Goal: Task Accomplishment & Management: Manage account settings

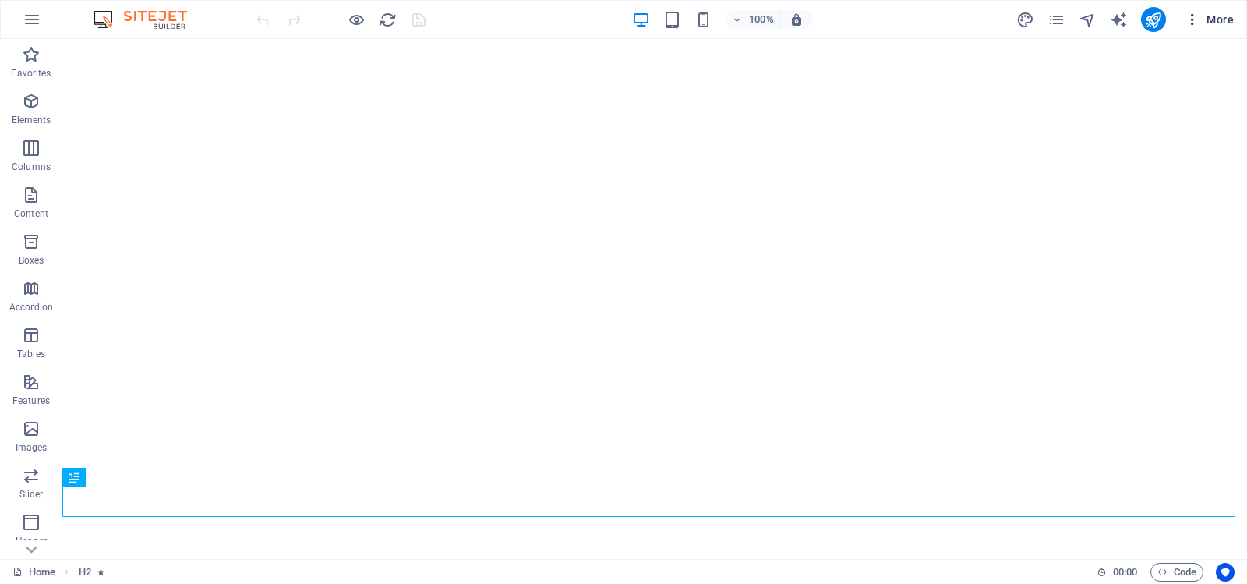
click at [1210, 16] on span "More" at bounding box center [1209, 20] width 49 height 16
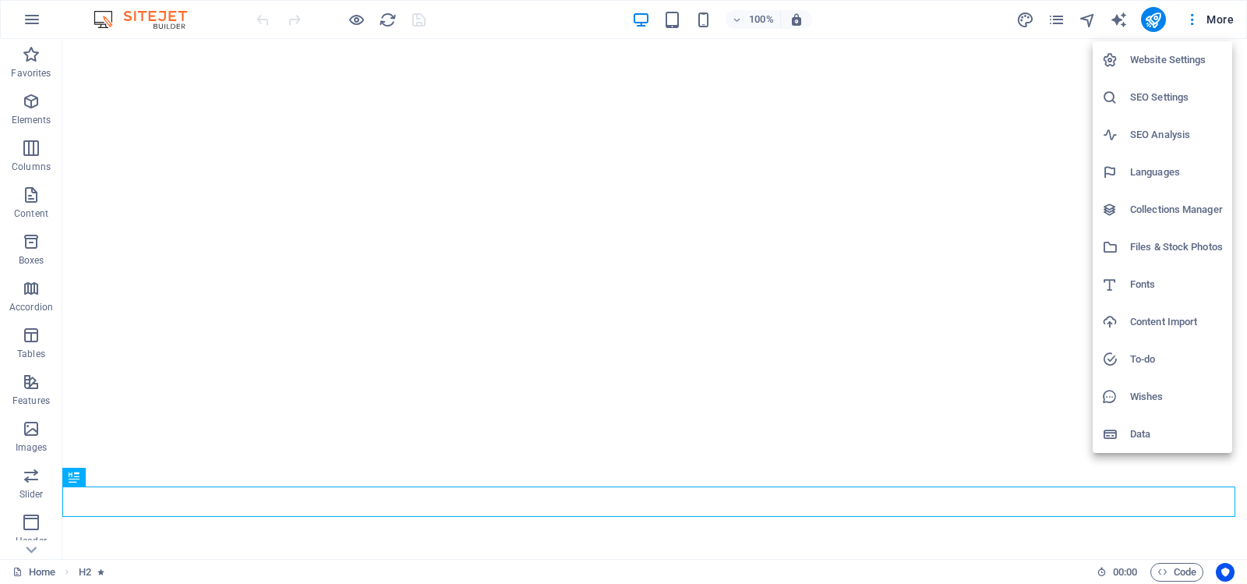
click at [1165, 58] on h6 "Website Settings" at bounding box center [1176, 60] width 93 height 19
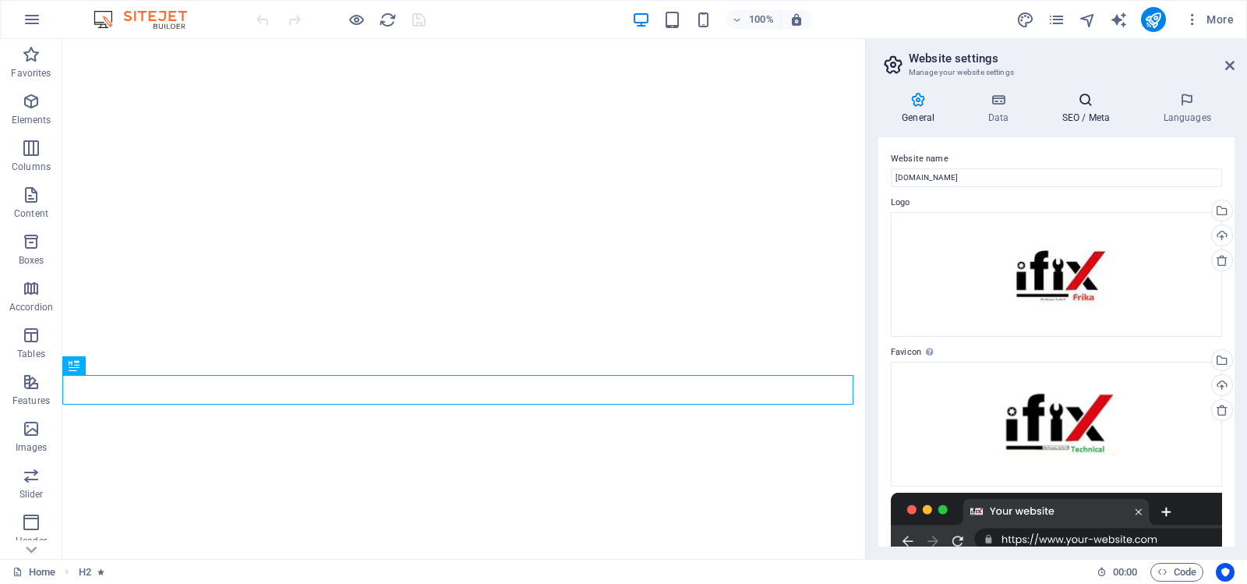
click at [1087, 100] on icon at bounding box center [1085, 100] width 95 height 16
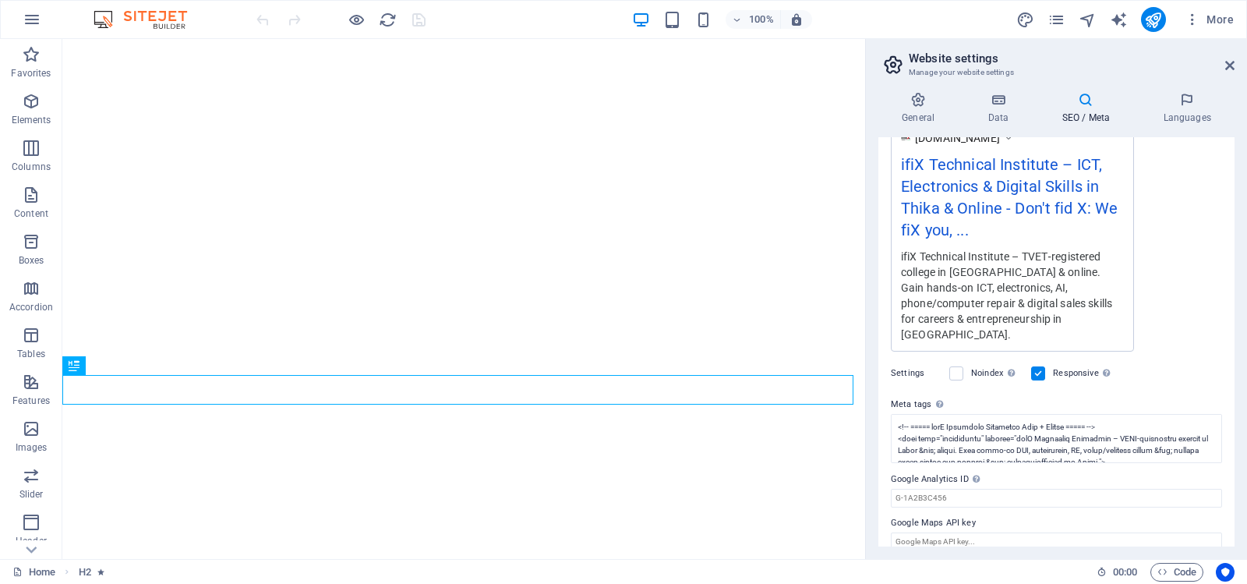
scroll to position [292, 0]
click at [1013, 422] on textarea "Meta tags Enter HTML code here that will be placed inside the tags of your webs…" at bounding box center [1056, 436] width 331 height 49
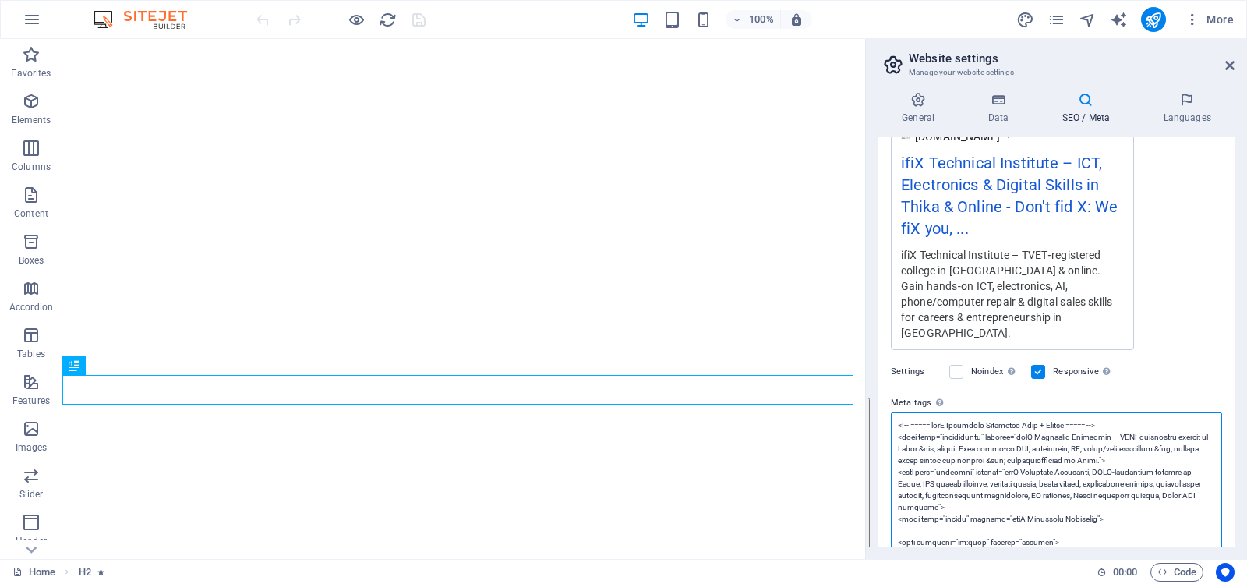
paste textarea "Canonical meta tags and Open Graph --> <meta charset="UTF-8"> <meta name="viewp…"
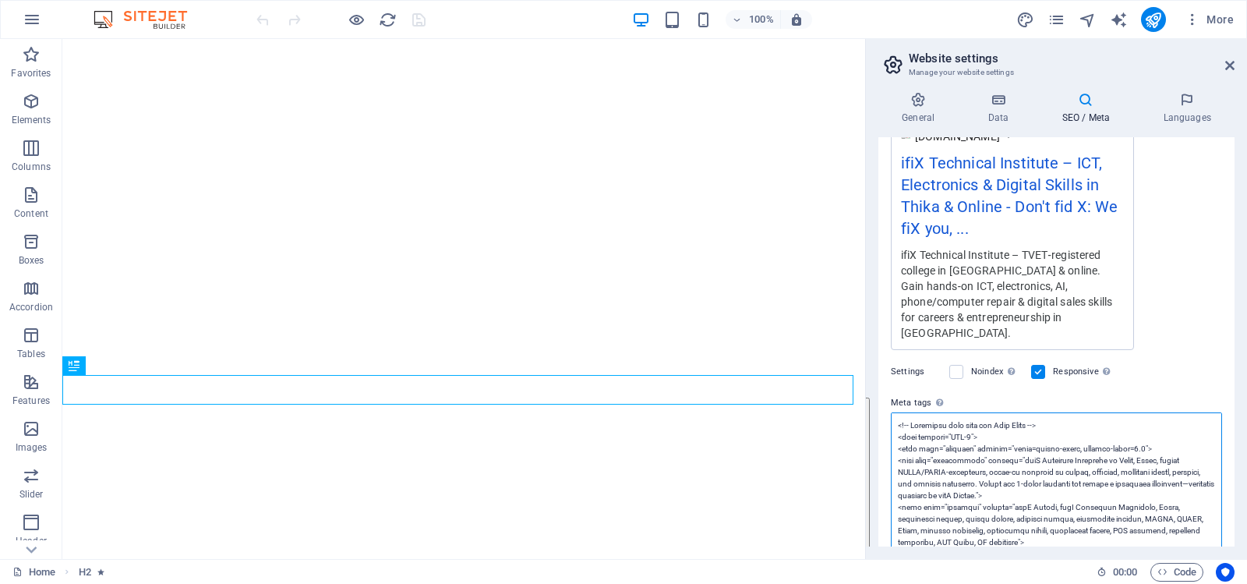
scroll to position [3610, 0]
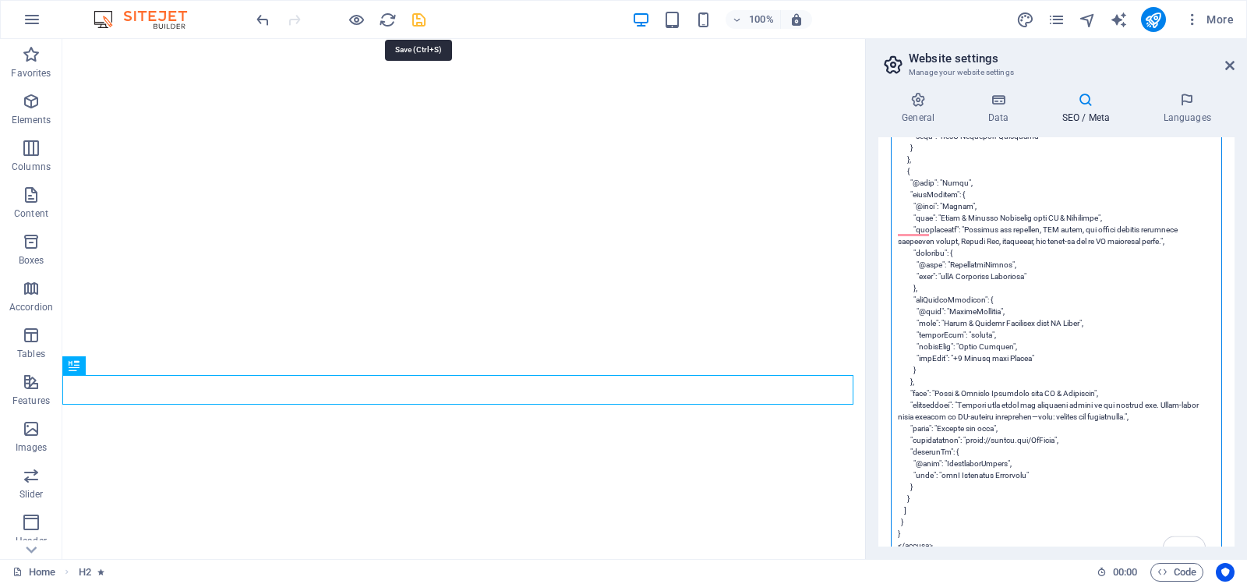
type textarea "<!-- Canonical meta tags and Open Graph --> <meta charset="UTF-8"> <meta name="…"
click at [419, 18] on icon "save" at bounding box center [419, 20] width 18 height 18
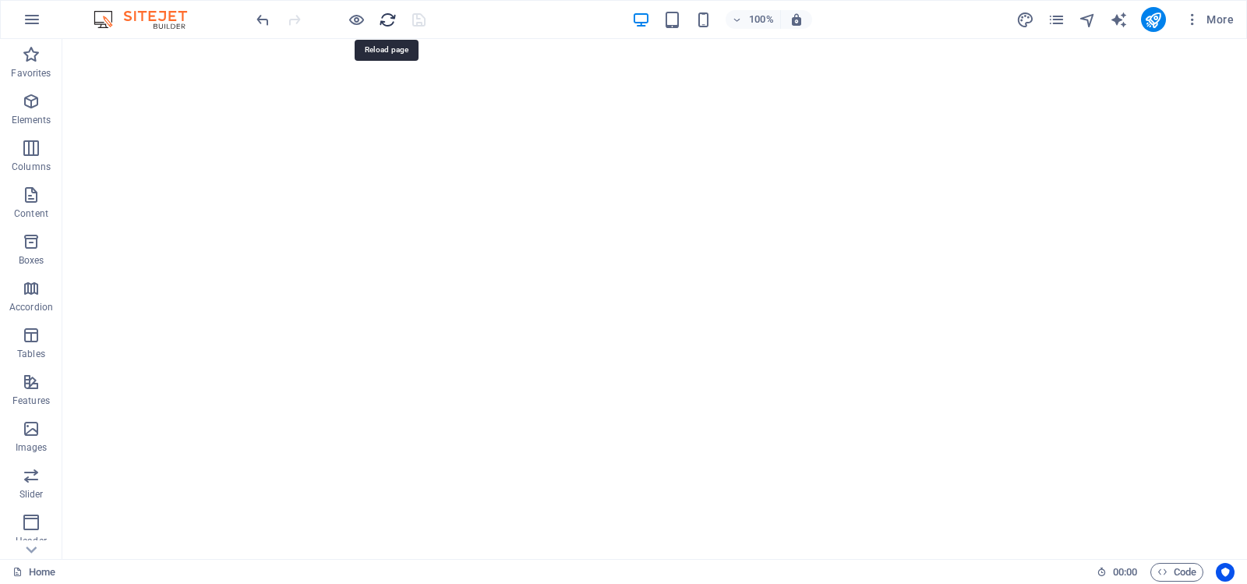
click at [386, 20] on icon "reload" at bounding box center [388, 20] width 18 height 18
click at [389, 19] on icon "reload" at bounding box center [388, 20] width 18 height 18
click at [385, 16] on icon "reload" at bounding box center [388, 20] width 18 height 18
click at [387, 17] on icon "reload" at bounding box center [388, 20] width 18 height 18
click at [383, 17] on icon "reload" at bounding box center [388, 20] width 18 height 18
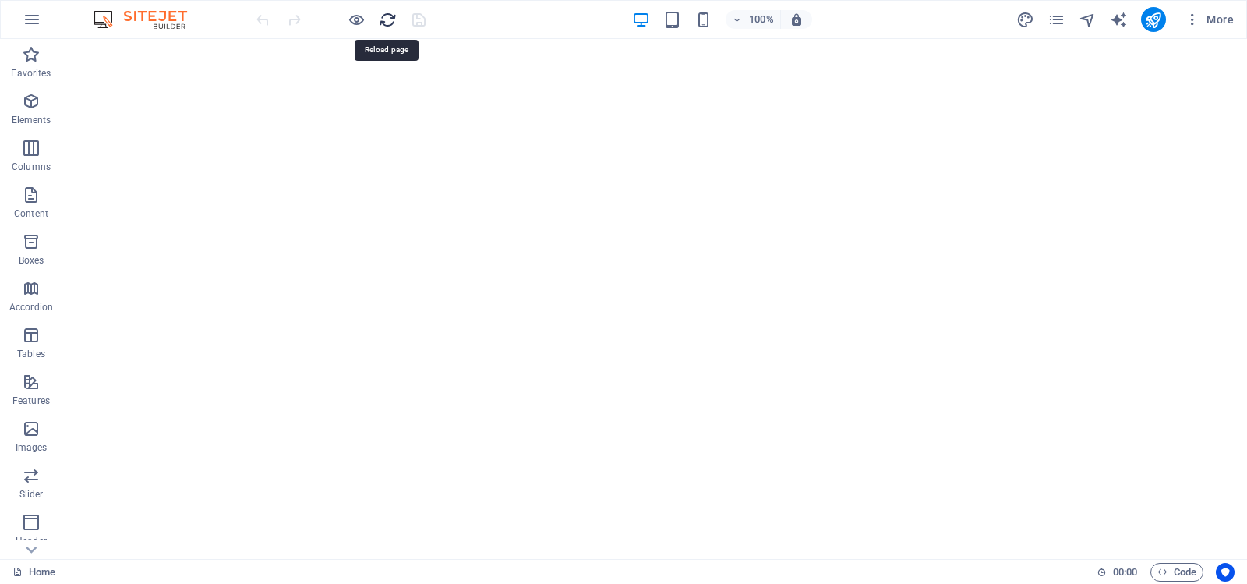
click at [388, 19] on icon "reload" at bounding box center [388, 20] width 18 height 18
click at [388, 14] on icon "reload" at bounding box center [388, 20] width 18 height 18
click at [388, 20] on icon "reload" at bounding box center [388, 20] width 18 height 18
click at [387, 16] on icon "reload" at bounding box center [388, 20] width 18 height 18
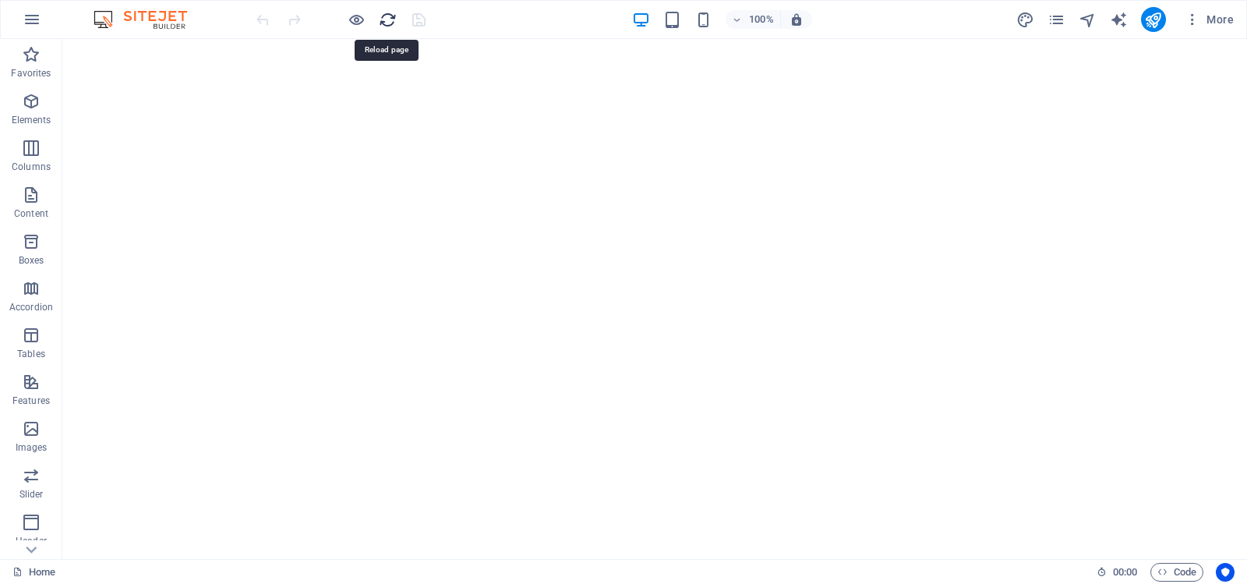
click at [387, 16] on icon "reload" at bounding box center [388, 20] width 18 height 18
click at [1213, 17] on span "More" at bounding box center [1209, 20] width 49 height 16
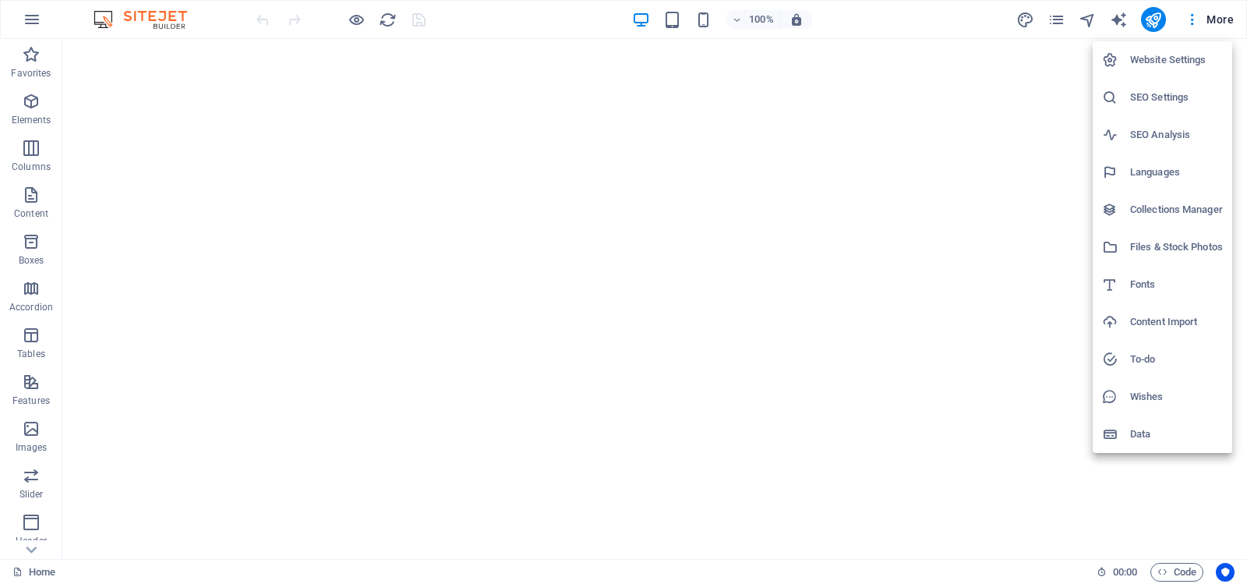
click at [1144, 59] on h6 "Website Settings" at bounding box center [1176, 60] width 93 height 19
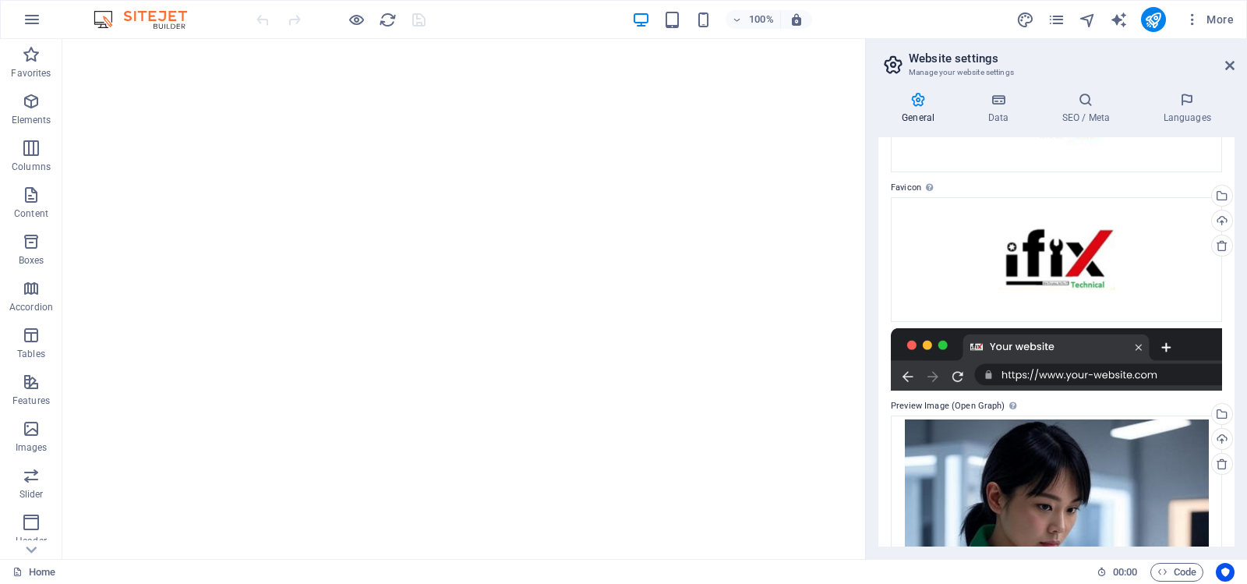
scroll to position [312, 0]
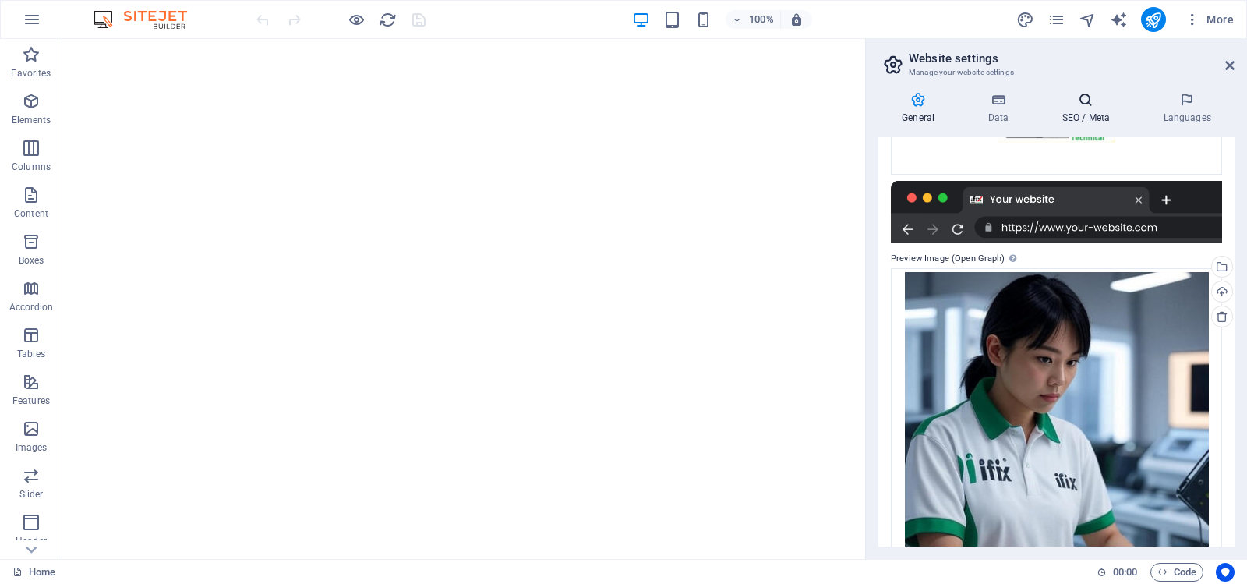
click at [1083, 107] on icon at bounding box center [1085, 100] width 95 height 16
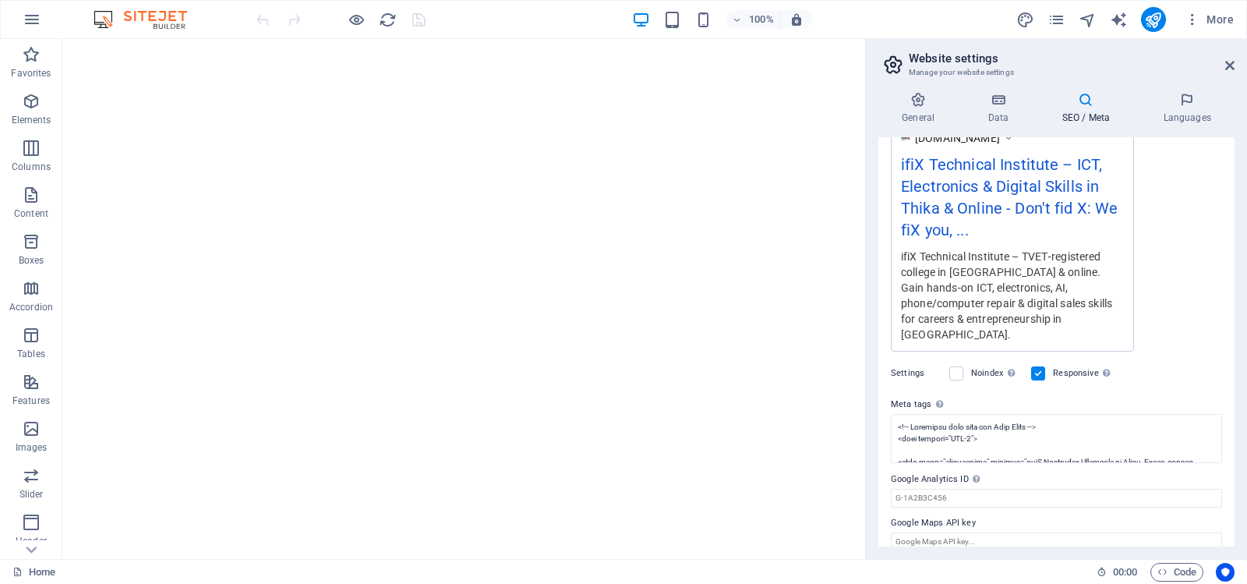
scroll to position [292, 0]
click at [1041, 418] on textarea "Meta tags Enter HTML code here that will be placed inside the tags of your webs…" at bounding box center [1056, 436] width 331 height 49
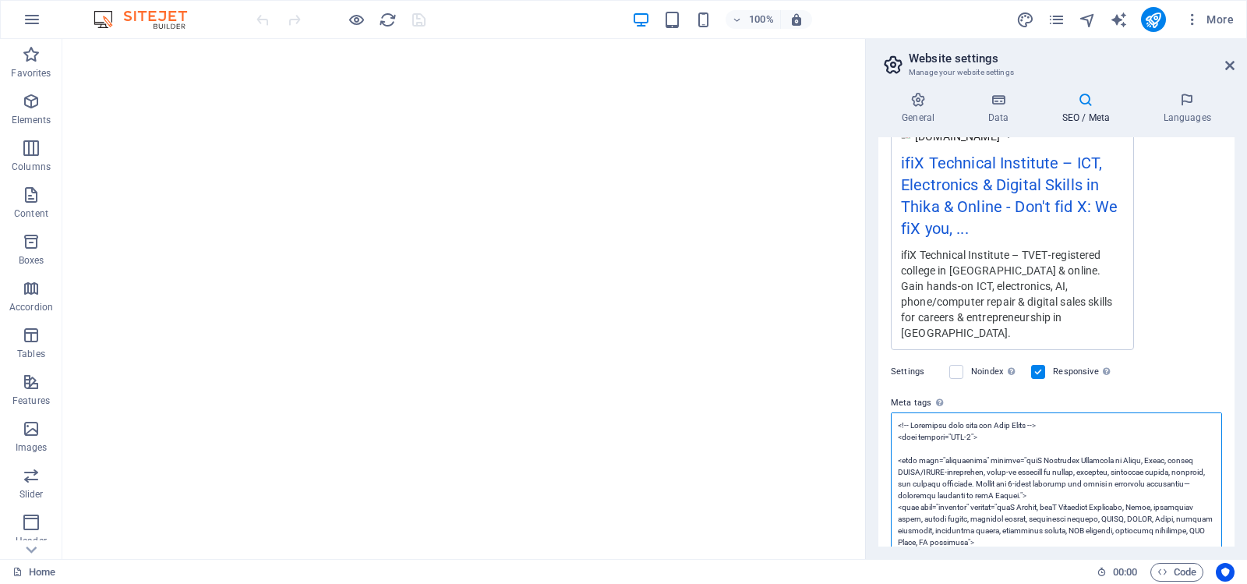
paste textarea "title>ifiX Technical Institute: Technical Courses &amp; Career Training</title>…"
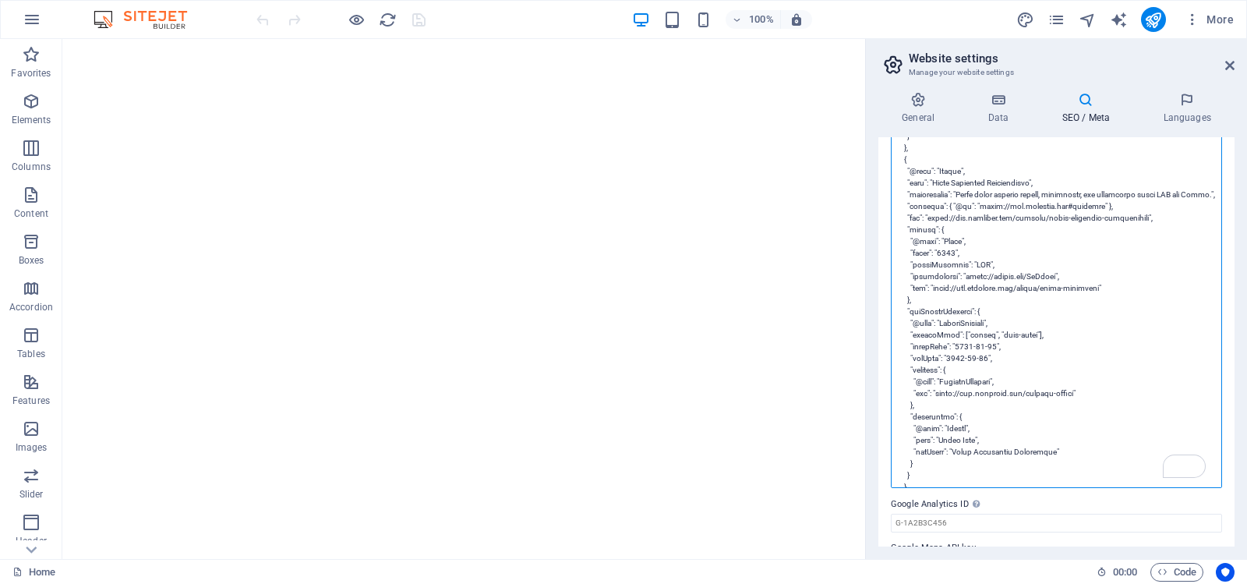
scroll to position [1973, 0]
type textarea "<title>ifiX Technical Institute: Technical Courses &amp; Career Training</title…"
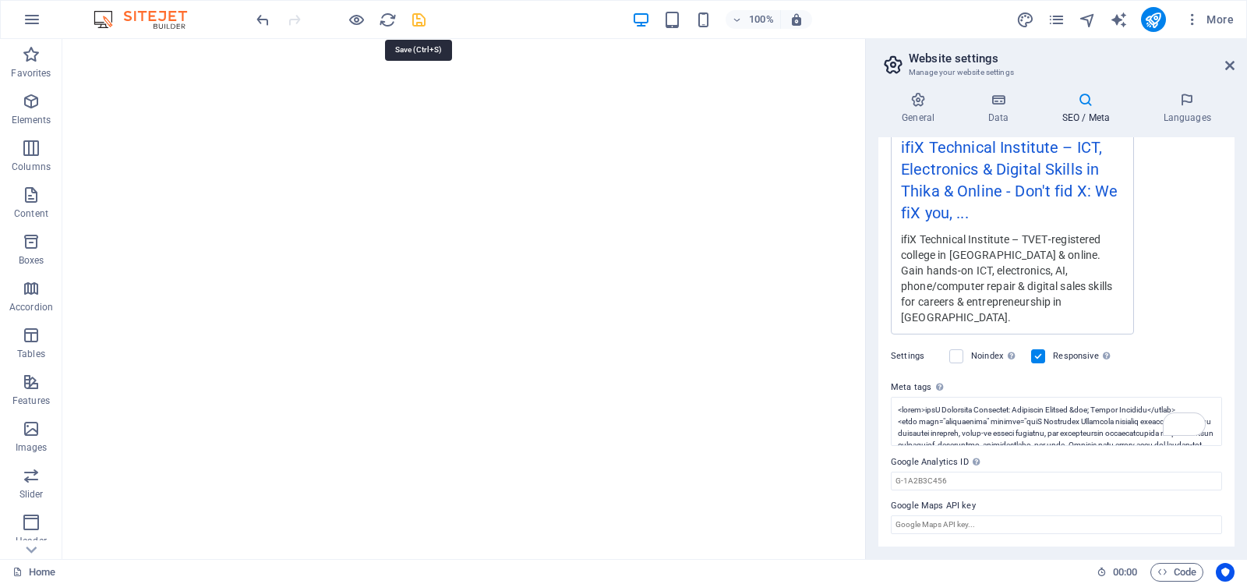
scroll to position [292, 0]
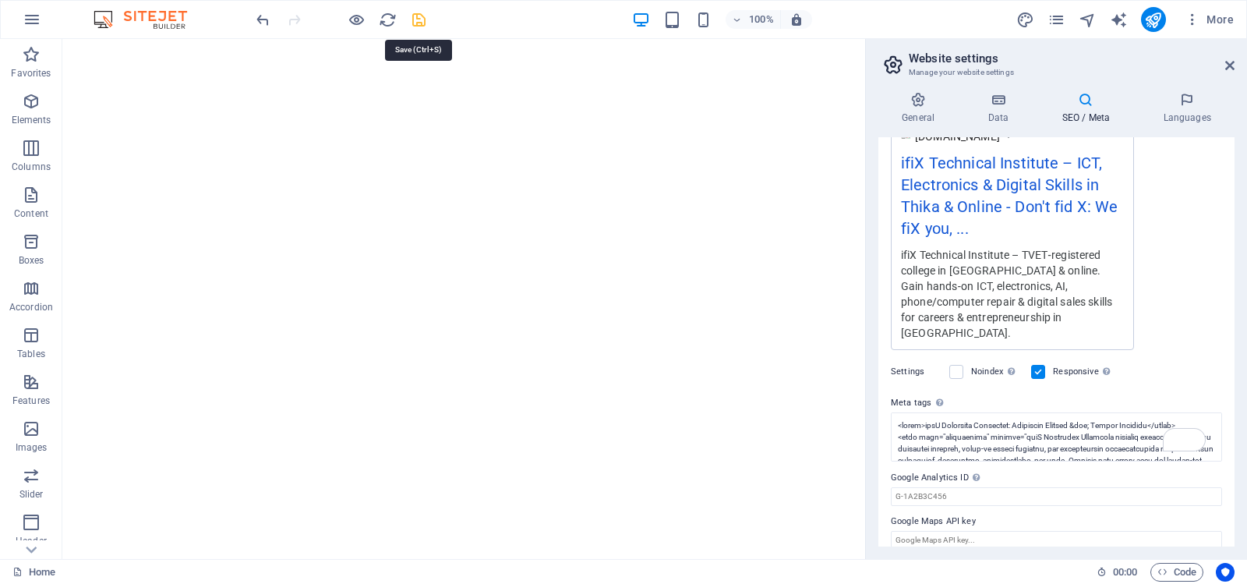
click at [419, 16] on icon "save" at bounding box center [419, 20] width 18 height 18
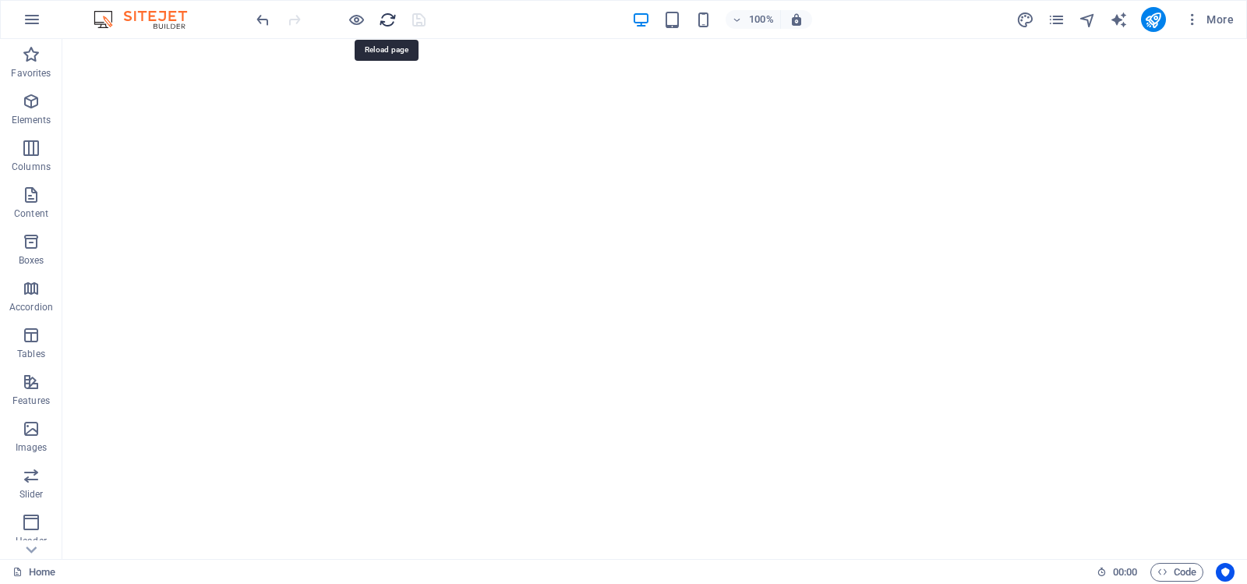
click at [388, 17] on icon "reload" at bounding box center [388, 20] width 18 height 18
click at [386, 16] on icon "reload" at bounding box center [388, 20] width 18 height 18
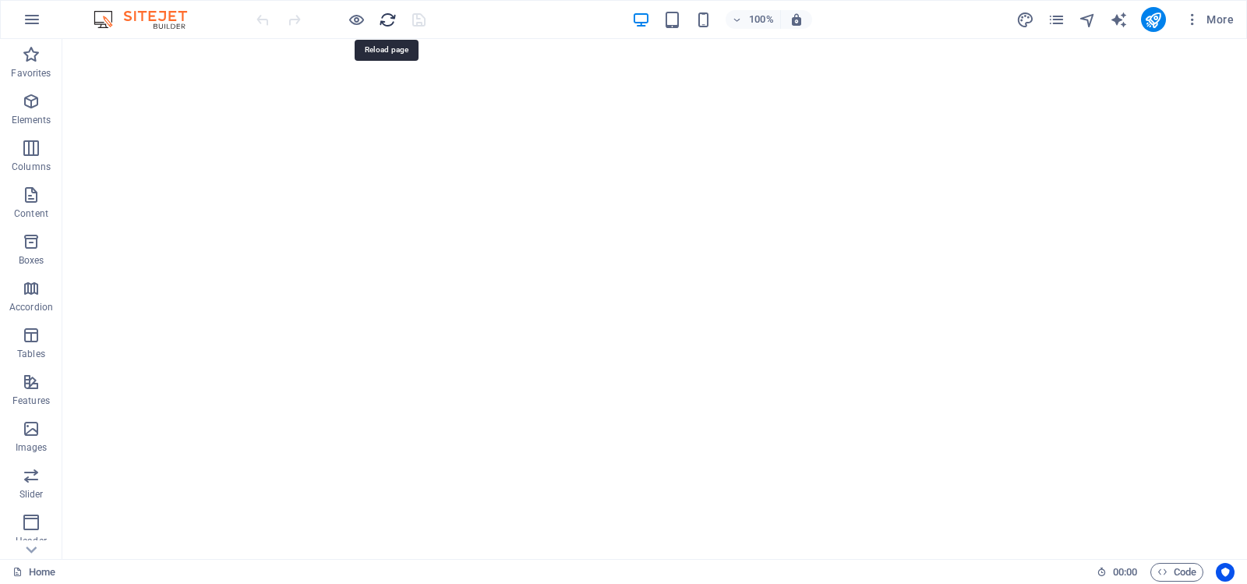
click at [386, 16] on icon "reload" at bounding box center [388, 20] width 18 height 18
click at [389, 16] on icon "reload" at bounding box center [388, 20] width 18 height 18
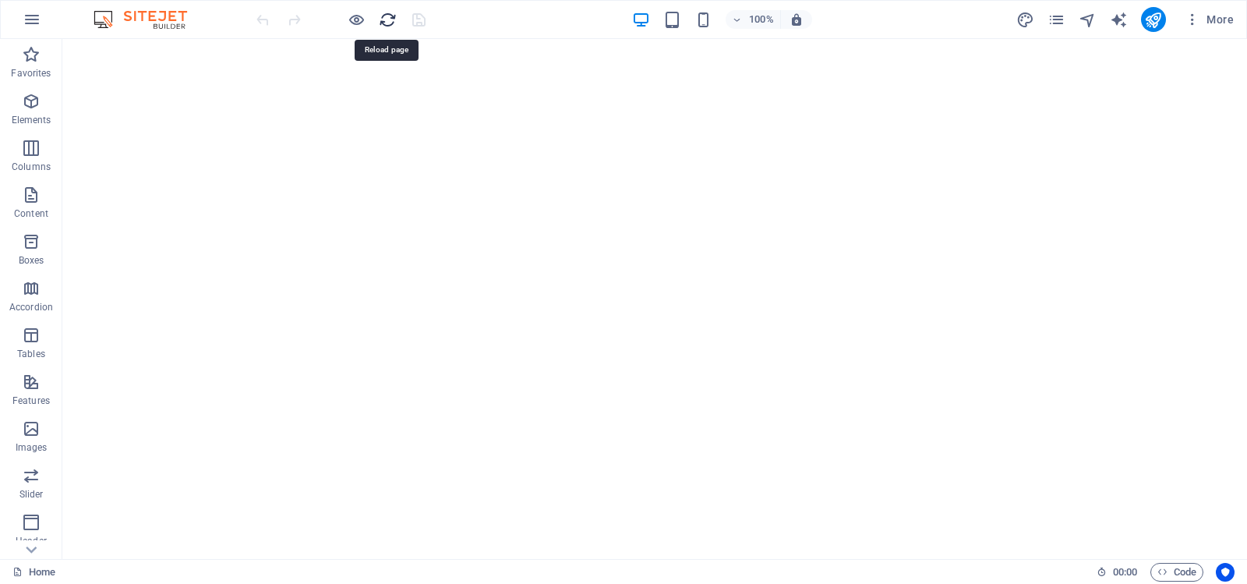
click at [389, 16] on icon "reload" at bounding box center [388, 20] width 18 height 18
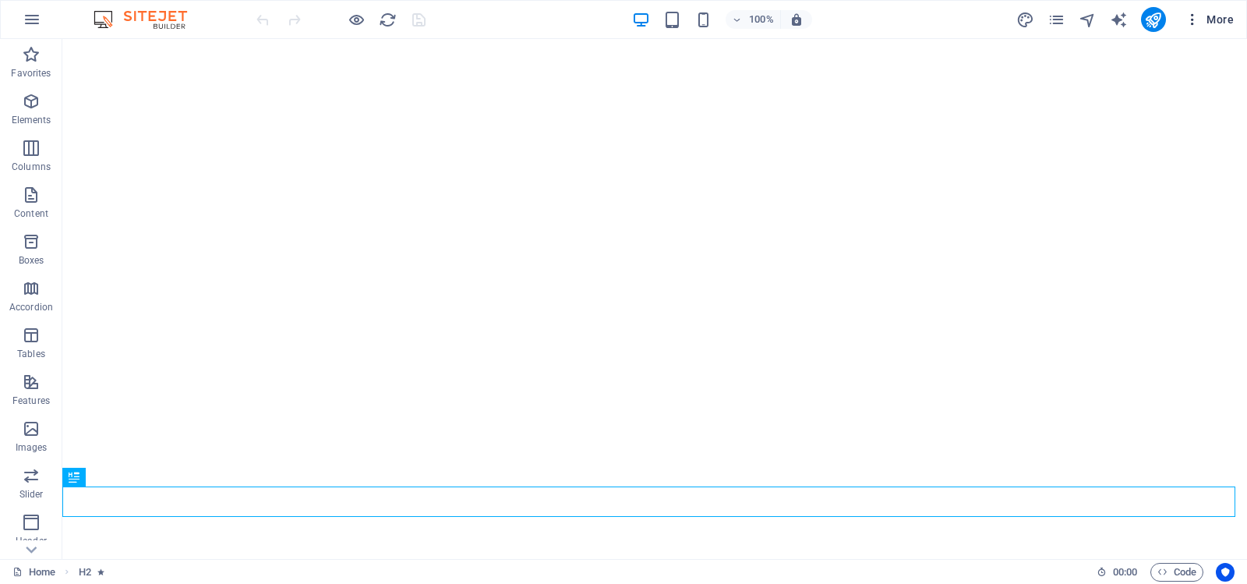
click at [1204, 20] on span "More" at bounding box center [1209, 20] width 49 height 16
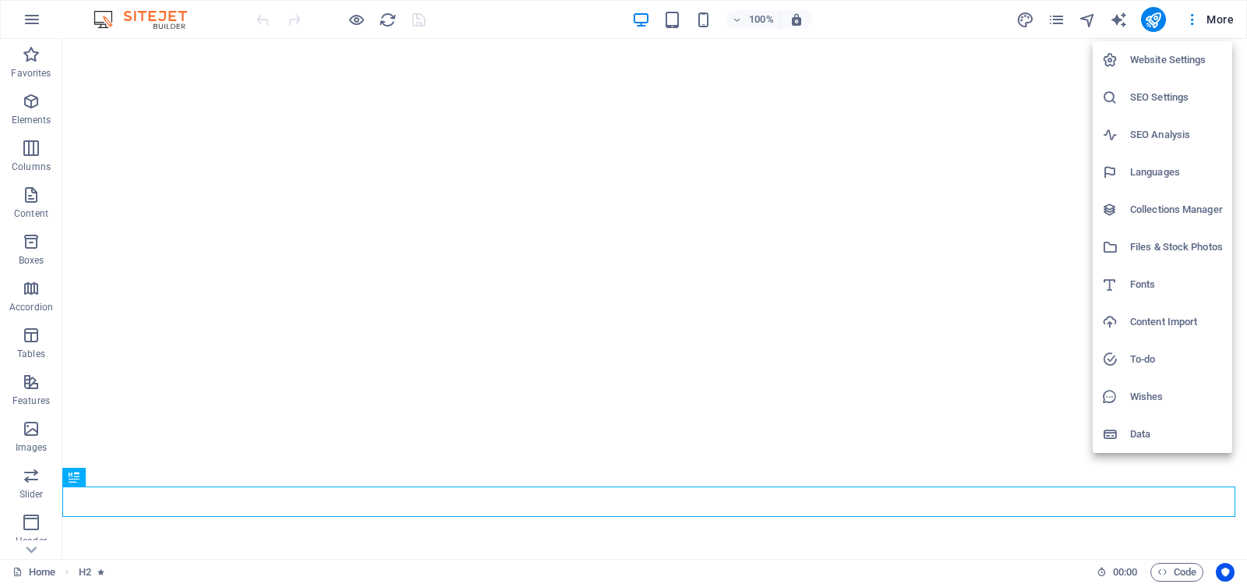
click at [1171, 58] on h6 "Website Settings" at bounding box center [1176, 60] width 93 height 19
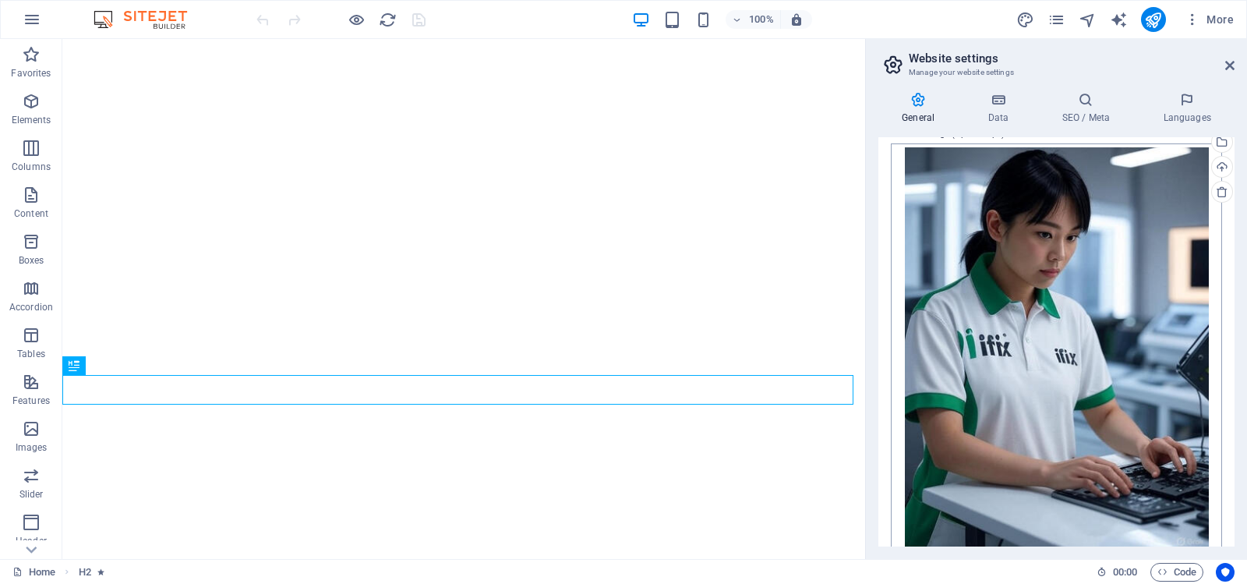
scroll to position [458, 0]
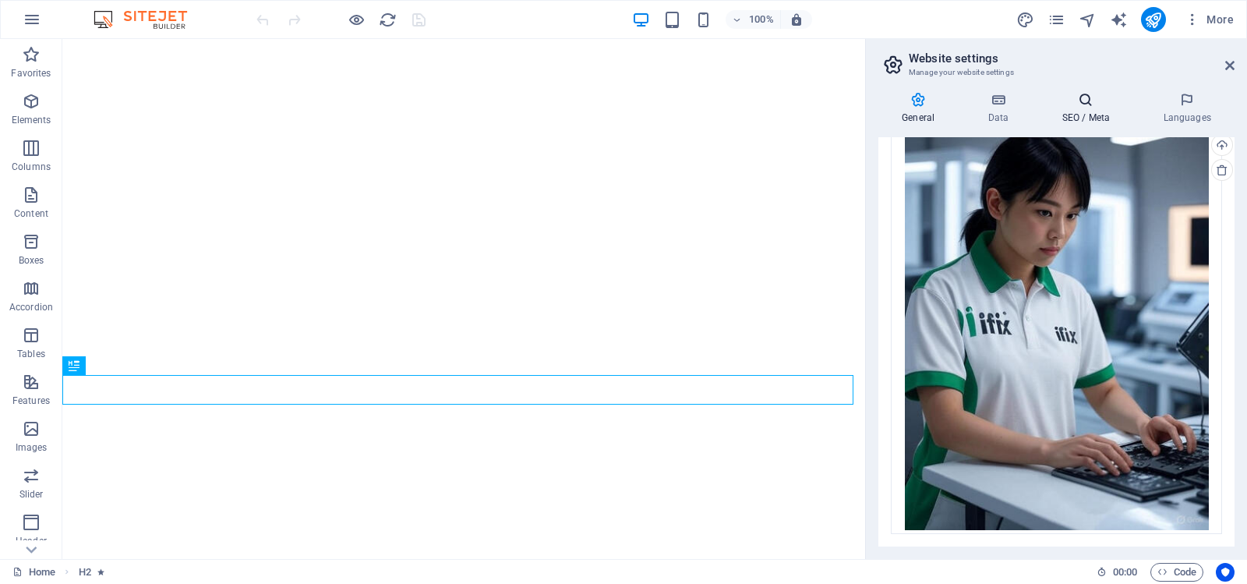
click at [1085, 104] on icon at bounding box center [1085, 100] width 95 height 16
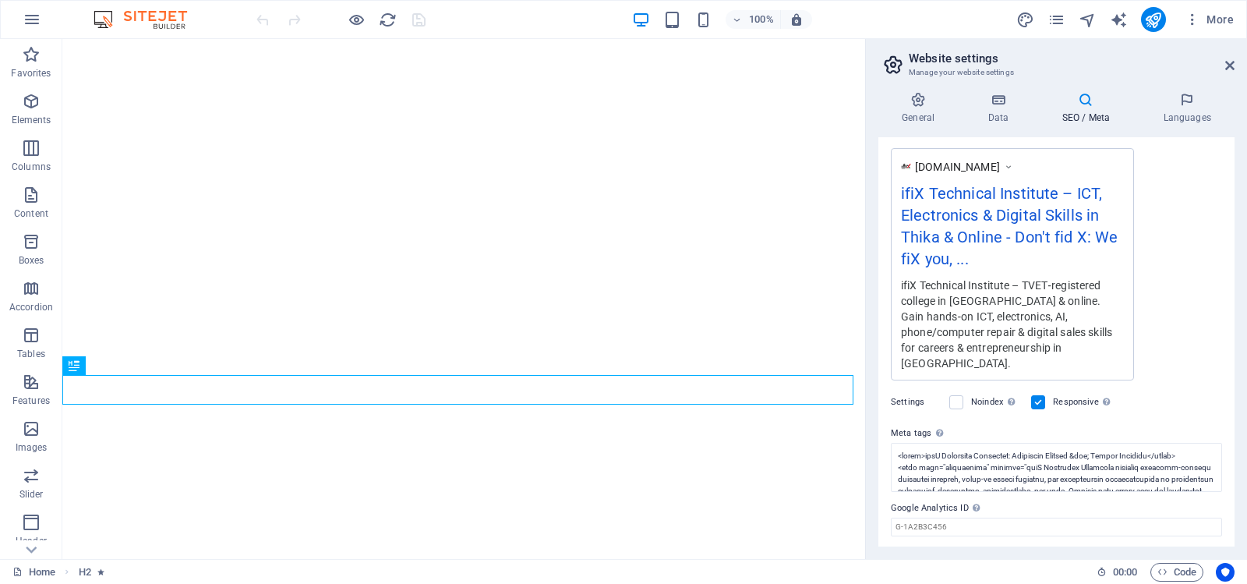
scroll to position [292, 0]
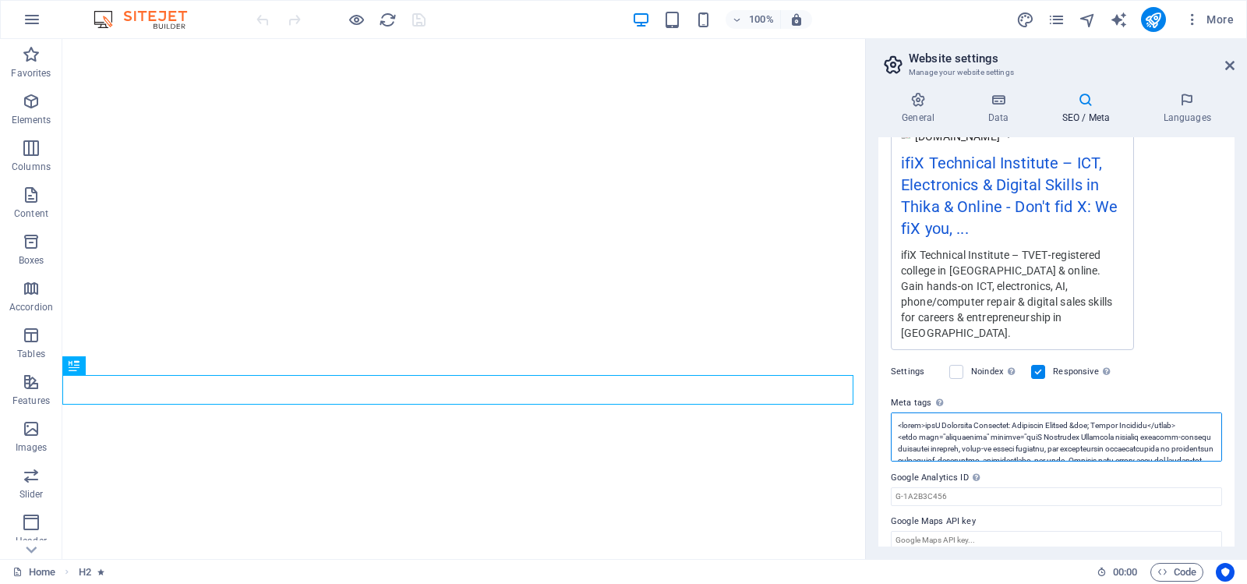
click at [1029, 432] on textarea "Meta tags Enter HTML code here that will be placed inside the tags of your webs…" at bounding box center [1056, 436] width 331 height 49
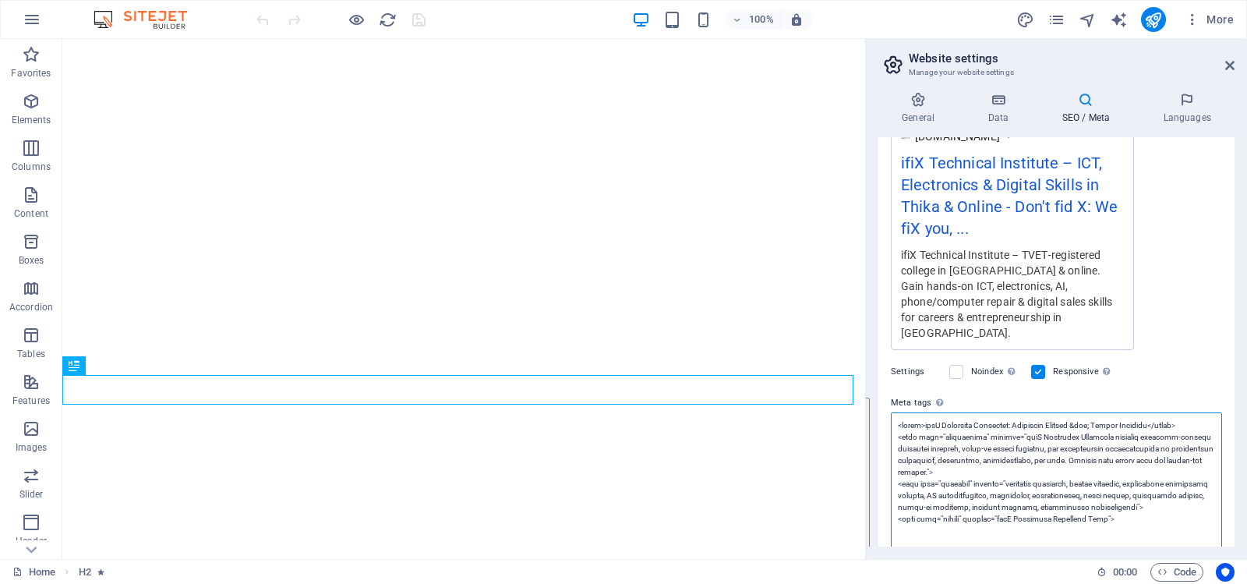
paste textarea "!-- Begin ifiX Technical Institute SEO and Schema Block --> <title>ifiX Technic…"
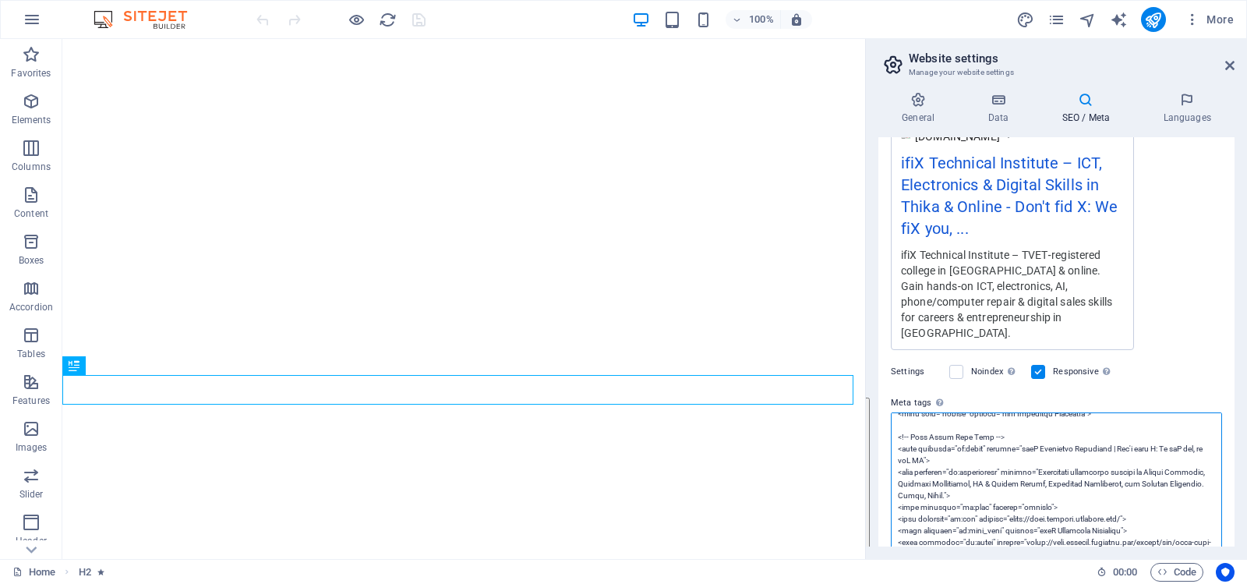
scroll to position [3130, 0]
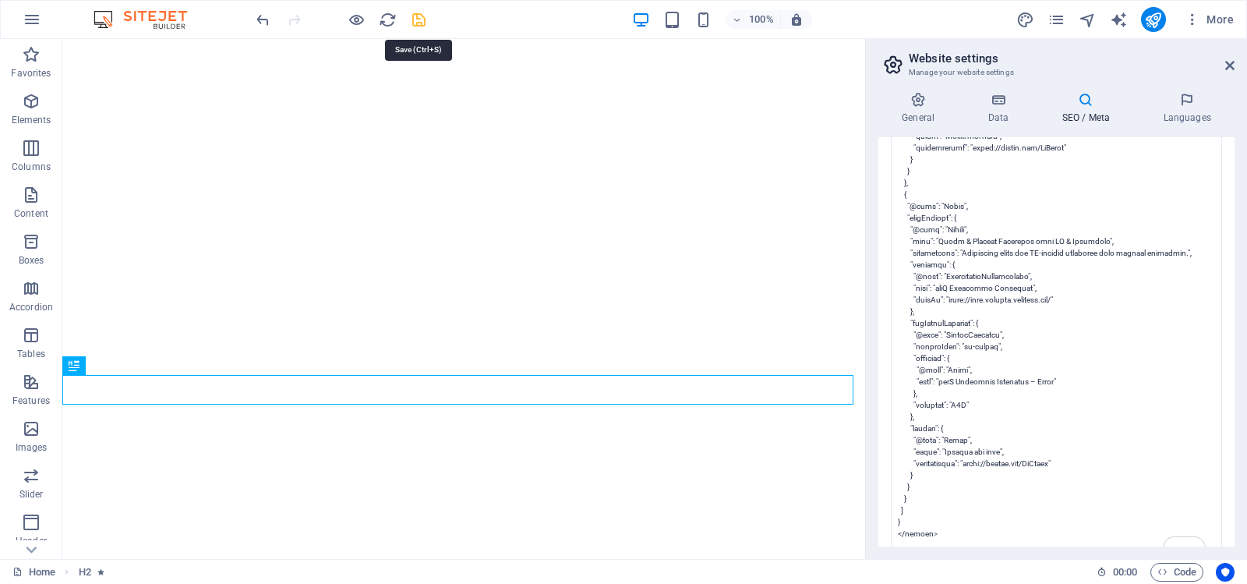
click at [416, 19] on body "ifiX Technical Institute Home Favorites Elements Columns Content Boxes Accordio…" at bounding box center [623, 292] width 1247 height 584
type textarea "<!-- Begin ifiX Technical Institute SEO and Schema Block --> <title>ifiX Techni…"
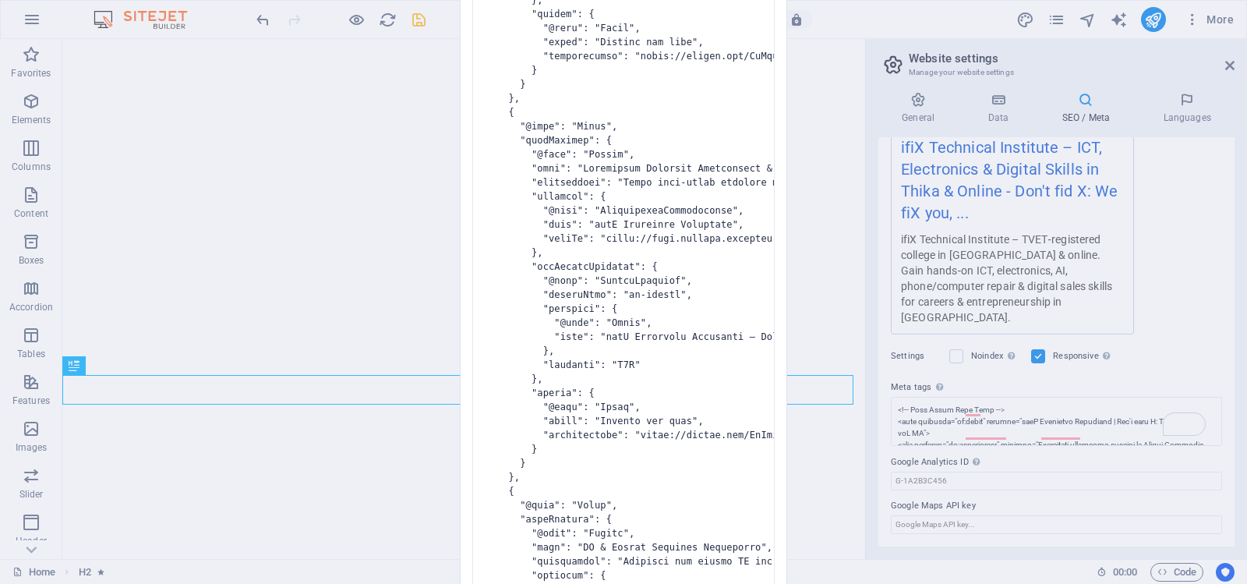
scroll to position [292, 0]
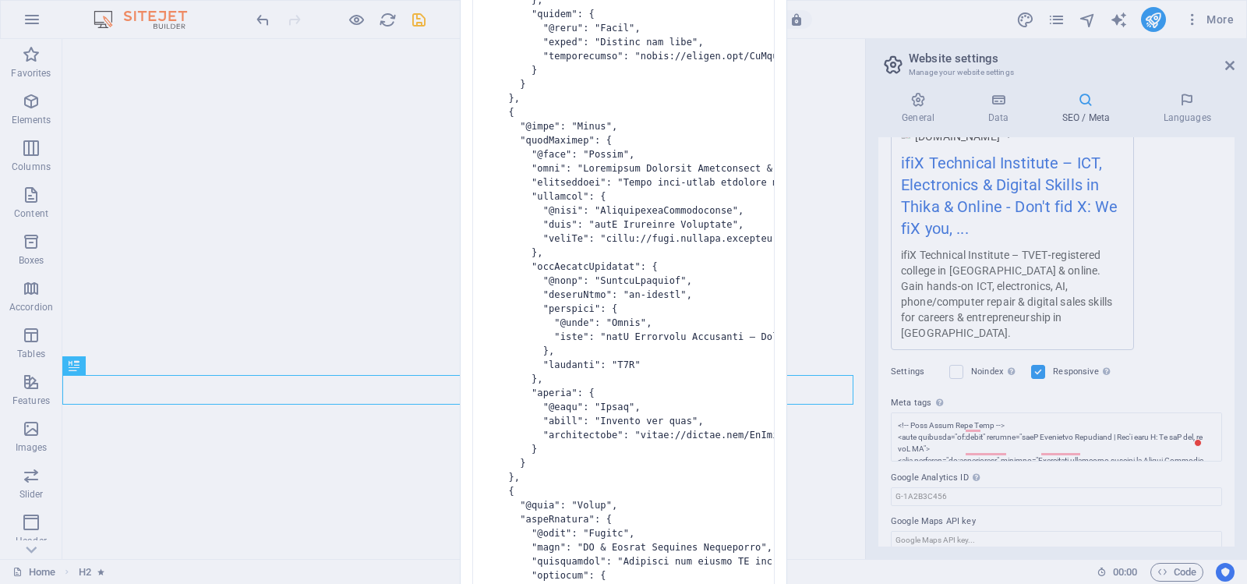
click at [302, 16] on div "Invalid HTML You have entered the following invalid HTML code (e.g. missing clo…" at bounding box center [623, 292] width 1247 height 584
click at [383, 19] on div "Invalid HTML You have entered the following invalid HTML code (e.g. missing clo…" at bounding box center [623, 292] width 1247 height 584
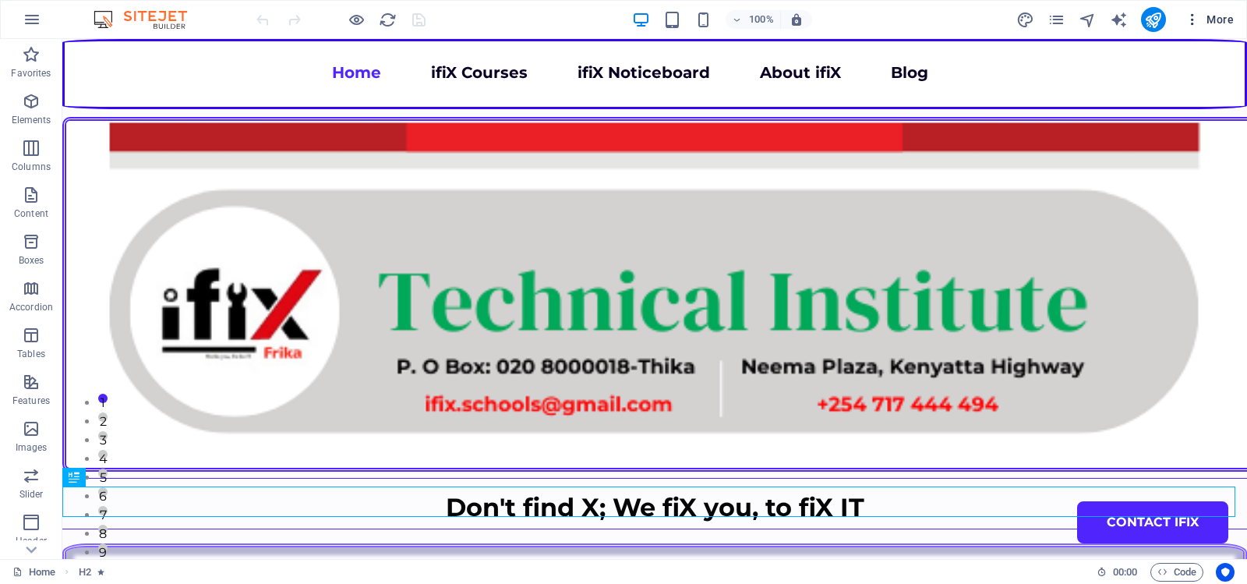
click at [1194, 16] on icon "button" at bounding box center [1193, 20] width 16 height 16
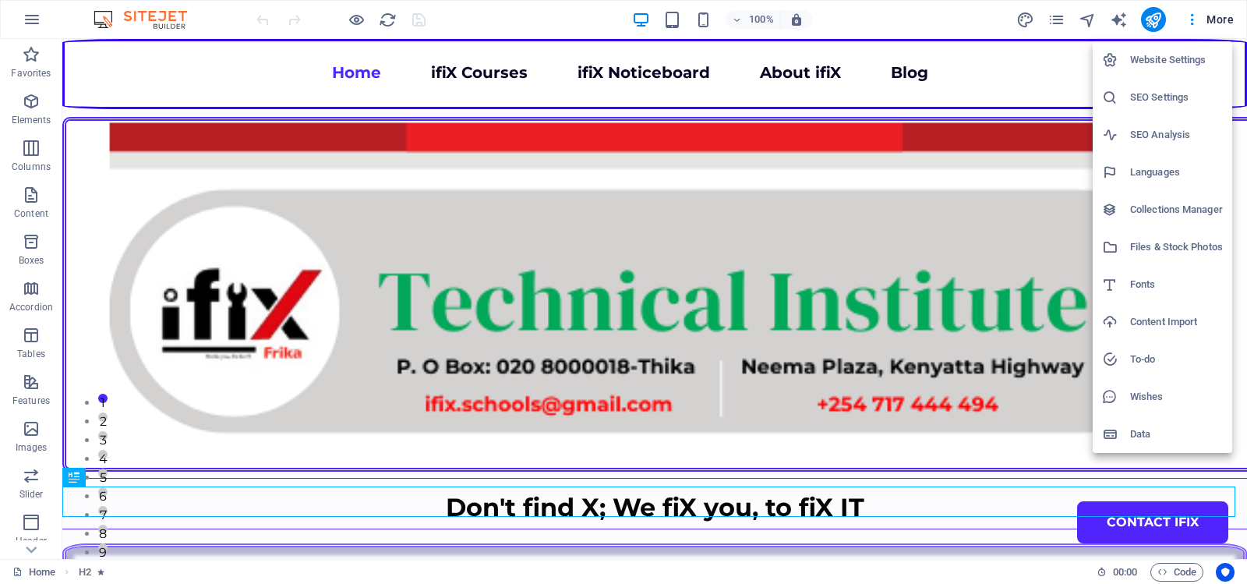
click at [1168, 60] on h6 "Website Settings" at bounding box center [1176, 60] width 93 height 19
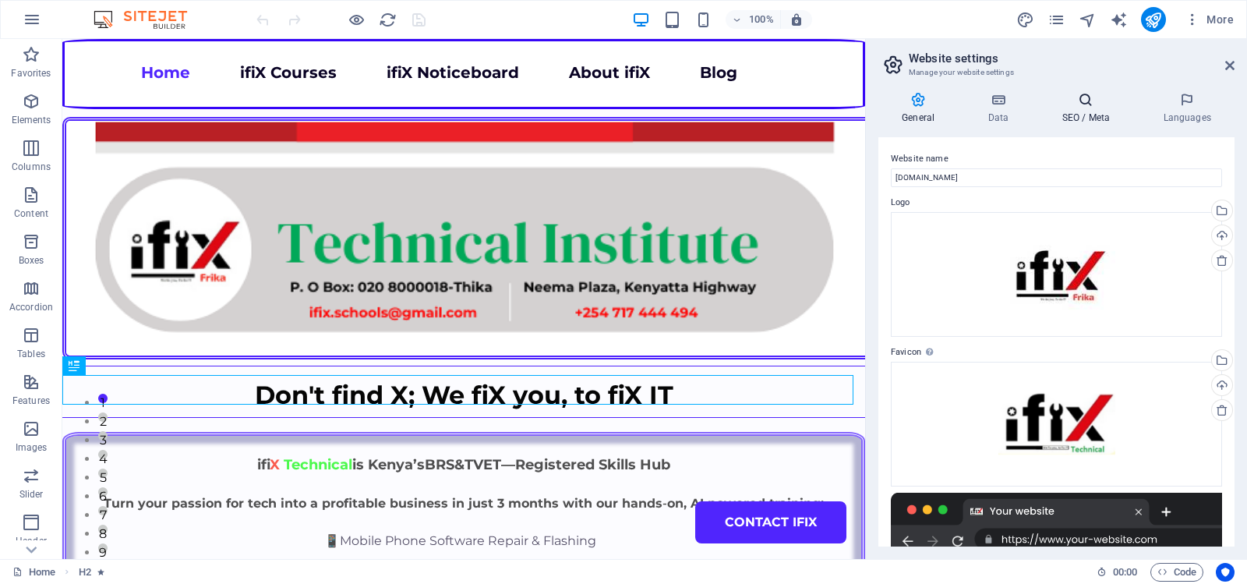
click at [1087, 103] on icon at bounding box center [1085, 100] width 95 height 16
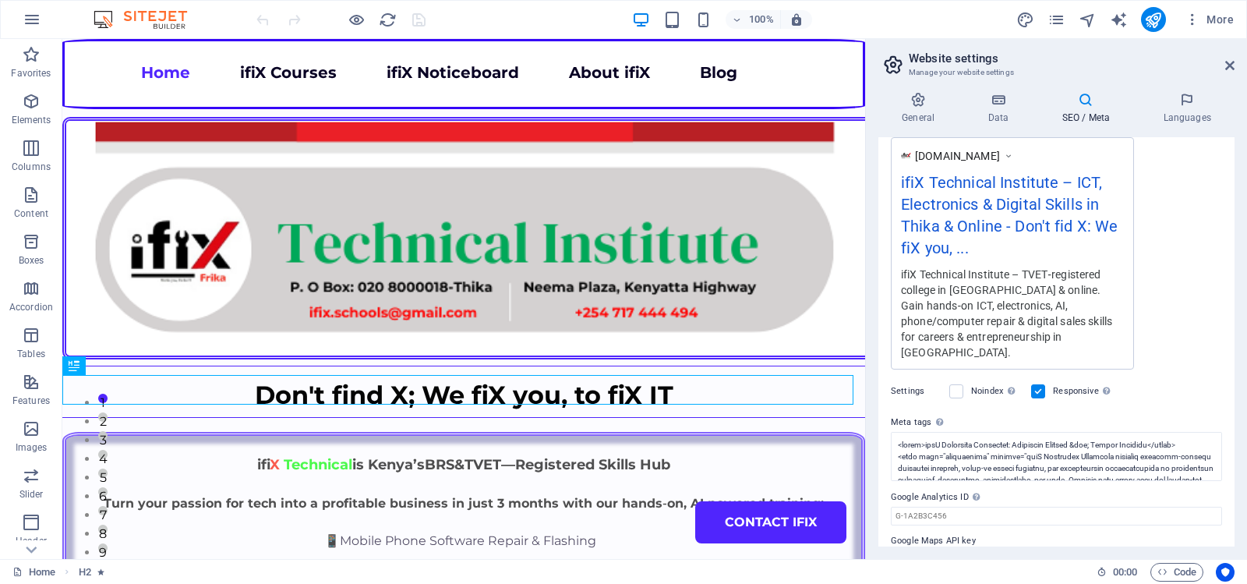
scroll to position [292, 0]
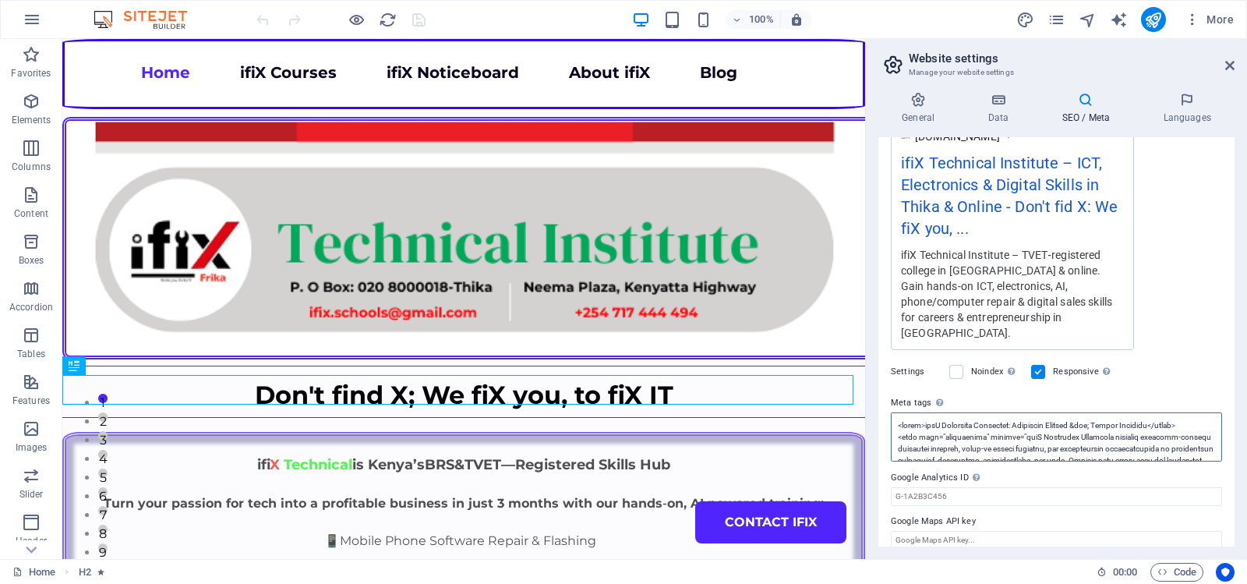
click at [1030, 415] on textarea "Meta tags Enter HTML code here that will be placed inside the tags of your webs…" at bounding box center [1056, 436] width 331 height 49
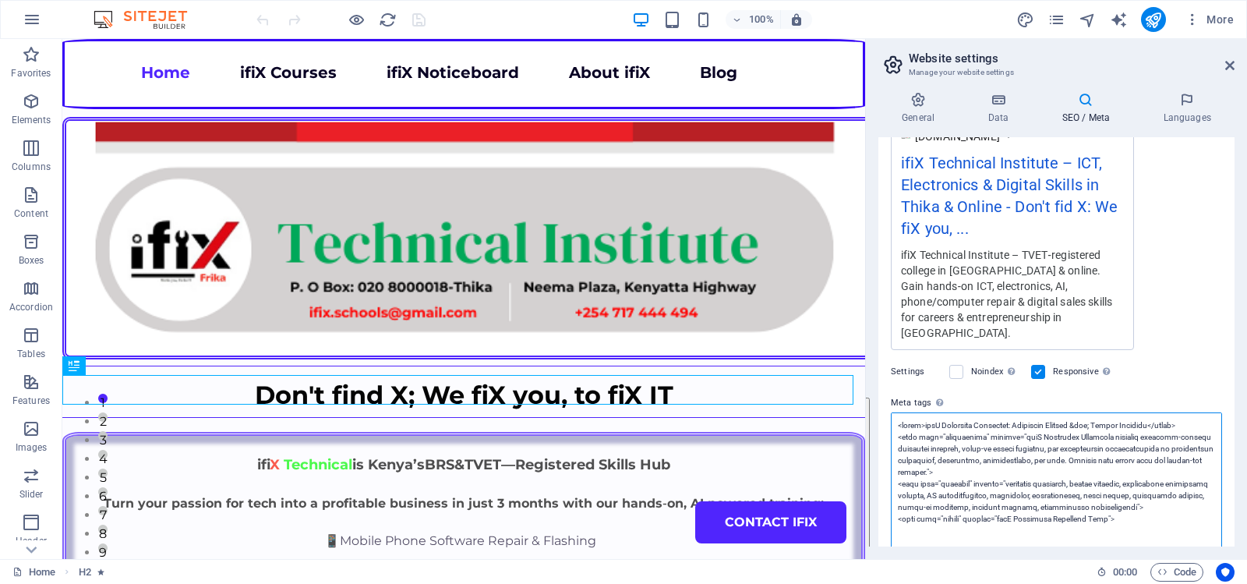
paste textarea "| Vocational School in [GEOGRAPHIC_DATA], [GEOGRAPHIC_DATA]</title> <meta chars…"
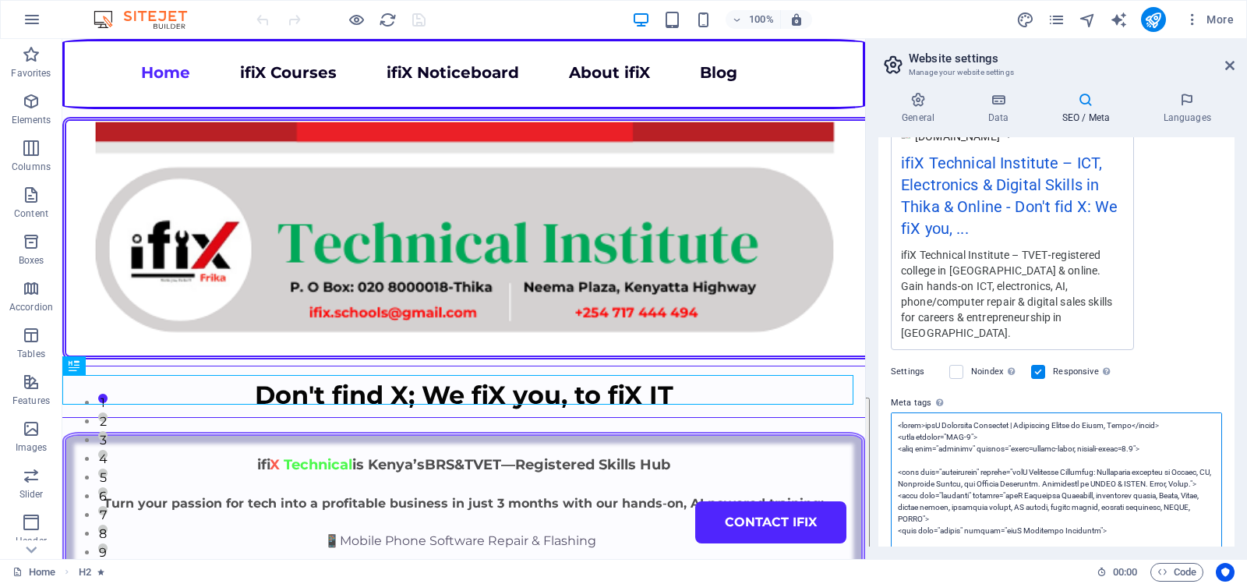
scroll to position [3048, 0]
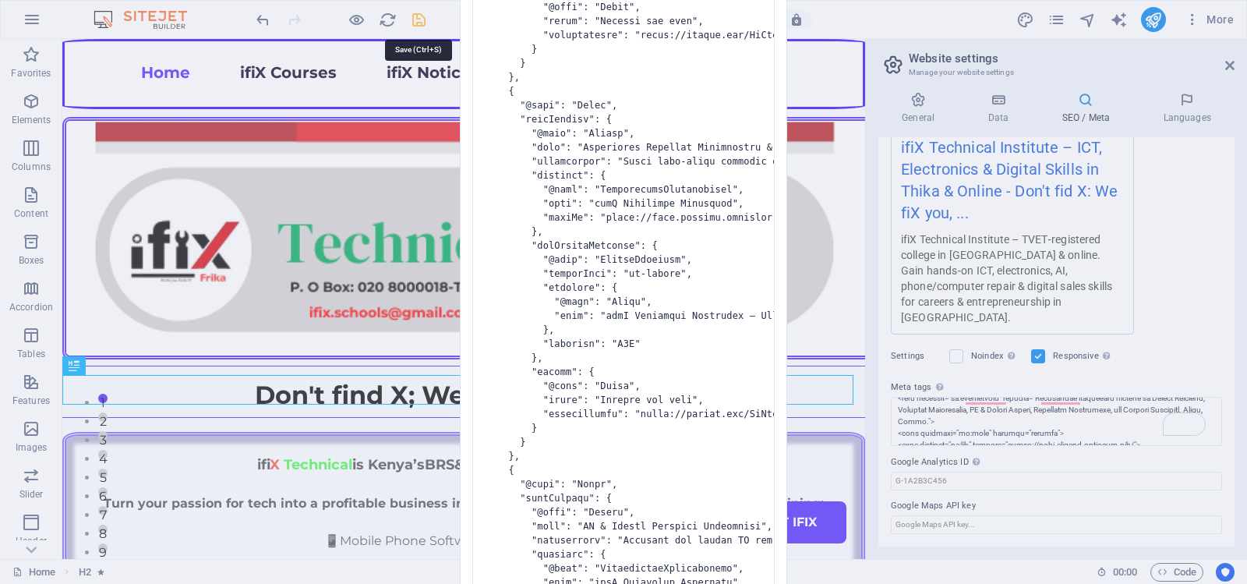
type textarea "<title>ifiX Technical Institute | Vocational School in Thika, Kenya</title> <me…"
click at [418, 20] on body "ifiX Technical Institute Home Favorites Elements Columns Content Boxes Accordio…" at bounding box center [623, 292] width 1247 height 584
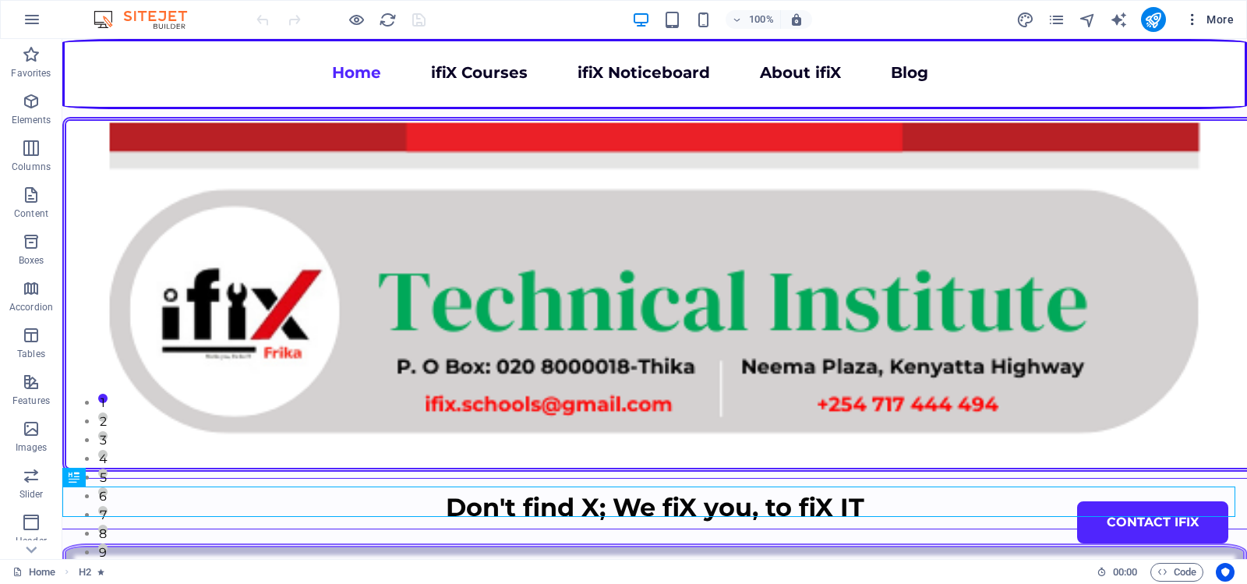
click at [1191, 16] on icon "button" at bounding box center [1193, 20] width 16 height 16
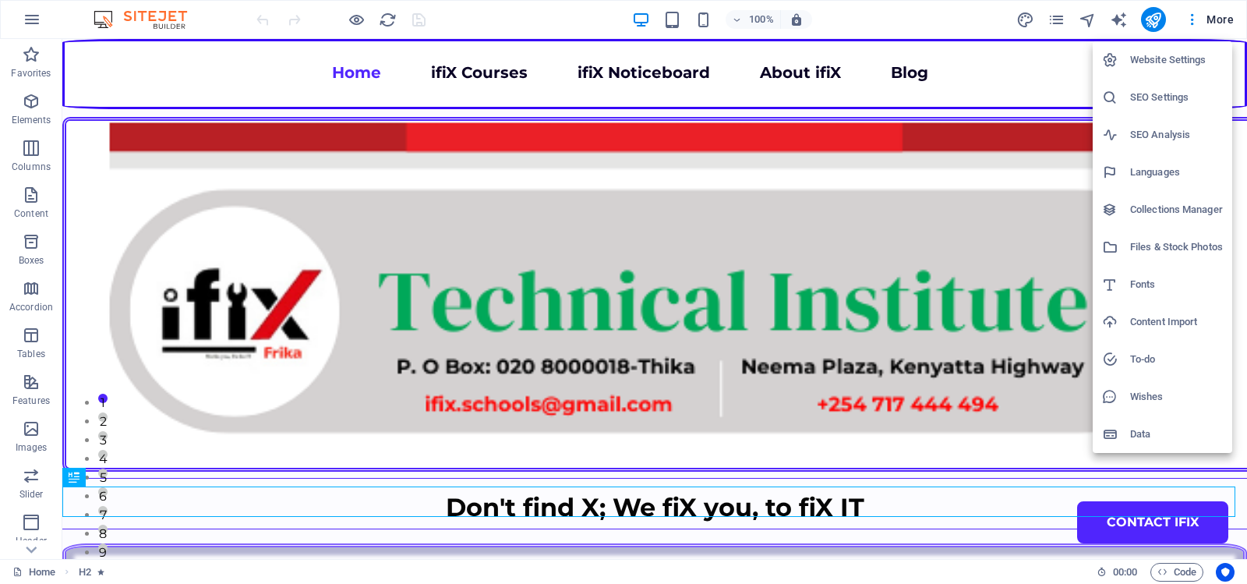
click at [1164, 57] on h6 "Website Settings" at bounding box center [1176, 60] width 93 height 19
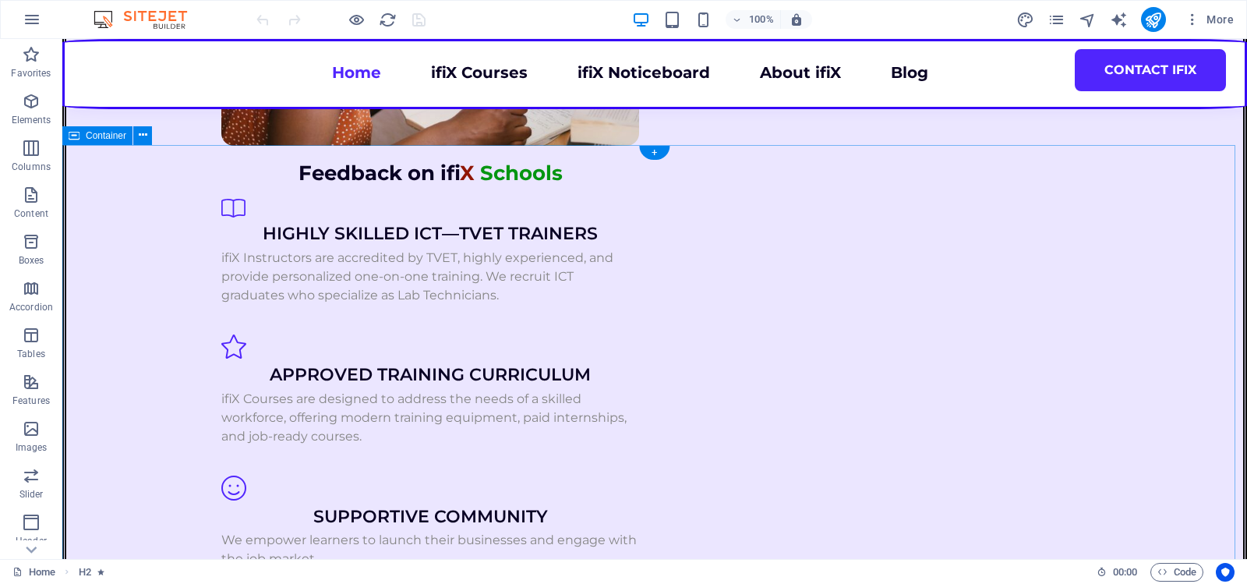
scroll to position [1793, 0]
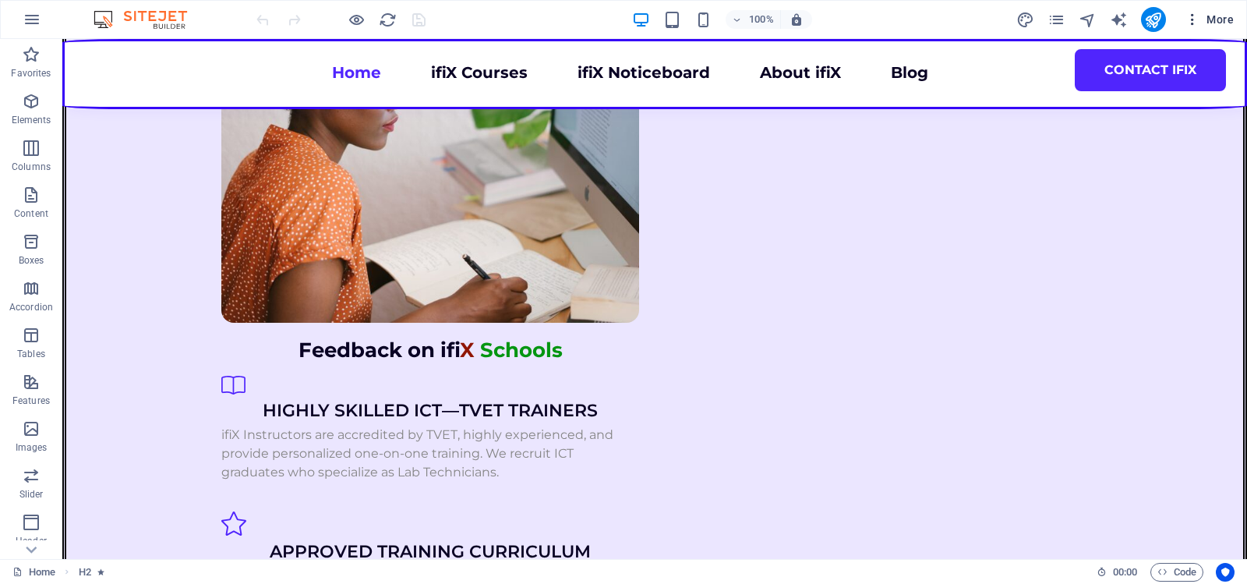
click at [1215, 19] on span "More" at bounding box center [1209, 20] width 49 height 16
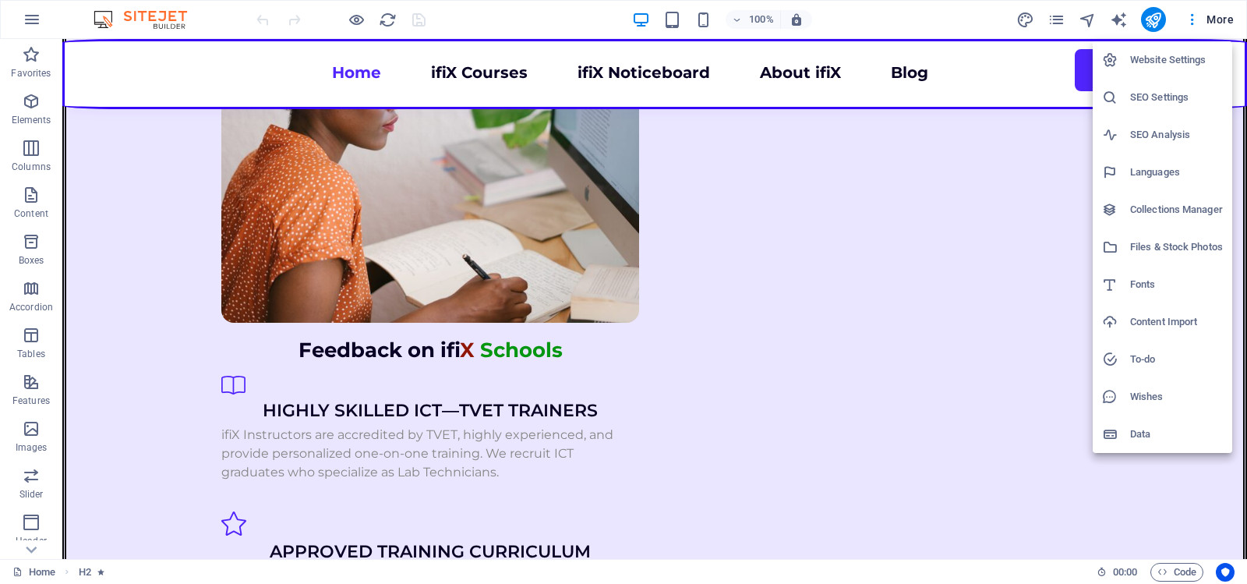
click at [1179, 53] on h6 "Website Settings" at bounding box center [1176, 60] width 93 height 19
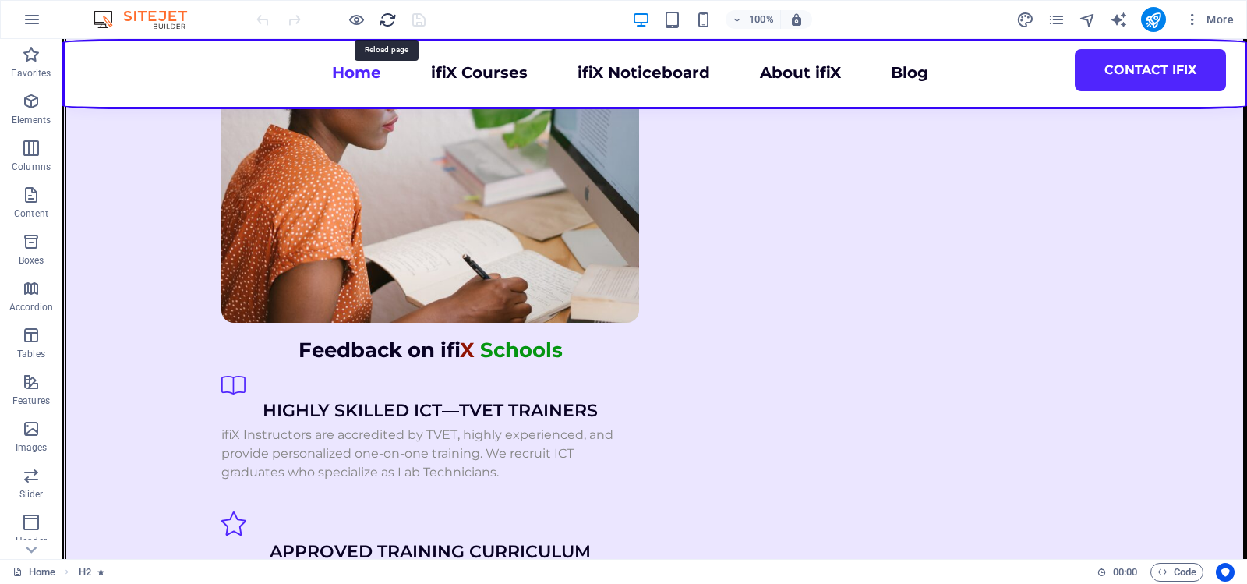
click at [383, 19] on icon "reload" at bounding box center [388, 20] width 18 height 18
click at [1203, 16] on span "More" at bounding box center [1209, 20] width 49 height 16
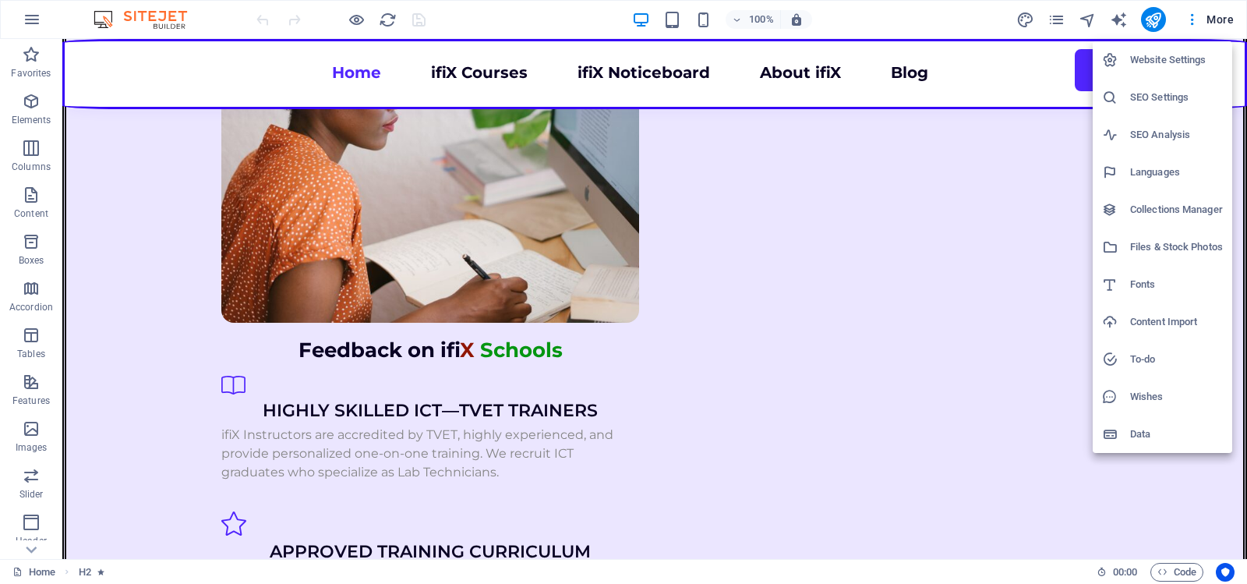
click at [1161, 55] on h6 "Website Settings" at bounding box center [1176, 60] width 93 height 19
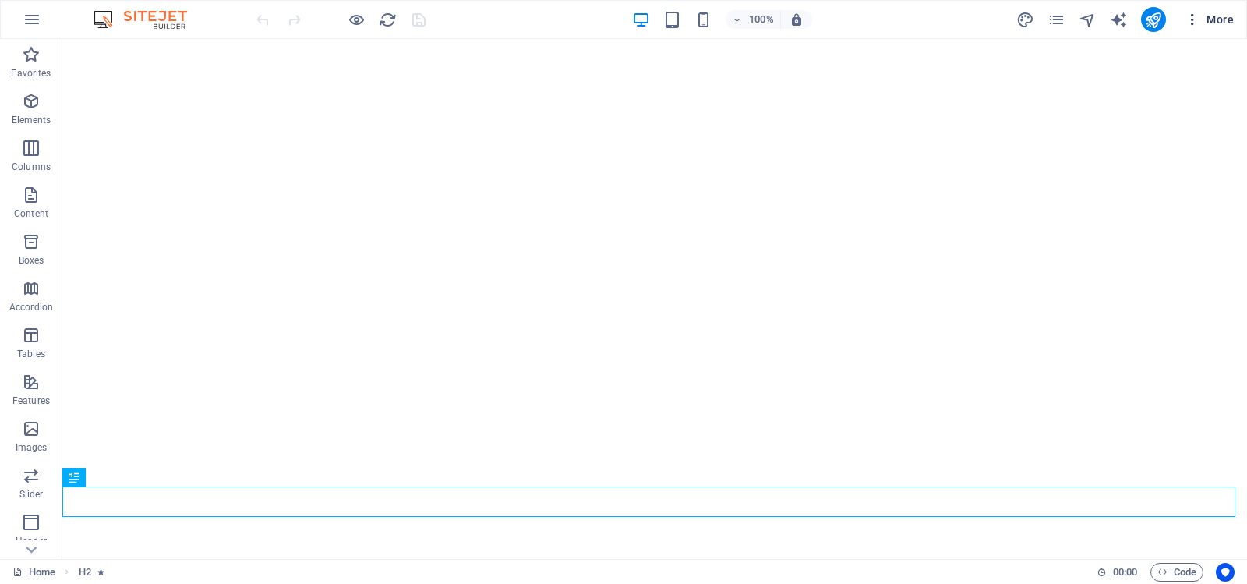
click at [1209, 17] on span "More" at bounding box center [1209, 20] width 49 height 16
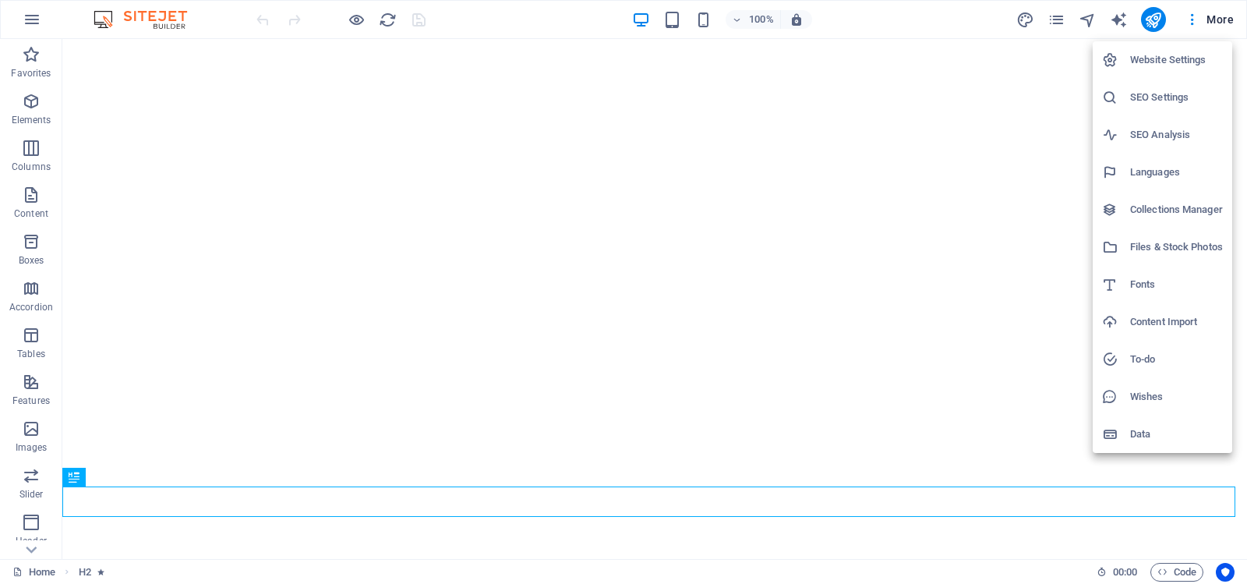
click at [1164, 57] on h6 "Website Settings" at bounding box center [1176, 60] width 93 height 19
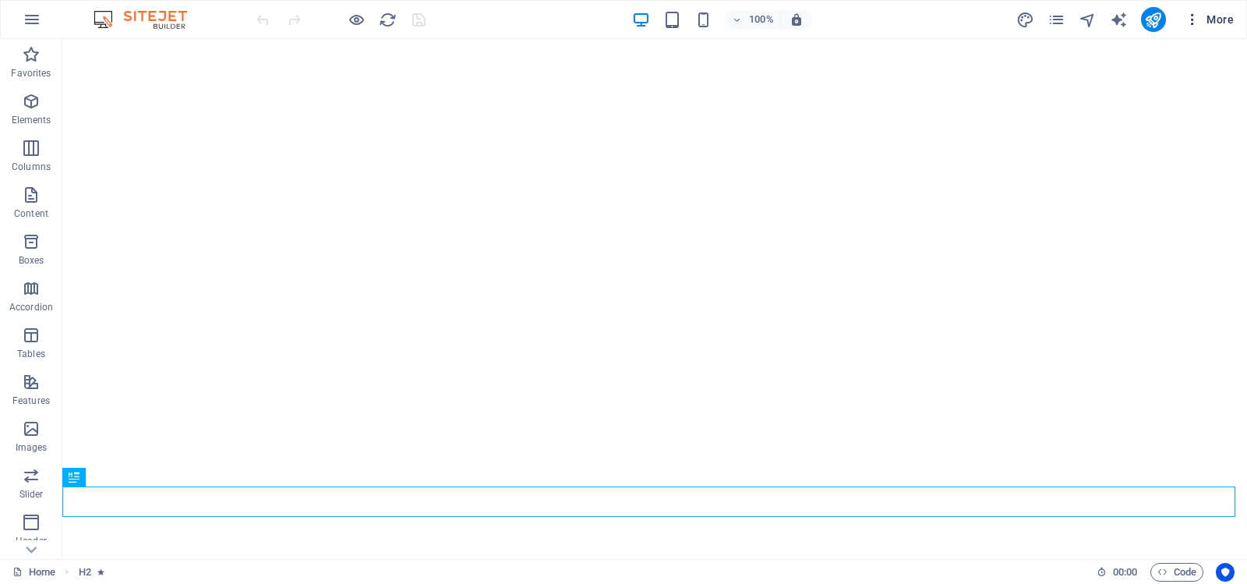
click at [1211, 16] on span "More" at bounding box center [1209, 20] width 49 height 16
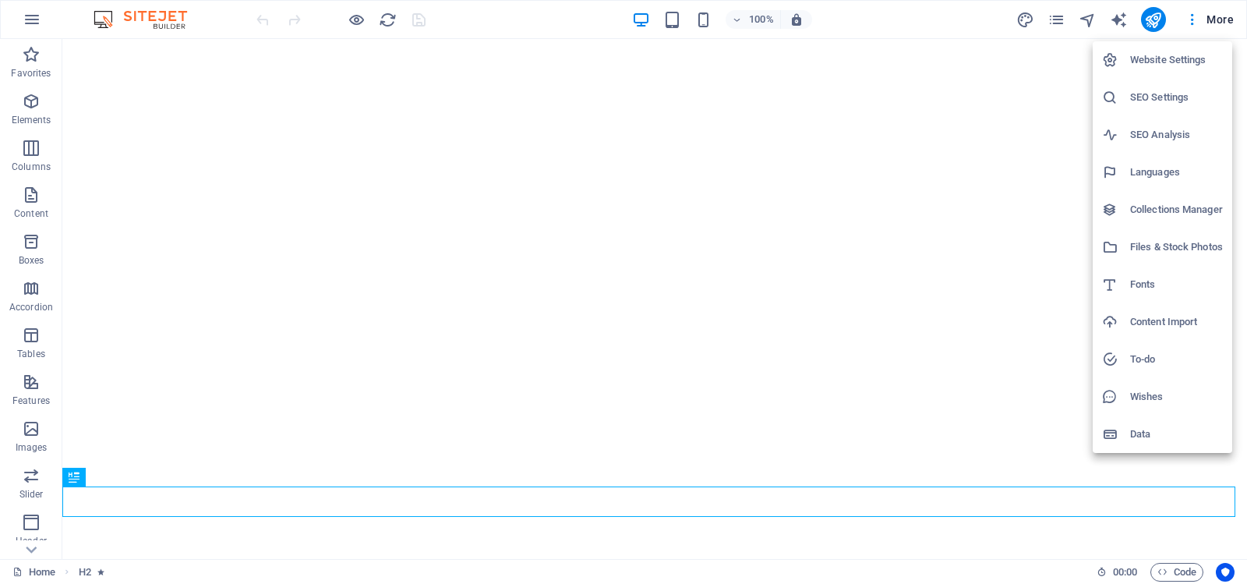
click at [1161, 58] on h6 "Website Settings" at bounding box center [1176, 60] width 93 height 19
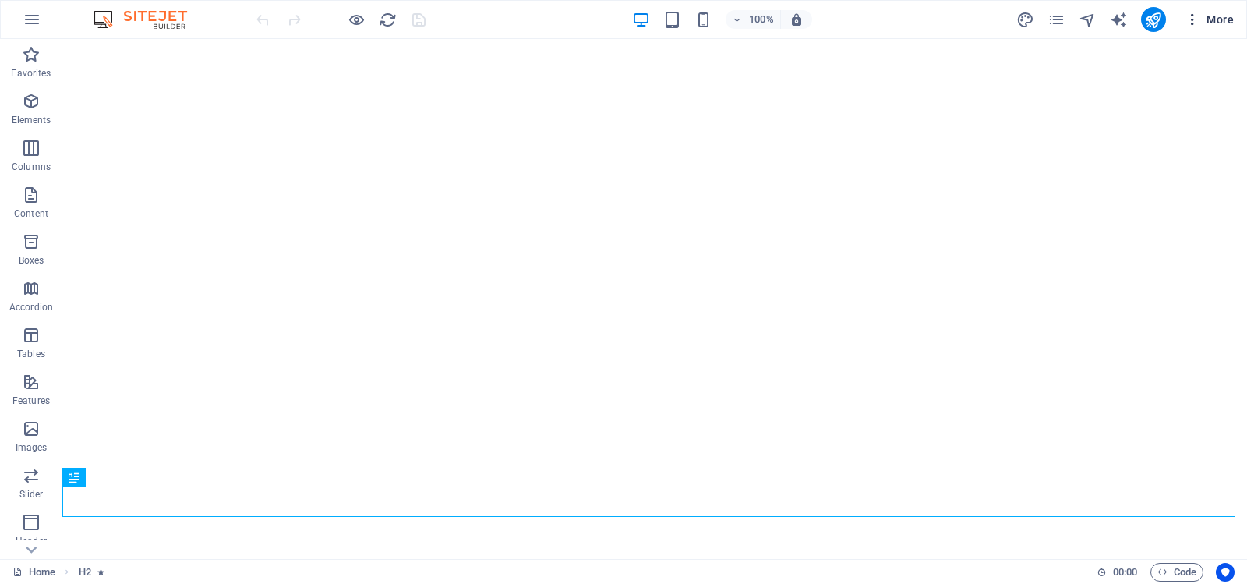
click at [1210, 17] on span "More" at bounding box center [1209, 20] width 49 height 16
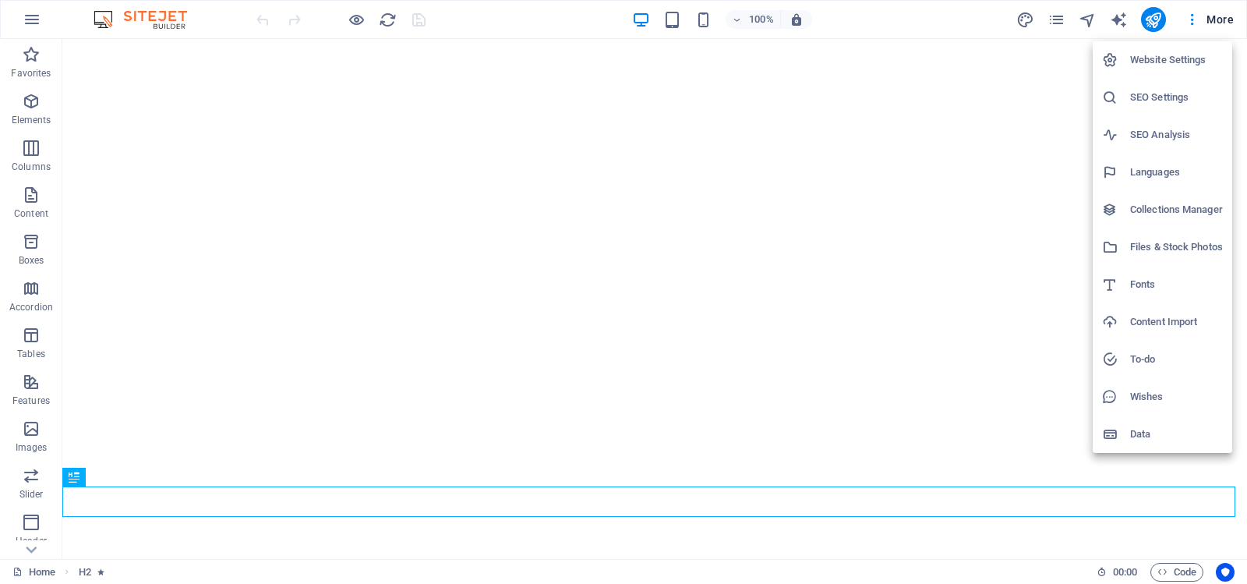
click at [1164, 58] on h6 "Website Settings" at bounding box center [1176, 60] width 93 height 19
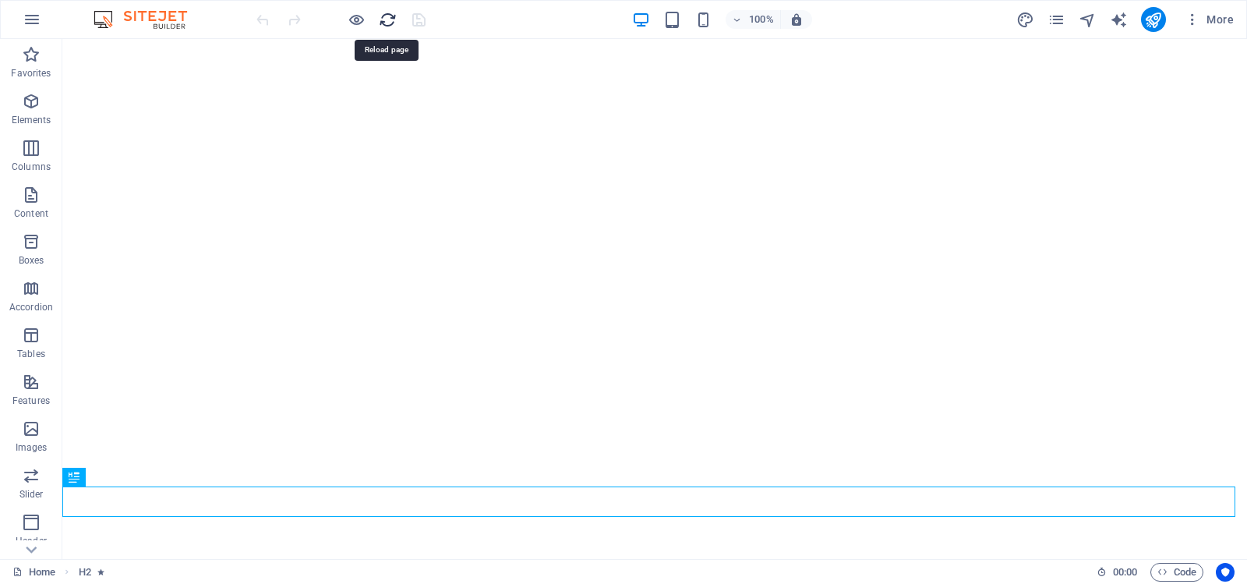
click at [384, 17] on icon "reload" at bounding box center [388, 20] width 18 height 18
click at [1210, 16] on span "More" at bounding box center [1209, 20] width 49 height 16
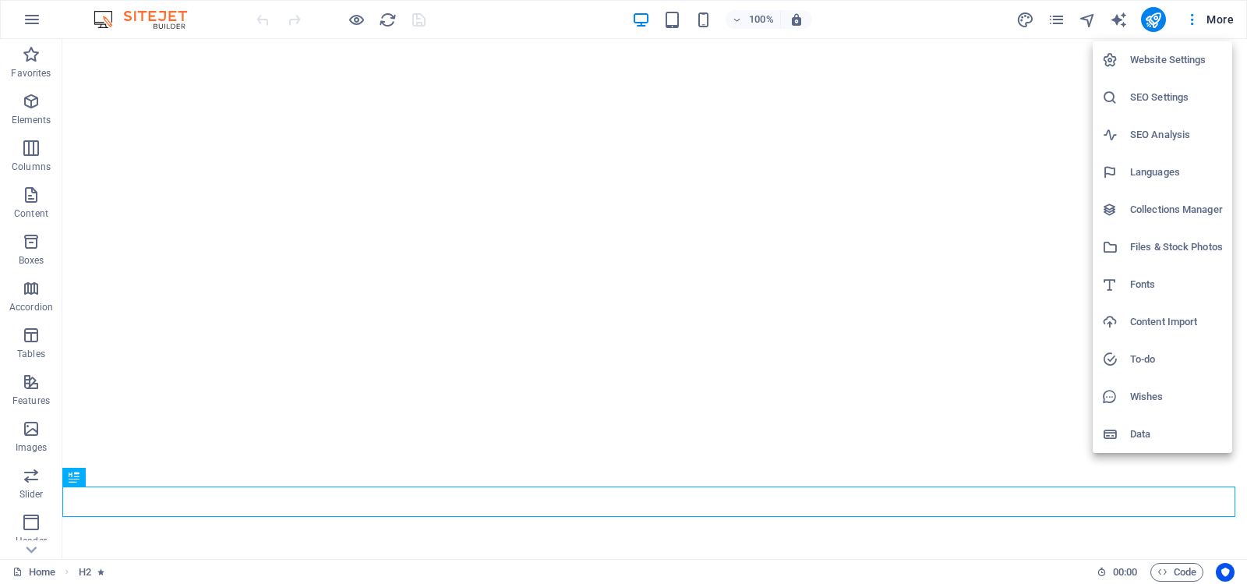
click at [1176, 60] on h6 "Website Settings" at bounding box center [1176, 60] width 93 height 19
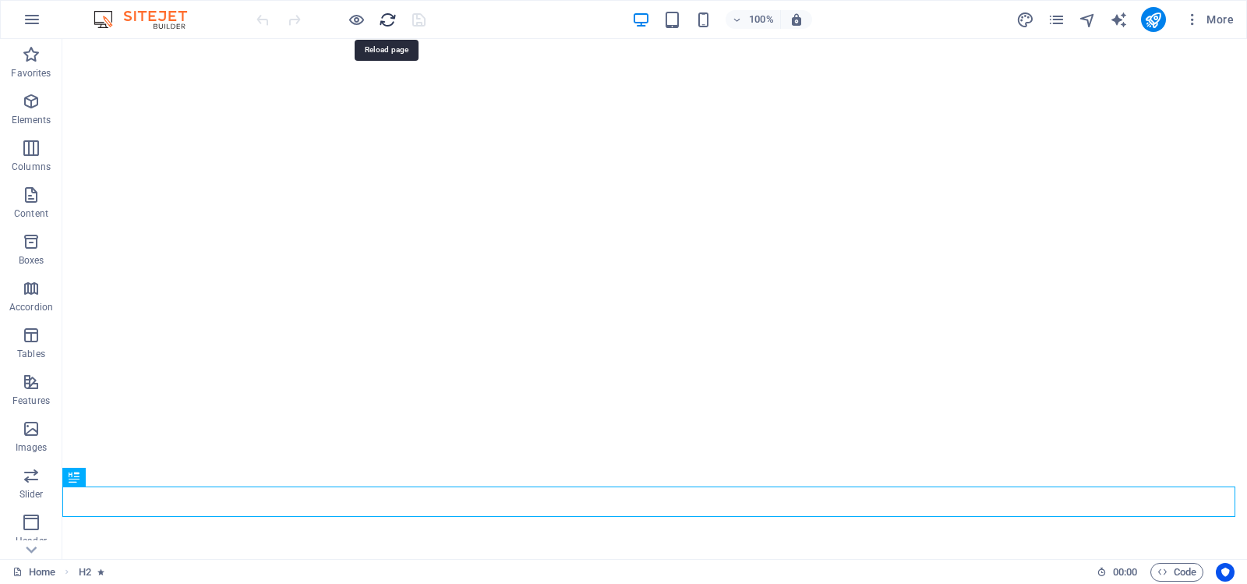
click at [385, 20] on icon "reload" at bounding box center [388, 20] width 18 height 18
click at [485, 19] on div "100% More" at bounding box center [746, 19] width 987 height 25
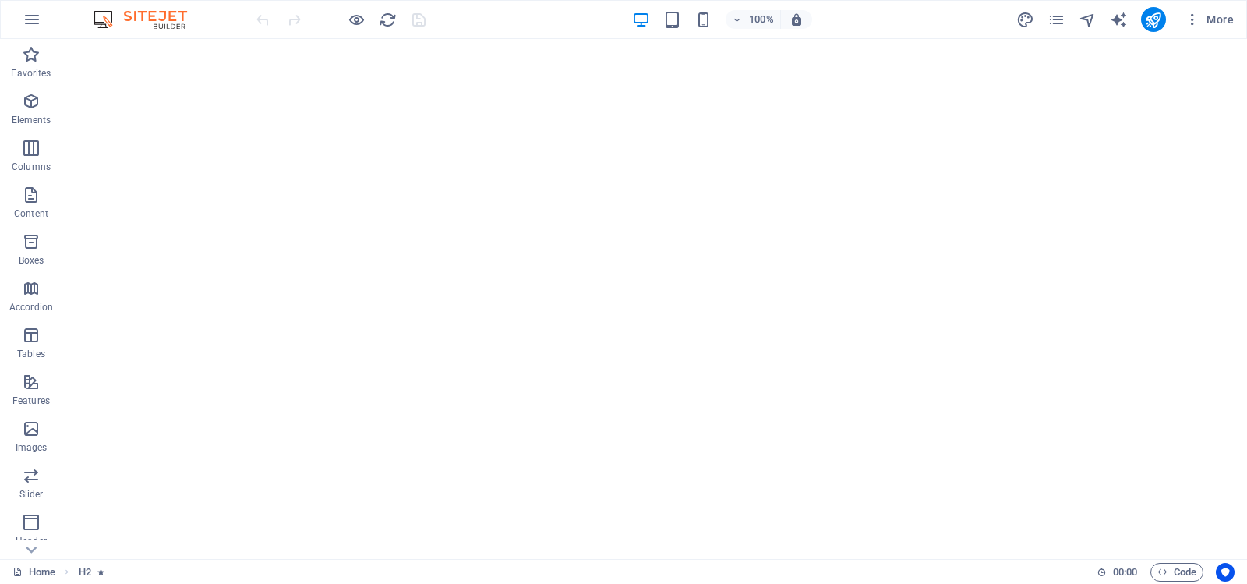
click at [485, 19] on div "100% More" at bounding box center [746, 19] width 987 height 25
click at [1194, 17] on icon "button" at bounding box center [1193, 20] width 16 height 16
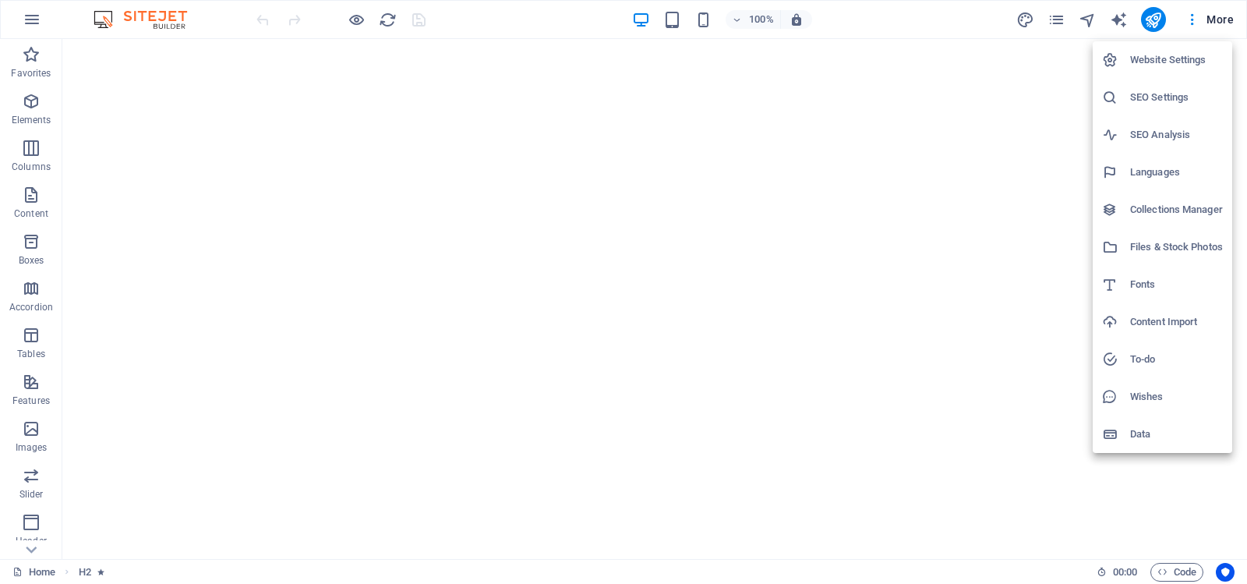
click at [1172, 56] on h6 "Website Settings" at bounding box center [1176, 60] width 93 height 19
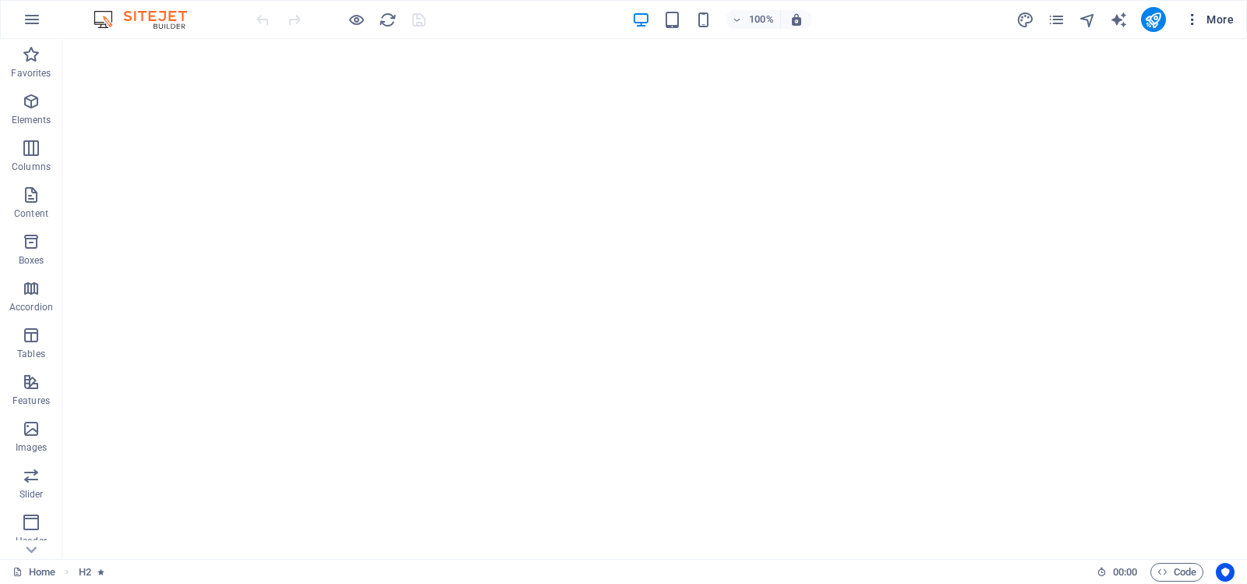
click at [1205, 19] on span "More" at bounding box center [1209, 20] width 49 height 16
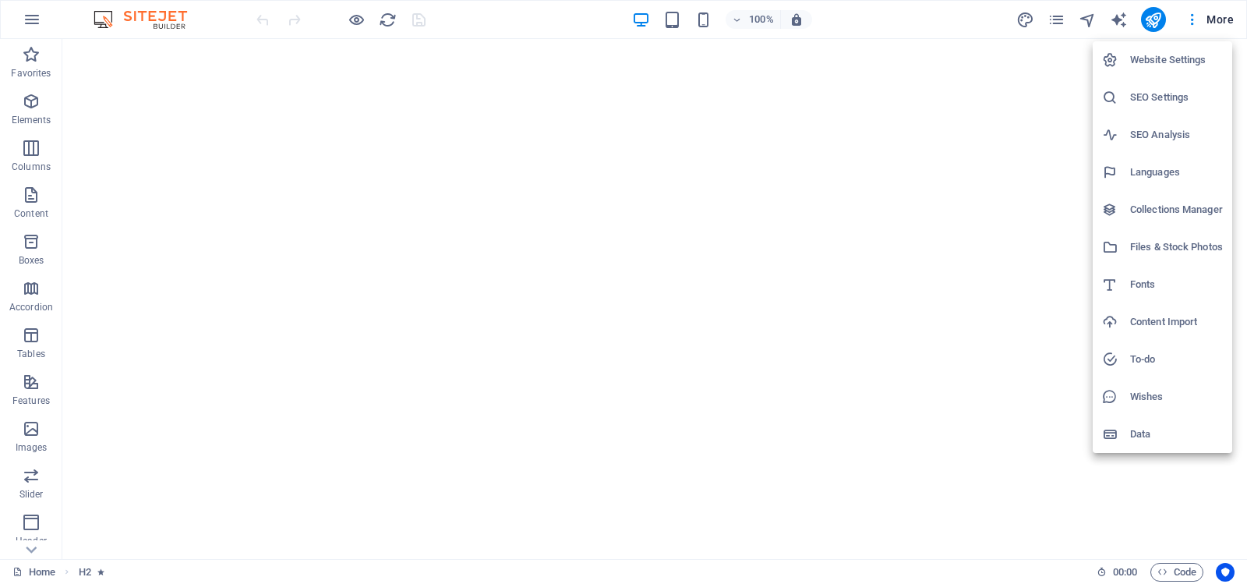
click at [1165, 92] on h6 "SEO Settings" at bounding box center [1176, 97] width 93 height 19
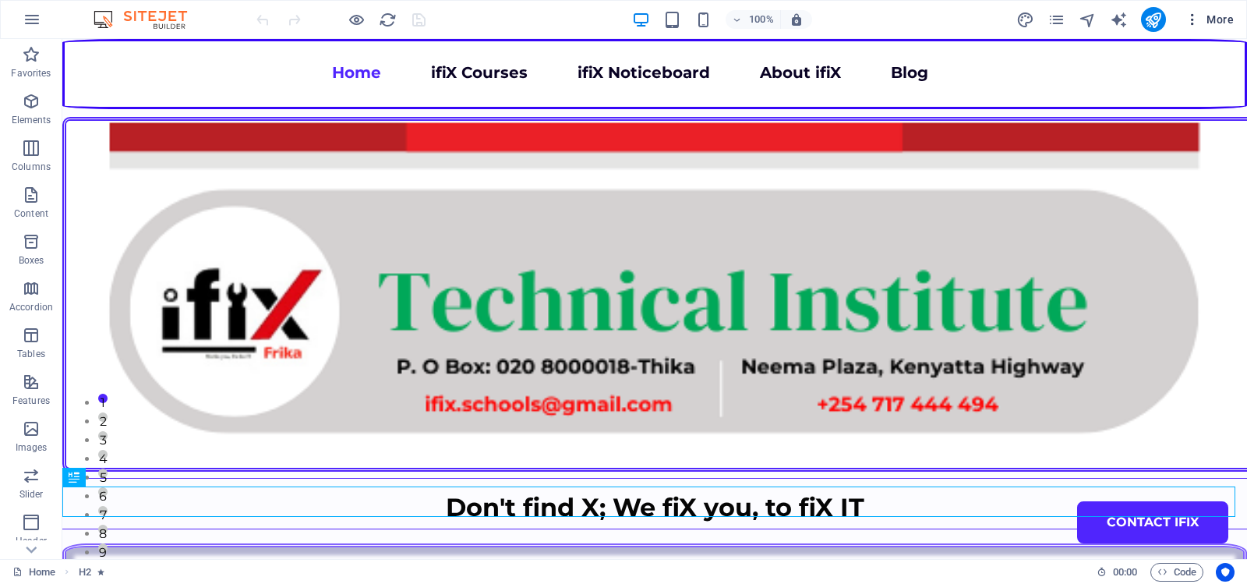
click at [1205, 17] on span "More" at bounding box center [1209, 20] width 49 height 16
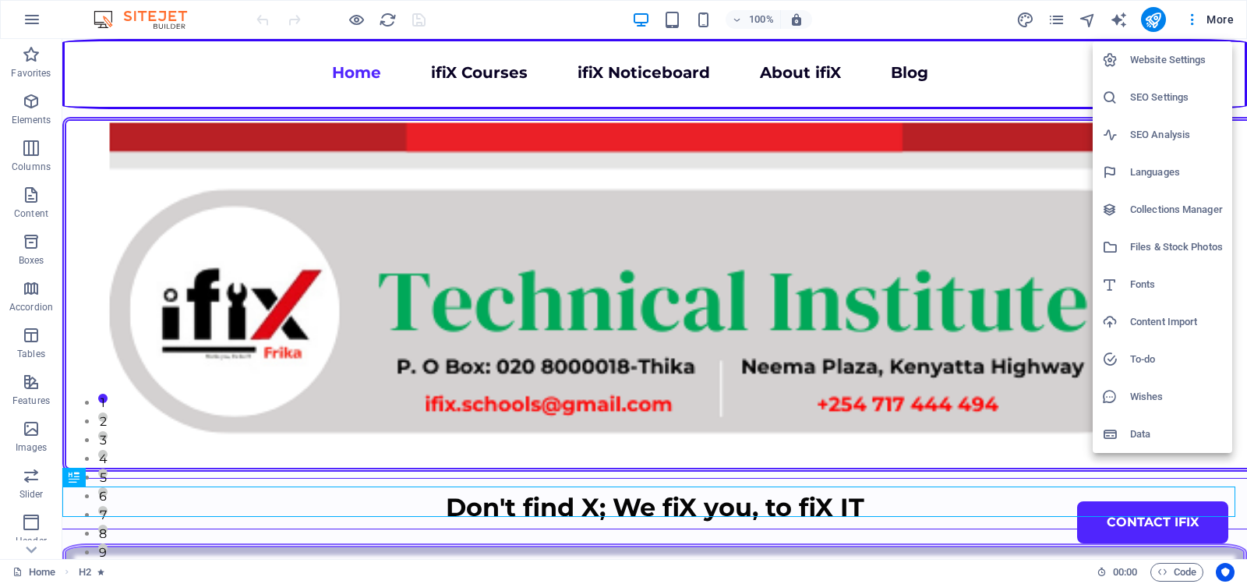
click at [1151, 57] on h6 "Website Settings" at bounding box center [1176, 60] width 93 height 19
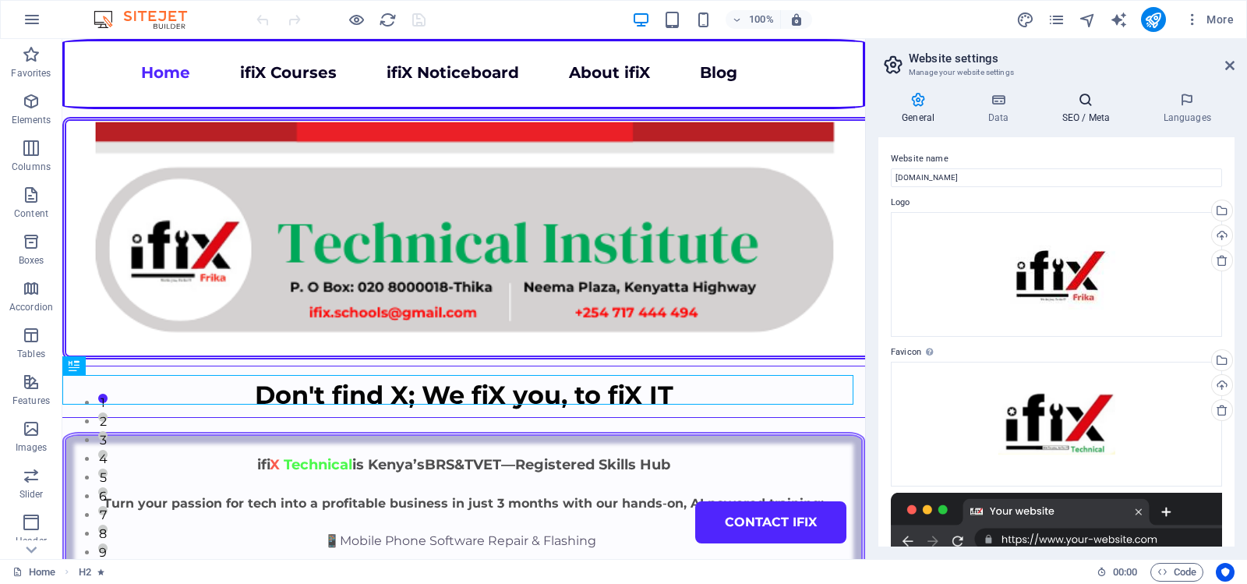
click at [1084, 101] on icon at bounding box center [1085, 100] width 95 height 16
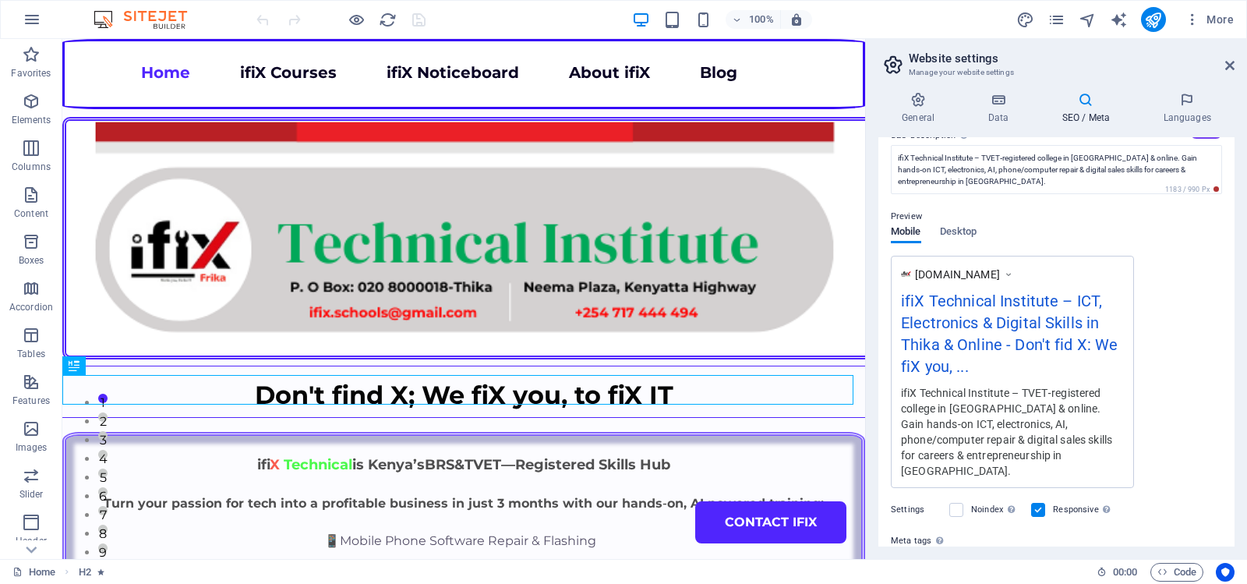
scroll to position [292, 0]
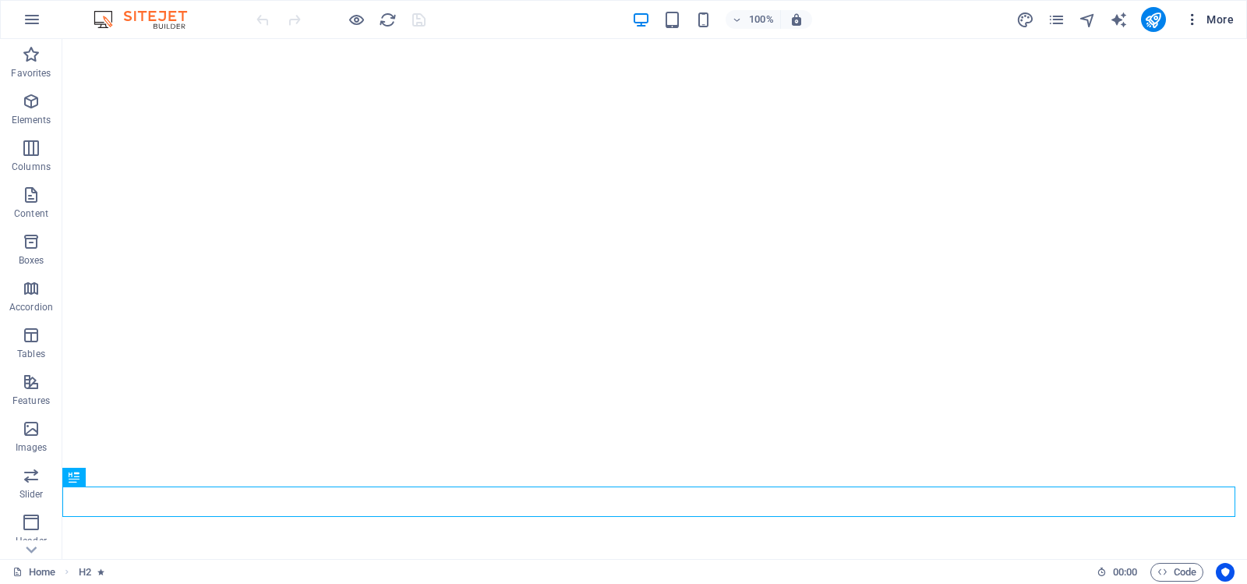
click at [1207, 18] on span "More" at bounding box center [1209, 20] width 49 height 16
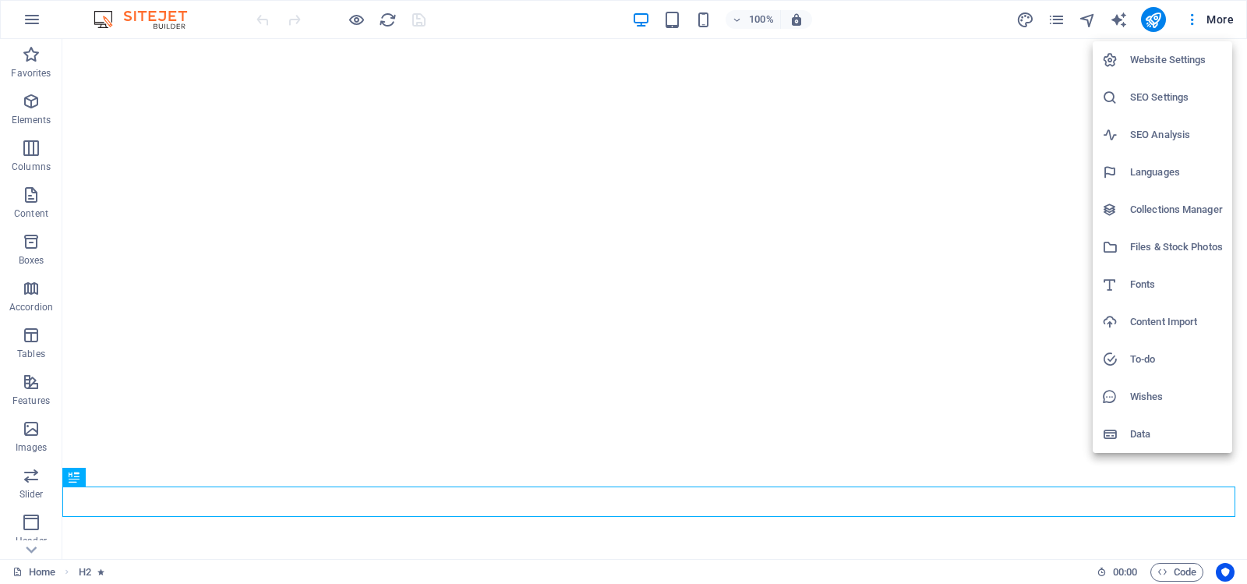
click at [1170, 60] on h6 "Website Settings" at bounding box center [1176, 60] width 93 height 19
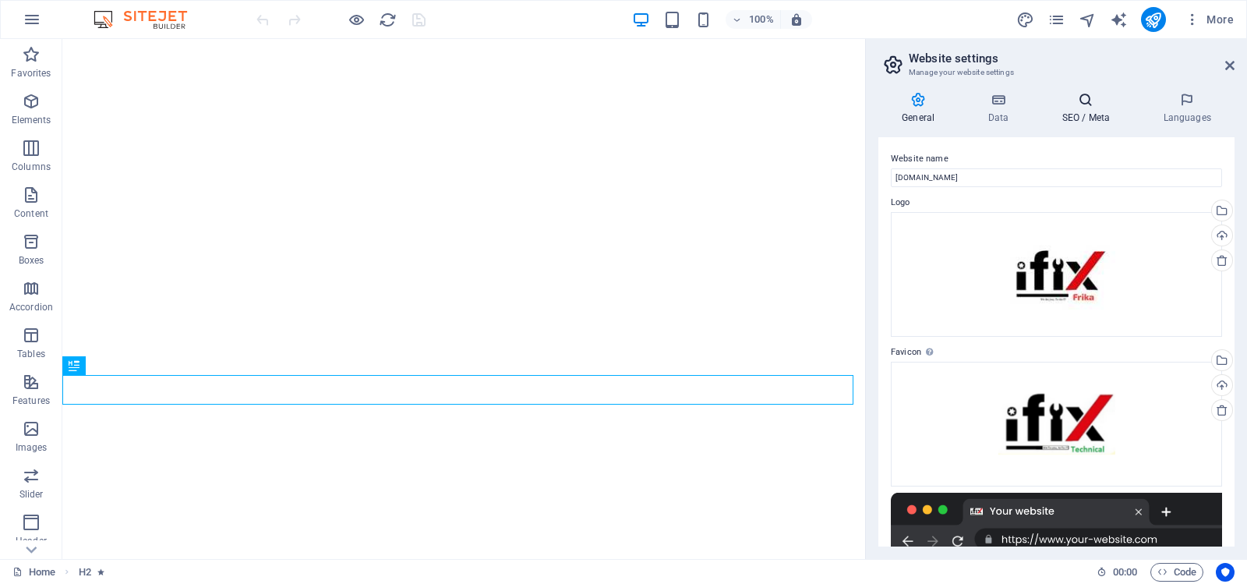
click at [1086, 99] on icon at bounding box center [1085, 100] width 95 height 16
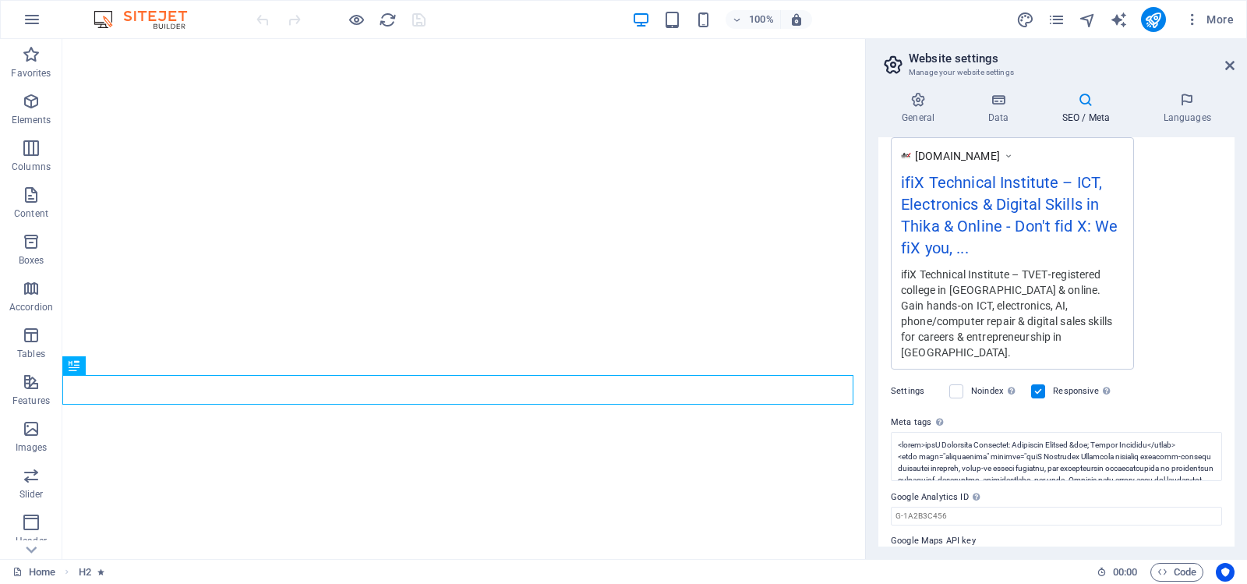
scroll to position [292, 0]
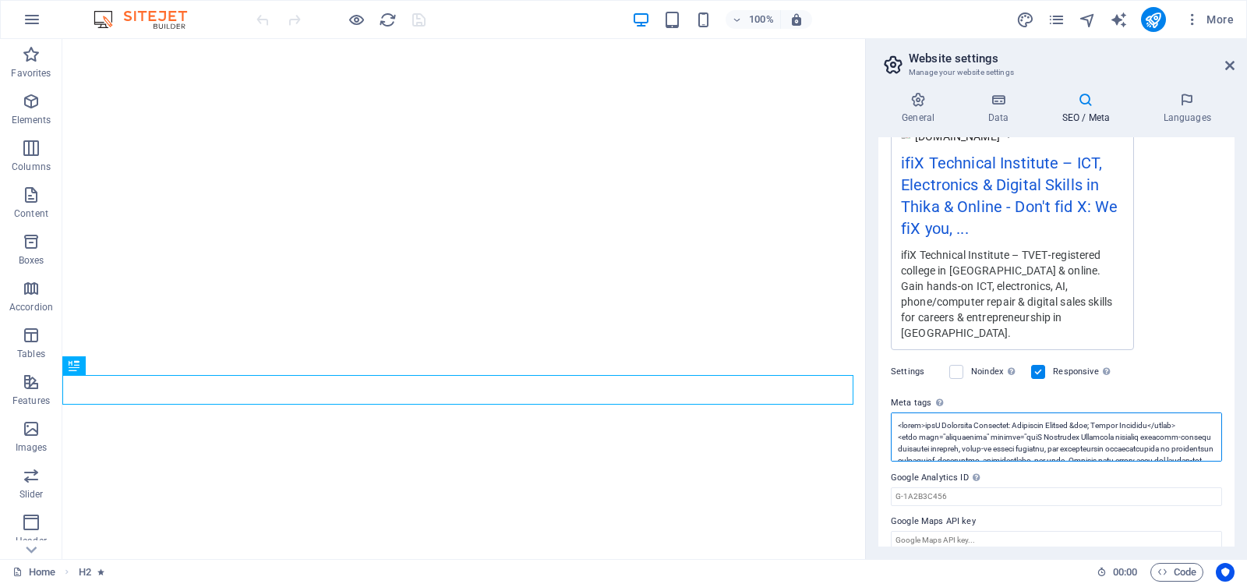
click at [1055, 419] on textarea "Meta tags Enter HTML code here that will be placed inside the tags of your webs…" at bounding box center [1056, 436] width 331 height 49
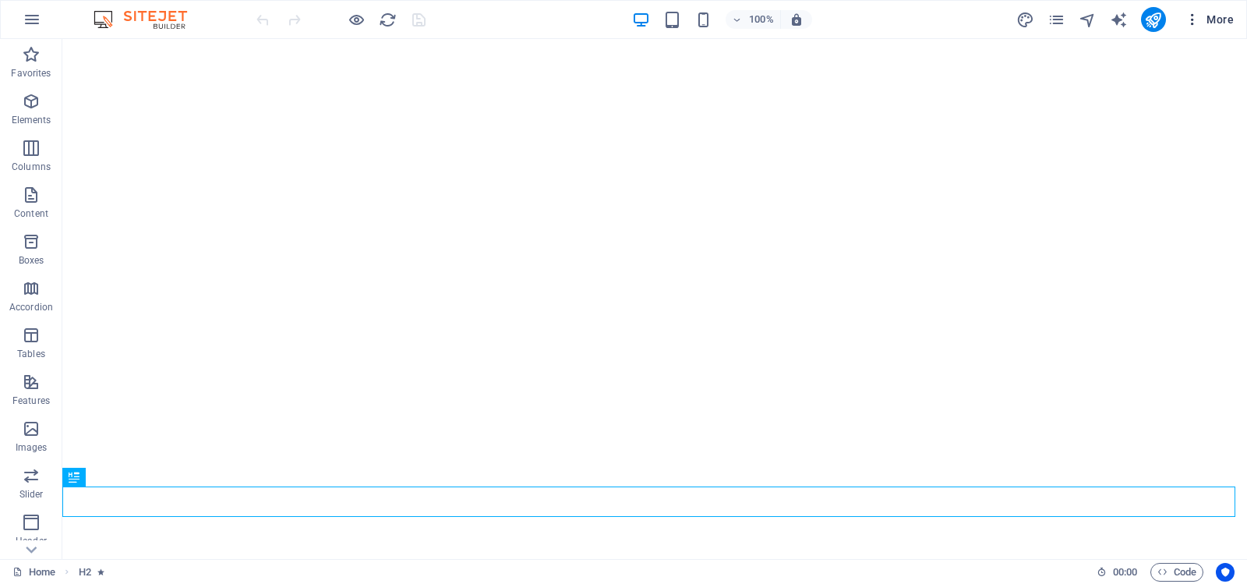
click at [1197, 15] on icon "button" at bounding box center [1193, 20] width 16 height 16
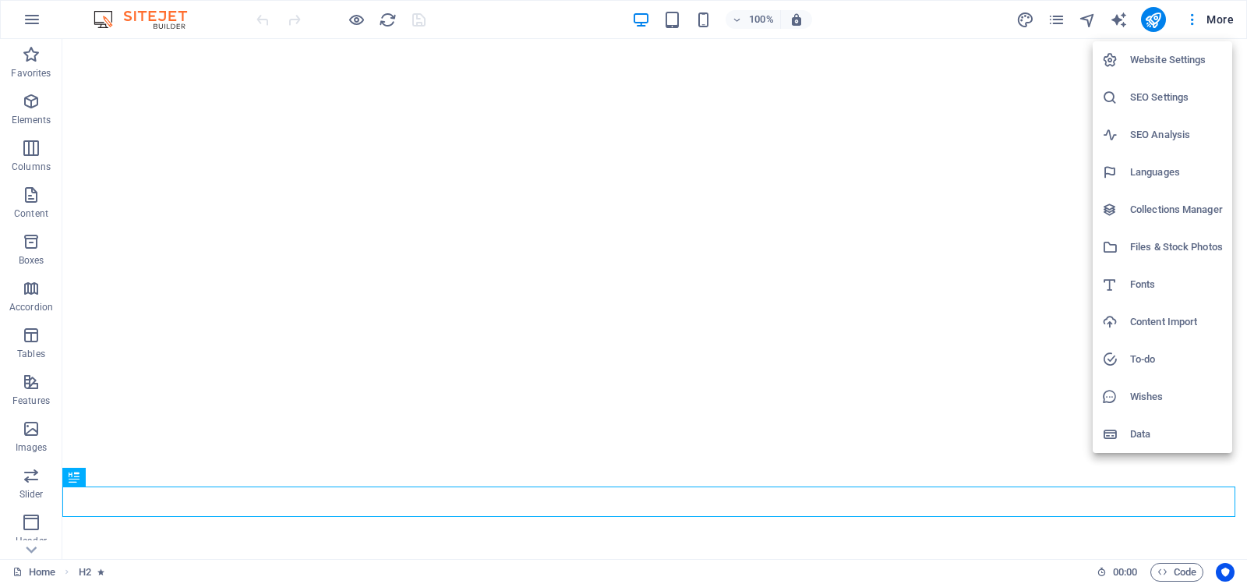
click at [1169, 56] on h6 "Website Settings" at bounding box center [1176, 60] width 93 height 19
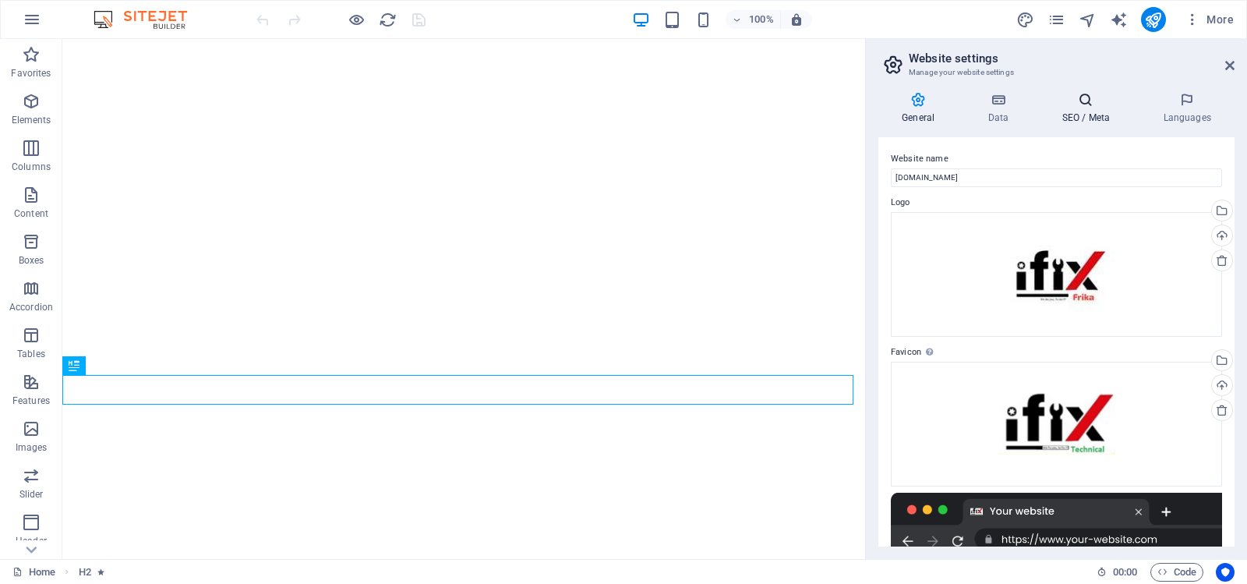
click at [1086, 98] on icon at bounding box center [1085, 100] width 95 height 16
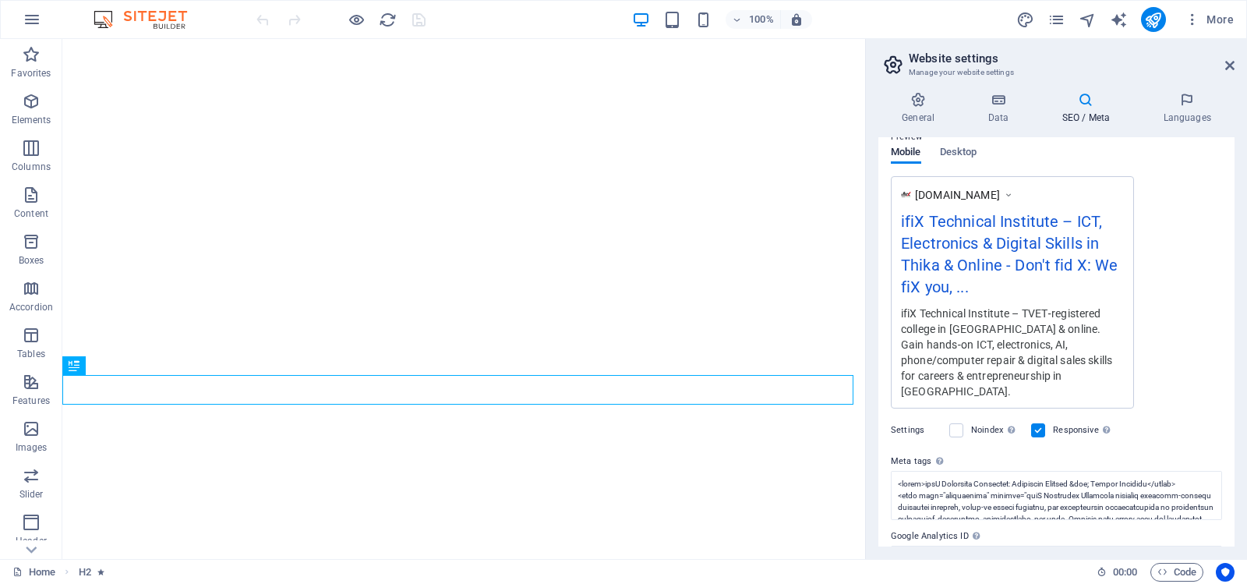
scroll to position [292, 0]
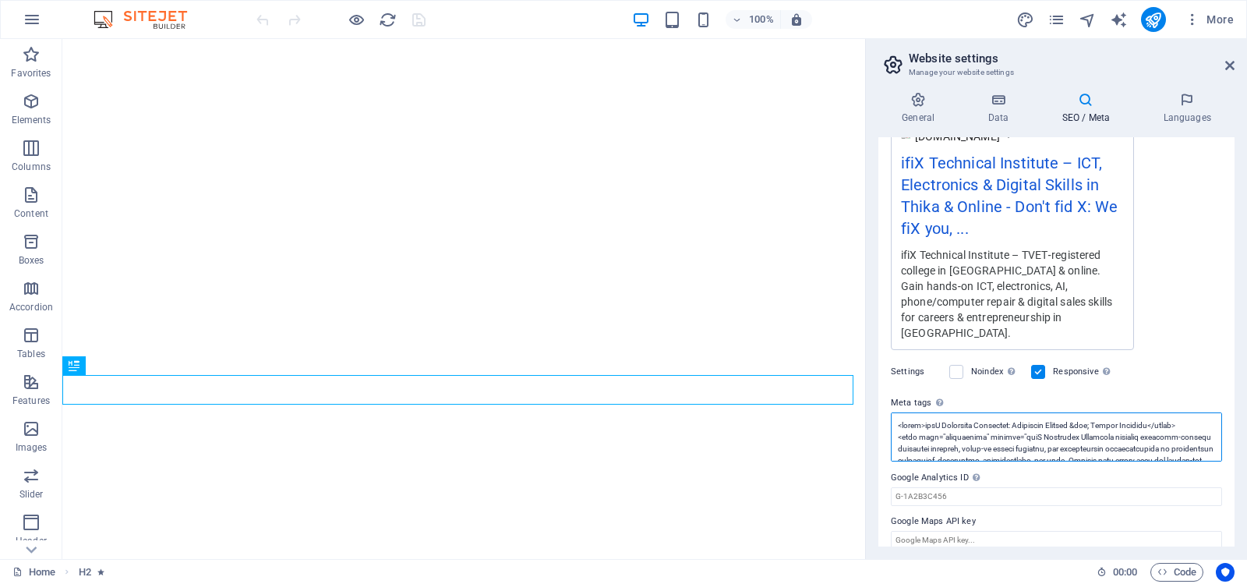
click at [1056, 422] on textarea "Meta tags Enter HTML code here that will be placed inside the tags of your webs…" at bounding box center [1056, 436] width 331 height 49
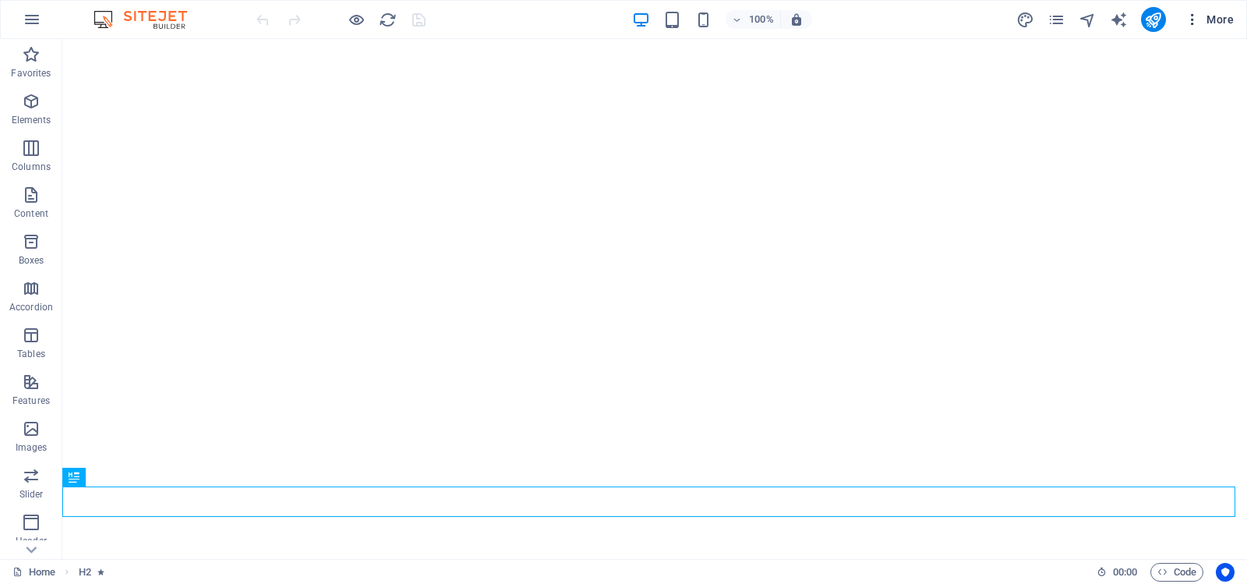
click at [1217, 19] on span "More" at bounding box center [1209, 20] width 49 height 16
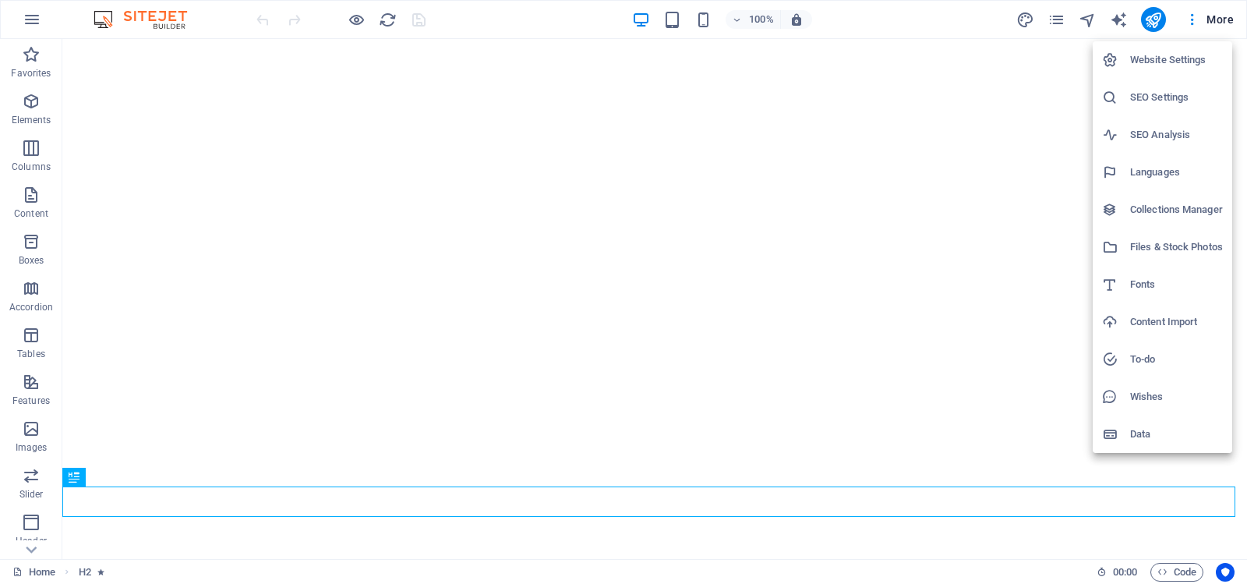
click at [1165, 60] on h6 "Website Settings" at bounding box center [1176, 60] width 93 height 19
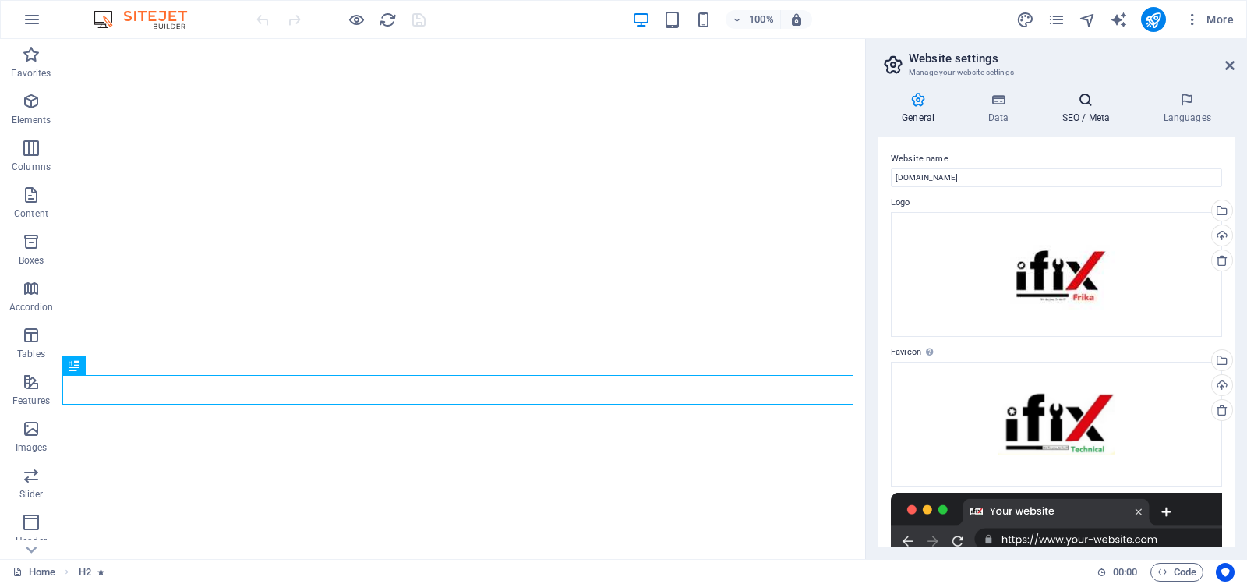
click at [1087, 104] on icon at bounding box center [1085, 100] width 95 height 16
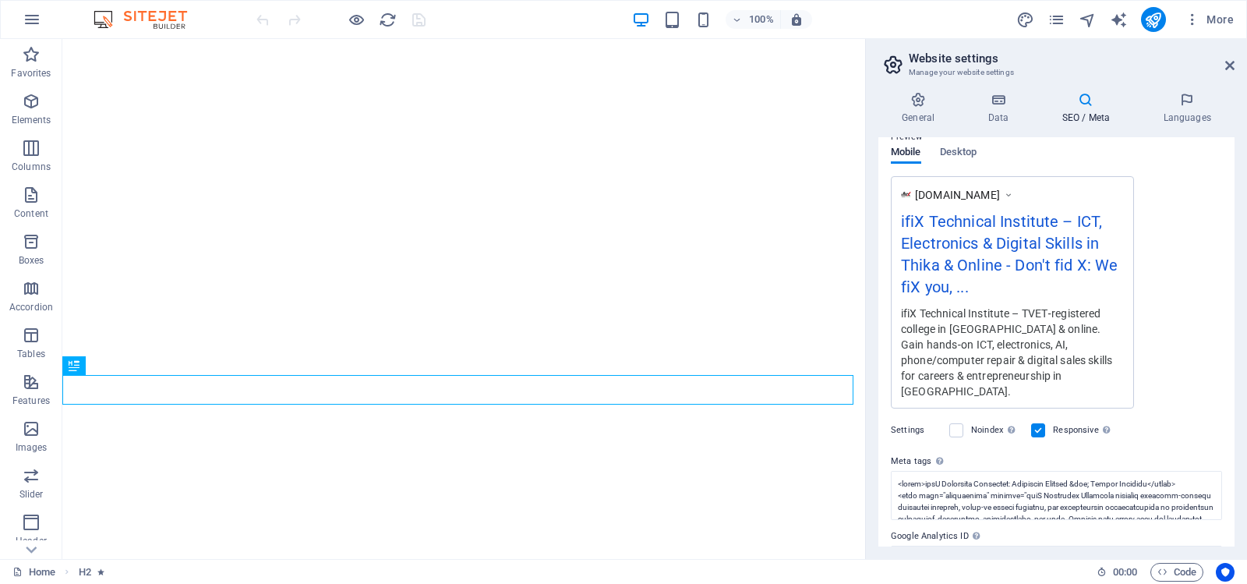
scroll to position [292, 0]
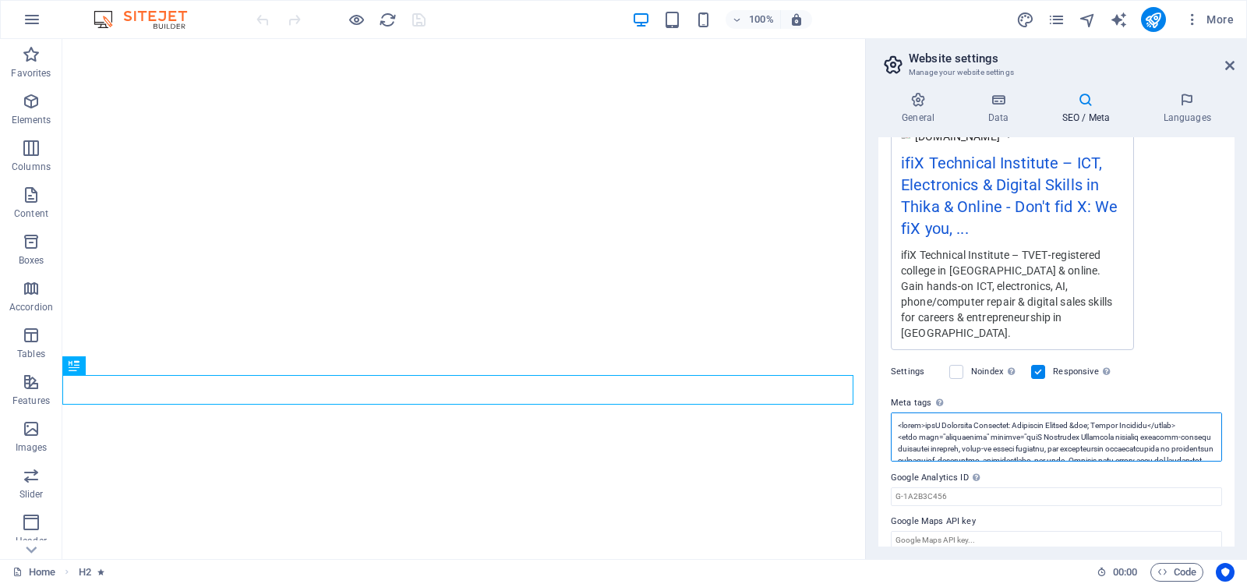
click at [1054, 419] on textarea "Meta tags Enter HTML code here that will be placed inside the tags of your webs…" at bounding box center [1056, 436] width 331 height 49
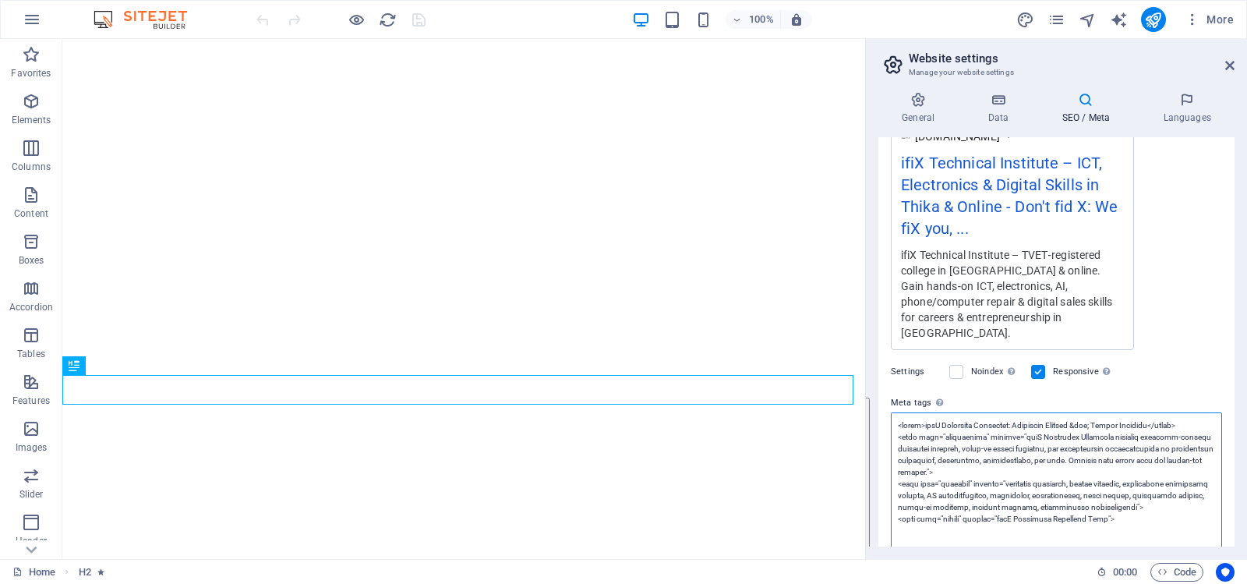
paste textarea "!-- ifiX Technical Institute SEO & Structured Data Head Block (2025) Paste this…"
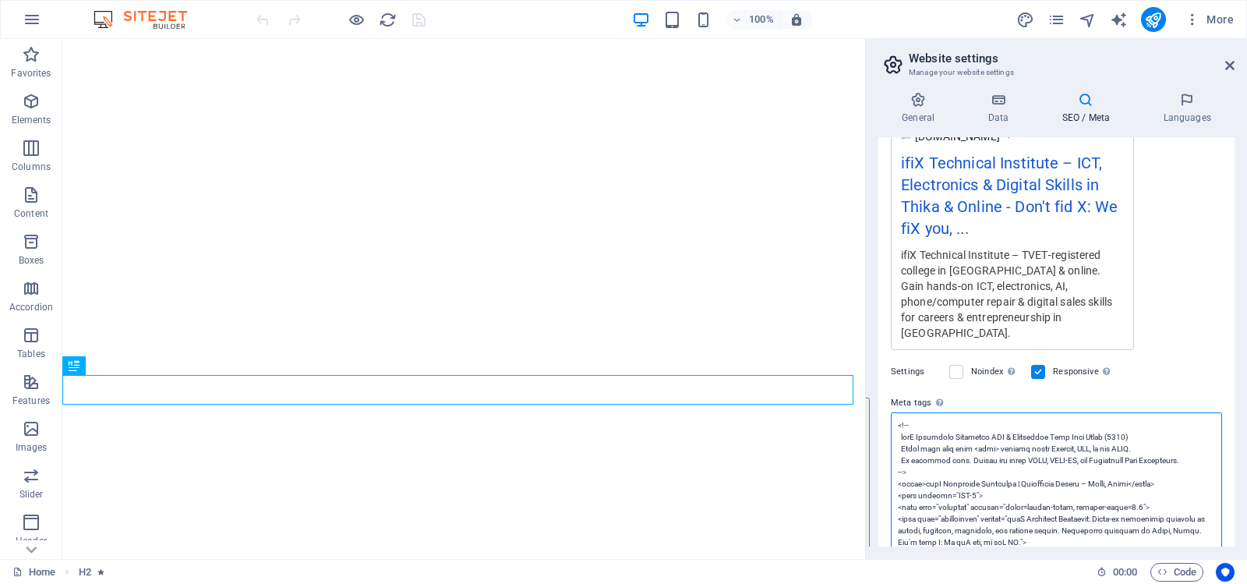
scroll to position [3458, 0]
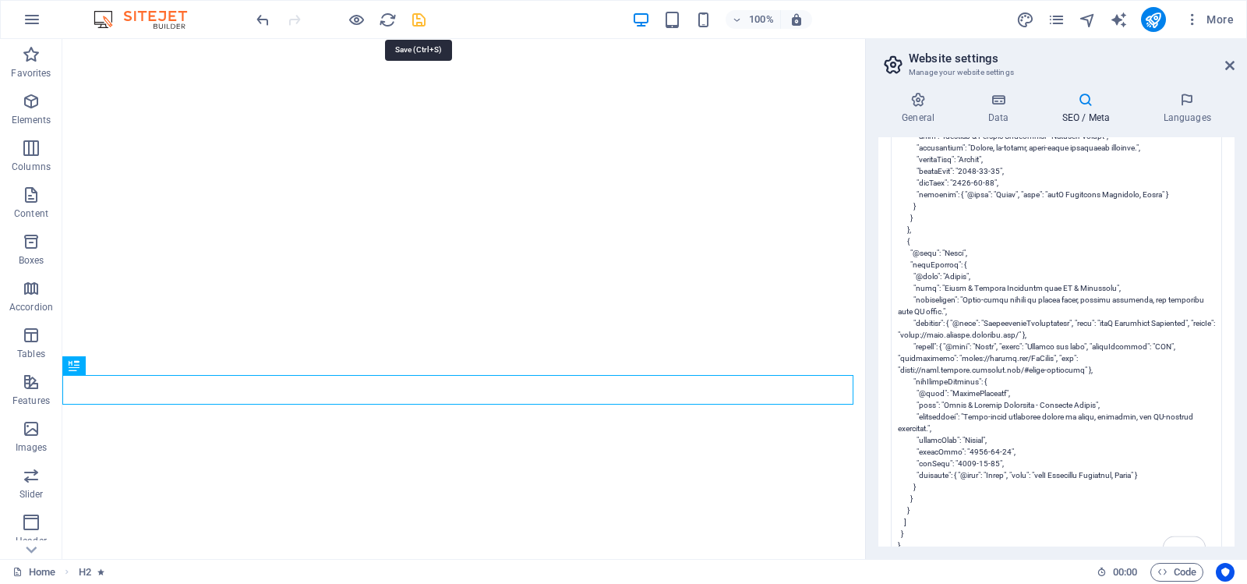
click at [416, 19] on body "ifiX Technical Institute Home Favorites Elements Columns Content Boxes Accordio…" at bounding box center [623, 292] width 1247 height 584
type textarea "<head> section using Sitejet, CMS, or raw HTML. No unclosed tags. Passes all ma…"
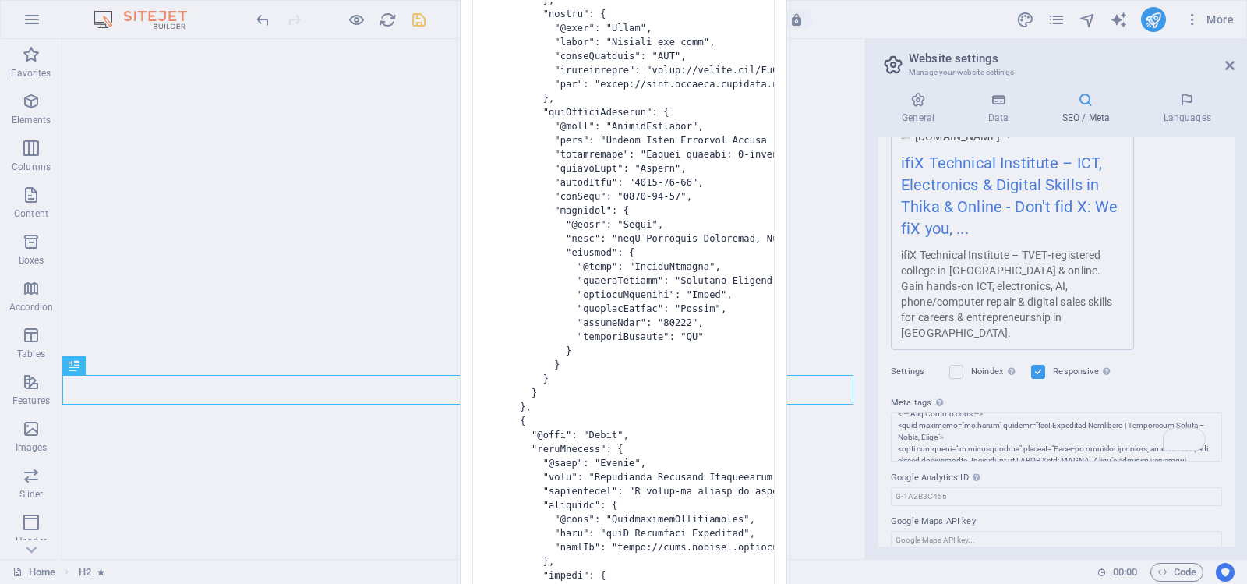
scroll to position [292, 0]
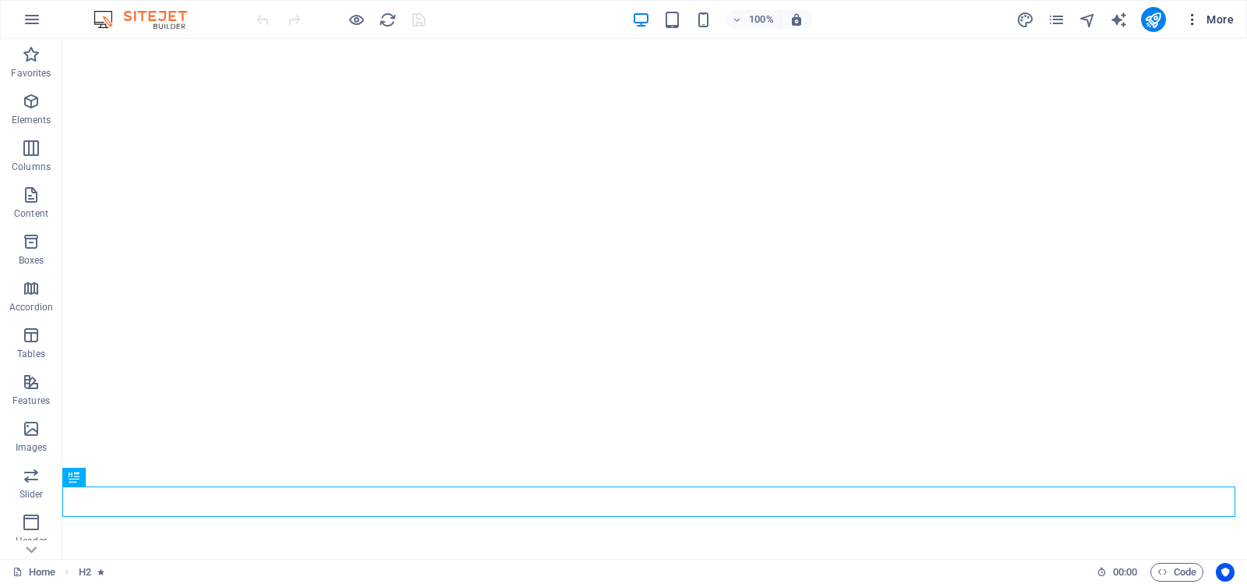
click at [1195, 16] on icon "button" at bounding box center [1193, 20] width 16 height 16
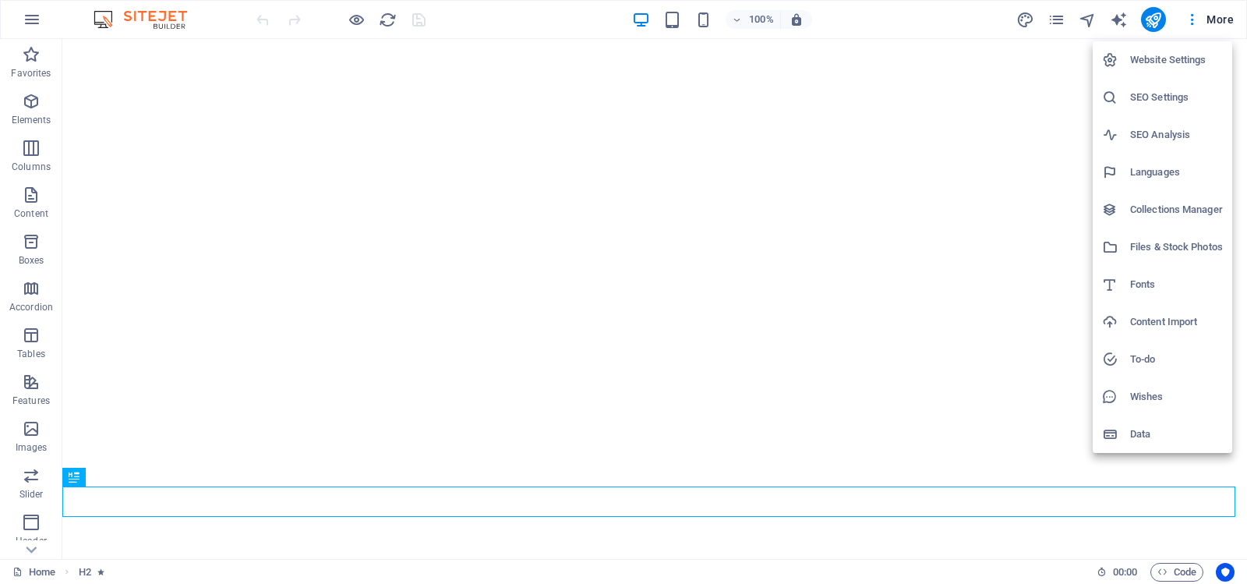
click at [1168, 58] on h6 "Website Settings" at bounding box center [1176, 60] width 93 height 19
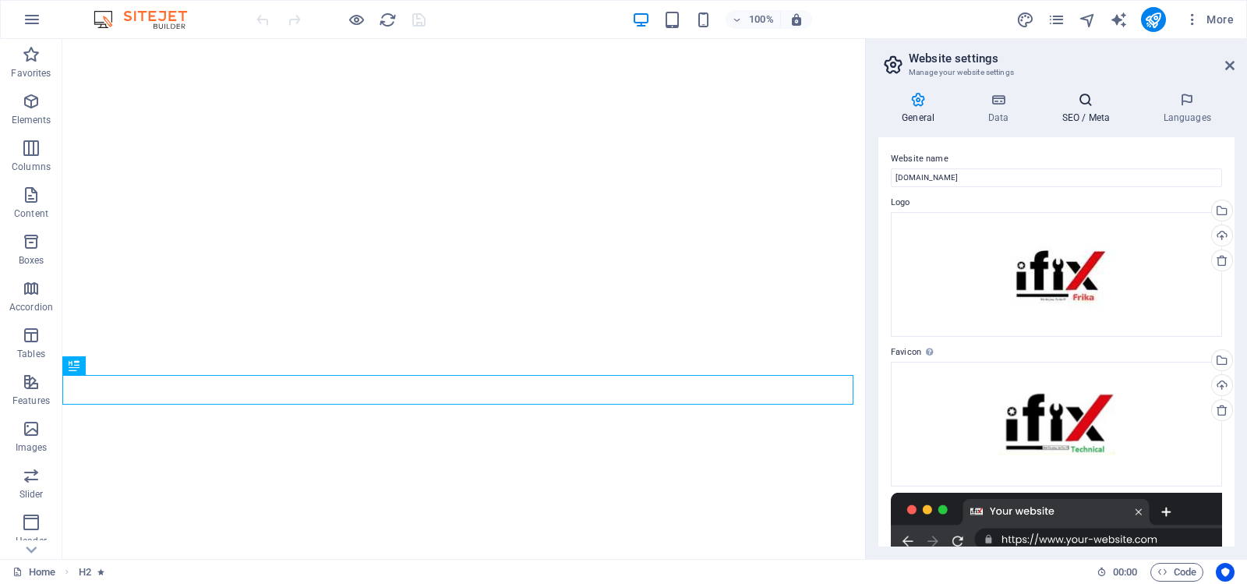
click at [1085, 101] on icon at bounding box center [1085, 100] width 95 height 16
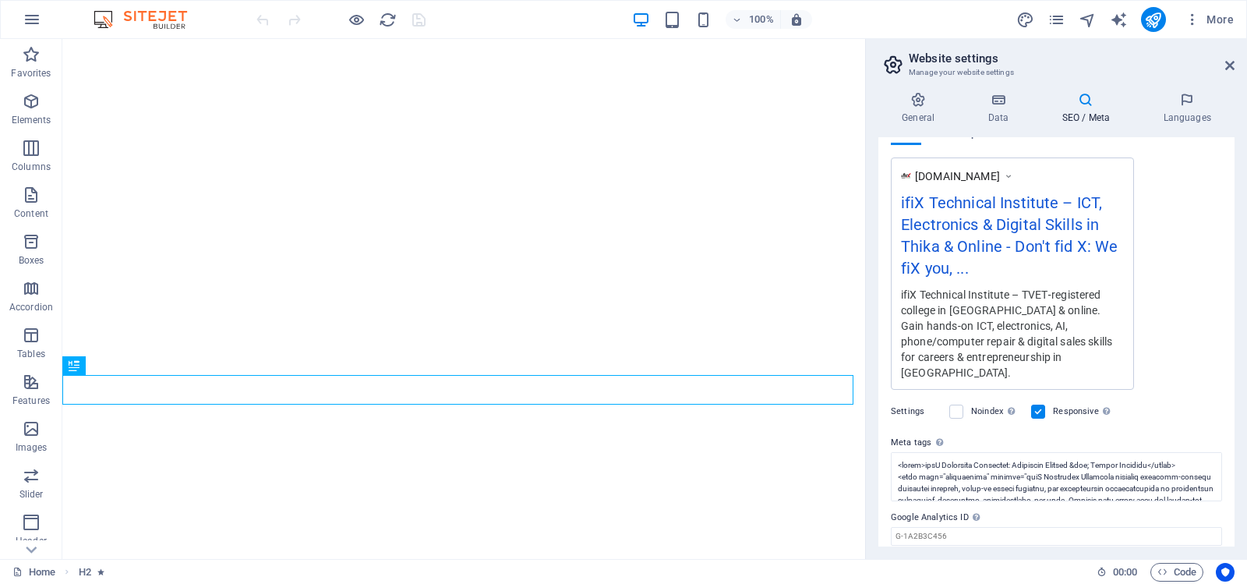
scroll to position [292, 0]
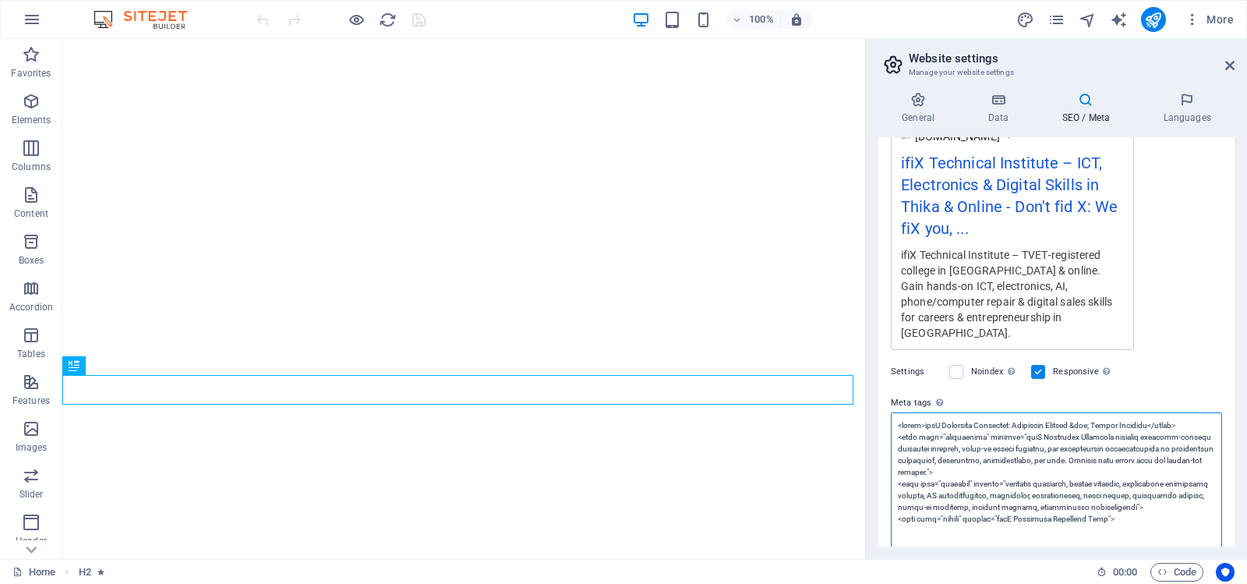
paste textarea "| Vocational School – Thika, Kenya</title> <meta charset="UTF-8"> <meta name="v…"
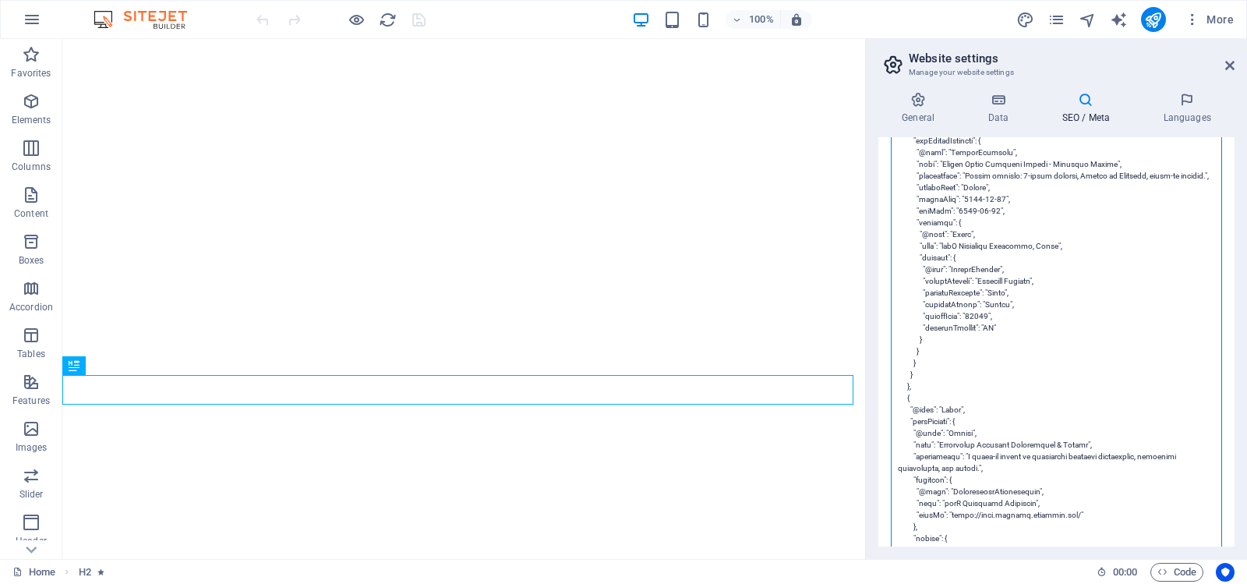
scroll to position [0, 0]
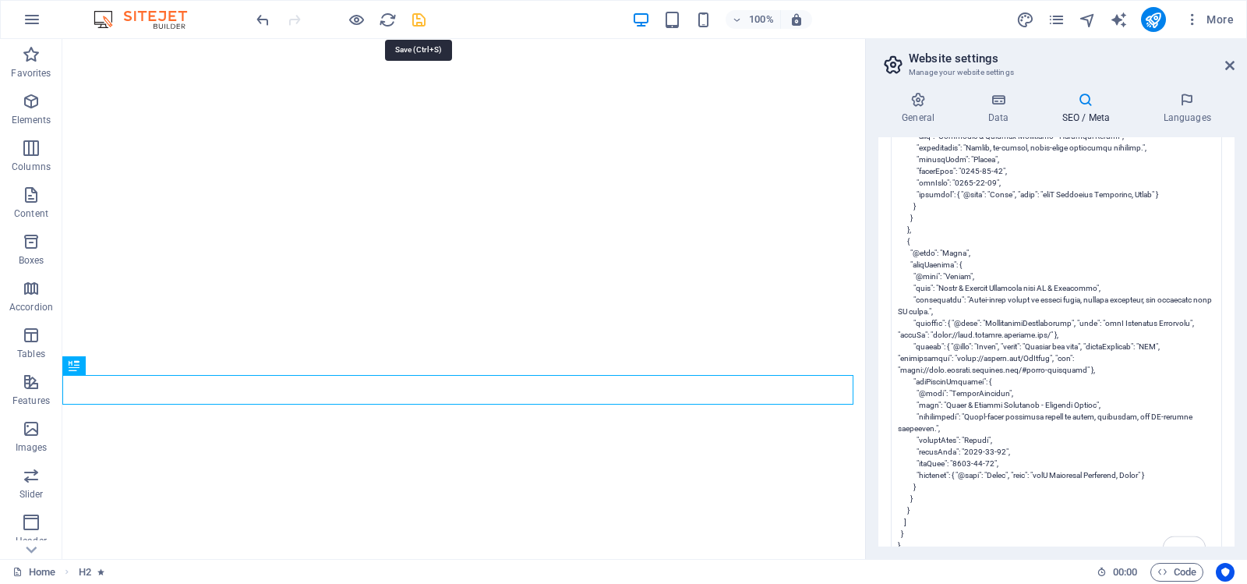
click at [416, 19] on body "ifiX Technical Institute Home Favorites Elements Columns Content Boxes Accordio…" at bounding box center [623, 292] width 1247 height 584
type textarea "<title>ifiX Technical Institute | Vocational School – Thika, Kenya</title> <met…"
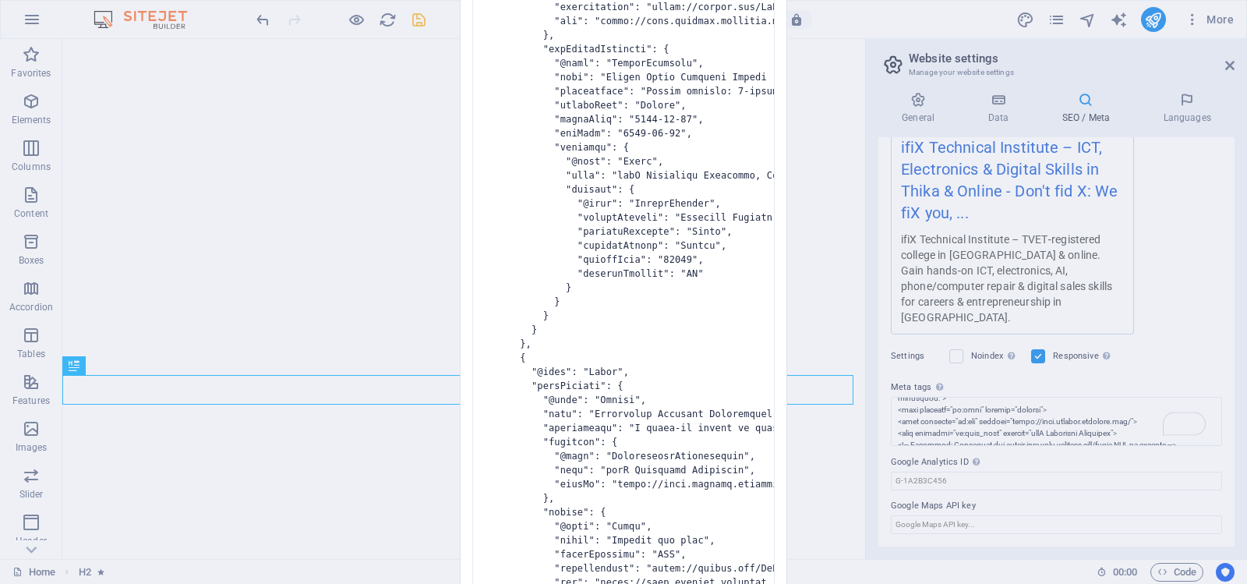
scroll to position [292, 0]
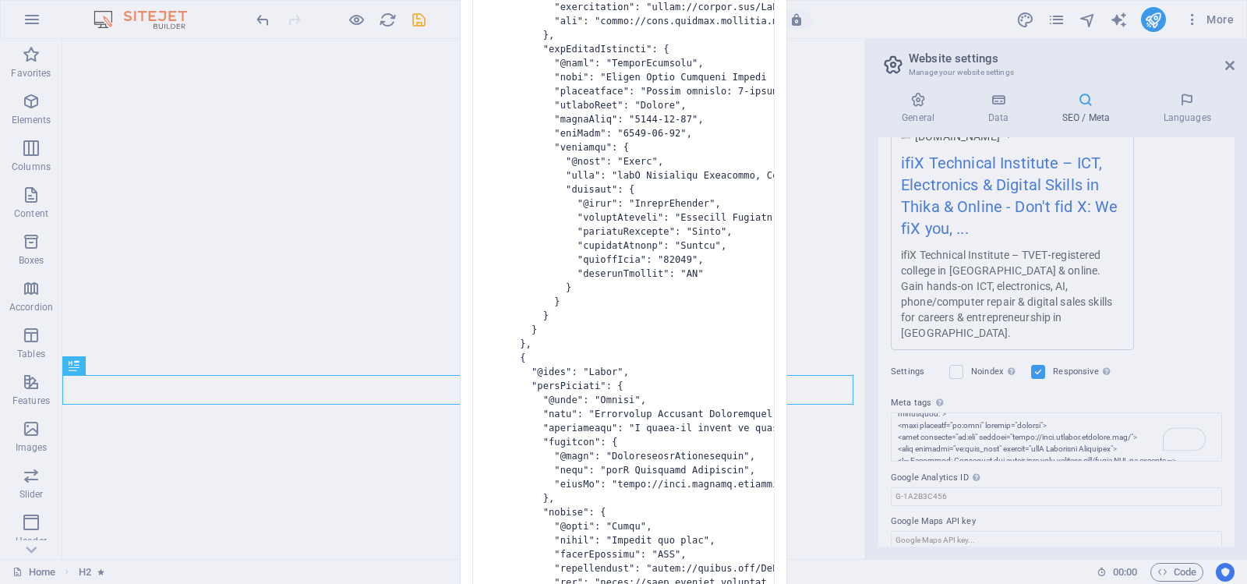
click at [440, 9] on div "Invalid HTML You have entered the following invalid HTML code (e.g. missing clo…" at bounding box center [623, 292] width 1247 height 584
click at [914, 15] on div "Invalid HTML You have entered the following invalid HTML code (e.g. missing clo…" at bounding box center [623, 292] width 1247 height 584
click at [385, 17] on div "Invalid HTML You have entered the following invalid HTML code (e.g. missing clo…" at bounding box center [623, 292] width 1247 height 584
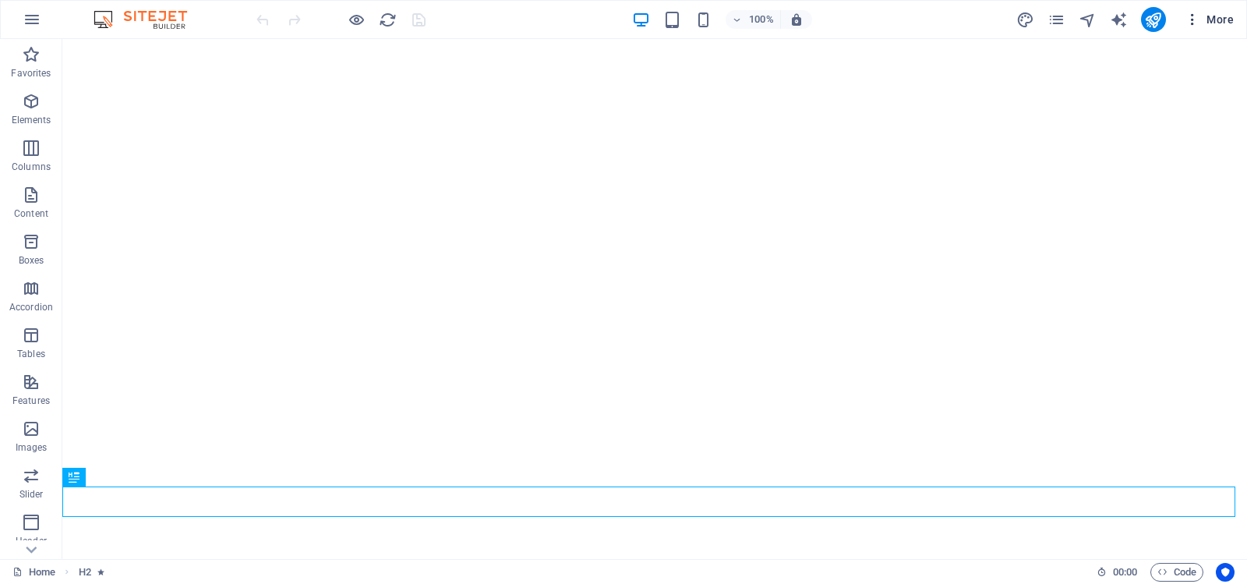
click at [1196, 16] on icon "button" at bounding box center [1193, 20] width 16 height 16
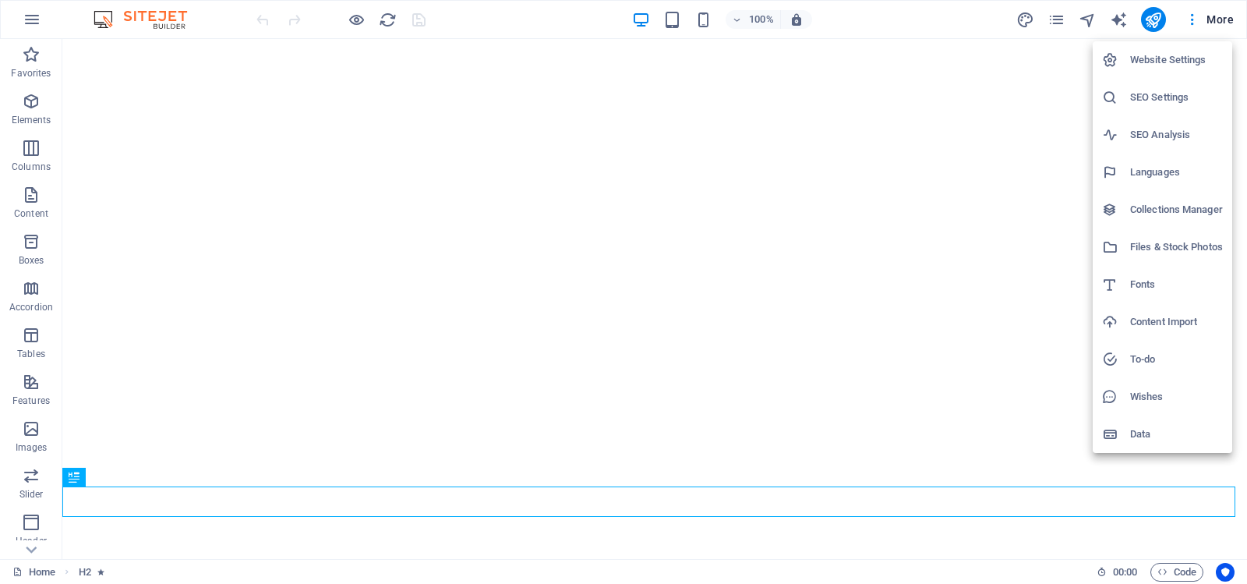
click at [28, 19] on div at bounding box center [623, 292] width 1247 height 584
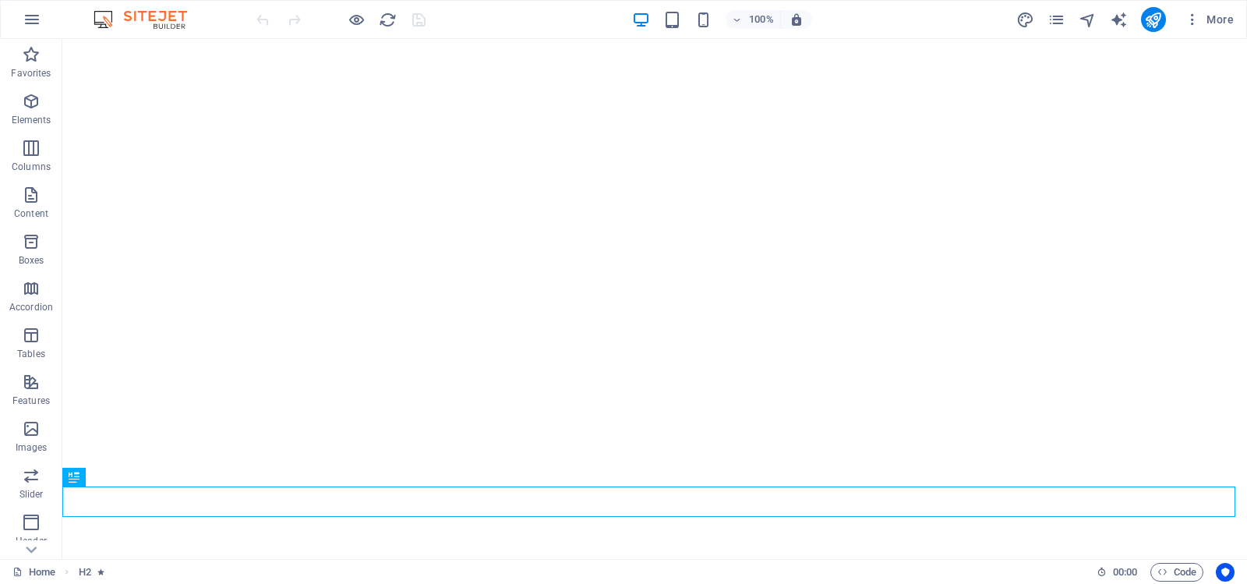
click at [28, 19] on icon "button" at bounding box center [32, 19] width 19 height 19
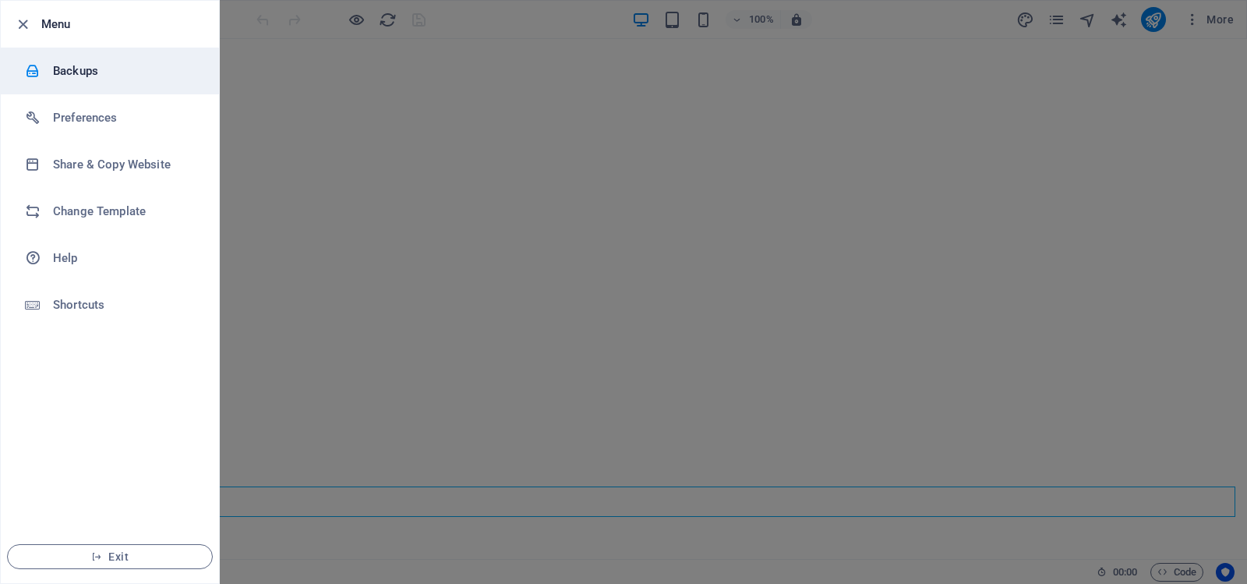
click at [59, 68] on h6 "Backups" at bounding box center [125, 71] width 144 height 19
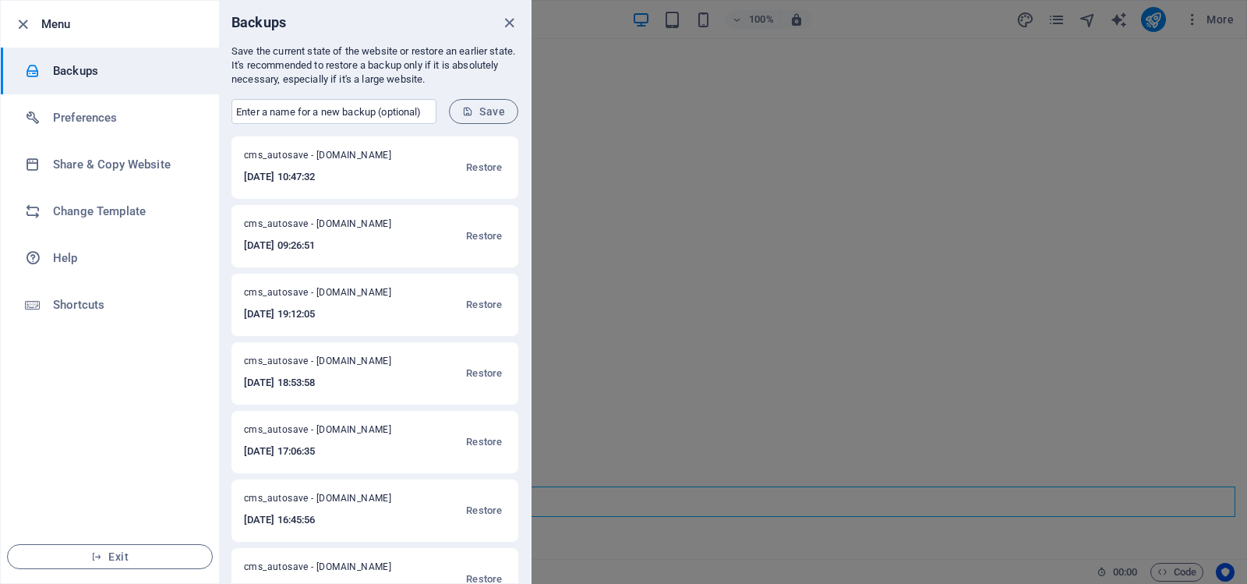
click at [624, 141] on div at bounding box center [623, 292] width 1247 height 584
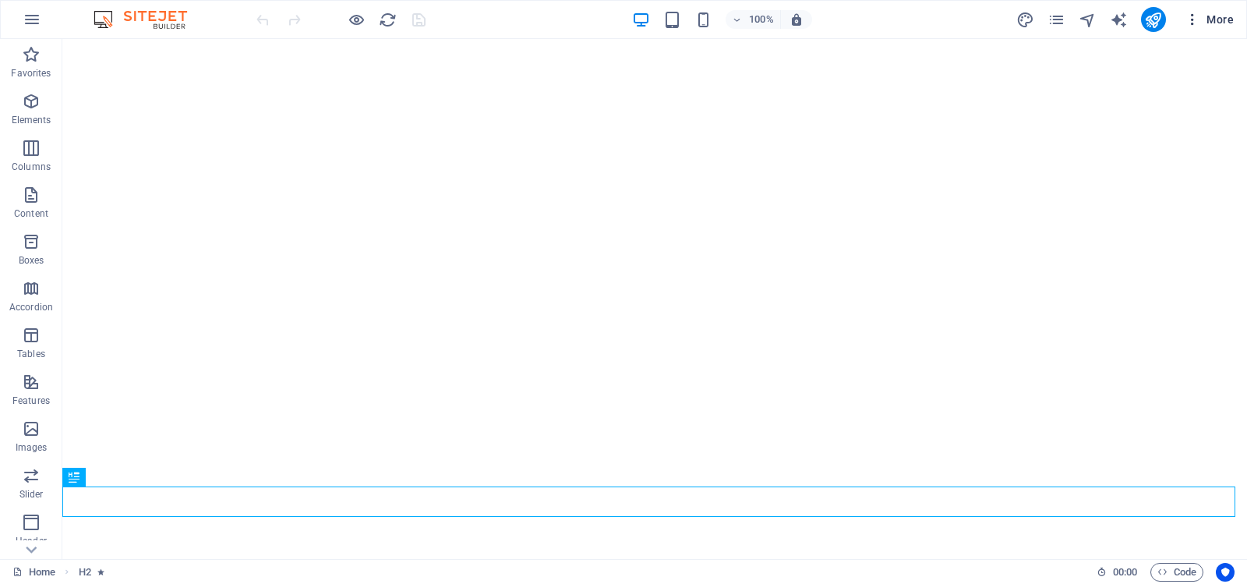
click at [1216, 16] on span "More" at bounding box center [1209, 20] width 49 height 16
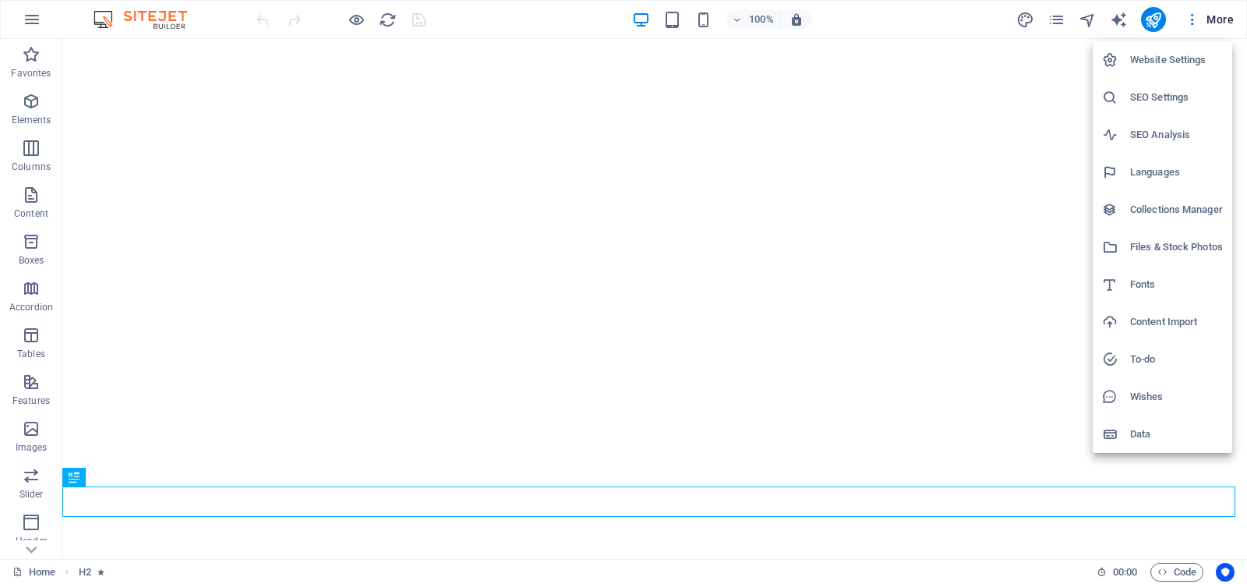
click at [1157, 60] on h6 "Website Settings" at bounding box center [1176, 60] width 93 height 19
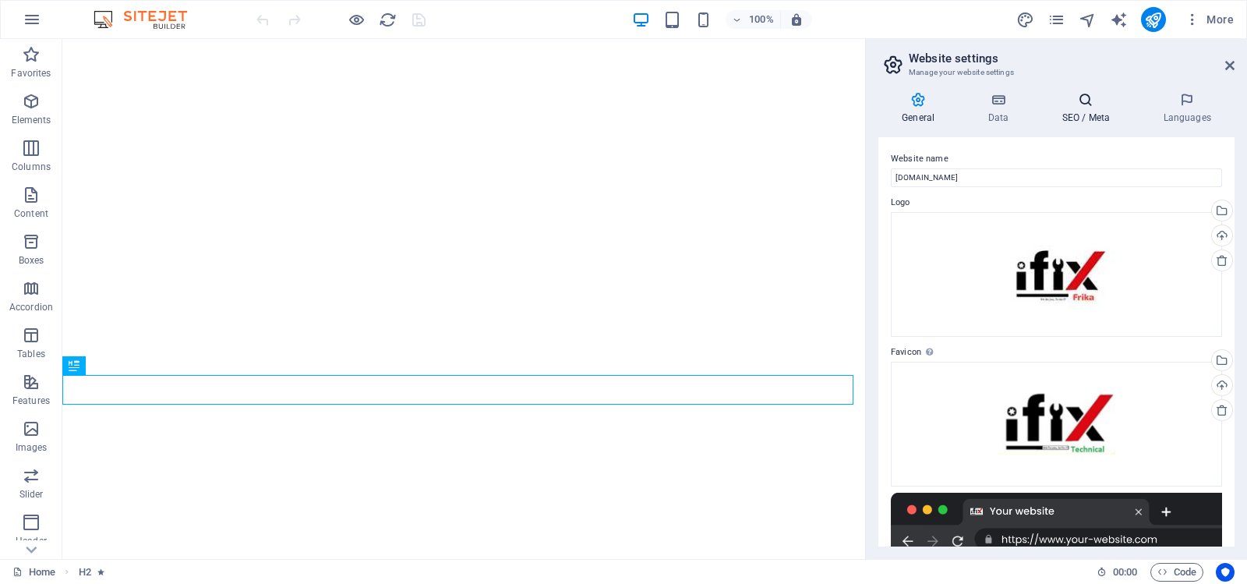
click at [1086, 98] on icon at bounding box center [1085, 100] width 95 height 16
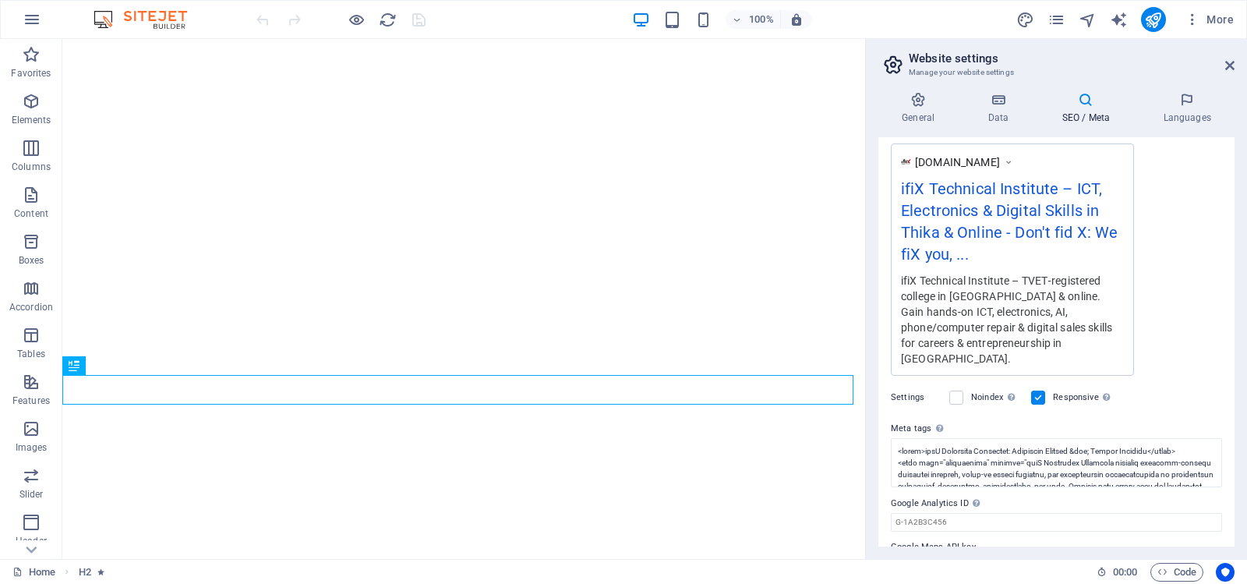
scroll to position [292, 0]
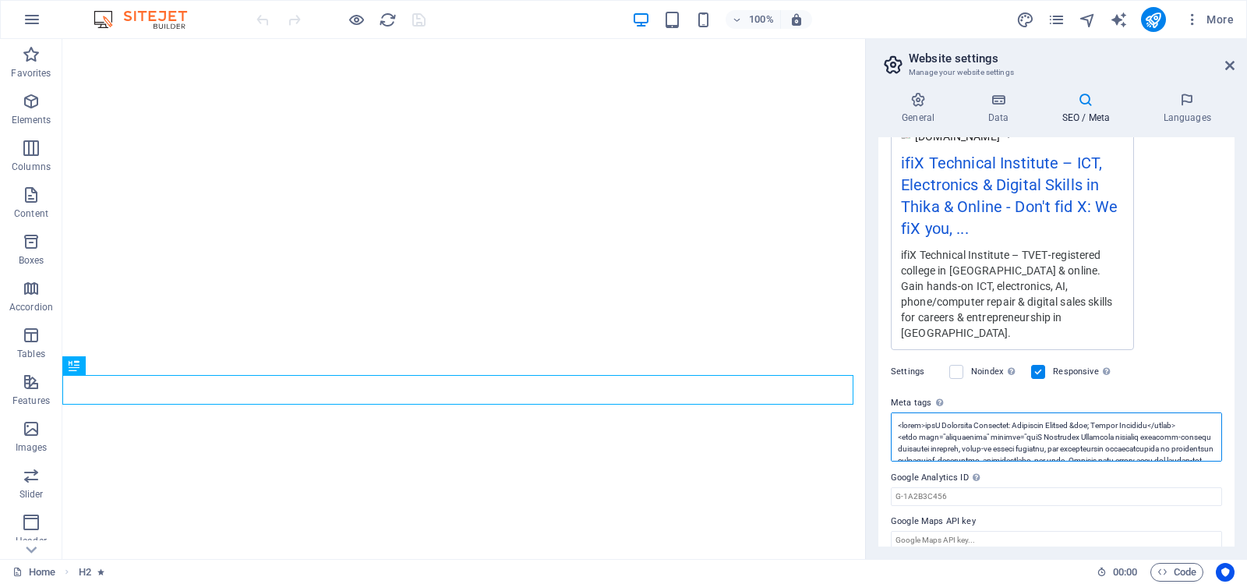
click at [1029, 419] on textarea "Meta tags Enter HTML code here that will be placed inside the tags of your webs…" at bounding box center [1056, 436] width 331 height 49
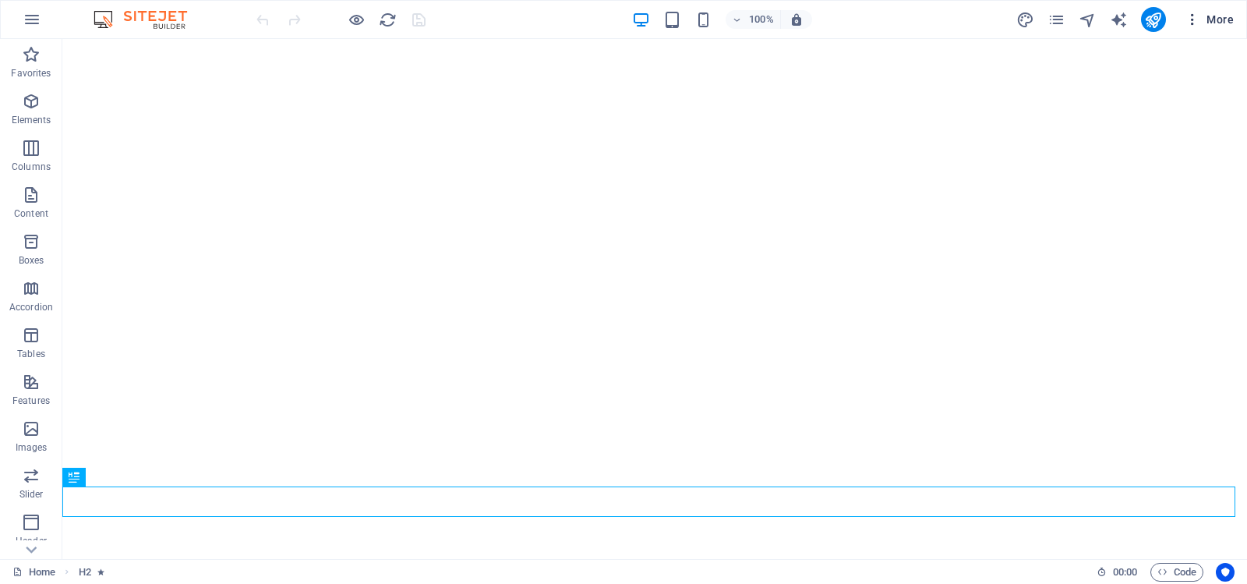
click at [1213, 18] on span "More" at bounding box center [1209, 20] width 49 height 16
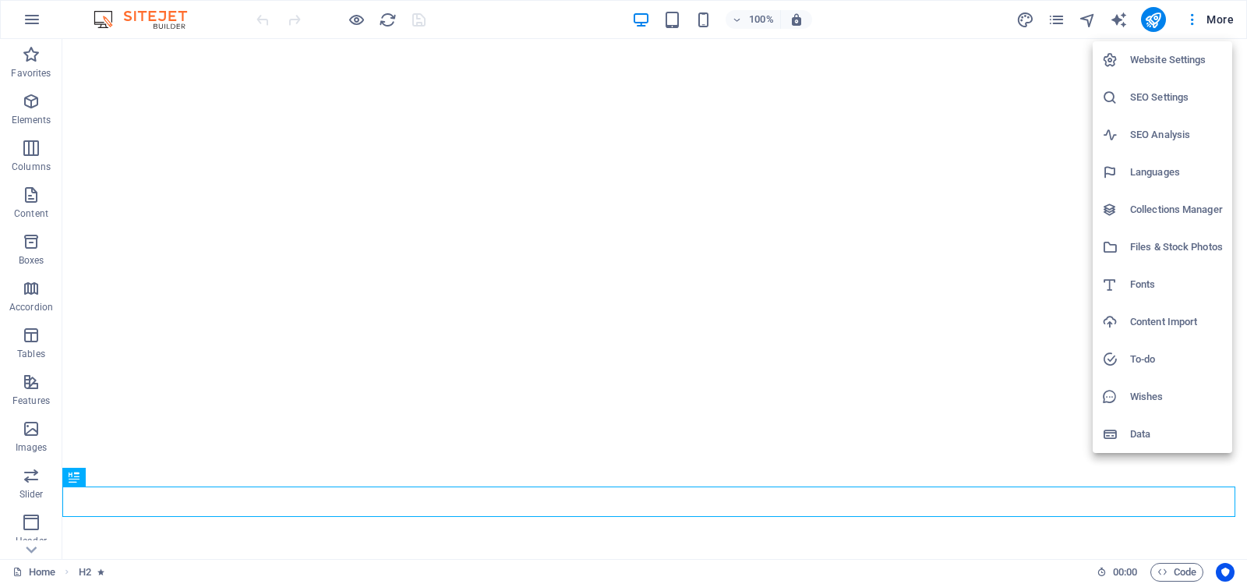
click at [1165, 56] on h6 "Website Settings" at bounding box center [1176, 60] width 93 height 19
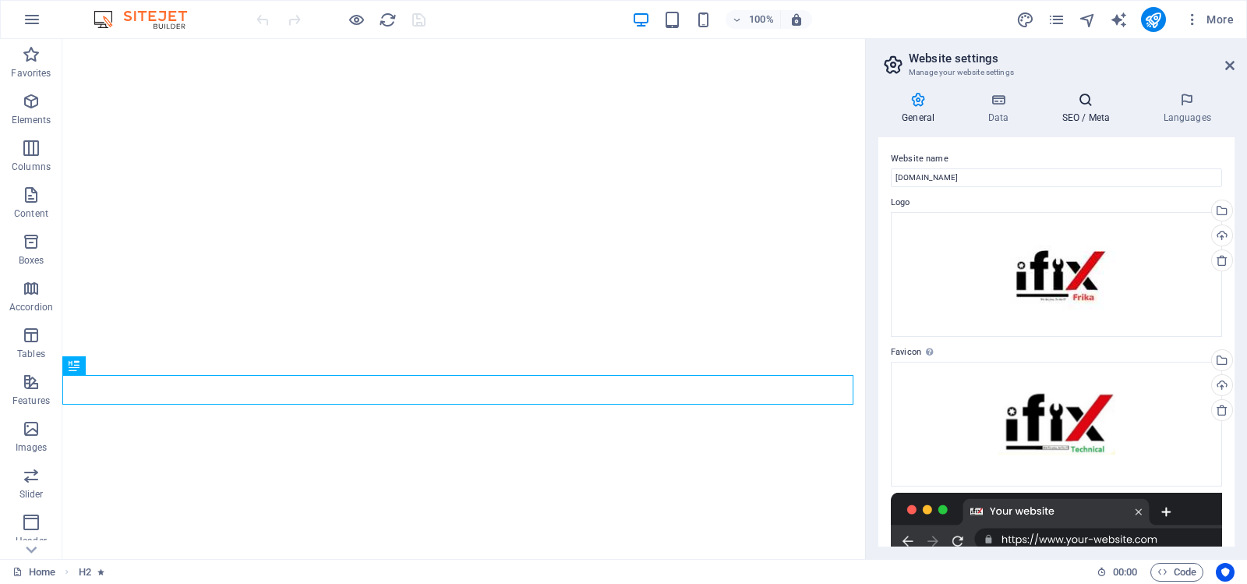
click at [1088, 101] on icon at bounding box center [1085, 100] width 95 height 16
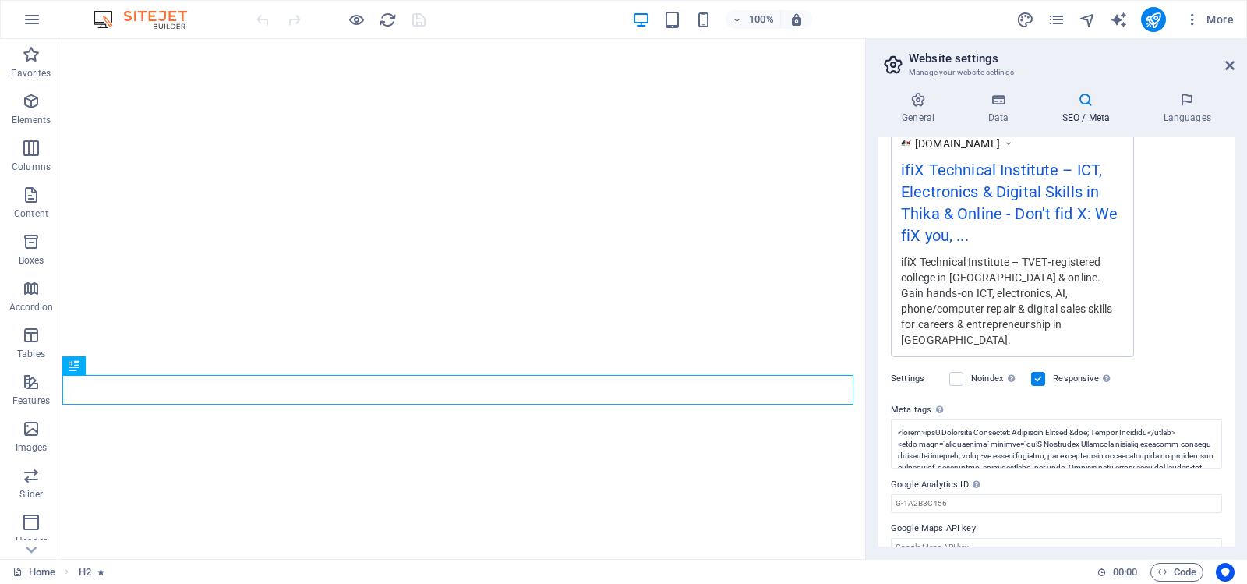
scroll to position [292, 0]
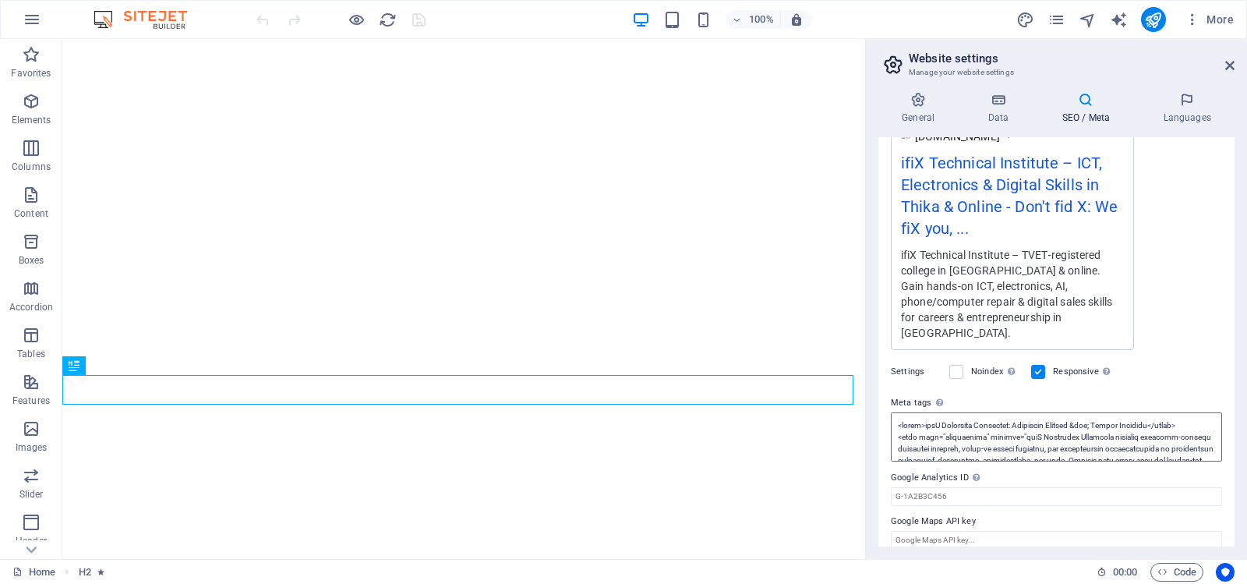
click at [1070, 419] on textarea "Meta tags Enter HTML code here that will be placed inside the tags of your webs…" at bounding box center [1056, 436] width 331 height 49
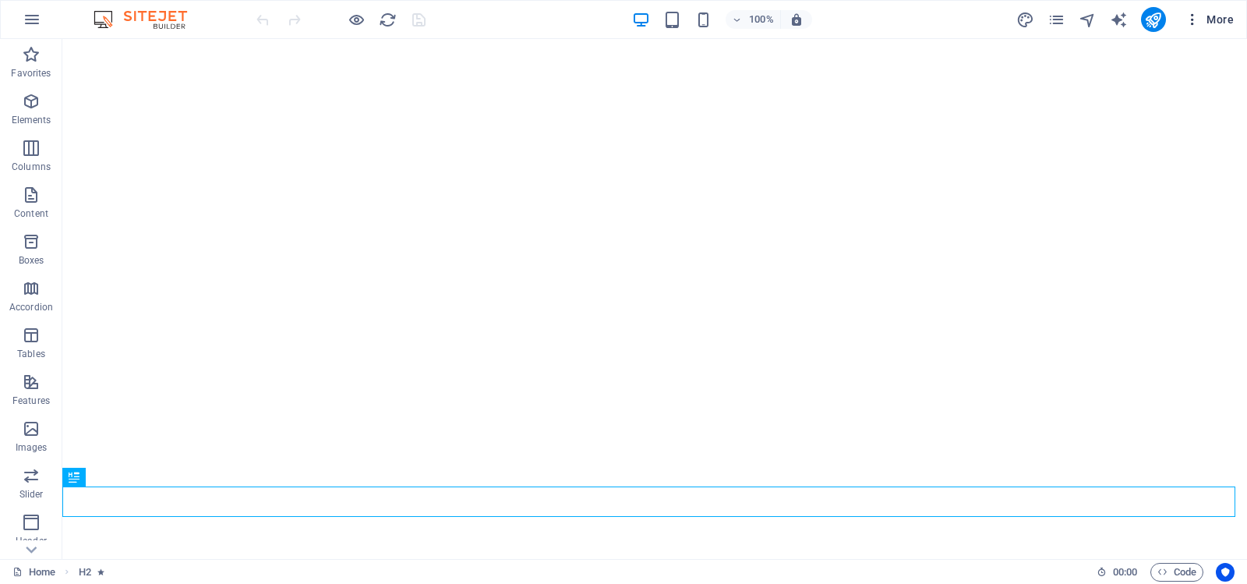
click at [1197, 21] on icon "button" at bounding box center [1193, 20] width 16 height 16
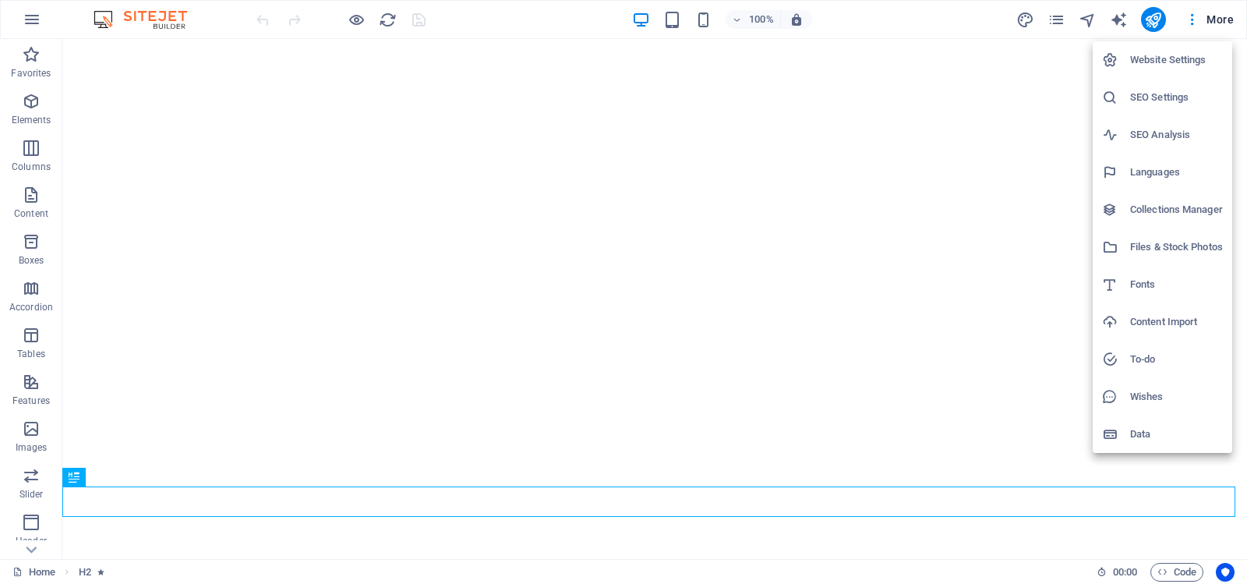
click at [1160, 57] on h6 "Website Settings" at bounding box center [1176, 60] width 93 height 19
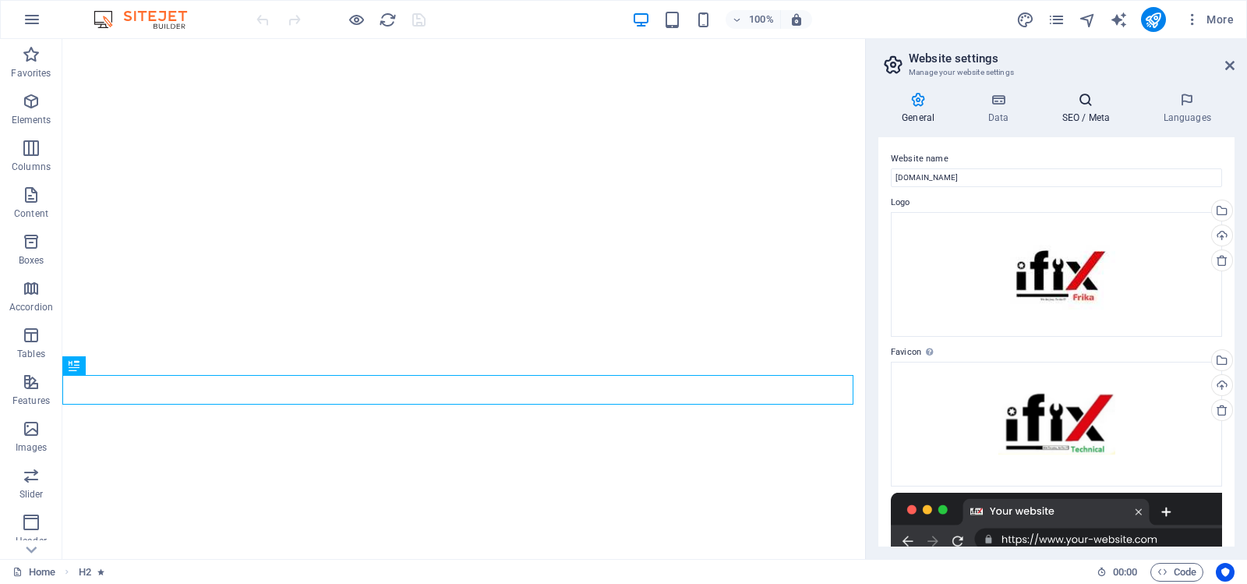
click at [1083, 104] on icon at bounding box center [1085, 100] width 95 height 16
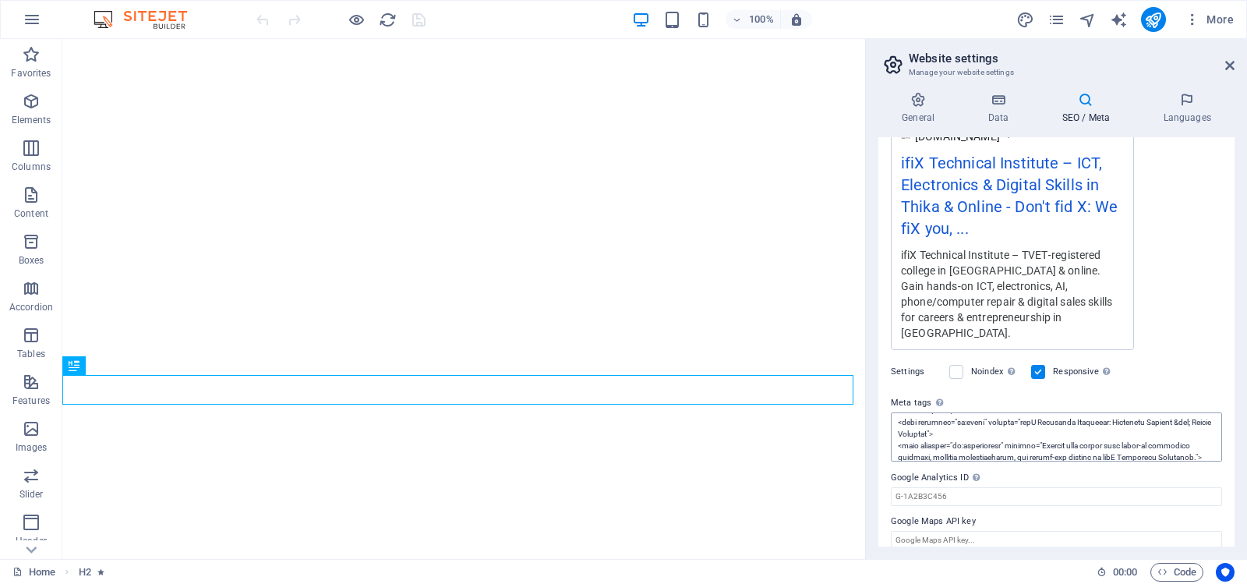
scroll to position [156, 0]
click at [1052, 422] on textarea "Meta tags Enter HTML code here that will be placed inside the tags of your webs…" at bounding box center [1056, 436] width 331 height 49
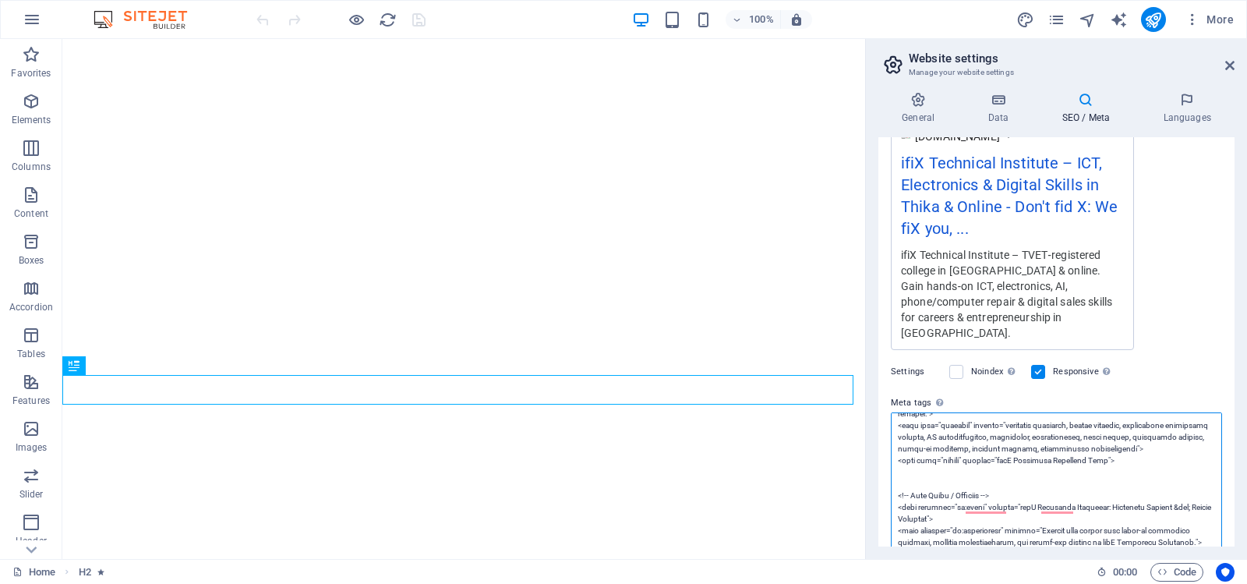
scroll to position [292, 0]
paste textarea "head> <meta charset="UTF-8"> <meta http-equiv="X-UA-Compatible" content="IE=edg…"
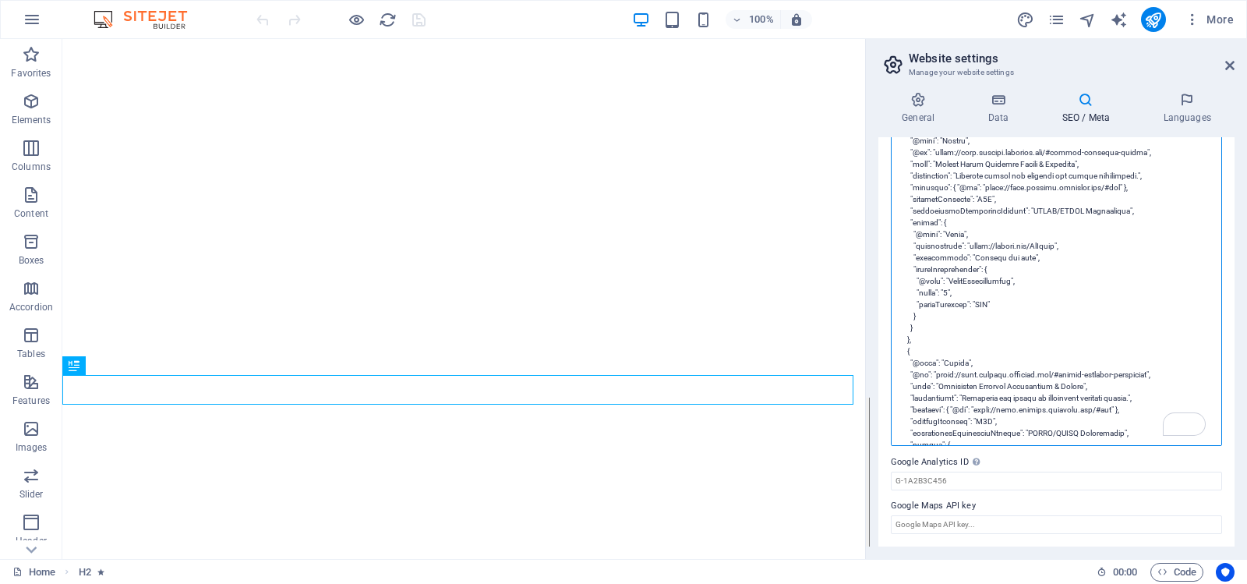
scroll to position [2967, 0]
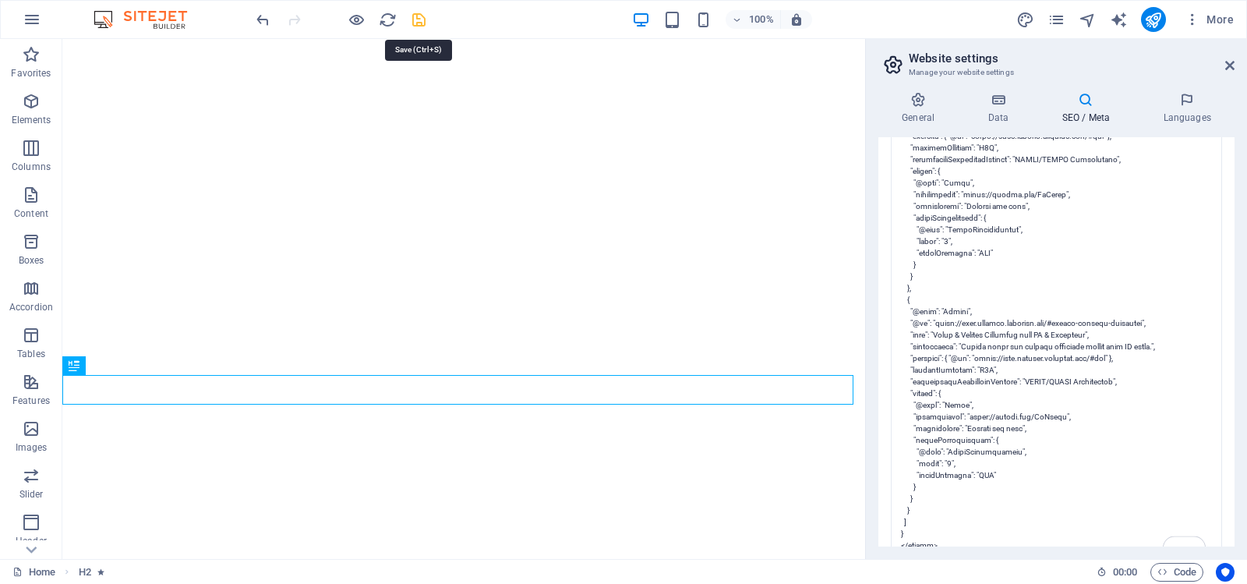
click at [415, 16] on body "ifiX Technical Institute Home Favorites Elements Columns Content Boxes Accordio…" at bounding box center [623, 292] width 1247 height 584
type textarea "<lore ipsumdo="SIT-8"> <amet cons-adipi="E-SE-Doeiusmodt" incidid="UT=labo"> <e…"
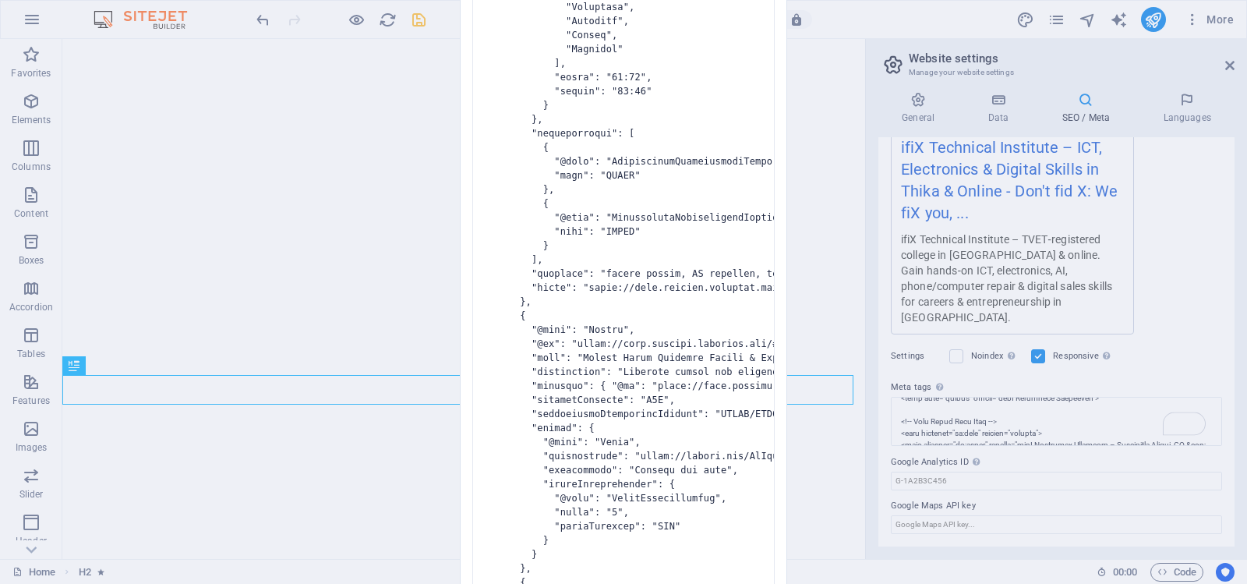
scroll to position [292, 0]
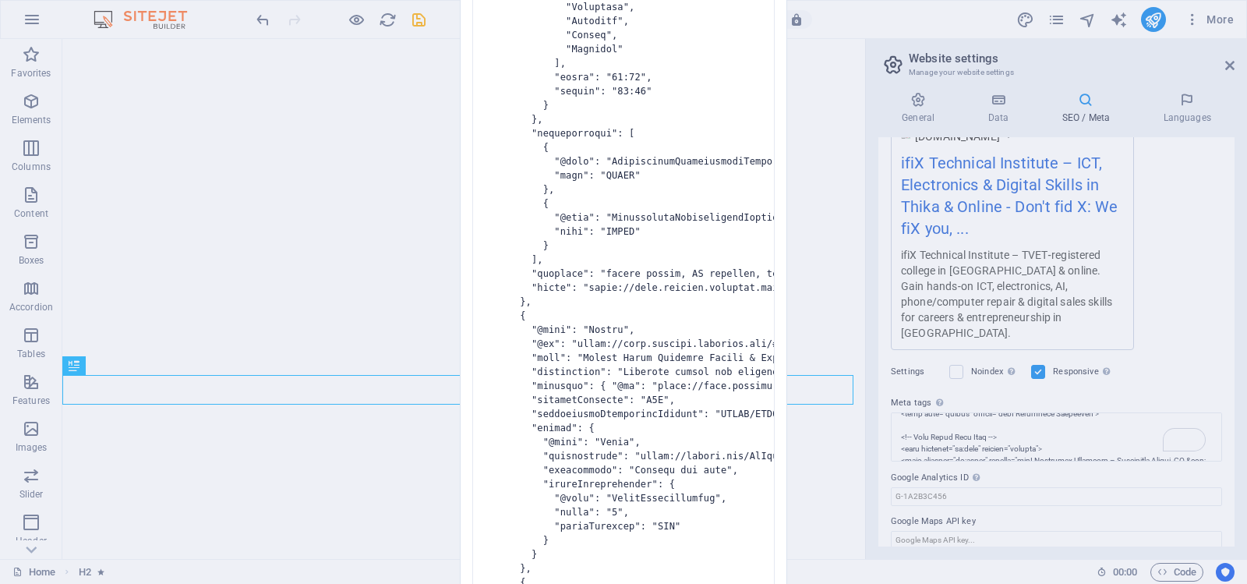
click at [833, 174] on div "Invalid HTML You have entered the following invalid HTML code (e.g. missing clo…" at bounding box center [623, 292] width 1247 height 584
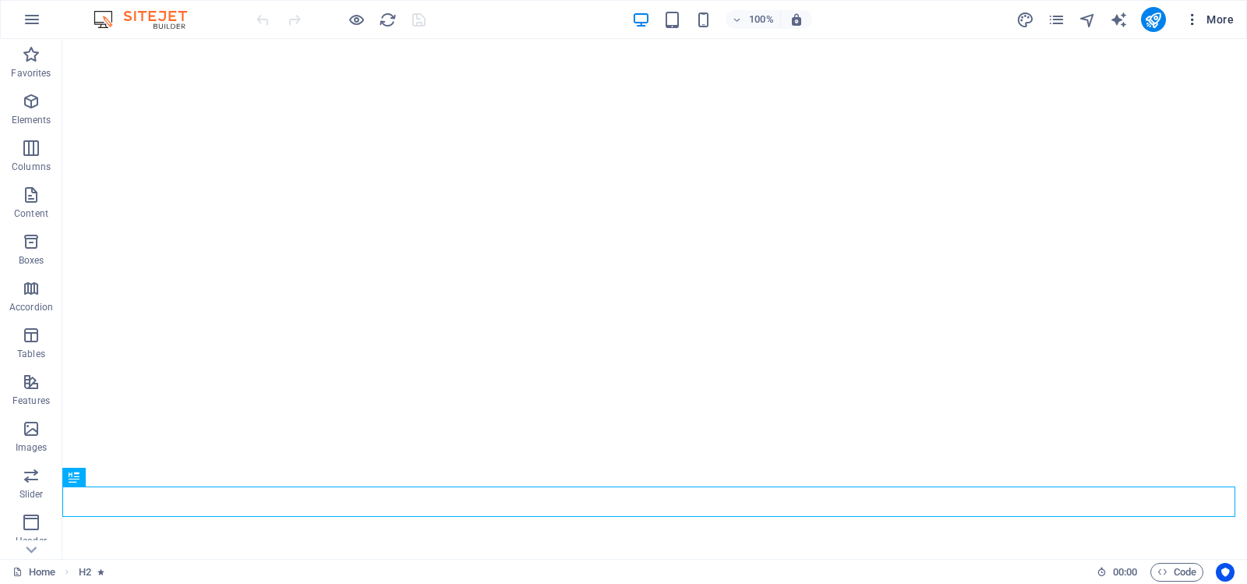
click at [1199, 18] on icon "button" at bounding box center [1193, 20] width 16 height 16
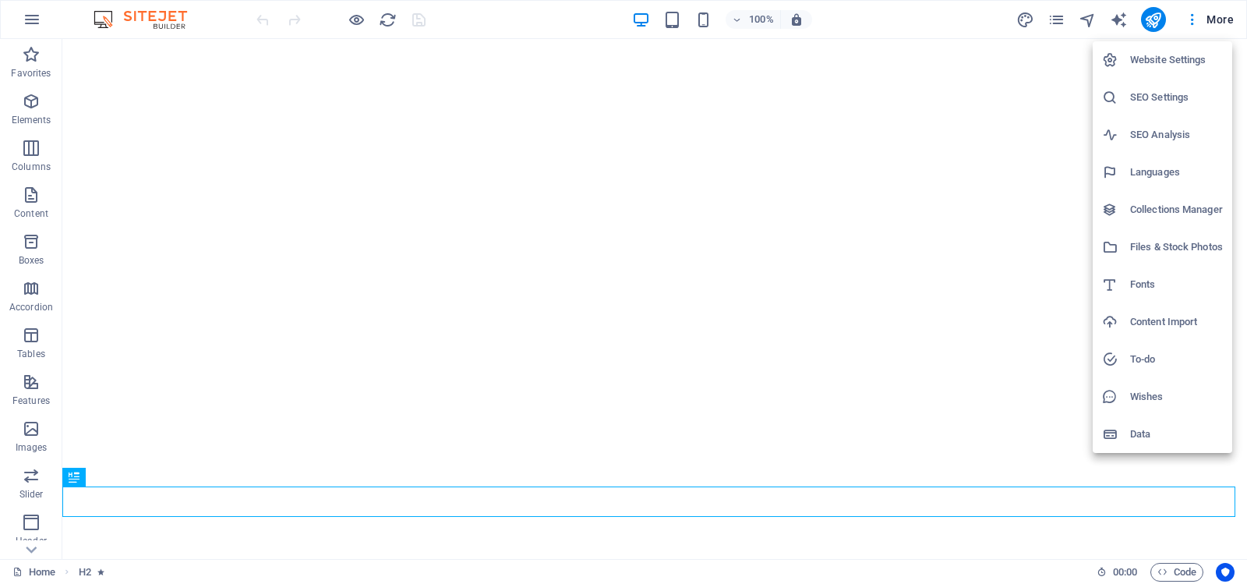
click at [1166, 55] on h6 "Website Settings" at bounding box center [1176, 60] width 93 height 19
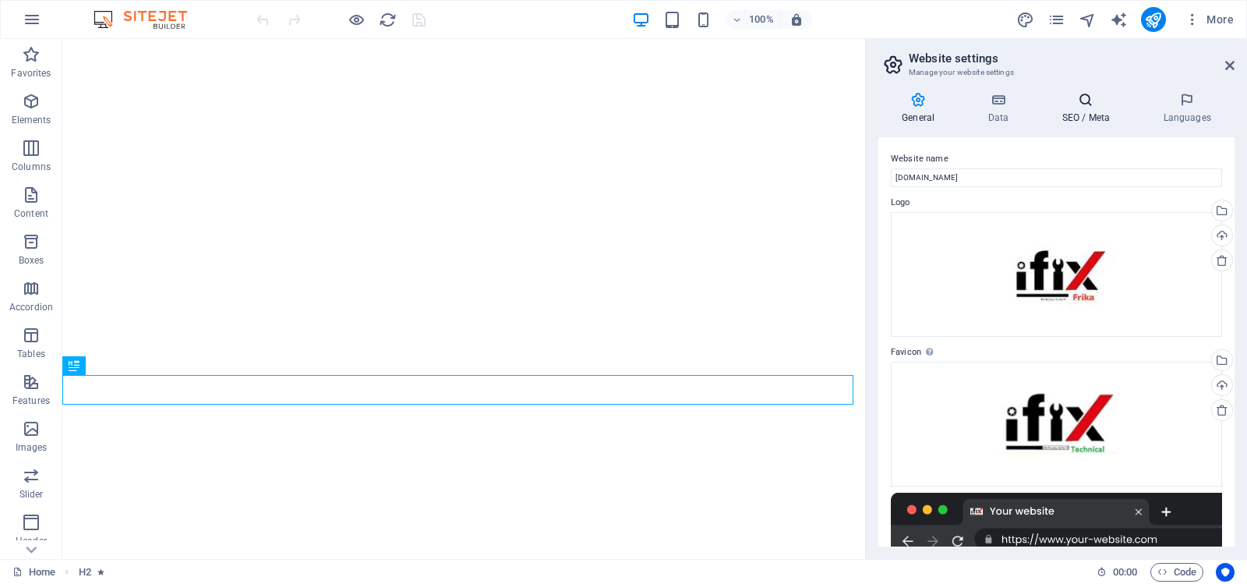
click at [1083, 101] on icon at bounding box center [1085, 100] width 95 height 16
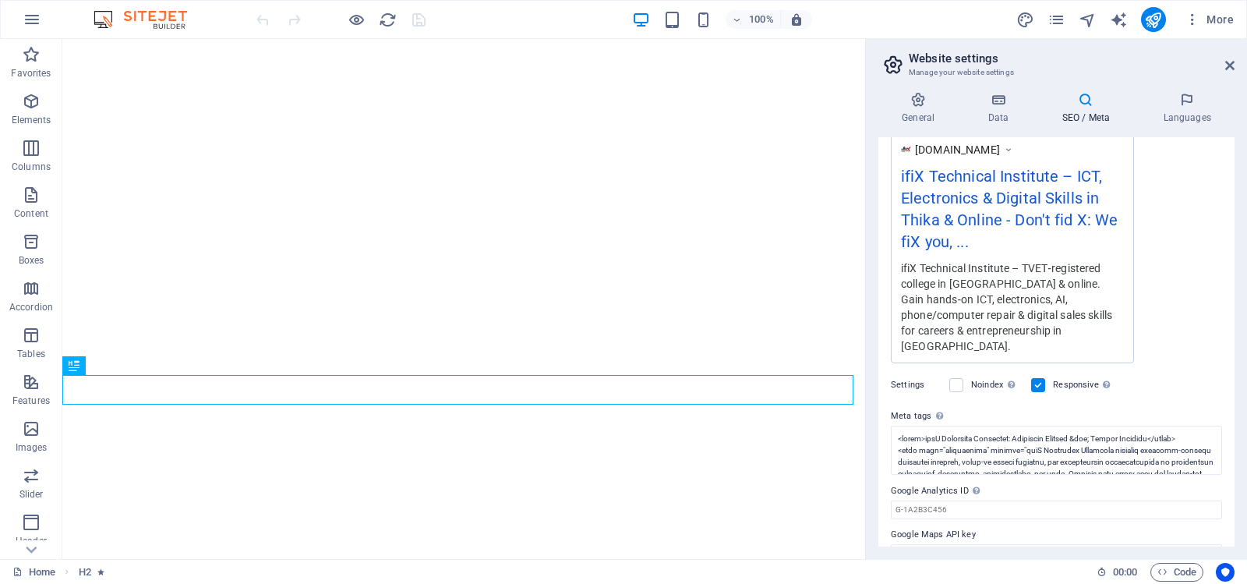
scroll to position [292, 0]
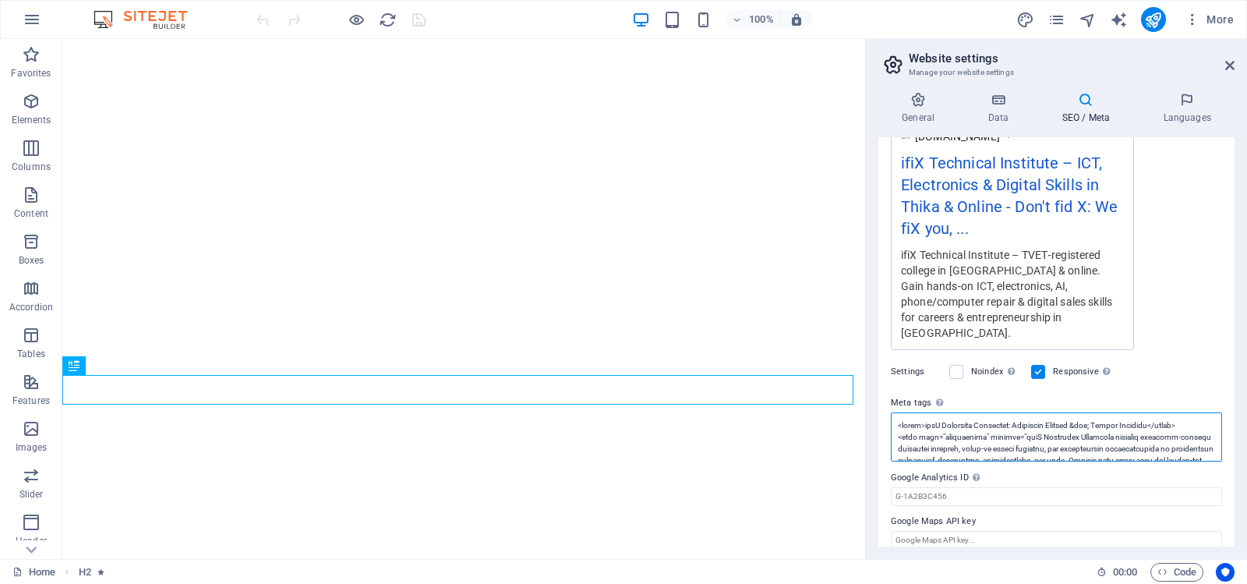
click at [1077, 413] on textarea "Meta tags Enter HTML code here that will be placed inside the tags of your webs…" at bounding box center [1056, 436] width 331 height 49
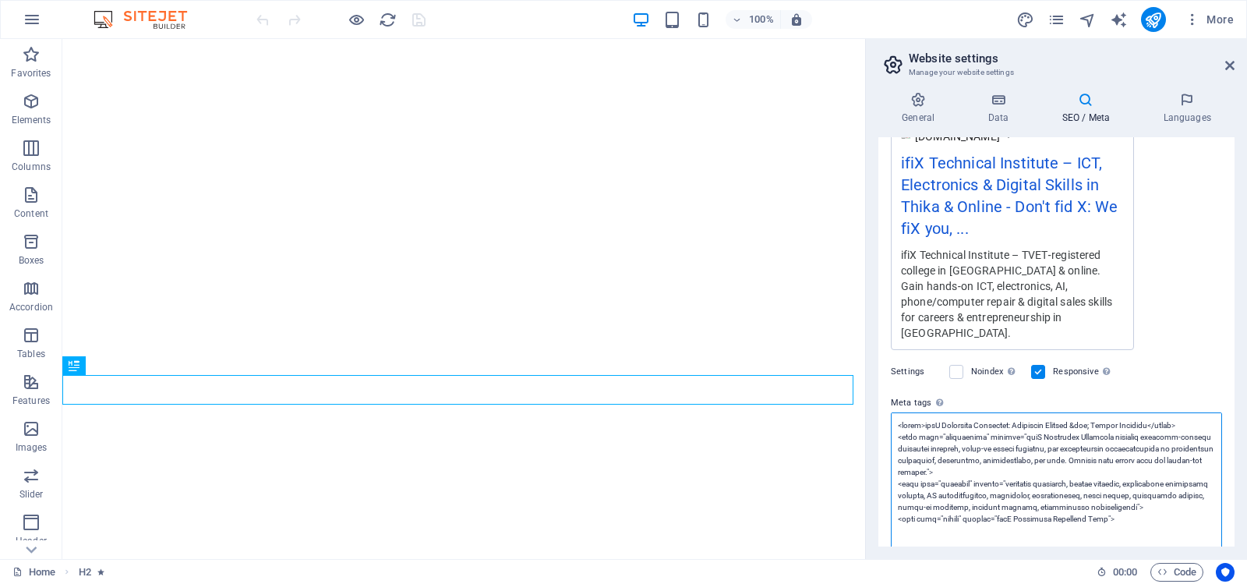
paste textarea "head> <meta charset="UTF-8"> <meta http-equiv="X-UA-Compatible" content="IE=edg…"
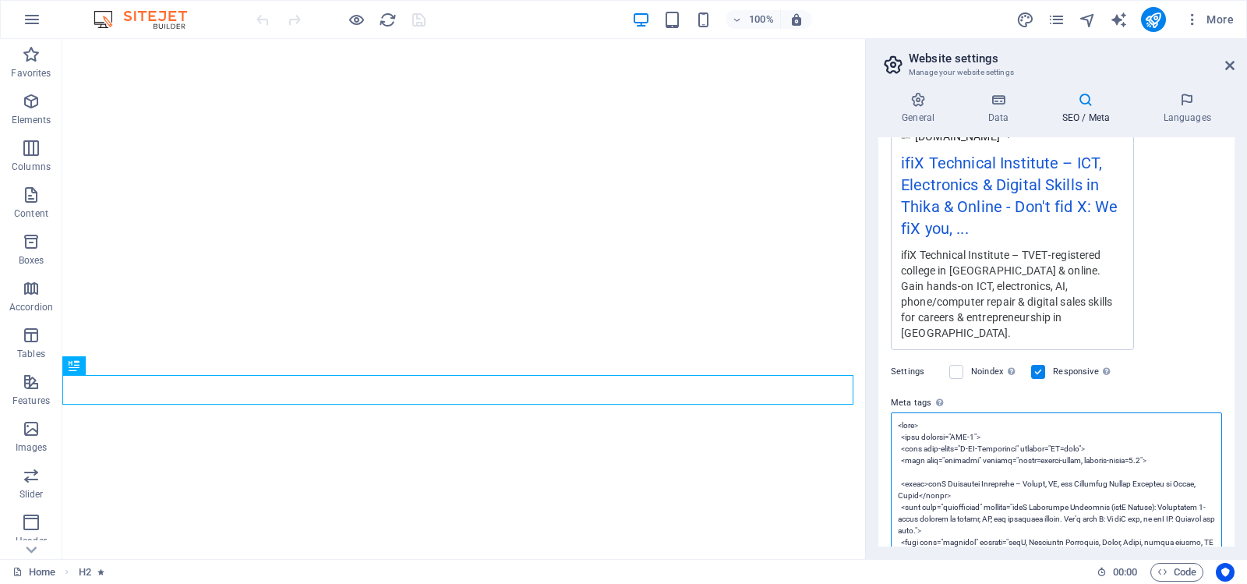
scroll to position [1552, 0]
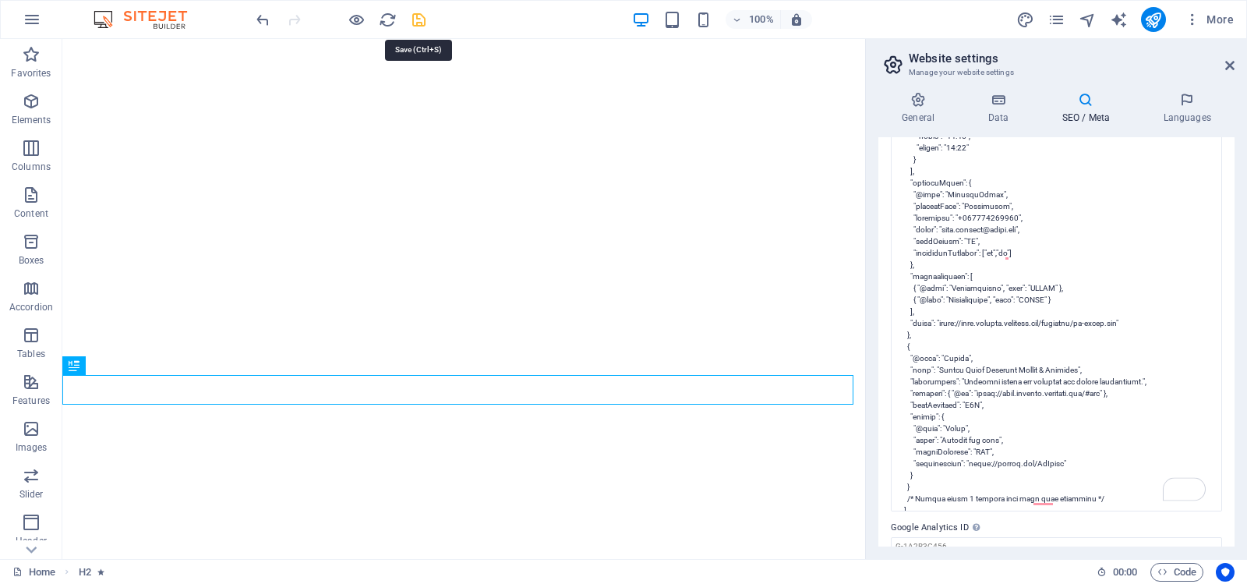
type textarea "<lore ipsumdo="SIT-8"> <amet cons-adipi="E-SE-Doeiusmodt" incidid="UT=labo"> <e…"
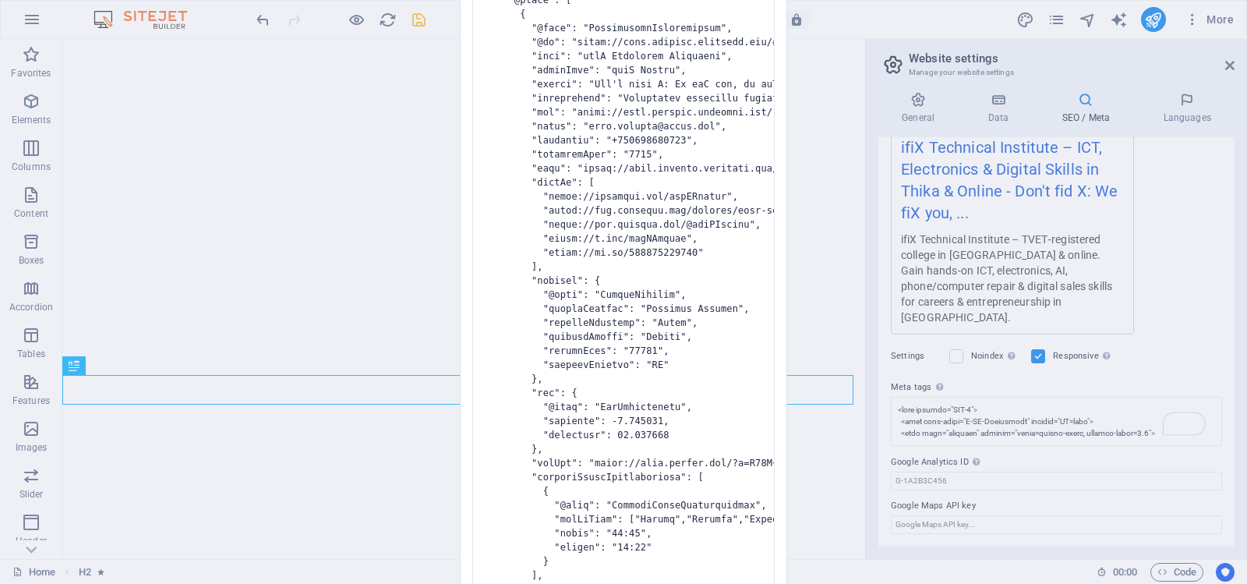
click at [420, 18] on body "ifiX Technical Institute Home Favorites Elements Columns Content Boxes Accordio…" at bounding box center [623, 292] width 1247 height 584
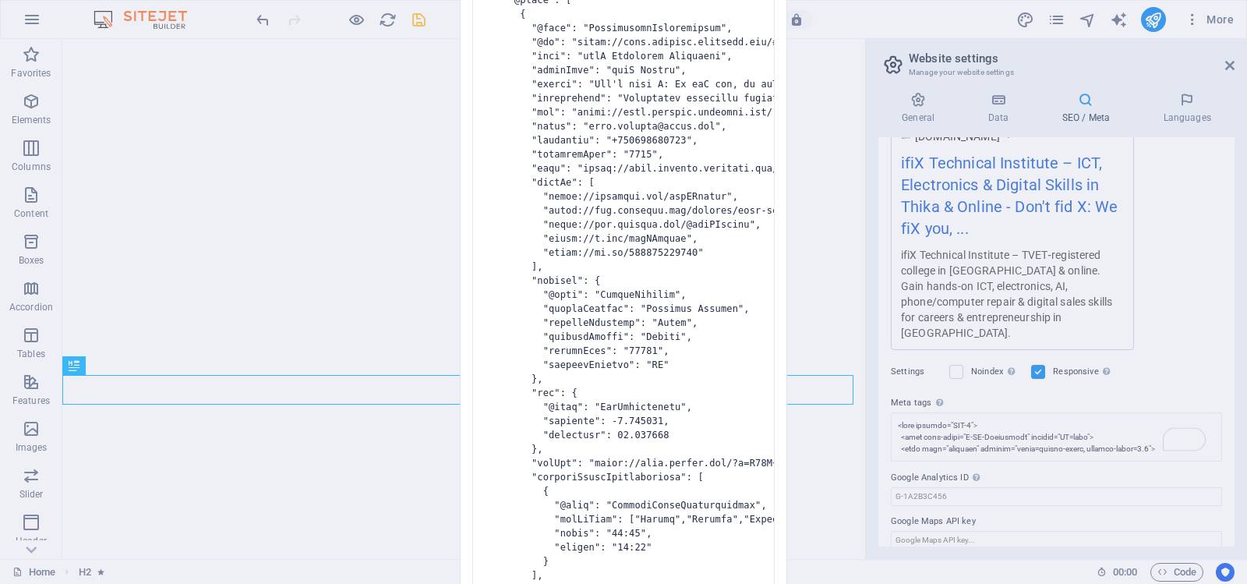
scroll to position [292, 0]
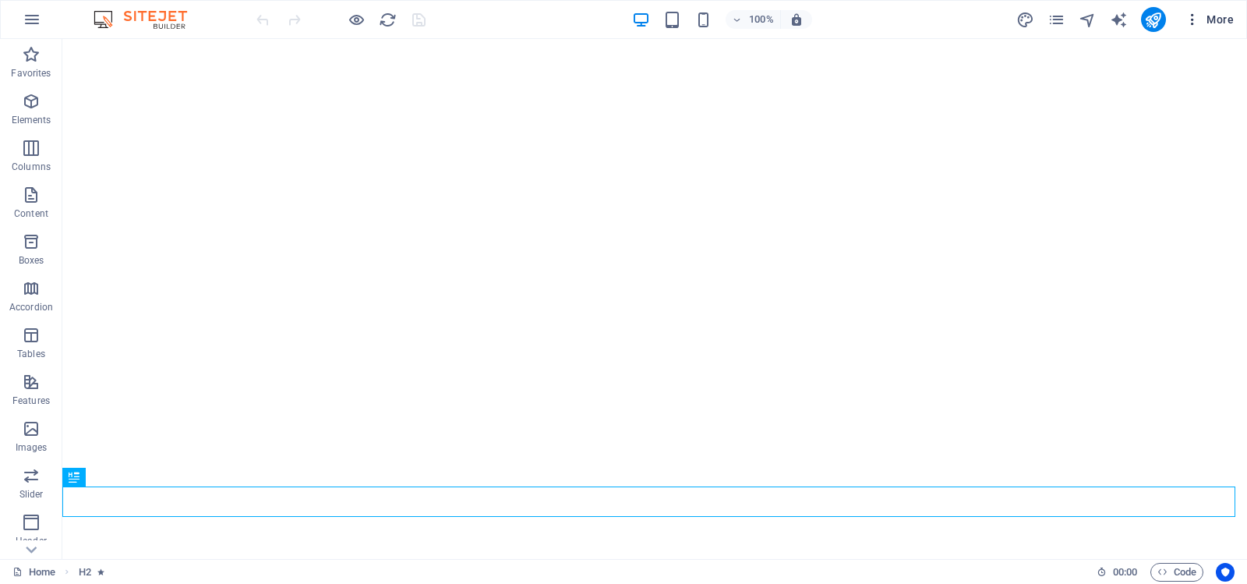
click at [1199, 17] on icon "button" at bounding box center [1193, 20] width 16 height 16
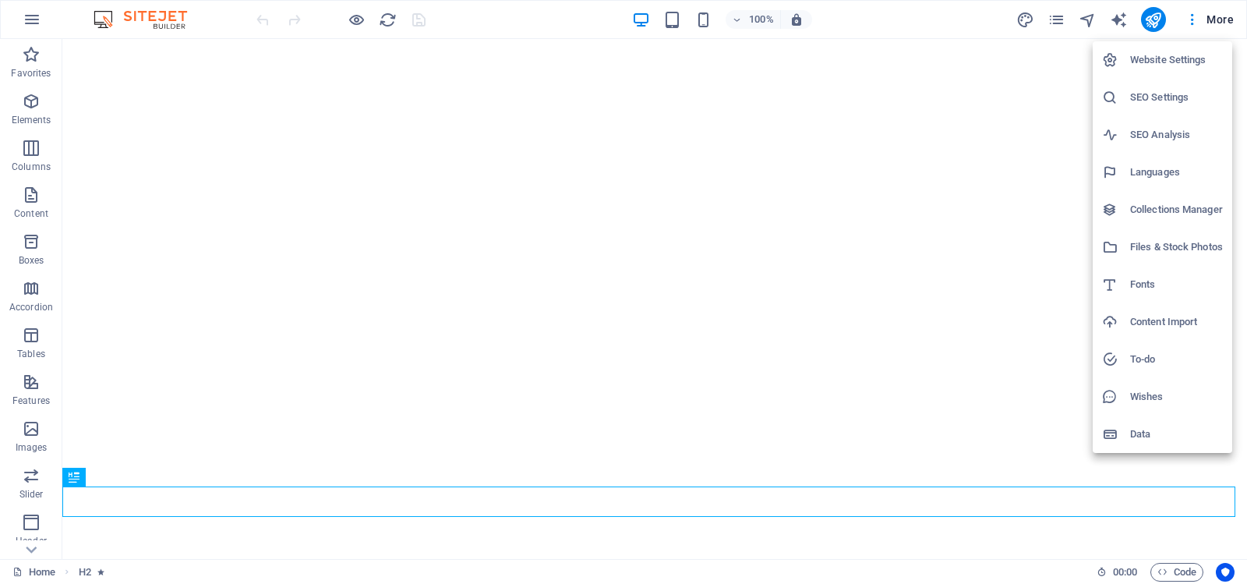
click at [1153, 58] on h6 "Website Settings" at bounding box center [1176, 60] width 93 height 19
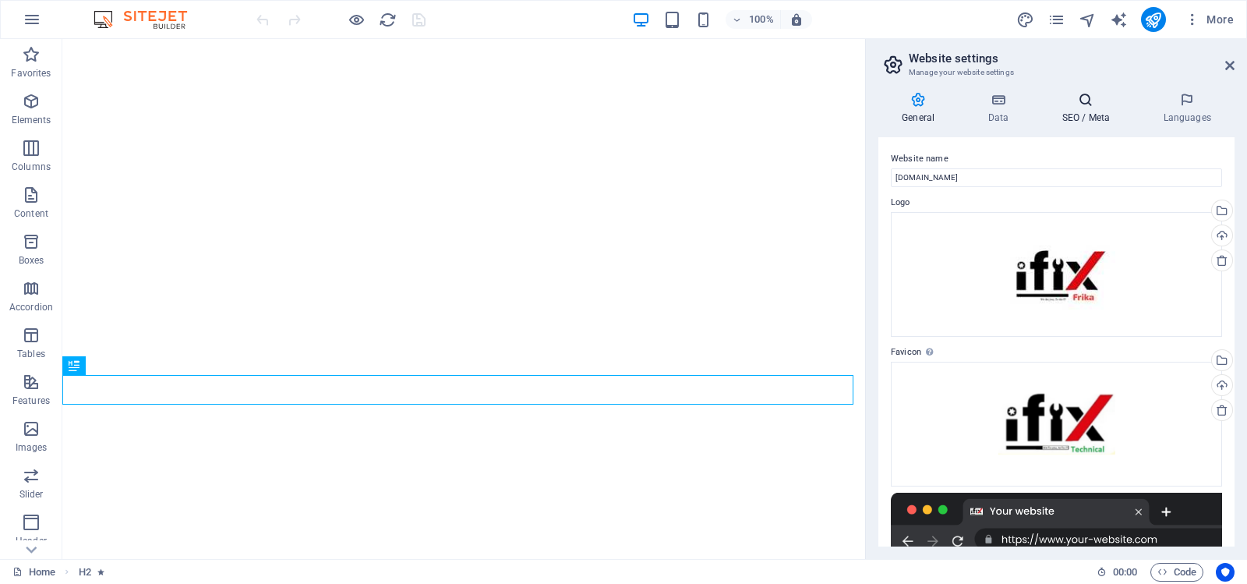
click at [1080, 102] on icon at bounding box center [1085, 100] width 95 height 16
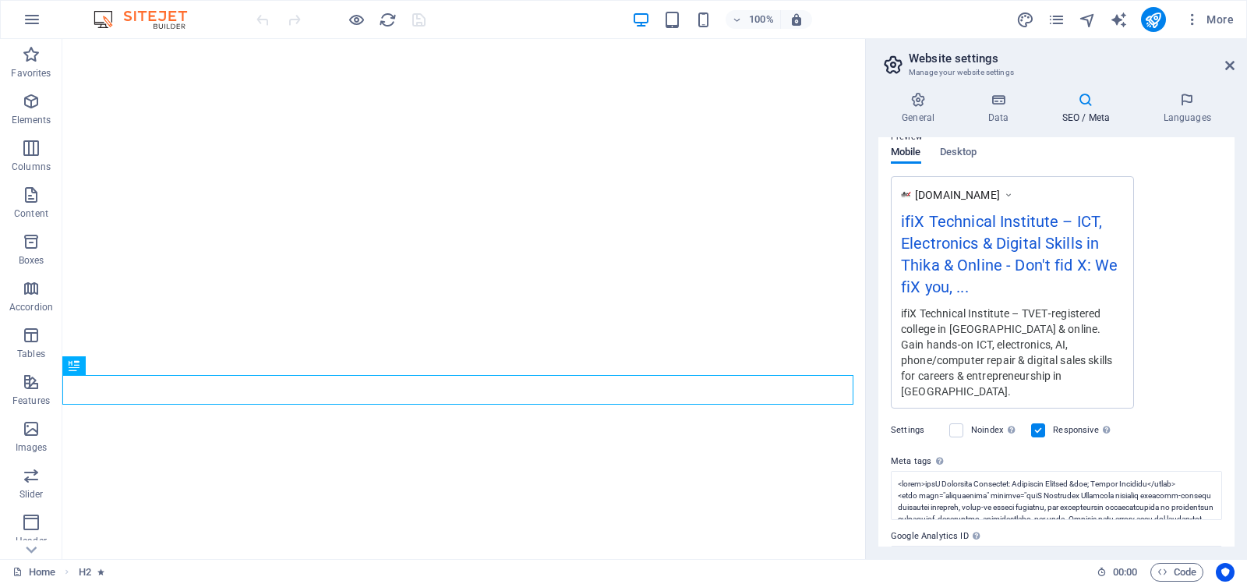
scroll to position [292, 0]
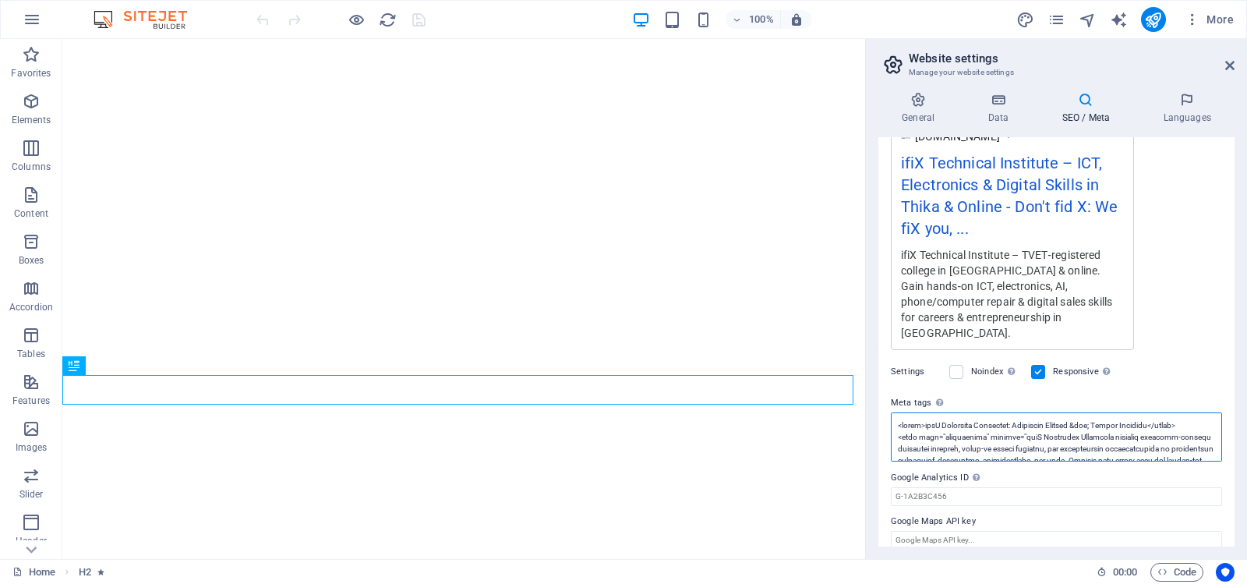
click at [1019, 417] on textarea "Meta tags Enter HTML code here that will be placed inside the tags of your webs…" at bounding box center [1056, 436] width 331 height 49
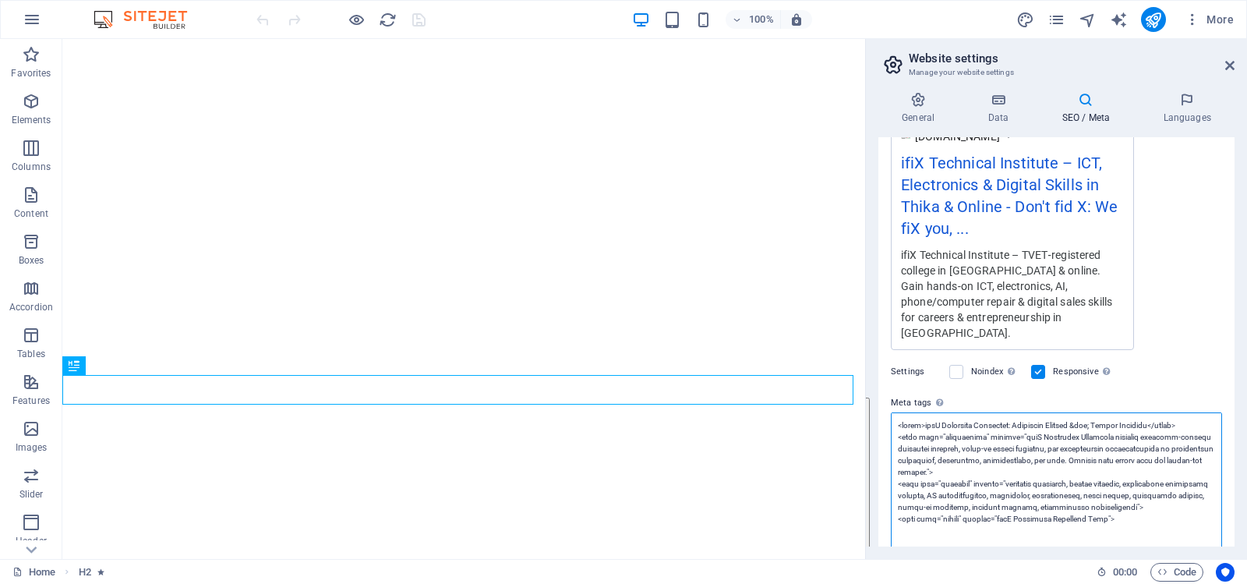
paste textarea "lore> <ipsu dolorsi="AME-1"> <cons adip-elits="D-EI-Temporinci" utlabor="ET=dol…"
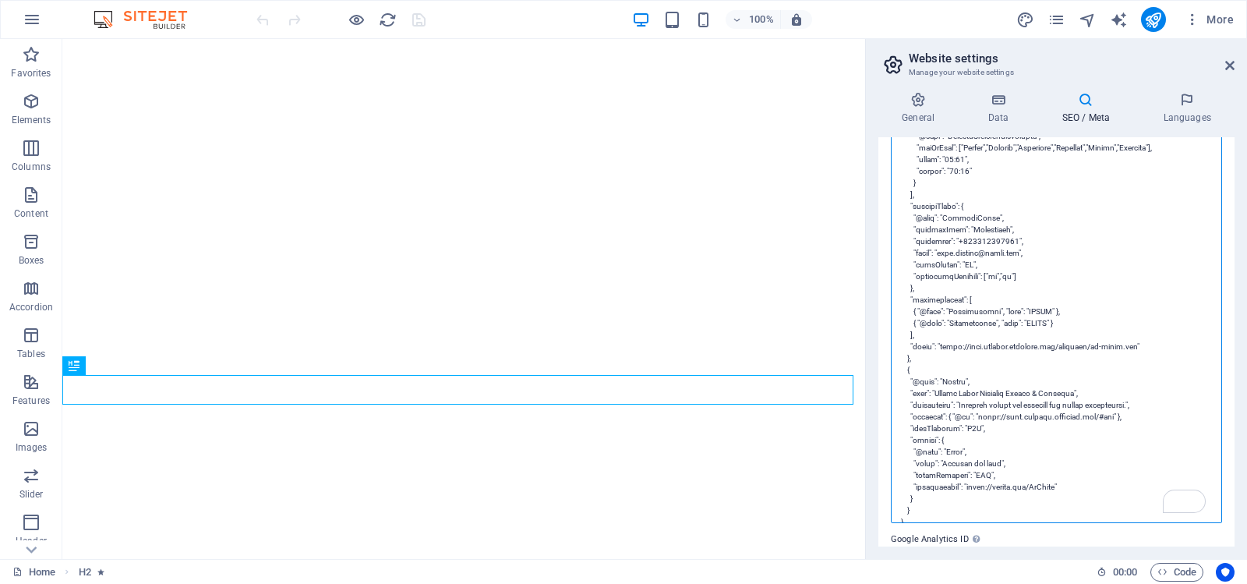
scroll to position [1493, 0]
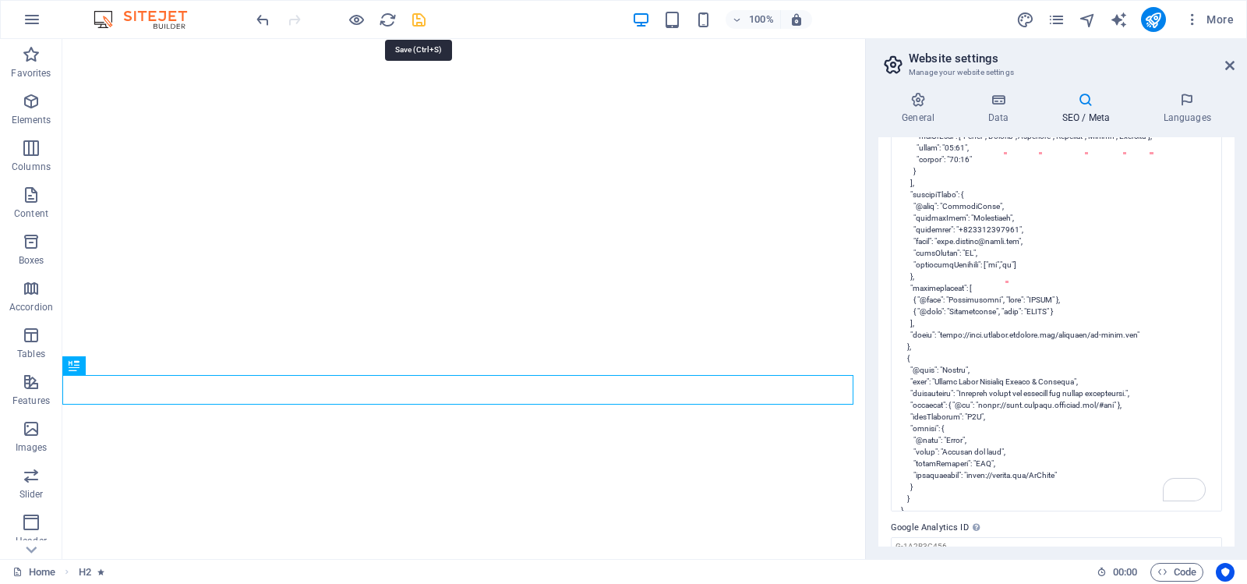
type textarea "<meta charset="UTF-8"> <meta http-equiv="X-UA-Compatible" content="IE=edge"> <m…"
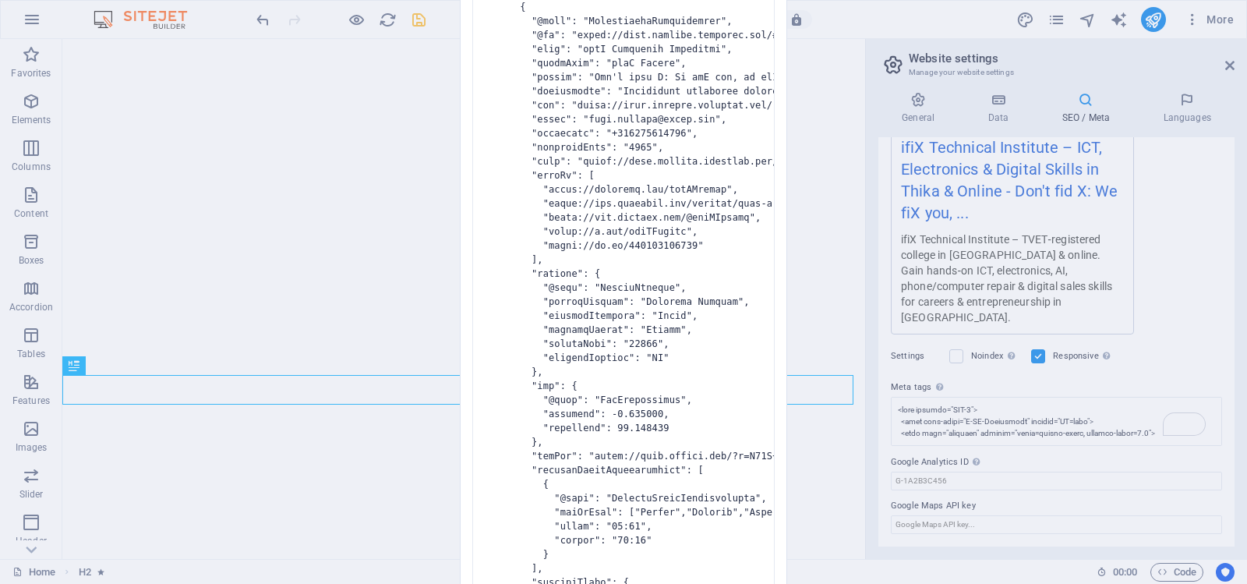
click at [418, 16] on body "ifiX Technical Institute Home Favorites Elements Columns Content Boxes Accordio…" at bounding box center [623, 292] width 1247 height 584
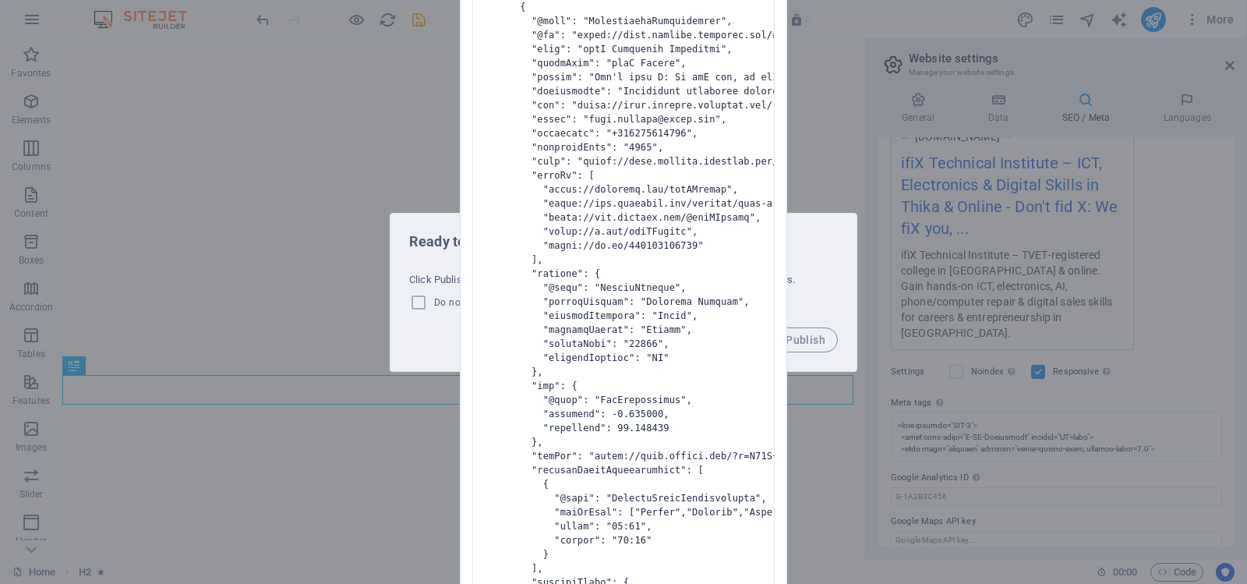
click at [815, 231] on div "Invalid HTML You have entered the following invalid HTML code (e.g. missing clo…" at bounding box center [623, 292] width 1247 height 584
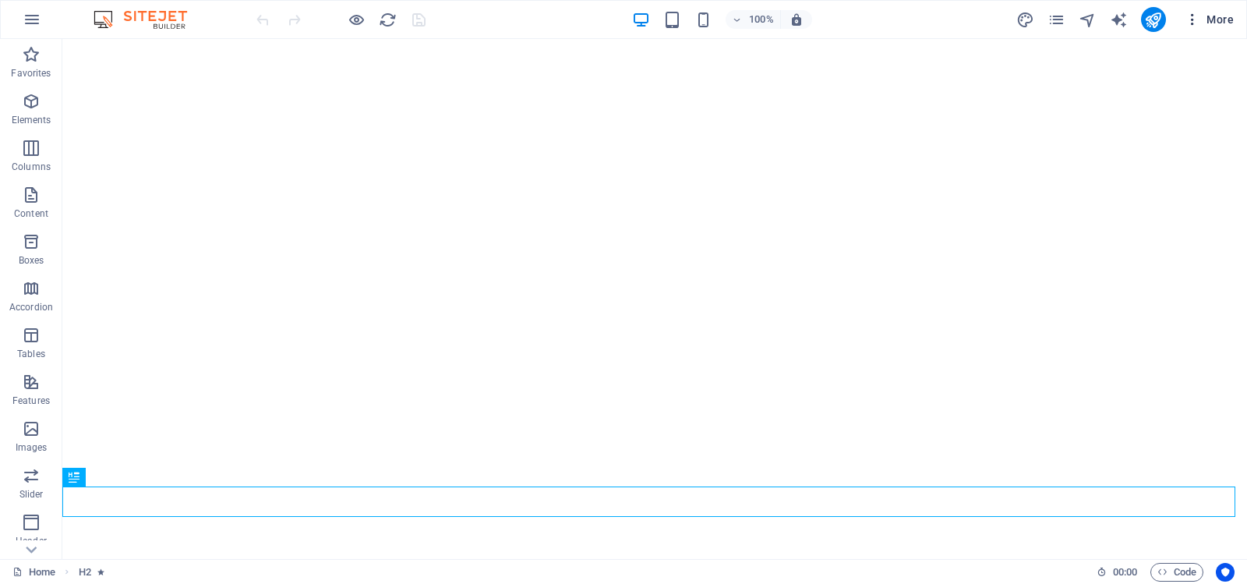
click at [1200, 19] on icon "button" at bounding box center [1193, 20] width 16 height 16
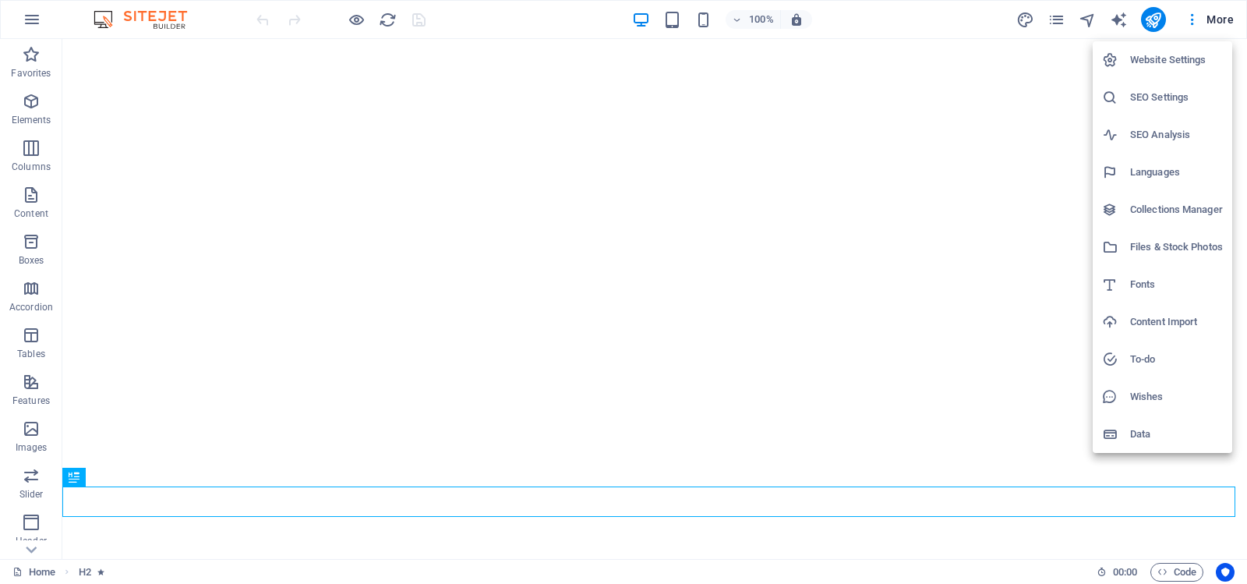
click at [1173, 55] on h6 "Website Settings" at bounding box center [1176, 60] width 93 height 19
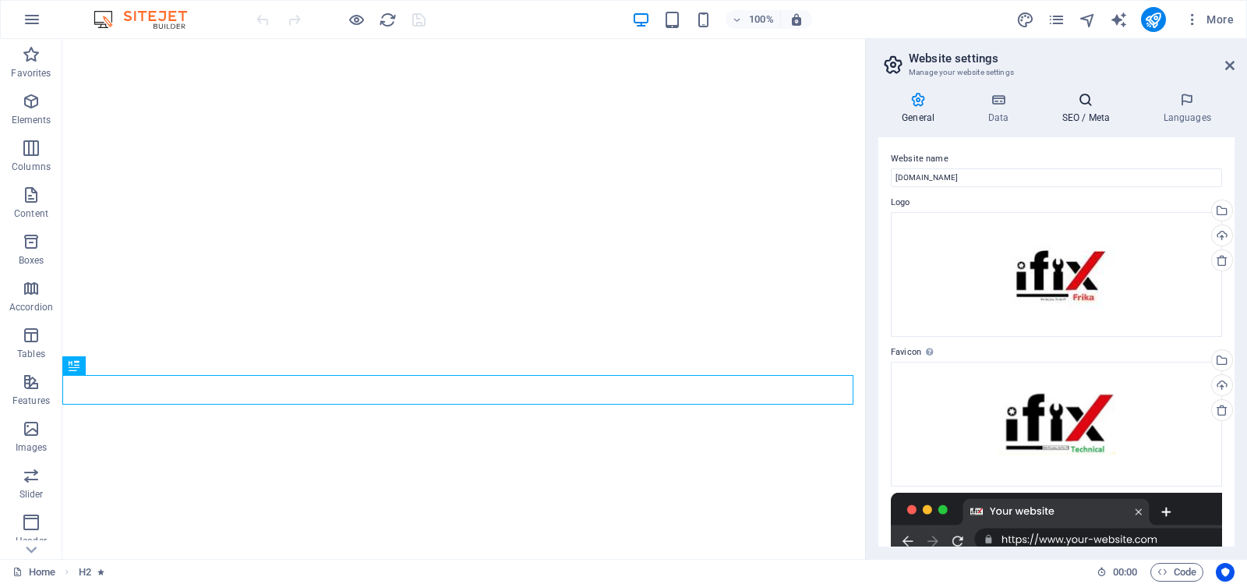
click at [1083, 98] on icon at bounding box center [1085, 100] width 95 height 16
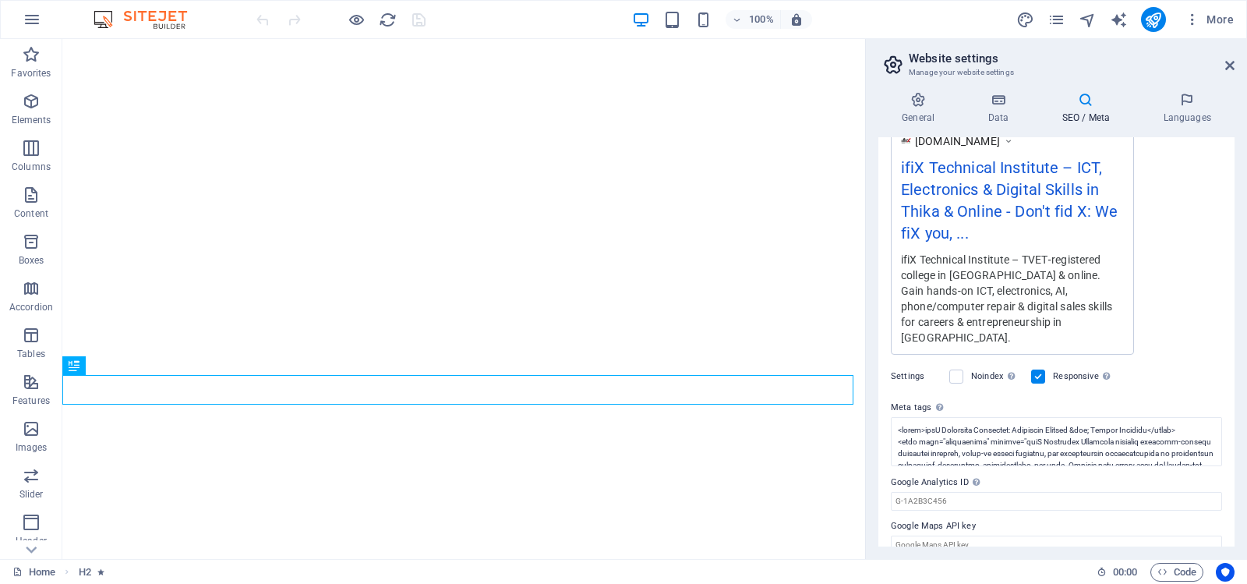
scroll to position [292, 0]
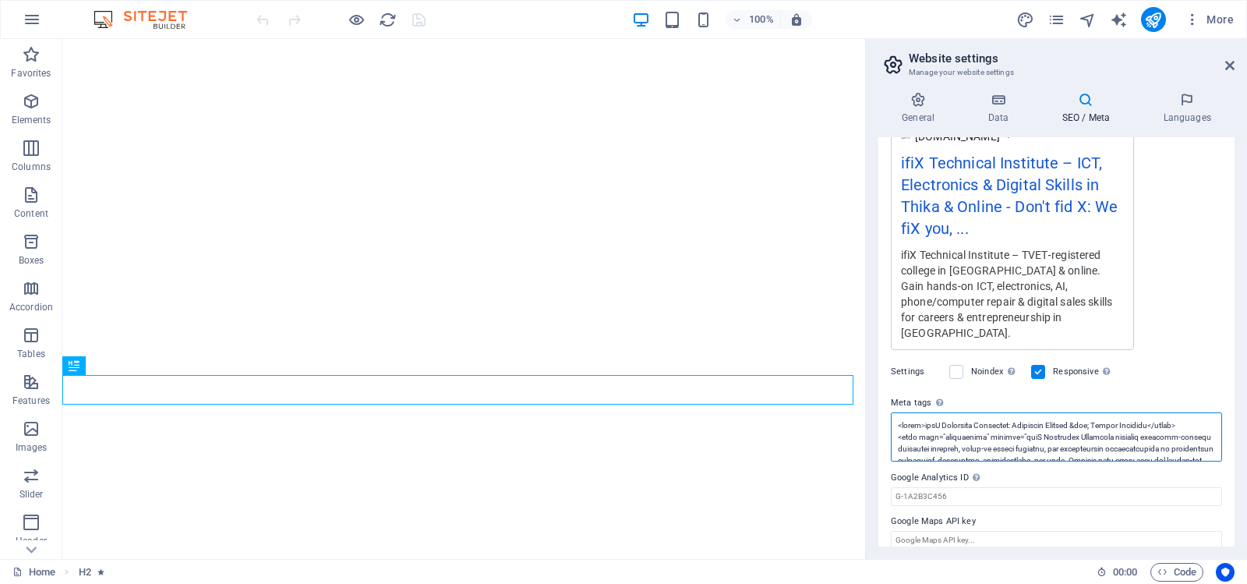
click at [1032, 418] on textarea "Meta tags Enter HTML code here that will be placed inside the tags of your webs…" at bounding box center [1056, 436] width 331 height 49
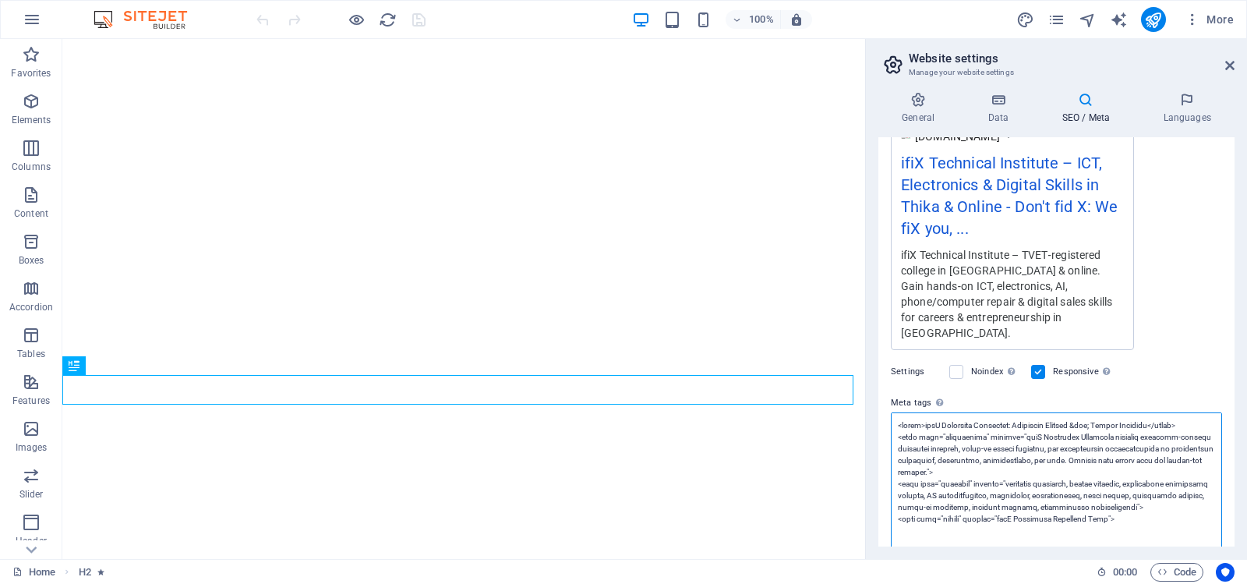
paste textarea "head> <meta charset="UTF-8"> <meta http-equiv="X-UA-Compatible" content="IE=edg…"
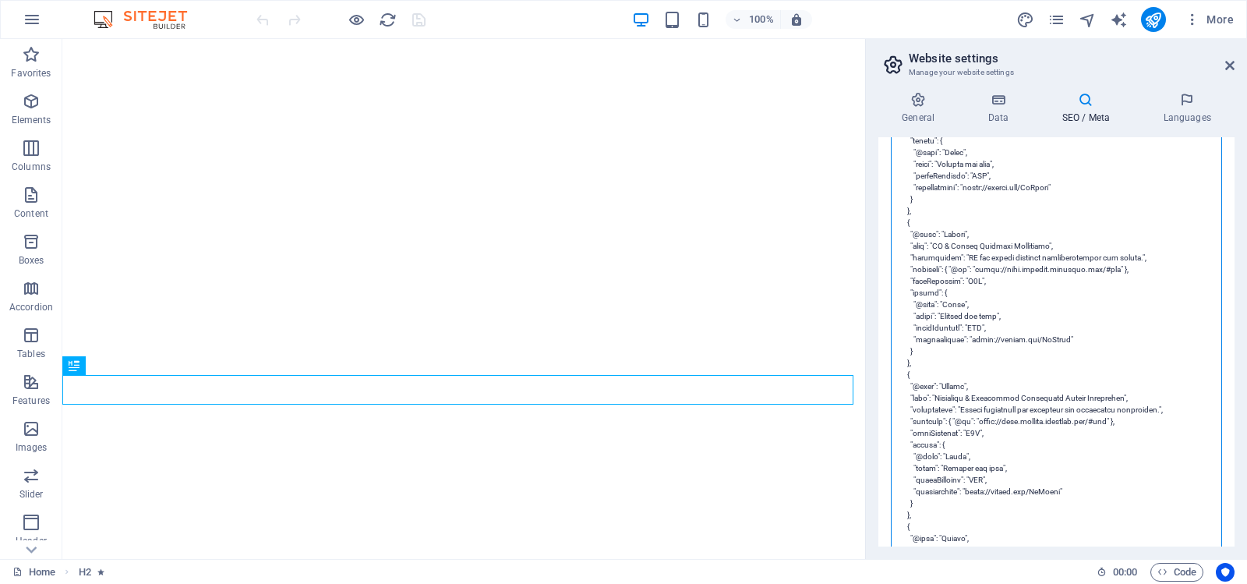
scroll to position [0, 0]
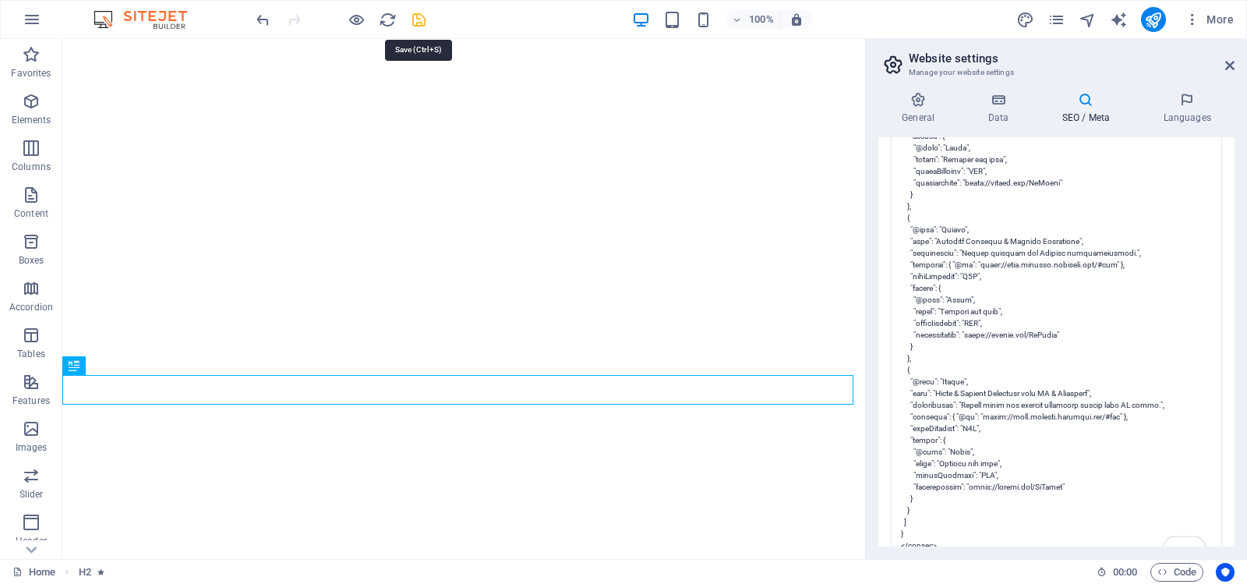
type textarea "<meta charset="UTF-8"> <meta http-equiv="X-UA-Compatible" content="IE=edge"> <m…"
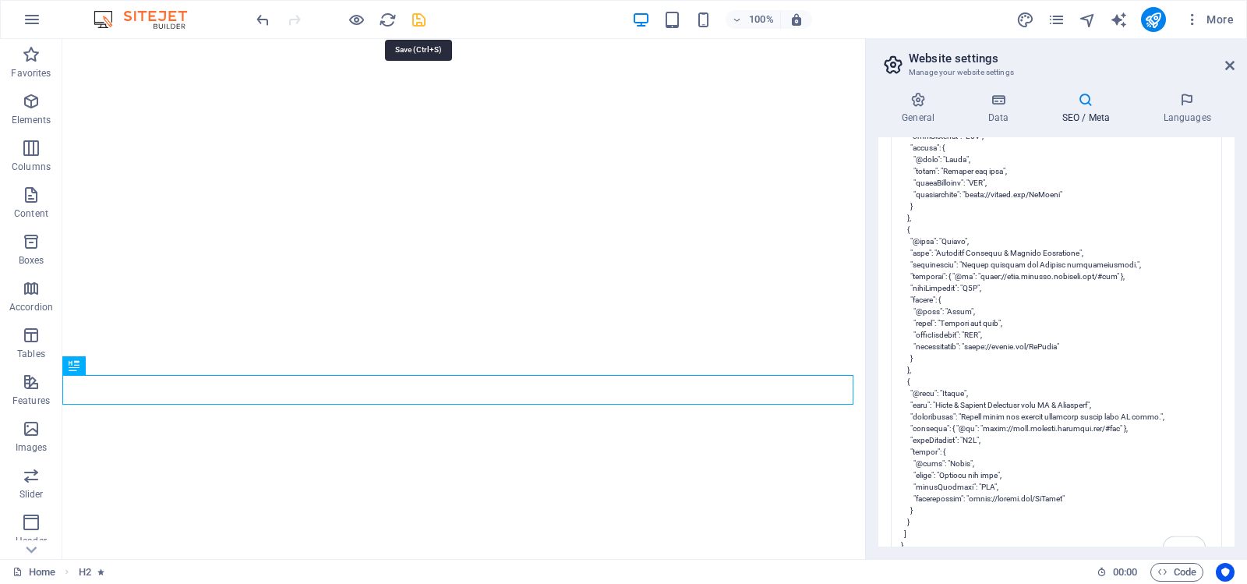
click at [417, 19] on body "ifiX Technical Institute Home Favorites Elements Columns Content Boxes Accordio…" at bounding box center [623, 292] width 1247 height 584
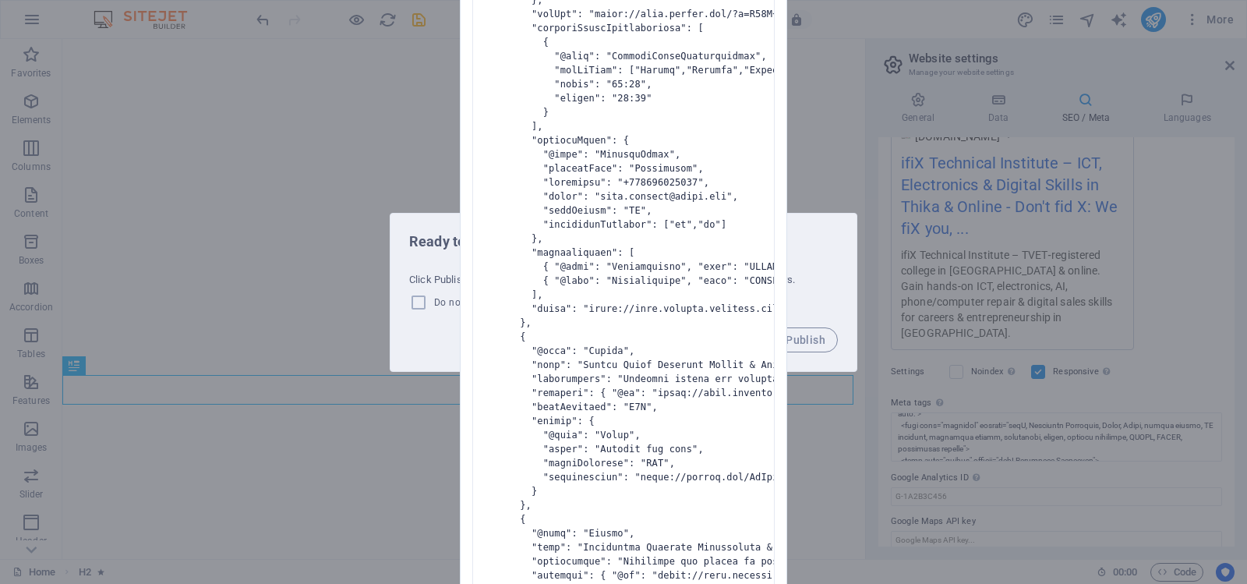
click at [832, 237] on div "Invalid HTML You have entered the following invalid HTML code (e.g. missing clo…" at bounding box center [623, 292] width 1247 height 584
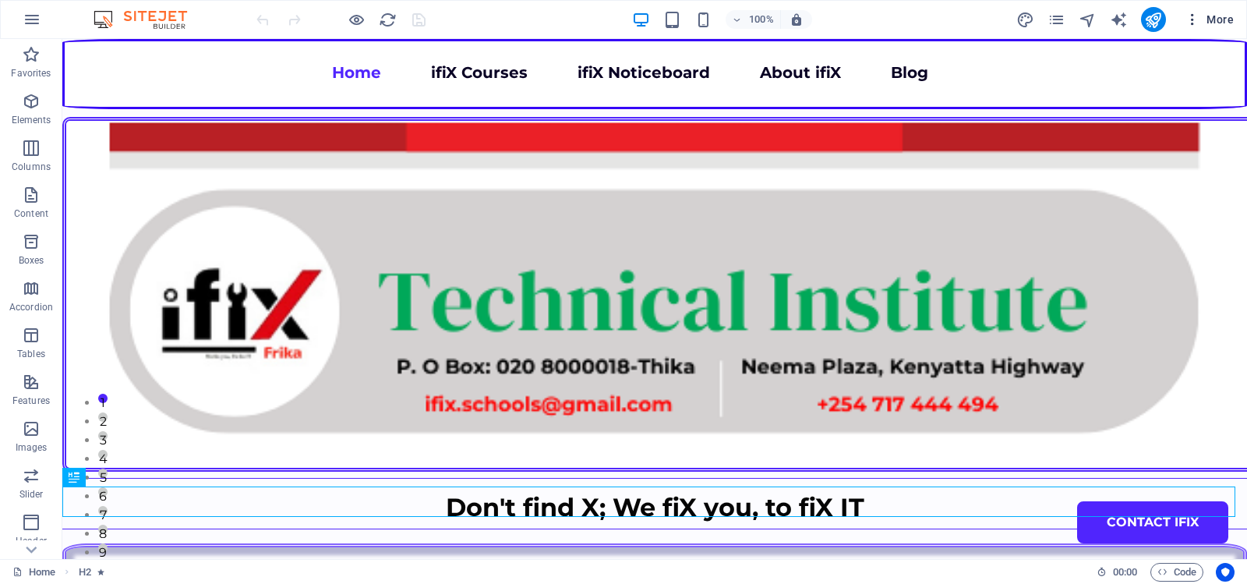
click at [1193, 16] on icon "button" at bounding box center [1193, 20] width 16 height 16
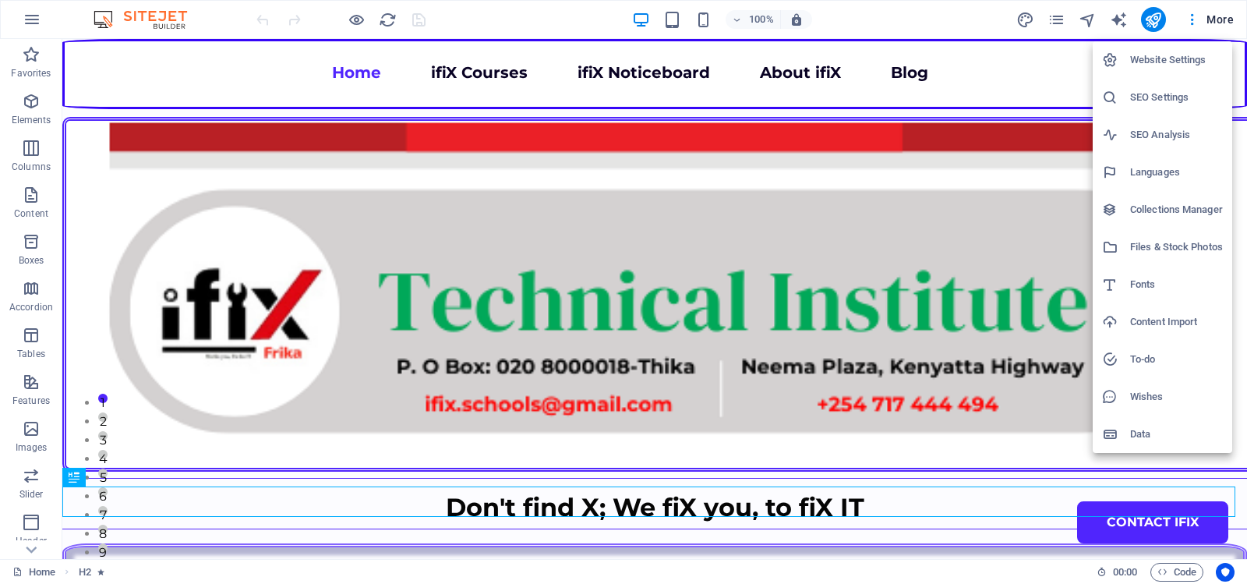
click at [1156, 55] on h6 "Website Settings" at bounding box center [1176, 60] width 93 height 19
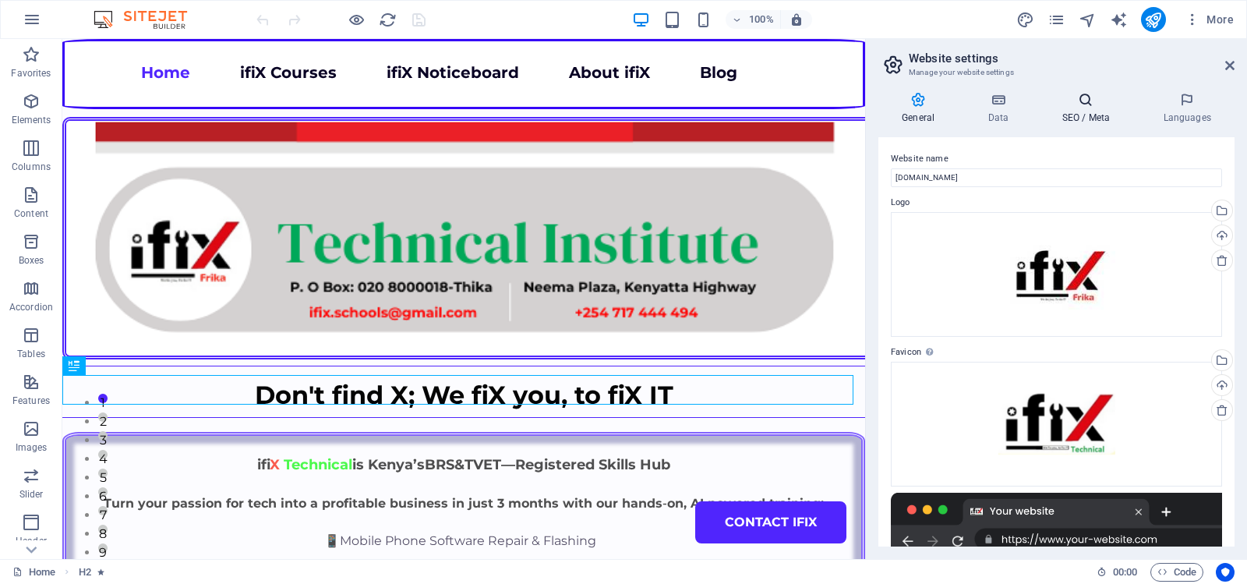
click at [1089, 101] on icon at bounding box center [1085, 100] width 95 height 16
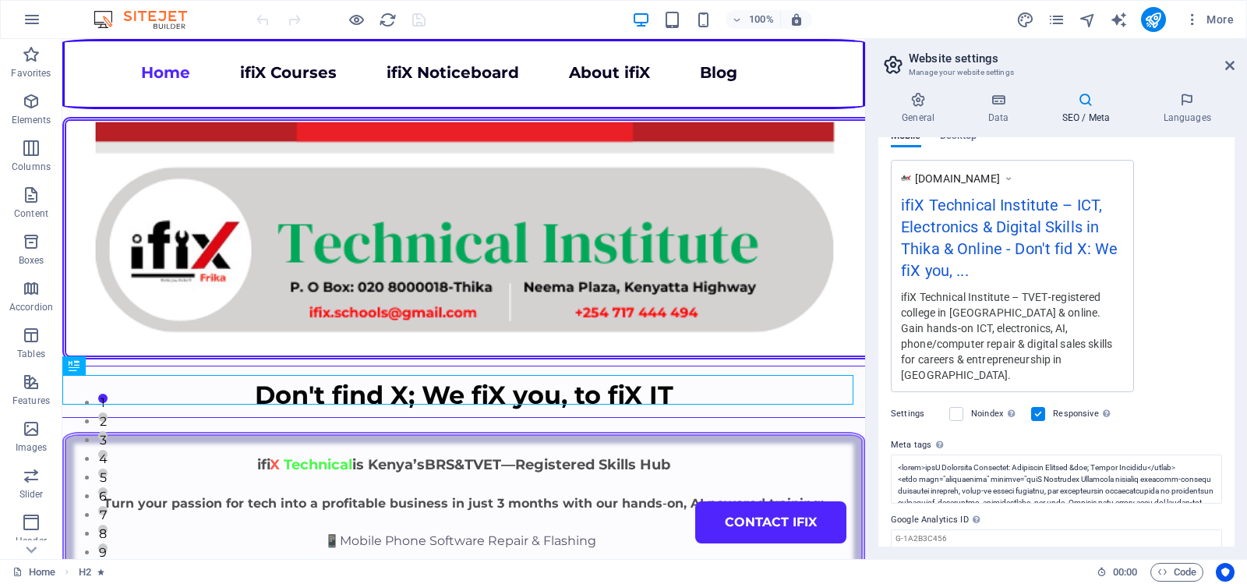
scroll to position [292, 0]
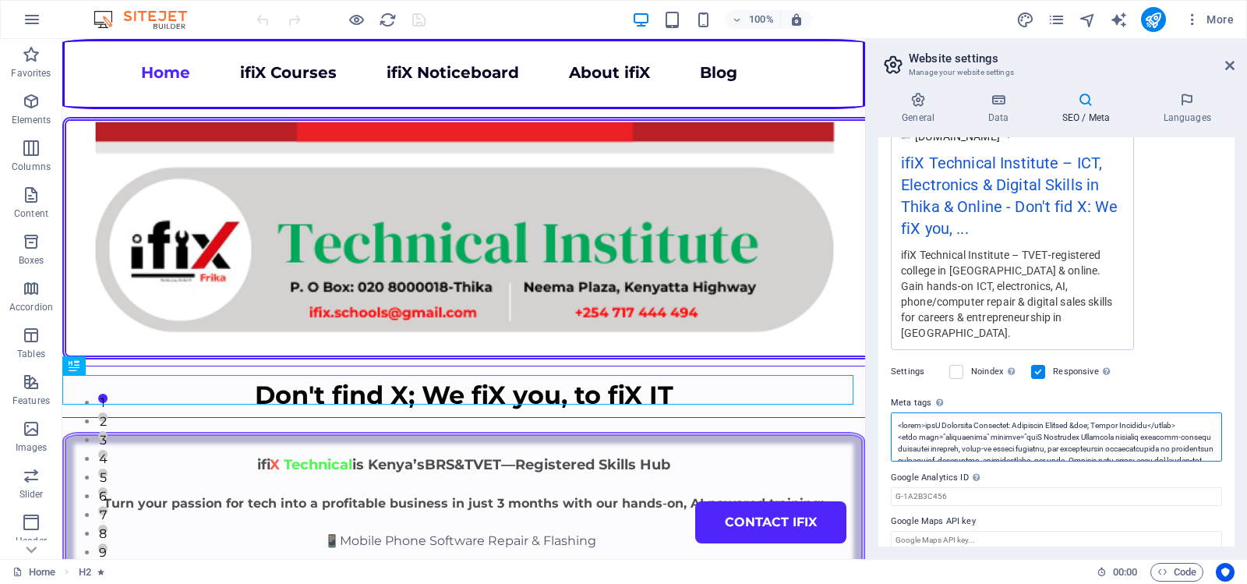
click at [1045, 419] on textarea "Meta tags Enter HTML code here that will be placed inside the tags of your webs…" at bounding box center [1056, 436] width 331 height 49
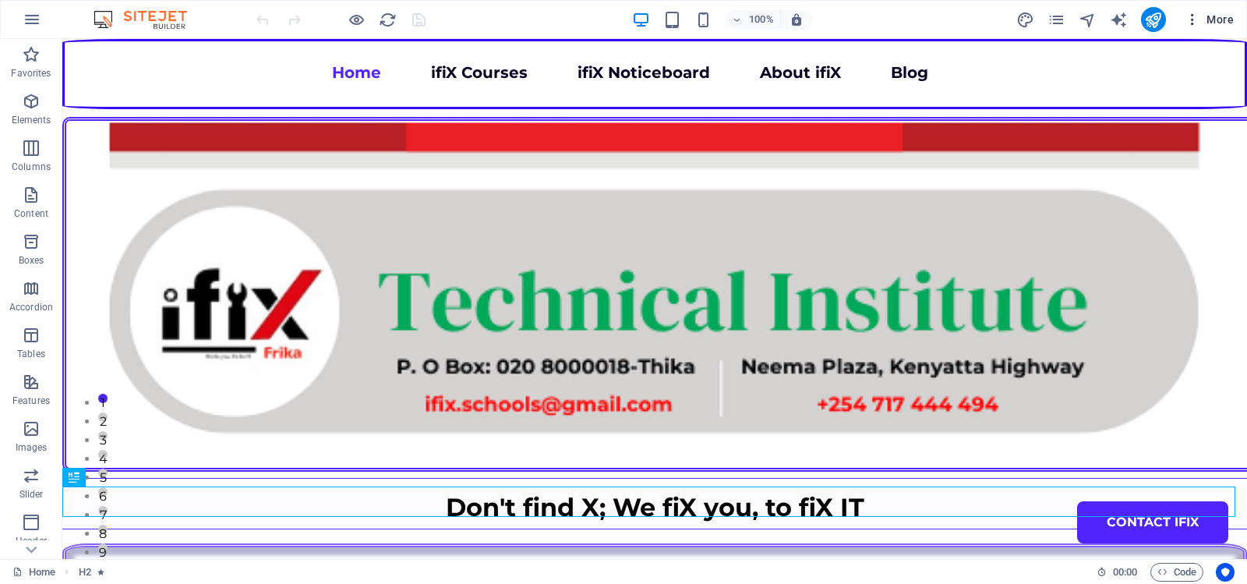
click at [1209, 15] on span "More" at bounding box center [1209, 20] width 49 height 16
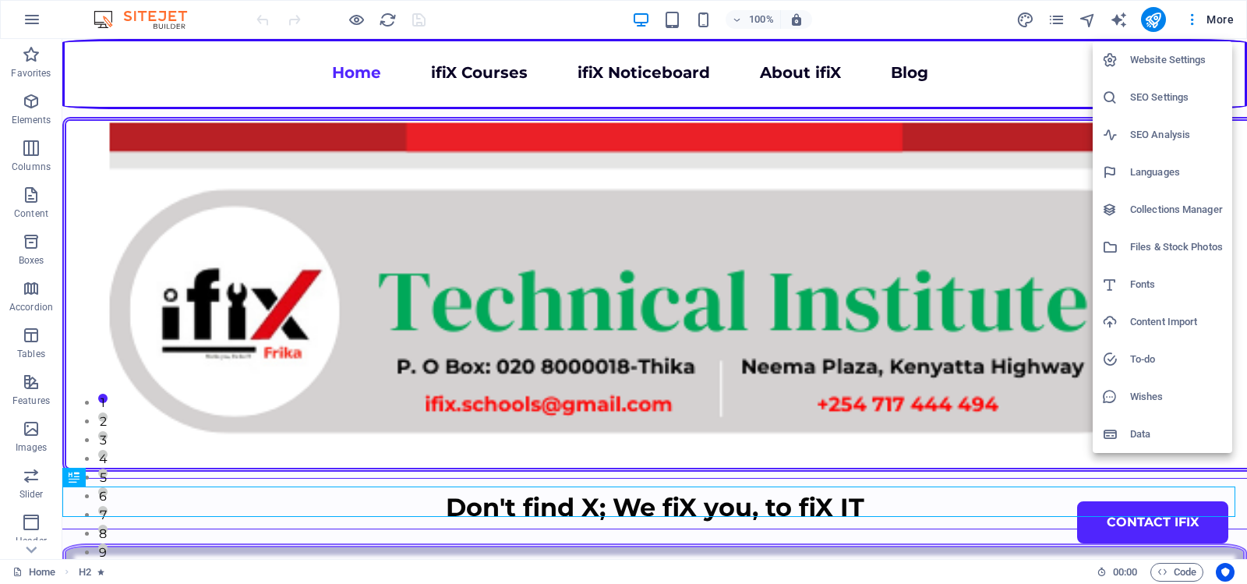
click at [1154, 56] on h6 "Website Settings" at bounding box center [1176, 60] width 93 height 19
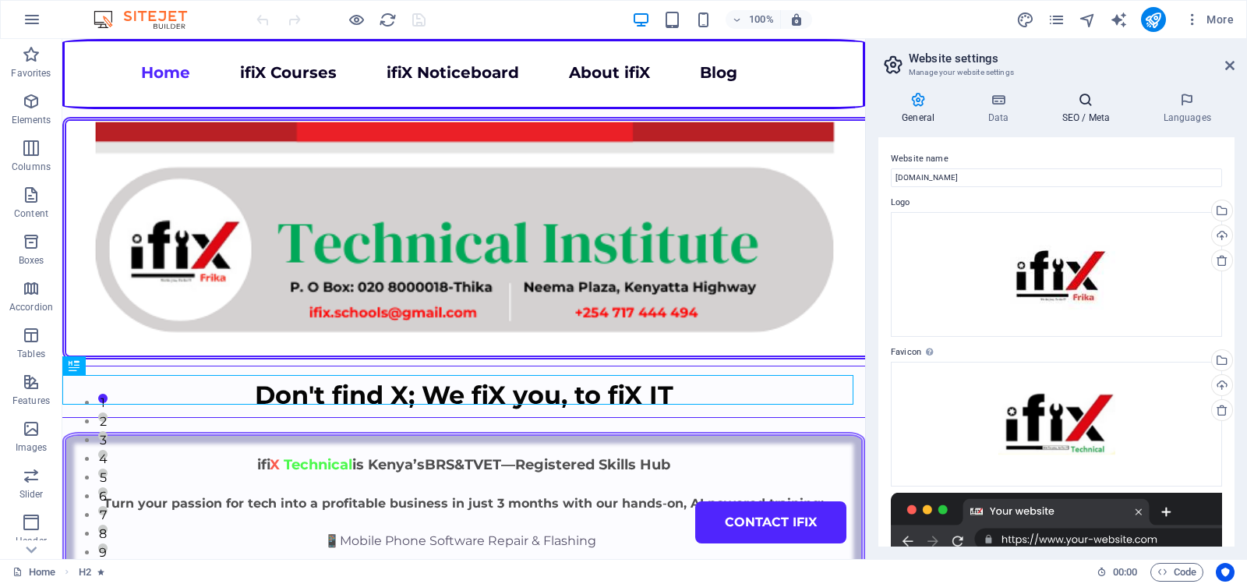
click at [1087, 100] on icon at bounding box center [1085, 100] width 95 height 16
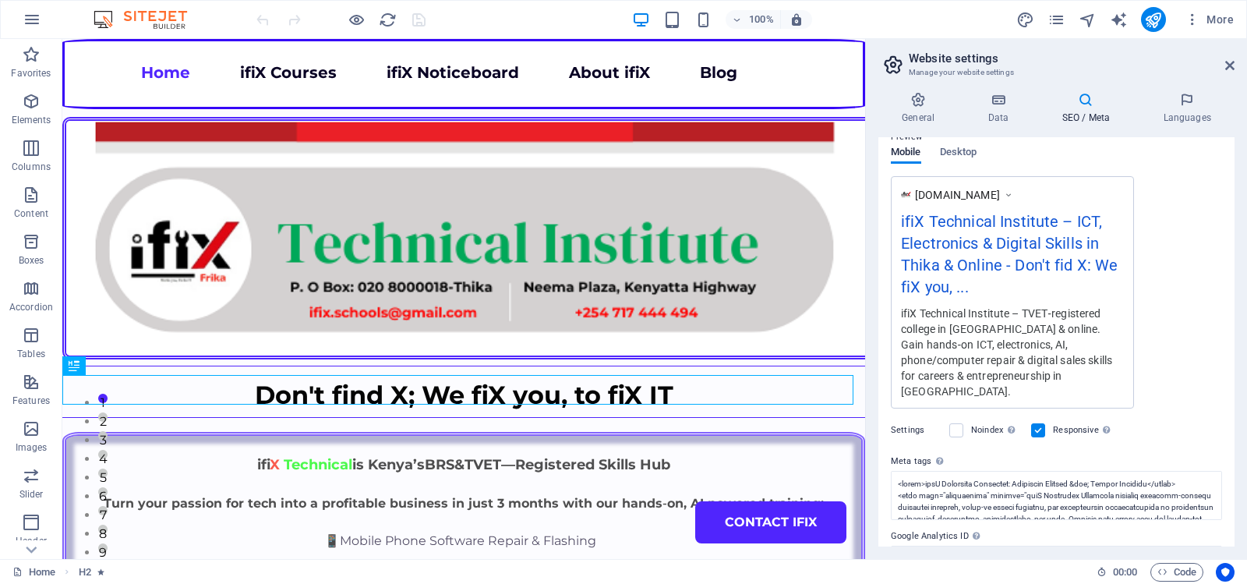
scroll to position [292, 0]
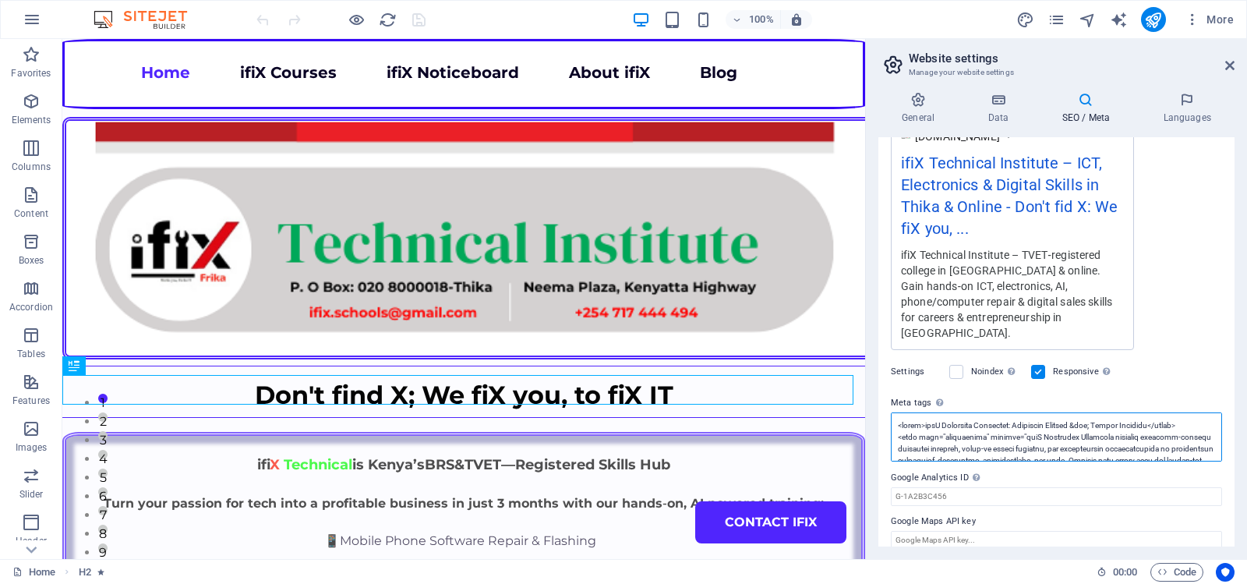
click at [1023, 422] on textarea "Meta tags Enter HTML code here that will be placed inside the tags of your webs…" at bounding box center [1056, 436] width 331 height 49
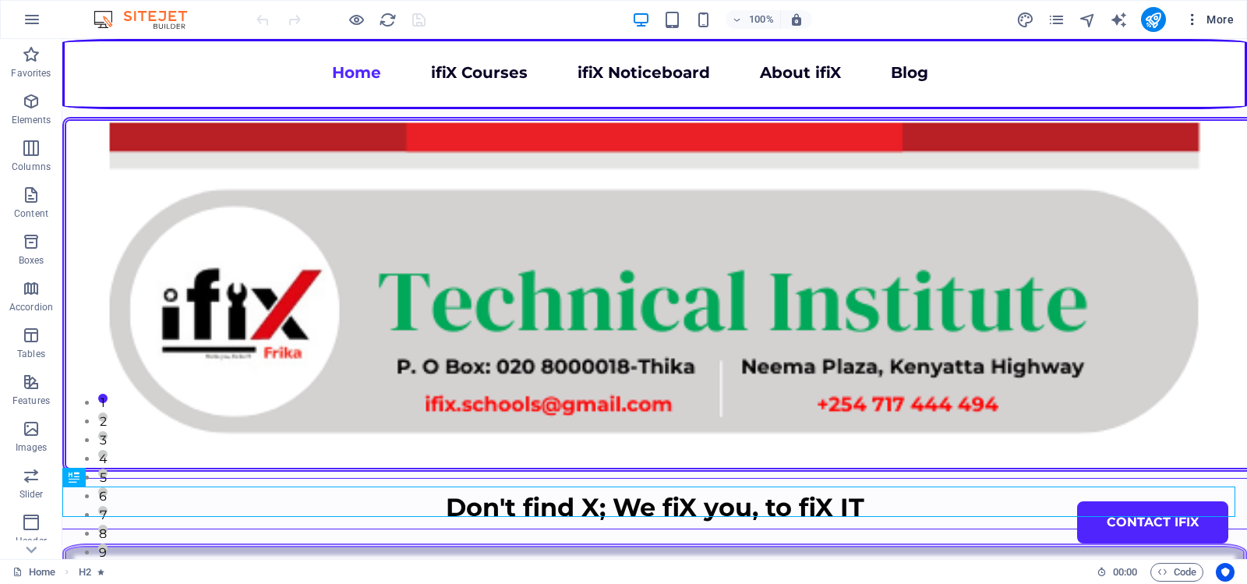
click at [1194, 18] on icon "button" at bounding box center [1193, 20] width 16 height 16
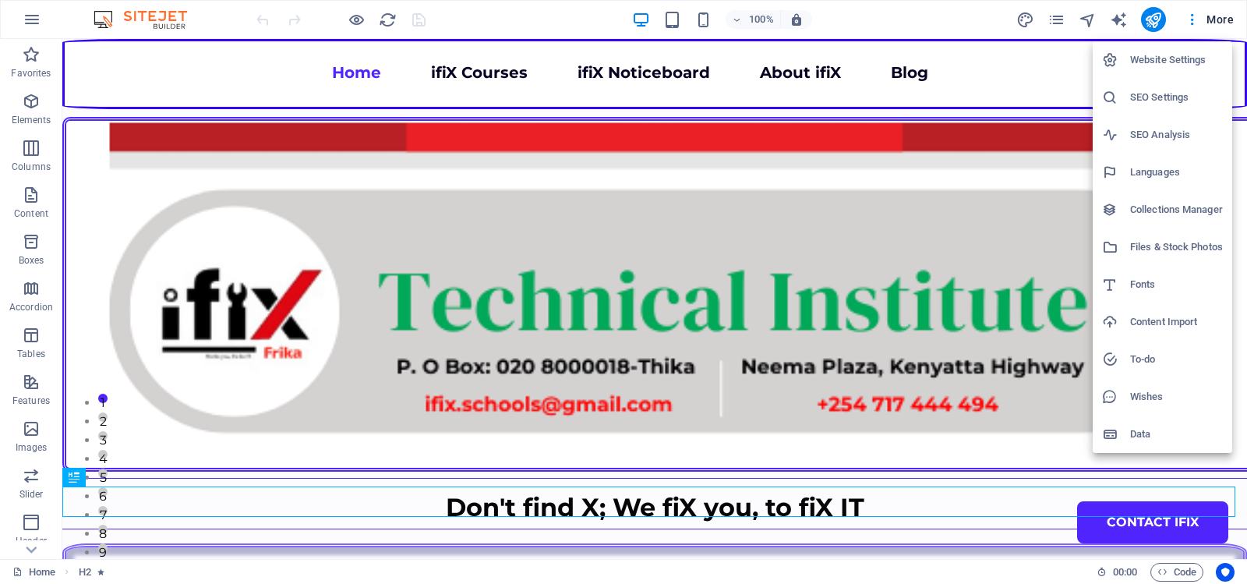
click at [1158, 55] on h6 "Website Settings" at bounding box center [1176, 60] width 93 height 19
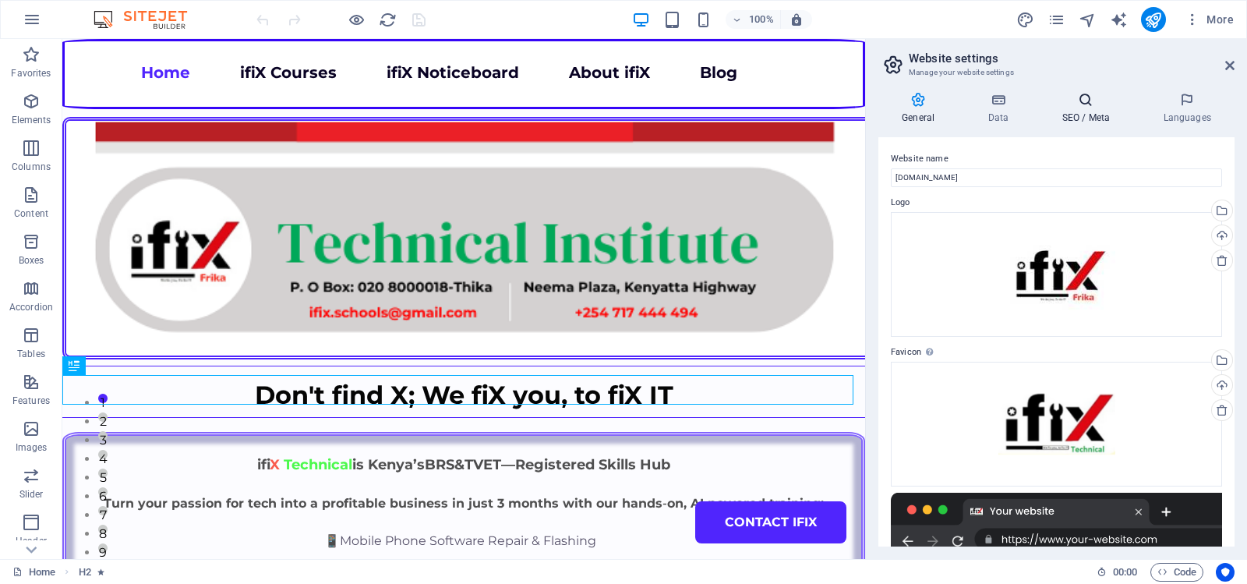
click at [1087, 98] on icon at bounding box center [1085, 100] width 95 height 16
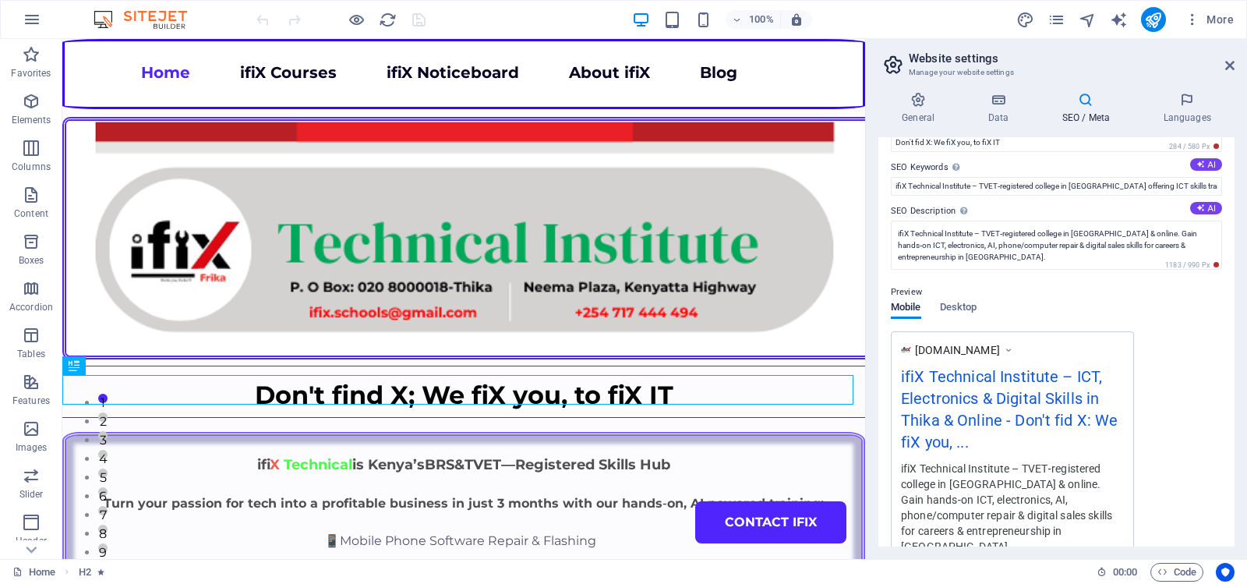
scroll to position [292, 0]
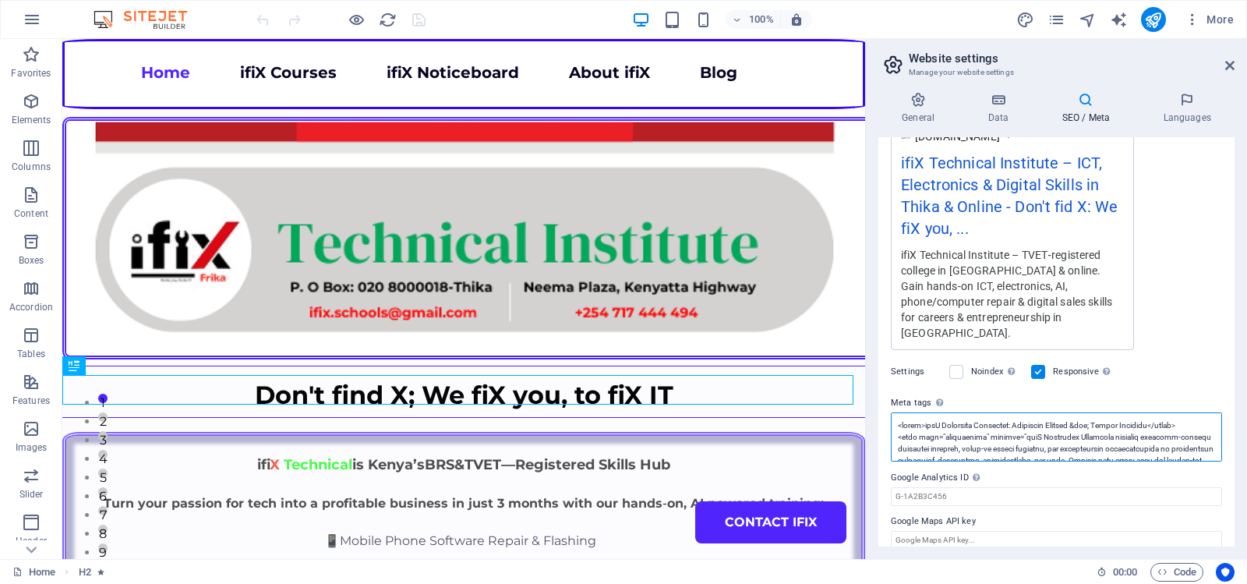
click at [1013, 421] on textarea "Meta tags Enter HTML code here that will be placed inside the tags of your webs…" at bounding box center [1056, 436] width 331 height 49
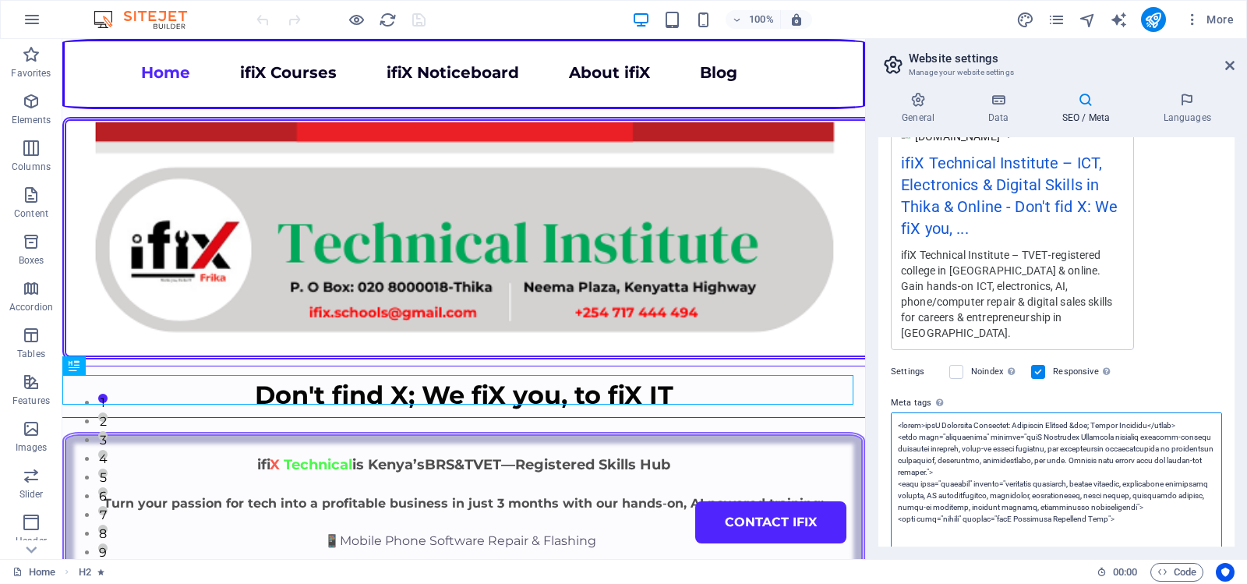
paste textarea "<!-- Basic SEO Meta --> <meta charset="UTF-8"> <meta name="viewport" content="w…"
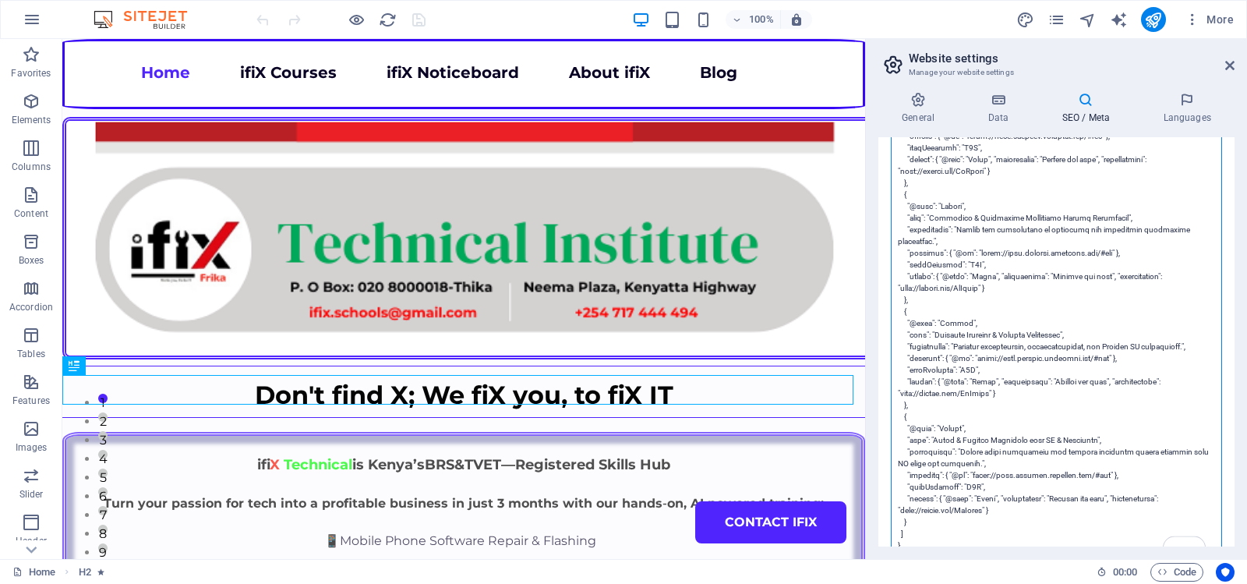
scroll to position [82, 0]
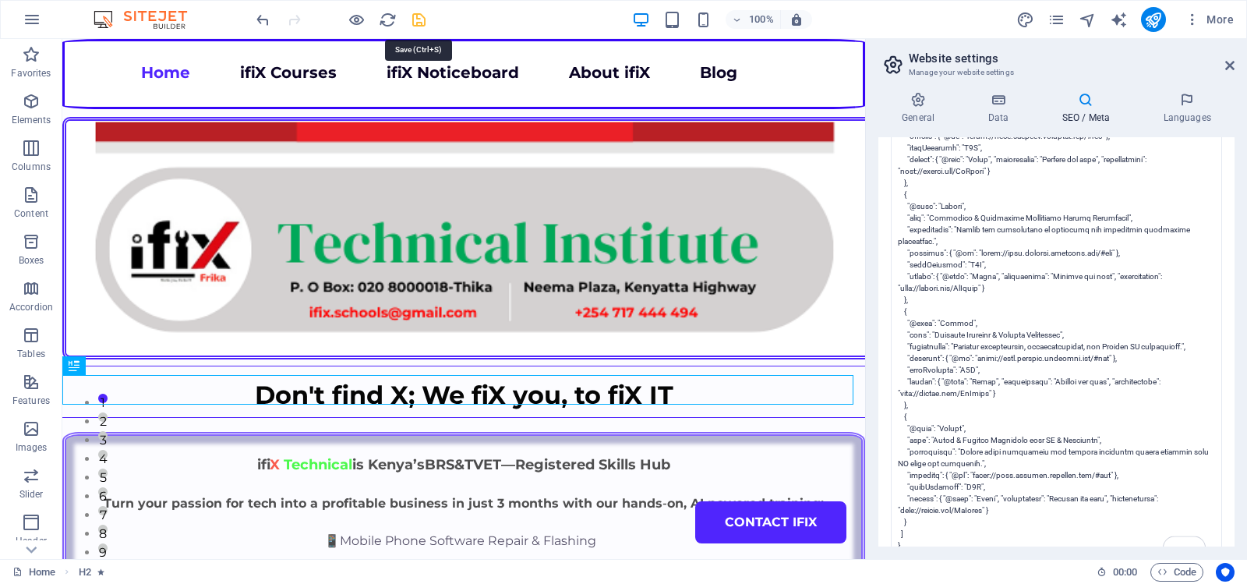
type textarea "<!-- Basic SEO Meta --> <meta charset="UTF-8"> <meta name="viewport" content="w…"
click at [418, 17] on body "ifiX Technical Institute Home Favorites Elements Columns Content Boxes Accordio…" at bounding box center [623, 292] width 1247 height 584
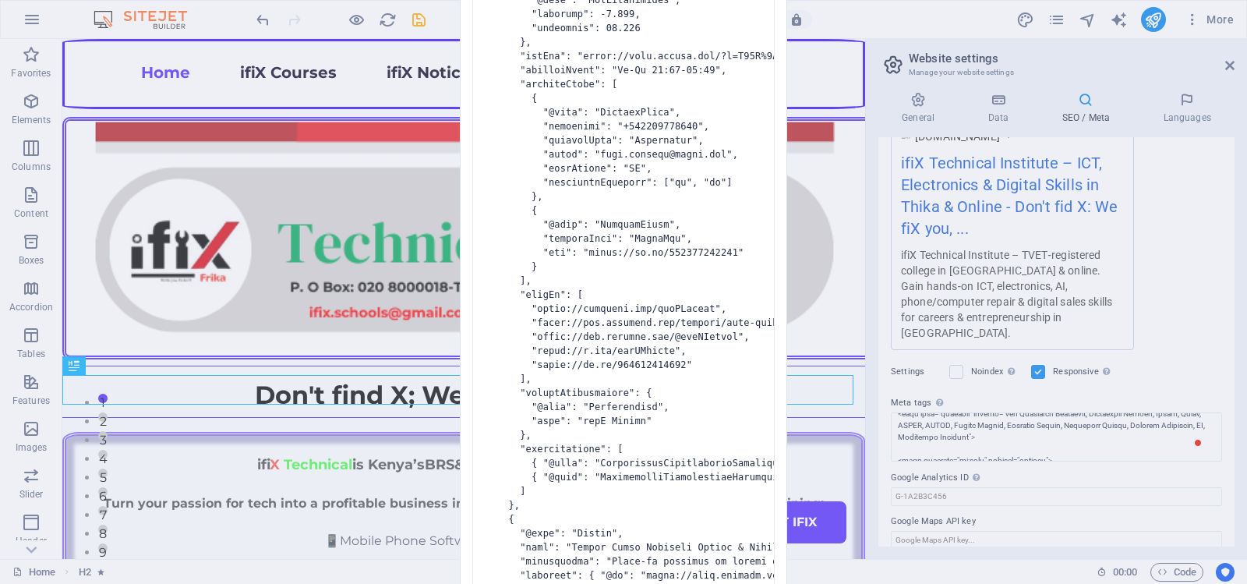
scroll to position [292, 0]
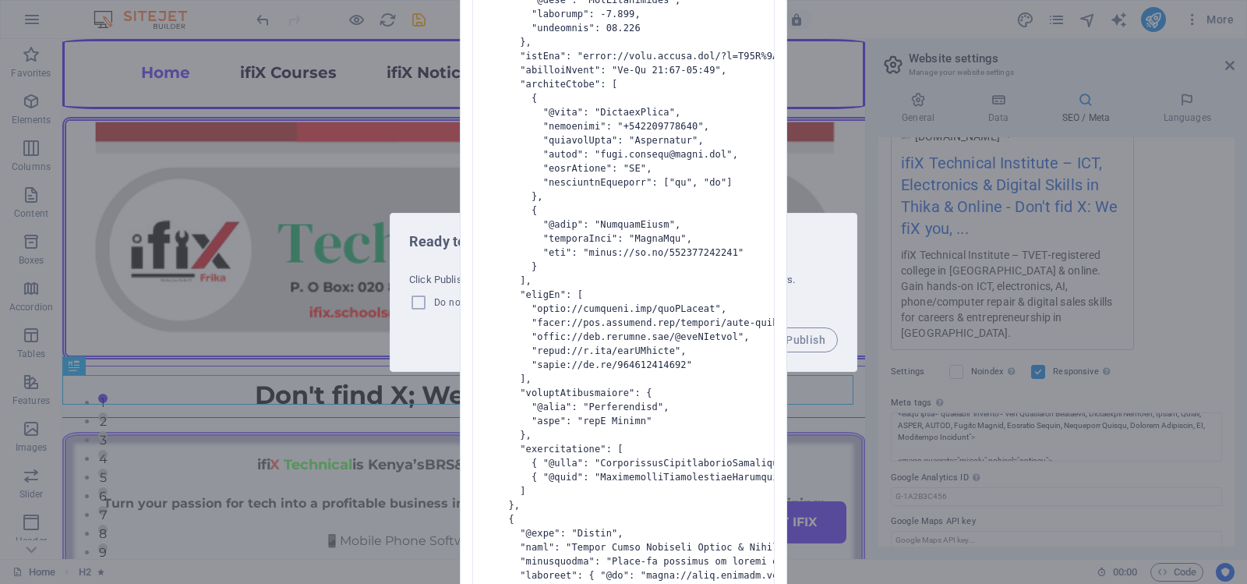
click at [832, 170] on div "Invalid HTML You have entered the following invalid HTML code (e.g. missing clo…" at bounding box center [623, 292] width 1247 height 584
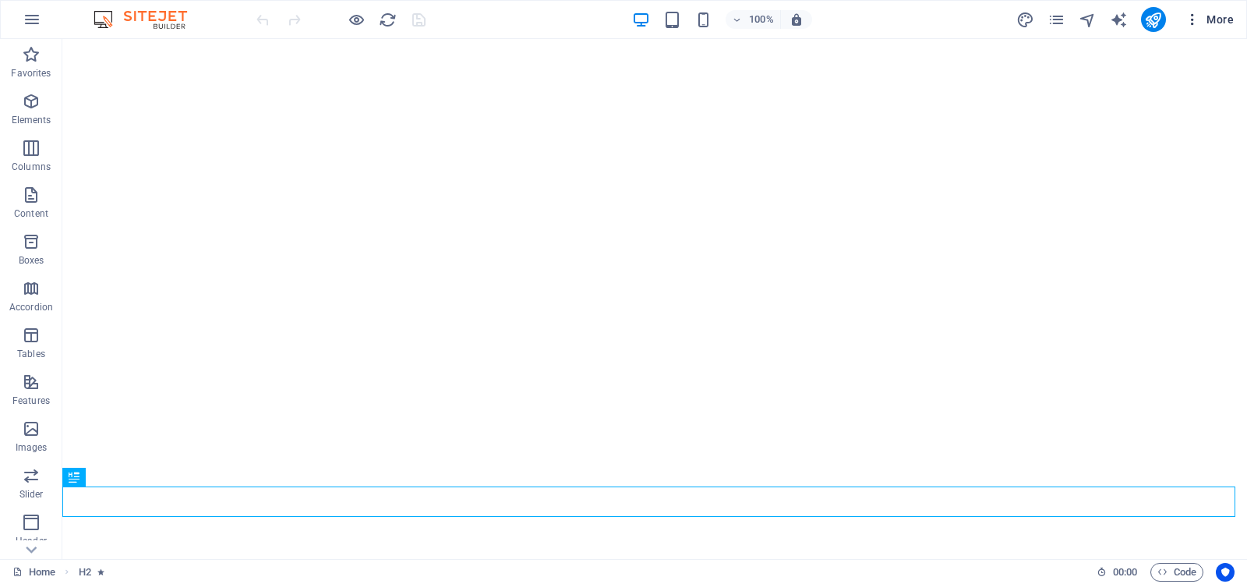
click at [1192, 17] on icon "button" at bounding box center [1193, 20] width 16 height 16
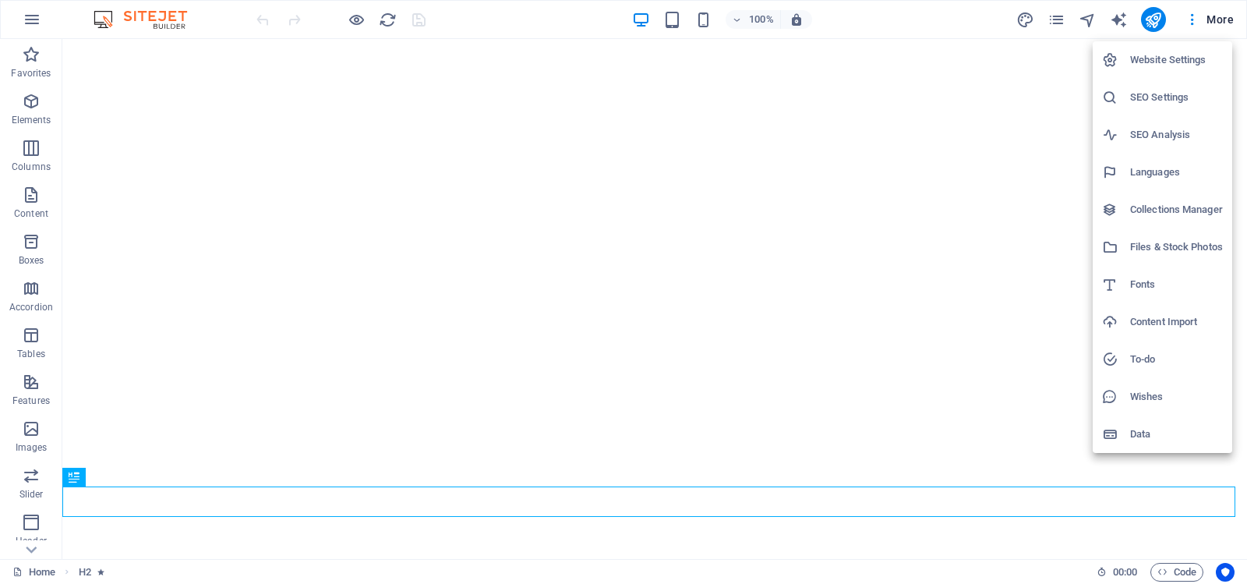
click at [1163, 55] on h6 "Website Settings" at bounding box center [1176, 60] width 93 height 19
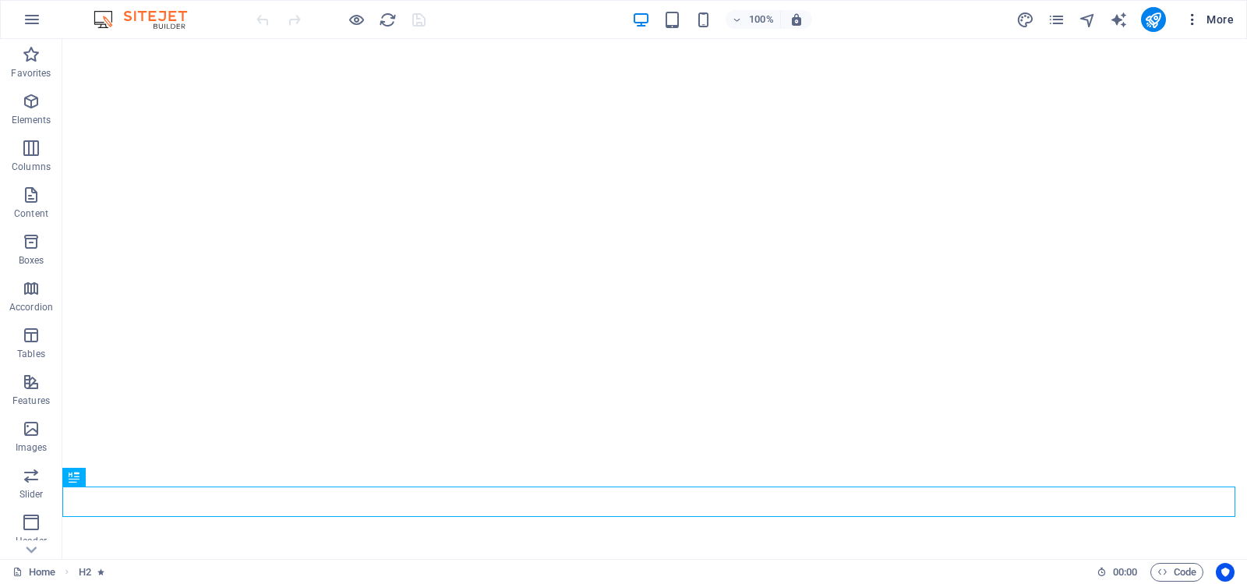
click at [1193, 17] on icon "button" at bounding box center [1193, 20] width 16 height 16
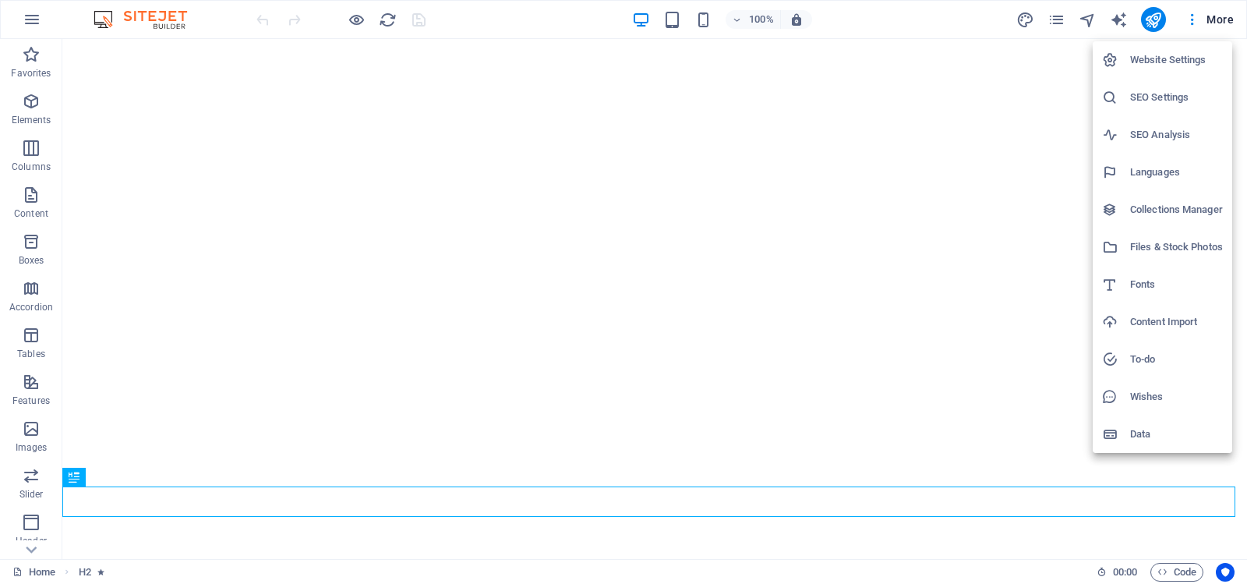
click at [1183, 54] on h6 "Website Settings" at bounding box center [1176, 60] width 93 height 19
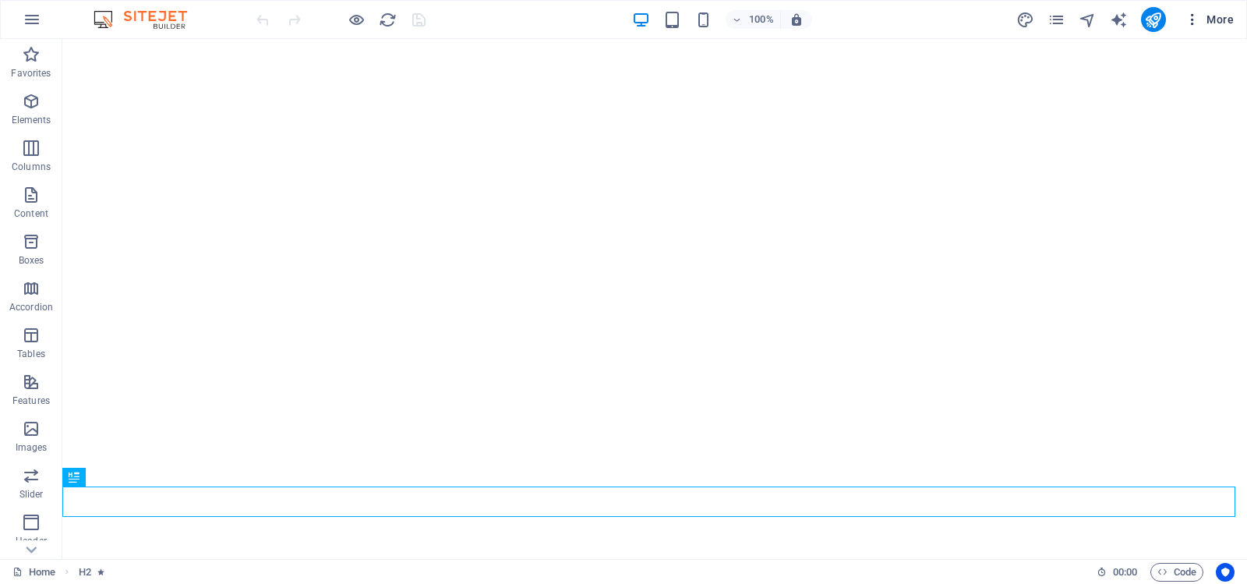
click at [1218, 16] on span "More" at bounding box center [1209, 20] width 49 height 16
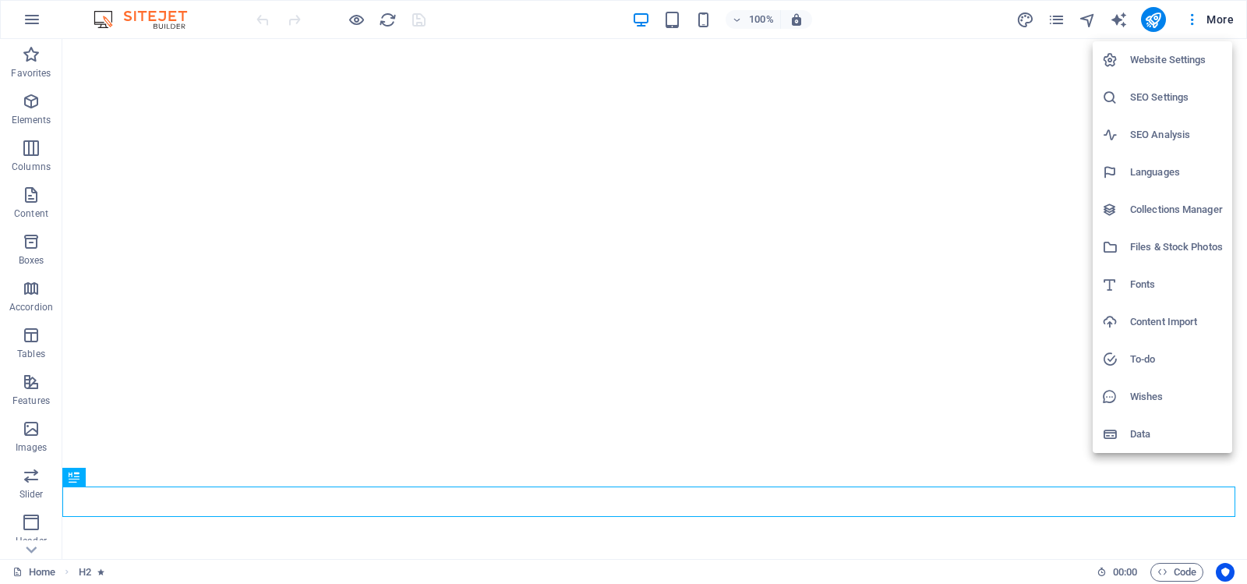
click at [1156, 56] on h6 "Website Settings" at bounding box center [1176, 60] width 93 height 19
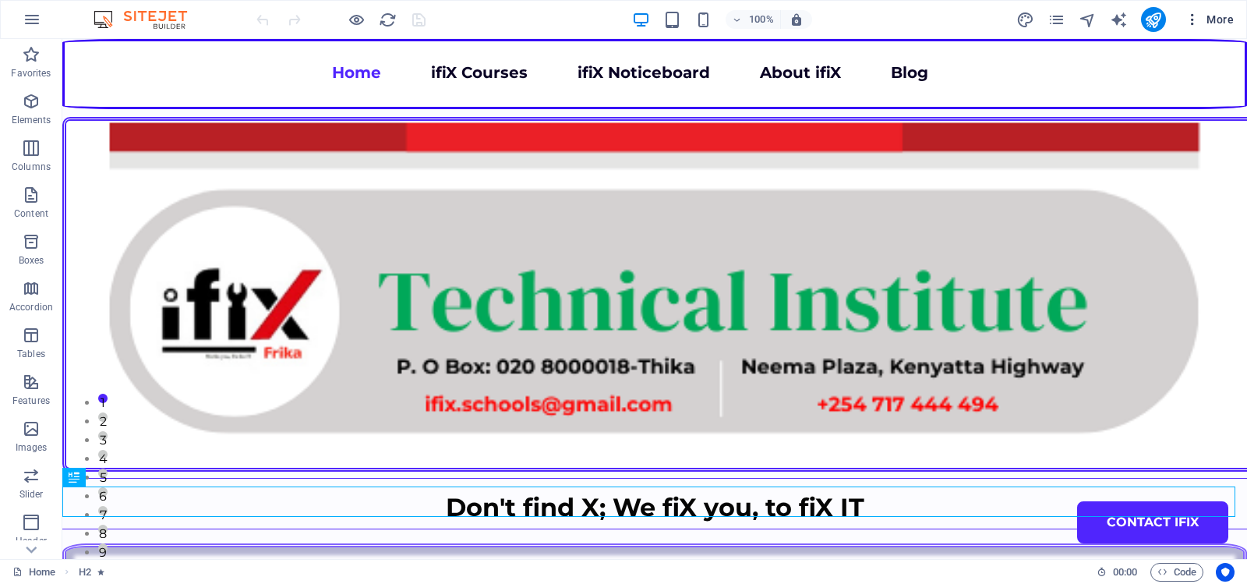
click at [1196, 17] on icon "button" at bounding box center [1193, 20] width 16 height 16
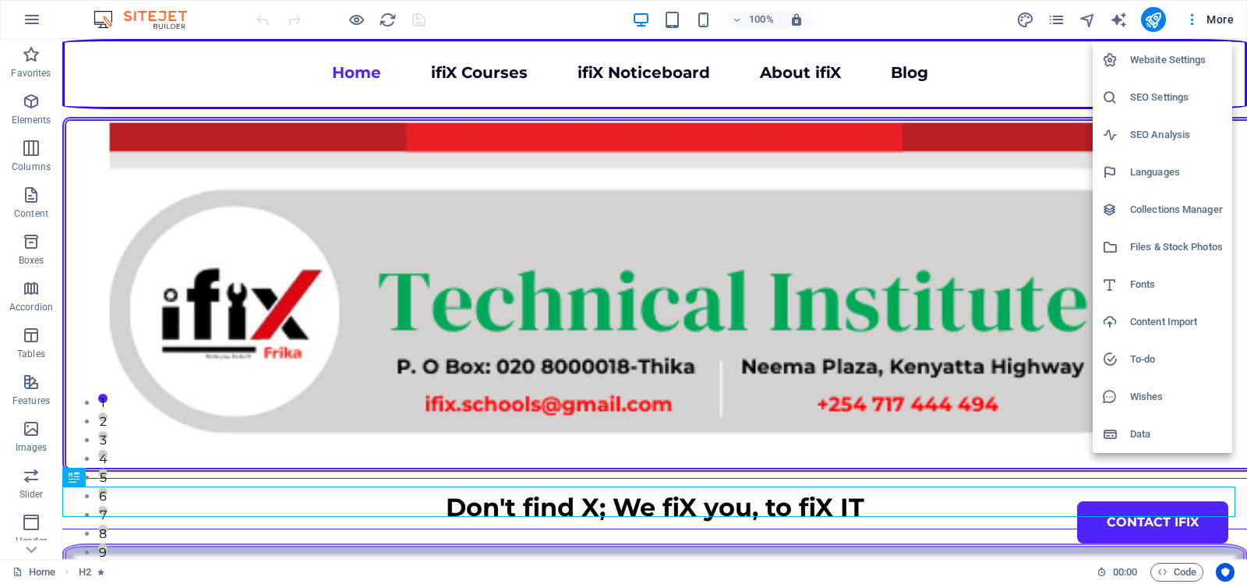
click at [1164, 60] on h6 "Website Settings" at bounding box center [1176, 60] width 93 height 19
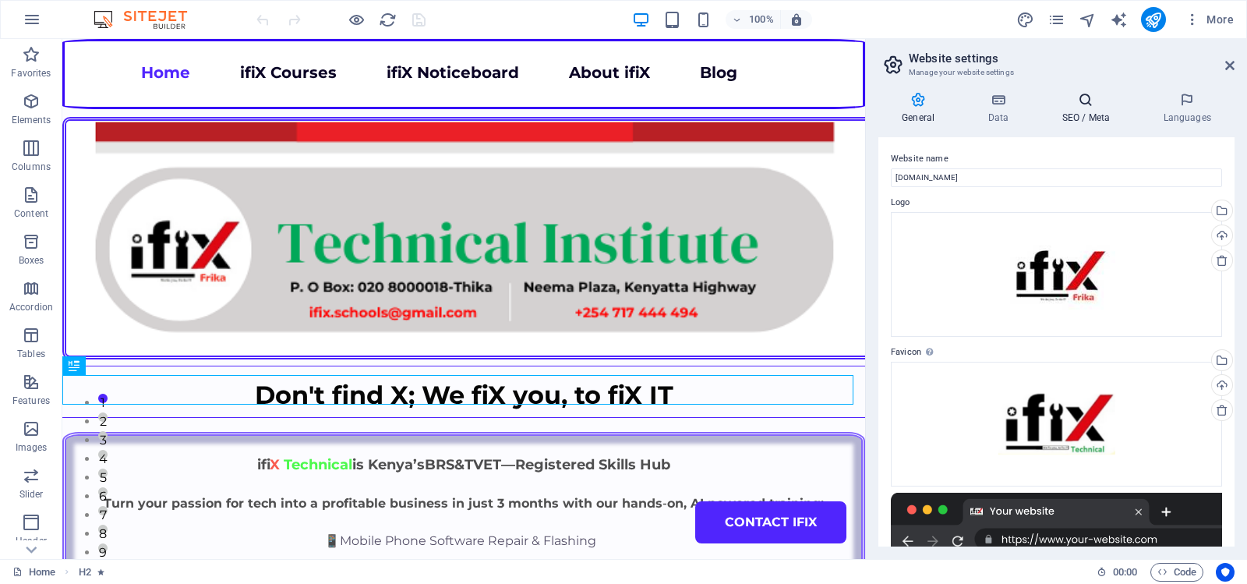
click at [1087, 102] on icon at bounding box center [1085, 100] width 95 height 16
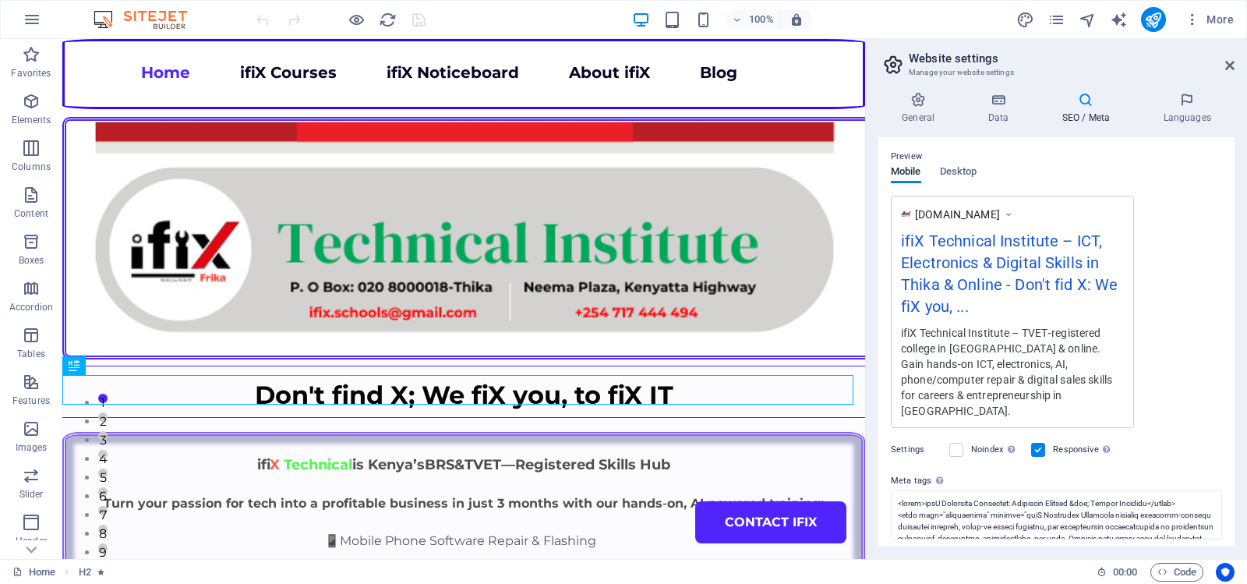
scroll to position [292, 0]
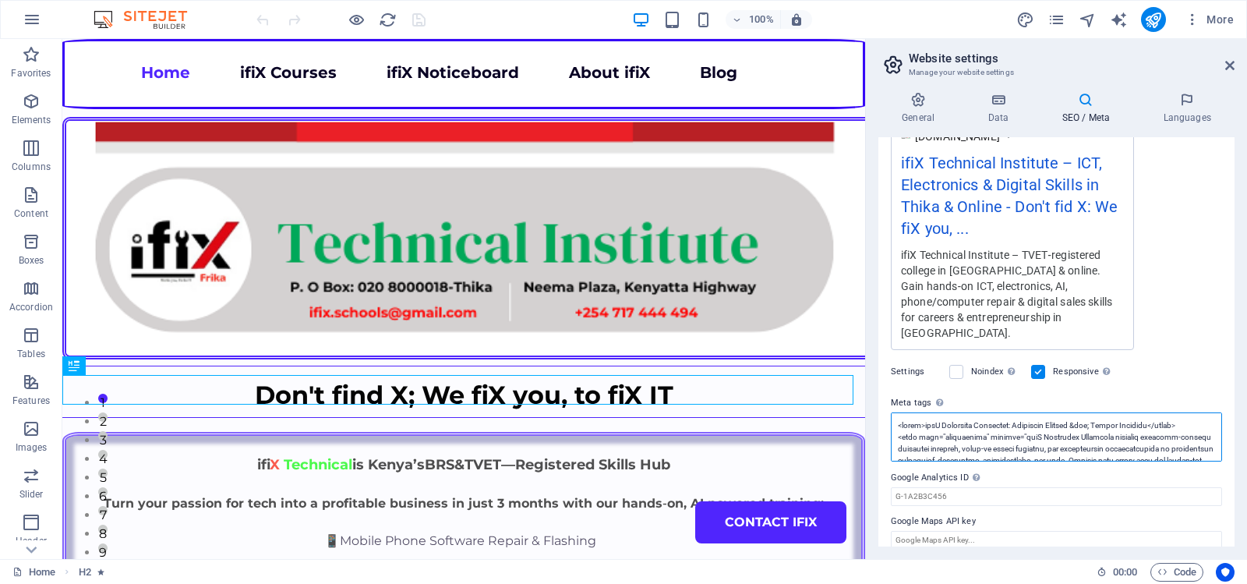
click at [1048, 427] on textarea "Meta tags Enter HTML code here that will be placed inside the tags of your webs…" at bounding box center [1056, 436] width 331 height 49
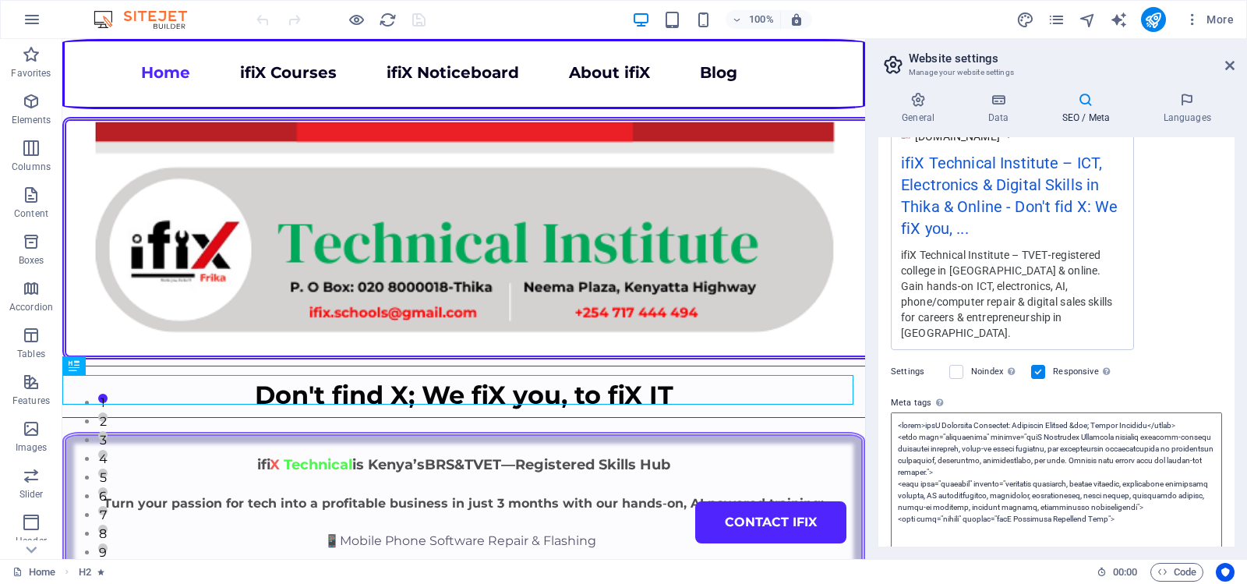
paste textarea "!-- Basic SEO Meta --> <meta charset="UTF-8"> <meta name="viewport" content="wi…"
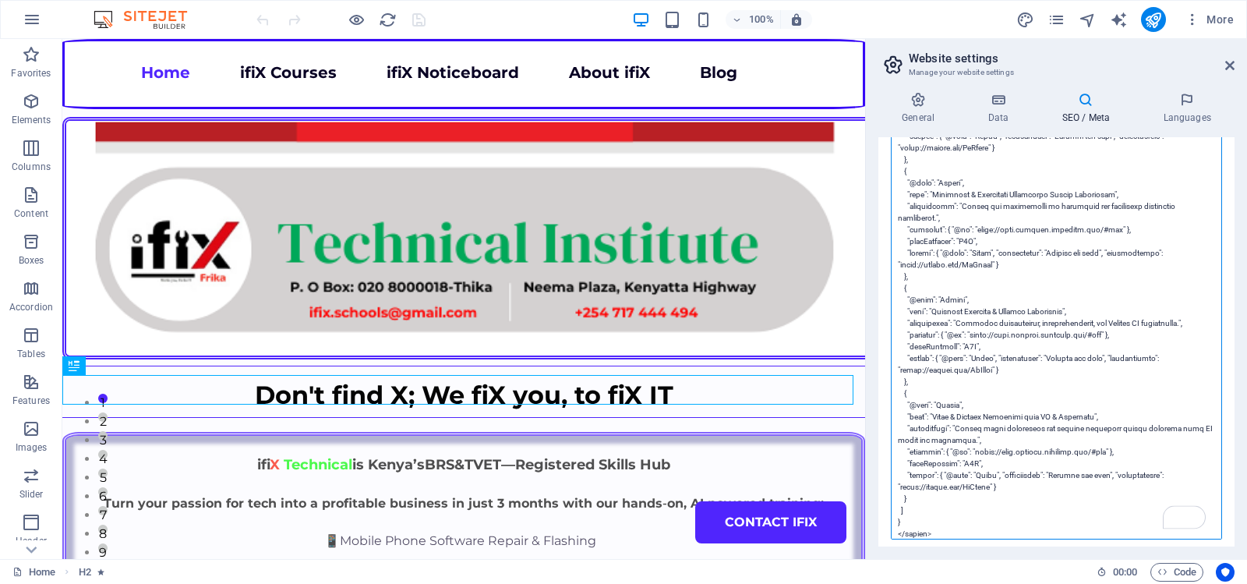
scroll to position [51, 0]
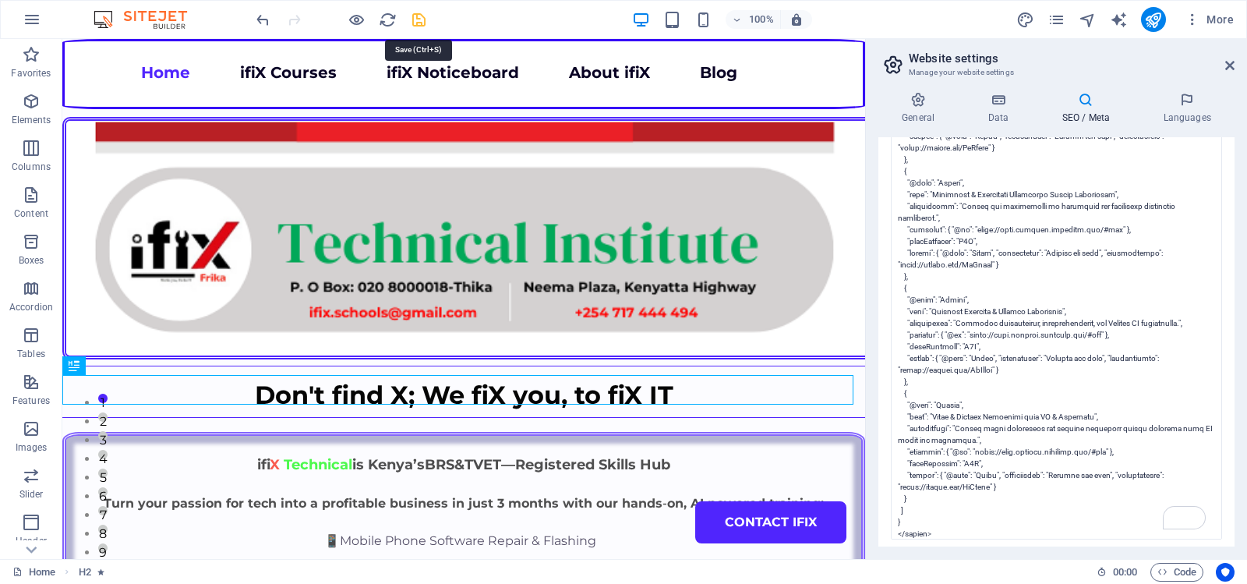
type textarea "<!-- Basic SEO Meta --> <meta charset="UTF-8"> <meta name="viewport" content="w…"
click at [416, 18] on body "ifiX Technical Institute Home Favorites Elements Columns Content Boxes Accordio…" at bounding box center [623, 292] width 1247 height 584
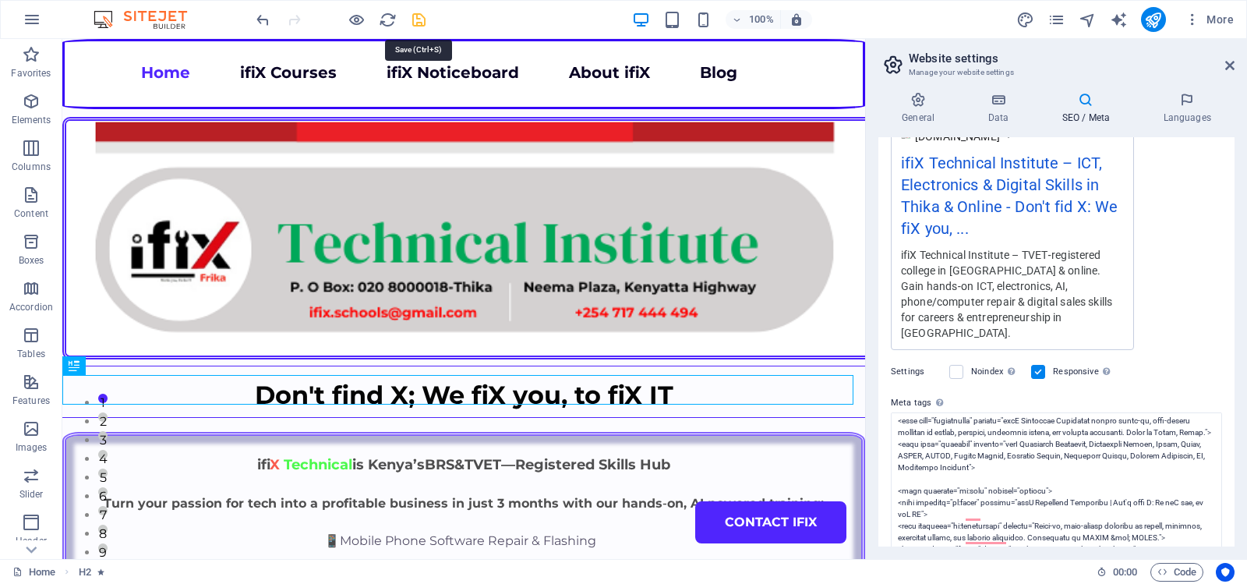
scroll to position [292, 0]
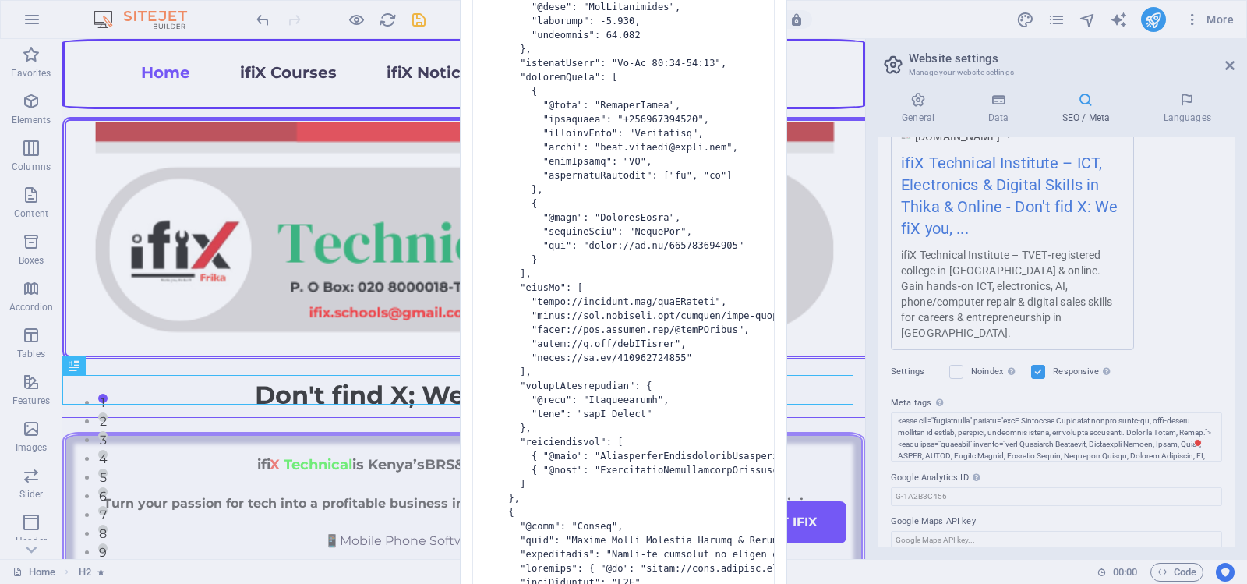
click at [824, 246] on div "Invalid HTML You have entered the following invalid HTML code (e.g. missing clo…" at bounding box center [623, 292] width 1247 height 584
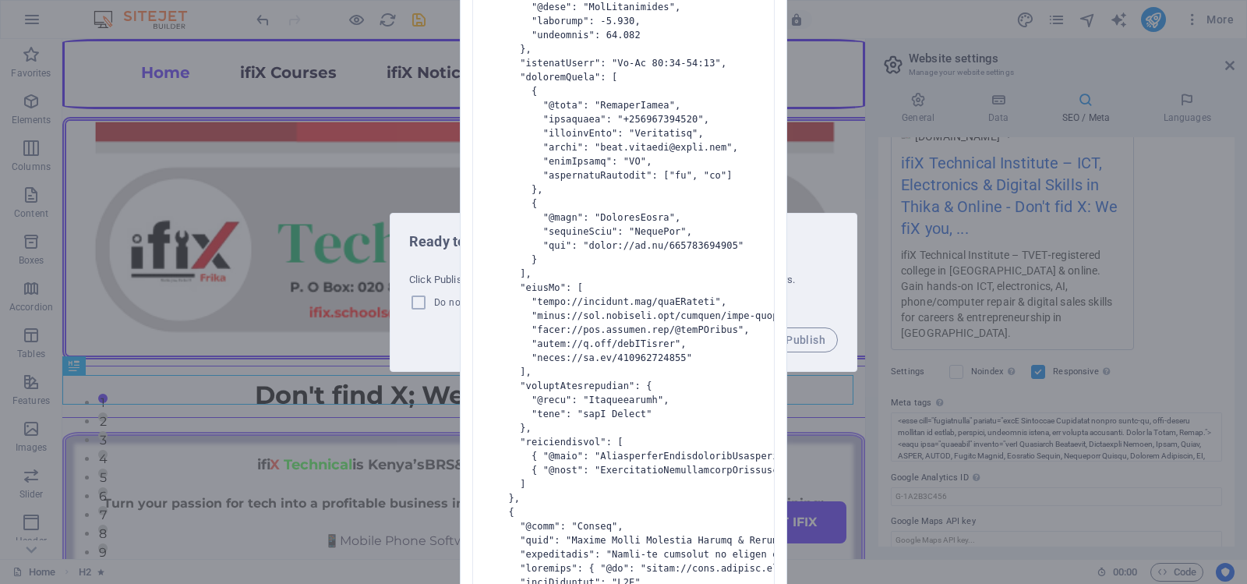
click at [836, 231] on div "Invalid HTML You have entered the following invalid HTML code (e.g. missing clo…" at bounding box center [623, 292] width 1247 height 584
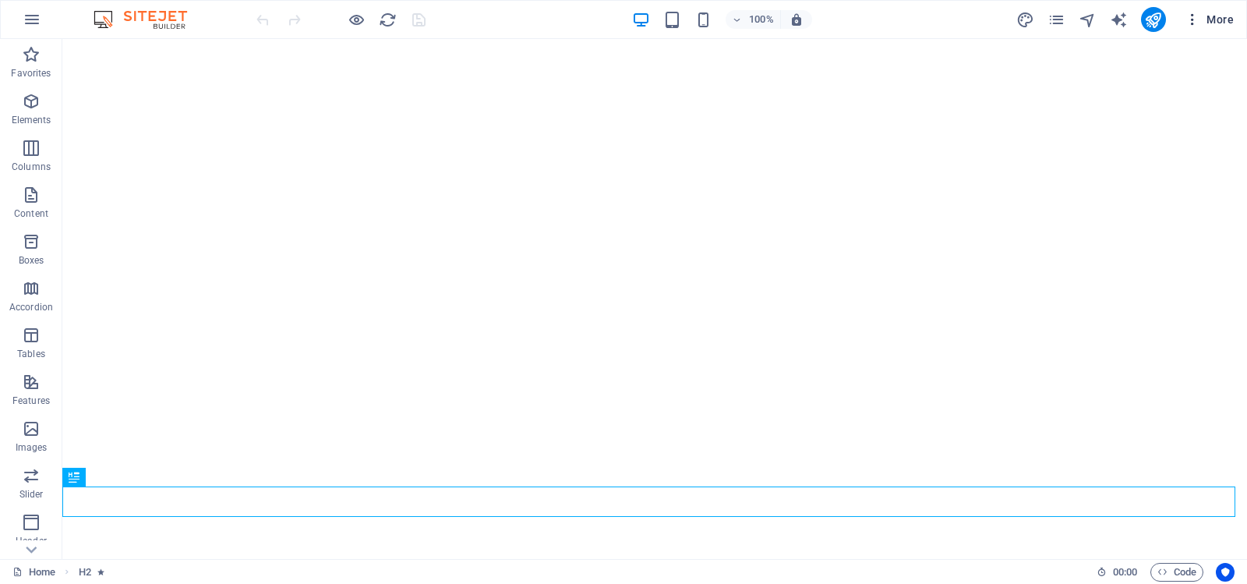
click at [1196, 16] on icon "button" at bounding box center [1193, 20] width 16 height 16
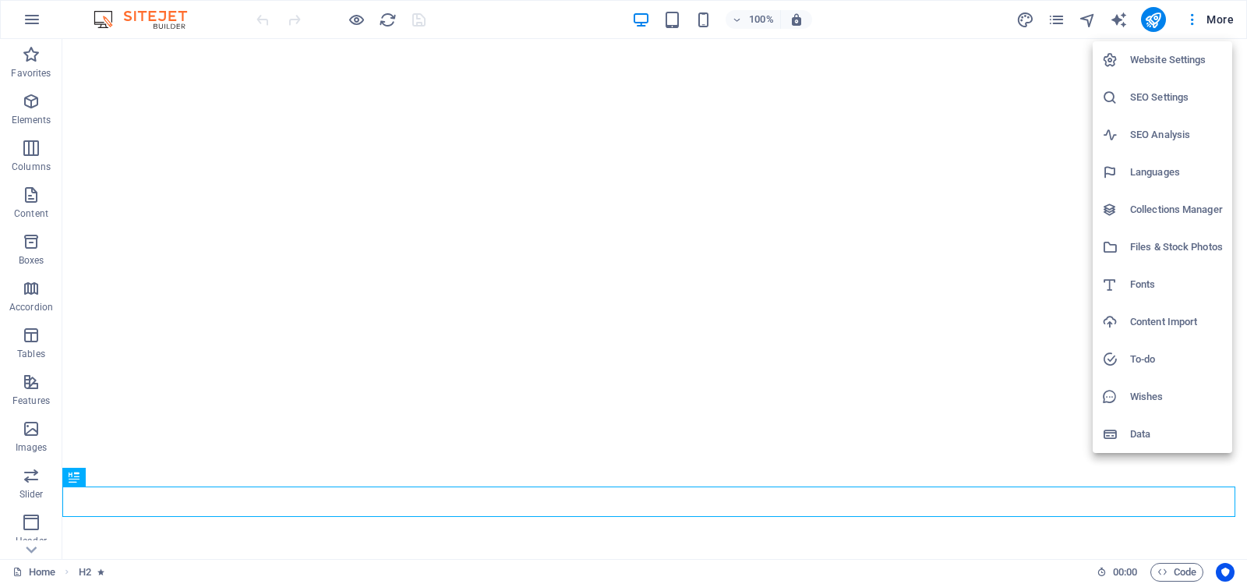
click at [1163, 55] on h6 "Website Settings" at bounding box center [1176, 60] width 93 height 19
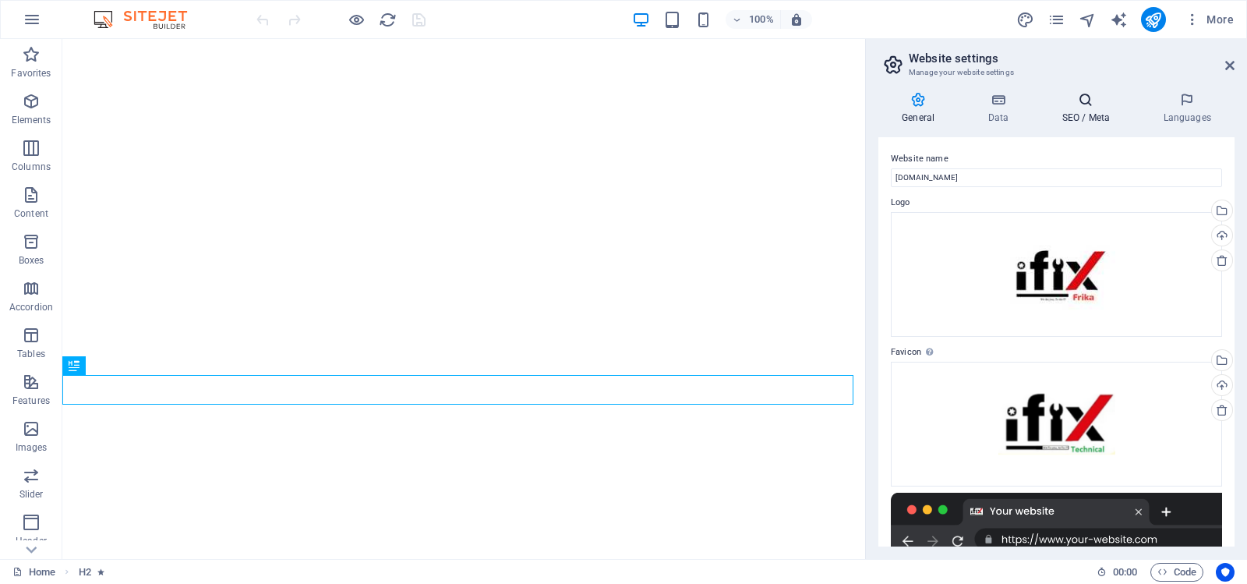
click at [1089, 100] on icon at bounding box center [1085, 100] width 95 height 16
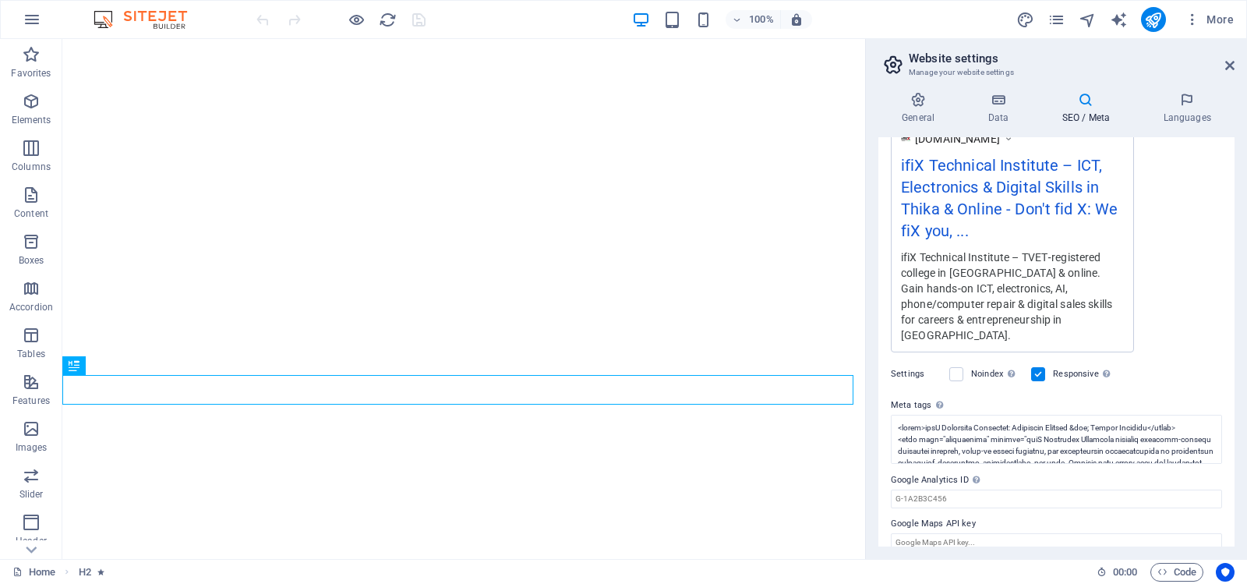
scroll to position [292, 0]
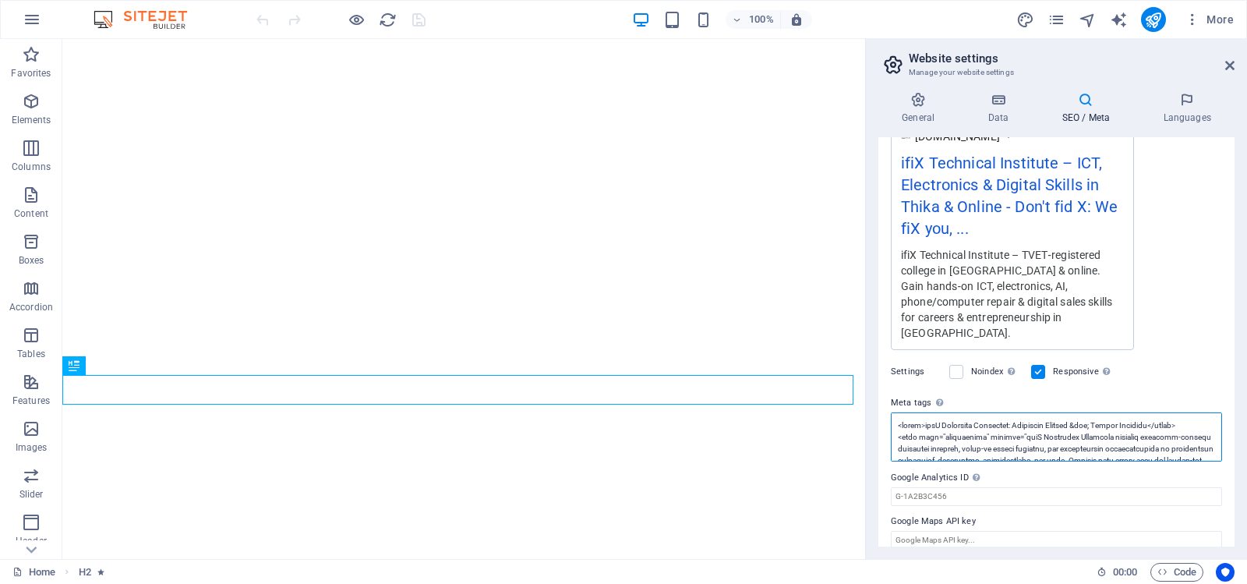
click at [1066, 419] on textarea "Meta tags Enter HTML code here that will be placed inside the tags of your webs…" at bounding box center [1056, 436] width 331 height 49
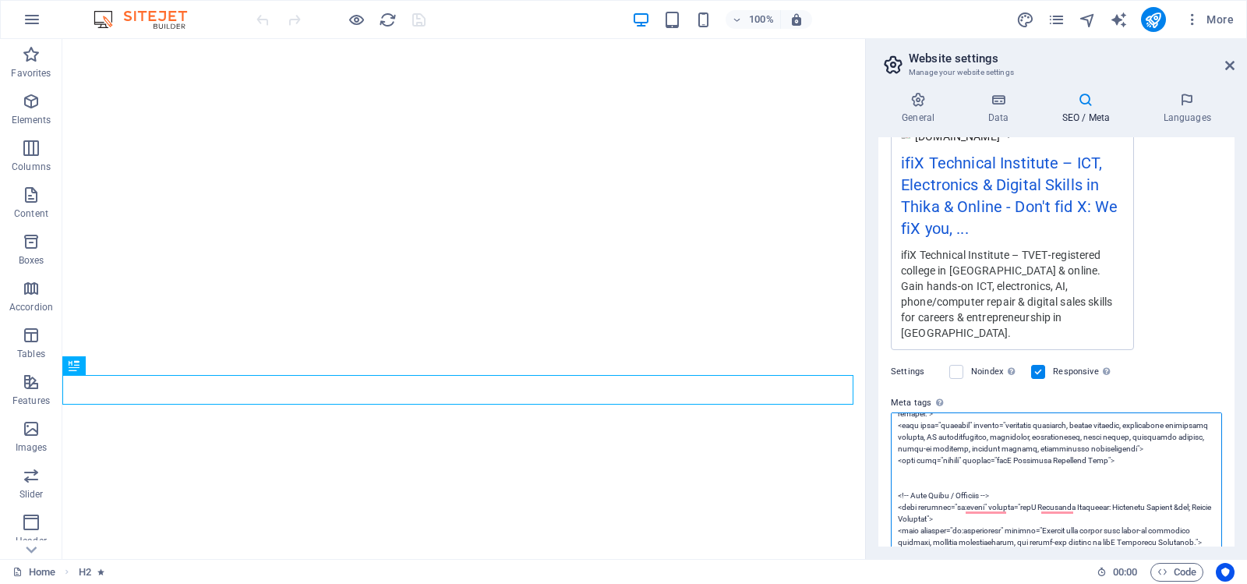
scroll to position [370, 0]
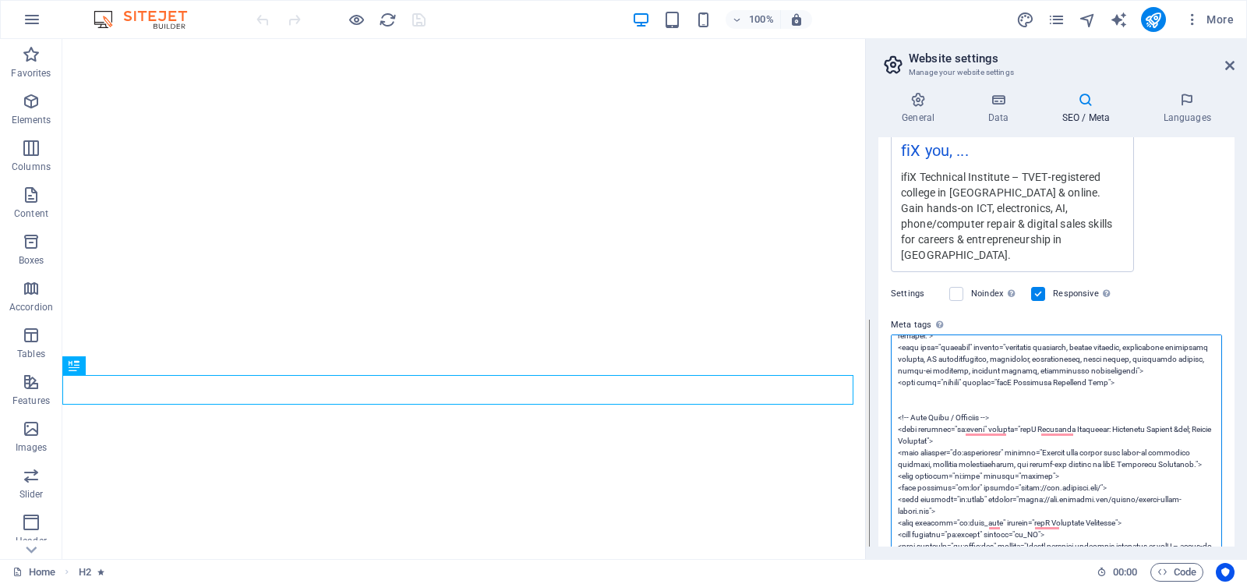
paste textarea "{ "final_answer": "<!-- Basic SEO Meta -->\n<meta charset=\"UTF-8\">\n<meta nam…"
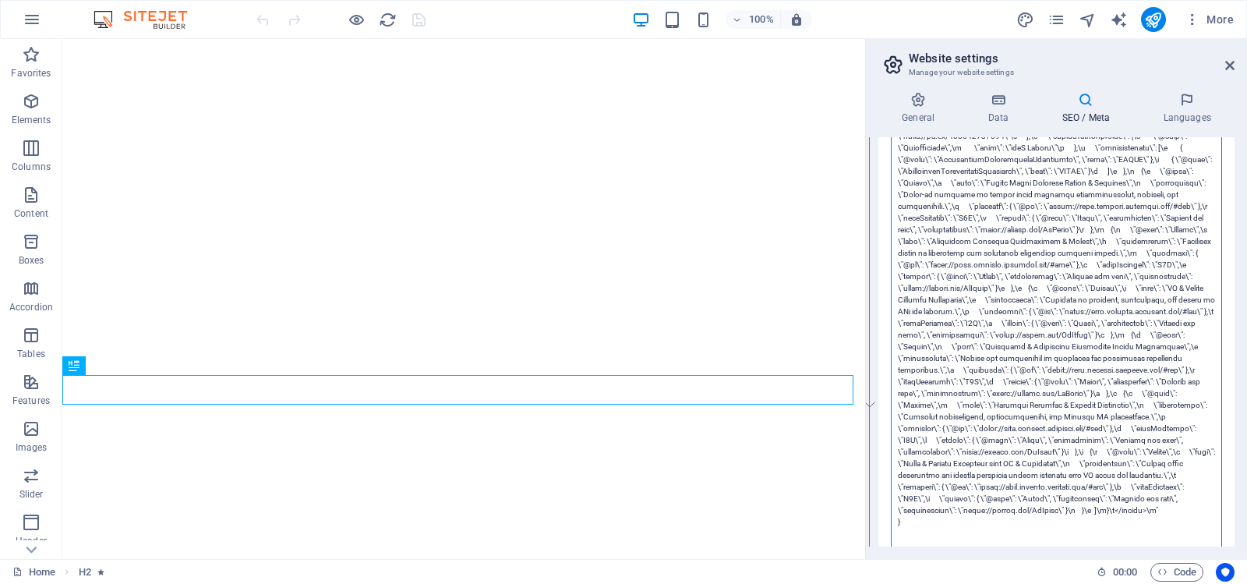
scroll to position [0, 0]
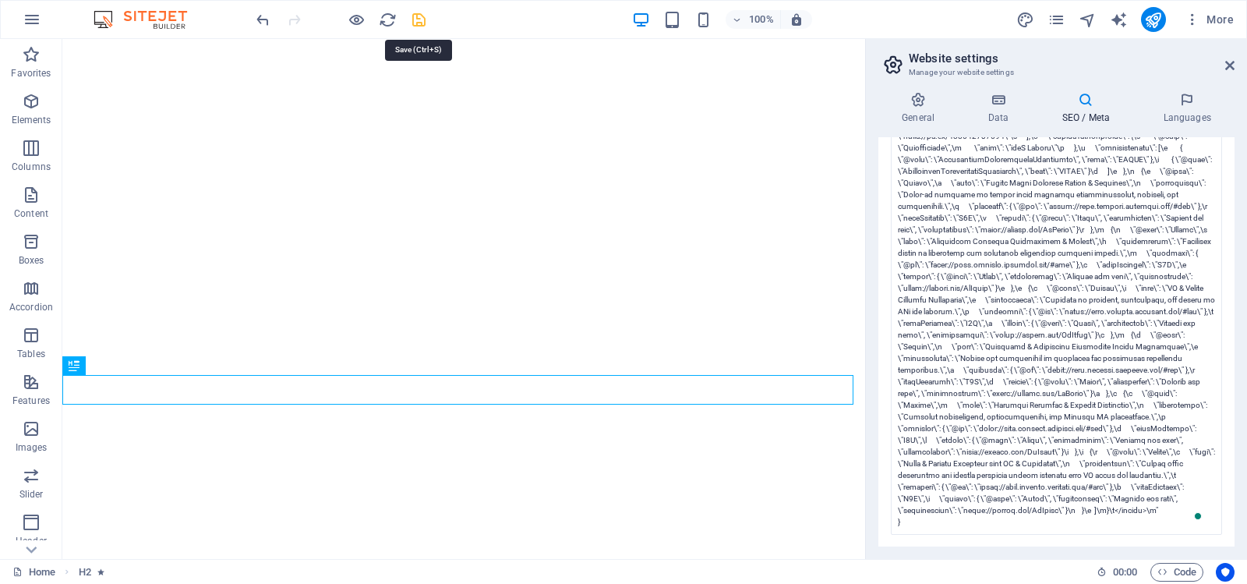
click at [415, 18] on body "ifiX Technical Institute Home Favorites Elements Columns Content Boxes Accordio…" at bounding box center [623, 292] width 1247 height 584
type textarea "<!-- Basic SEO Meta --><meta charset="\&quot;UTF-8\&quot;"><meta name="\&quot;v…"
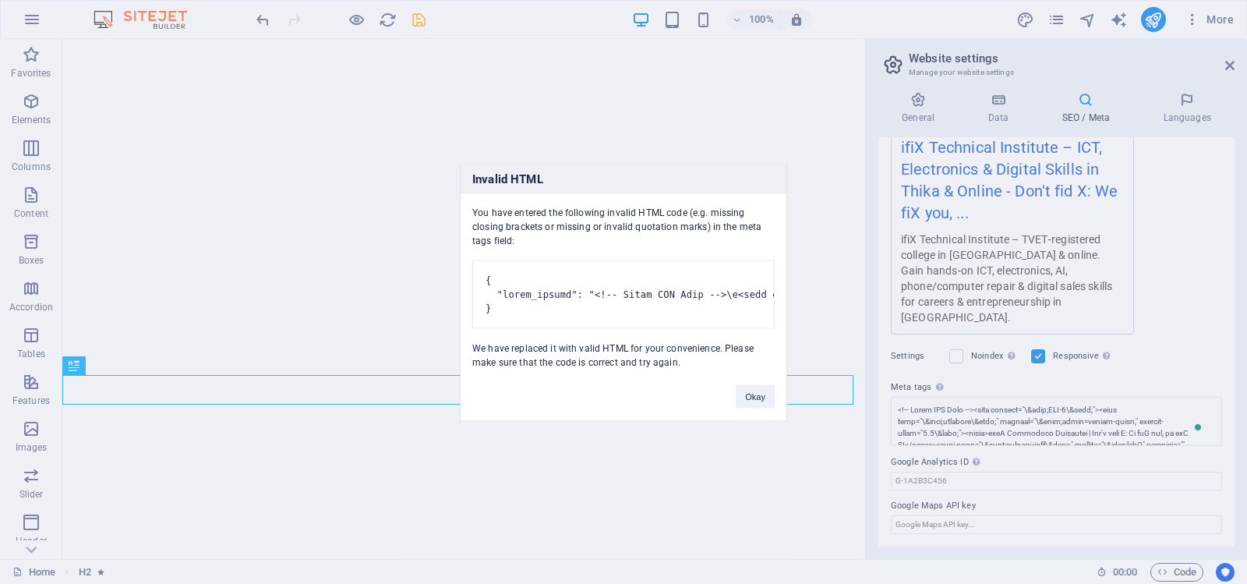
scroll to position [292, 0]
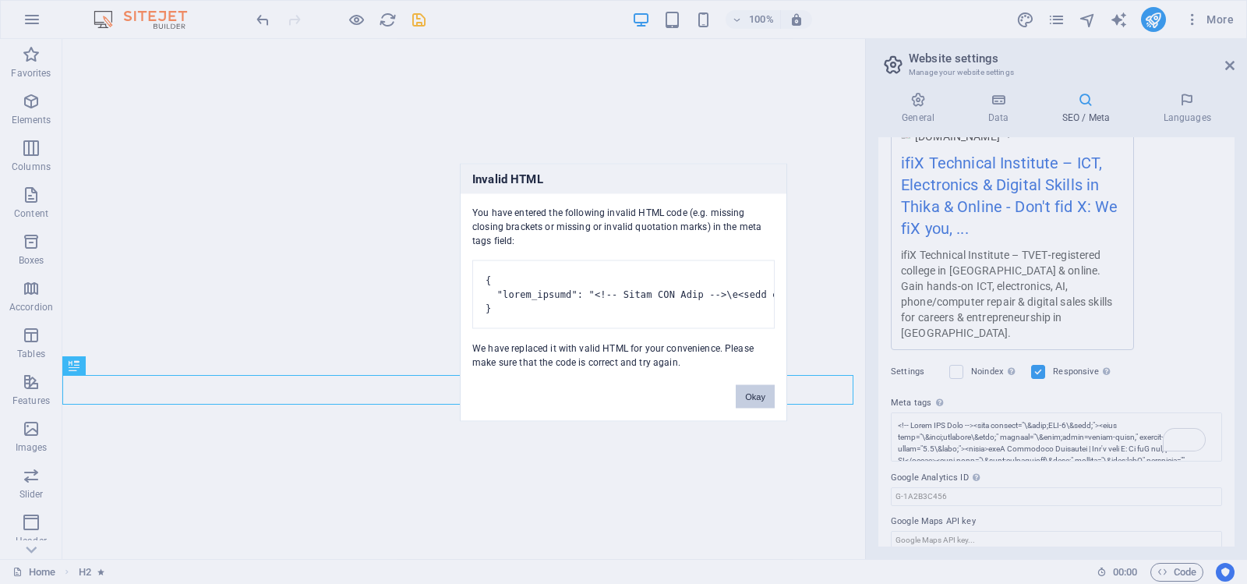
click at [754, 405] on button "Okay" at bounding box center [755, 395] width 39 height 23
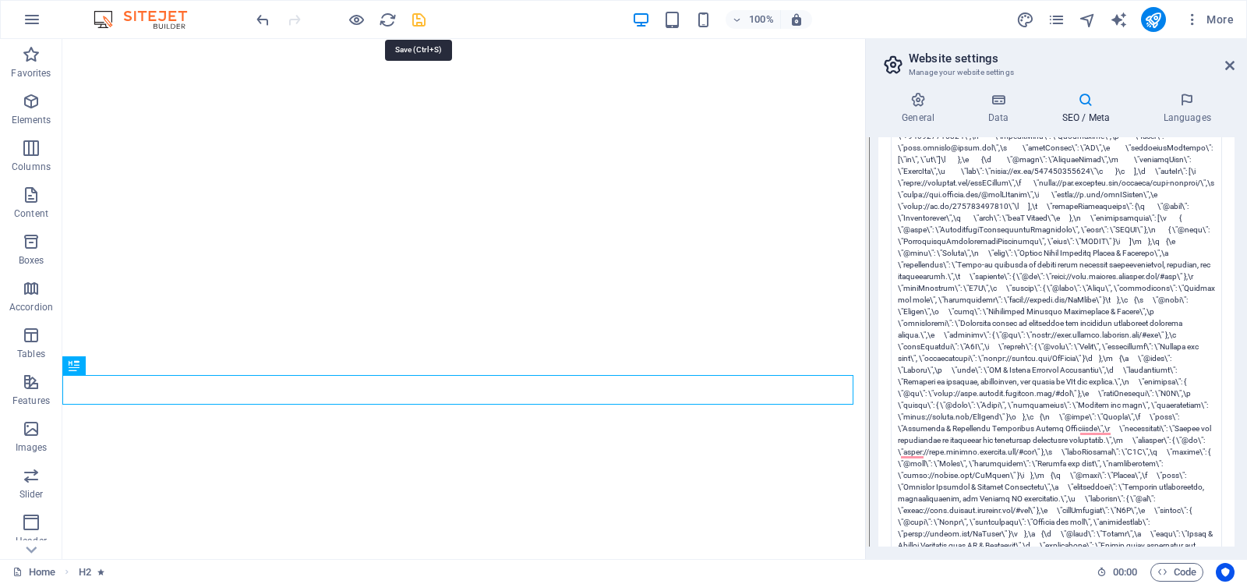
click at [419, 18] on icon "save" at bounding box center [419, 20] width 18 height 18
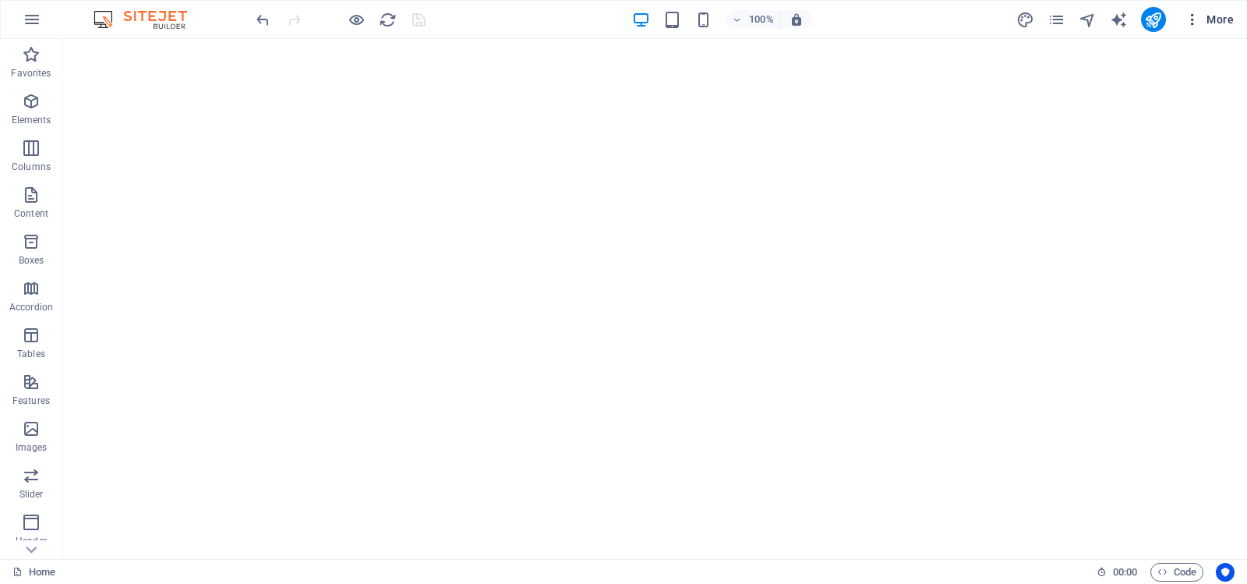
click at [1193, 17] on icon "button" at bounding box center [1193, 20] width 16 height 16
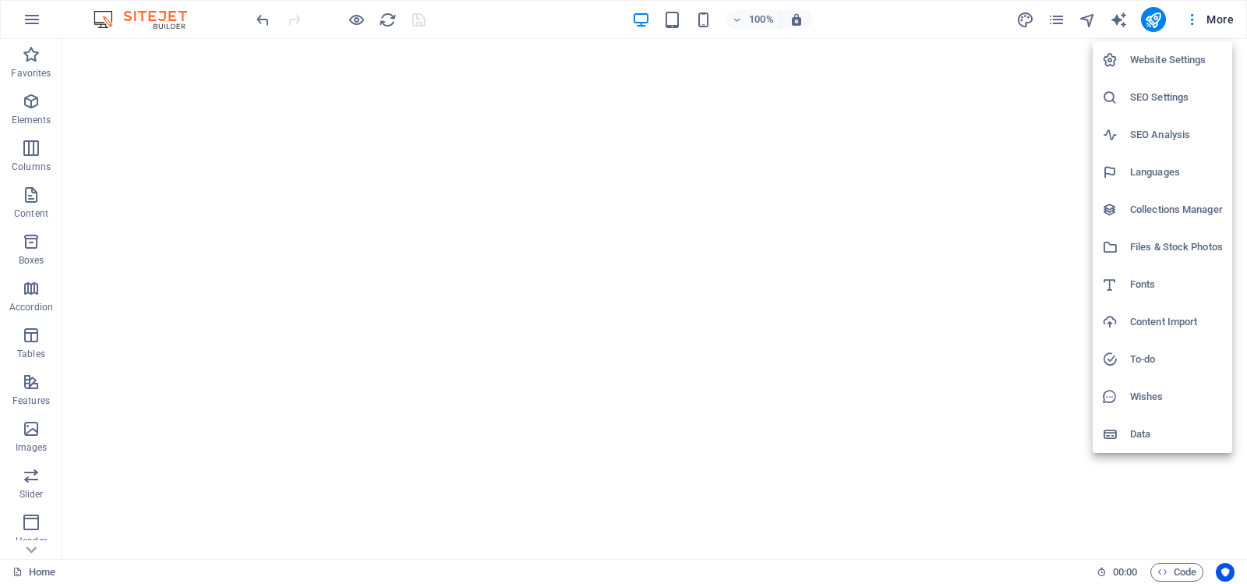
click at [1165, 58] on h6 "Website Settings" at bounding box center [1176, 60] width 93 height 19
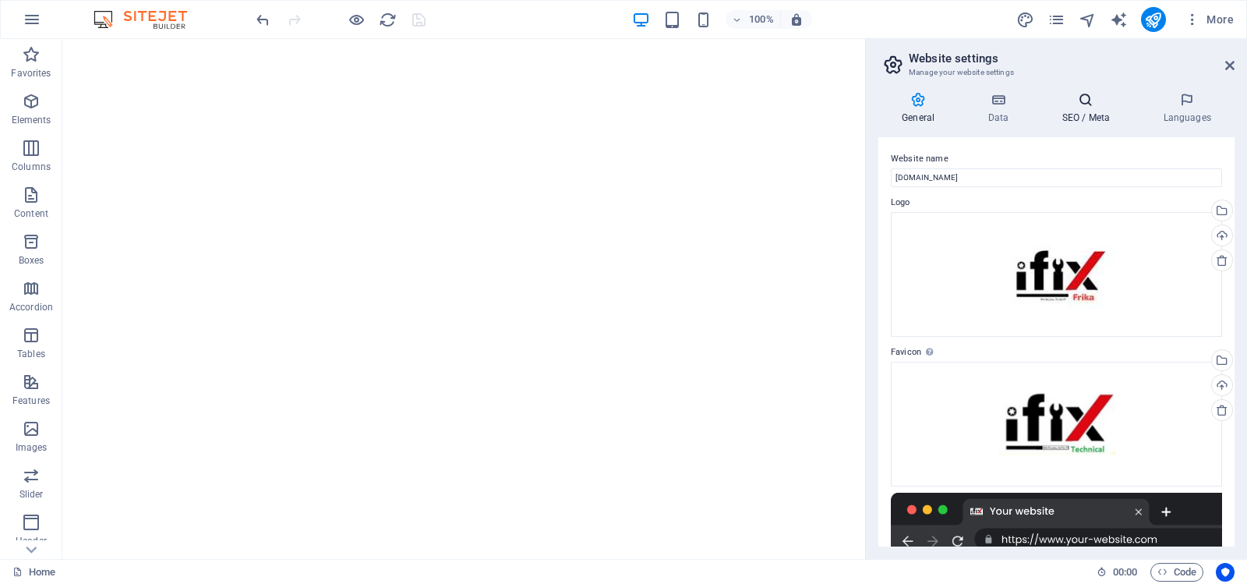
click at [1083, 100] on icon at bounding box center [1085, 100] width 95 height 16
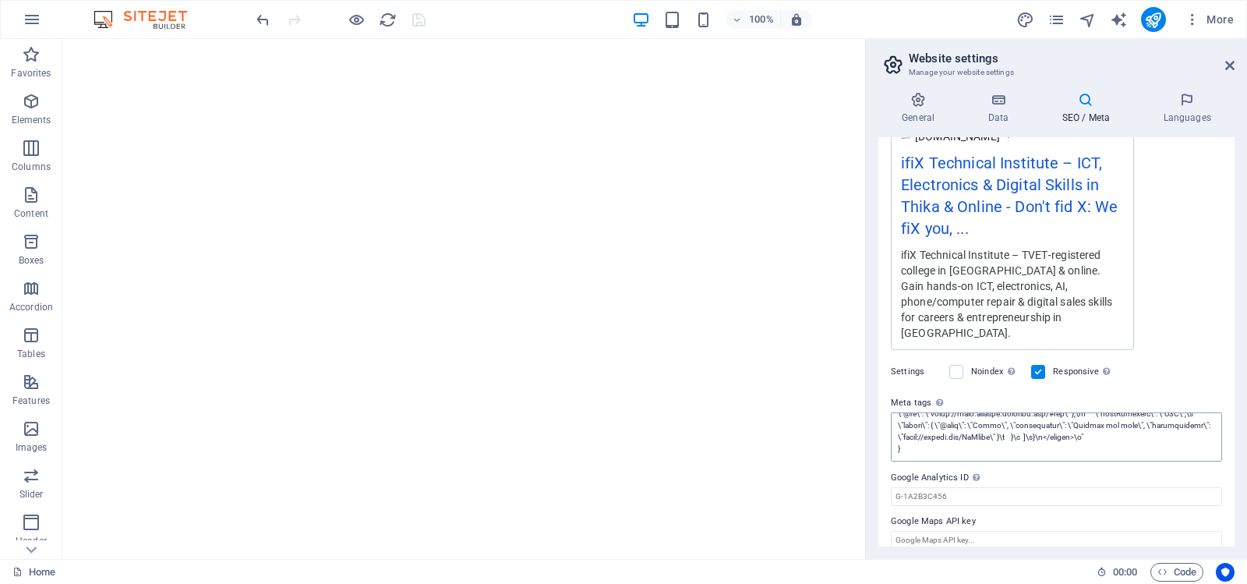
scroll to position [1041, 0]
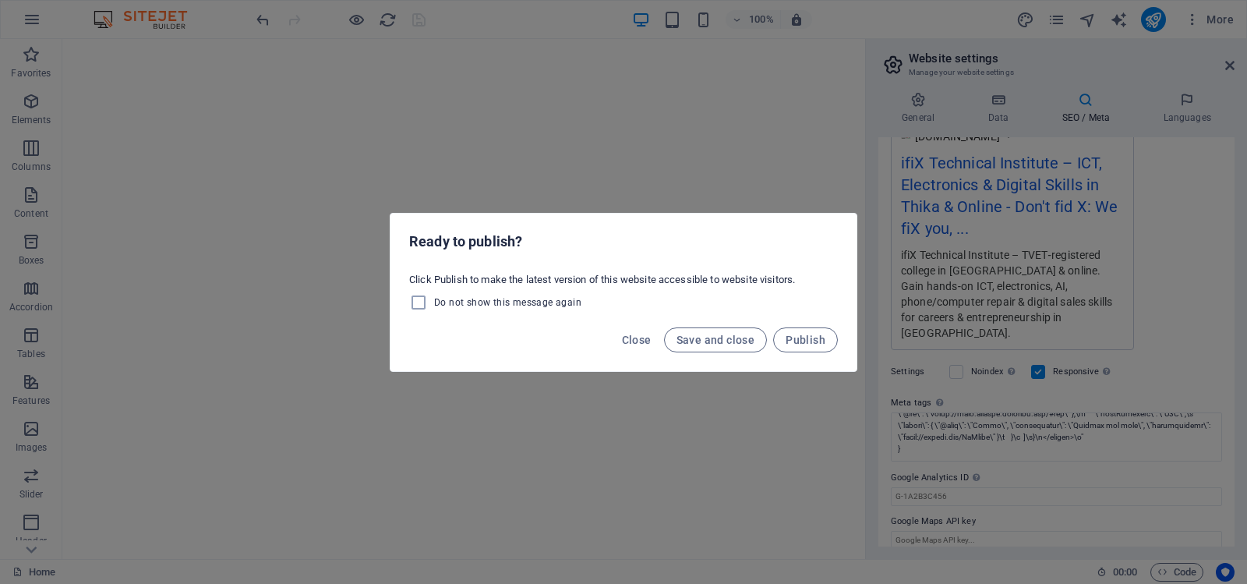
click at [641, 232] on h2 "Ready to publish?" at bounding box center [623, 241] width 429 height 19
click at [624, 238] on h2 "Ready to publish?" at bounding box center [623, 241] width 429 height 19
click at [634, 337] on span "Close" at bounding box center [637, 340] width 30 height 12
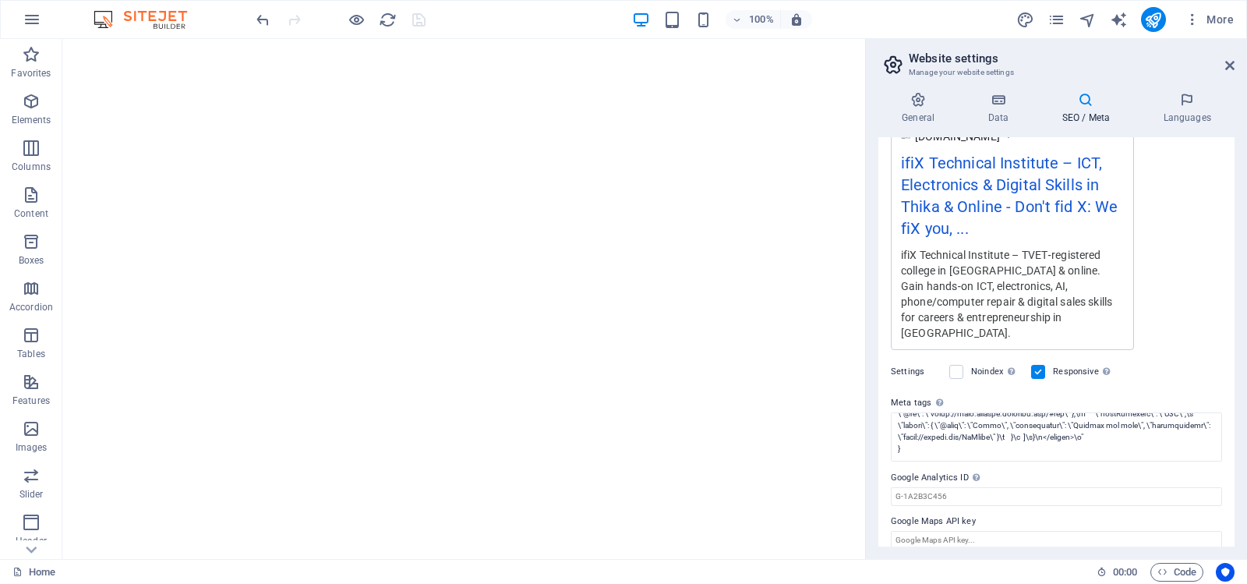
type textarea "<!-- Basic SEO Meta --><meta charset="\&quot;UTF-8\&quot;"><meta name="\&quot;v…"
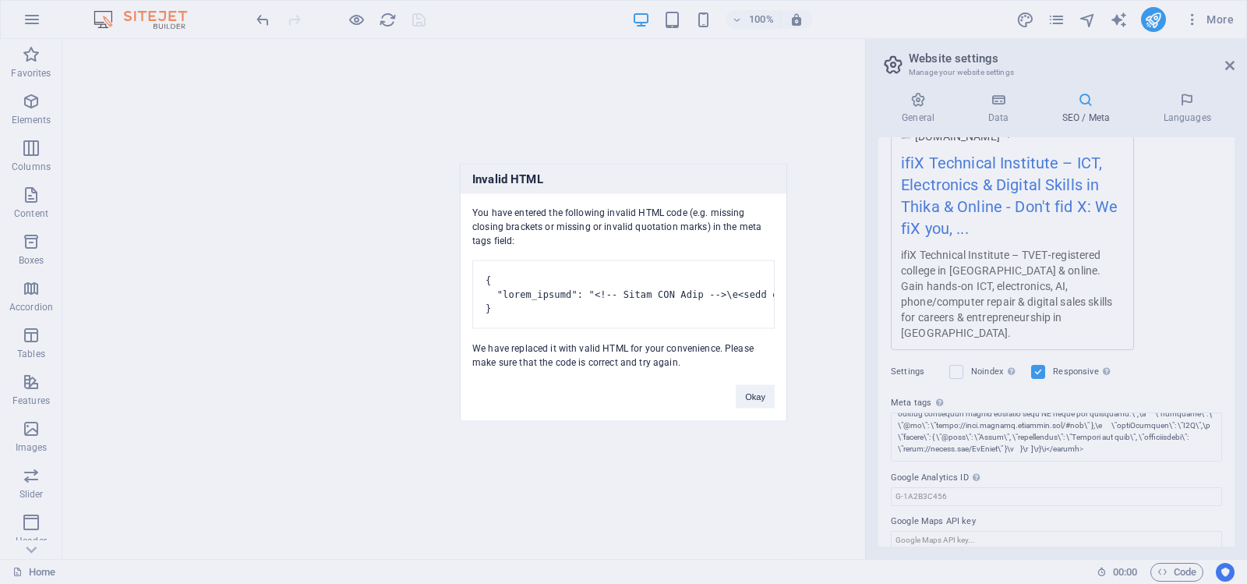
click at [438, 20] on body "ifiX Technical Institute Home Favorites Elements Columns Content Boxes Accordio…" at bounding box center [623, 292] width 1247 height 584
click at [559, 284] on pre at bounding box center [623, 294] width 302 height 69
drag, startPoint x: 471, startPoint y: 165, endPoint x: 536, endPoint y: 237, distance: 97.1
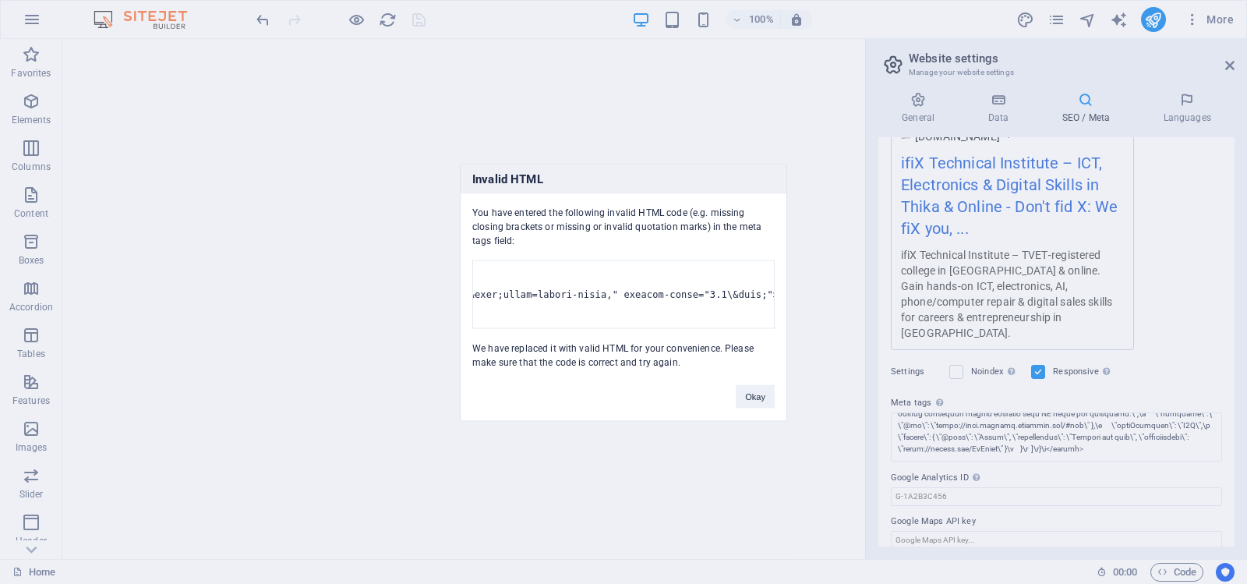
click at [536, 237] on div "Invalid HTML You have entered the following invalid HTML code (e.g. missing clo…" at bounding box center [623, 292] width 327 height 258
copy div "Invalid HTML You have entered the following invalid HTML code (e.g. missing clo…"
click at [588, 281] on pre at bounding box center [623, 294] width 302 height 69
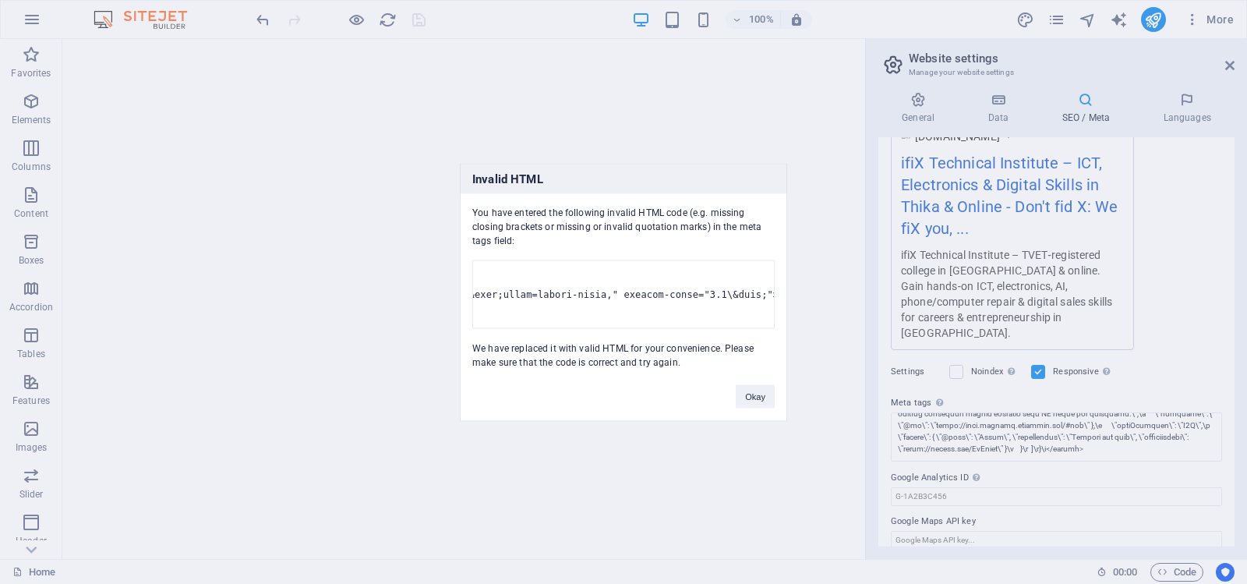
click at [588, 281] on pre at bounding box center [623, 294] width 302 height 69
click at [507, 280] on pre at bounding box center [623, 294] width 302 height 69
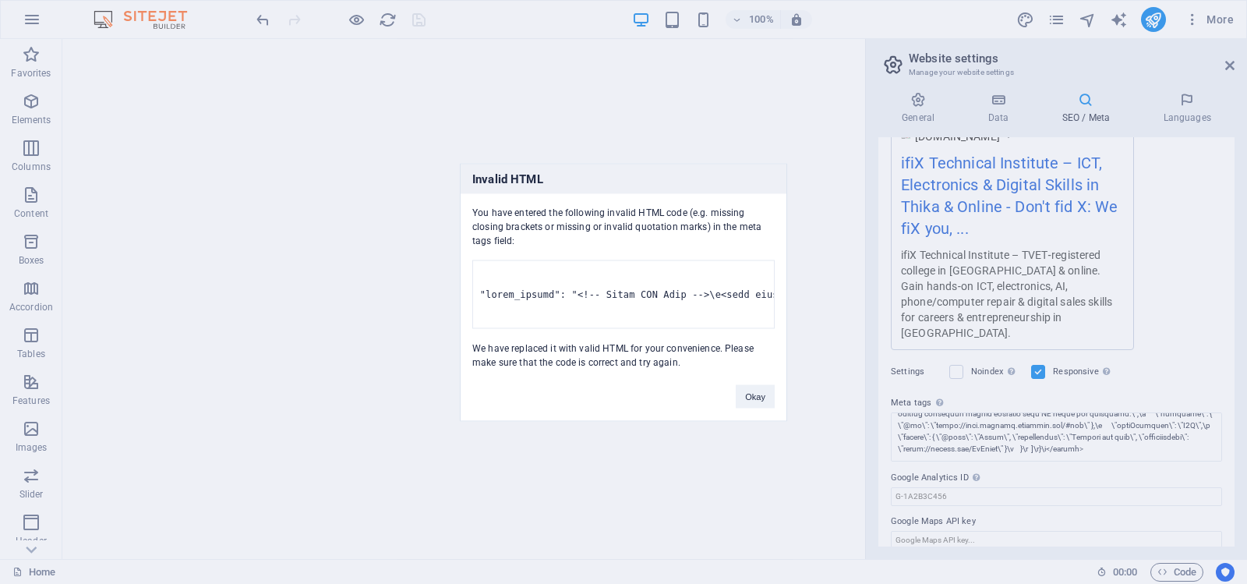
scroll to position [0, 12]
click at [480, 260] on pre at bounding box center [623, 294] width 302 height 69
copy div "{ "final_answer": "<!-- Basic SEO Meta -->\n<meta charset="\&quot;UTF-8\&quot;"…"
click at [829, 207] on div "Invalid HTML You have entered the following invalid HTML code (e.g. missing clo…" at bounding box center [623, 292] width 1247 height 584
click at [758, 407] on button "Okay" at bounding box center [755, 395] width 39 height 23
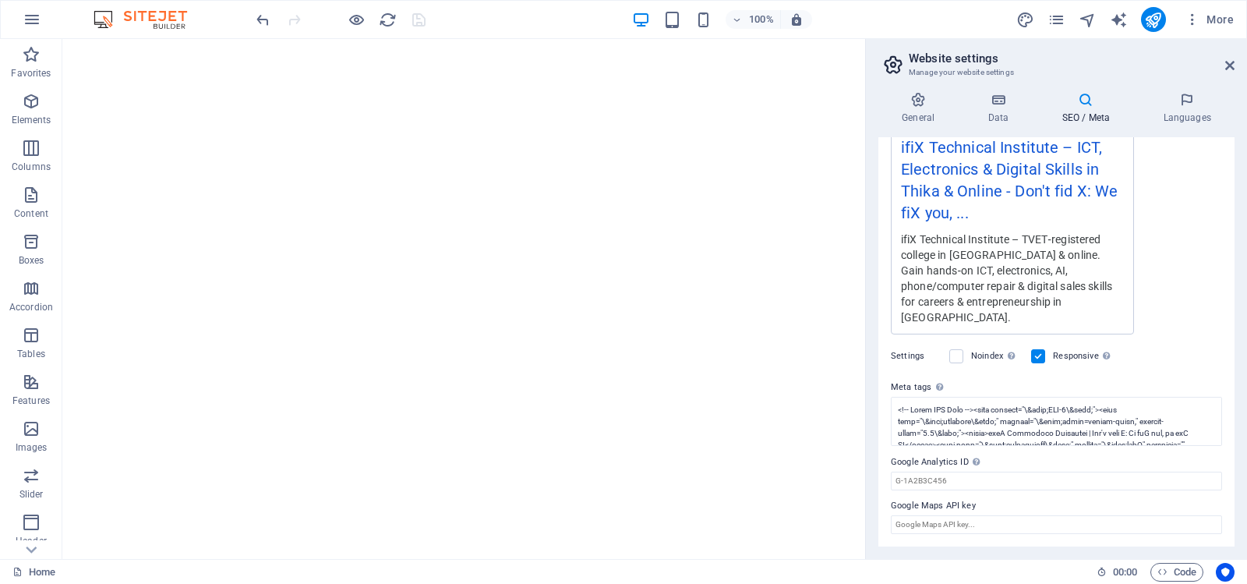
scroll to position [292, 0]
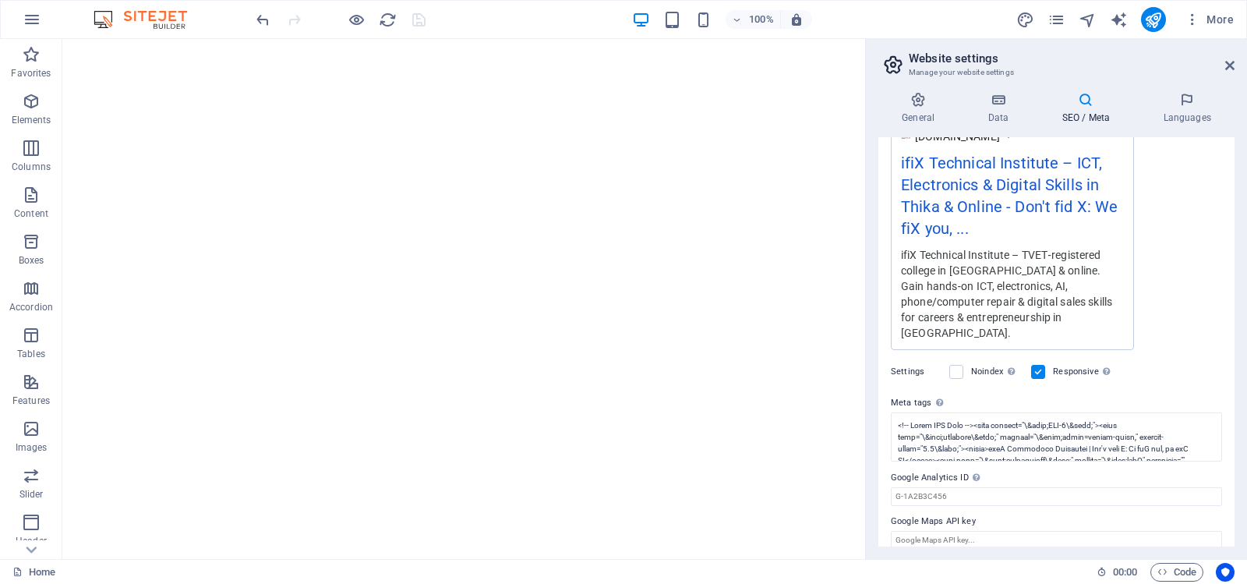
click at [1051, 67] on h3 "Manage your website settings" at bounding box center [1056, 72] width 295 height 14
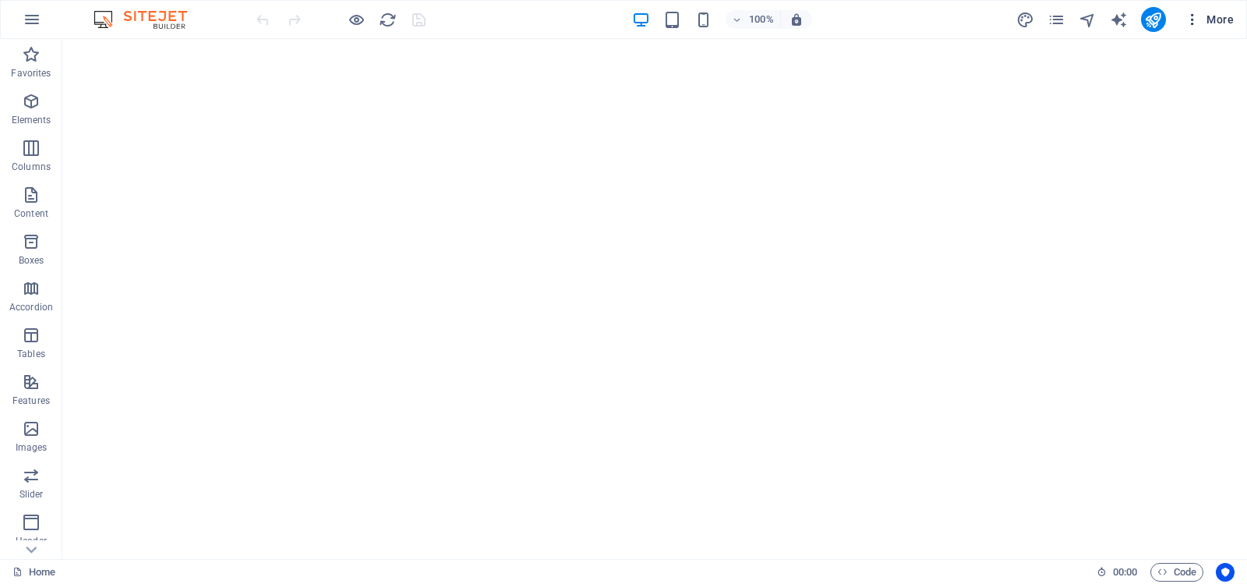
click at [1193, 18] on icon "button" at bounding box center [1193, 20] width 16 height 16
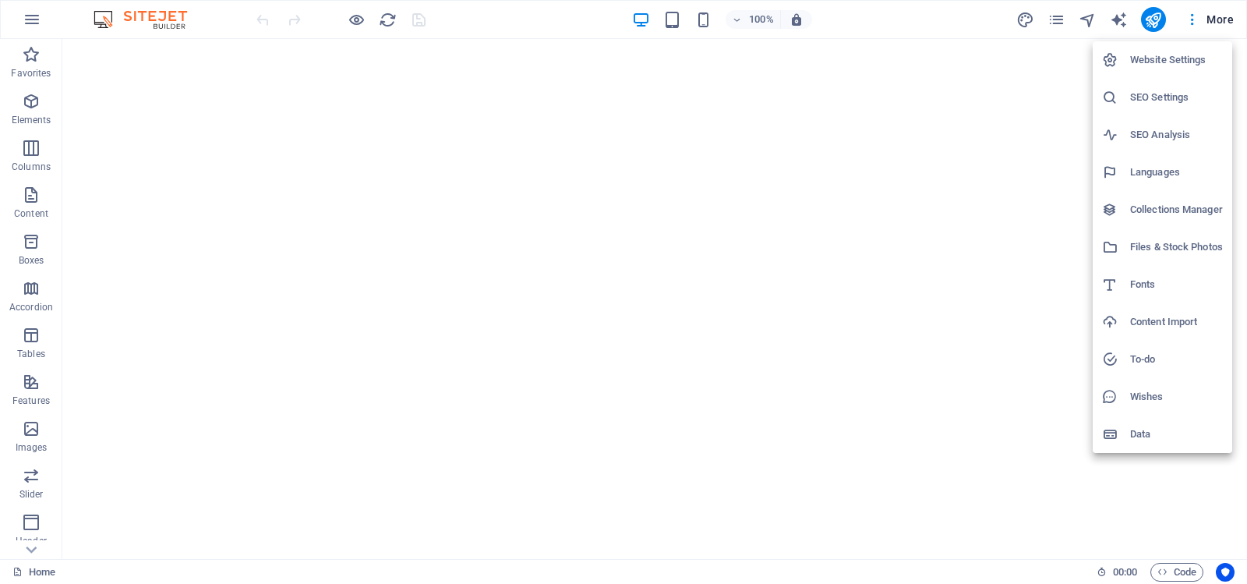
click at [1179, 51] on h6 "Website Settings" at bounding box center [1176, 60] width 93 height 19
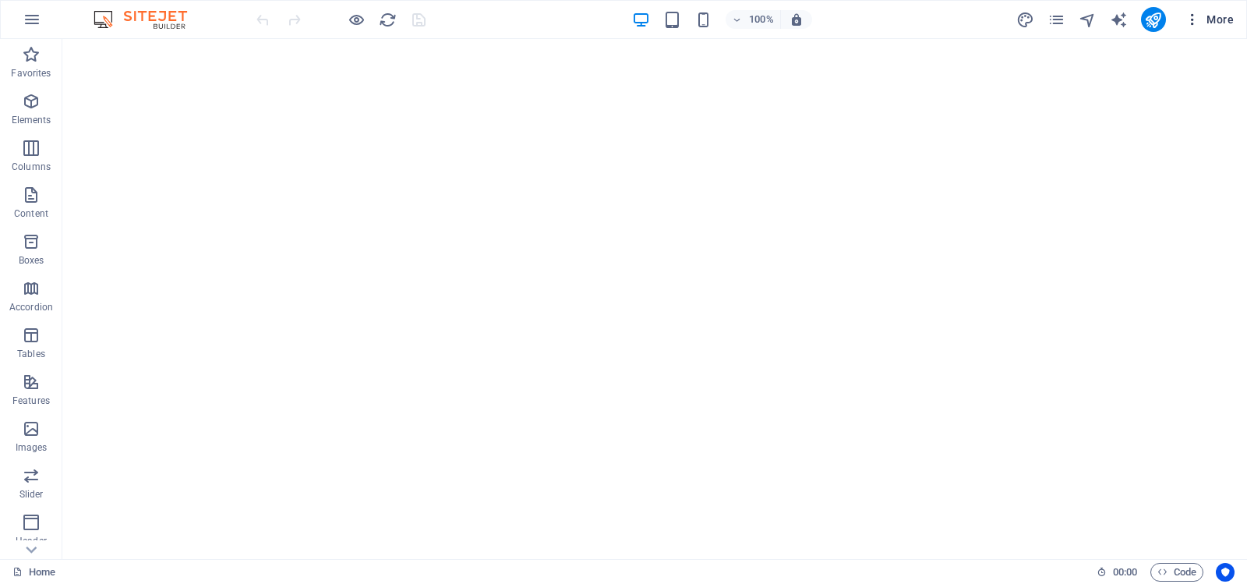
click at [1193, 16] on icon "button" at bounding box center [1193, 20] width 16 height 16
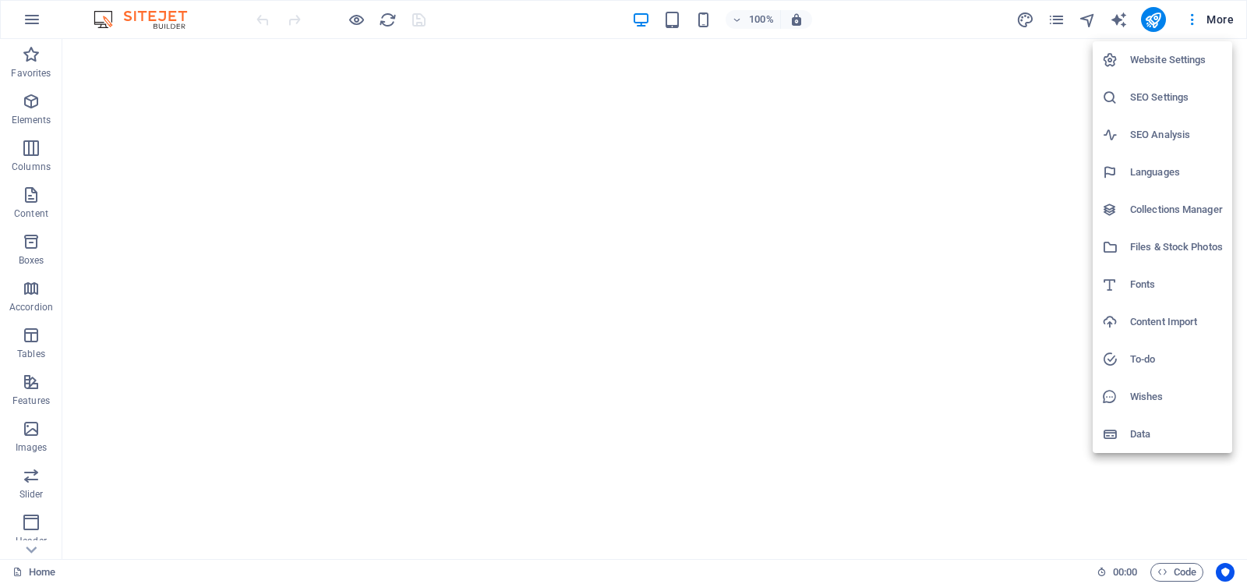
click at [1169, 58] on h6 "Website Settings" at bounding box center [1176, 60] width 93 height 19
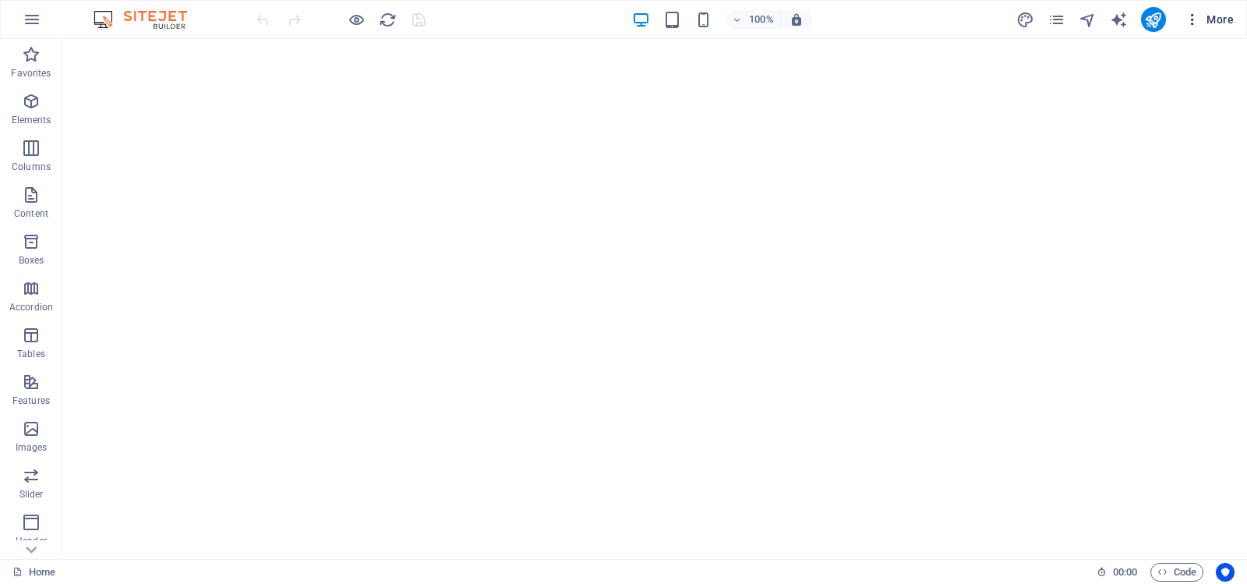
click at [1197, 16] on icon "button" at bounding box center [1193, 20] width 16 height 16
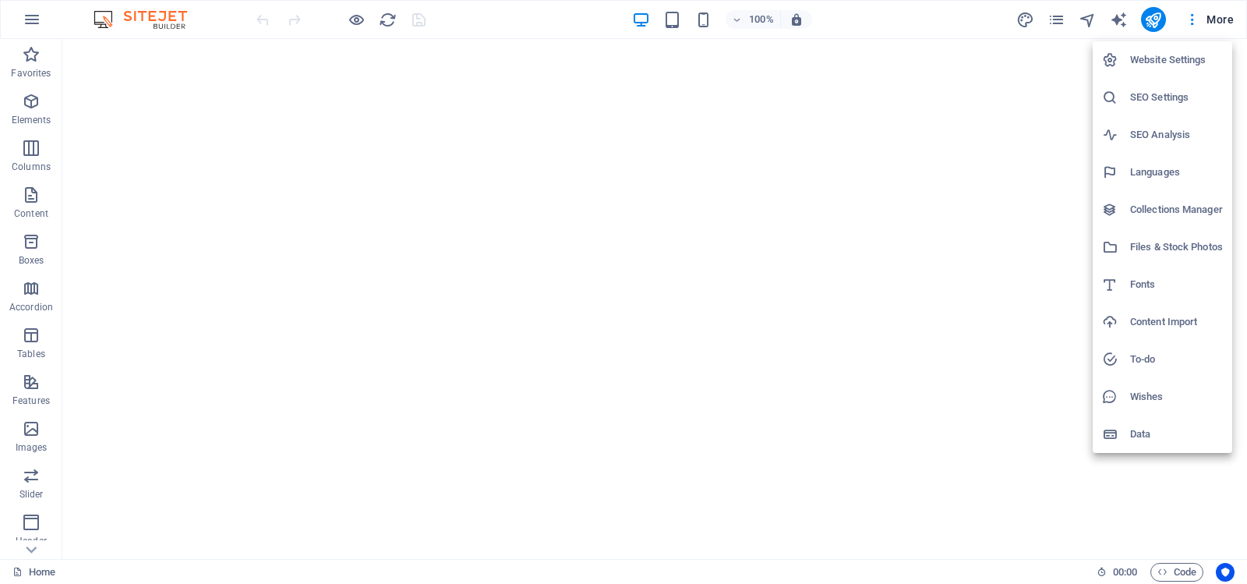
click at [1160, 58] on h6 "Website Settings" at bounding box center [1176, 60] width 93 height 19
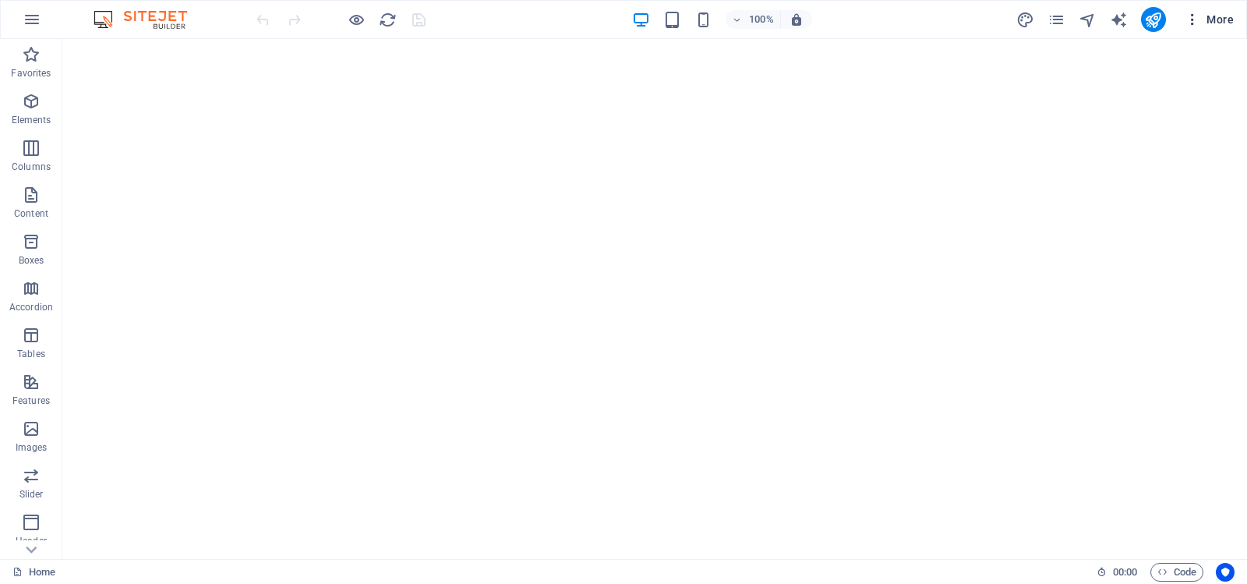
click at [1206, 17] on span "More" at bounding box center [1209, 20] width 49 height 16
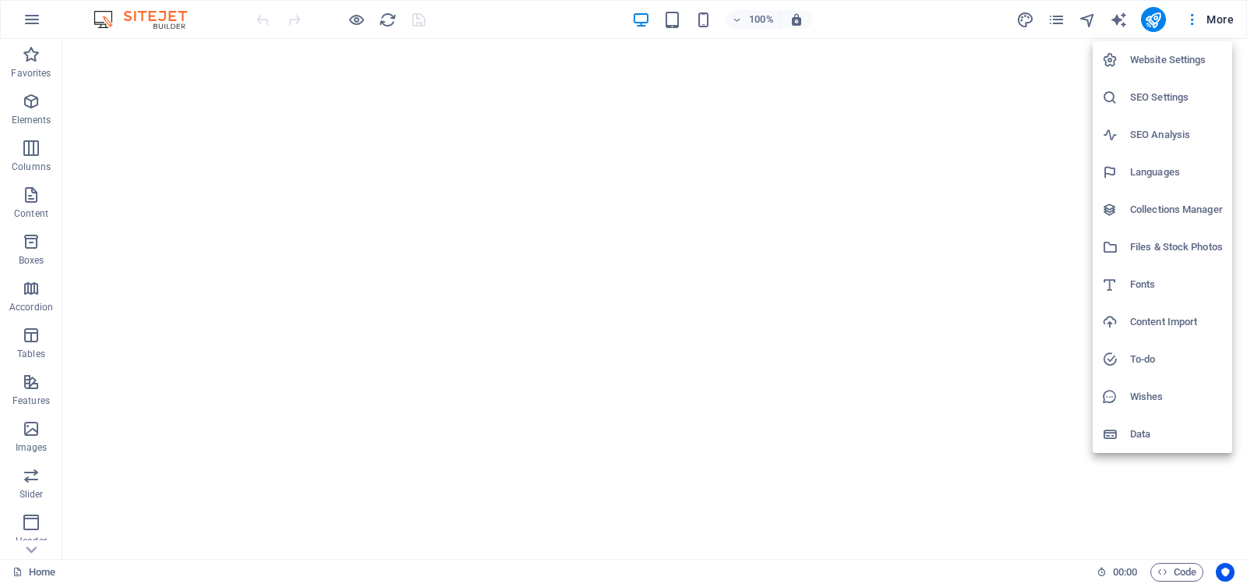
click at [1167, 54] on h6 "Website Settings" at bounding box center [1176, 60] width 93 height 19
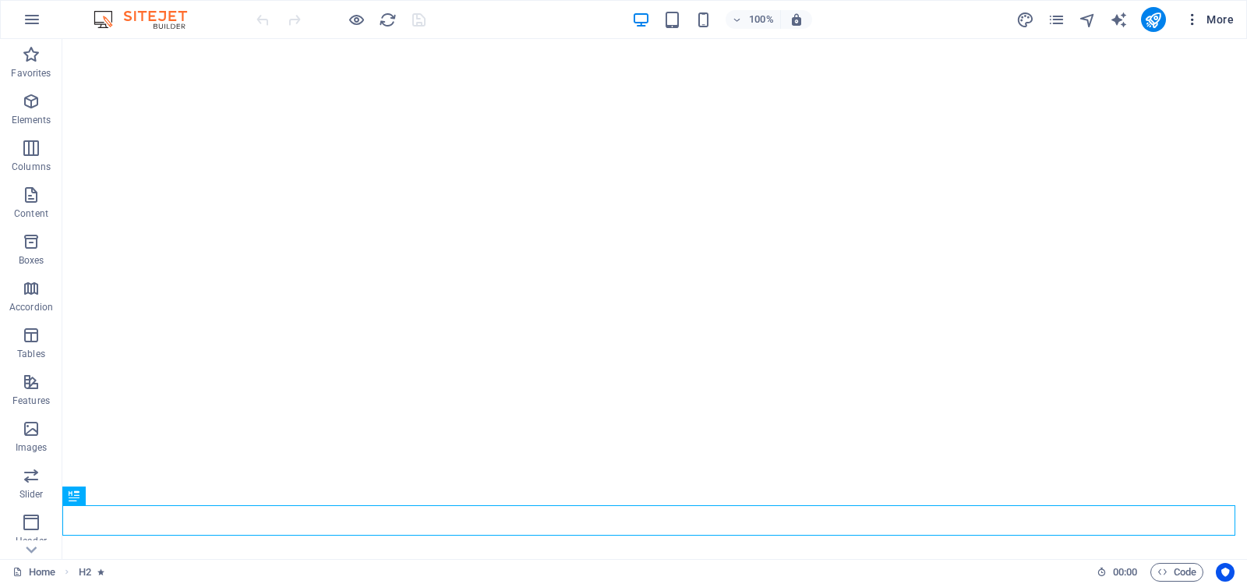
click at [1213, 18] on span "More" at bounding box center [1209, 20] width 49 height 16
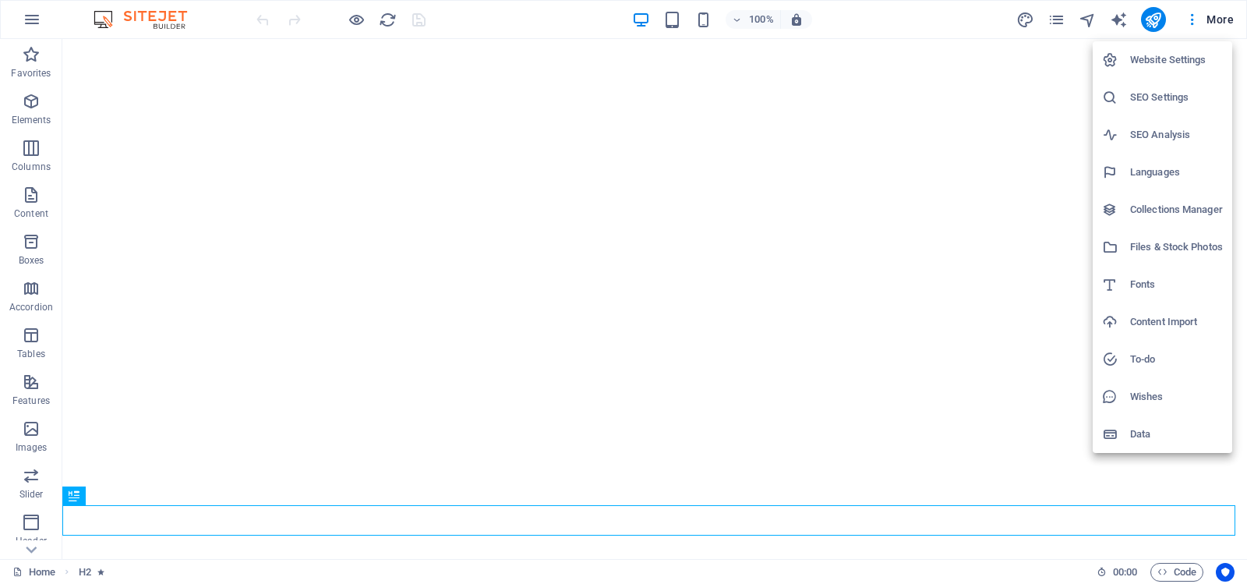
click at [1166, 63] on h6 "Website Settings" at bounding box center [1176, 60] width 93 height 19
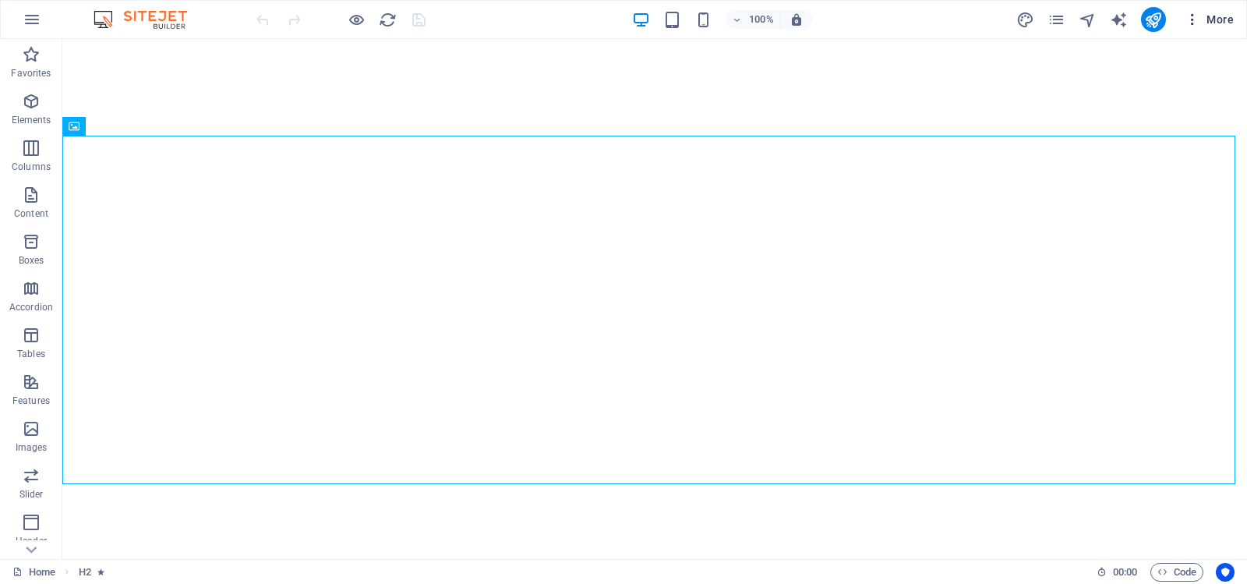
click at [1194, 19] on icon "button" at bounding box center [1193, 20] width 16 height 16
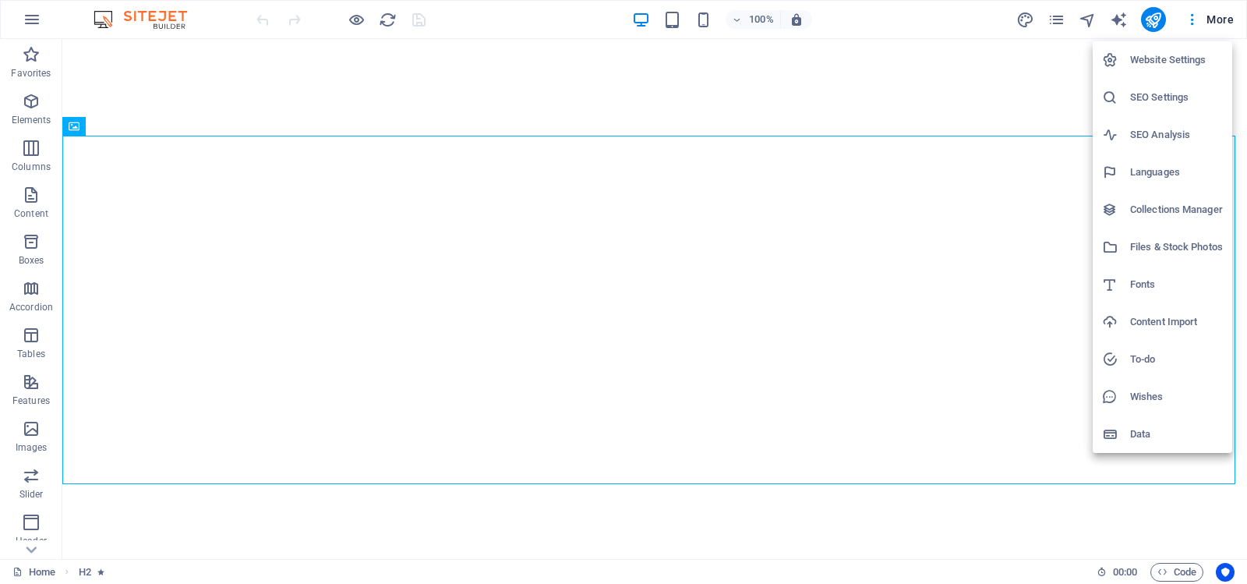
click at [1164, 59] on h6 "Website Settings" at bounding box center [1176, 60] width 93 height 19
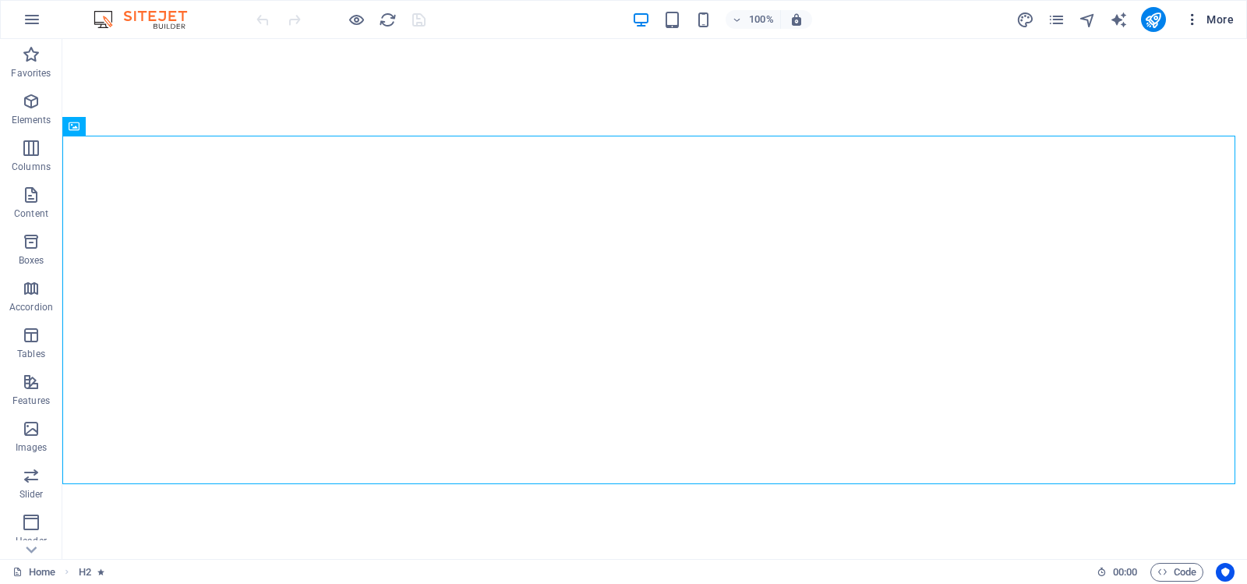
click at [1194, 19] on icon "button" at bounding box center [1193, 20] width 16 height 16
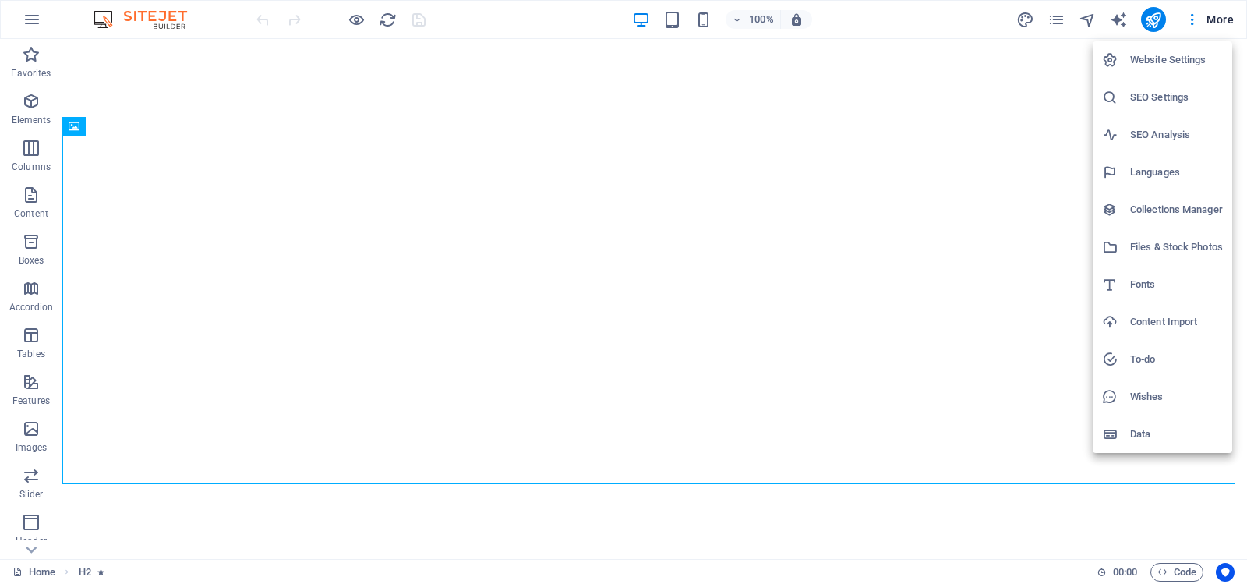
click at [1169, 56] on h6 "Website Settings" at bounding box center [1176, 60] width 93 height 19
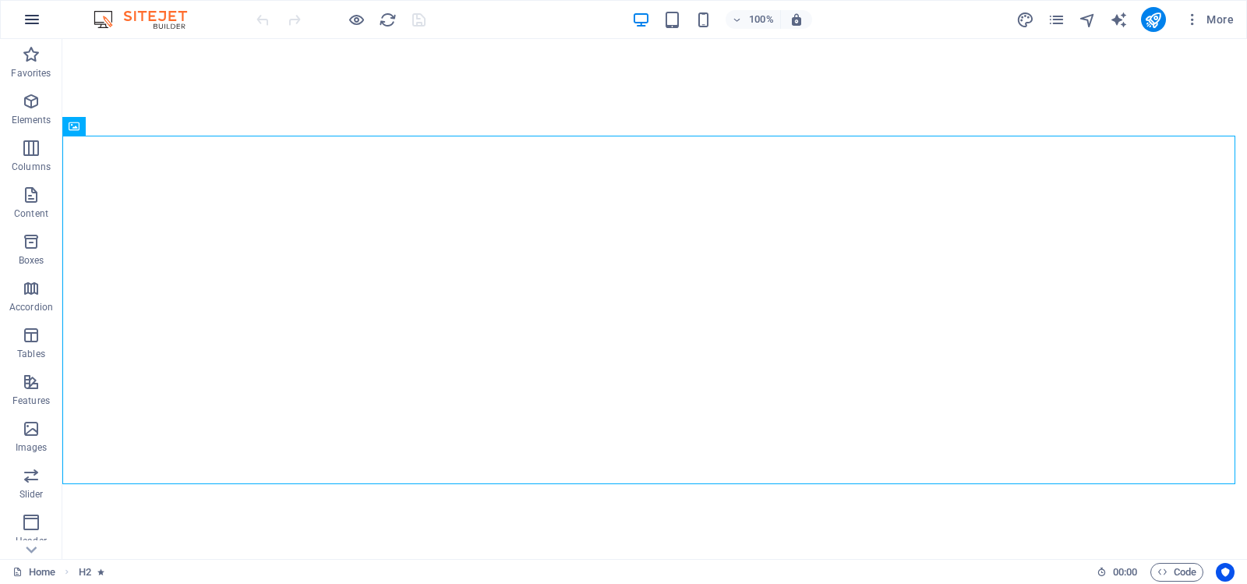
click at [30, 17] on icon "button" at bounding box center [32, 19] width 19 height 19
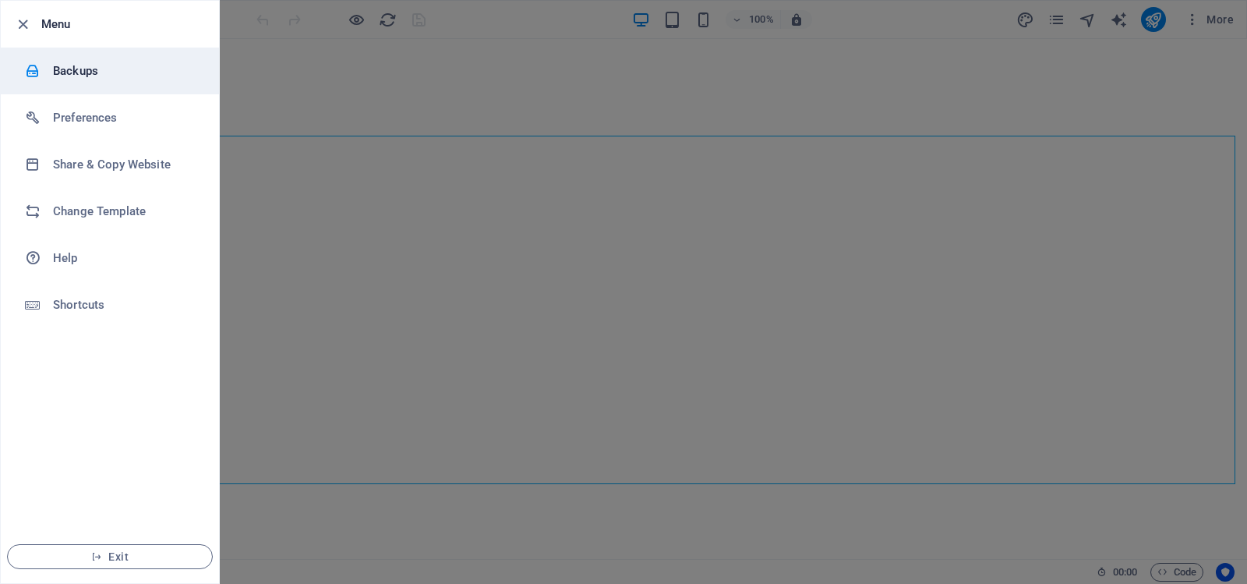
click at [58, 68] on h6 "Backups" at bounding box center [125, 71] width 144 height 19
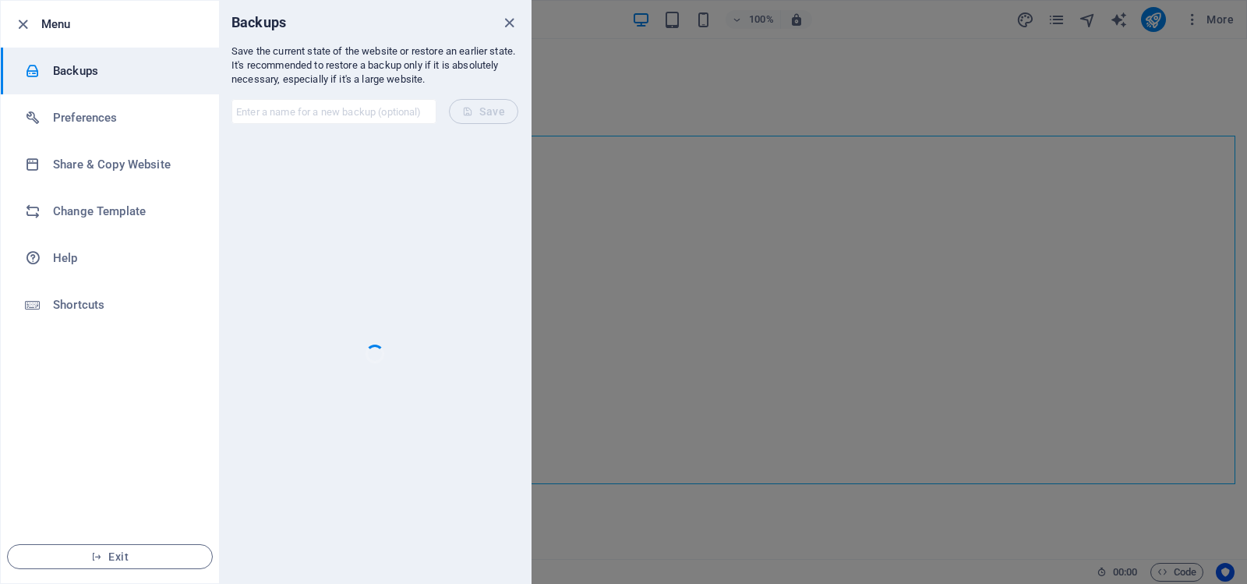
click at [663, 180] on div at bounding box center [623, 292] width 1247 height 584
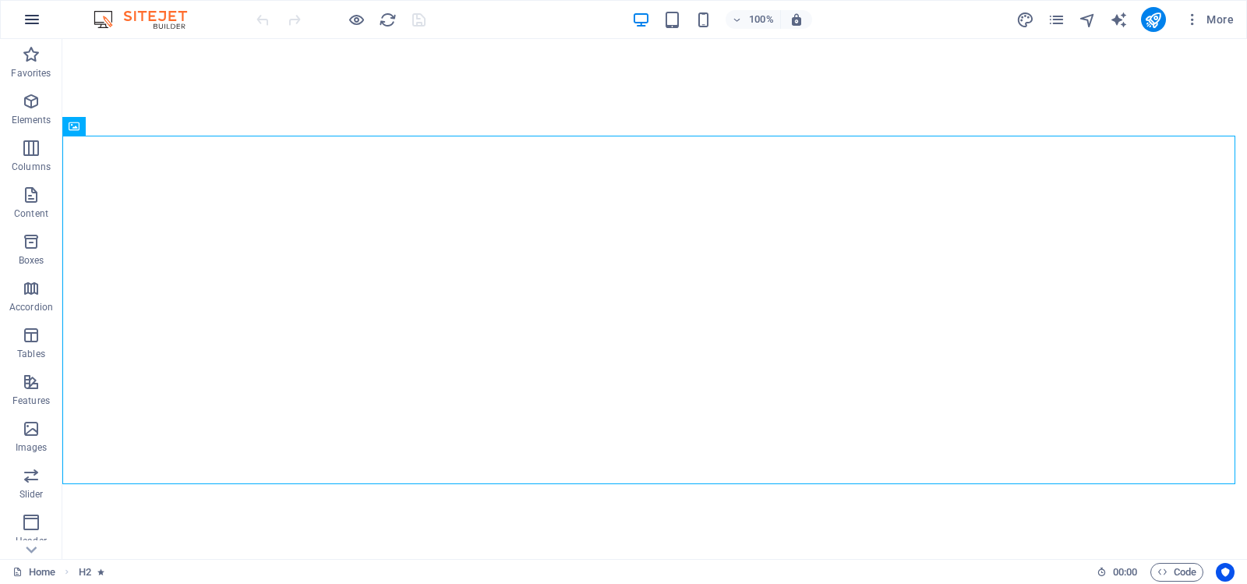
click at [28, 19] on icon "button" at bounding box center [32, 19] width 19 height 19
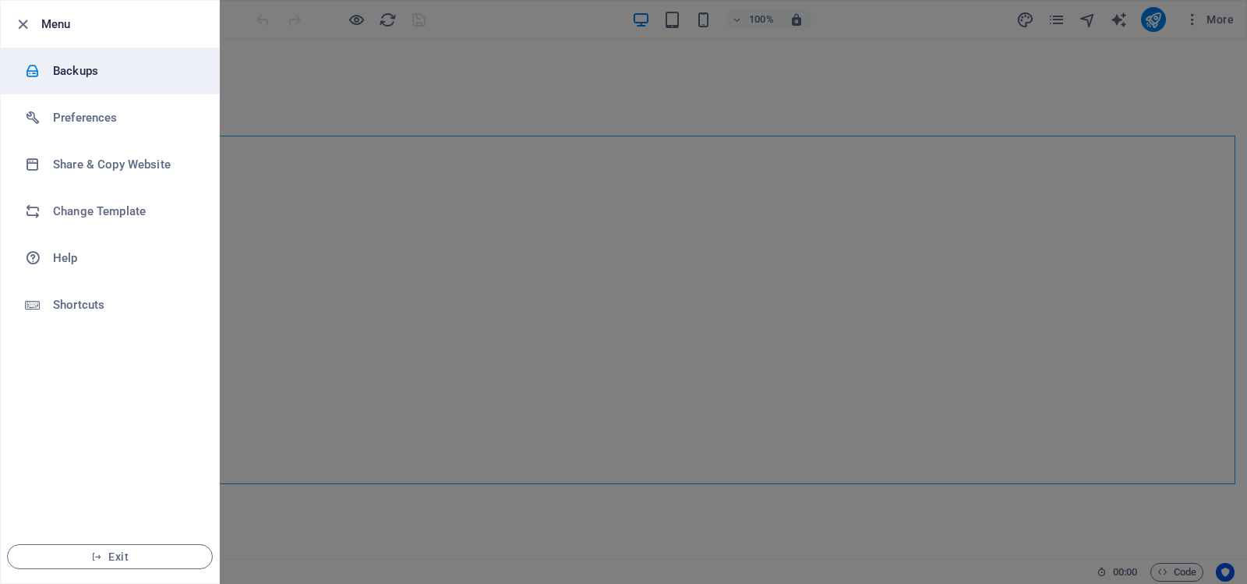
click at [60, 64] on h6 "Backups" at bounding box center [125, 71] width 144 height 19
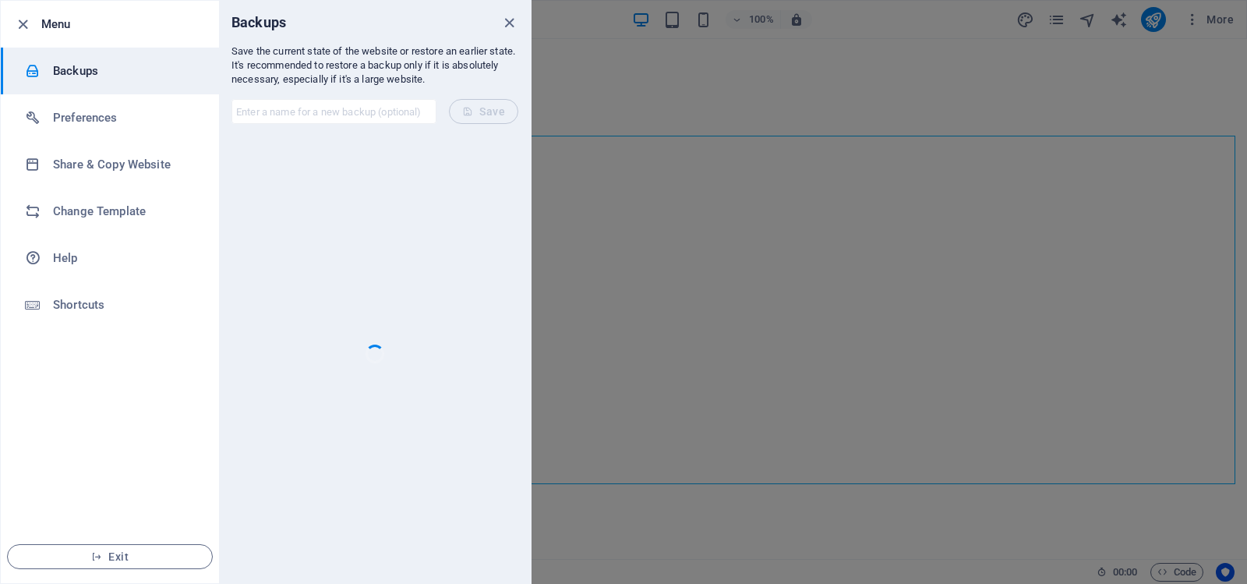
click at [630, 32] on div at bounding box center [623, 292] width 1247 height 584
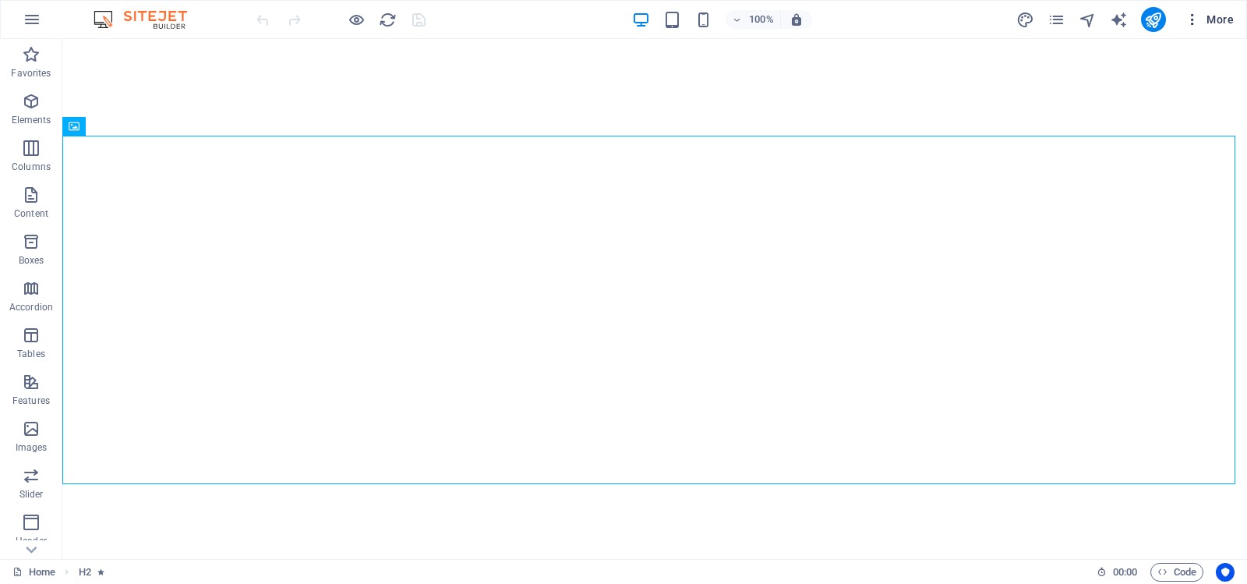
click at [1193, 19] on icon "button" at bounding box center [1193, 20] width 16 height 16
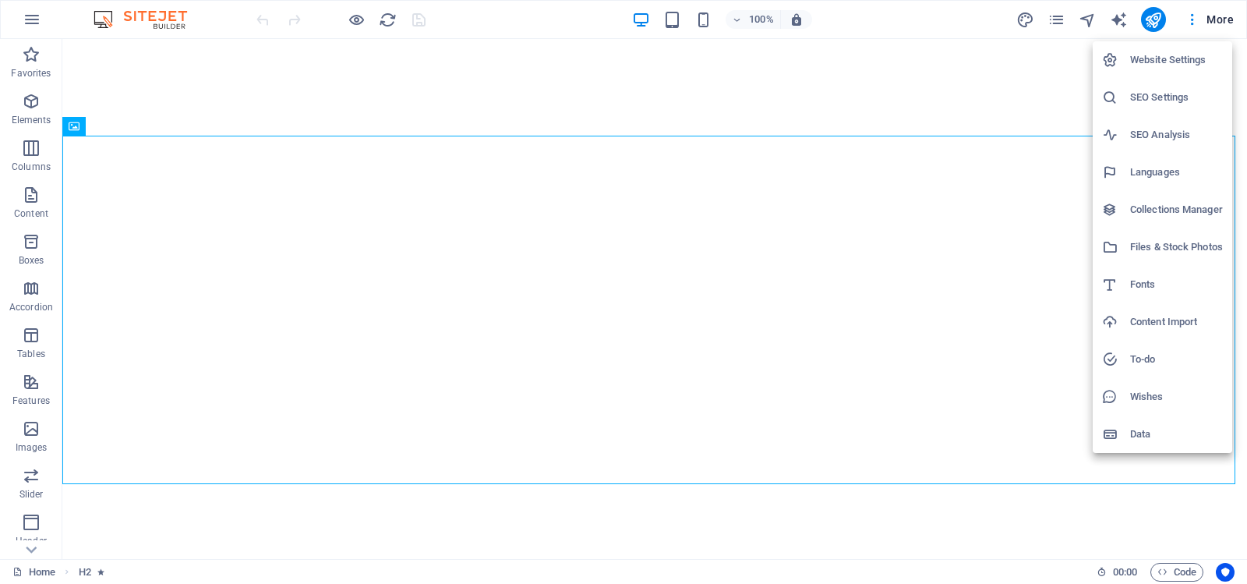
click at [1155, 60] on h6 "Website Settings" at bounding box center [1176, 60] width 93 height 19
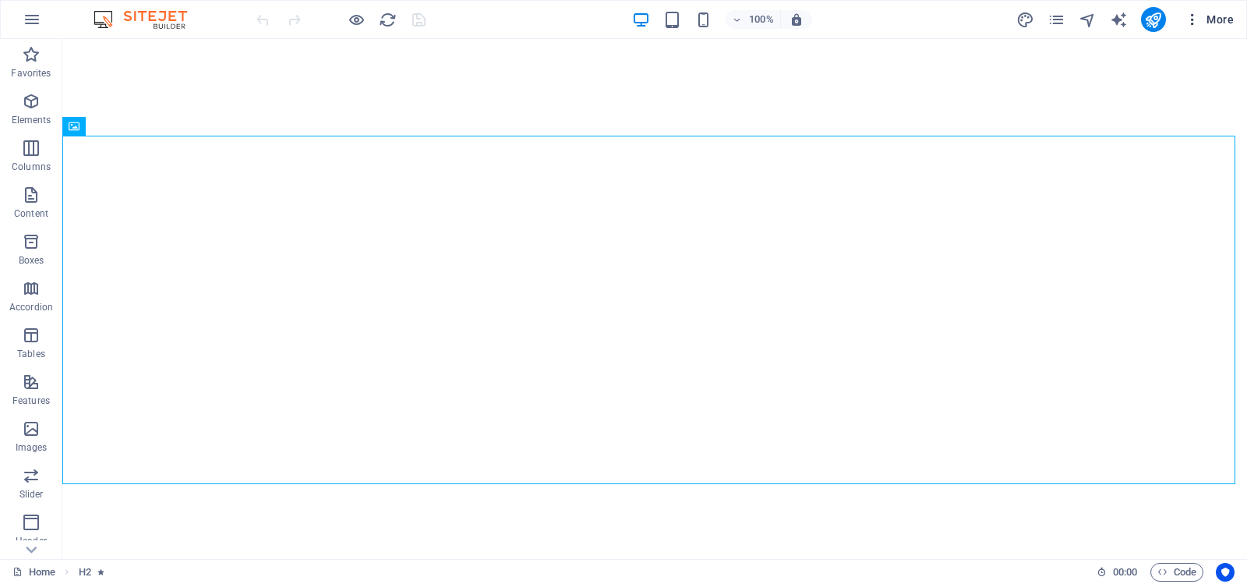
click at [1205, 16] on span "More" at bounding box center [1209, 20] width 49 height 16
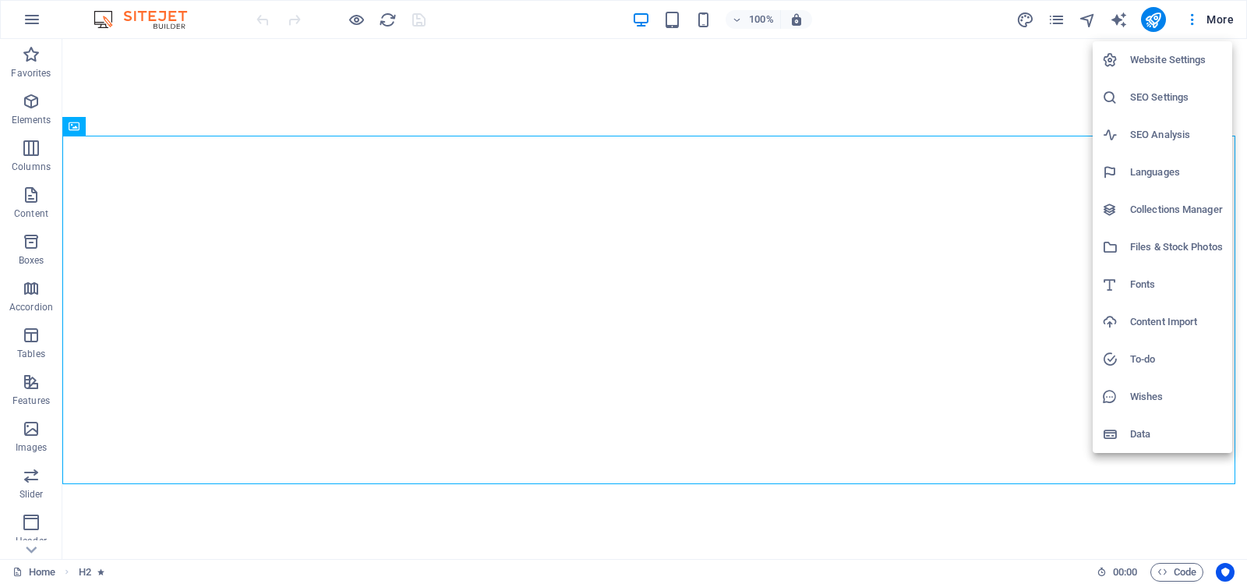
click at [1163, 58] on h6 "Website Settings" at bounding box center [1176, 60] width 93 height 19
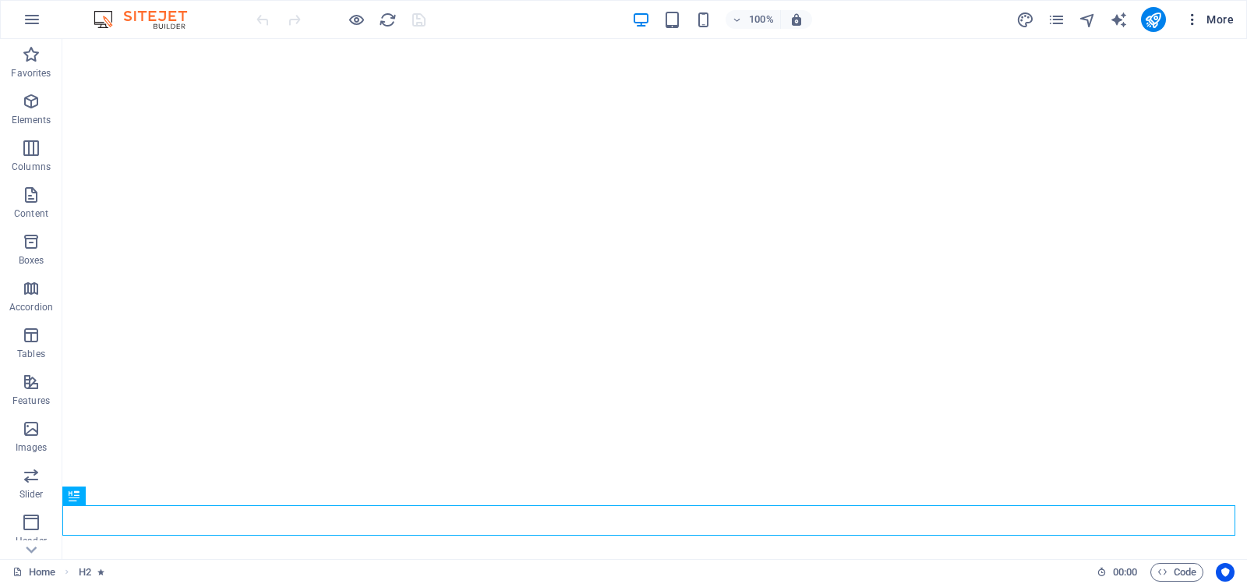
click at [1196, 19] on icon "button" at bounding box center [1193, 20] width 16 height 16
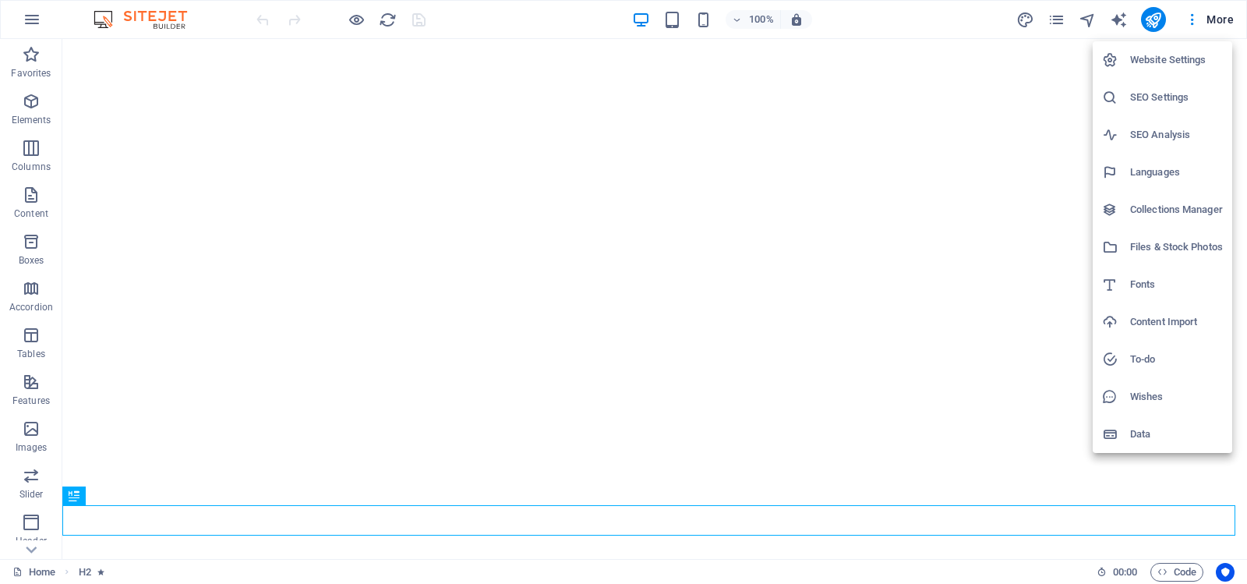
click at [1156, 58] on h6 "Website Settings" at bounding box center [1176, 60] width 93 height 19
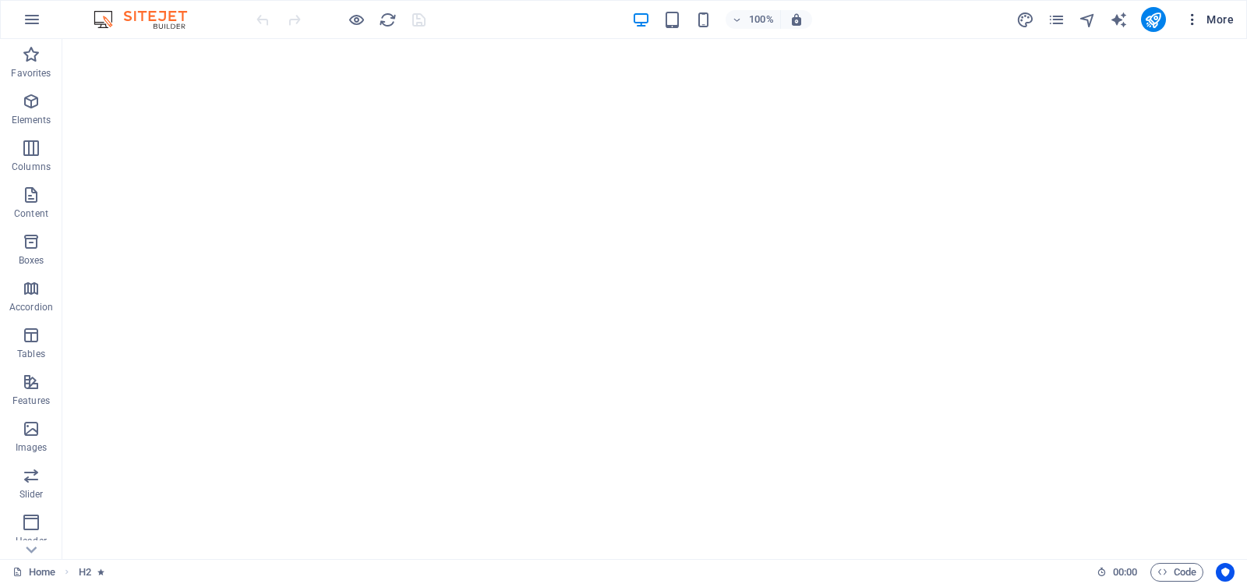
click at [1194, 17] on icon "button" at bounding box center [1193, 20] width 16 height 16
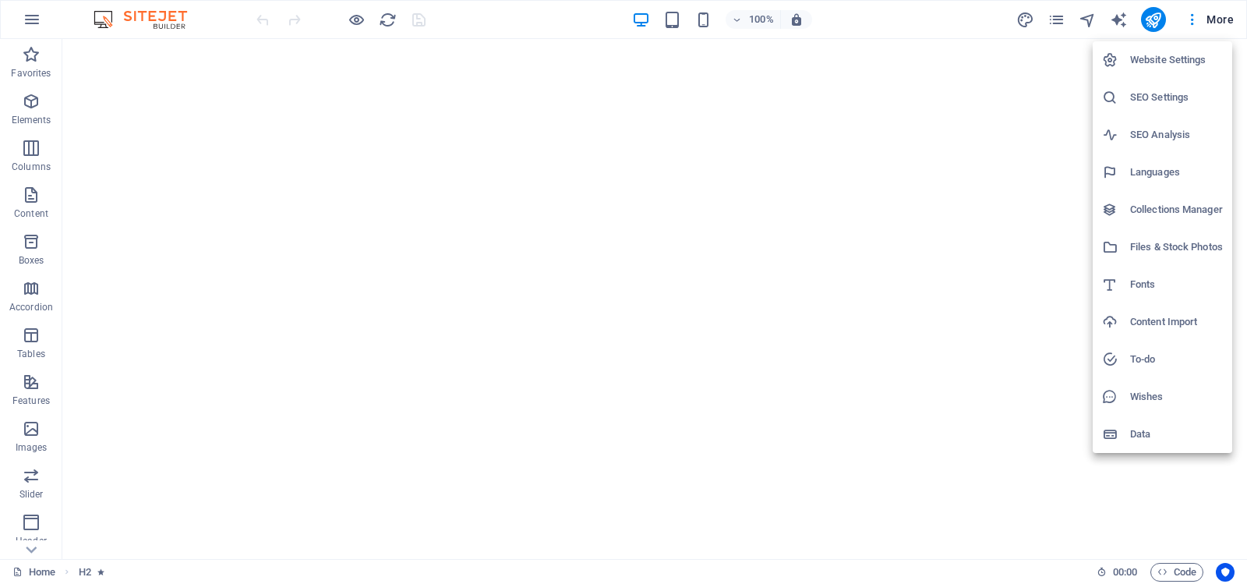
click at [1153, 56] on h6 "Website Settings" at bounding box center [1176, 60] width 93 height 19
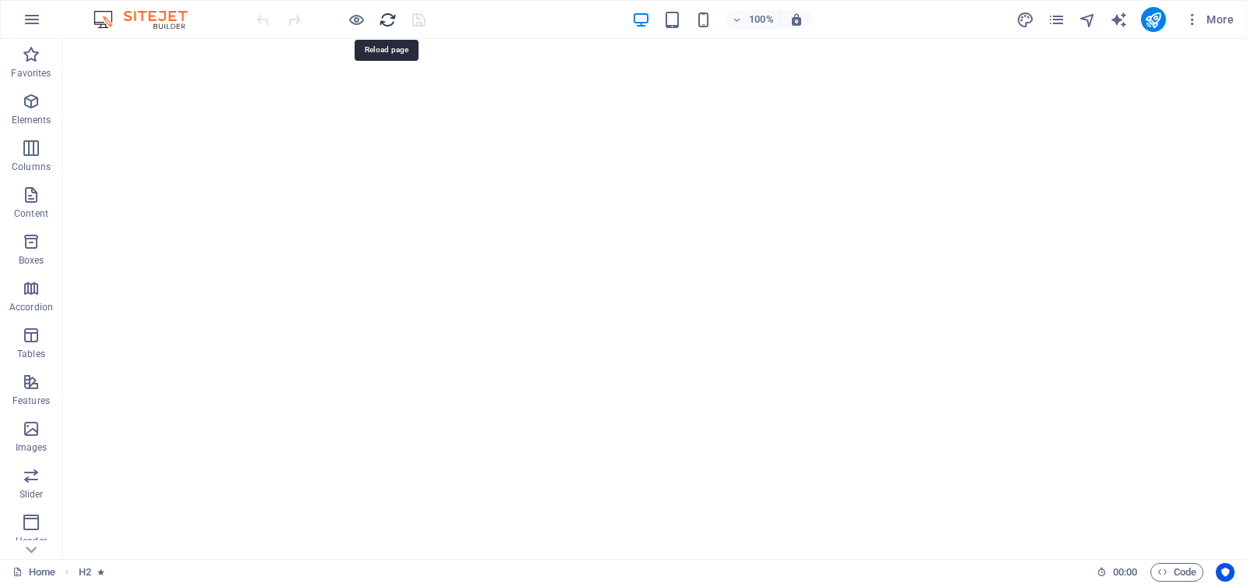
click at [385, 17] on icon "reload" at bounding box center [388, 20] width 18 height 18
click at [1195, 16] on icon "button" at bounding box center [1193, 20] width 16 height 16
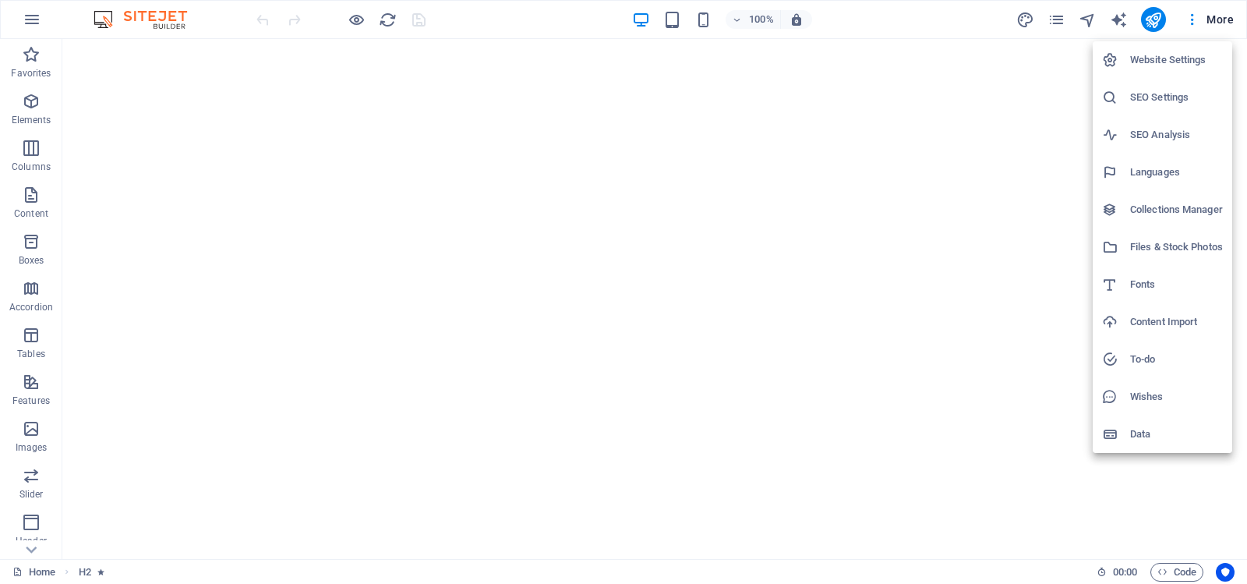
click at [1161, 53] on h6 "Website Settings" at bounding box center [1176, 60] width 93 height 19
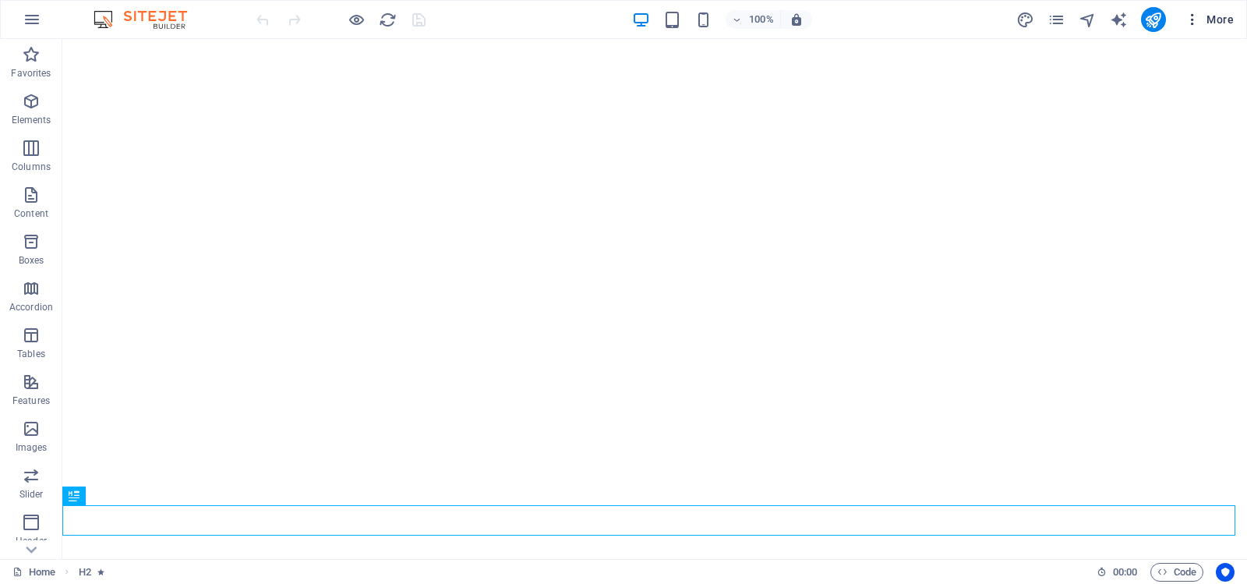
click at [1194, 16] on icon "button" at bounding box center [1193, 20] width 16 height 16
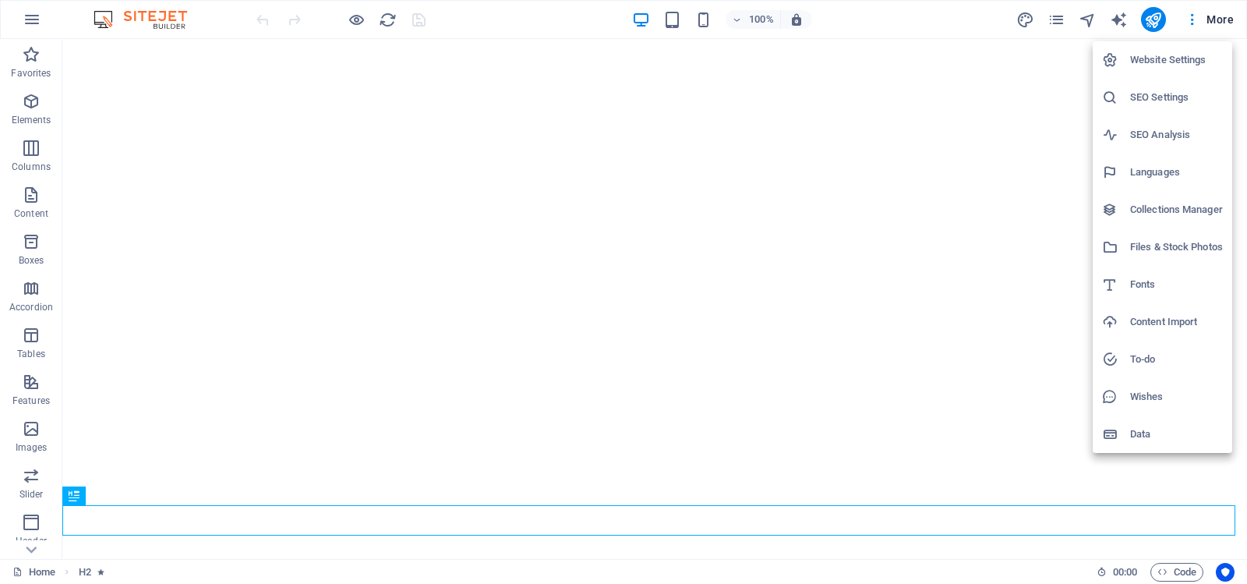
click at [1156, 57] on h6 "Website Settings" at bounding box center [1176, 60] width 93 height 19
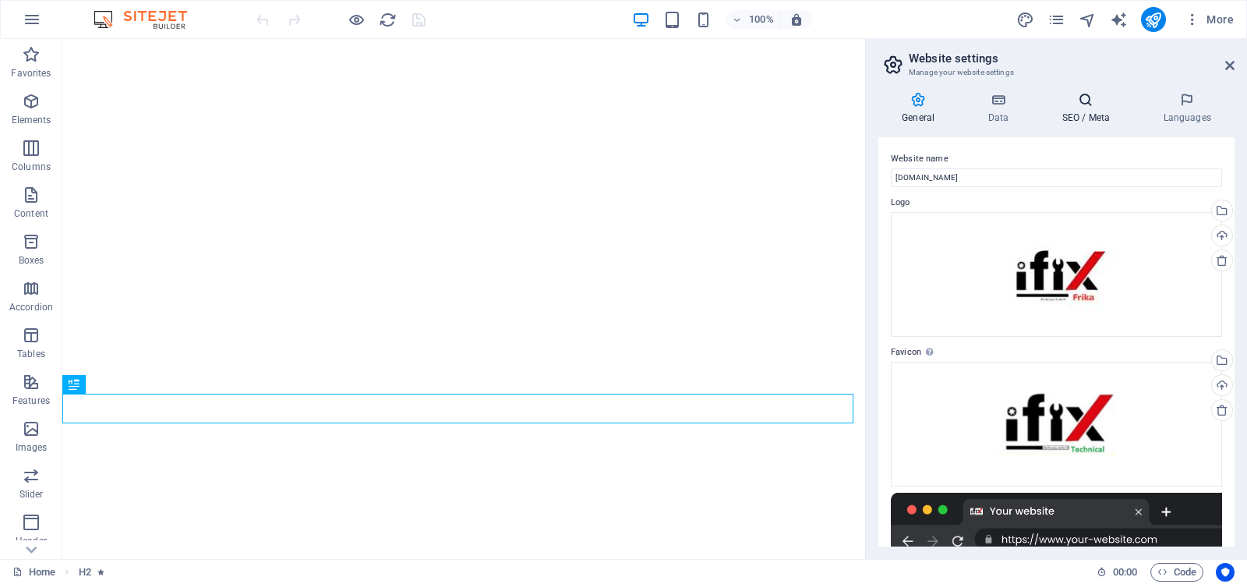
click at [1086, 101] on icon at bounding box center [1085, 100] width 95 height 16
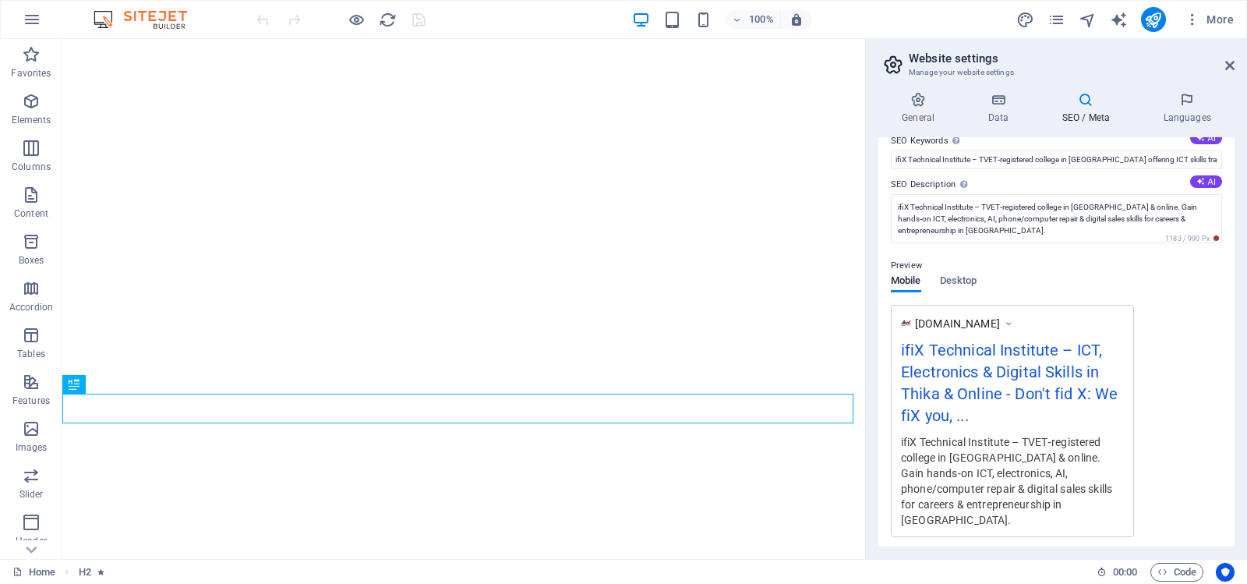
scroll to position [292, 0]
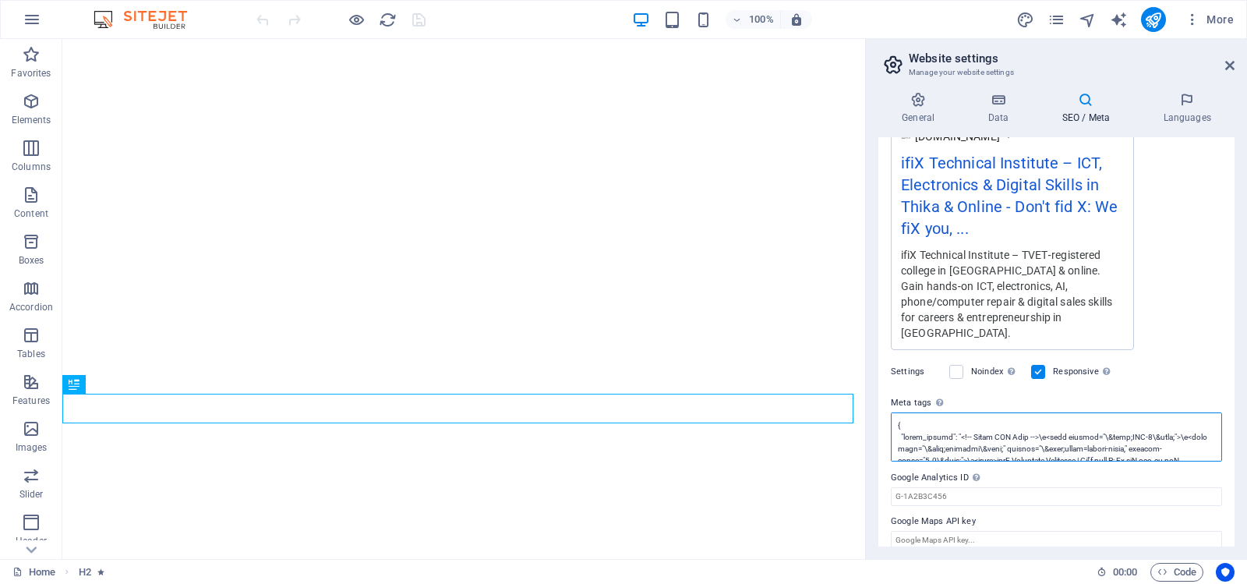
click at [1024, 428] on textarea "Meta tags Enter HTML code here that will be placed inside the tags of your webs…" at bounding box center [1056, 436] width 331 height 49
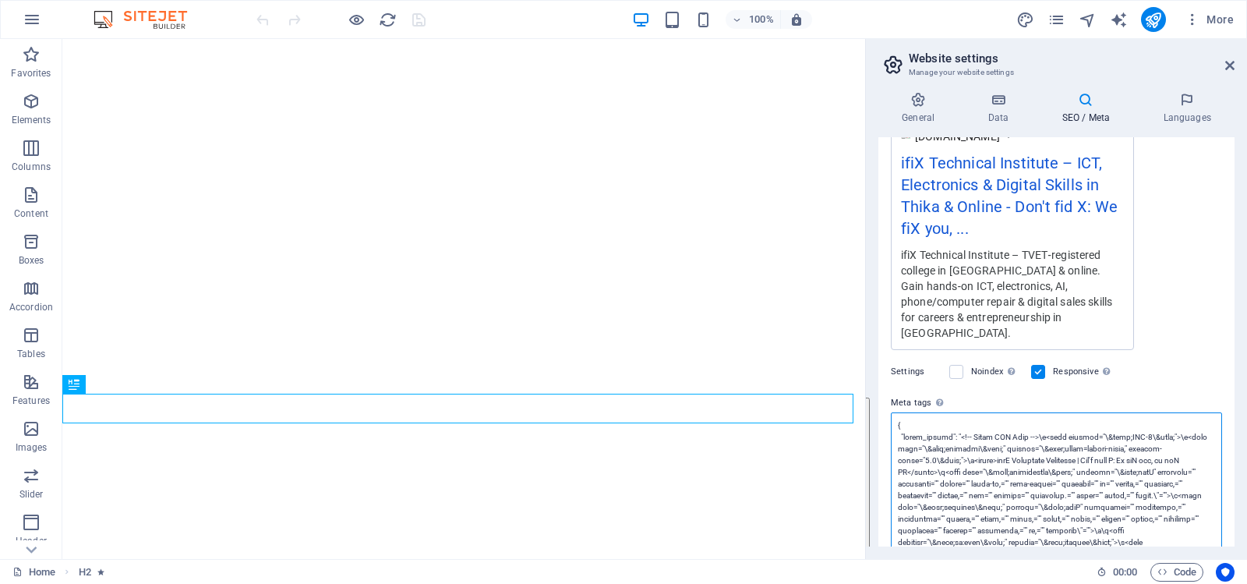
paste textarea "<head> <meta charset="UTF-8"> <title>ifiX Technical Institute | Don't find X: W…"
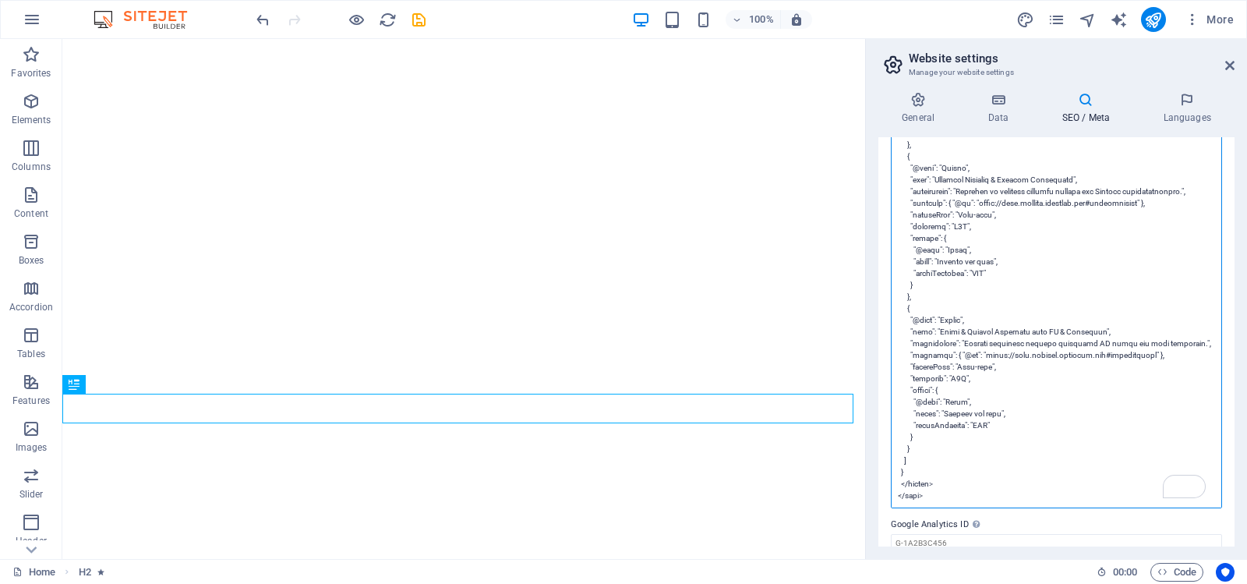
scroll to position [2151, 0]
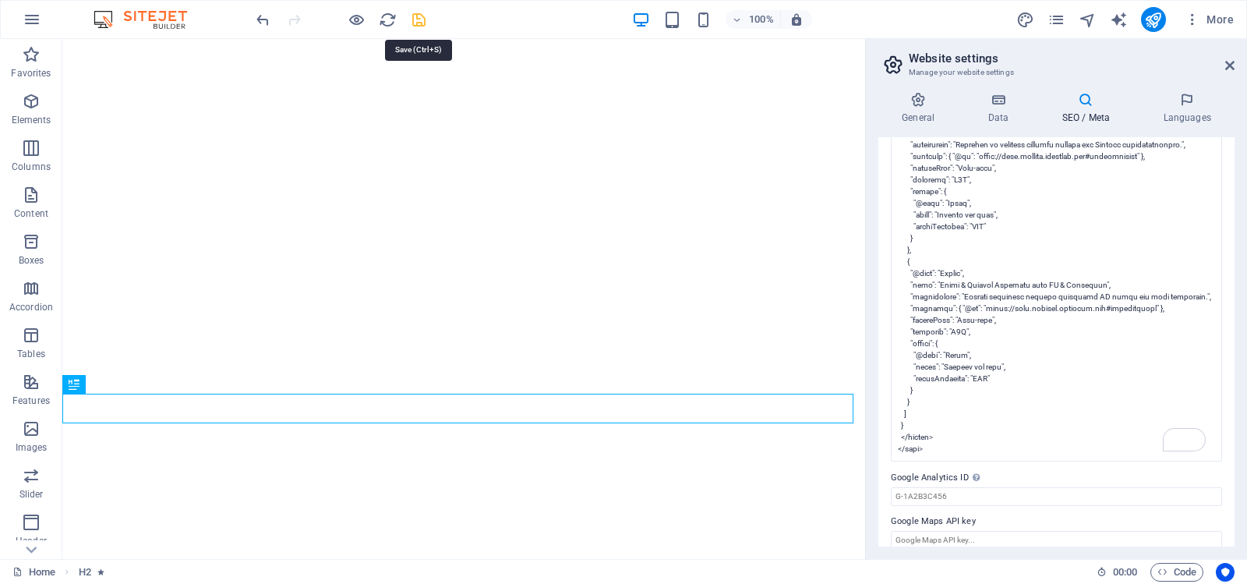
type textarea "<meta charset="UTF-8"> <title>ifiX Technical Institute | Don't find X: We fiX y…"
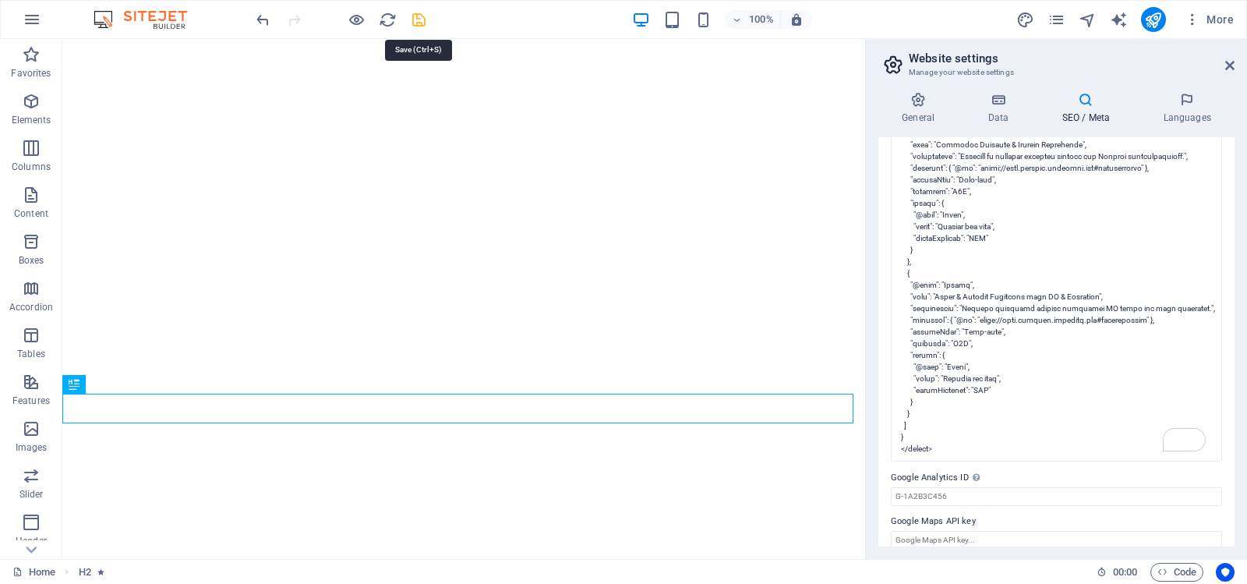
click at [416, 19] on body "ifiX Technical Institute Home Favorites Elements Columns Content Boxes Accordio…" at bounding box center [623, 292] width 1247 height 584
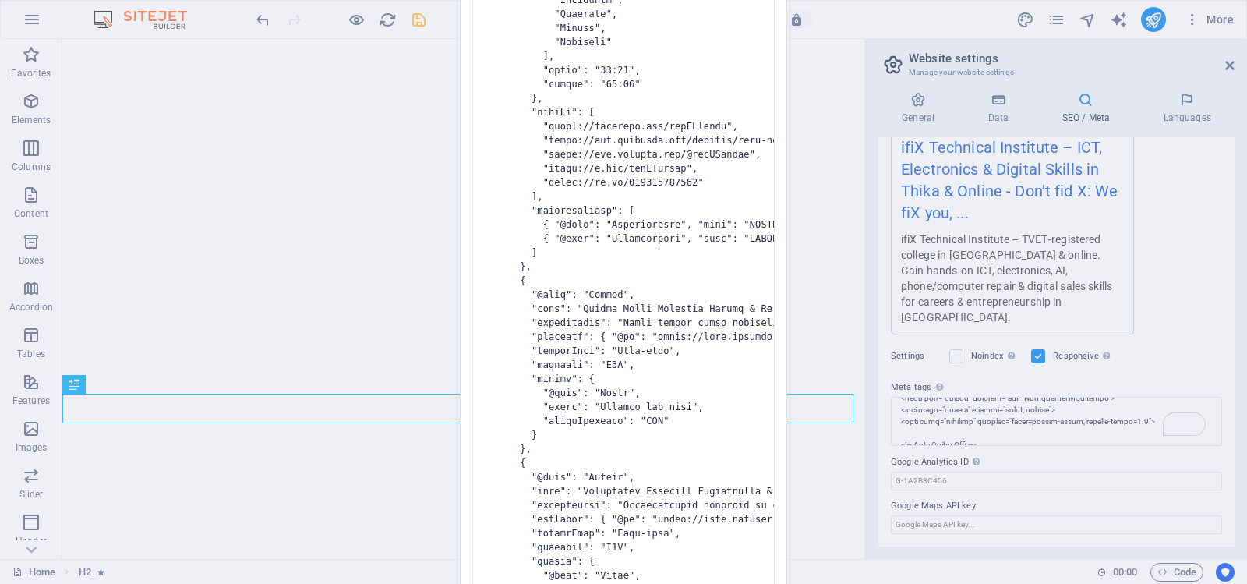
scroll to position [292, 0]
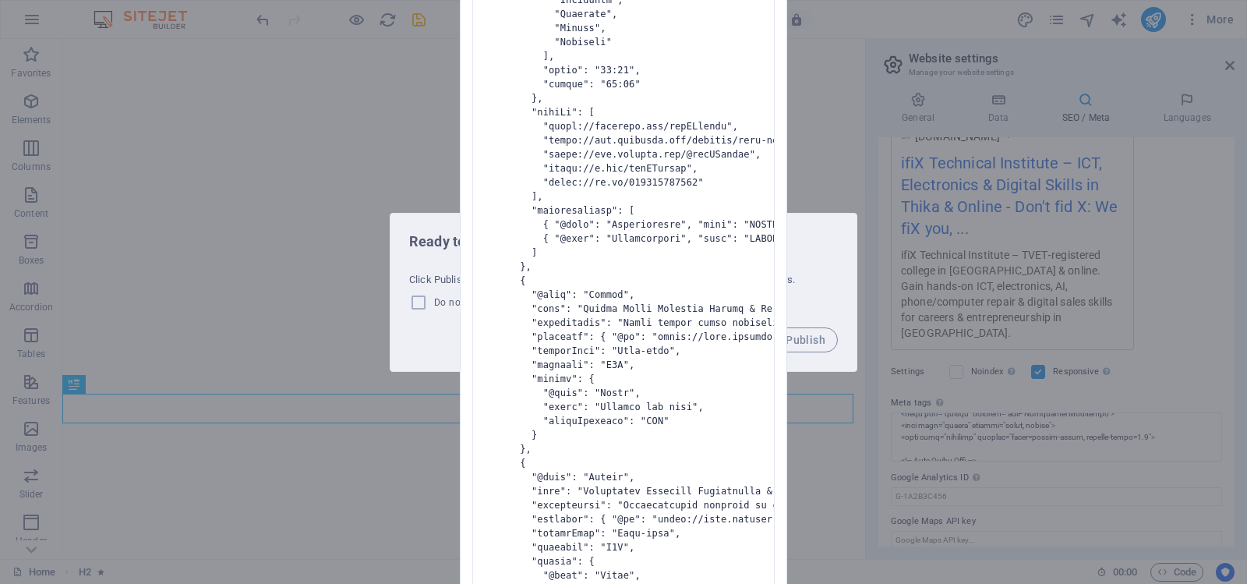
click at [831, 248] on div "Invalid HTML You have entered the following invalid HTML code (e.g. missing clo…" at bounding box center [623, 292] width 1247 height 584
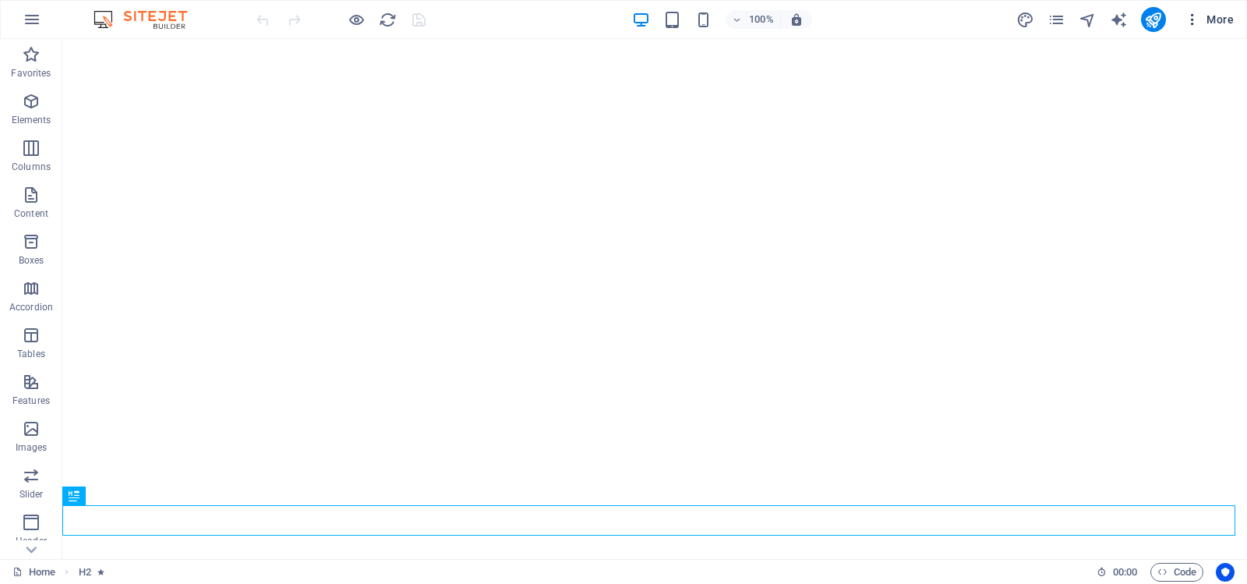
click at [1201, 15] on span "More" at bounding box center [1209, 20] width 49 height 16
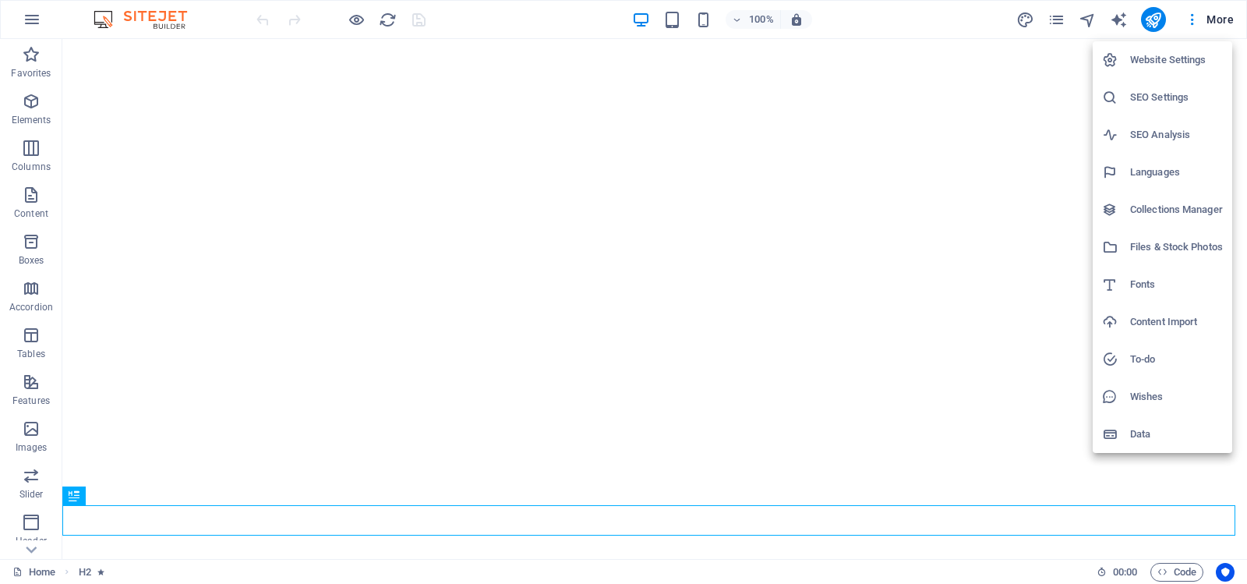
click at [1156, 58] on h6 "Website Settings" at bounding box center [1176, 60] width 93 height 19
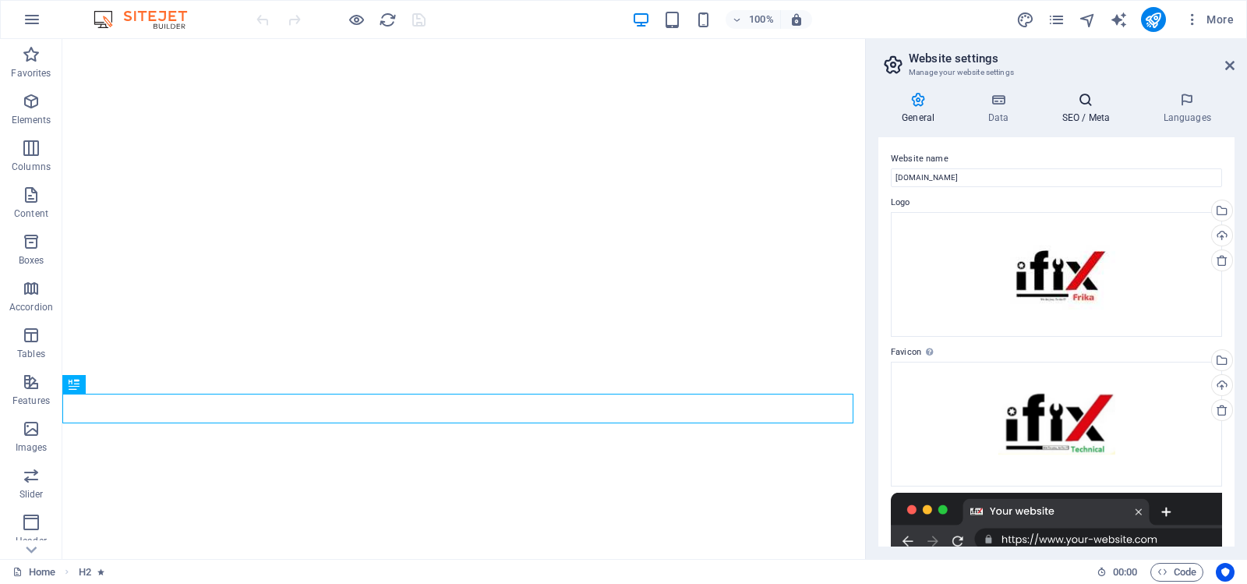
click at [1085, 104] on icon at bounding box center [1085, 100] width 95 height 16
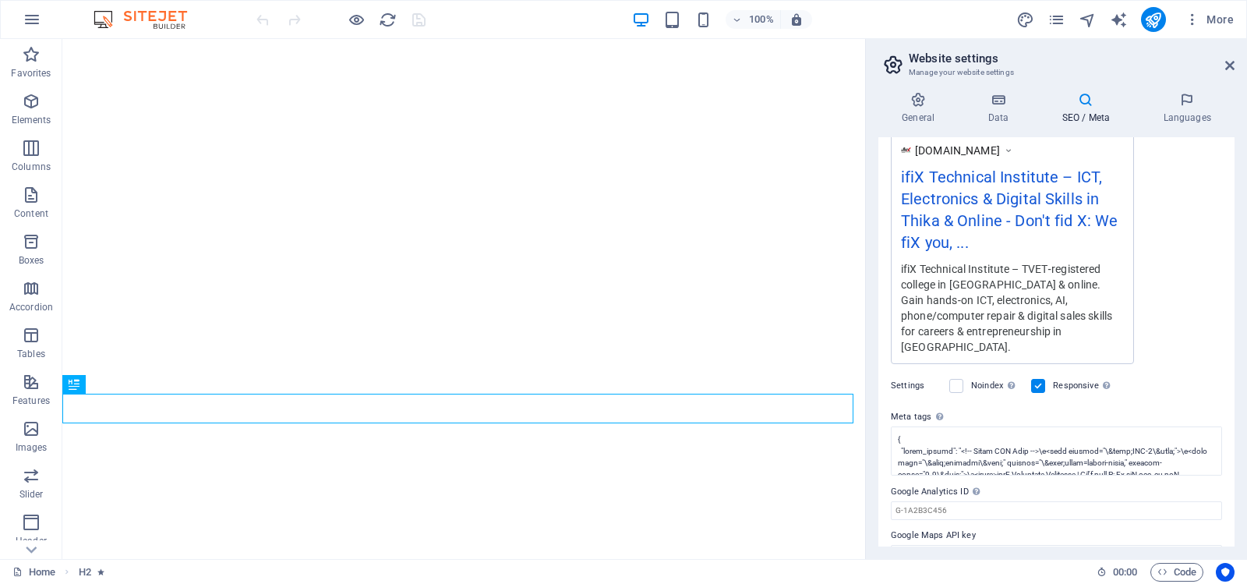
scroll to position [292, 0]
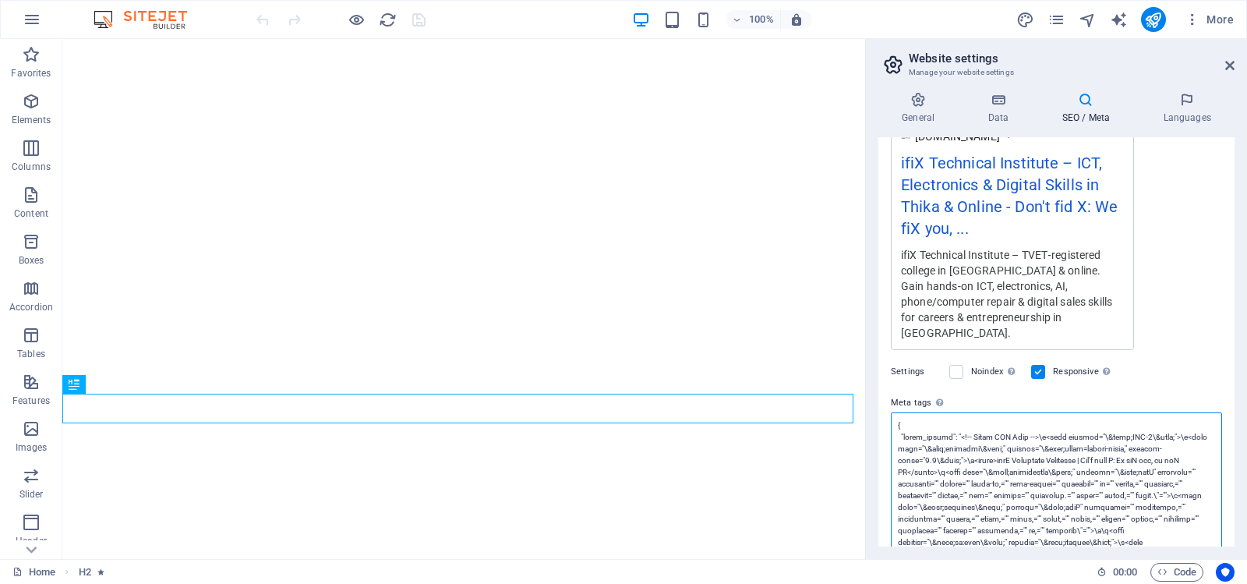
paste textarea "<head> <meta charset="UTF-8"> <title>ifiX Technical Institute | Don't find X: W…"
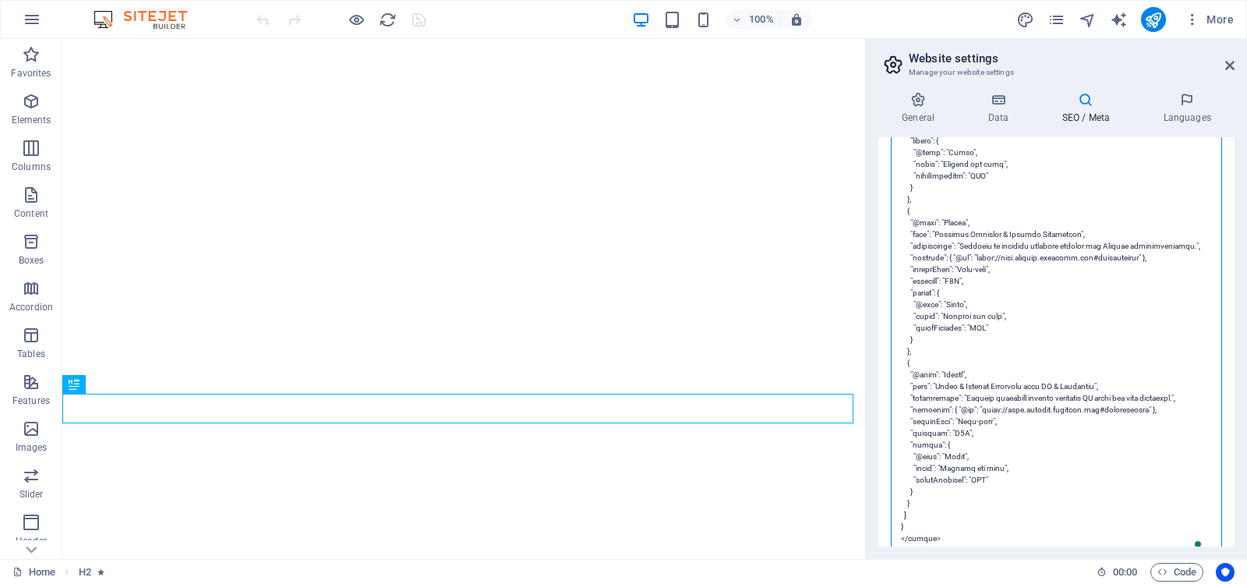
scroll to position [0, 0]
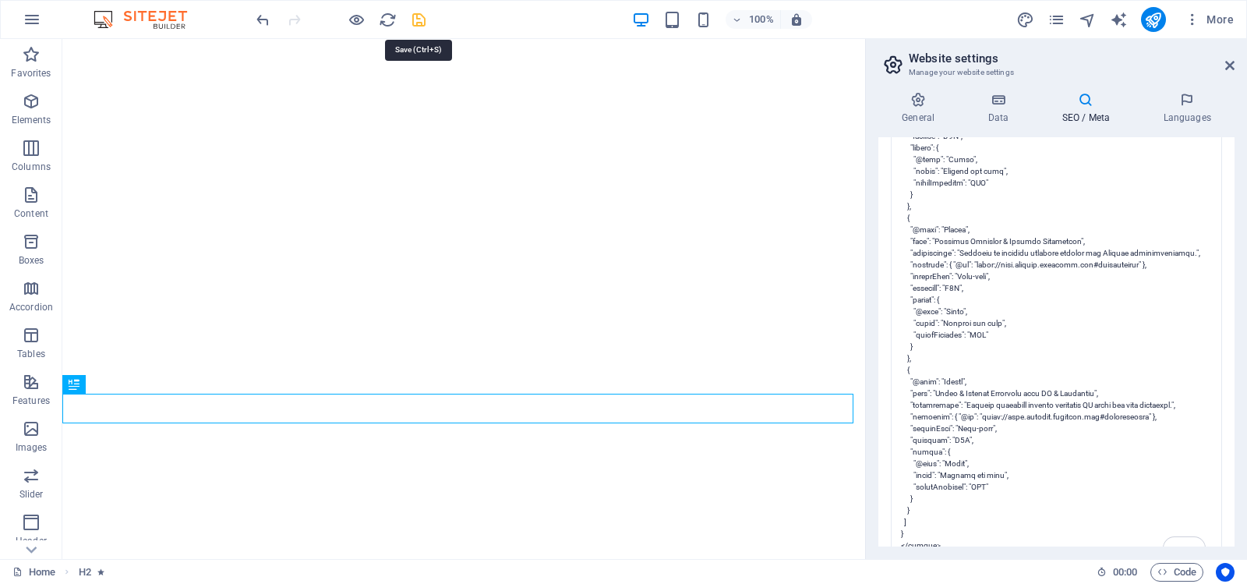
type textarea "<meta charset="UTF-8"> <title>ifiX Technical Institute | Don't find X: We fiX y…"
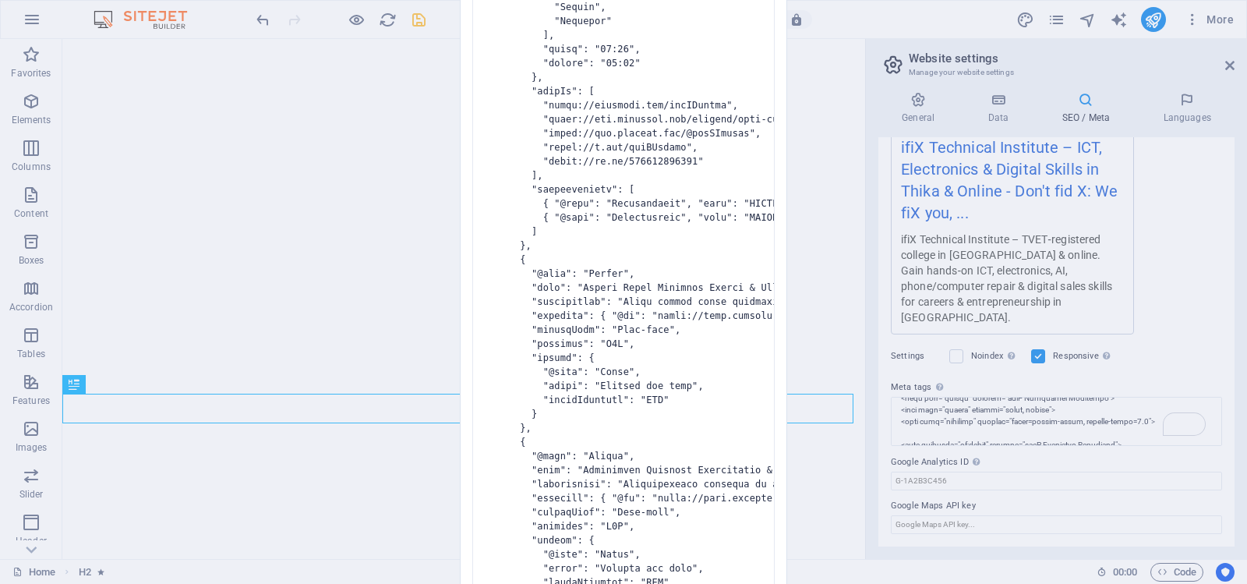
click at [415, 18] on body "ifiX Technical Institute Home Favorites Elements Columns Content Boxes Accordio…" at bounding box center [623, 292] width 1247 height 584
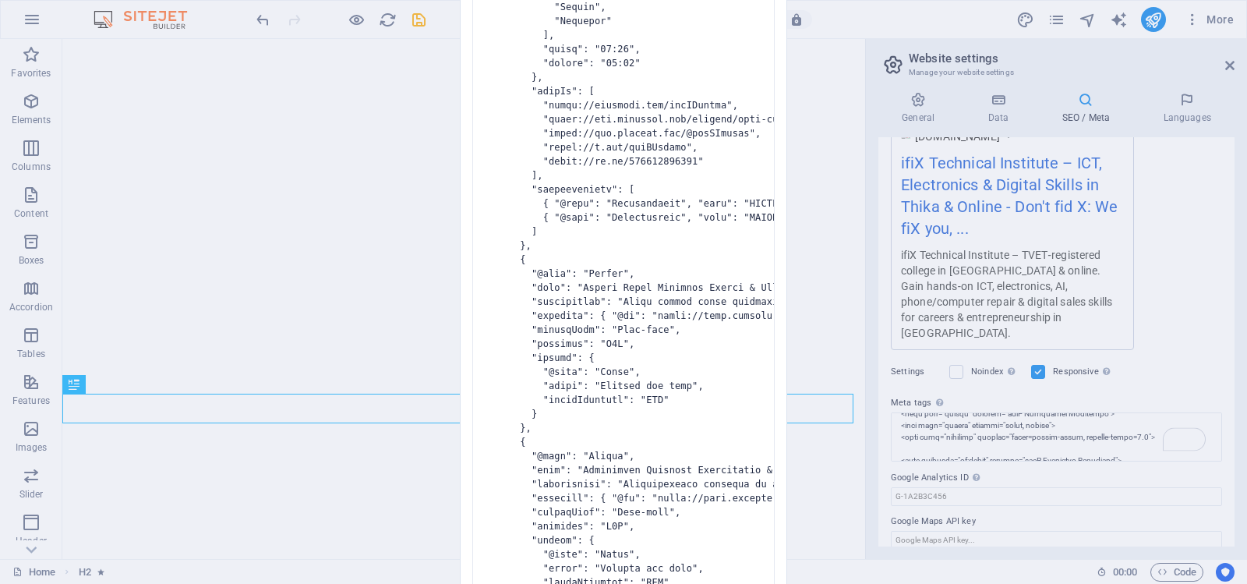
click at [841, 18] on div "Invalid HTML You have entered the following invalid HTML code (e.g. missing clo…" at bounding box center [623, 292] width 1247 height 584
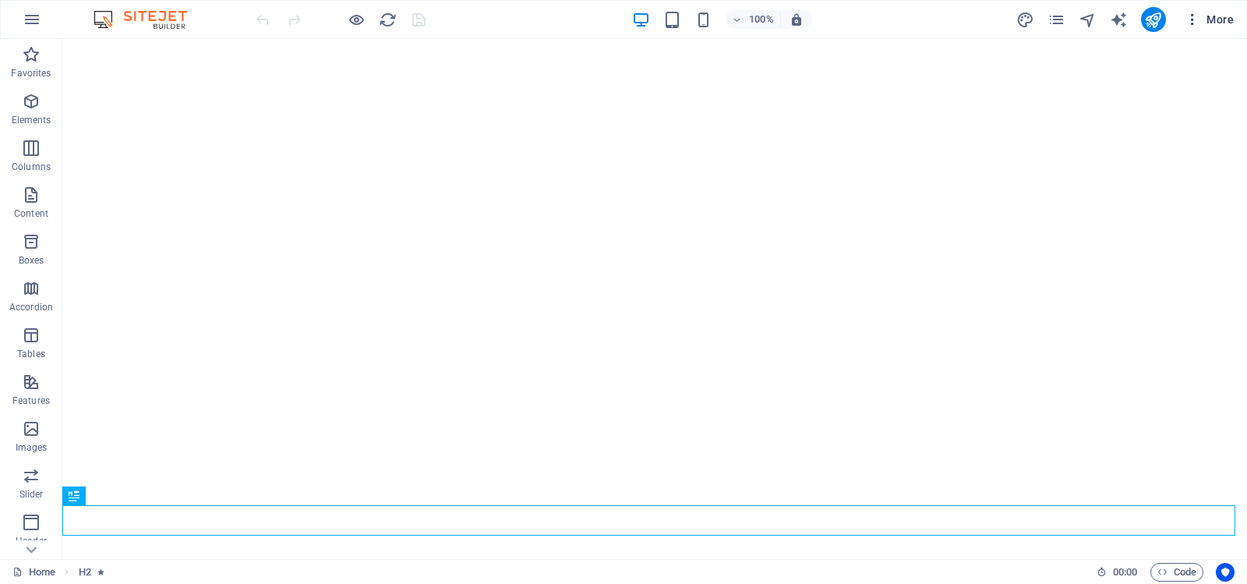
click at [1196, 17] on icon "button" at bounding box center [1193, 20] width 16 height 16
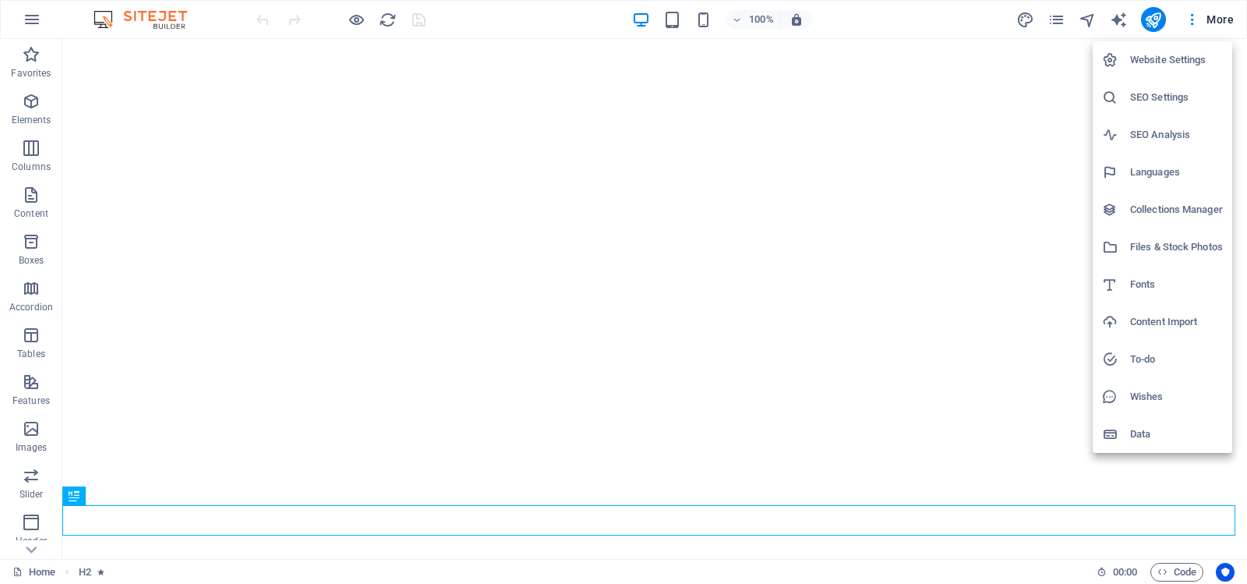
click at [1158, 58] on h6 "Website Settings" at bounding box center [1176, 60] width 93 height 19
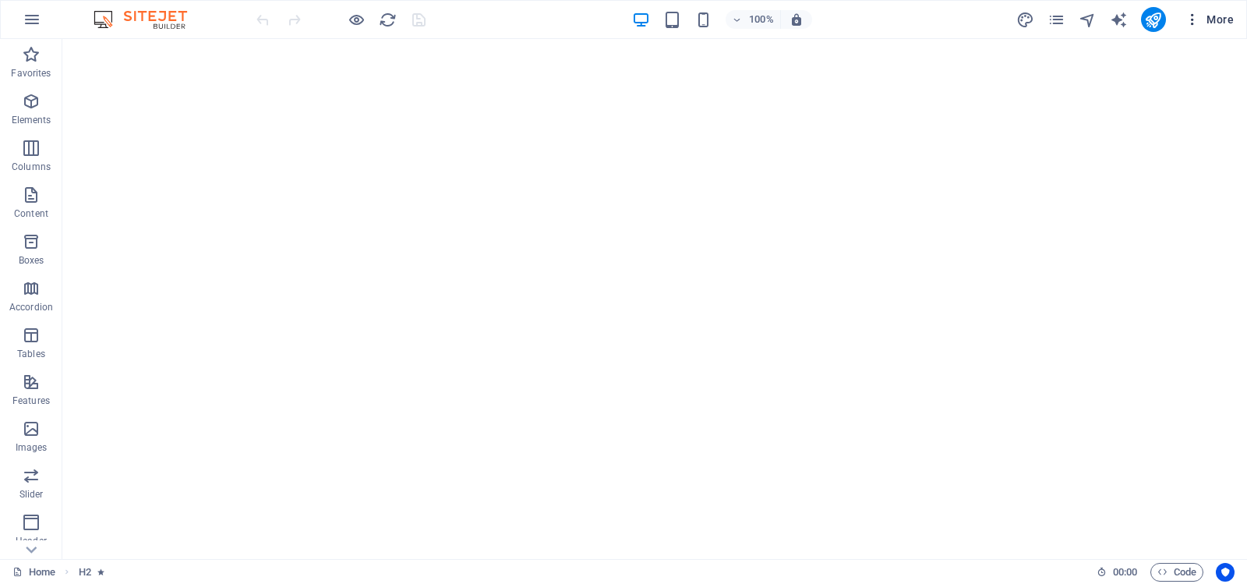
click at [1193, 16] on icon "button" at bounding box center [1193, 20] width 16 height 16
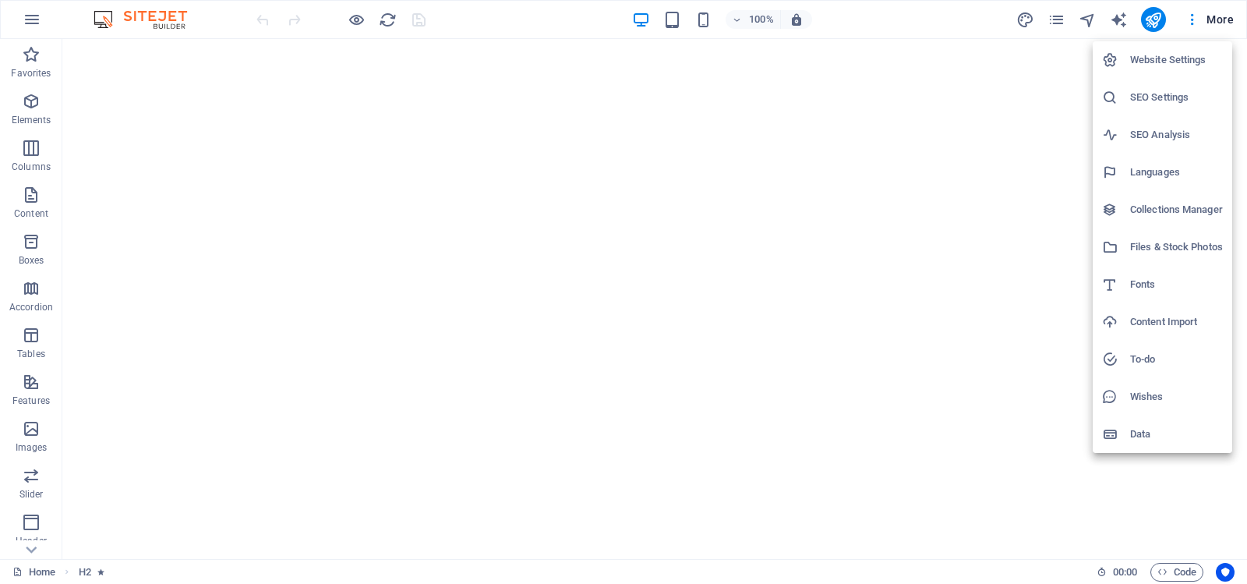
click at [1170, 58] on h6 "Website Settings" at bounding box center [1176, 60] width 93 height 19
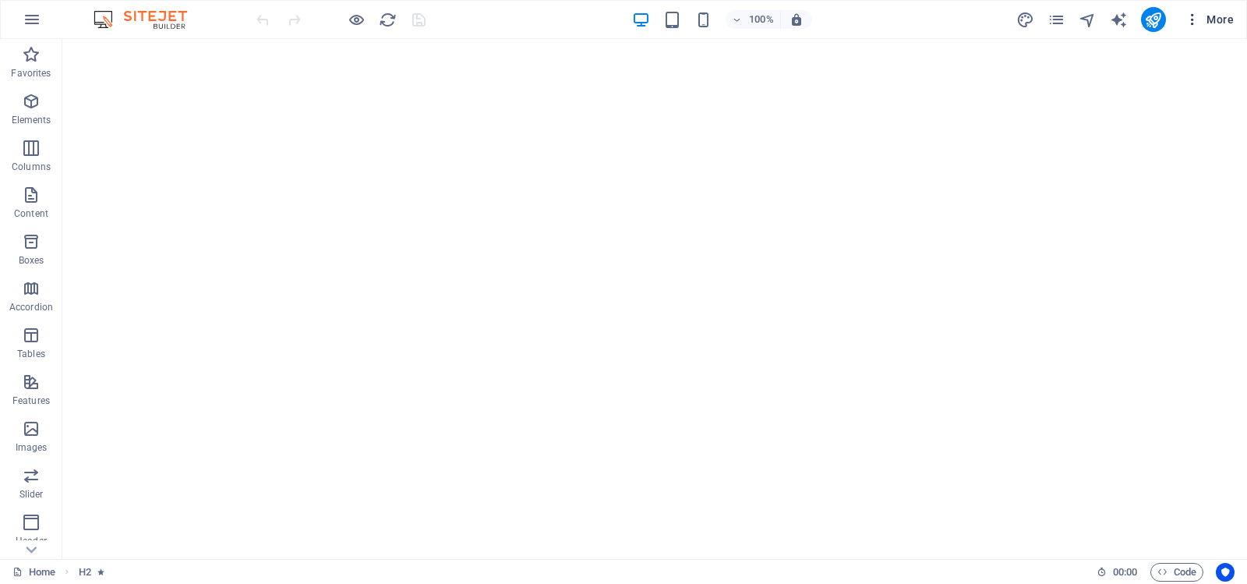
click at [1197, 15] on icon "button" at bounding box center [1193, 20] width 16 height 16
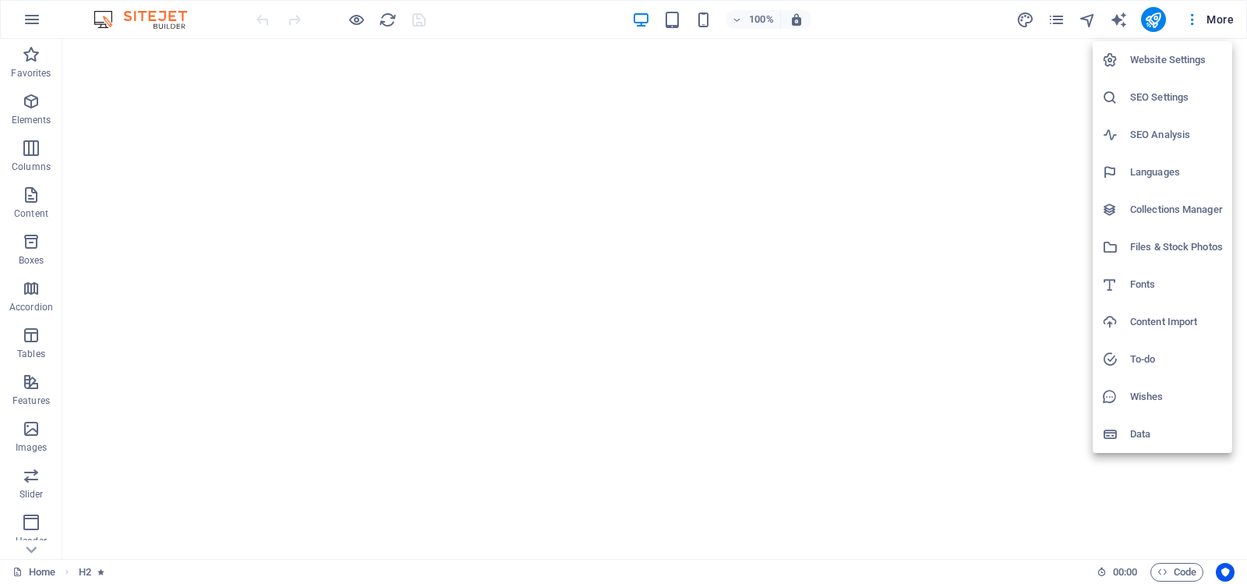
click at [1160, 56] on h6 "Website Settings" at bounding box center [1176, 60] width 93 height 19
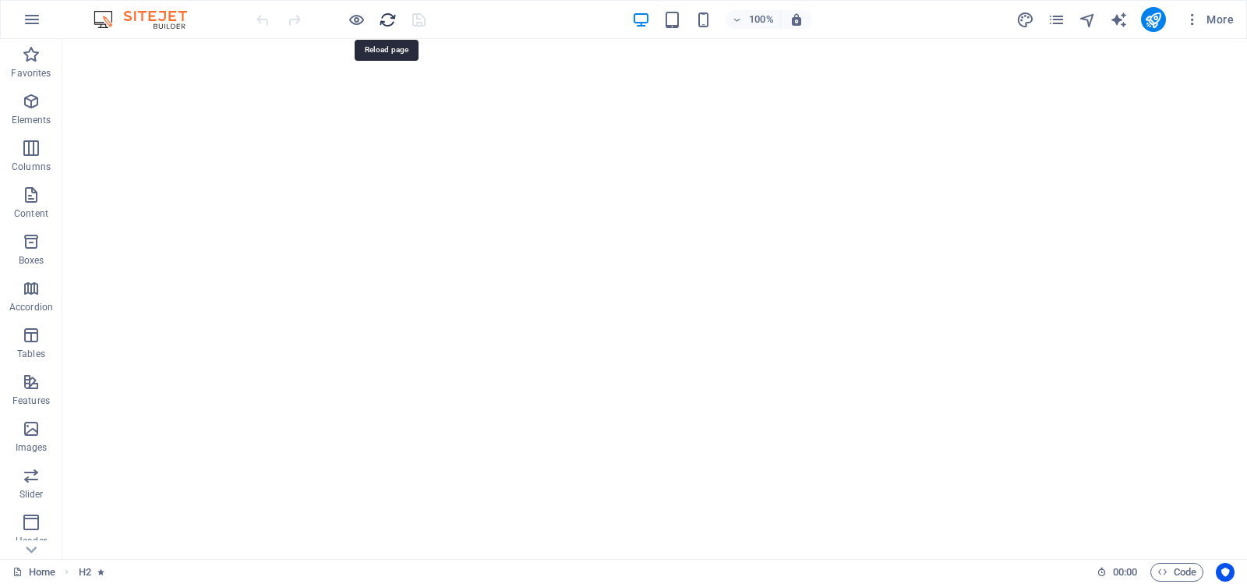
click at [384, 18] on icon "reload" at bounding box center [388, 20] width 18 height 18
click at [1192, 16] on icon "button" at bounding box center [1193, 20] width 16 height 16
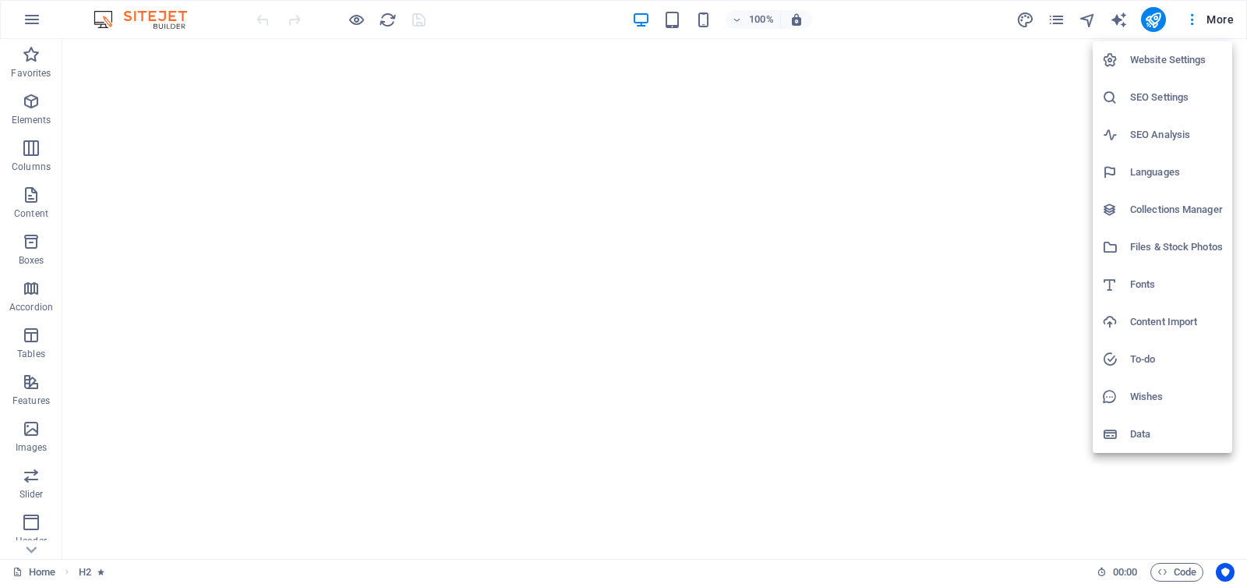
click at [1155, 52] on h6 "Website Settings" at bounding box center [1176, 60] width 93 height 19
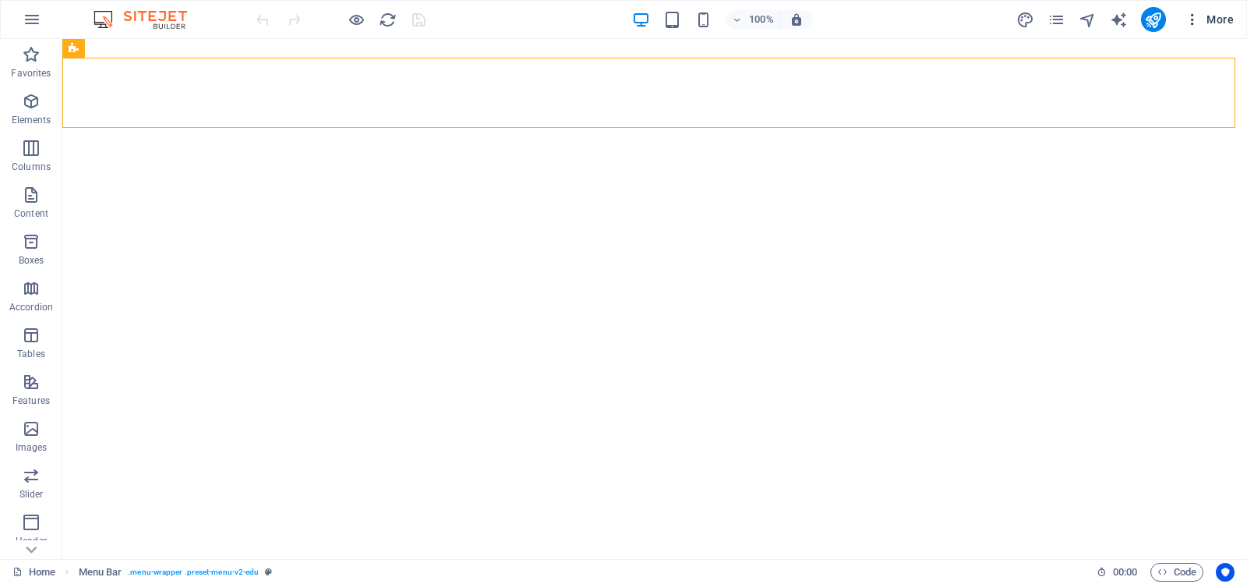
click at [1193, 19] on icon "button" at bounding box center [1193, 20] width 16 height 16
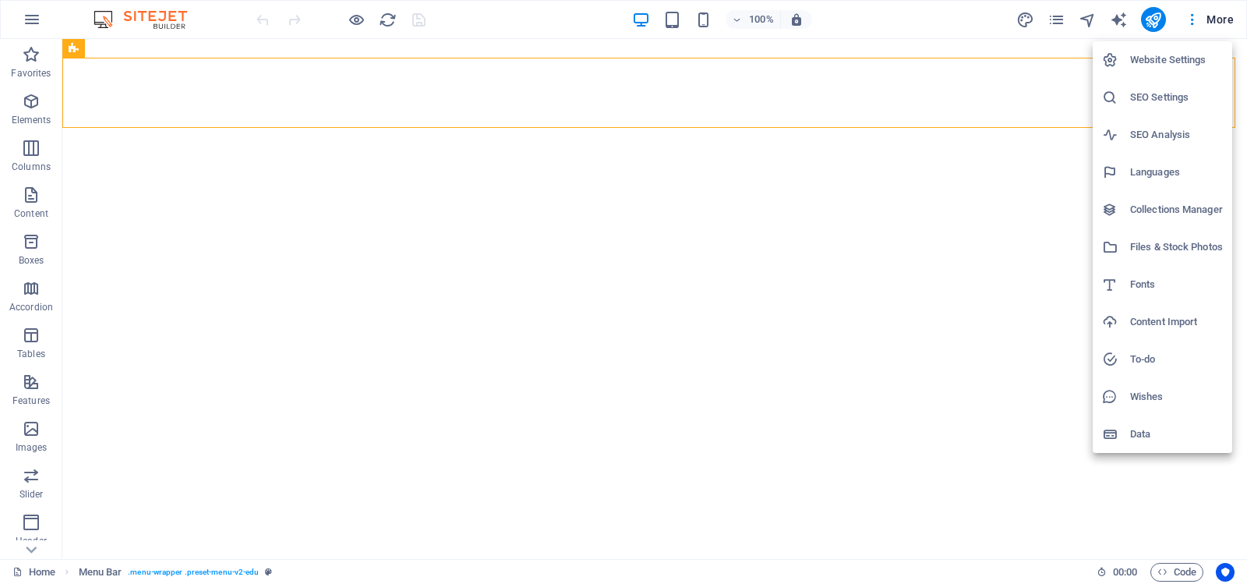
click at [1173, 57] on h6 "Website Settings" at bounding box center [1176, 60] width 93 height 19
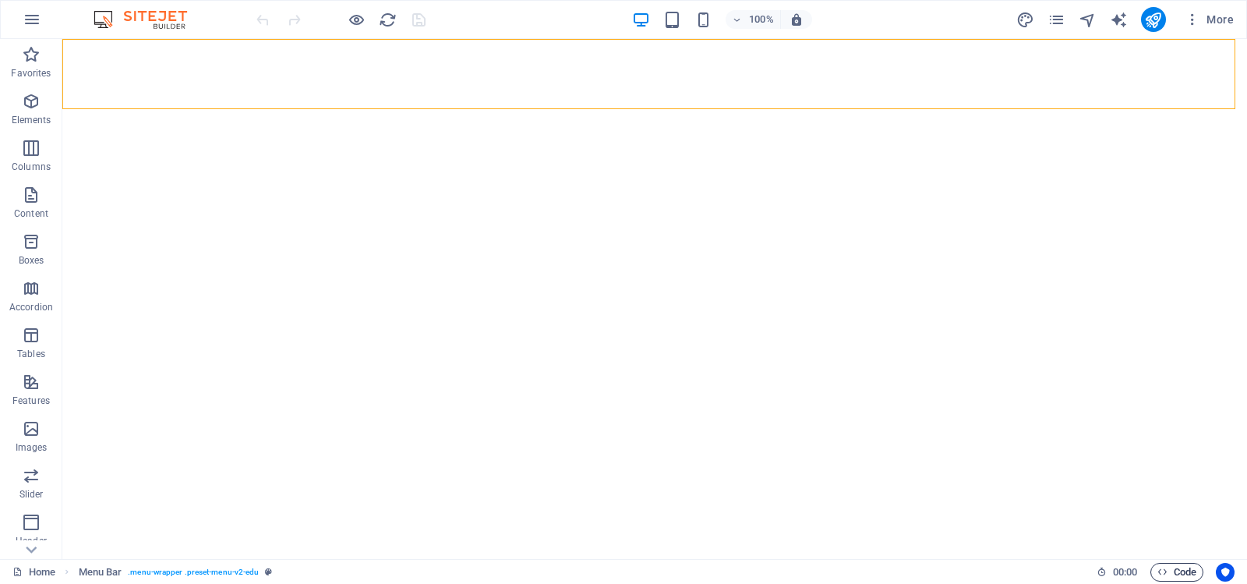
click at [1185, 570] on span "Code" at bounding box center [1176, 572] width 39 height 19
click at [1164, 572] on icon "button" at bounding box center [1162, 572] width 10 height 10
click at [1227, 572] on icon "Usercentrics" at bounding box center [1225, 572] width 11 height 11
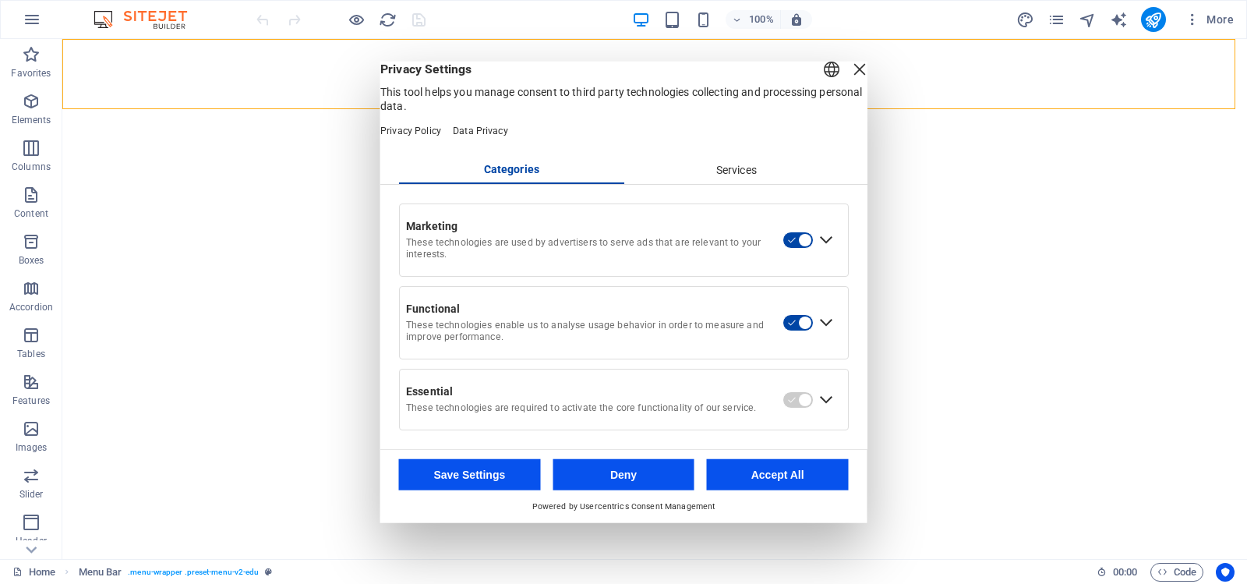
scroll to position [13, 0]
click at [725, 171] on div "Services" at bounding box center [736, 170] width 225 height 27
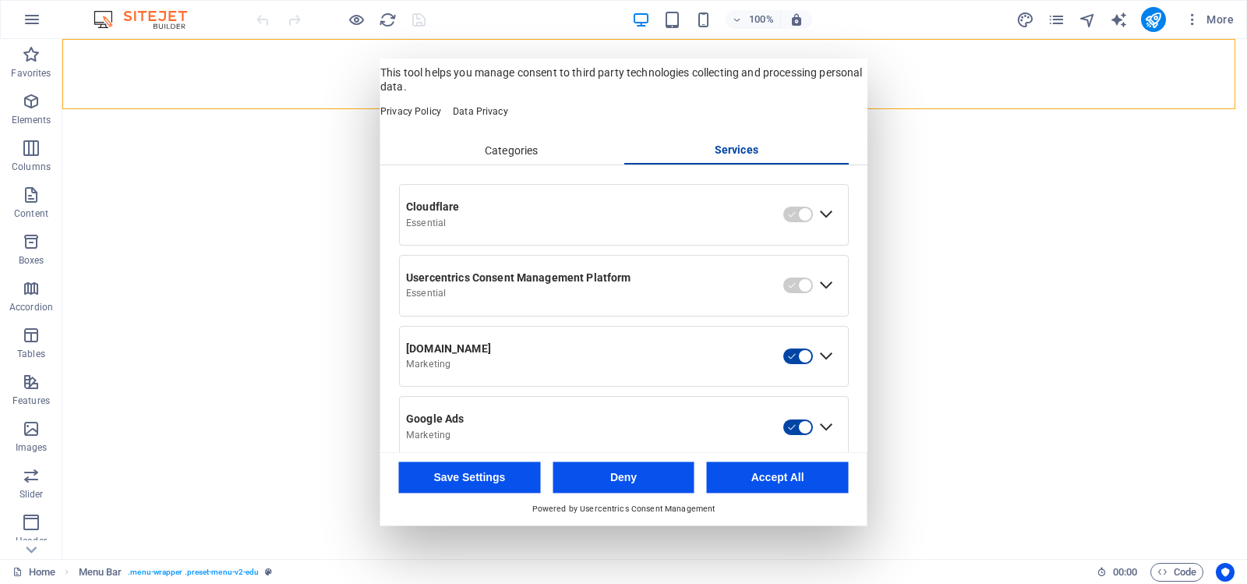
scroll to position [0, 0]
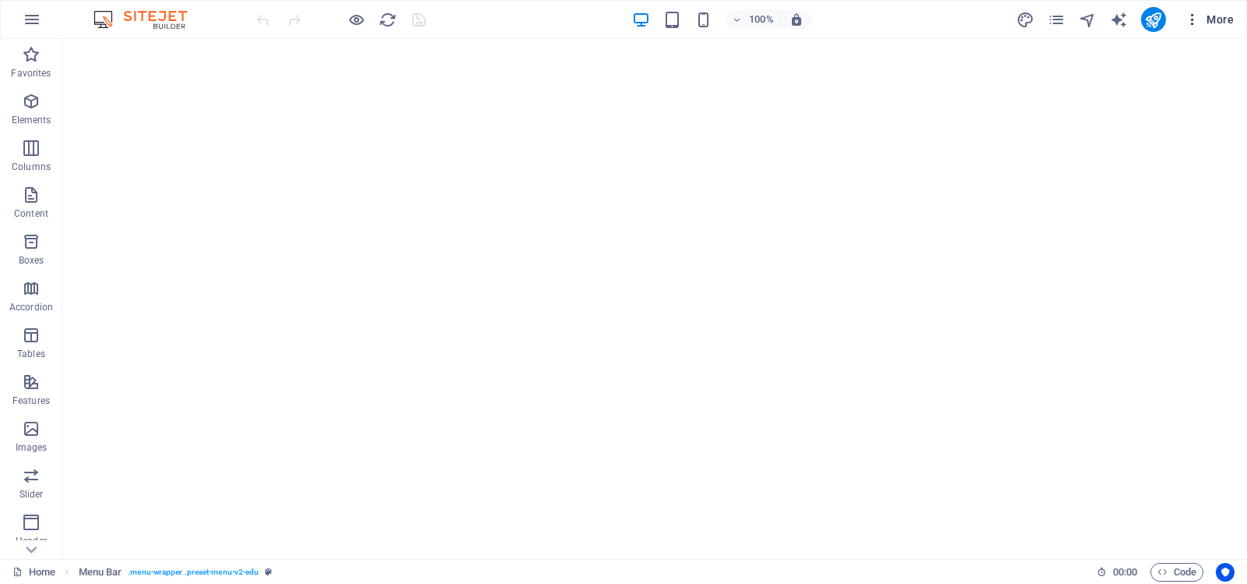
click at [1194, 16] on icon "button" at bounding box center [1193, 20] width 16 height 16
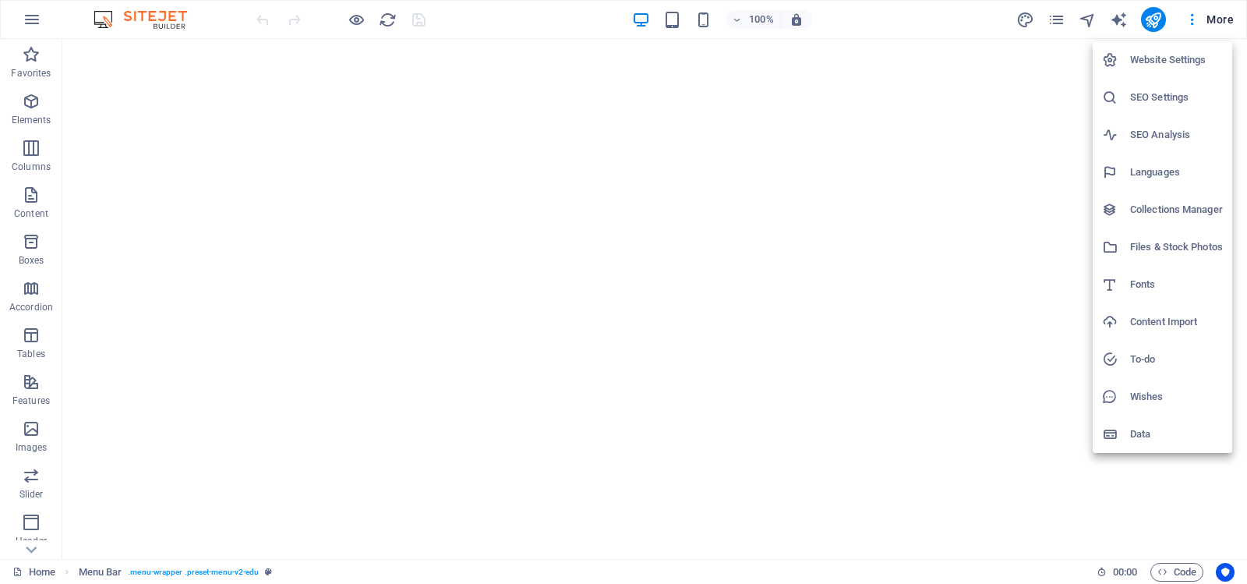
click at [1168, 59] on h6 "Website Settings" at bounding box center [1176, 60] width 93 height 19
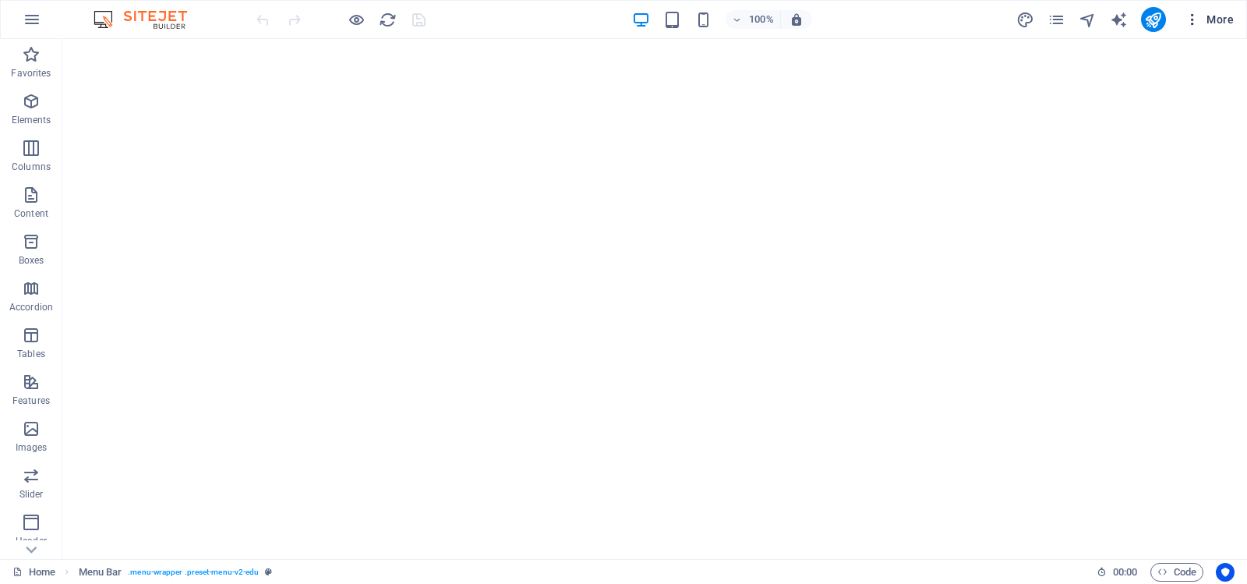
click at [1196, 19] on icon "button" at bounding box center [1193, 20] width 16 height 16
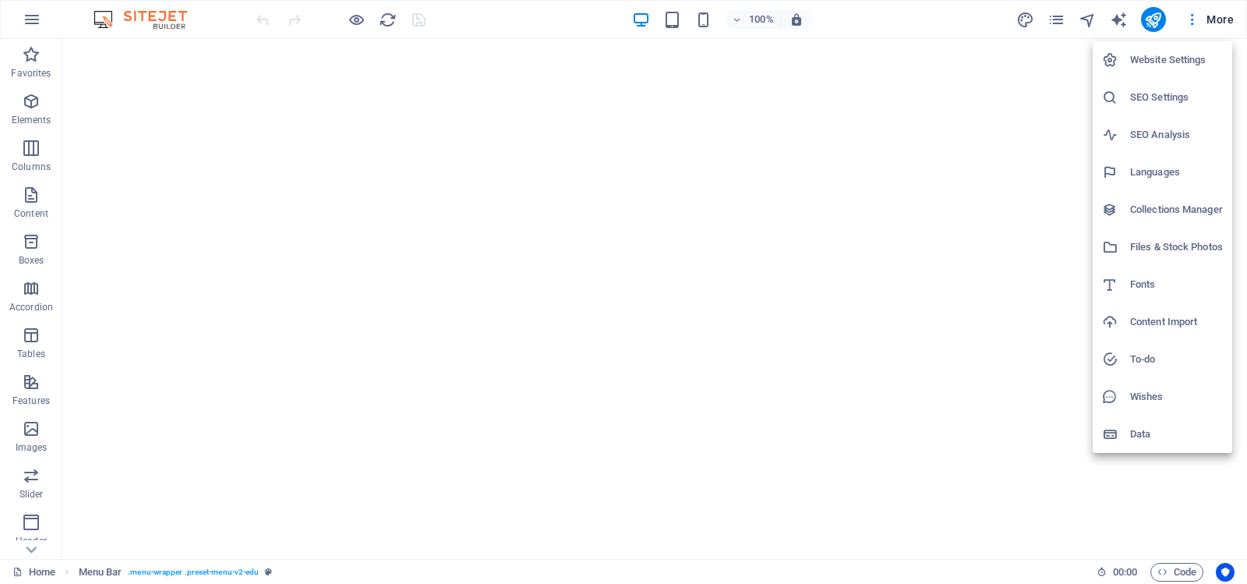
click at [1181, 58] on h6 "Website Settings" at bounding box center [1176, 60] width 93 height 19
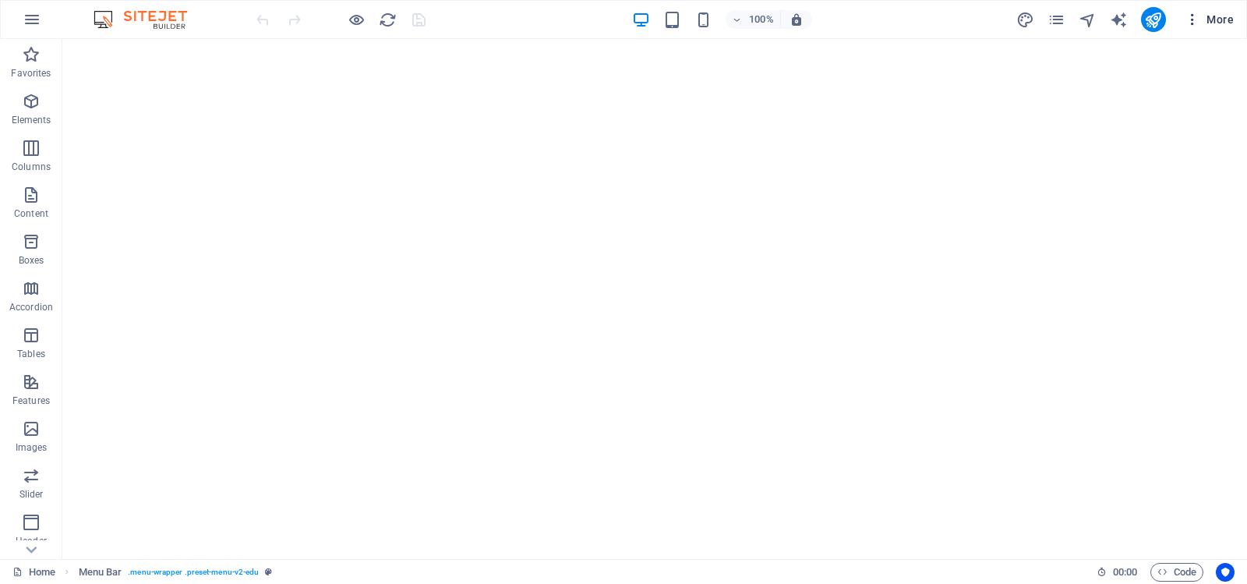
click at [1193, 16] on icon "button" at bounding box center [1193, 20] width 16 height 16
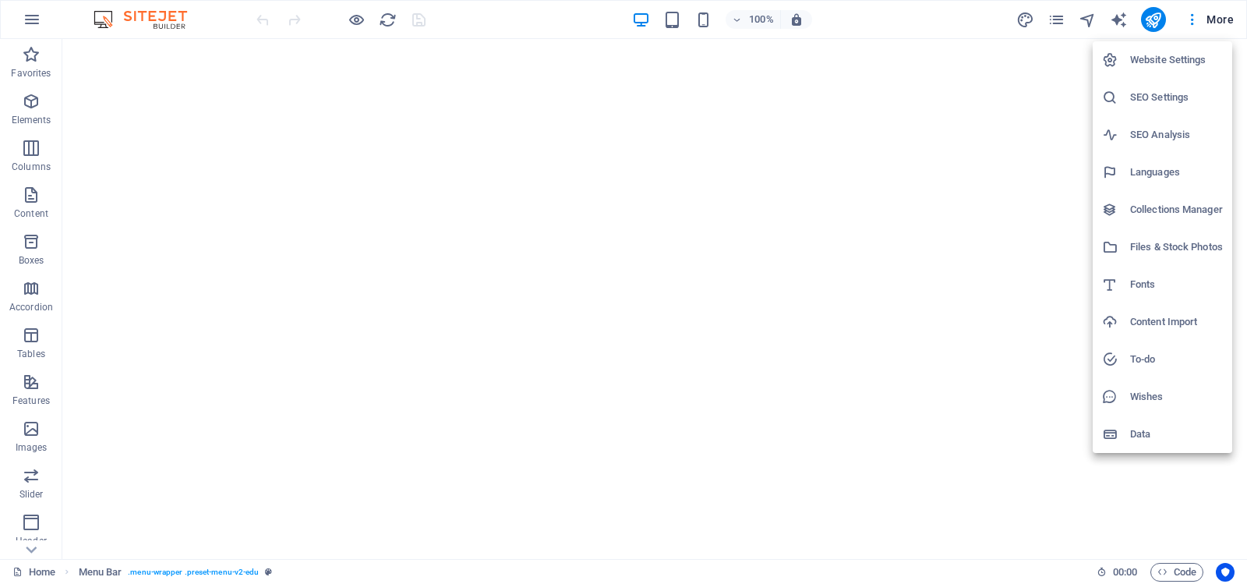
click at [1164, 58] on h6 "Website Settings" at bounding box center [1176, 60] width 93 height 19
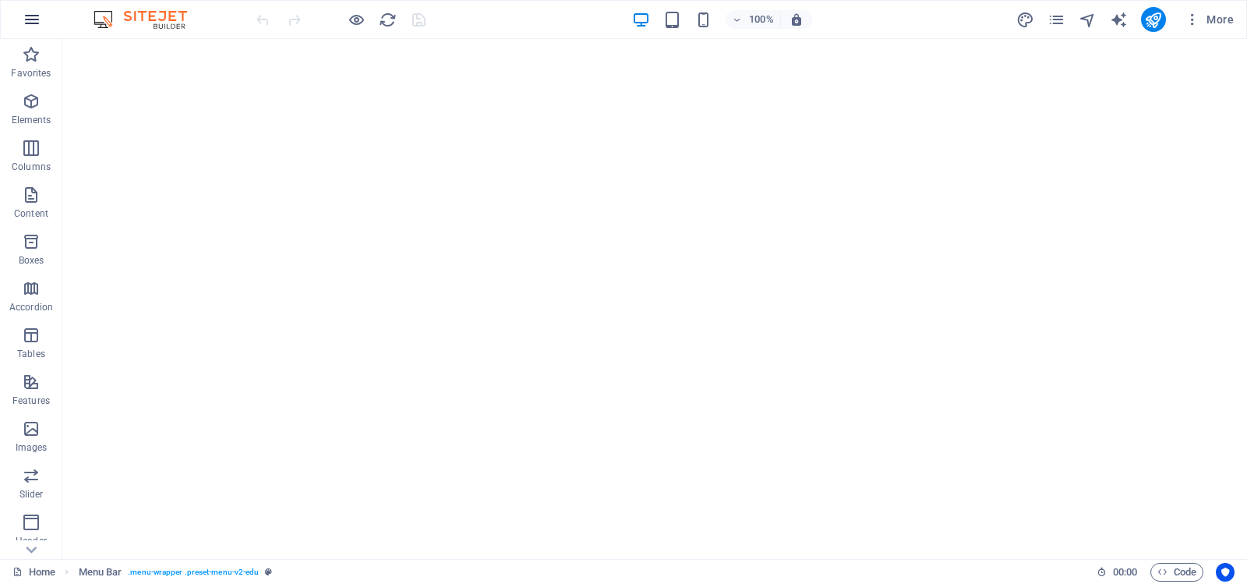
click at [29, 17] on icon "button" at bounding box center [32, 19] width 19 height 19
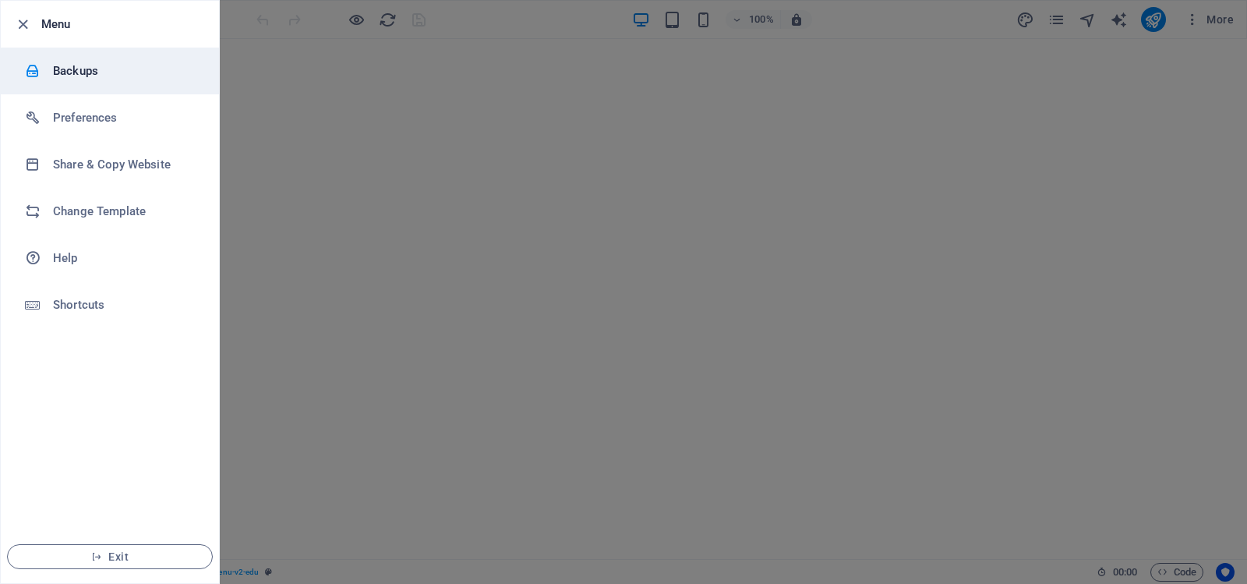
click at [62, 71] on h6 "Backups" at bounding box center [125, 71] width 144 height 19
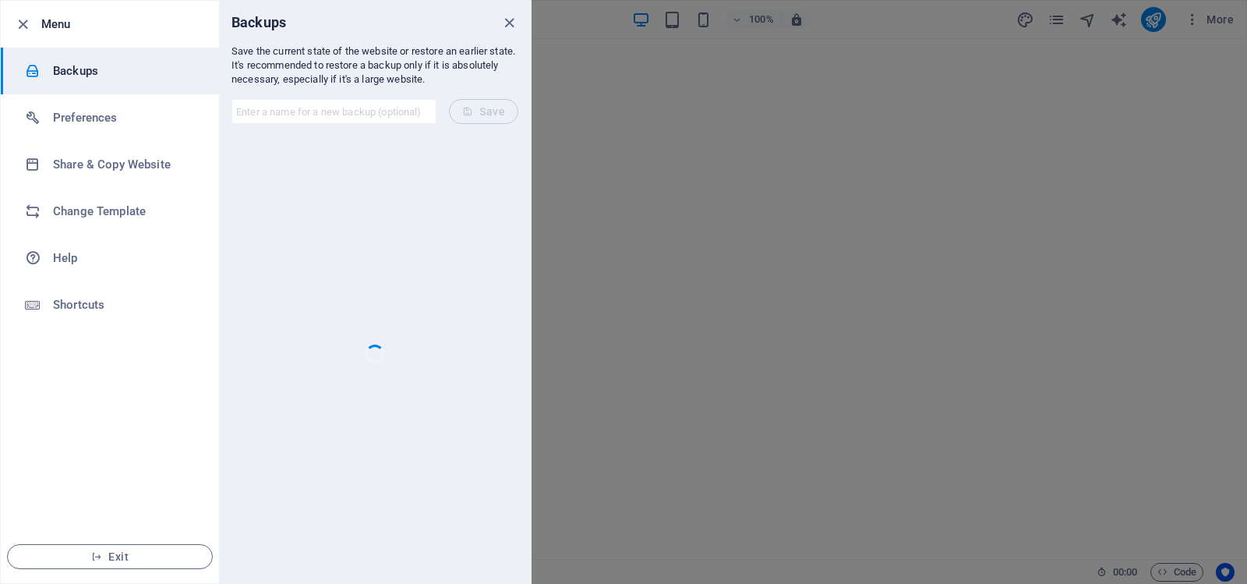
click at [799, 129] on div at bounding box center [623, 292] width 1247 height 584
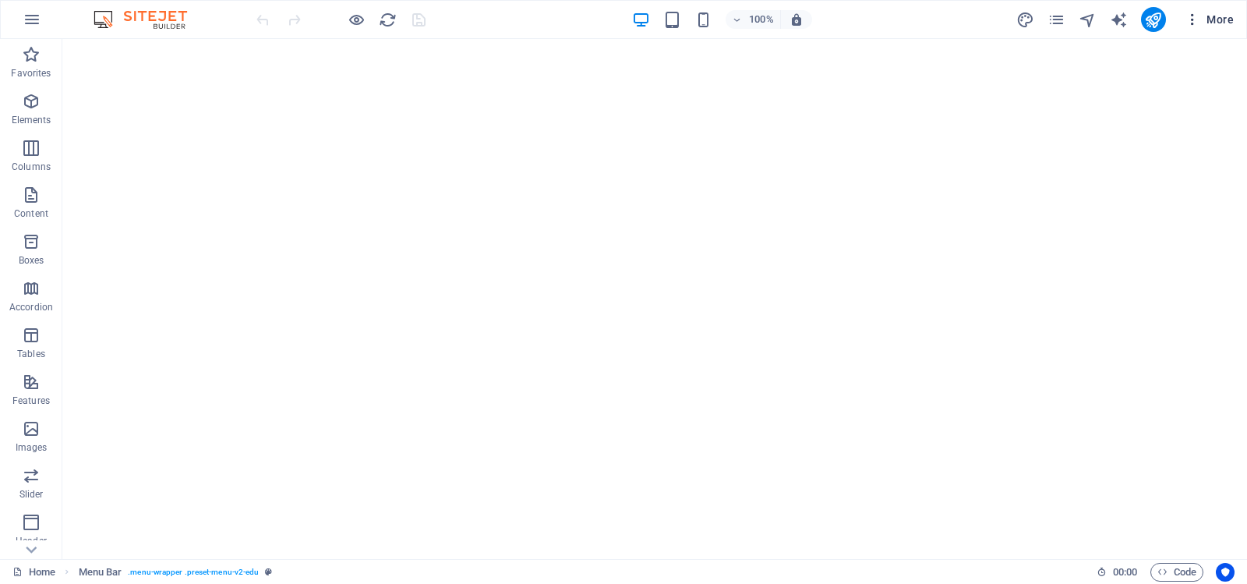
click at [1193, 17] on icon "button" at bounding box center [1193, 20] width 16 height 16
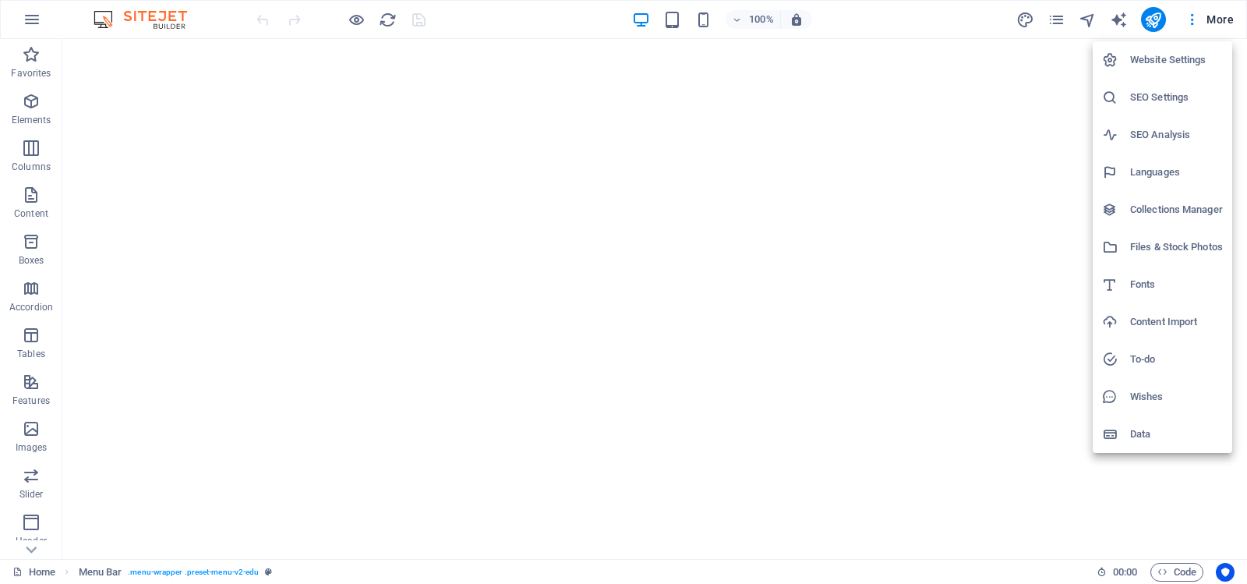
click at [1168, 53] on h6 "Website Settings" at bounding box center [1176, 60] width 93 height 19
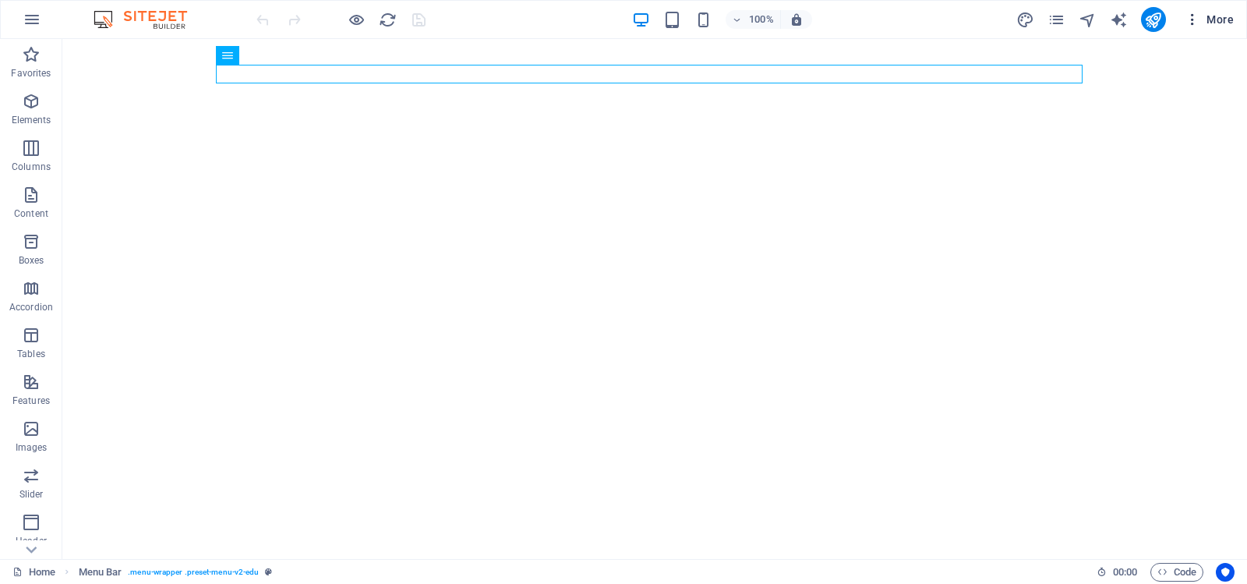
click at [1193, 19] on icon "button" at bounding box center [1193, 20] width 16 height 16
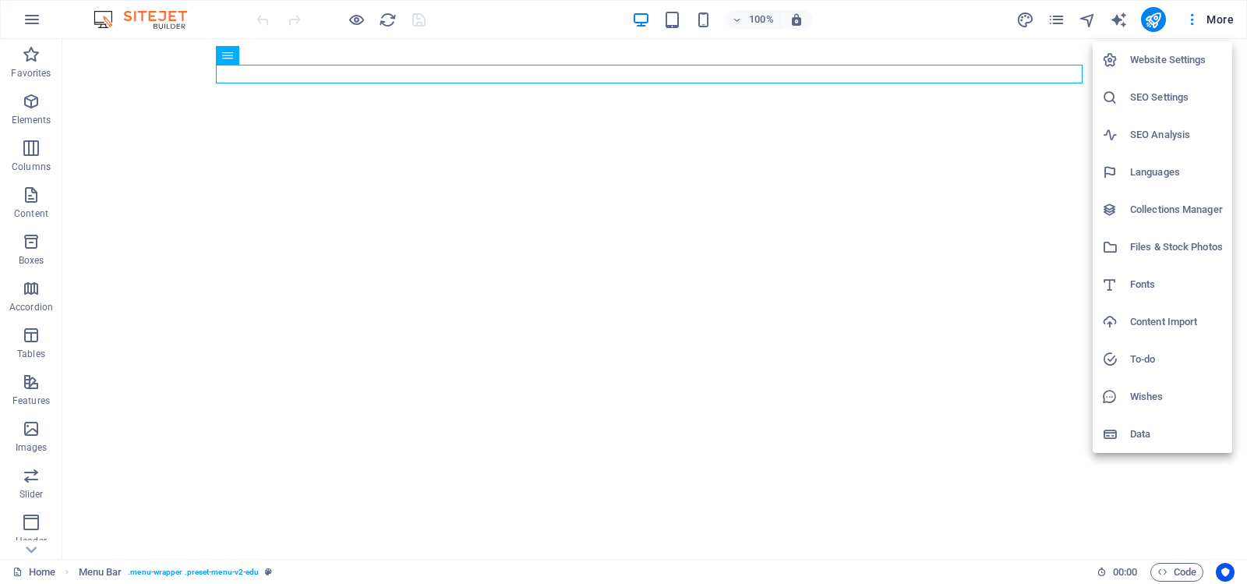
click at [1159, 61] on h6 "Website Settings" at bounding box center [1176, 60] width 93 height 19
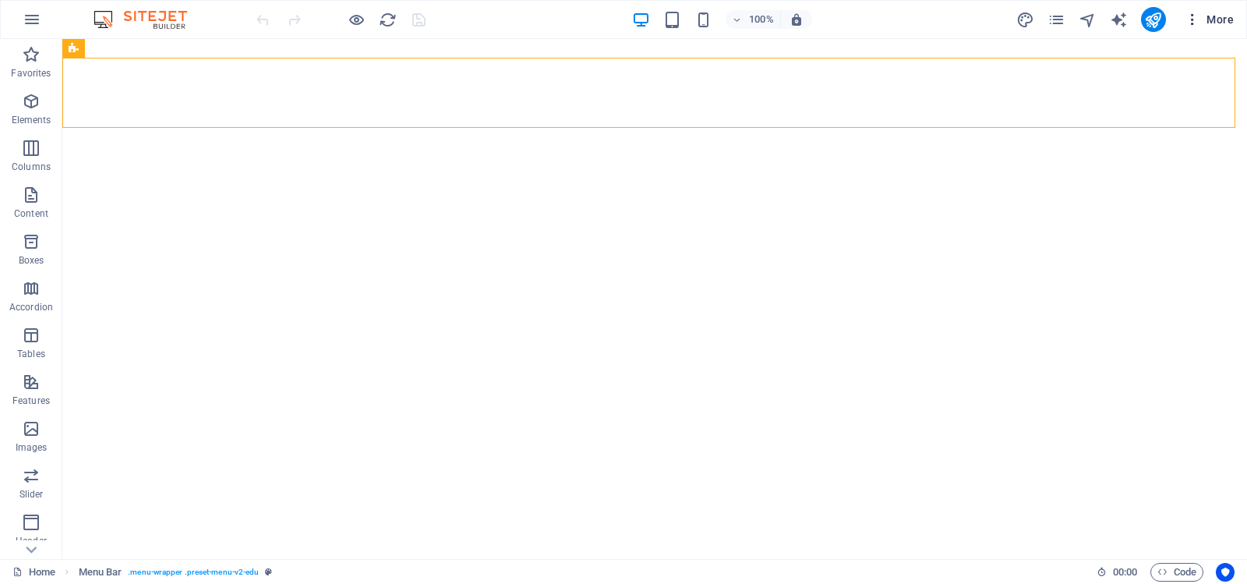
click at [1194, 17] on icon "button" at bounding box center [1193, 20] width 16 height 16
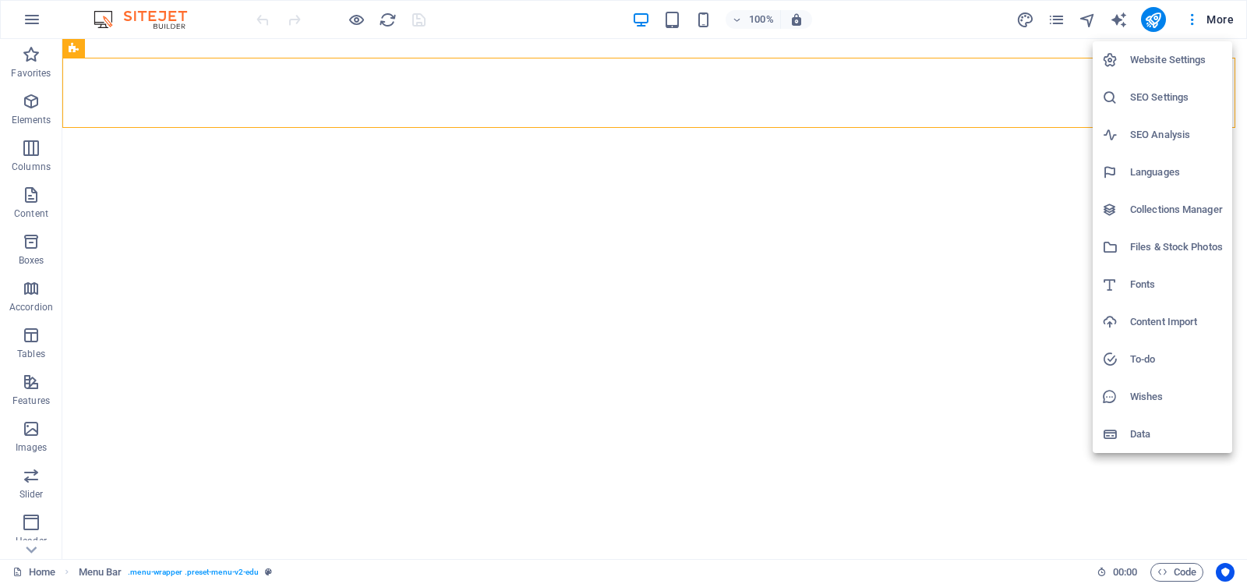
click at [1167, 55] on h6 "Website Settings" at bounding box center [1176, 60] width 93 height 19
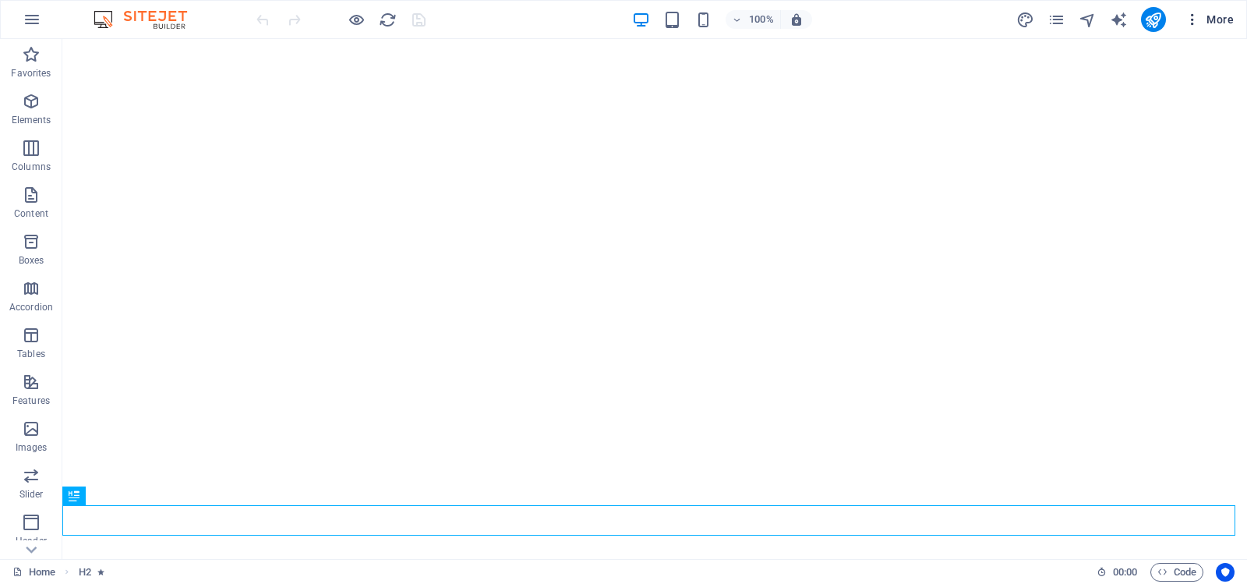
click at [1196, 17] on icon "button" at bounding box center [1193, 20] width 16 height 16
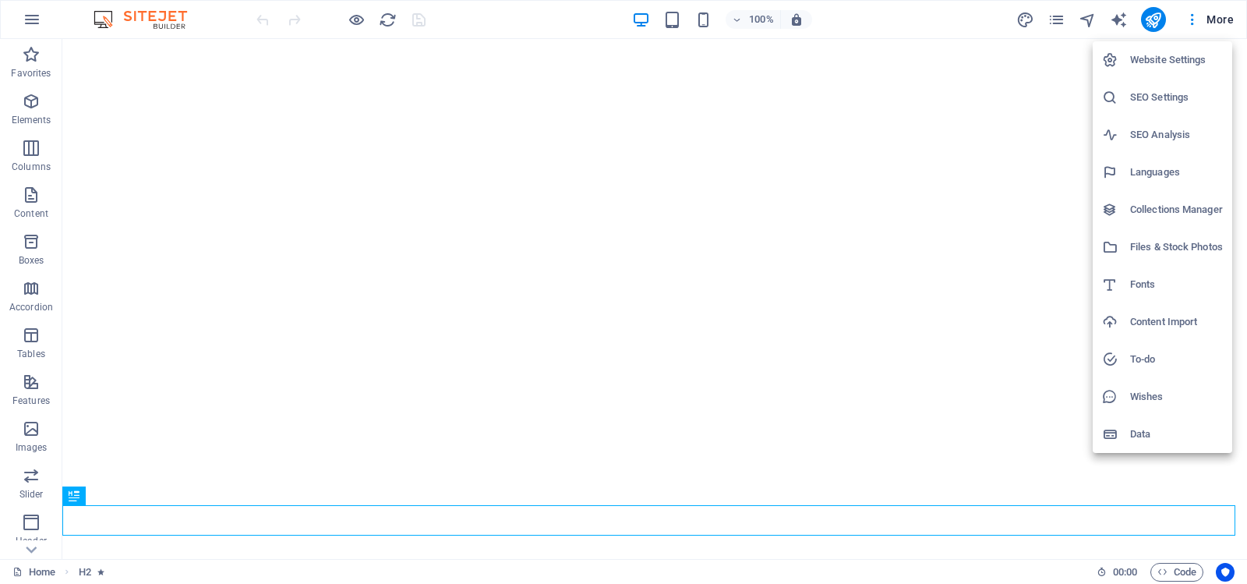
click at [1182, 55] on h6 "Website Settings" at bounding box center [1176, 60] width 93 height 19
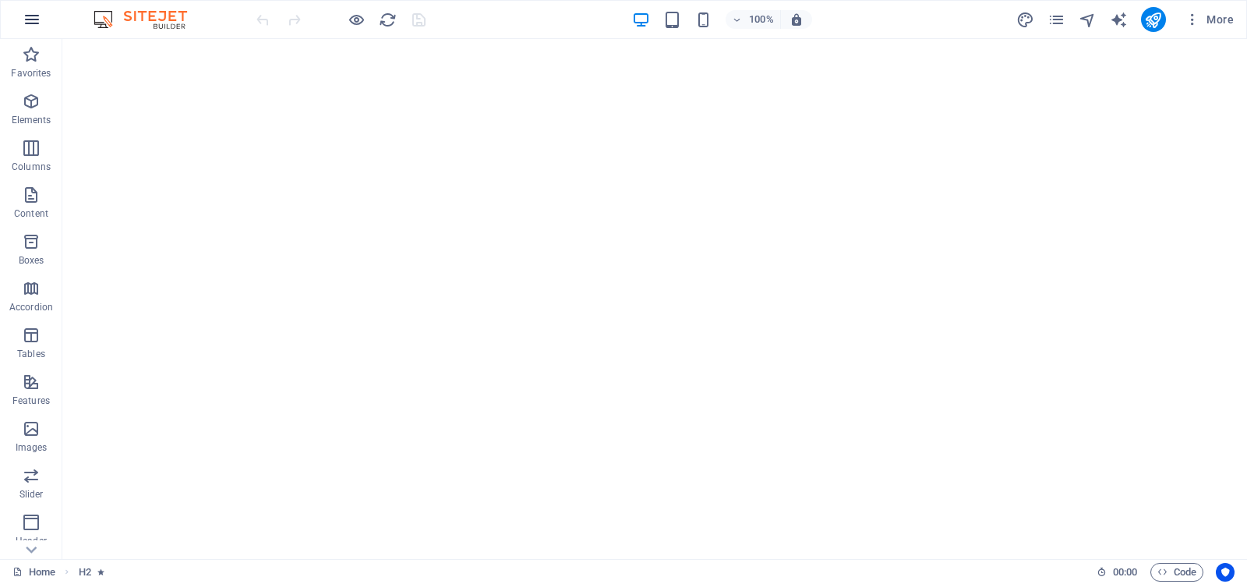
click at [33, 17] on icon "button" at bounding box center [32, 19] width 19 height 19
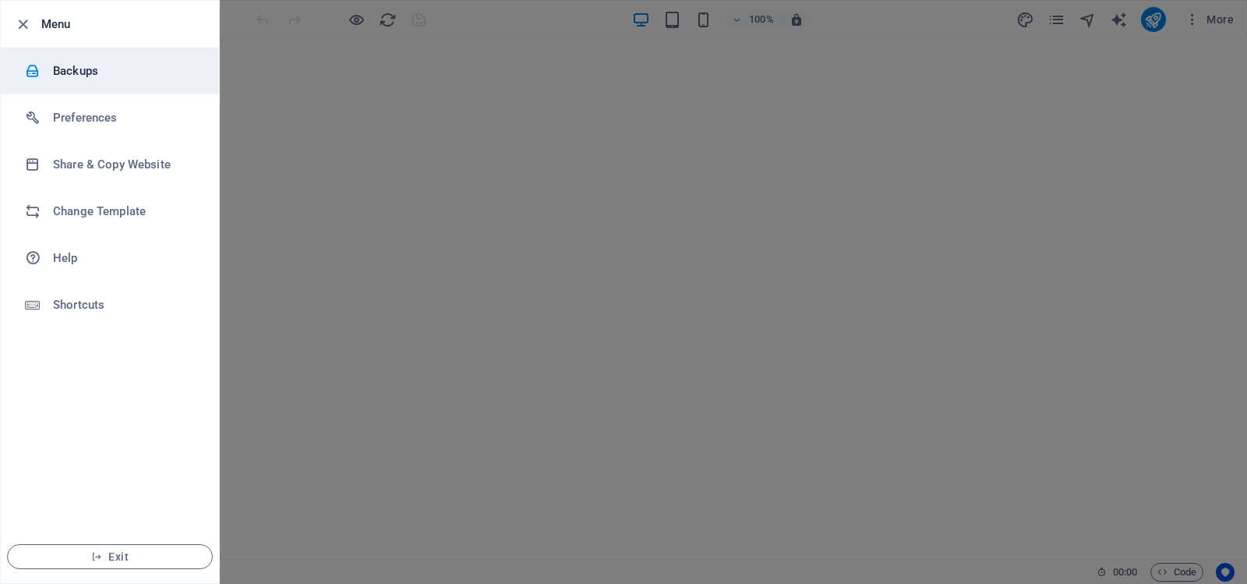
click at [68, 69] on h6 "Backups" at bounding box center [125, 71] width 144 height 19
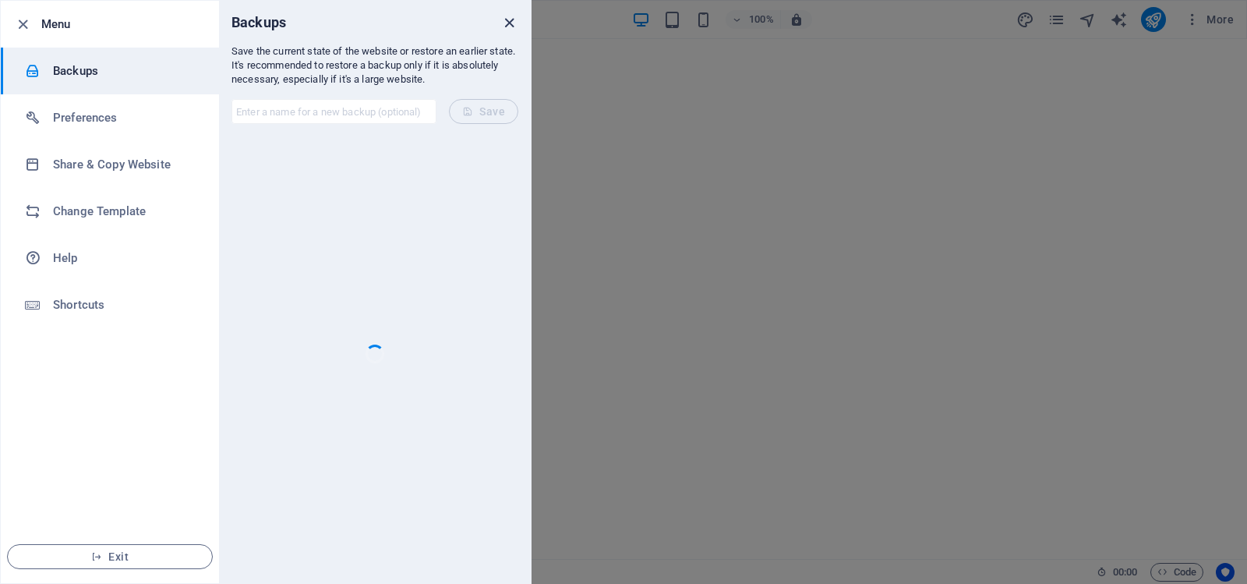
click at [508, 21] on icon "close" at bounding box center [509, 23] width 18 height 18
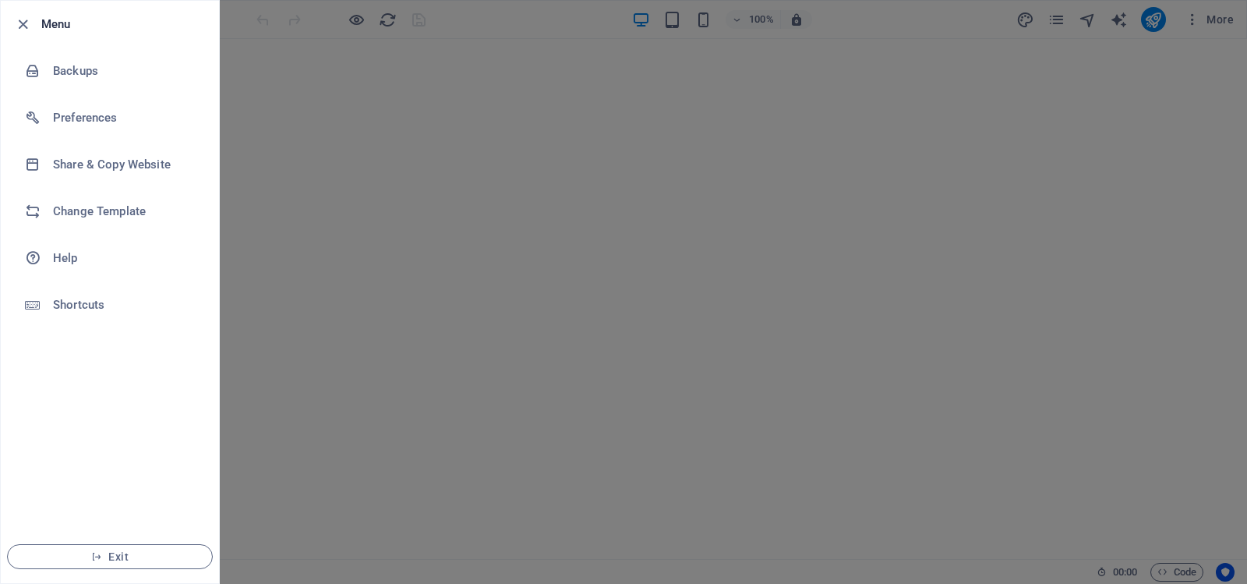
click at [481, 200] on div at bounding box center [623, 292] width 1247 height 584
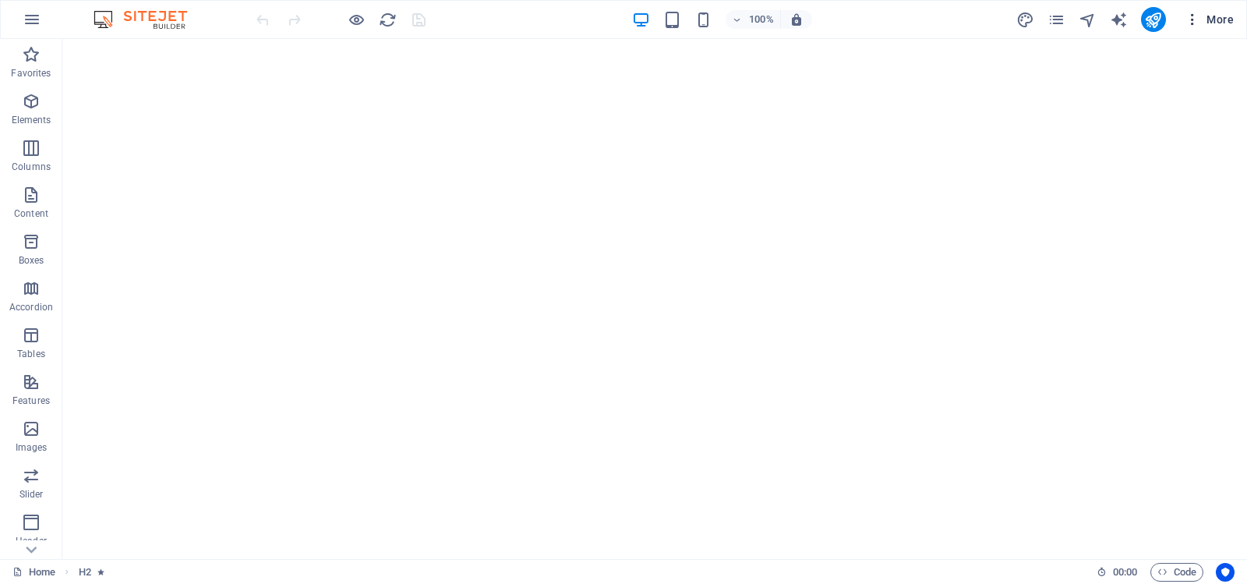
click at [1196, 18] on icon "button" at bounding box center [1193, 20] width 16 height 16
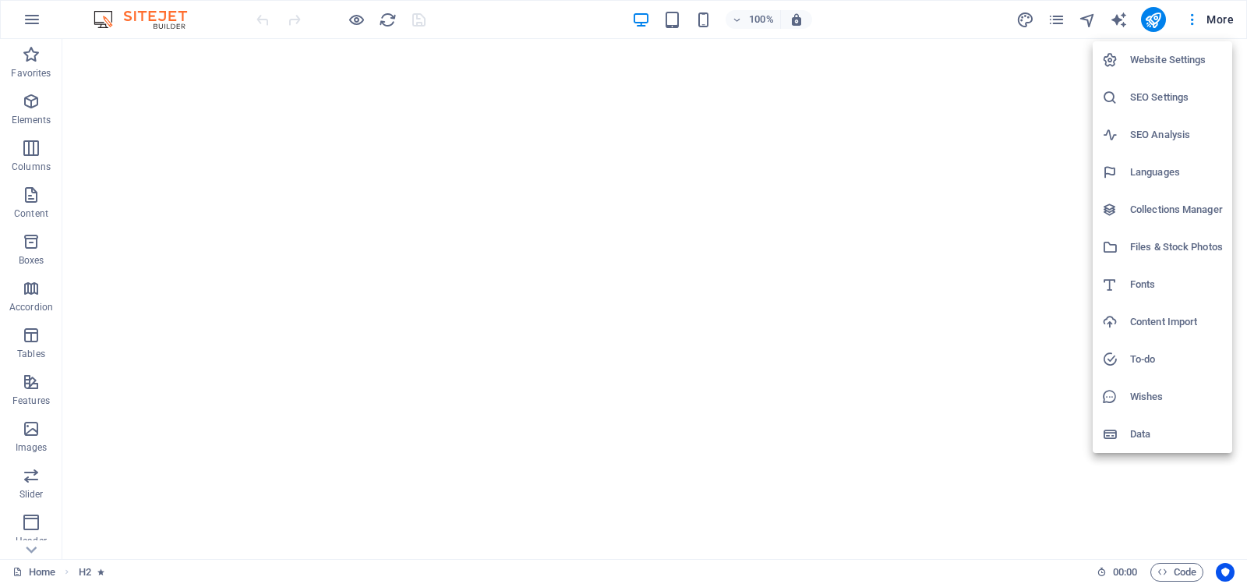
click at [1149, 58] on h6 "Website Settings" at bounding box center [1176, 60] width 93 height 19
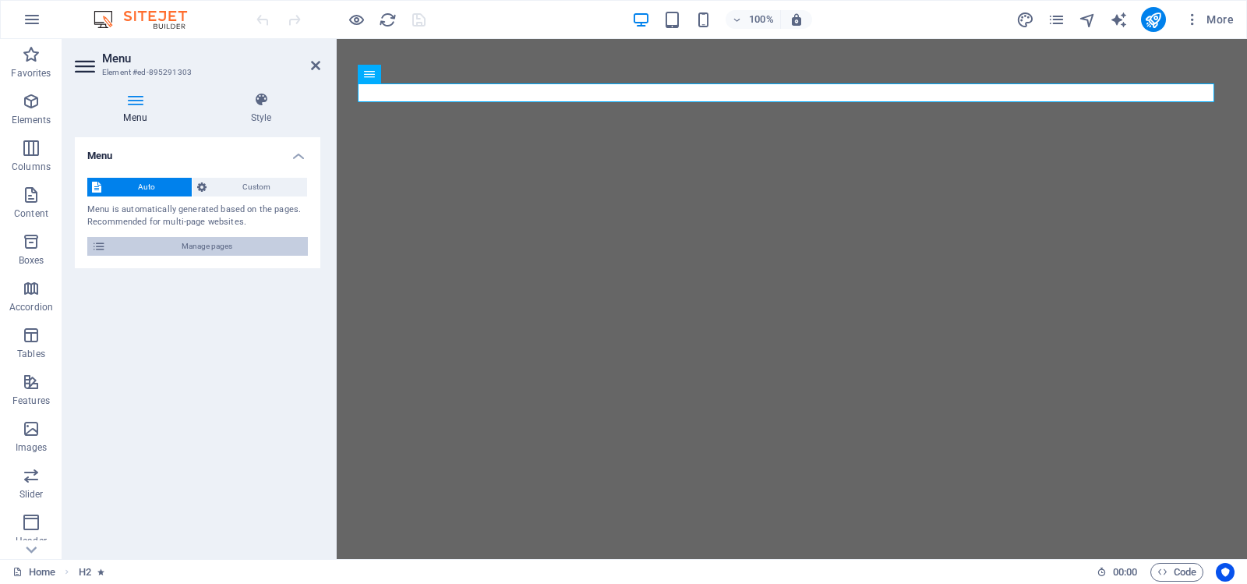
click at [206, 245] on span "Manage pages" at bounding box center [207, 246] width 193 height 19
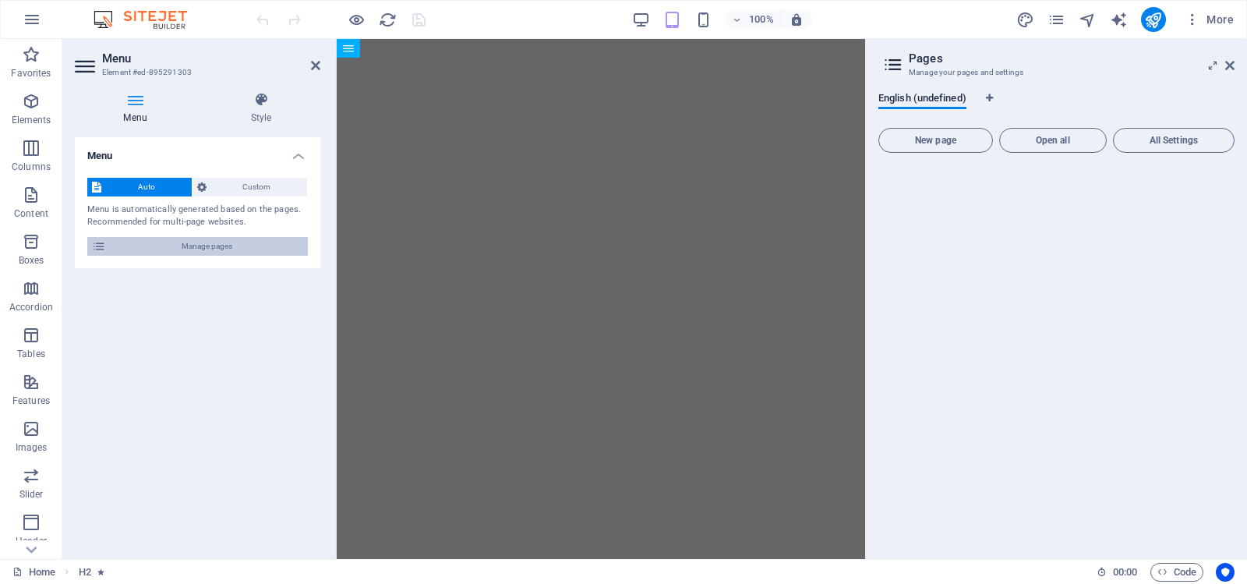
click at [203, 244] on span "Manage pages" at bounding box center [207, 246] width 193 height 19
click at [1043, 138] on span "Open all" at bounding box center [1053, 140] width 94 height 9
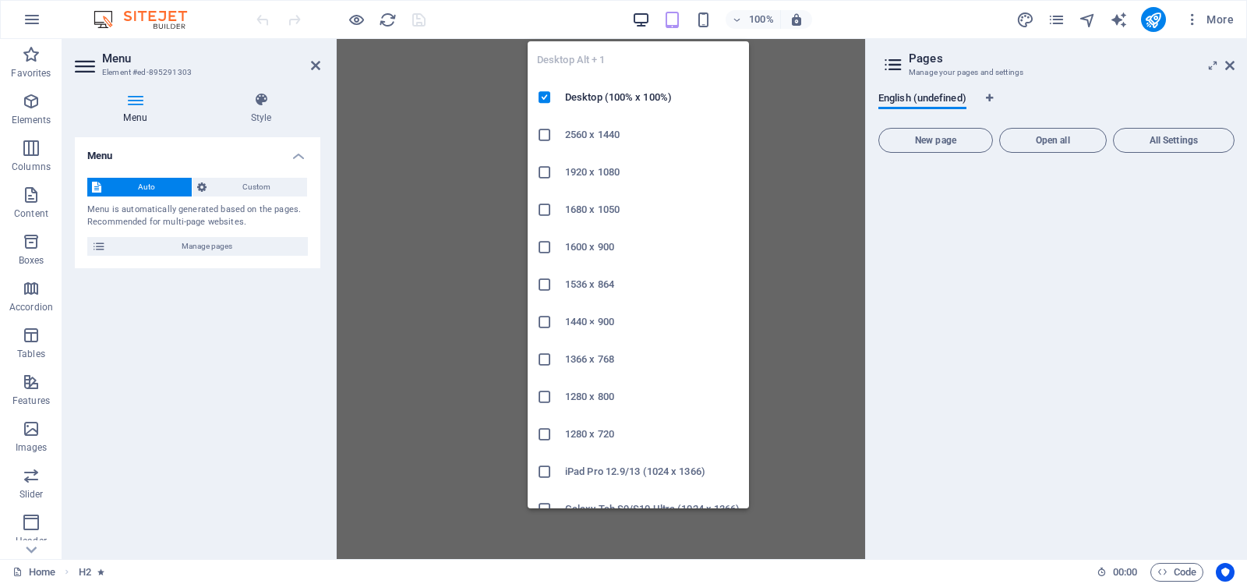
click at [641, 14] on icon "button" at bounding box center [641, 20] width 18 height 18
click at [639, 16] on icon "button" at bounding box center [641, 20] width 18 height 18
click at [639, 15] on icon "button" at bounding box center [641, 20] width 18 height 18
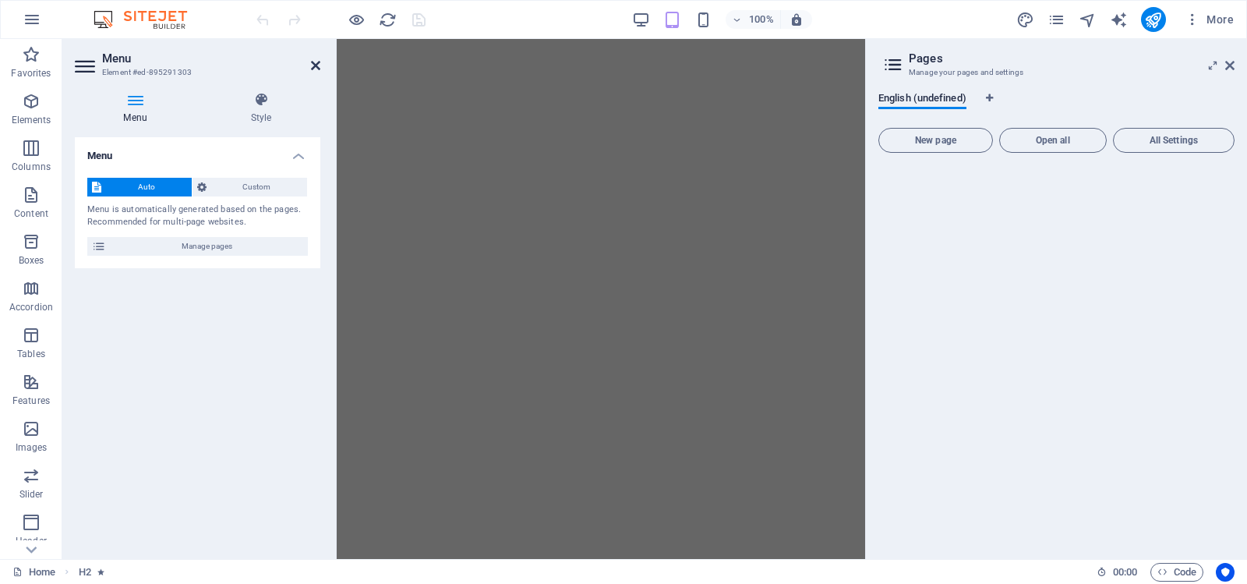
click at [311, 64] on icon at bounding box center [315, 65] width 9 height 12
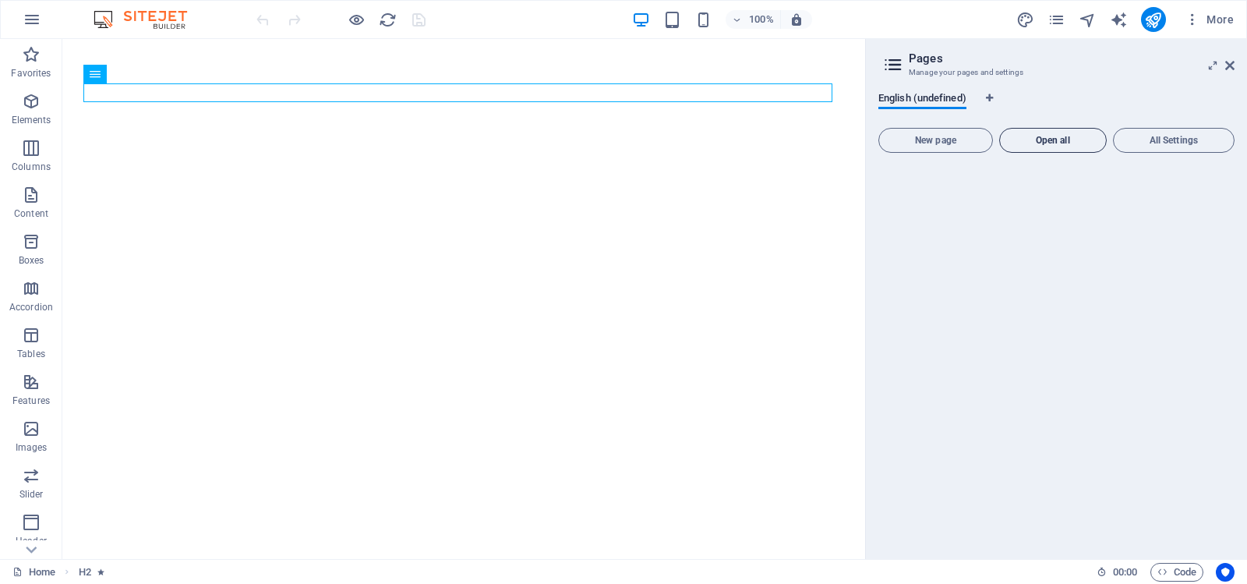
click at [1050, 140] on span "Open all" at bounding box center [1053, 140] width 94 height 9
click at [1168, 140] on span "All Settings" at bounding box center [1174, 140] width 108 height 9
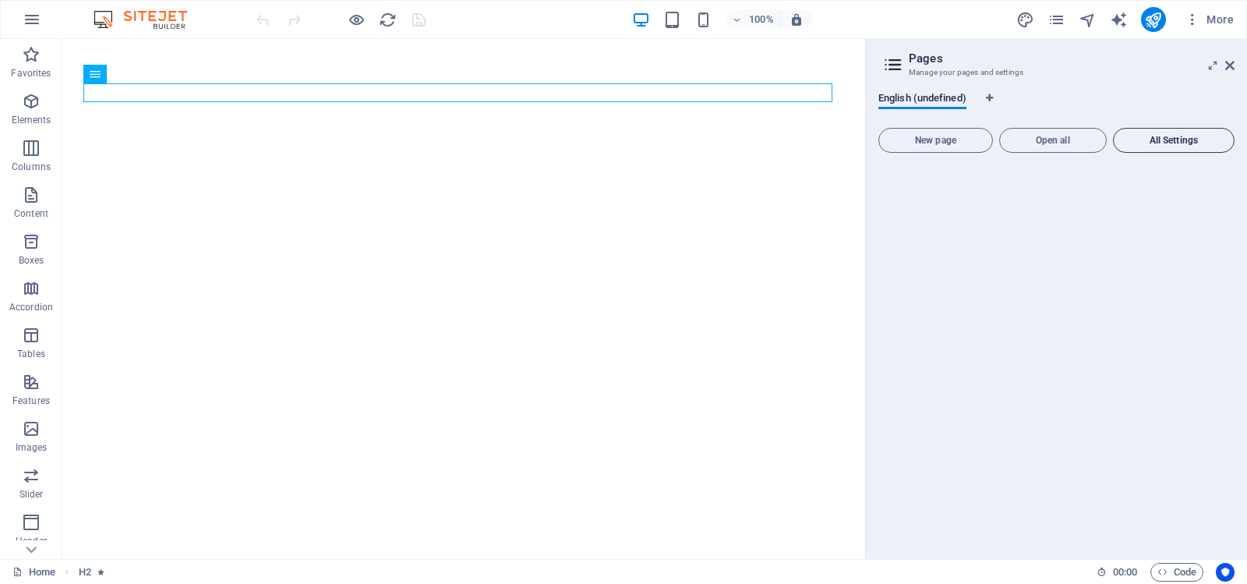
click at [1168, 140] on span "All Settings" at bounding box center [1174, 140] width 108 height 9
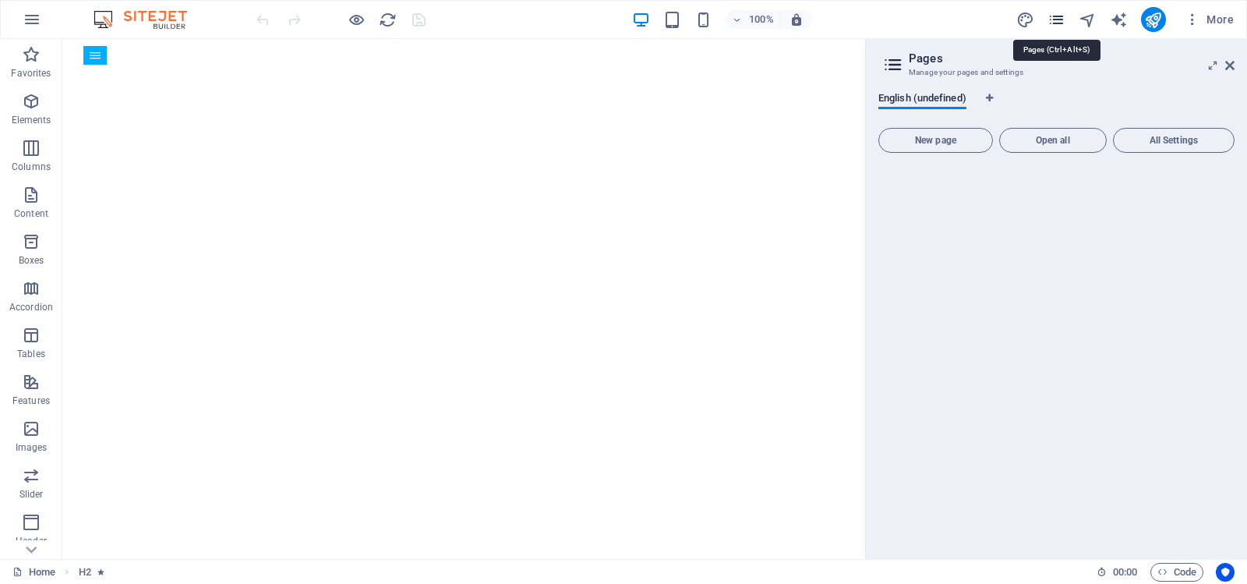
click at [1055, 19] on icon "pages" at bounding box center [1057, 20] width 18 height 18
click at [1228, 63] on icon at bounding box center [1229, 65] width 9 height 12
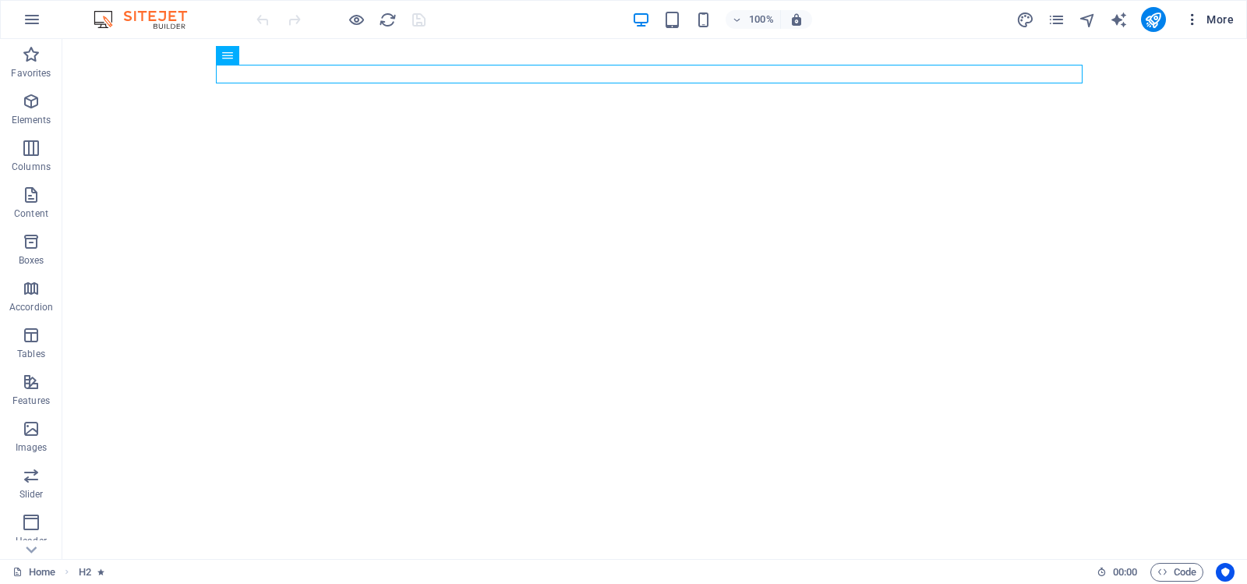
click at [1193, 16] on icon "button" at bounding box center [1193, 20] width 16 height 16
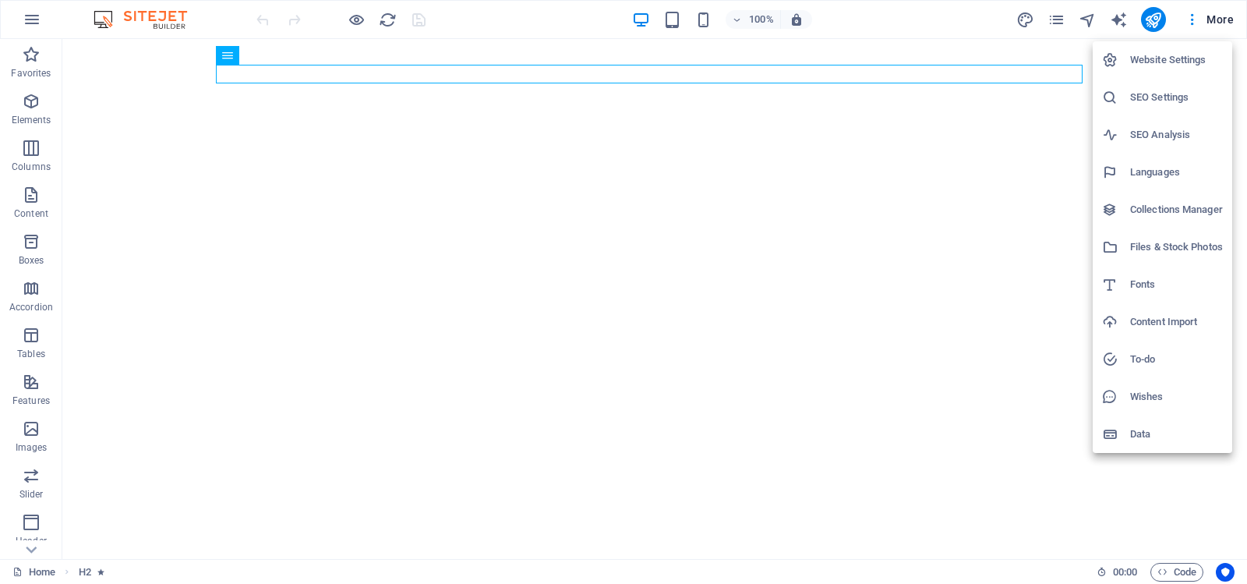
click at [1168, 203] on h6 "Collections Manager" at bounding box center [1176, 209] width 93 height 19
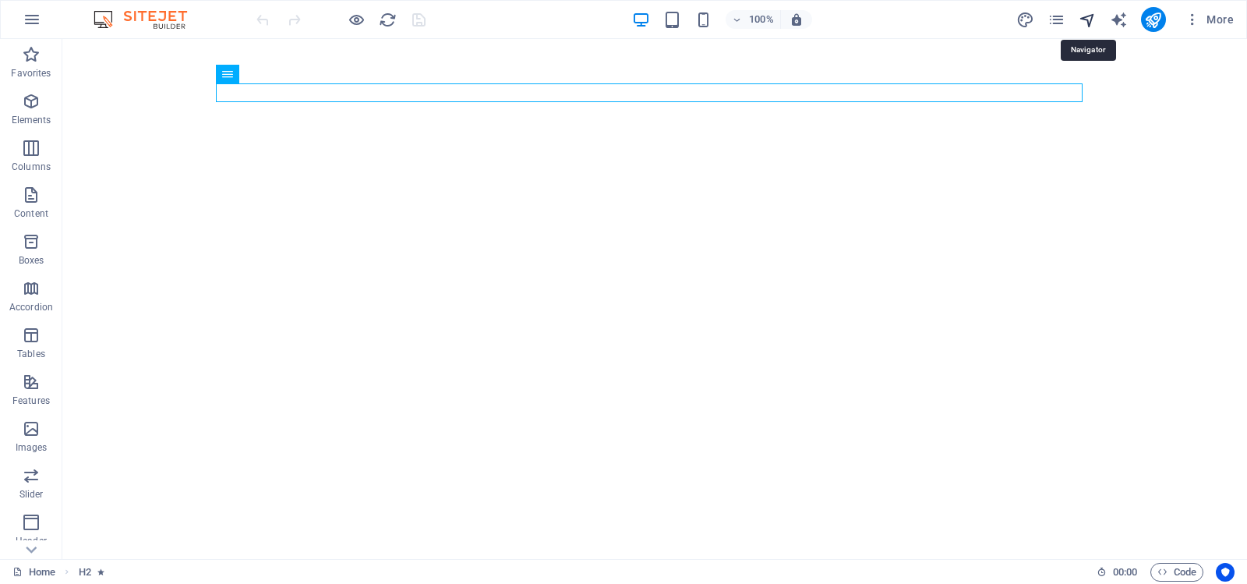
click at [1088, 17] on icon "navigator" at bounding box center [1088, 20] width 18 height 18
click at [1090, 16] on icon "navigator" at bounding box center [1088, 20] width 18 height 18
click at [1029, 19] on icon "design" at bounding box center [1025, 20] width 18 height 18
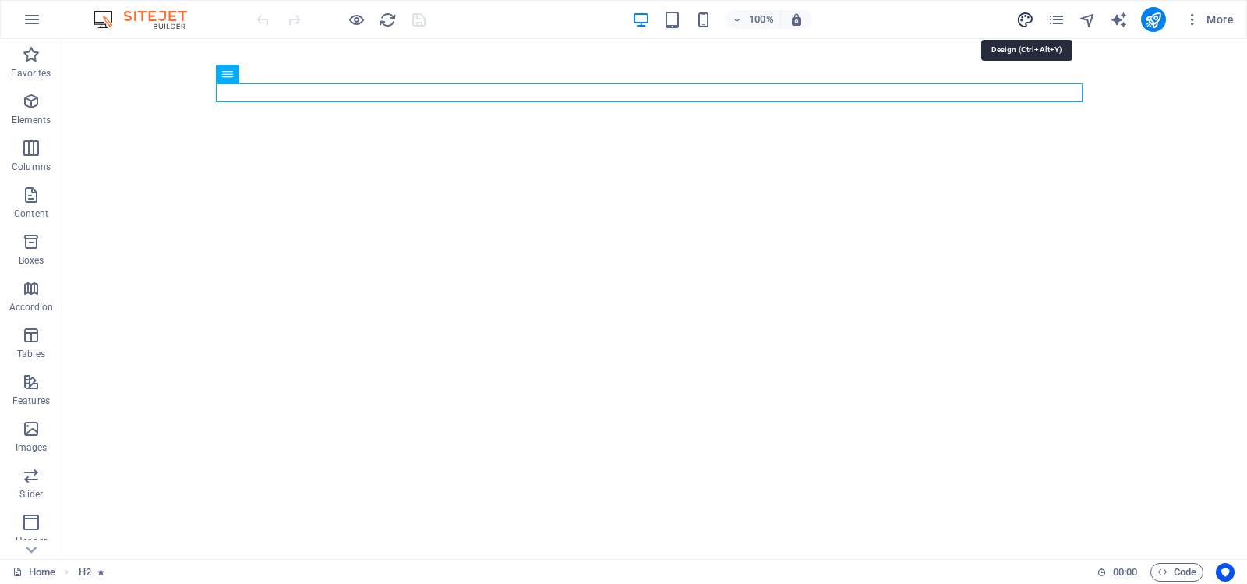
click at [1029, 19] on icon "design" at bounding box center [1025, 20] width 18 height 18
click at [28, 19] on icon "button" at bounding box center [32, 19] width 19 height 19
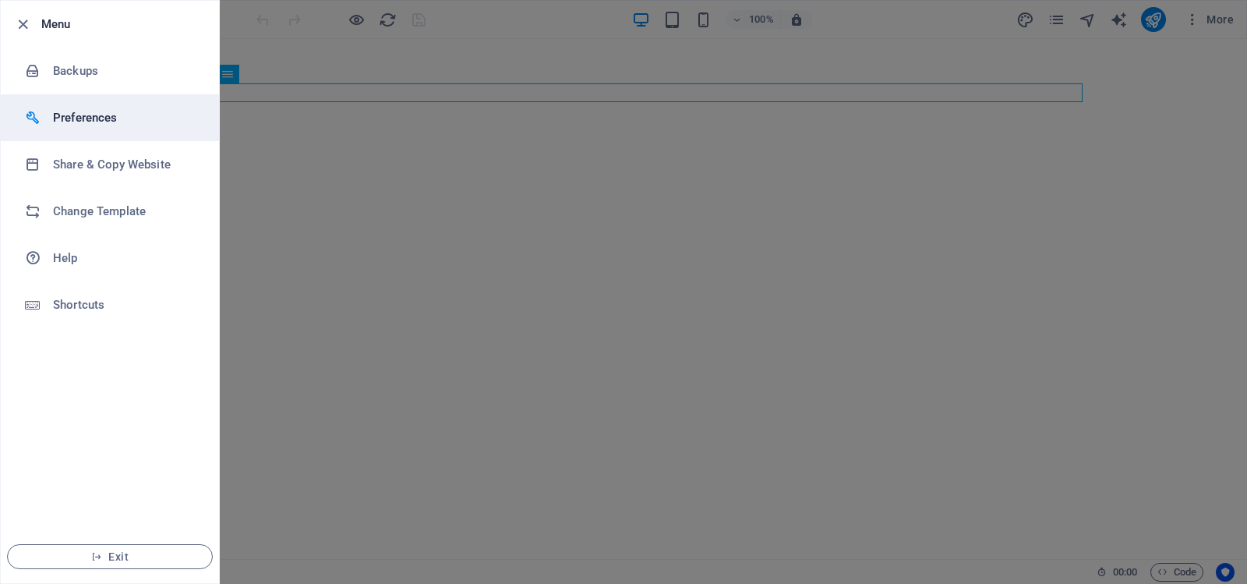
click at [82, 115] on h6 "Preferences" at bounding box center [125, 117] width 144 height 19
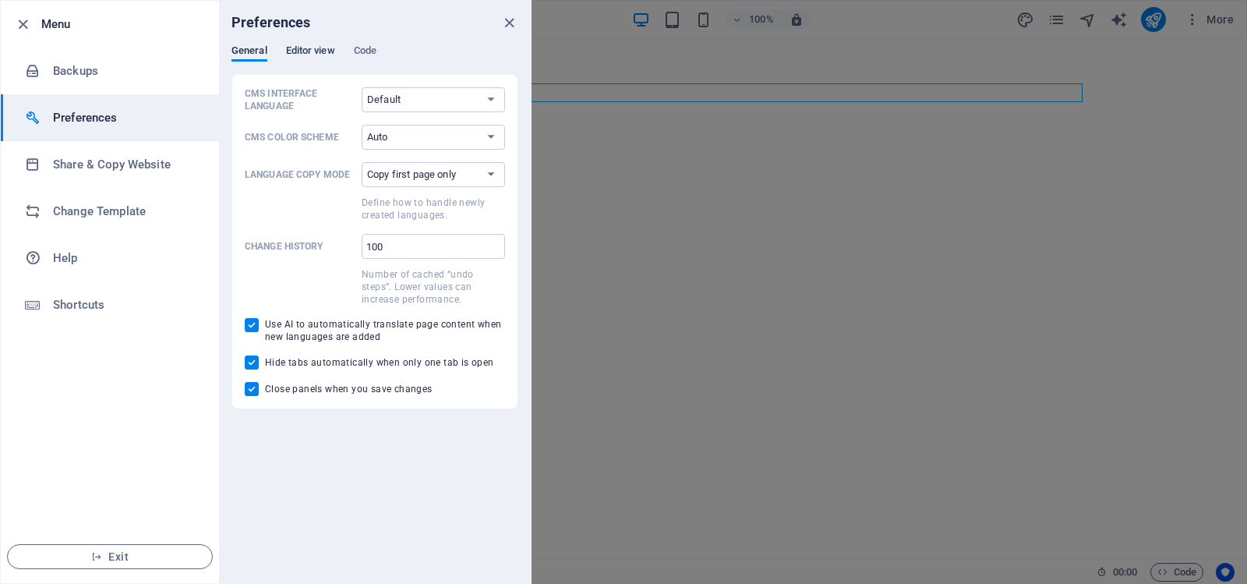
click at [313, 48] on span "Editor view" at bounding box center [310, 52] width 49 height 22
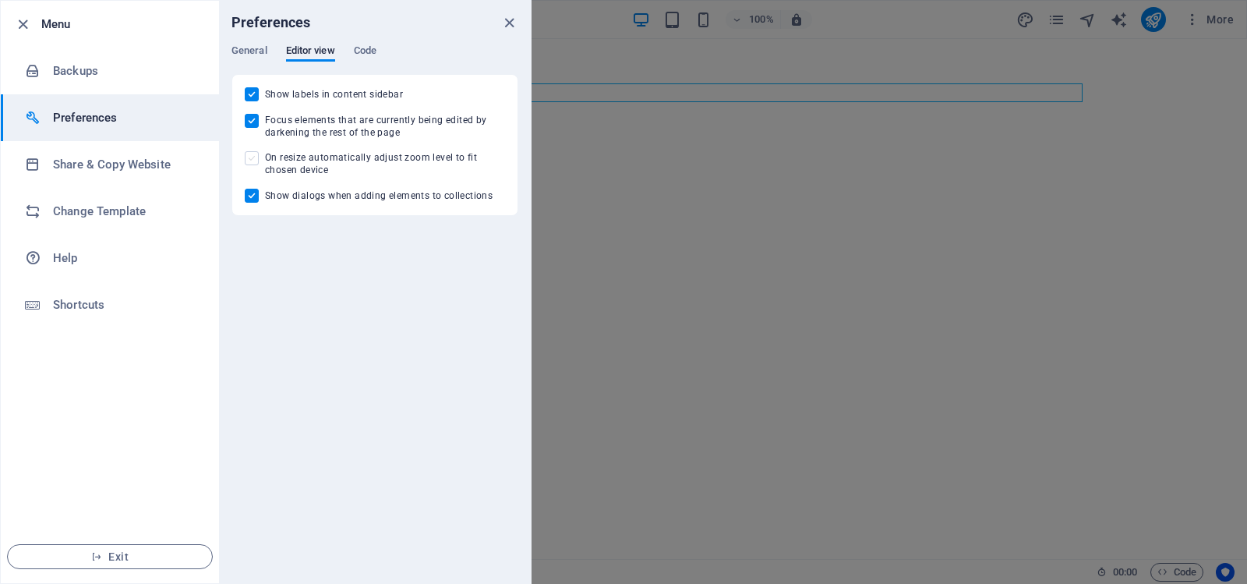
click at [253, 157] on span at bounding box center [252, 158] width 14 height 14
click at [253, 157] on input "On resize automatically adjust zoom level to fit chosen device" at bounding box center [255, 158] width 20 height 14
checkbox input "true"
click at [367, 48] on span "Code" at bounding box center [365, 52] width 23 height 22
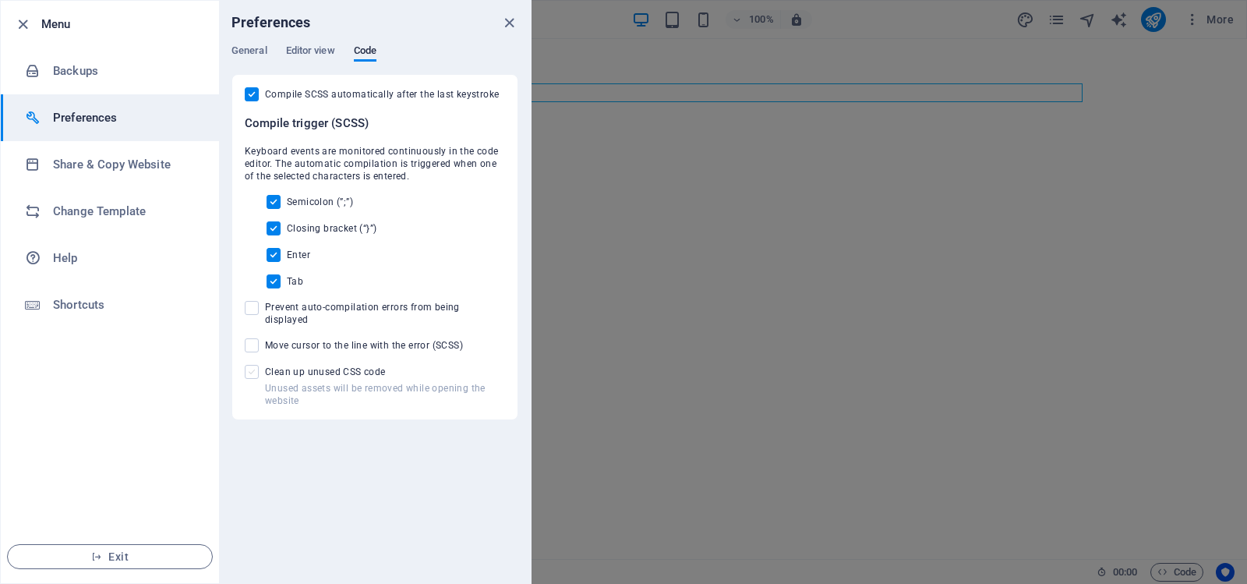
click at [252, 365] on span at bounding box center [252, 372] width 14 height 14
click at [252, 365] on input "Unused assets will be removed while opening the website Clean up unused CSS code" at bounding box center [255, 372] width 20 height 14
checkbox input "true"
click at [62, 69] on h6 "Backups" at bounding box center [125, 71] width 144 height 19
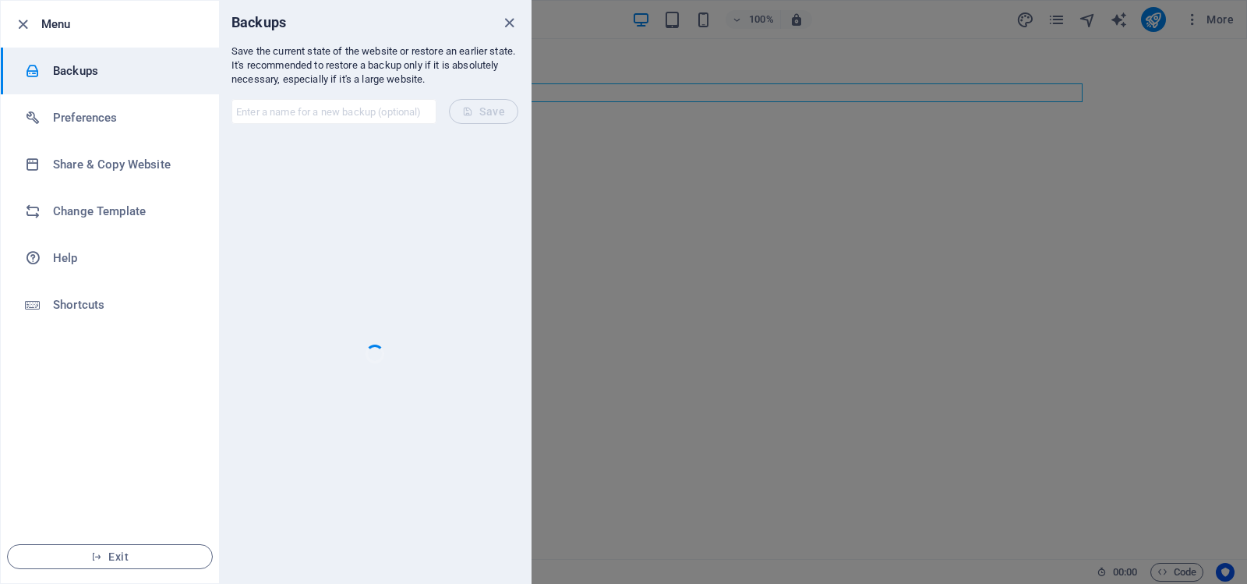
click at [694, 229] on div at bounding box center [623, 292] width 1247 height 584
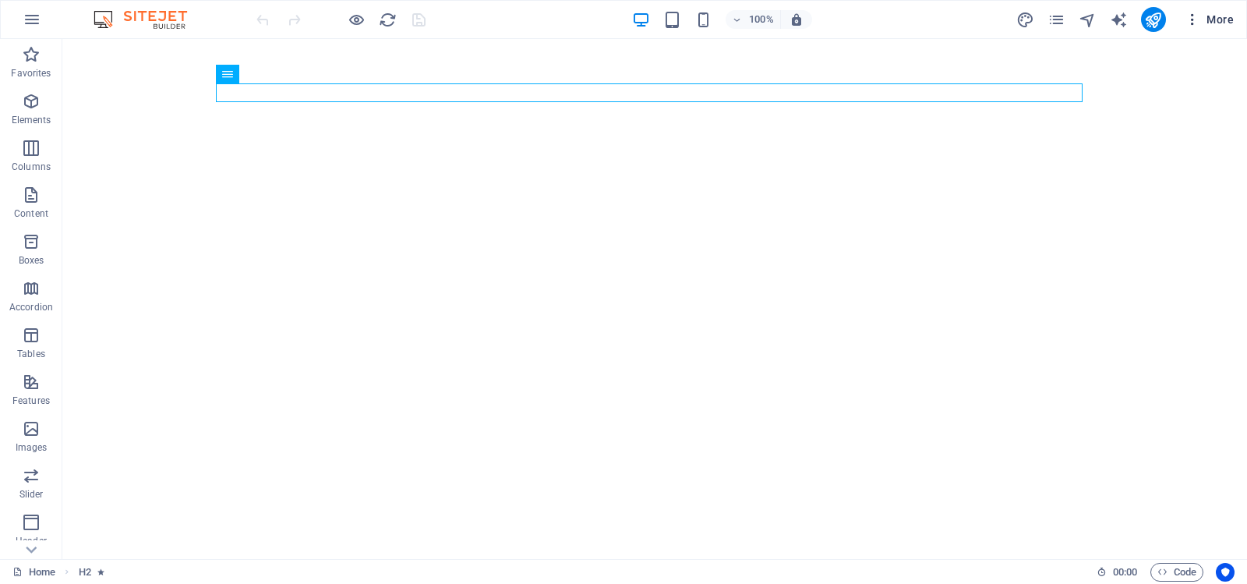
click at [1192, 19] on icon "button" at bounding box center [1193, 20] width 16 height 16
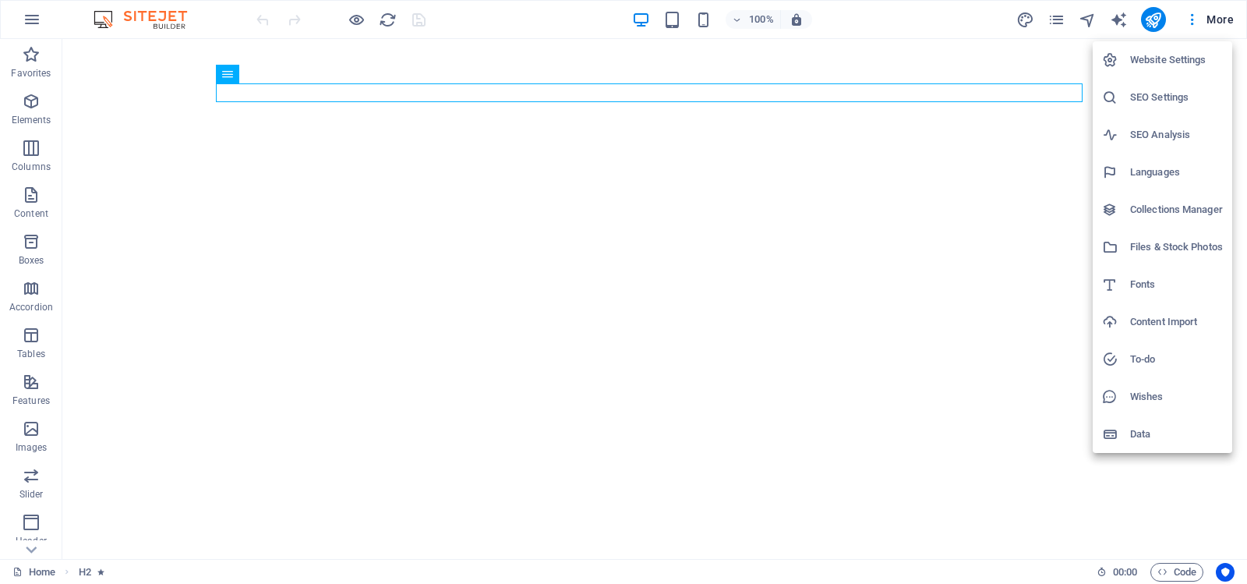
click at [1216, 19] on div at bounding box center [623, 292] width 1247 height 584
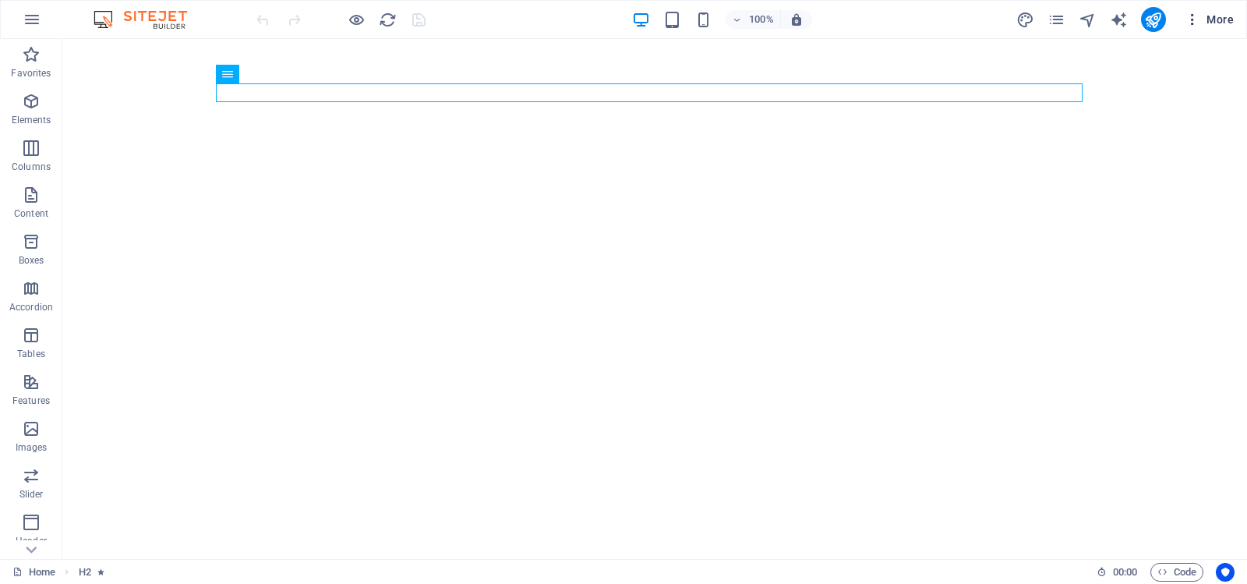
click at [1221, 19] on span "More" at bounding box center [1209, 20] width 49 height 16
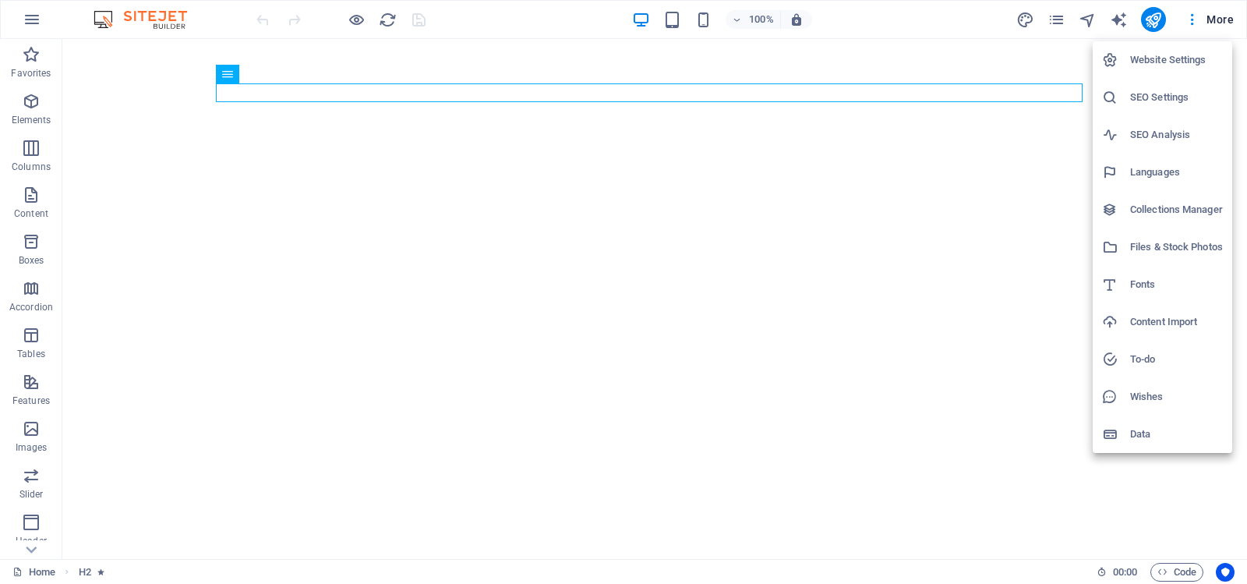
click at [1154, 56] on h6 "Website Settings" at bounding box center [1176, 60] width 93 height 19
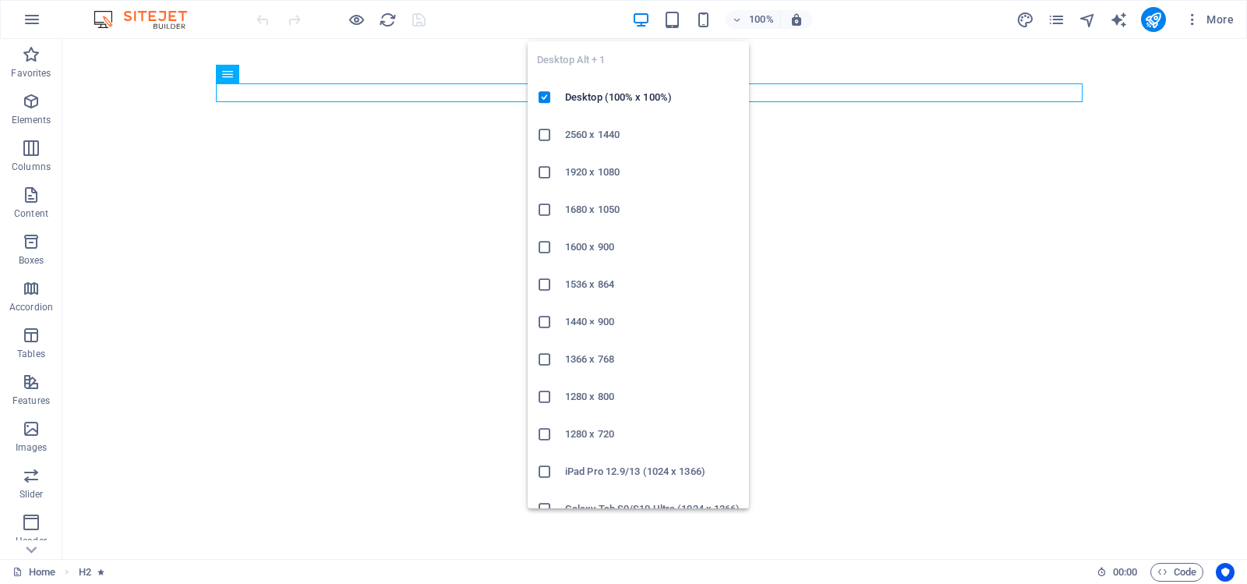
click at [588, 135] on h6 "2560 x 1440" at bounding box center [652, 134] width 175 height 19
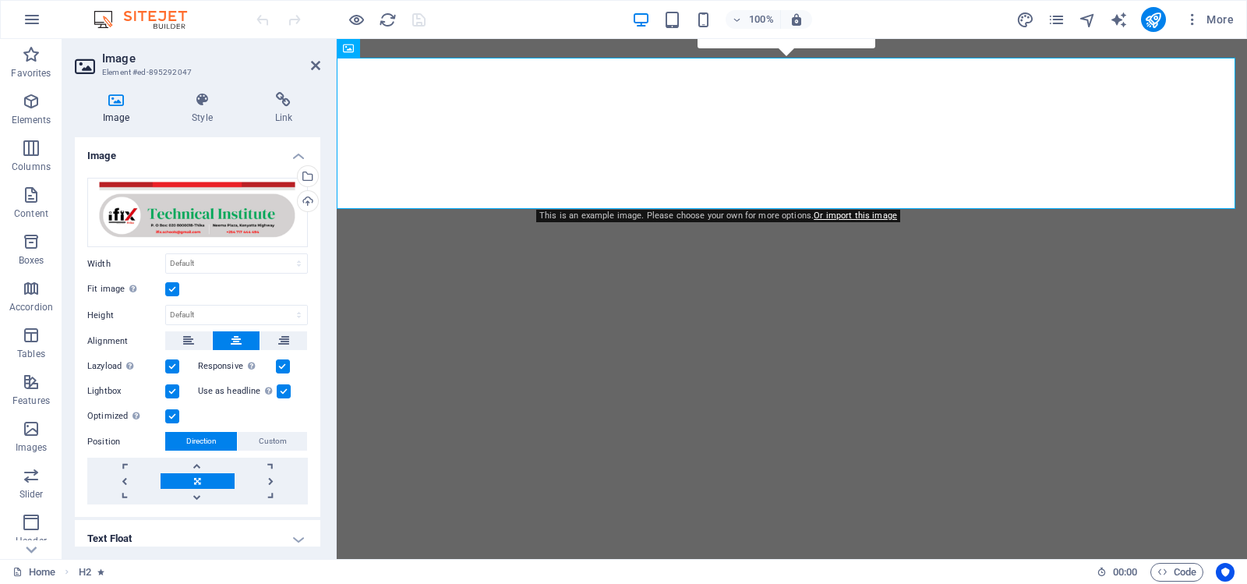
click at [172, 288] on label at bounding box center [172, 289] width 14 height 14
click at [0, 0] on input "Fit image Automatically fit image to a fixed width and height" at bounding box center [0, 0] width 0 height 0
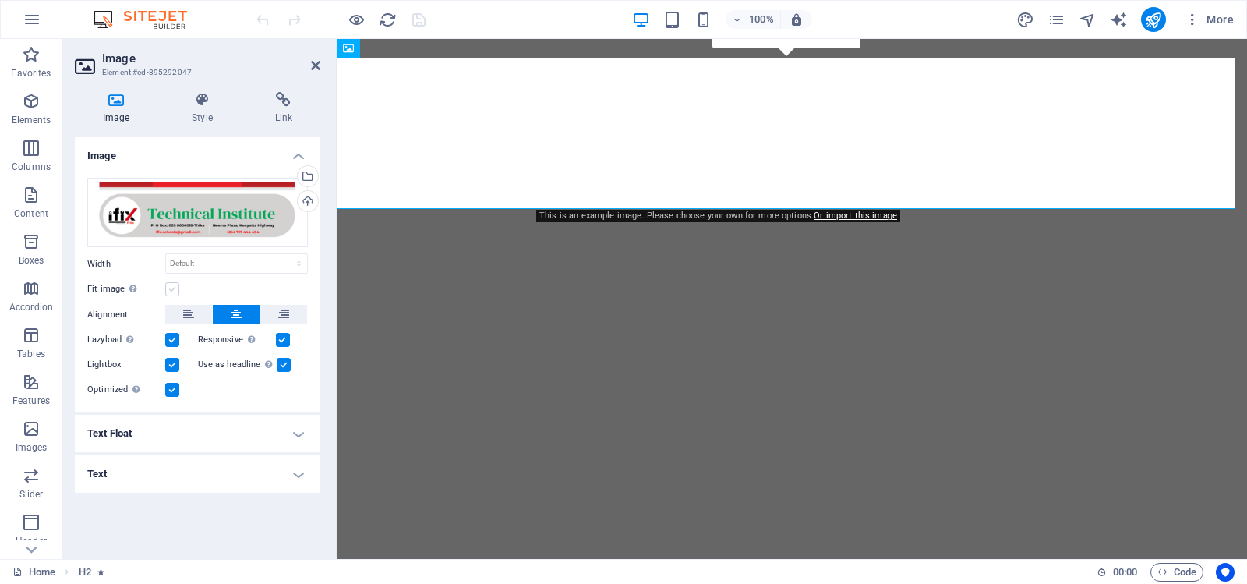
click at [172, 288] on label at bounding box center [172, 289] width 14 height 14
click at [0, 0] on input "Fit image Automatically fit image to a fixed width and height" at bounding box center [0, 0] width 0 height 0
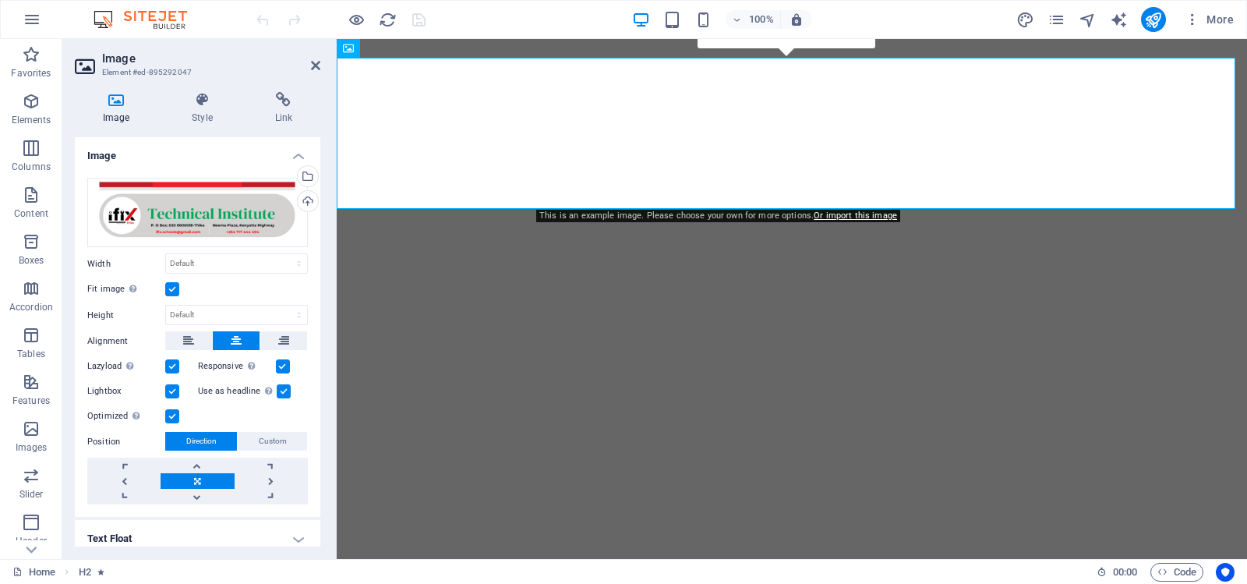
click at [172, 288] on label at bounding box center [172, 289] width 14 height 14
click at [0, 0] on input "Fit image Automatically fit image to a fixed width and height" at bounding box center [0, 0] width 0 height 0
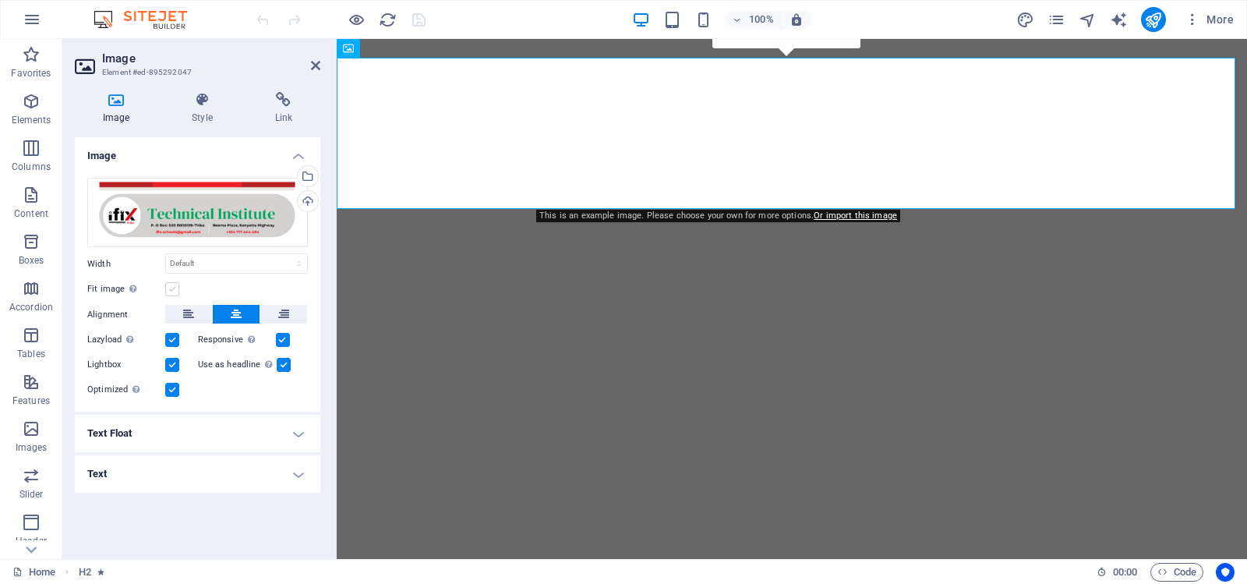
click at [172, 288] on label at bounding box center [172, 289] width 14 height 14
click at [0, 0] on input "Fit image Automatically fit image to a fixed width and height" at bounding box center [0, 0] width 0 height 0
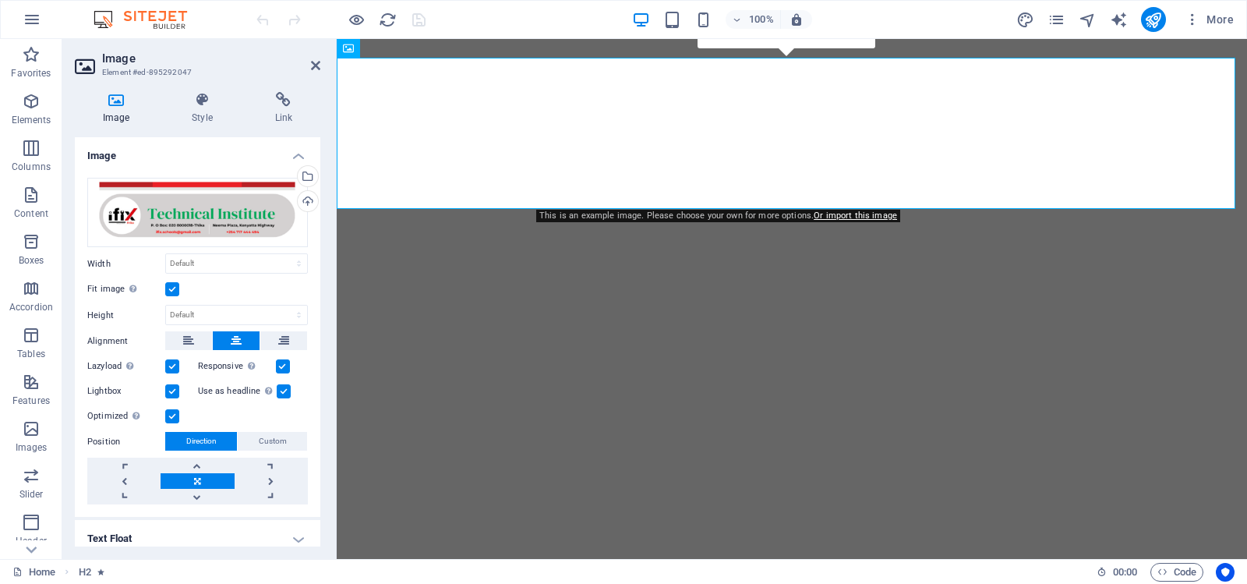
click at [172, 288] on label at bounding box center [172, 289] width 14 height 14
click at [0, 0] on input "Fit image Automatically fit image to a fixed width and height" at bounding box center [0, 0] width 0 height 0
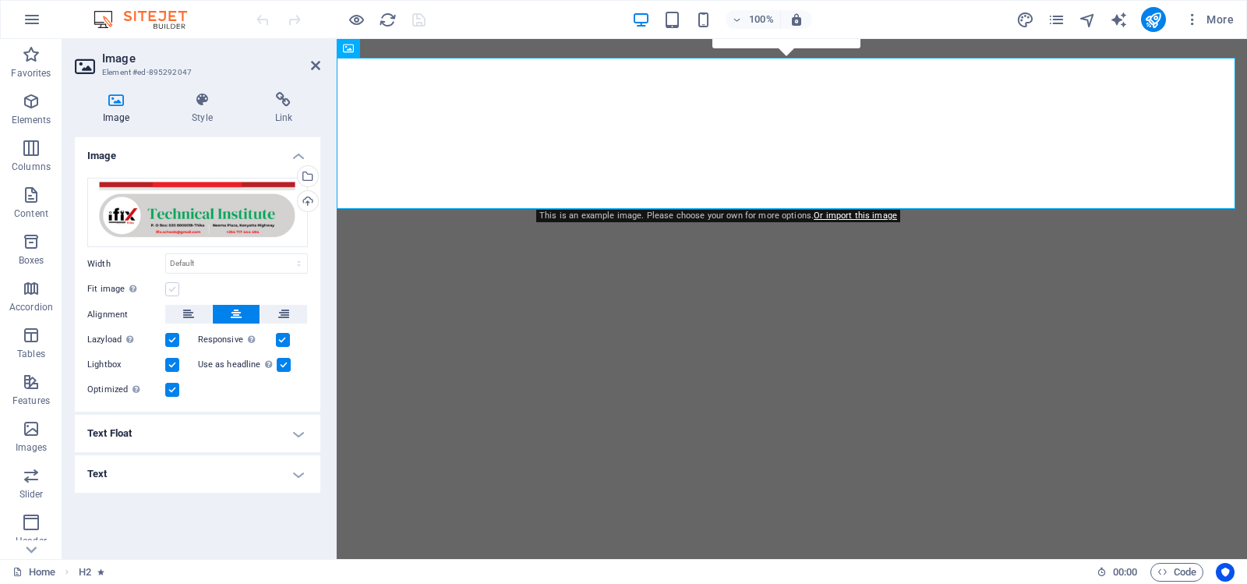
click at [172, 288] on label at bounding box center [172, 289] width 14 height 14
click at [0, 0] on input "Fit image Automatically fit image to a fixed width and height" at bounding box center [0, 0] width 0 height 0
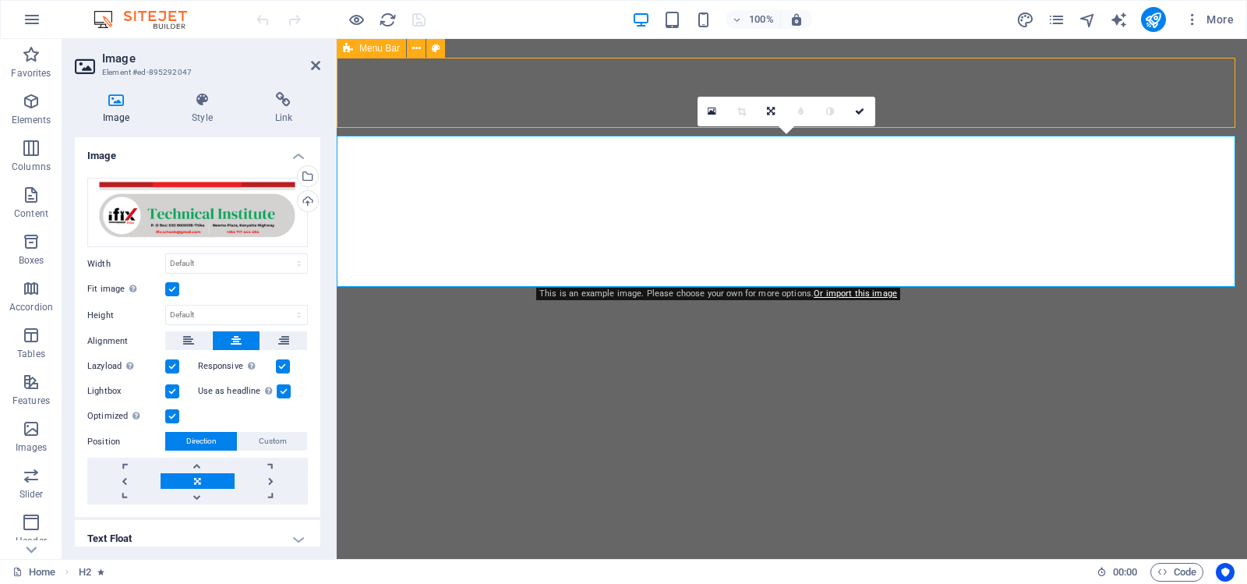
select select "header"
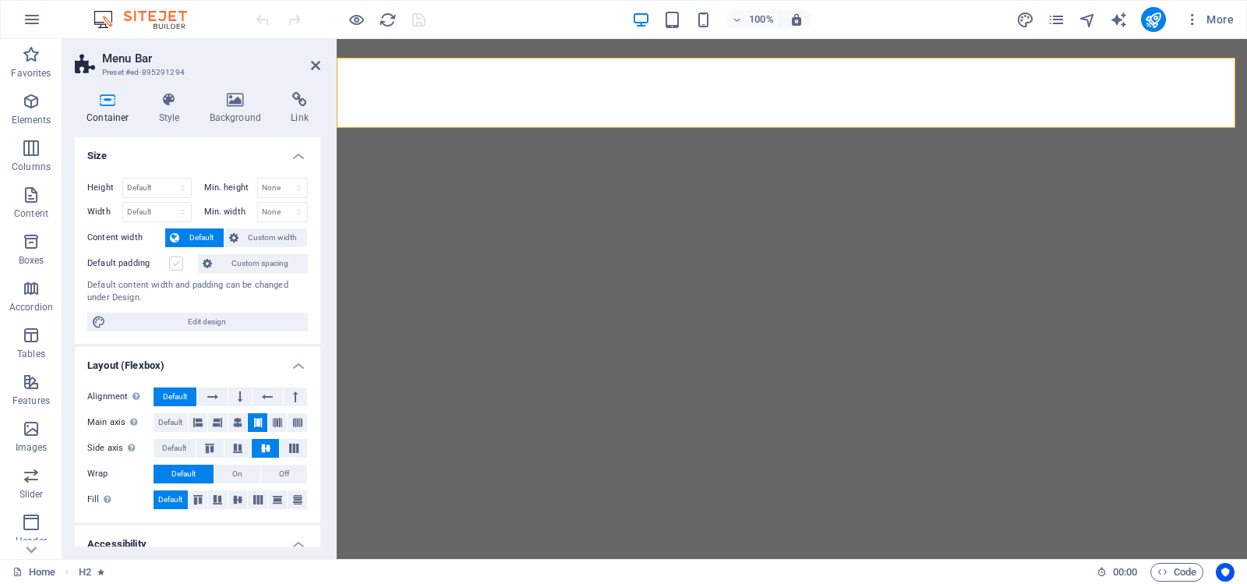
click at [178, 263] on label at bounding box center [176, 263] width 14 height 14
click at [0, 0] on input "Default padding" at bounding box center [0, 0] width 0 height 0
click at [178, 263] on label at bounding box center [176, 263] width 14 height 14
click at [0, 0] on input "Default padding" at bounding box center [0, 0] width 0 height 0
click at [178, 263] on label at bounding box center [176, 263] width 14 height 14
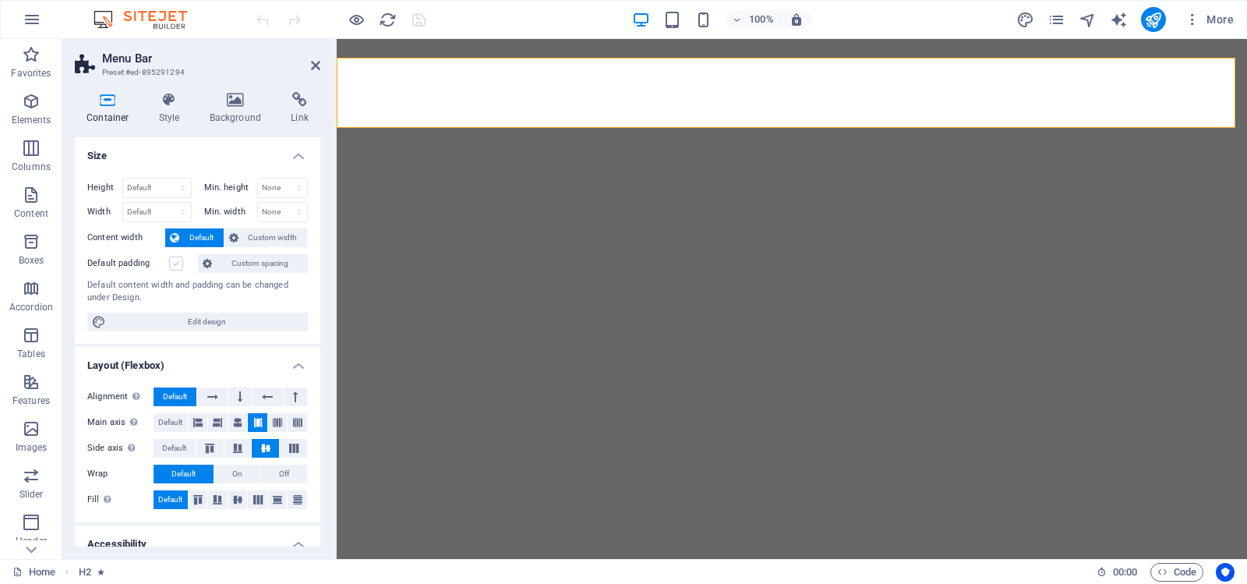
click at [0, 0] on input "Default padding" at bounding box center [0, 0] width 0 height 0
click at [178, 263] on label at bounding box center [176, 263] width 14 height 14
click at [0, 0] on input "Default padding" at bounding box center [0, 0] width 0 height 0
click at [168, 97] on icon at bounding box center [169, 100] width 44 height 16
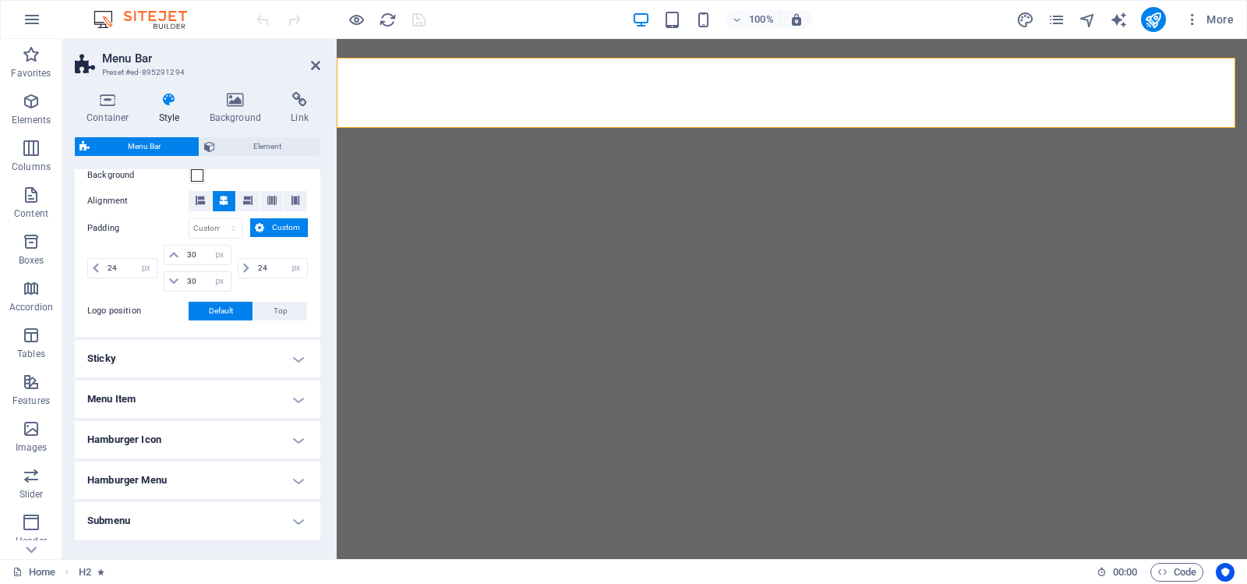
scroll to position [367, 0]
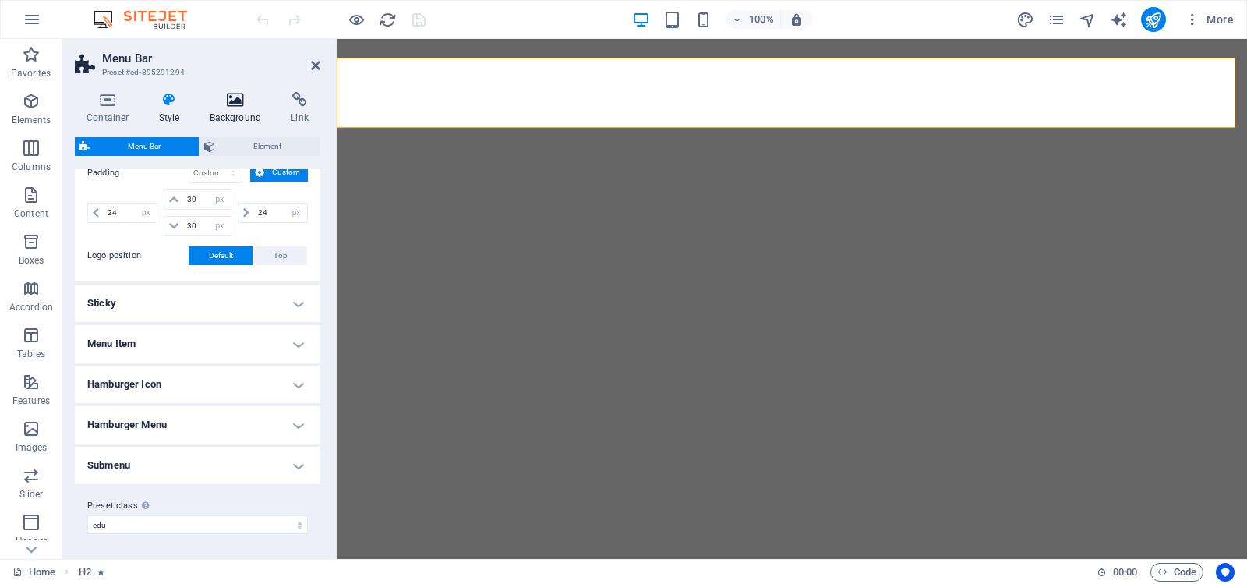
click at [235, 97] on icon at bounding box center [236, 100] width 76 height 16
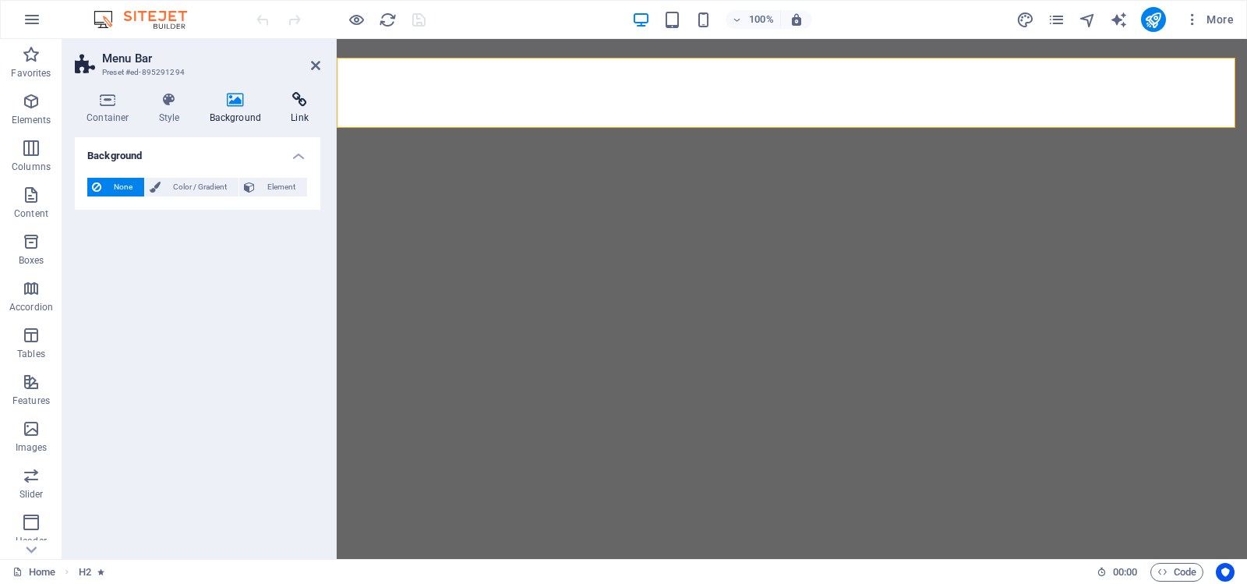
click at [300, 99] on icon at bounding box center [299, 100] width 41 height 16
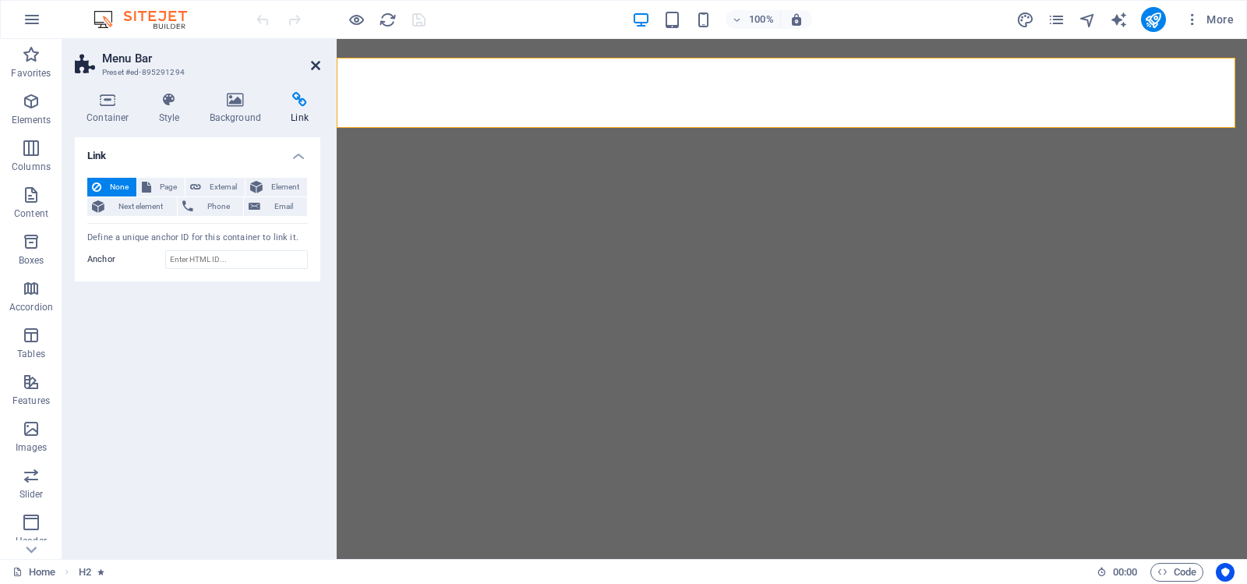
click at [316, 62] on icon at bounding box center [315, 65] width 9 height 12
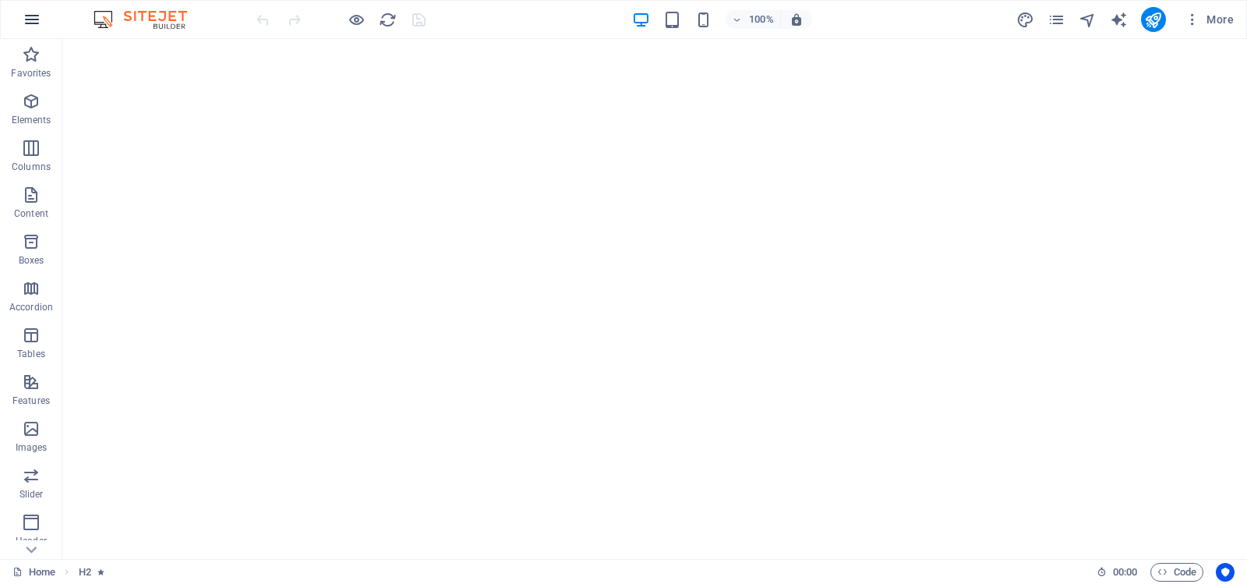
click at [30, 16] on icon "button" at bounding box center [32, 19] width 19 height 19
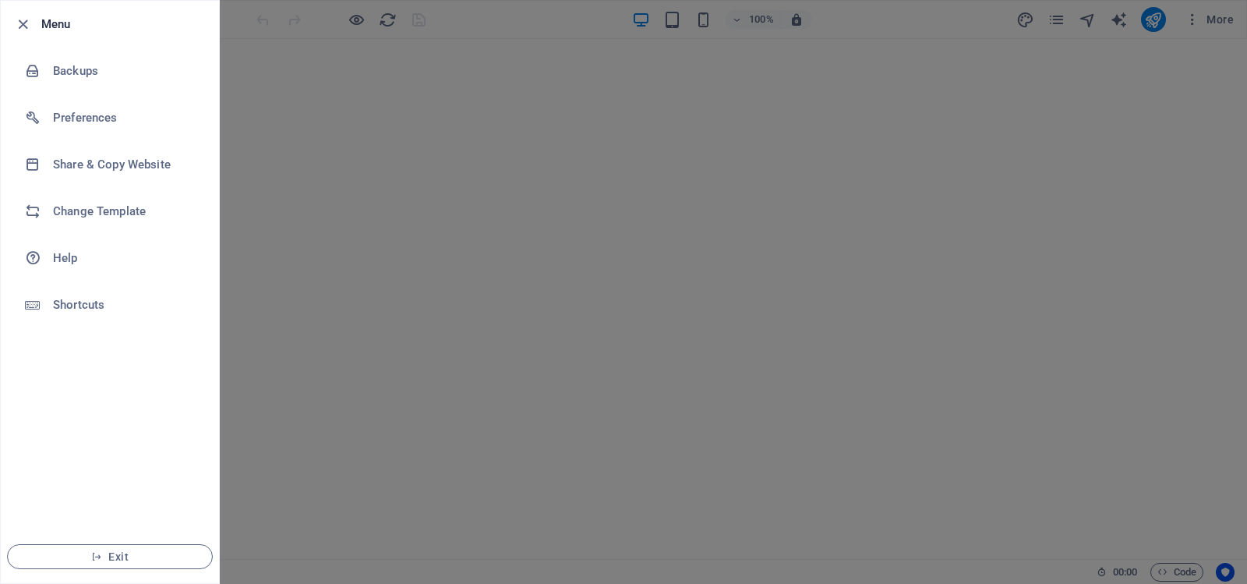
click at [295, 164] on div at bounding box center [623, 292] width 1247 height 584
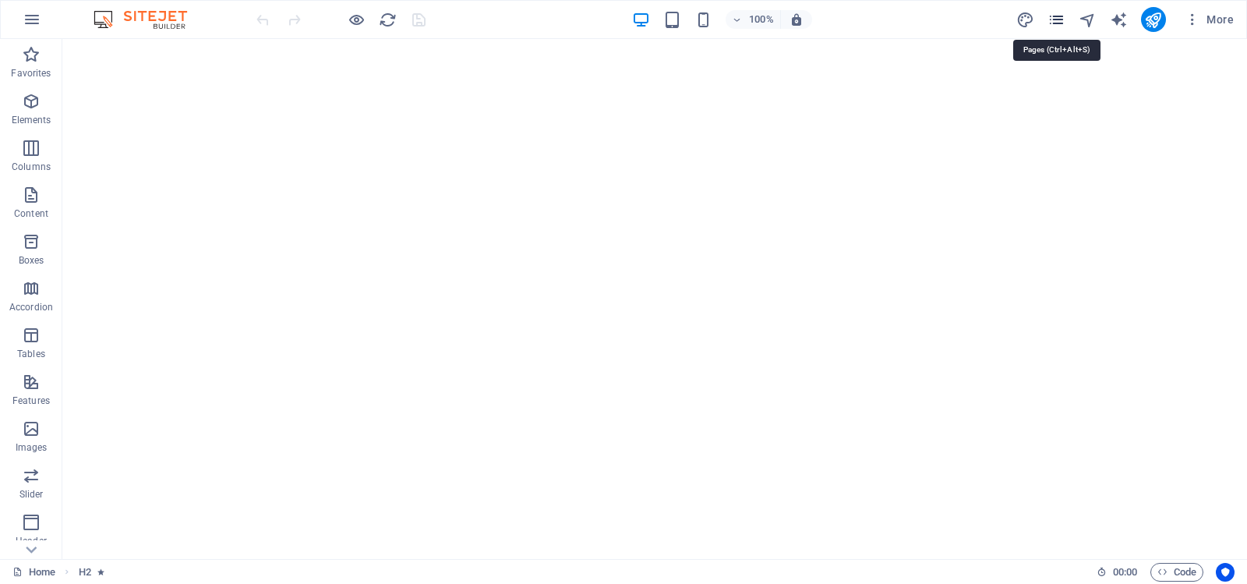
click at [1058, 21] on icon "pages" at bounding box center [1057, 20] width 18 height 18
click at [912, 15] on div "100% More" at bounding box center [746, 19] width 987 height 25
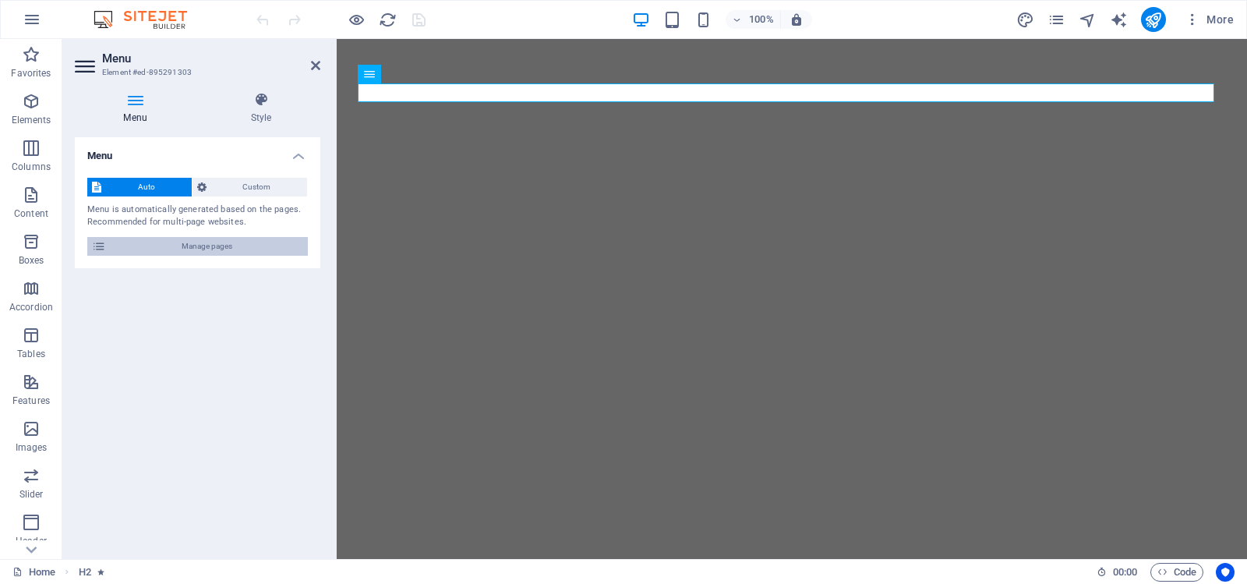
click at [200, 246] on span "Manage pages" at bounding box center [207, 246] width 193 height 19
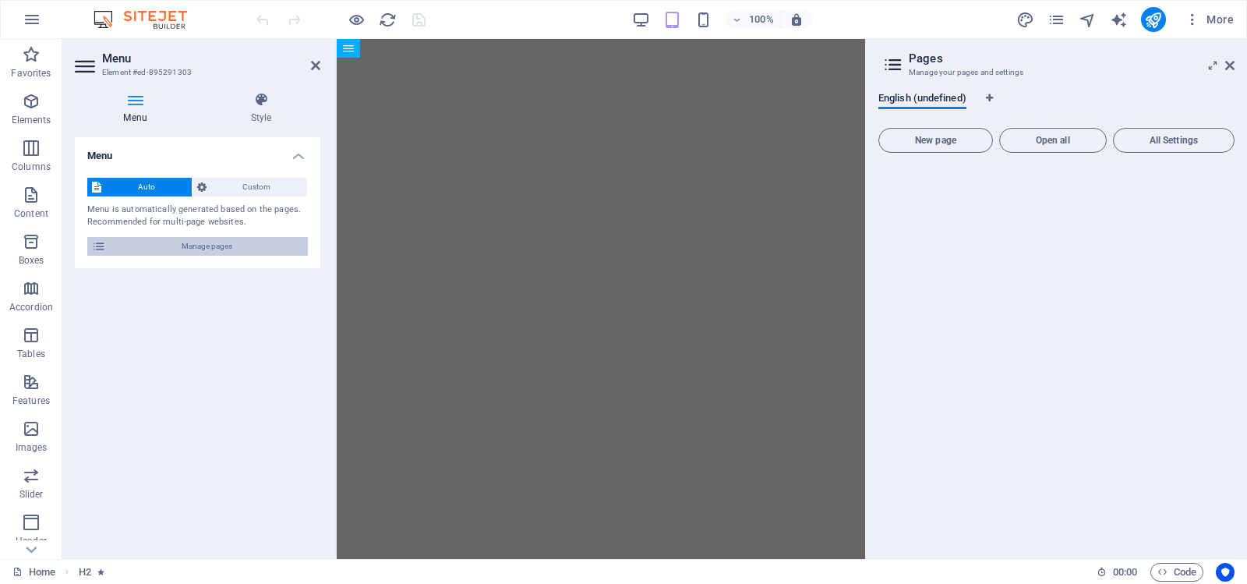
click at [200, 246] on span "Manage pages" at bounding box center [207, 246] width 193 height 19
click at [1186, 133] on button "All Settings" at bounding box center [1174, 140] width 122 height 25
click at [1186, 137] on span "All Settings" at bounding box center [1174, 140] width 108 height 9
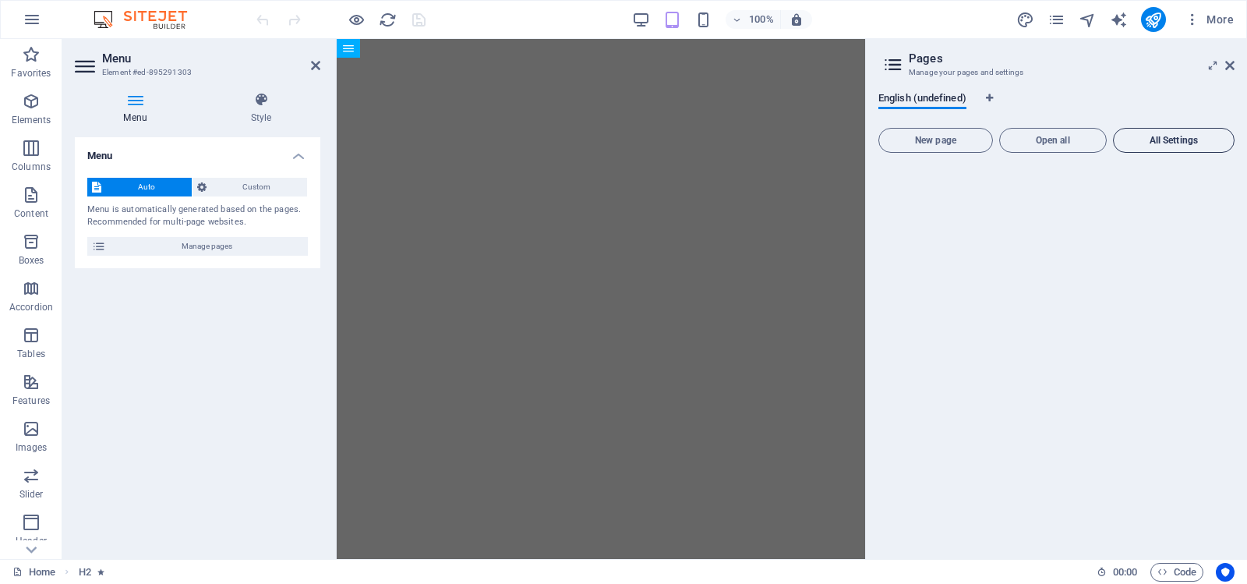
click at [1186, 137] on span "All Settings" at bounding box center [1174, 140] width 108 height 9
click at [1054, 139] on span "Open all" at bounding box center [1053, 140] width 94 height 9
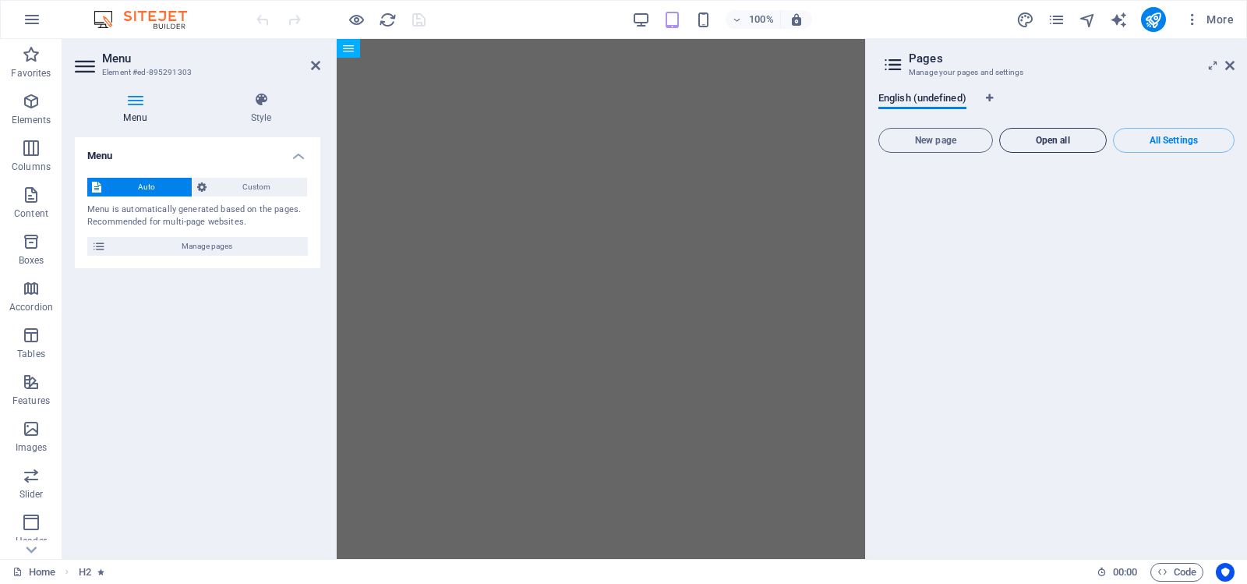
click at [1054, 139] on span "Open all" at bounding box center [1053, 140] width 94 height 9
click at [931, 136] on span "New page" at bounding box center [935, 140] width 101 height 9
click at [900, 62] on icon at bounding box center [893, 65] width 23 height 22
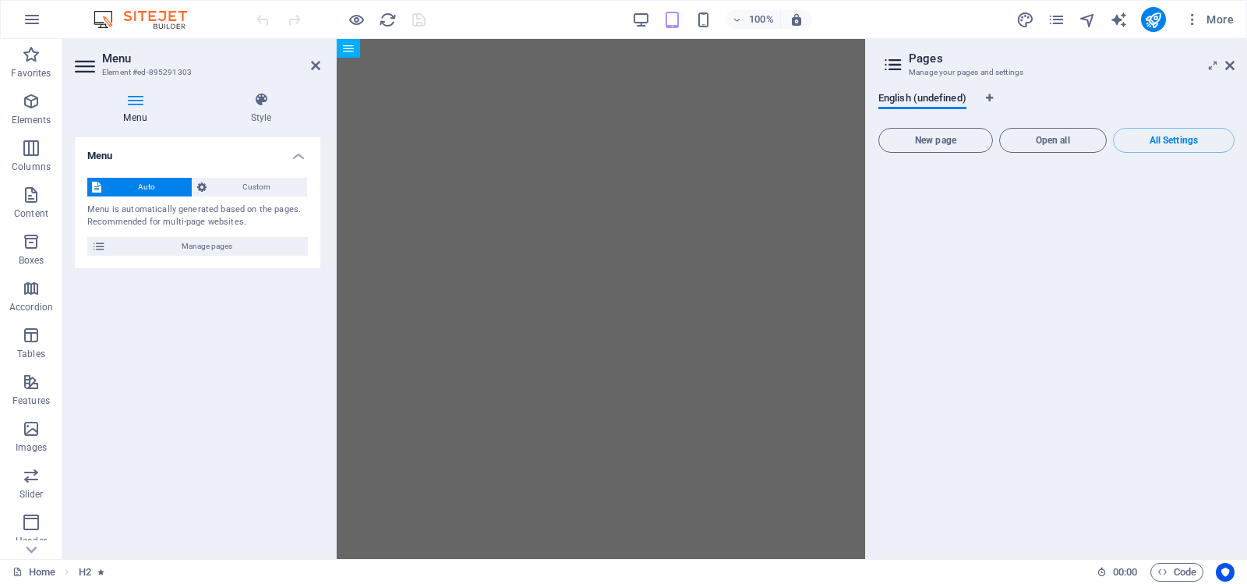
click at [900, 62] on icon at bounding box center [893, 65] width 23 height 22
click at [259, 183] on span "Custom" at bounding box center [257, 187] width 92 height 19
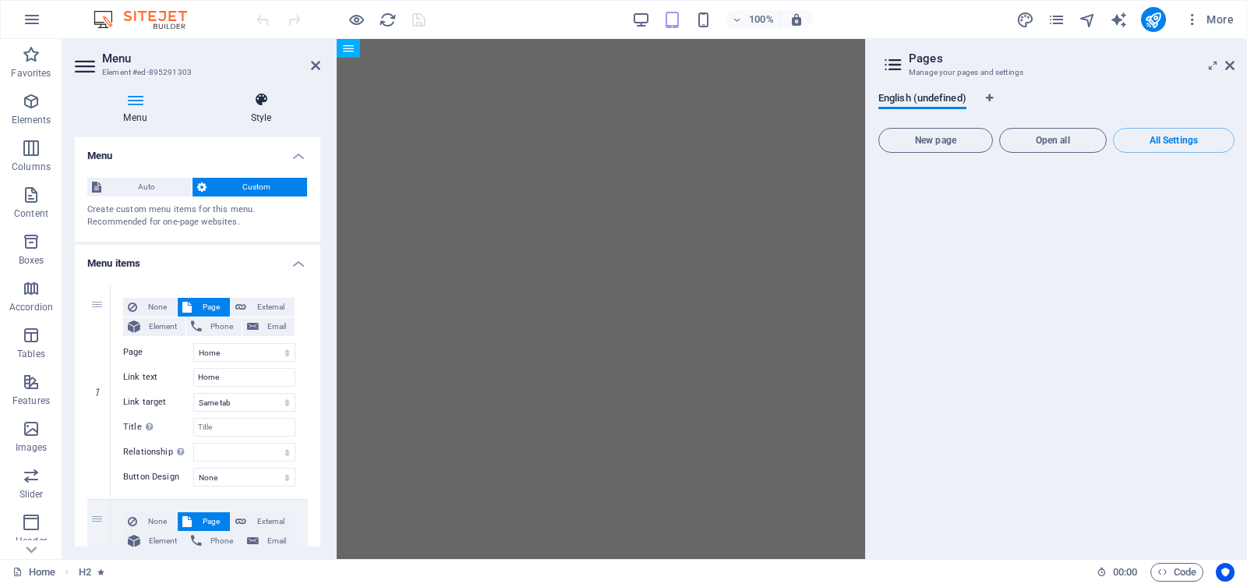
click at [265, 101] on icon at bounding box center [261, 100] width 118 height 16
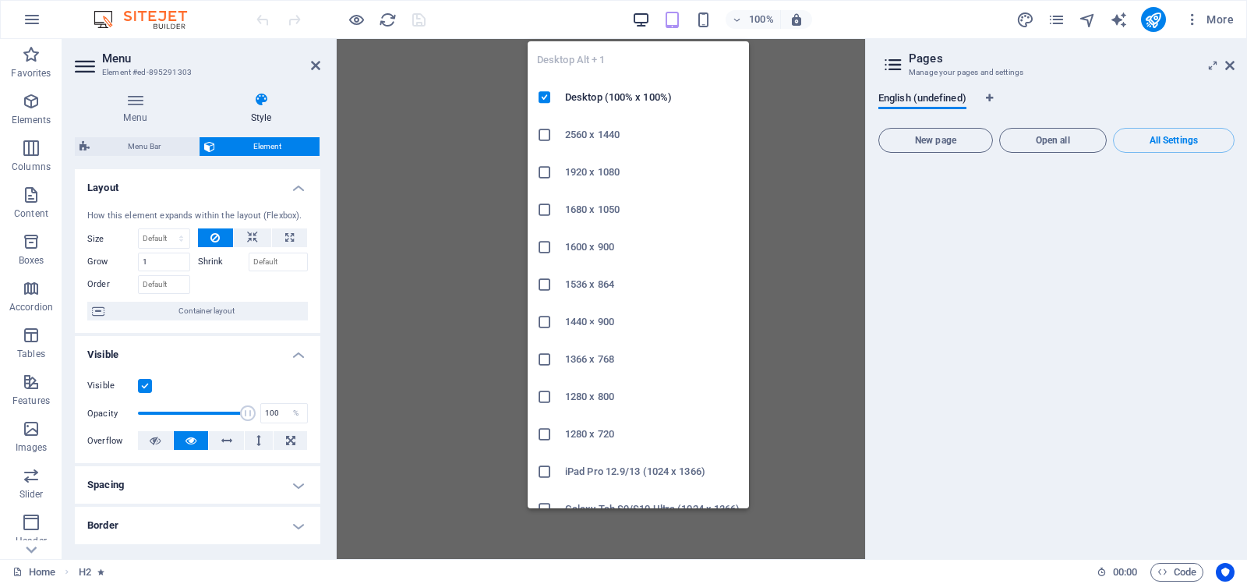
click at [638, 16] on icon "button" at bounding box center [641, 20] width 18 height 18
click at [548, 135] on icon at bounding box center [545, 135] width 16 height 16
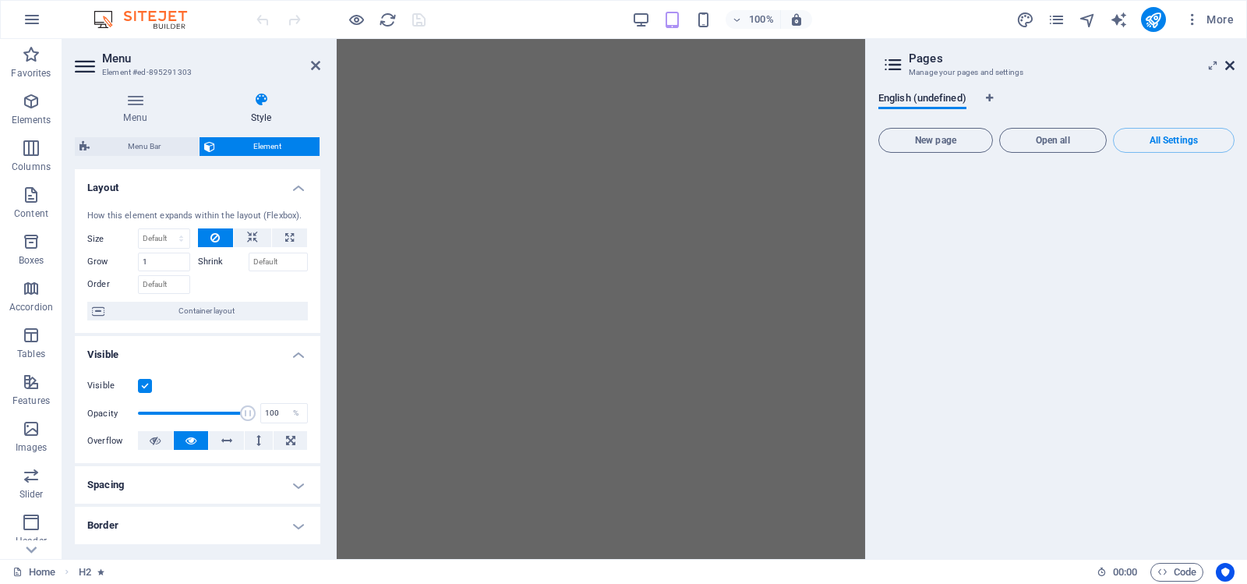
click at [1229, 64] on icon at bounding box center [1229, 65] width 9 height 12
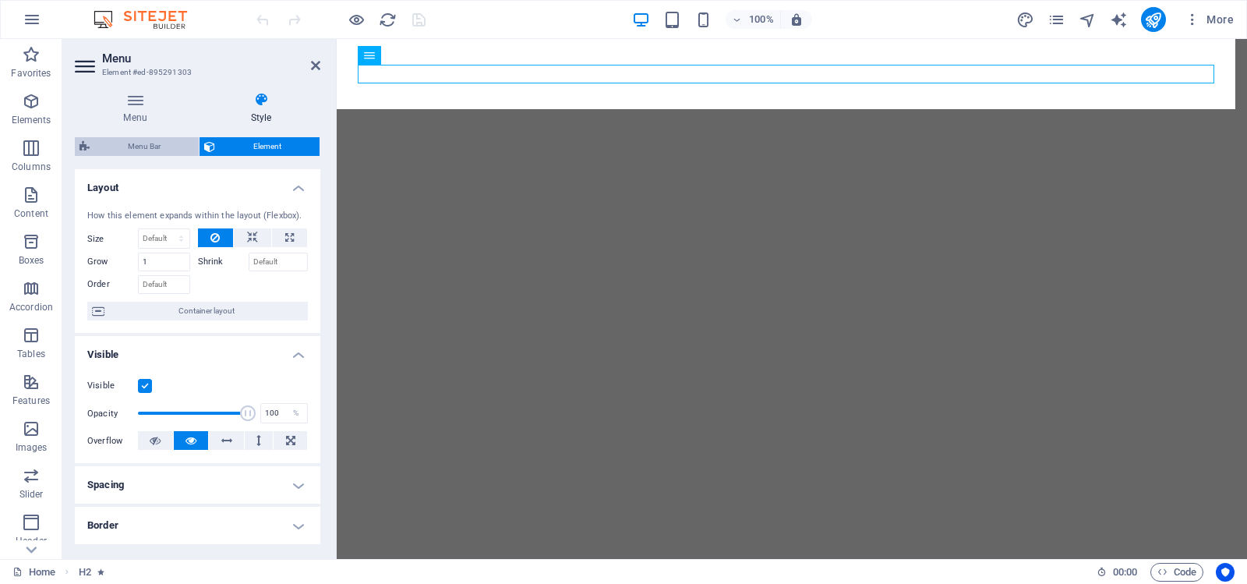
click at [145, 143] on span "Menu Bar" at bounding box center [144, 146] width 100 height 19
select select "header"
select select "px"
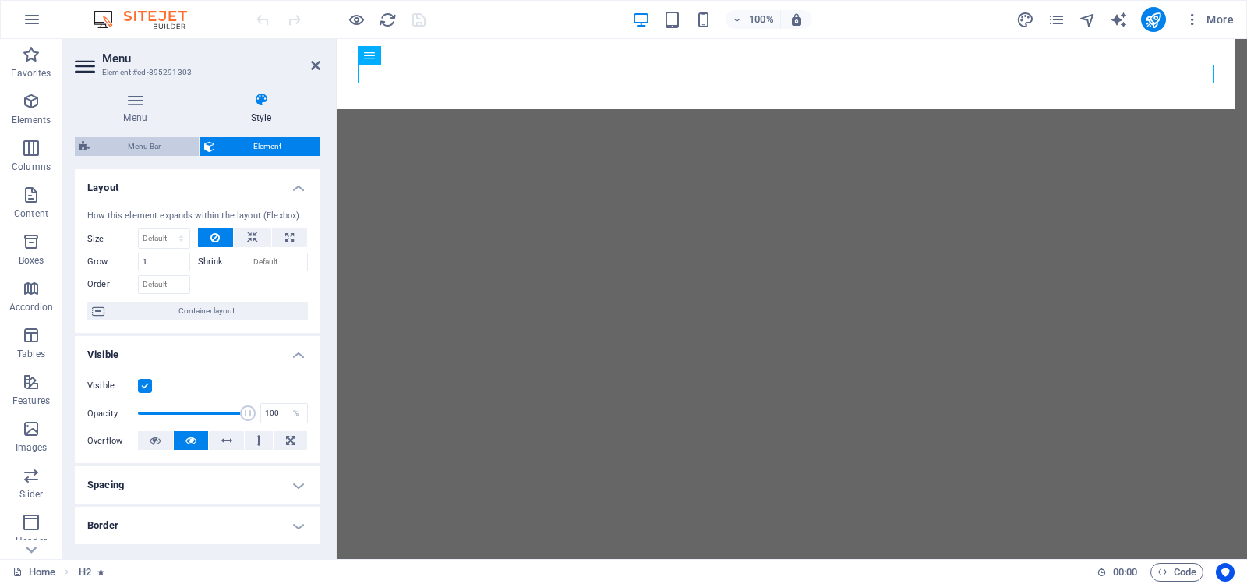
select select "px"
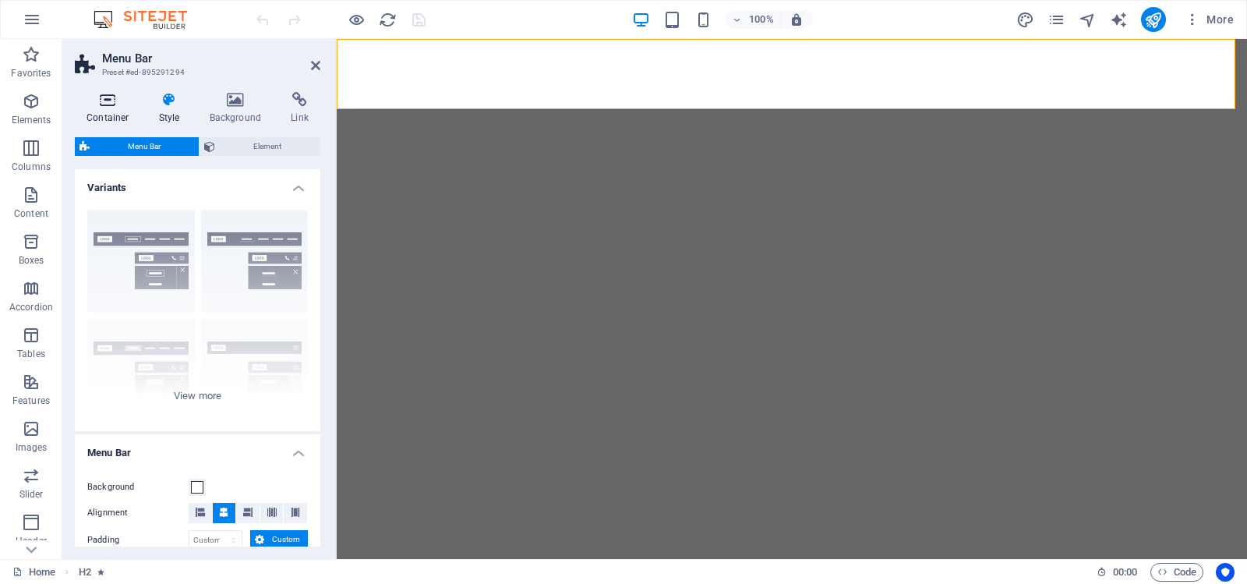
click at [107, 99] on icon at bounding box center [108, 100] width 66 height 16
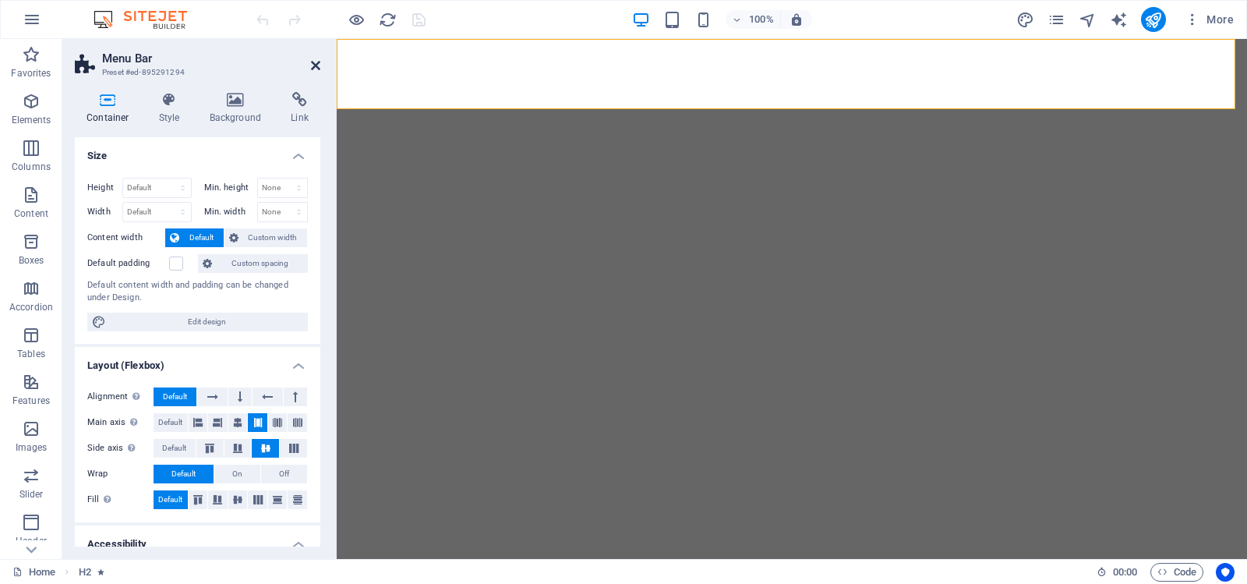
click at [316, 63] on icon at bounding box center [315, 65] width 9 height 12
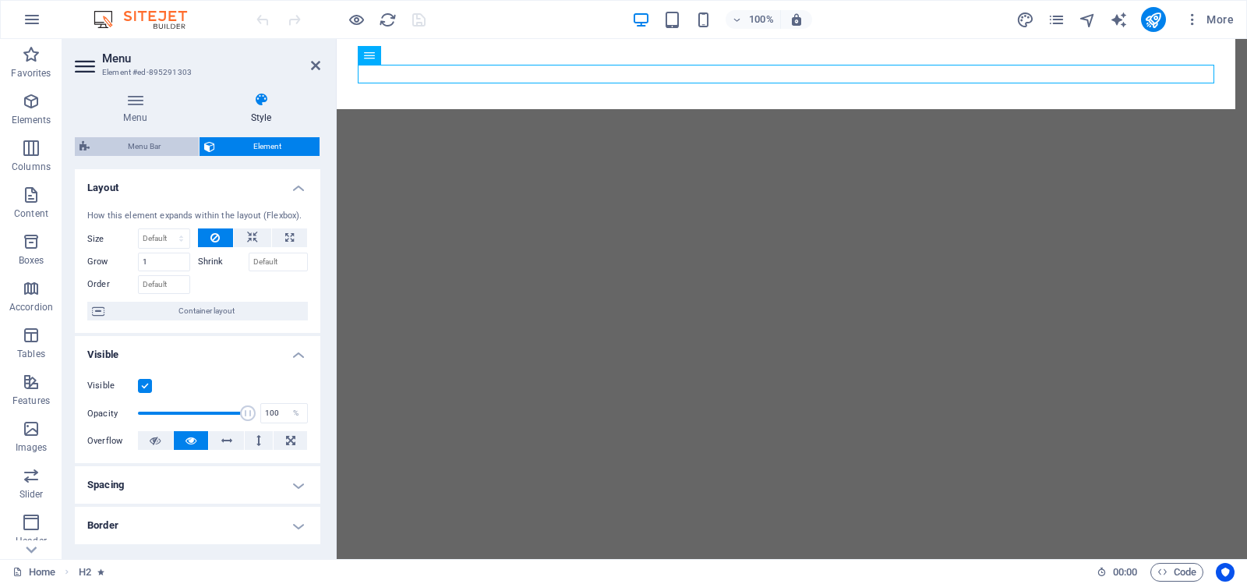
click at [136, 144] on span "Menu Bar" at bounding box center [144, 146] width 100 height 19
select select "px"
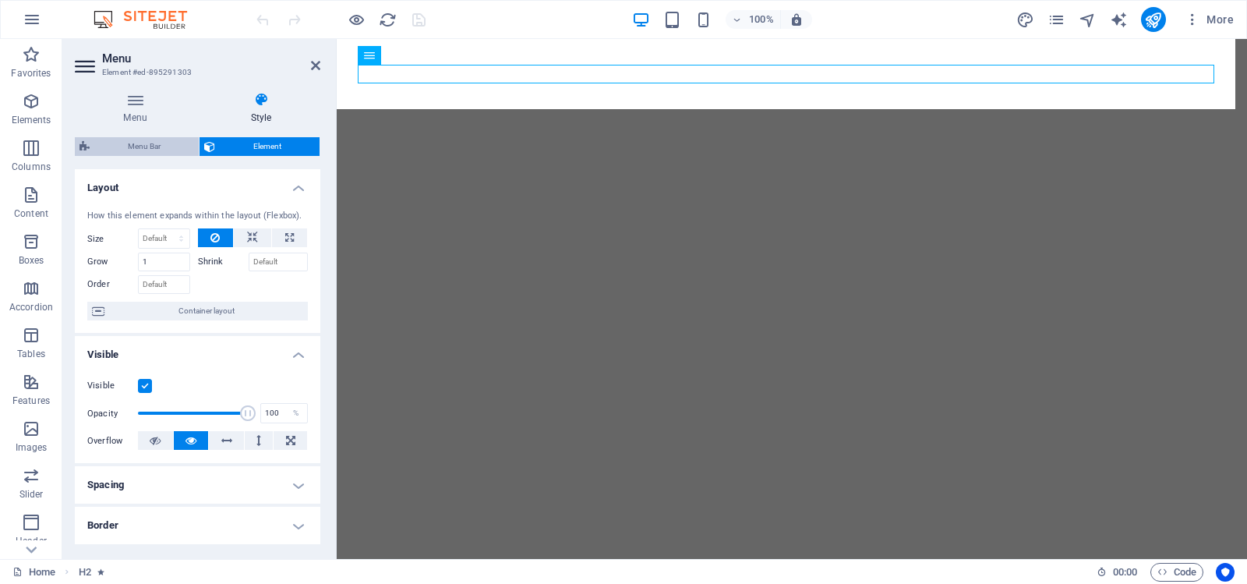
click at [140, 142] on span "Menu Bar" at bounding box center [144, 146] width 100 height 19
select select "px"
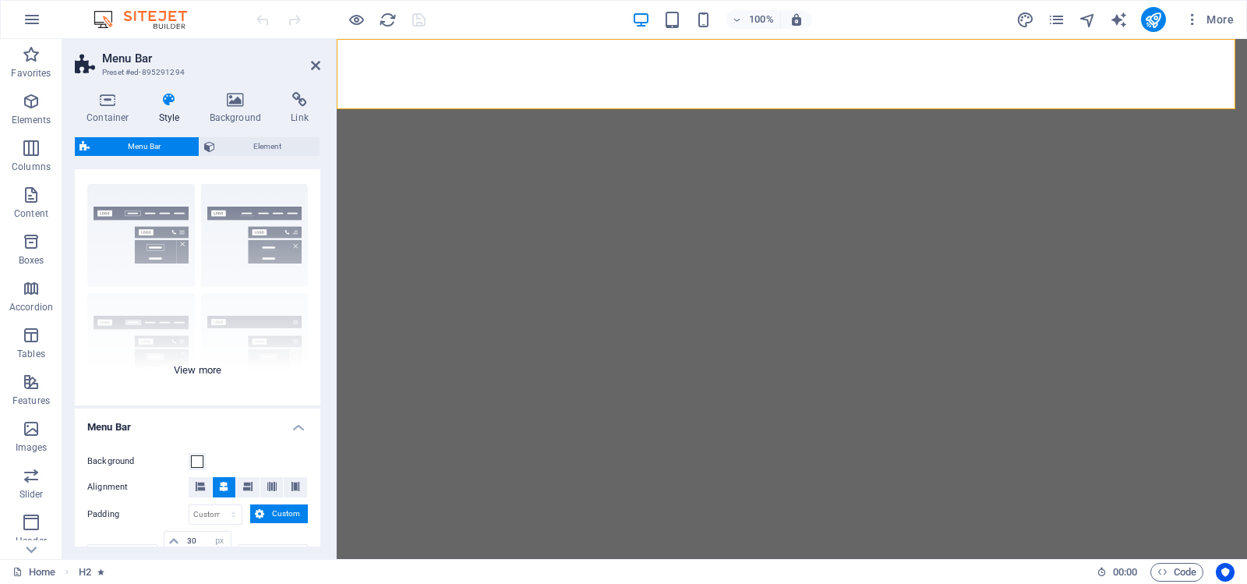
scroll to position [0, 0]
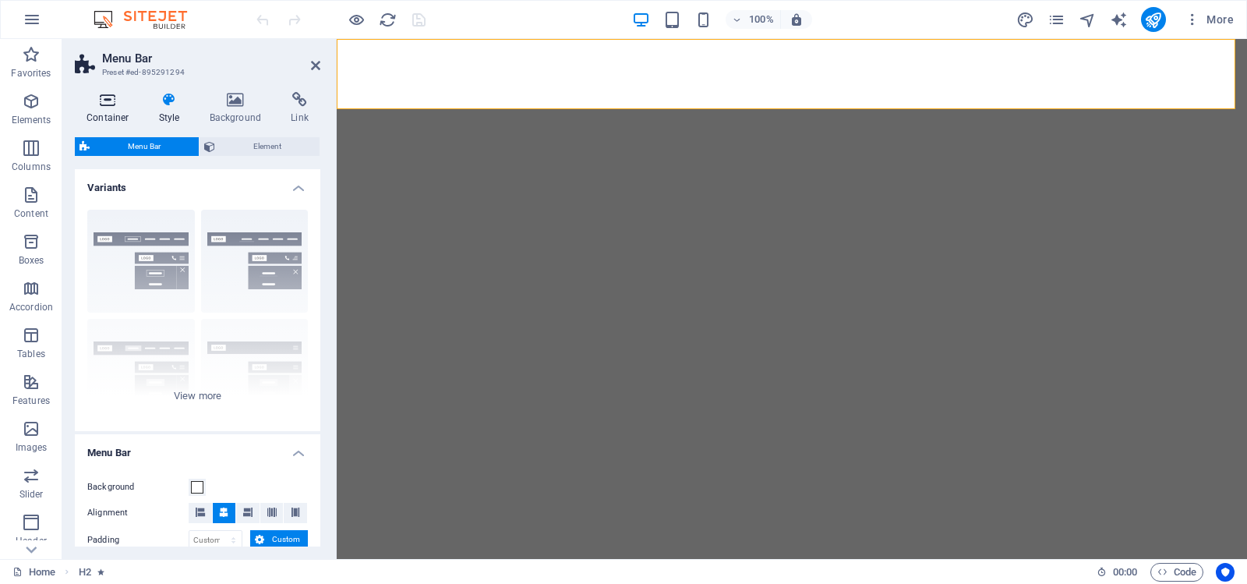
click at [104, 101] on icon at bounding box center [108, 100] width 66 height 16
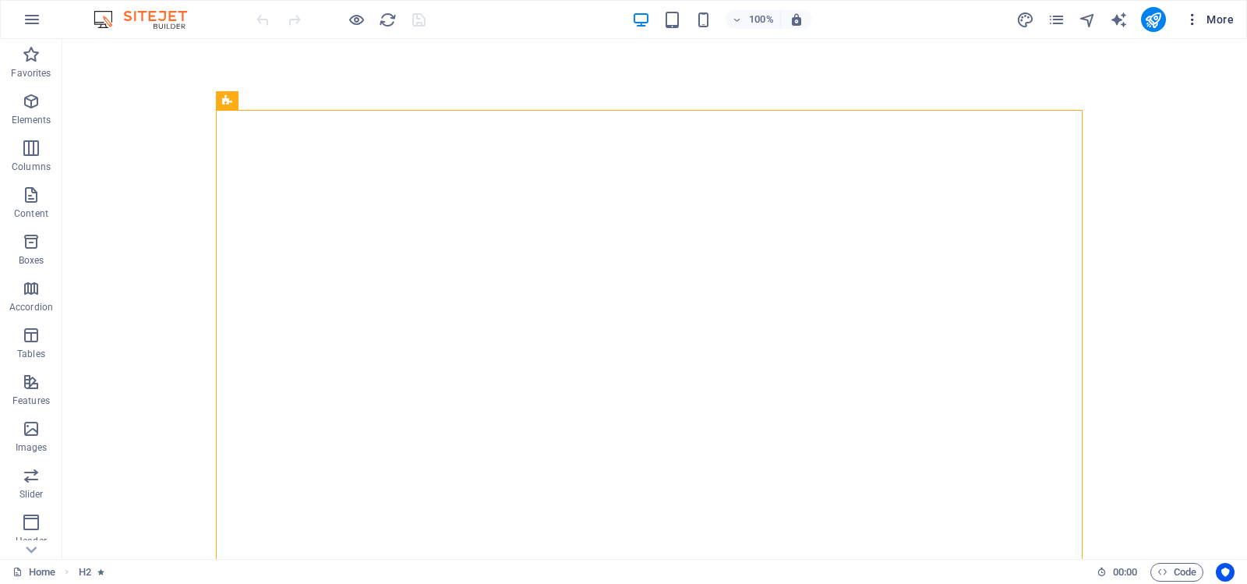
click at [1193, 17] on icon "button" at bounding box center [1193, 20] width 16 height 16
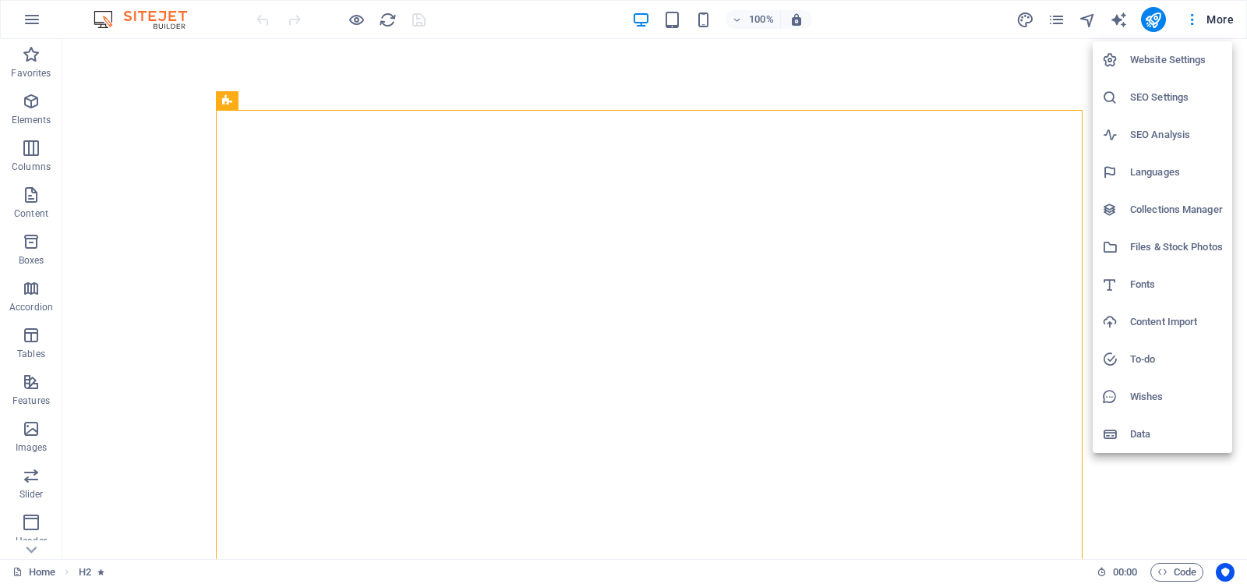
click at [1136, 433] on h6 "Data" at bounding box center [1176, 434] width 93 height 19
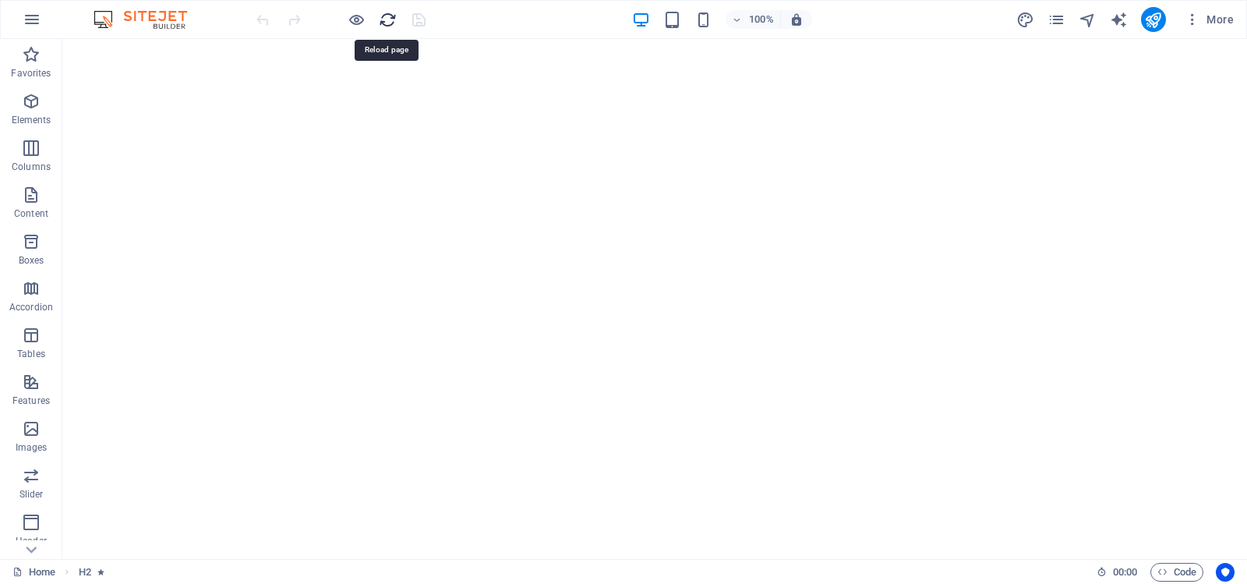
click at [389, 22] on icon "reload" at bounding box center [388, 20] width 18 height 18
click at [387, 18] on icon "reload" at bounding box center [388, 20] width 18 height 18
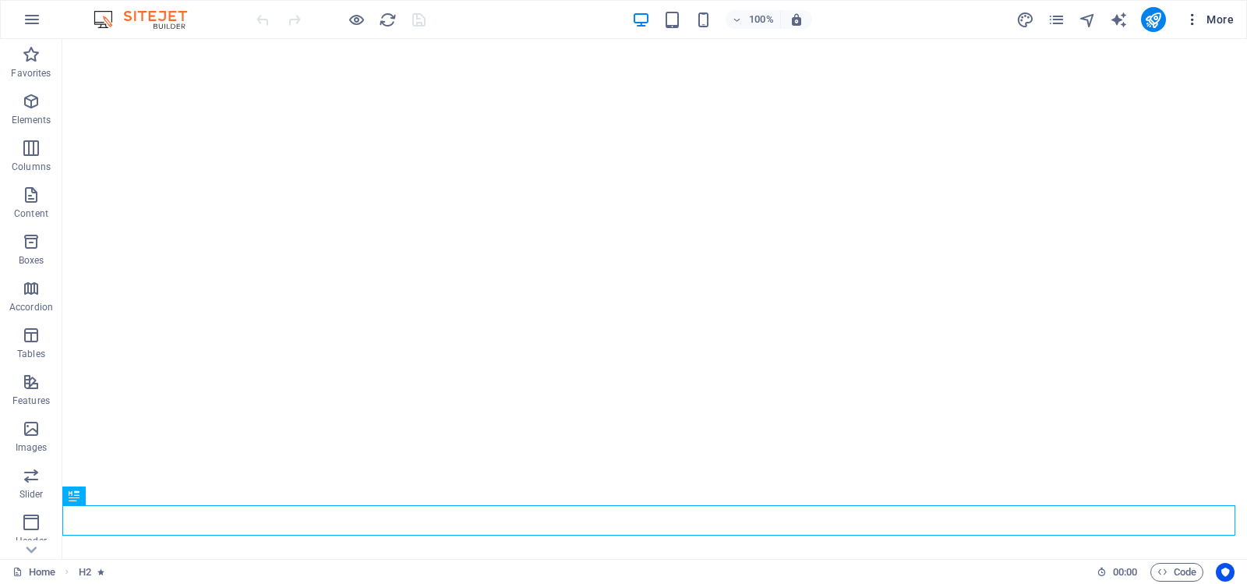
click at [1199, 16] on icon "button" at bounding box center [1193, 20] width 16 height 16
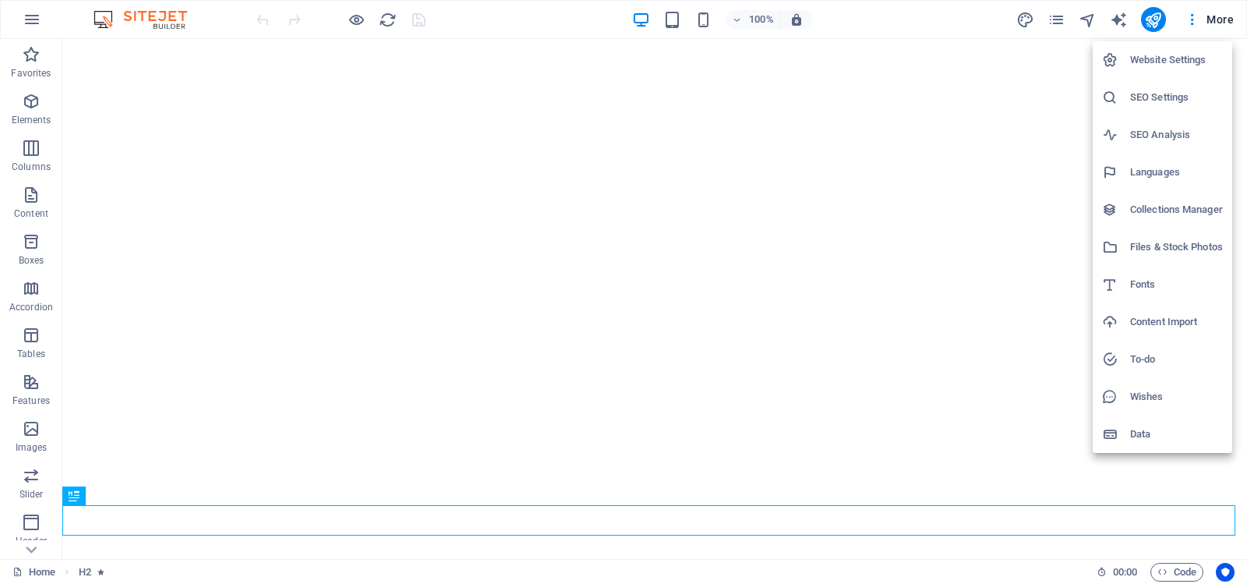
click at [1178, 59] on h6 "Website Settings" at bounding box center [1176, 60] width 93 height 19
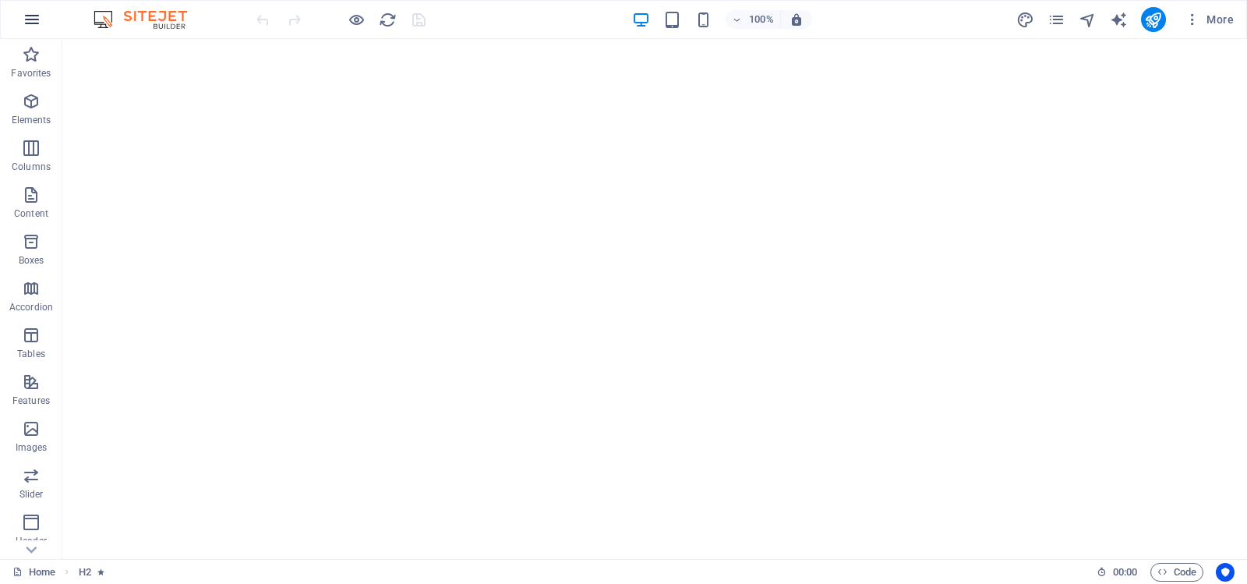
click at [29, 19] on icon "button" at bounding box center [32, 19] width 19 height 19
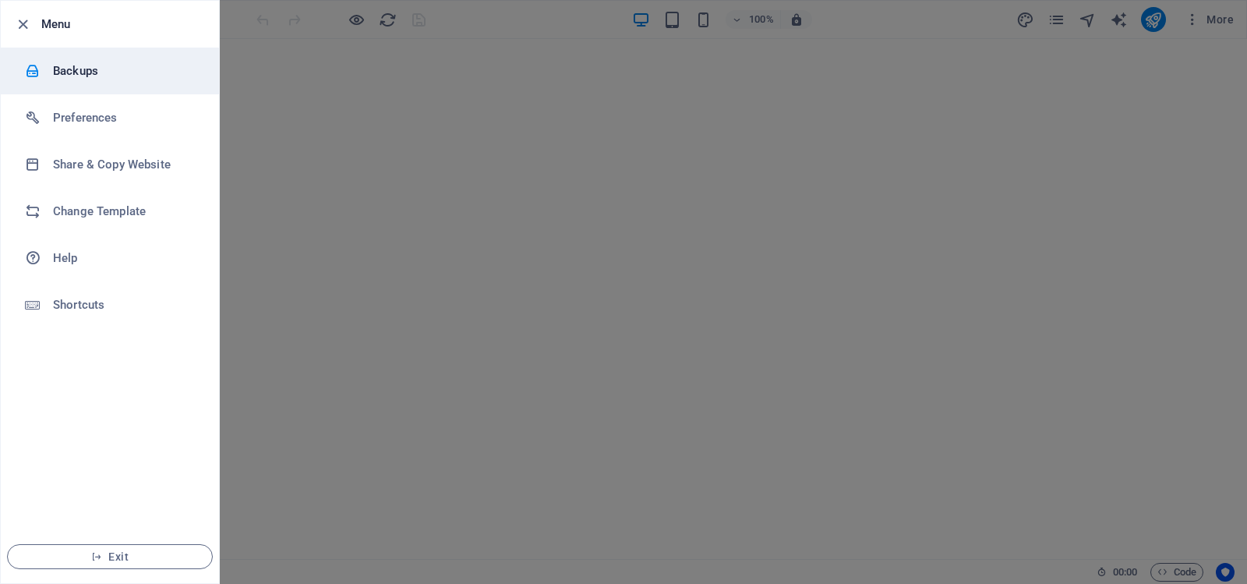
click at [66, 64] on h6 "Backups" at bounding box center [125, 71] width 144 height 19
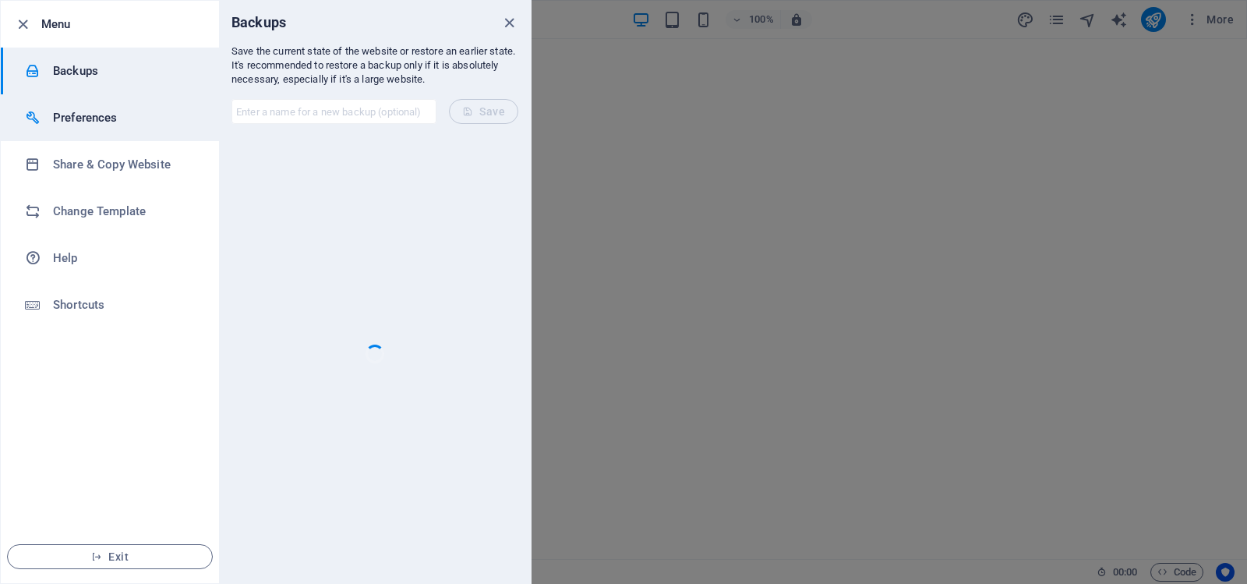
click at [74, 115] on h6 "Preferences" at bounding box center [125, 117] width 144 height 19
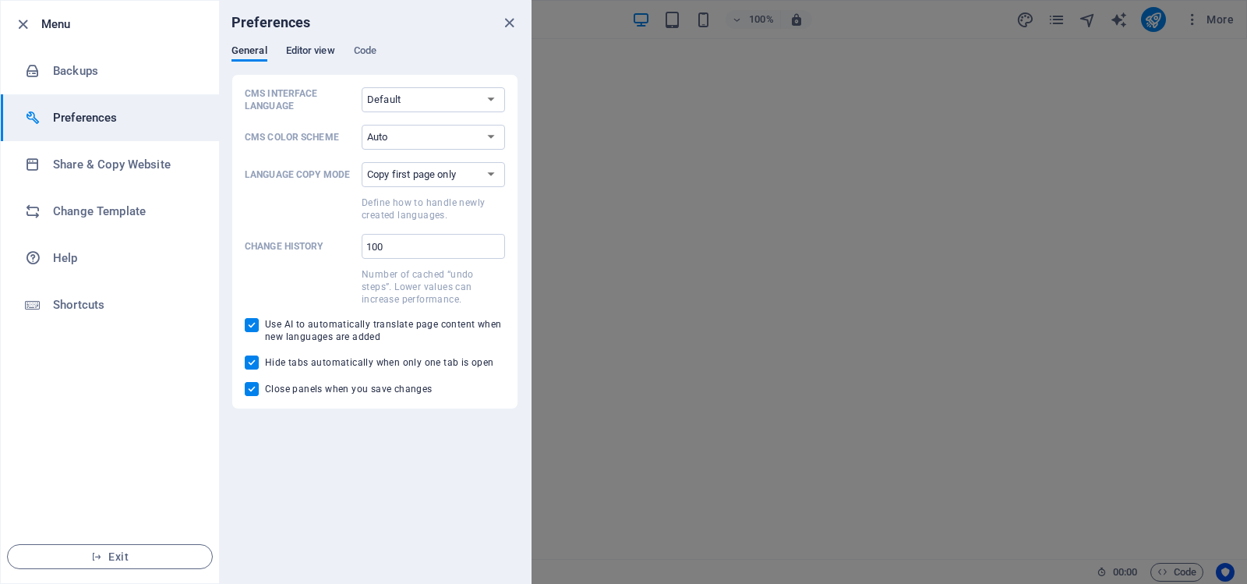
click at [308, 46] on span "Editor view" at bounding box center [310, 52] width 49 height 22
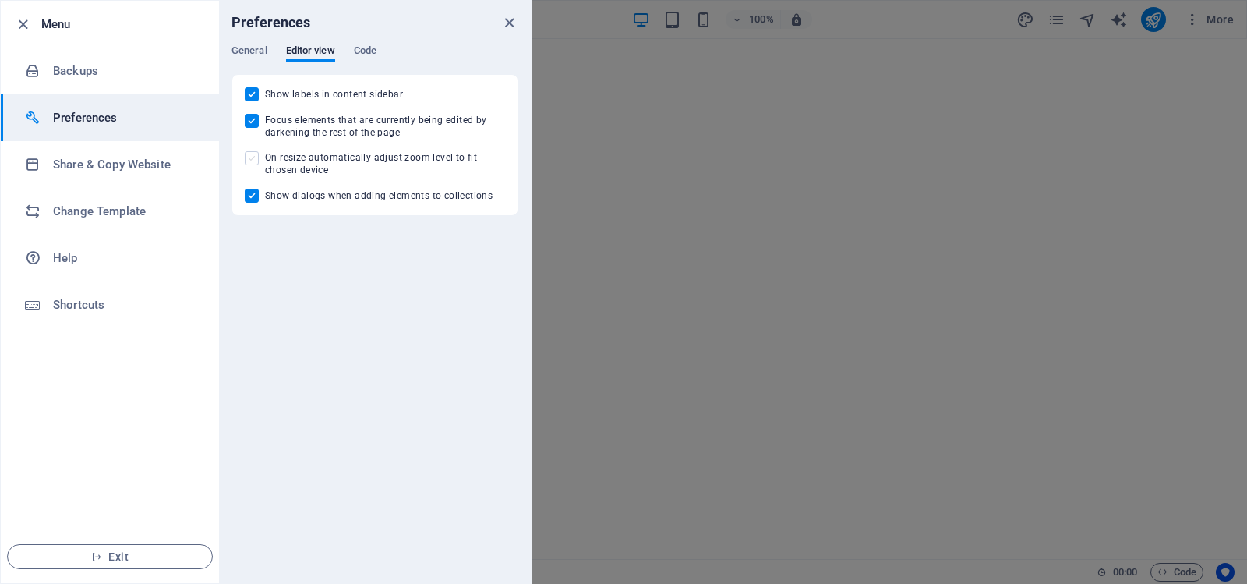
click at [256, 157] on span at bounding box center [252, 158] width 14 height 14
click at [256, 157] on input "On resize automatically adjust zoom level to fit chosen device" at bounding box center [255, 158] width 20 height 14
checkbox input "true"
click at [509, 16] on icon "close" at bounding box center [509, 23] width 18 height 18
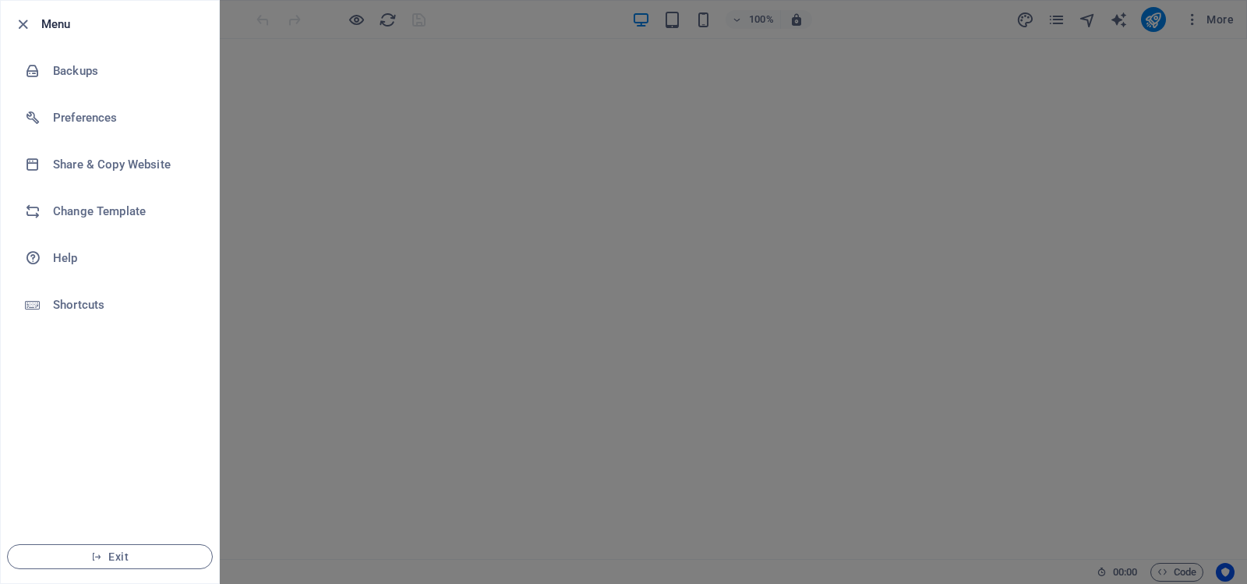
click at [306, 23] on div at bounding box center [623, 292] width 1247 height 584
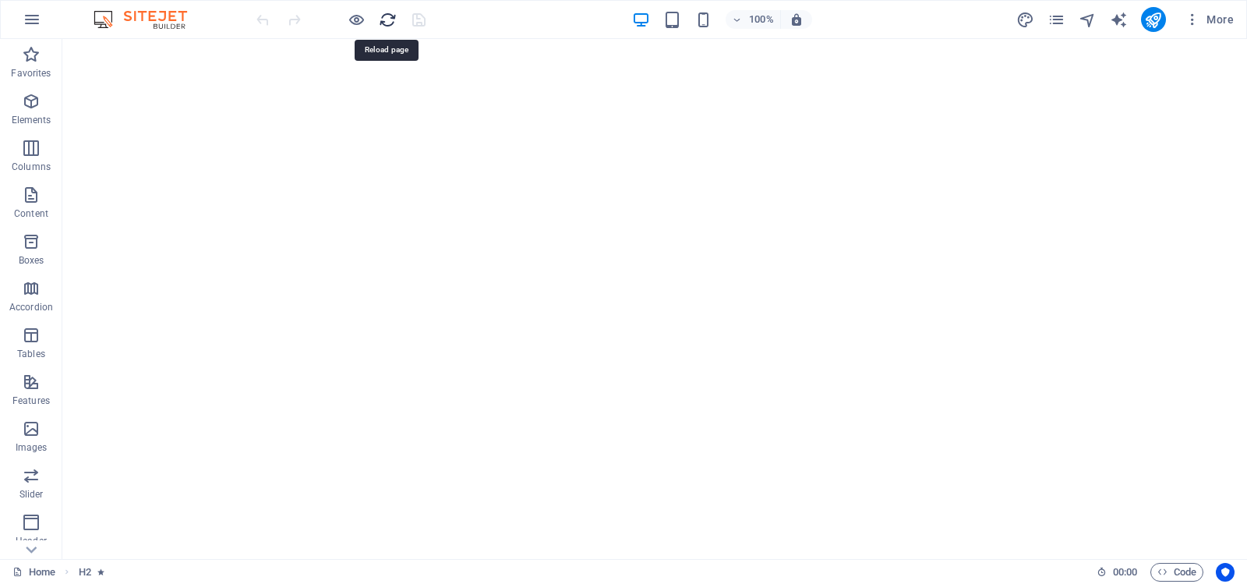
click at [383, 18] on icon "reload" at bounding box center [388, 20] width 18 height 18
click at [387, 18] on icon "reload" at bounding box center [388, 20] width 18 height 18
click at [469, 25] on div "100% More" at bounding box center [746, 19] width 987 height 25
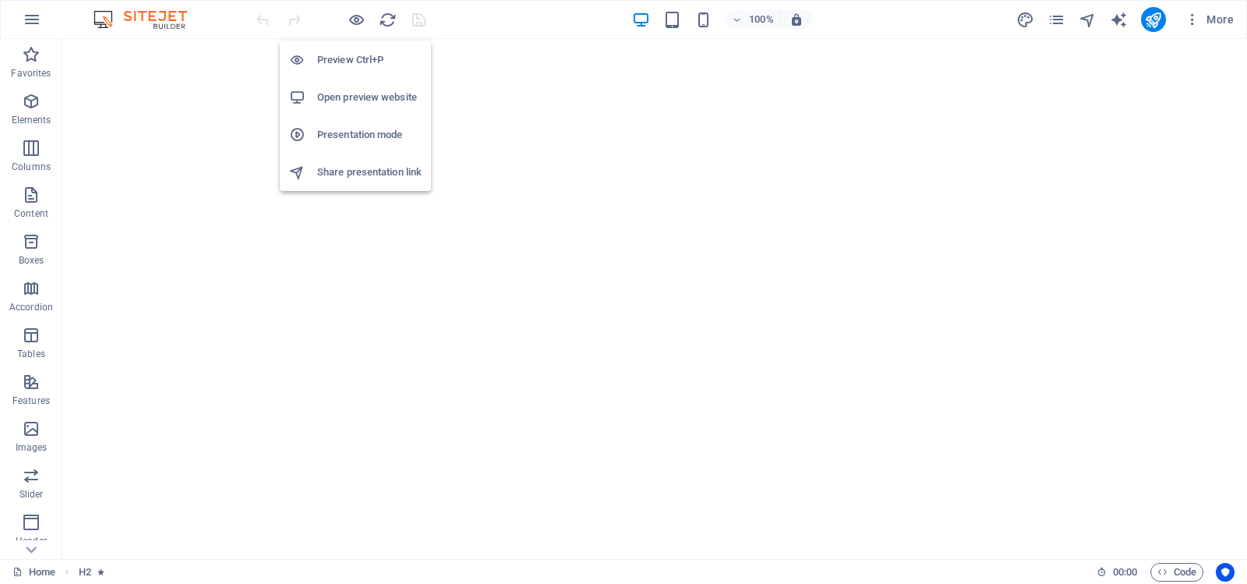
click at [362, 94] on h6 "Open preview website" at bounding box center [369, 97] width 104 height 19
click at [361, 93] on h6 "Open preview website" at bounding box center [369, 97] width 104 height 19
click at [355, 59] on h6 "Preview Ctrl+P" at bounding box center [369, 60] width 104 height 19
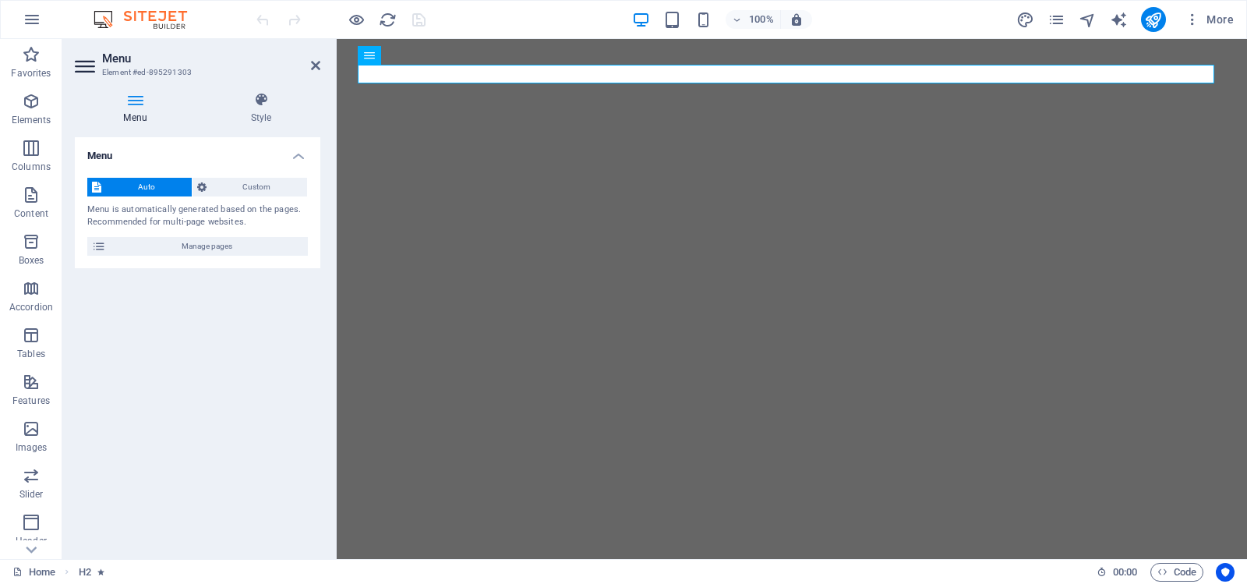
click at [86, 68] on icon at bounding box center [86, 66] width 23 height 25
click at [96, 246] on icon at bounding box center [99, 246] width 14 height 19
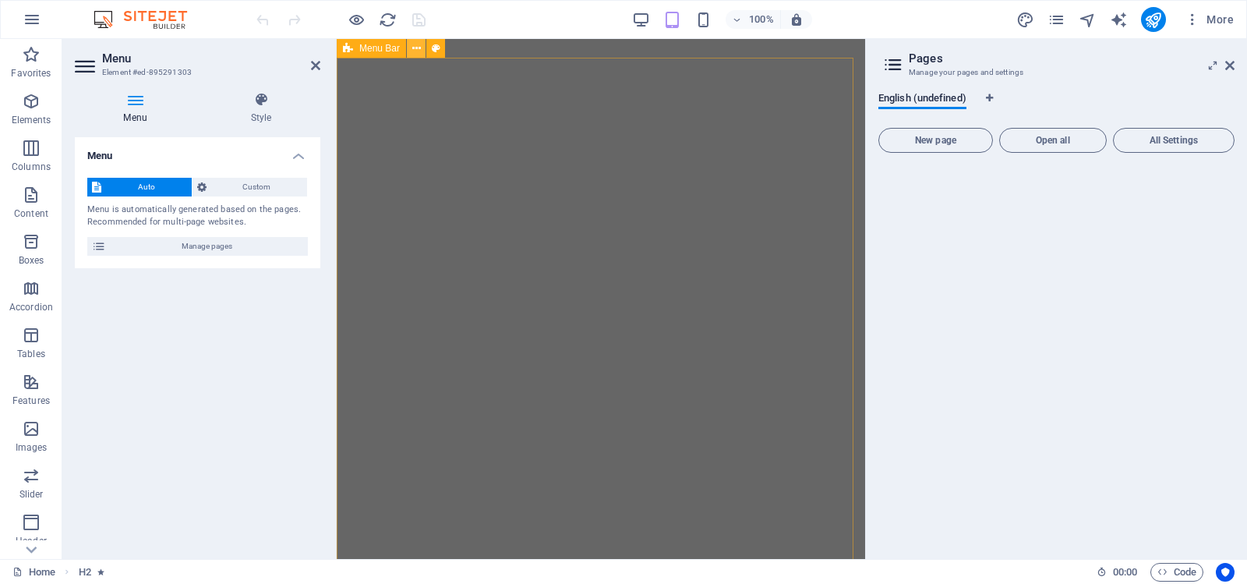
click at [418, 47] on icon at bounding box center [416, 49] width 9 height 16
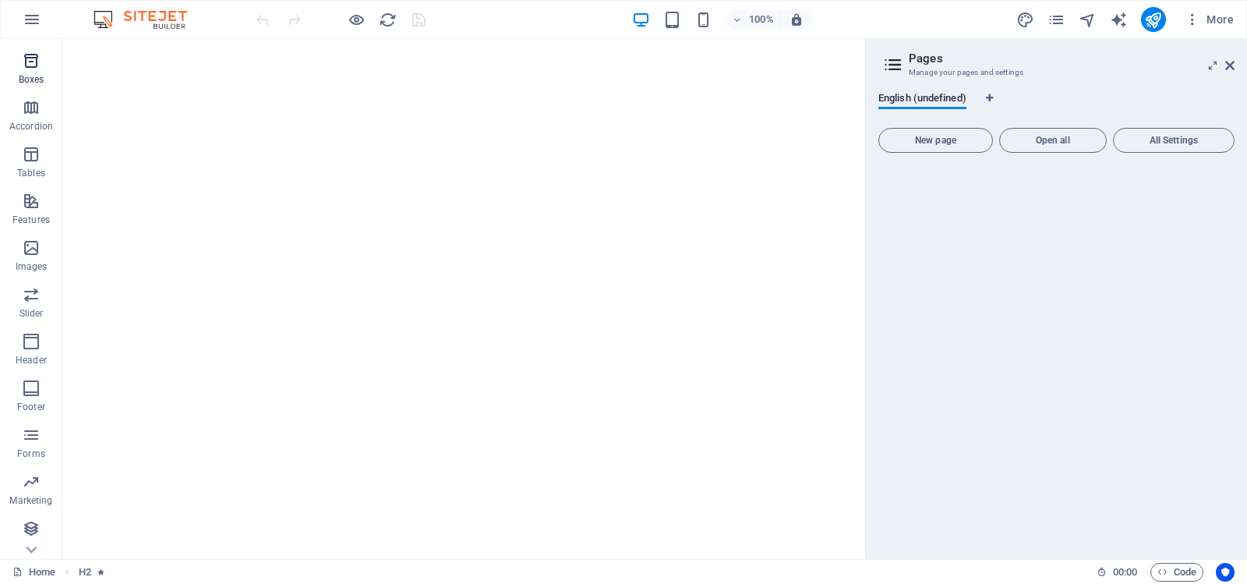
scroll to position [182, 0]
click at [29, 529] on icon "button" at bounding box center [31, 527] width 19 height 19
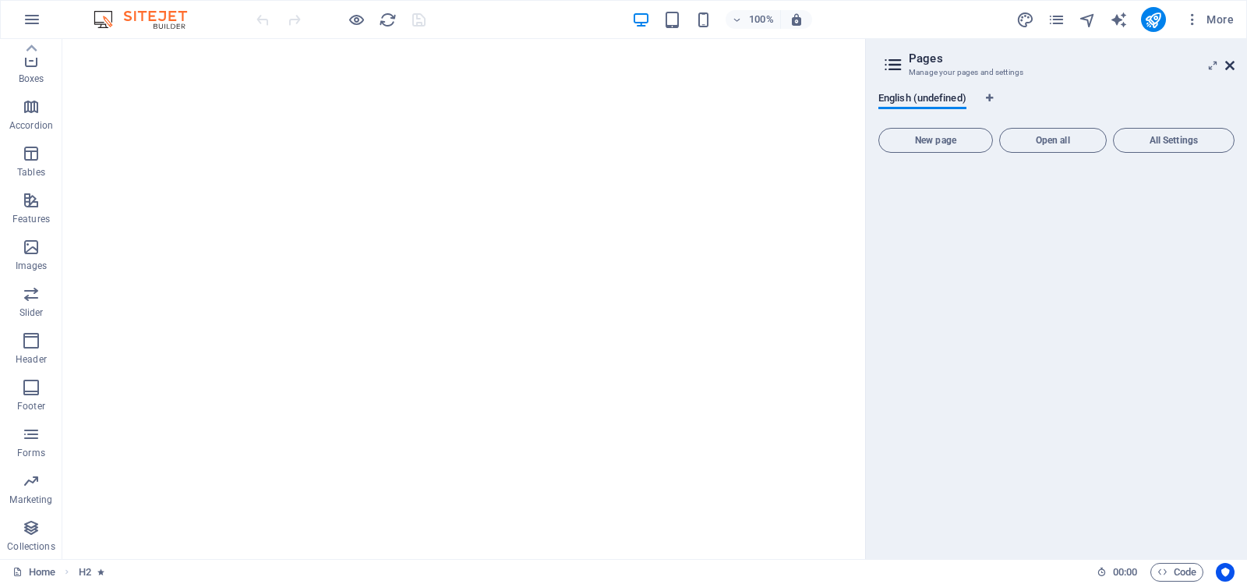
click at [1230, 65] on icon at bounding box center [1229, 65] width 9 height 12
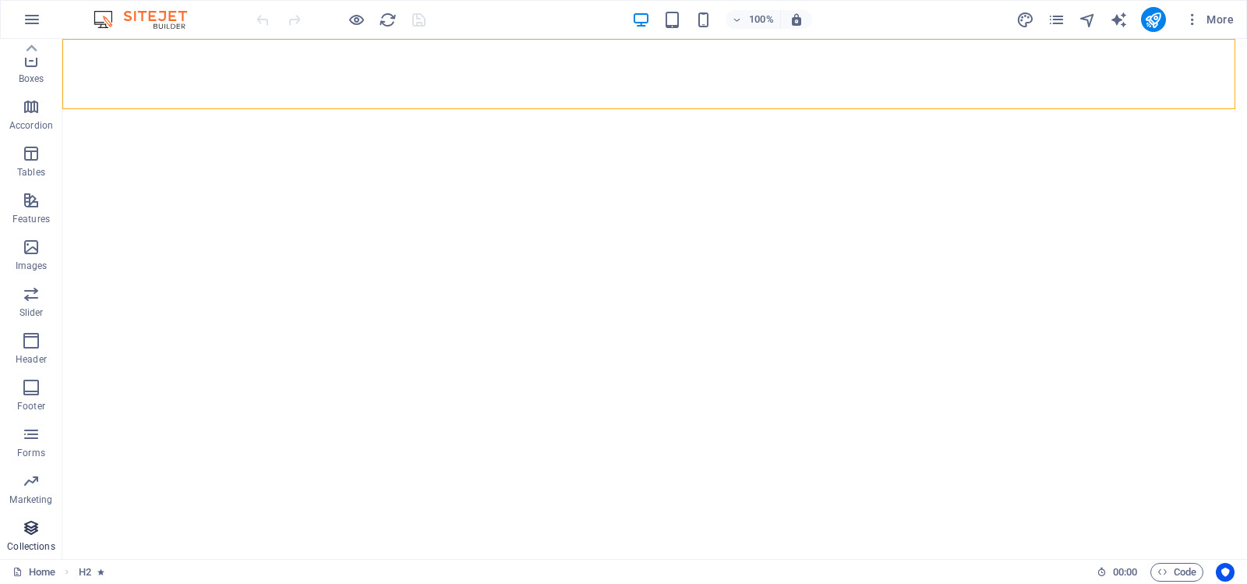
click at [32, 530] on icon "button" at bounding box center [31, 527] width 19 height 19
click at [32, 525] on icon "button" at bounding box center [31, 527] width 19 height 19
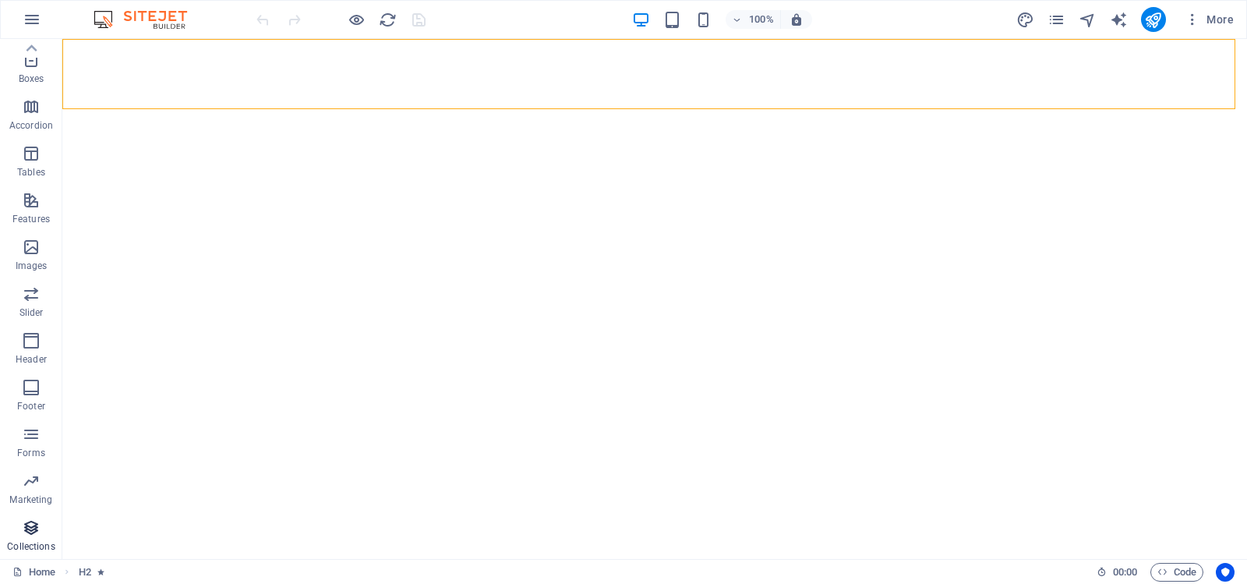
click at [32, 525] on icon "button" at bounding box center [31, 527] width 19 height 19
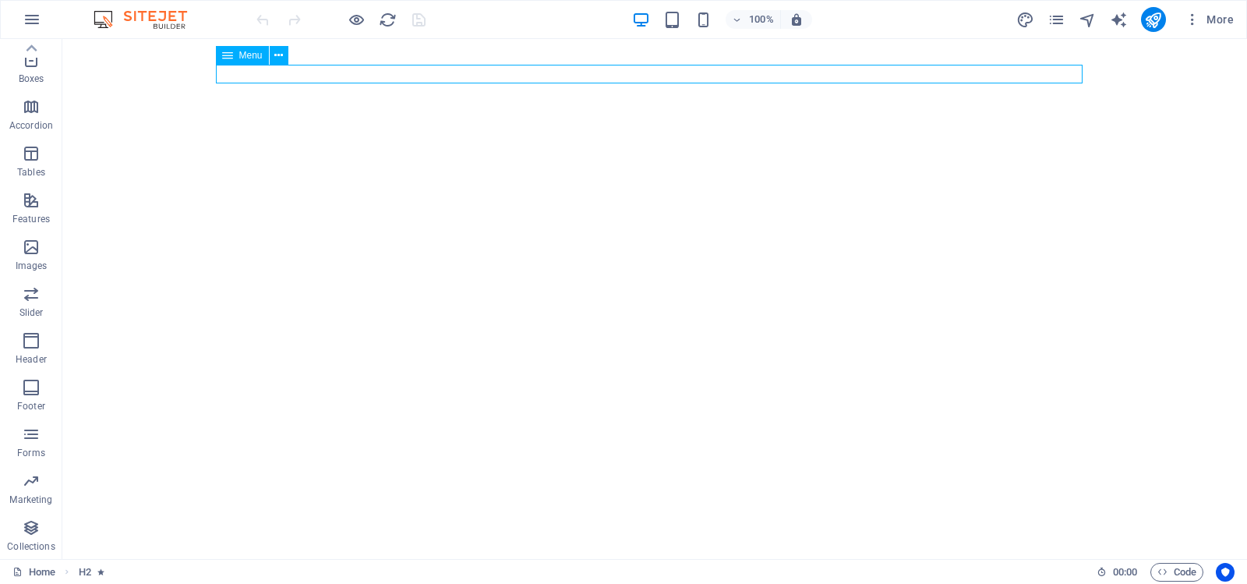
select select
select select "1"
select select
select select "2"
select select
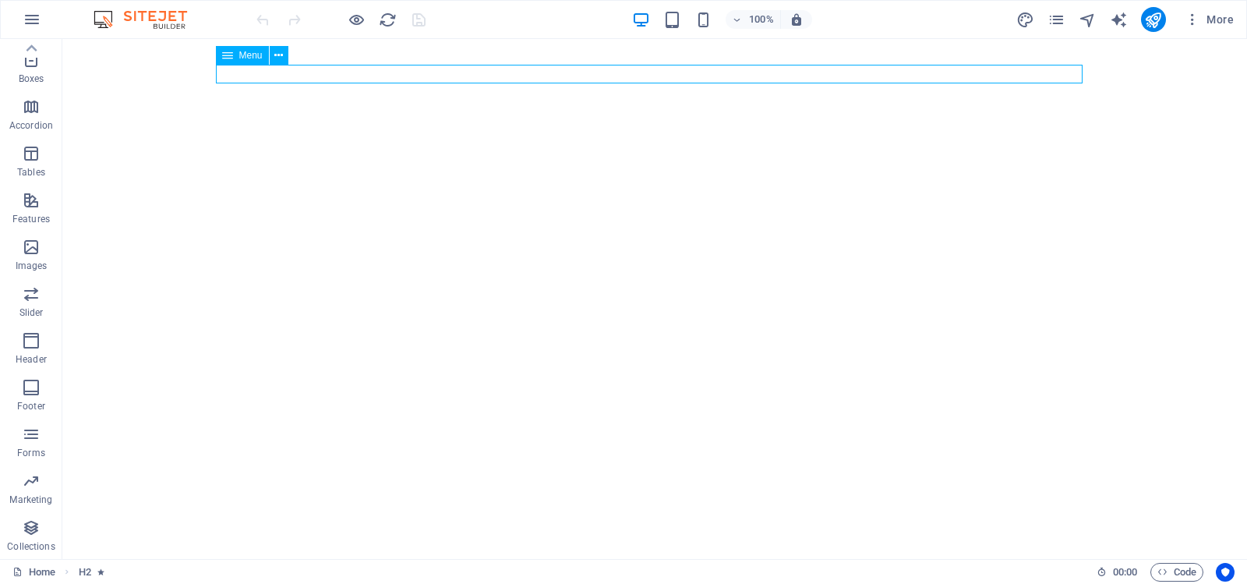
select select "3"
select select
select select "4"
select select
select select "5"
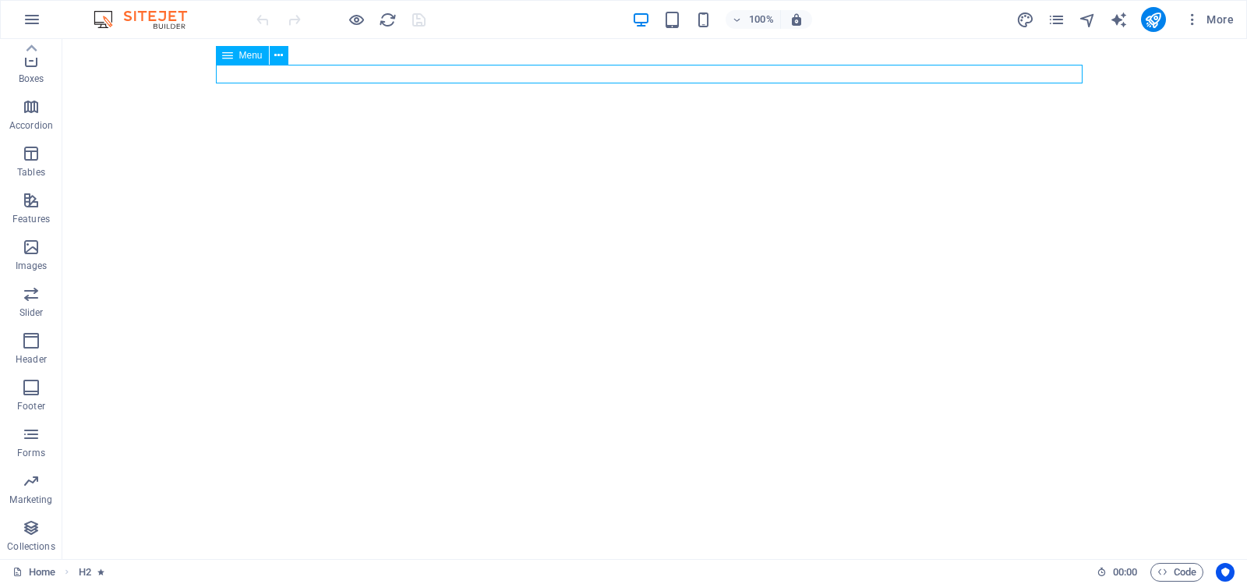
select select
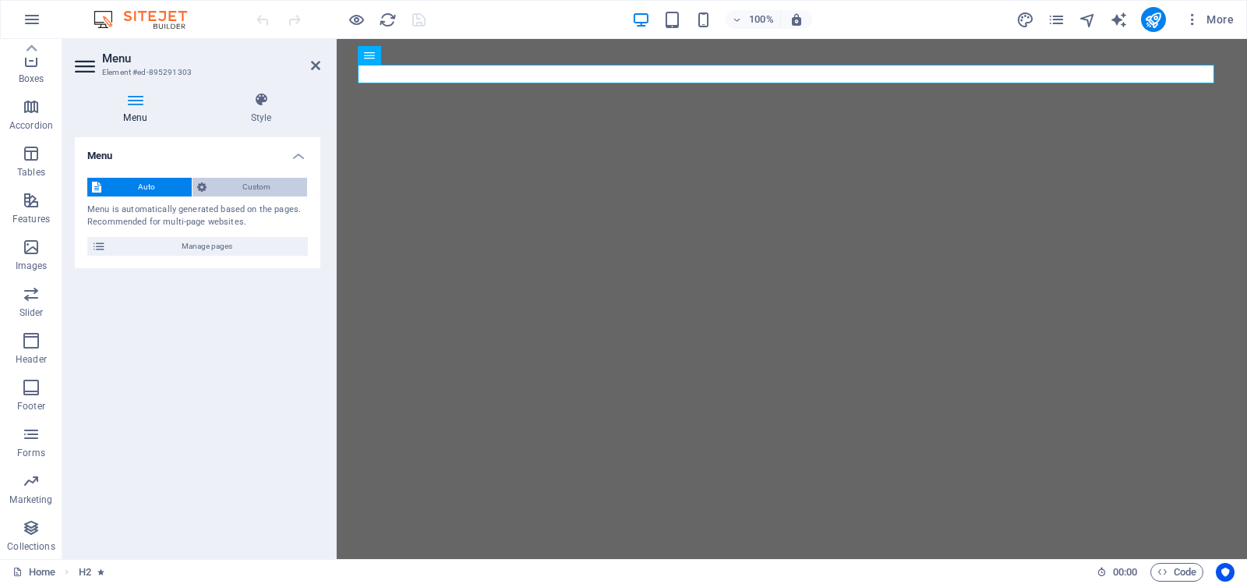
click at [198, 186] on icon at bounding box center [201, 187] width 9 height 19
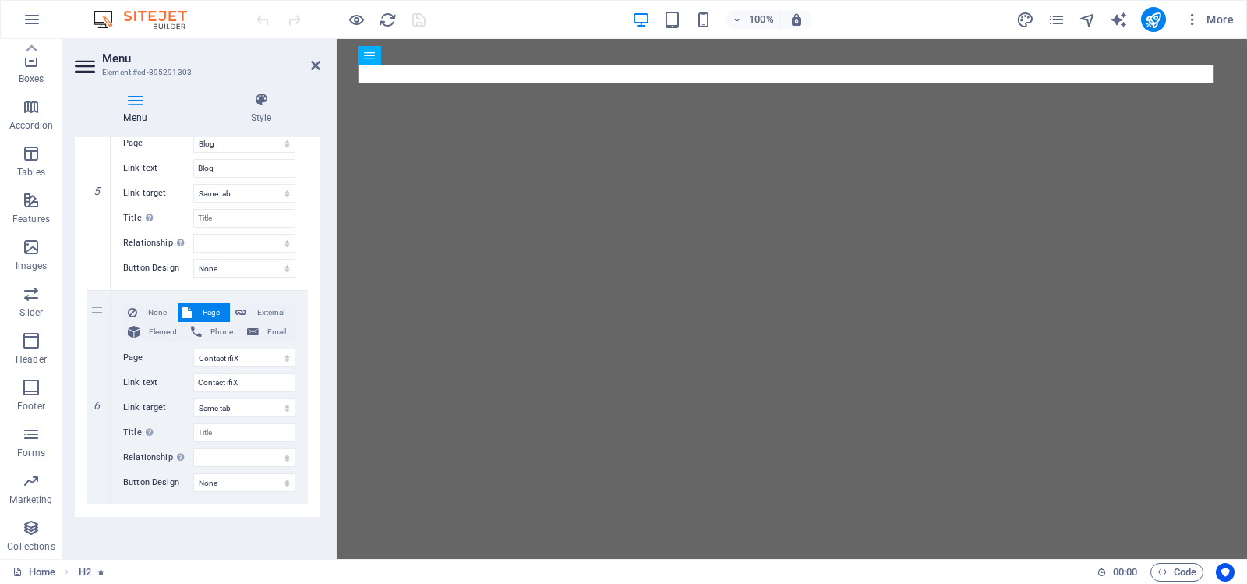
scroll to position [1068, 0]
click at [325, 211] on div "Menu Style Menu Auto Custom Create custom menu items for this menu. Recommended…" at bounding box center [197, 319] width 270 height 479
click at [315, 60] on icon at bounding box center [315, 65] width 9 height 12
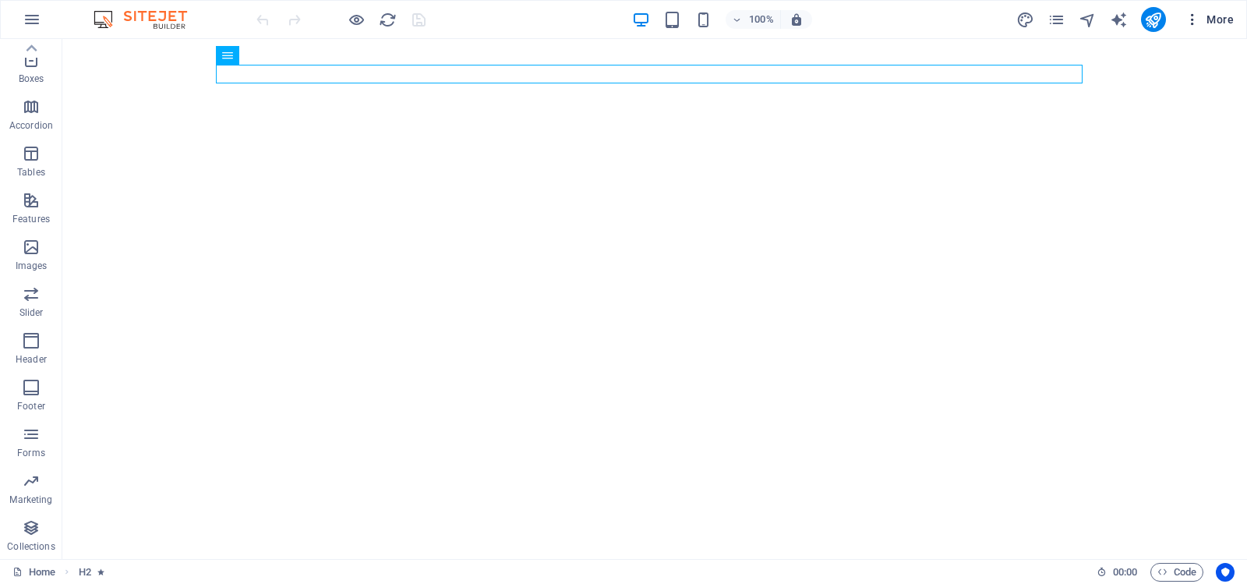
click at [1196, 17] on icon "button" at bounding box center [1193, 20] width 16 height 16
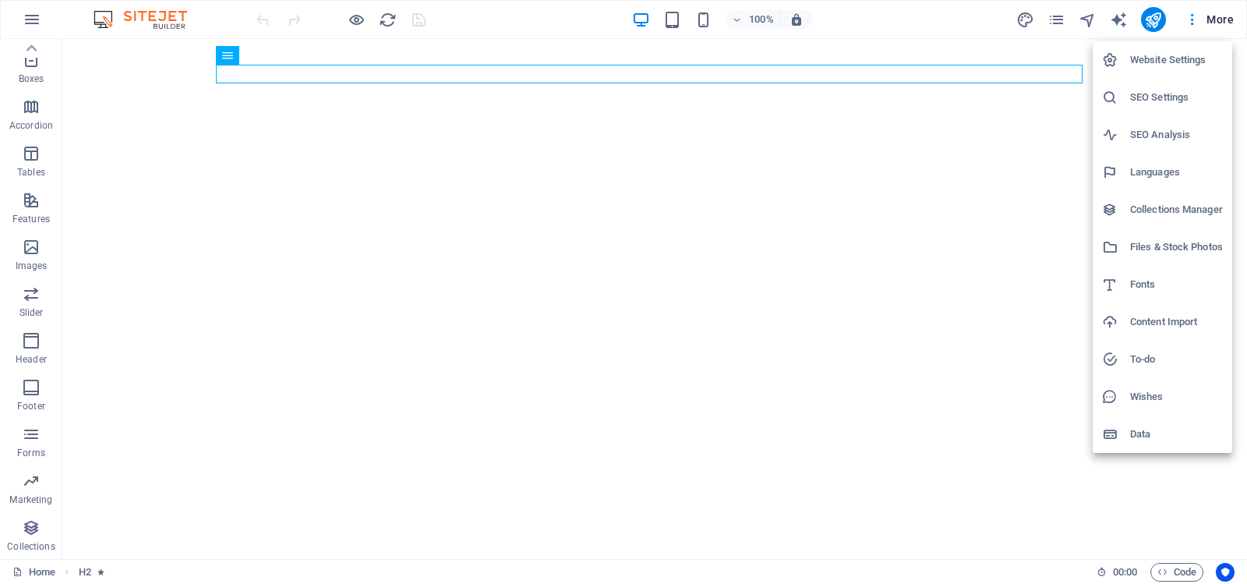
click at [1177, 58] on h6 "Website Settings" at bounding box center [1176, 60] width 93 height 19
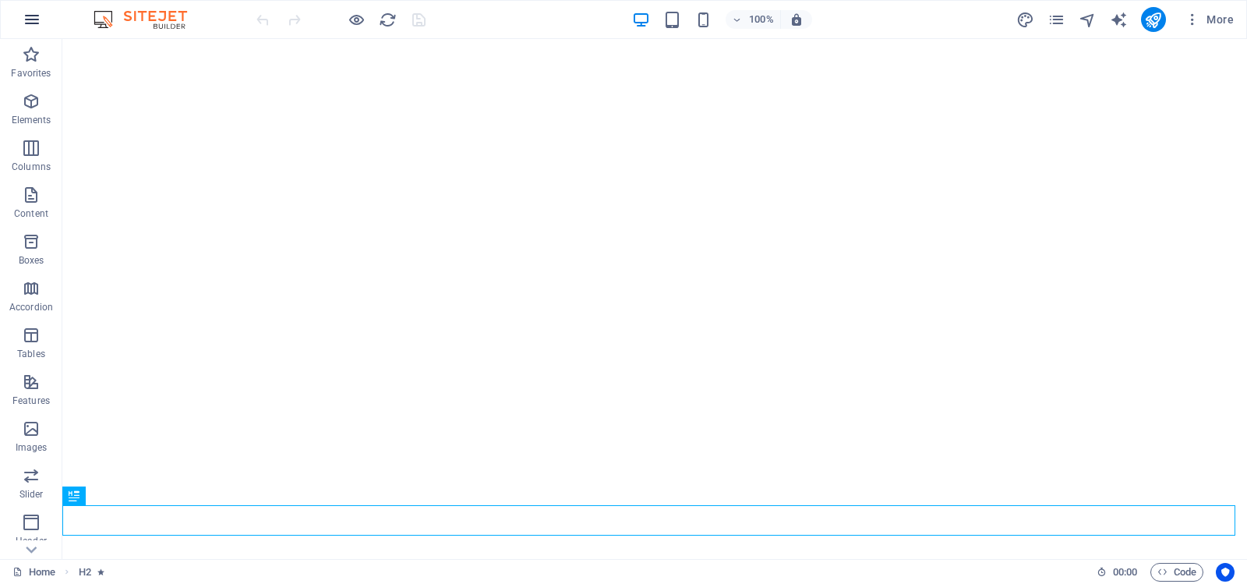
click at [32, 18] on icon "button" at bounding box center [32, 19] width 19 height 19
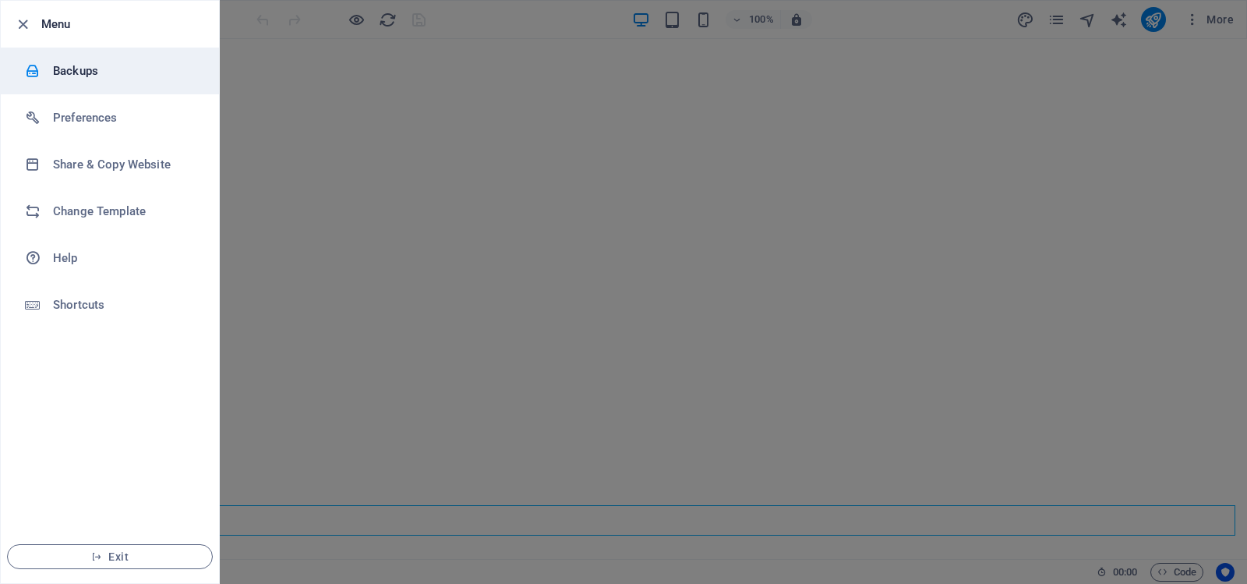
click at [67, 69] on h6 "Backups" at bounding box center [125, 71] width 144 height 19
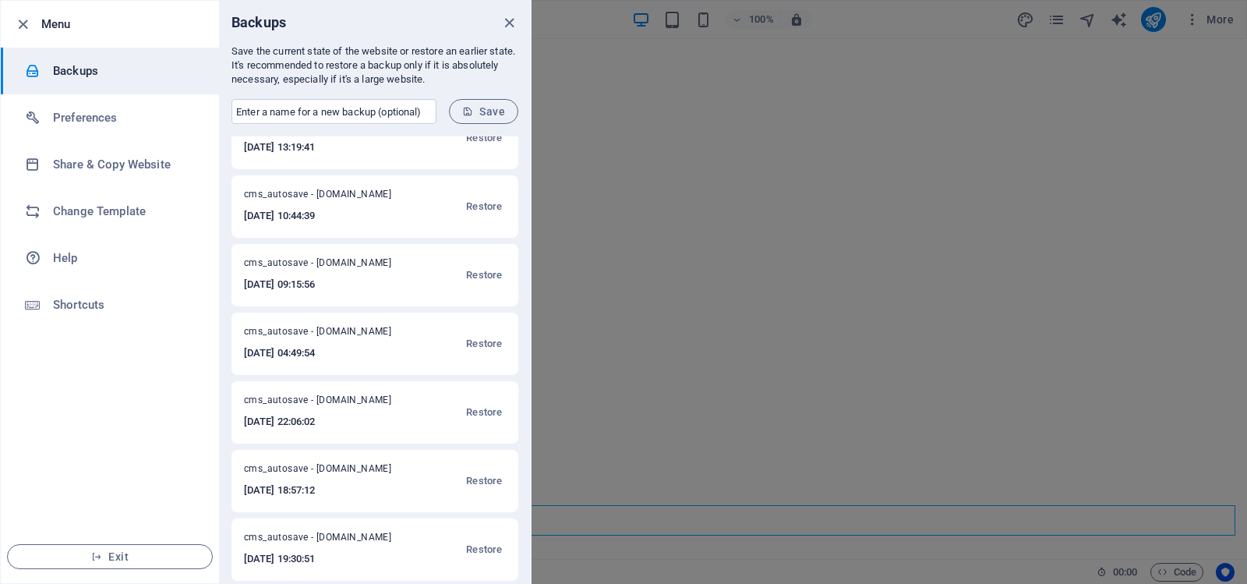
scroll to position [857, 0]
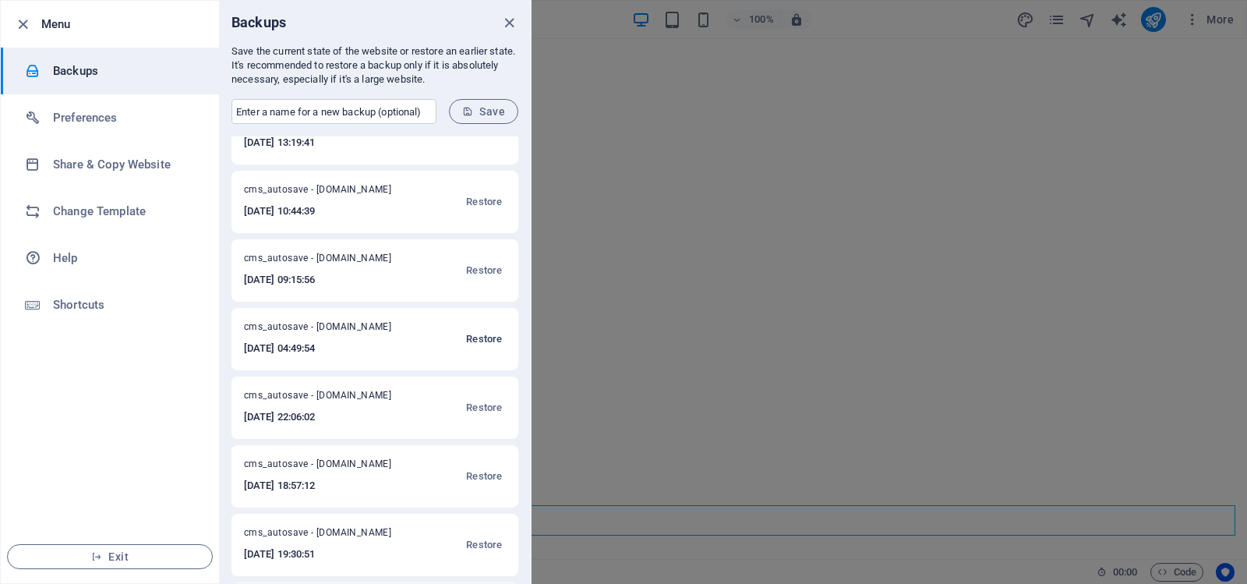
click at [476, 336] on span "Restore" at bounding box center [484, 339] width 36 height 19
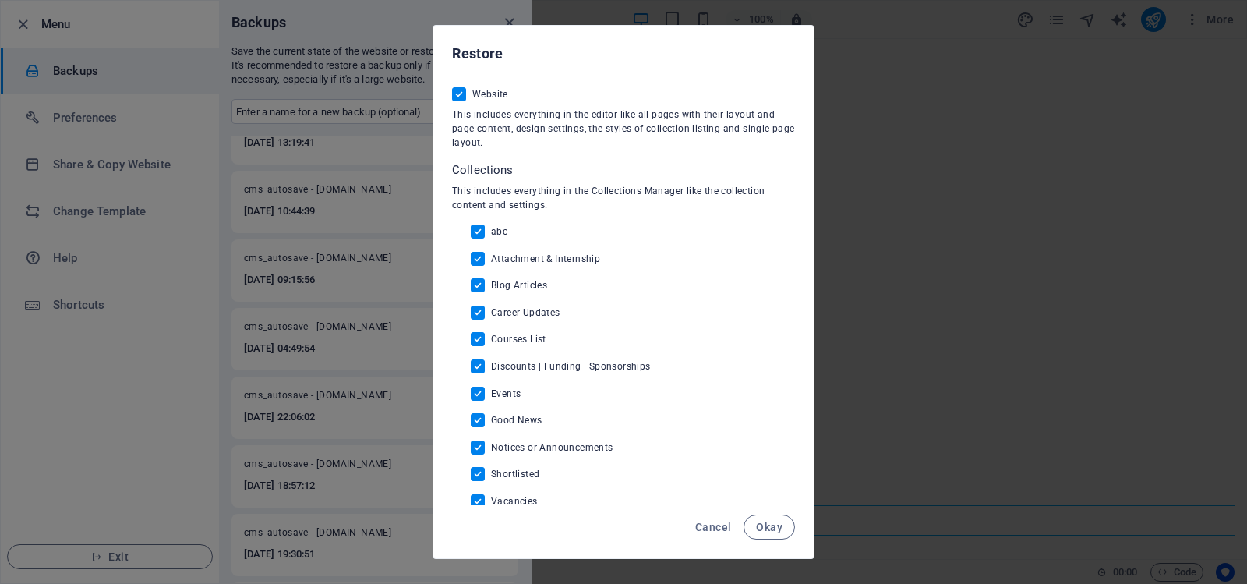
scroll to position [34, 0]
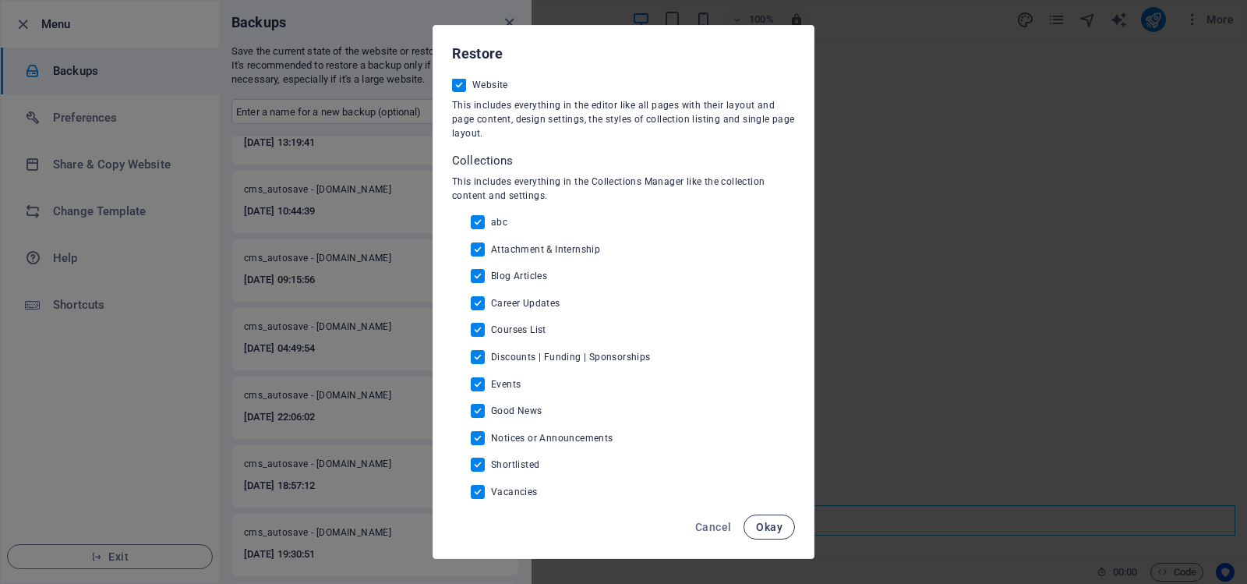
click at [773, 524] on span "Okay" at bounding box center [769, 527] width 27 height 12
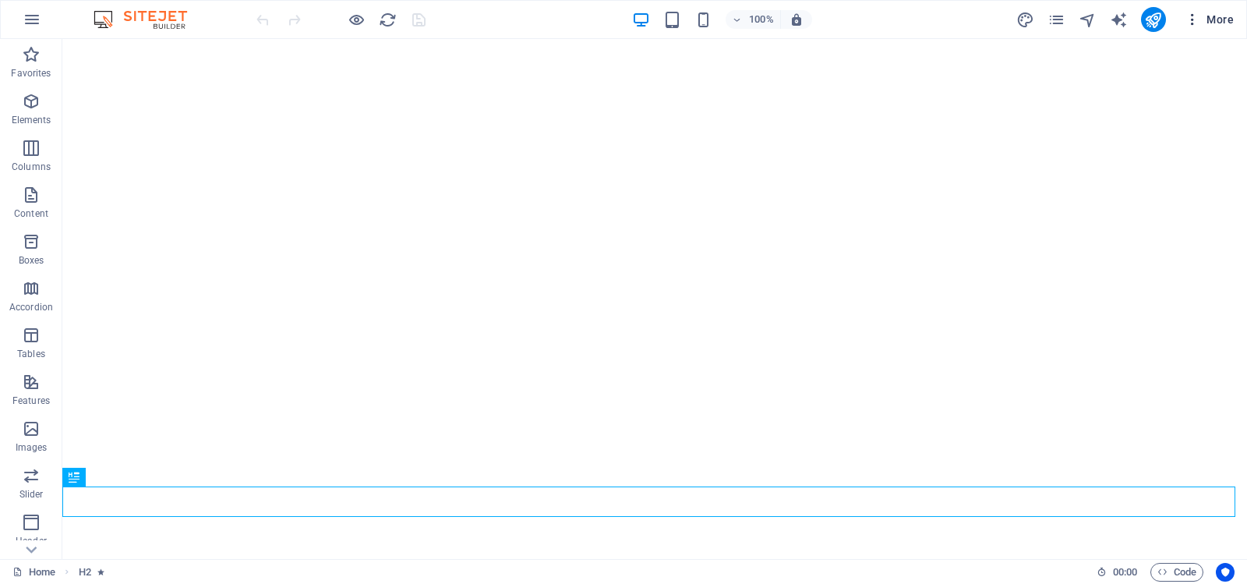
click at [1194, 17] on icon "button" at bounding box center [1193, 20] width 16 height 16
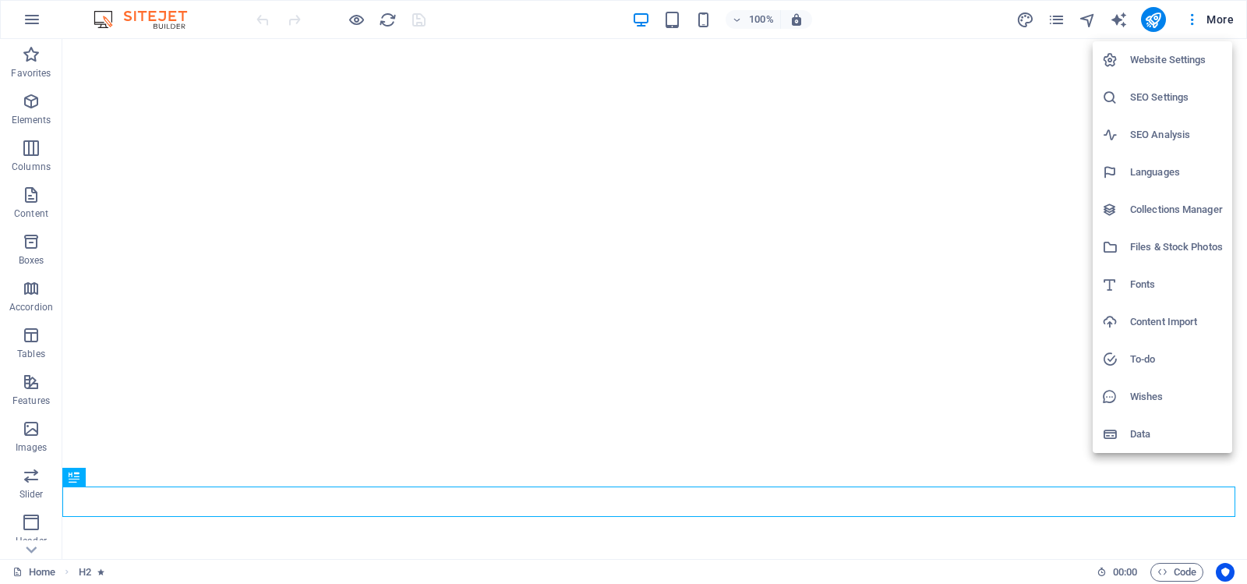
click at [1164, 58] on h6 "Website Settings" at bounding box center [1176, 60] width 93 height 19
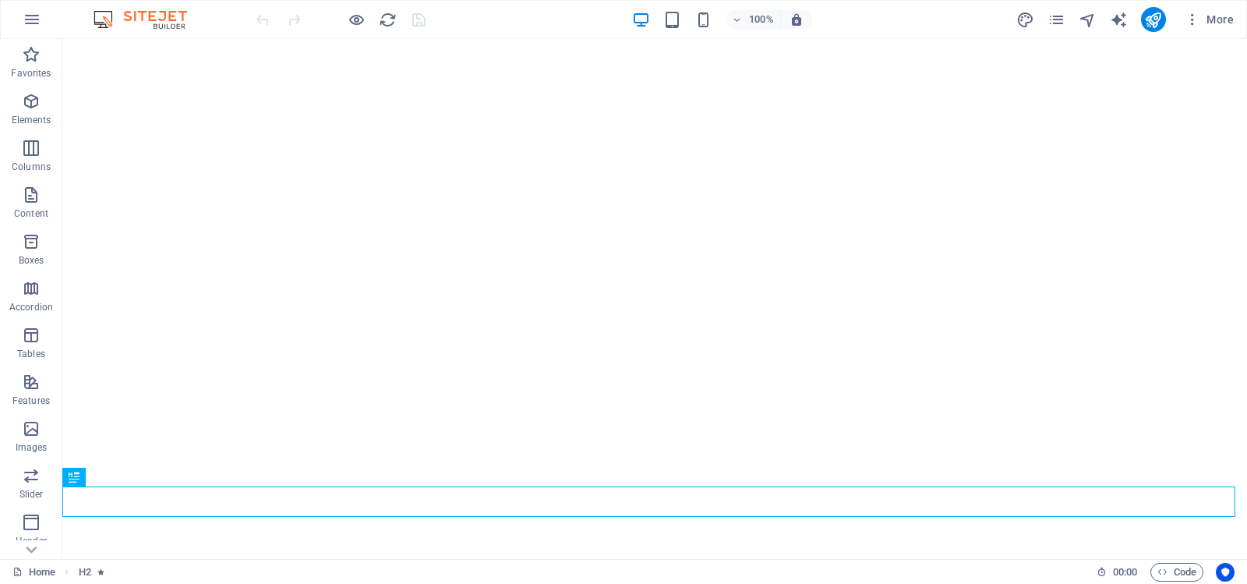
click at [420, 19] on div at bounding box center [340, 19] width 175 height 25
click at [391, 20] on icon "reload" at bounding box center [388, 20] width 18 height 18
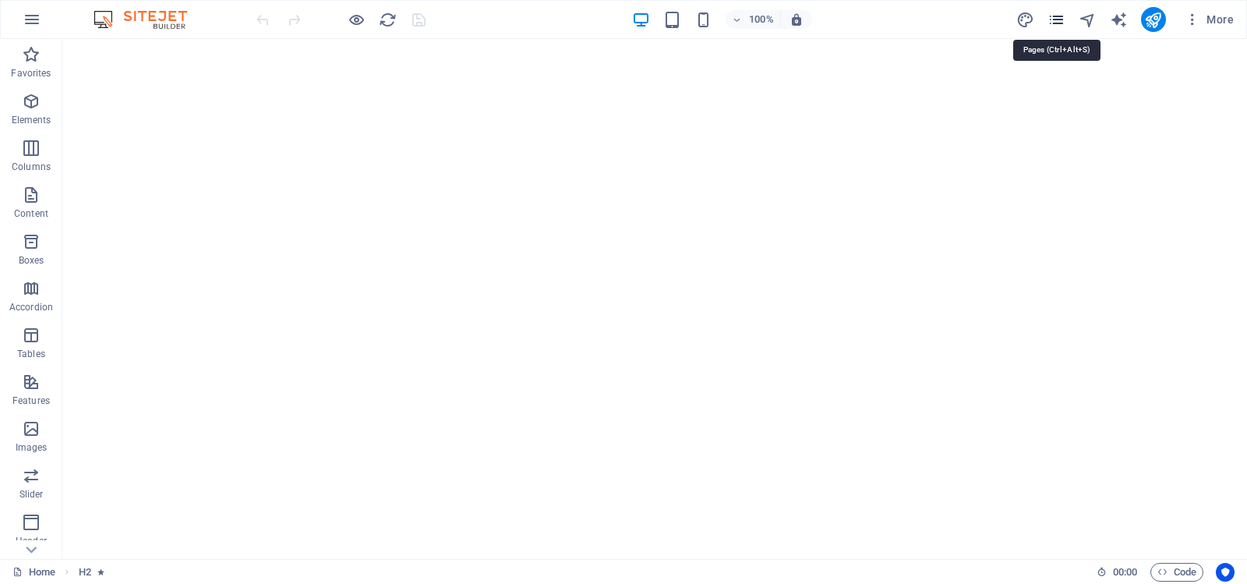
click at [1060, 19] on icon "pages" at bounding box center [1057, 20] width 18 height 18
click at [1056, 19] on icon "pages" at bounding box center [1057, 20] width 18 height 18
click at [1027, 17] on icon "design" at bounding box center [1025, 20] width 18 height 18
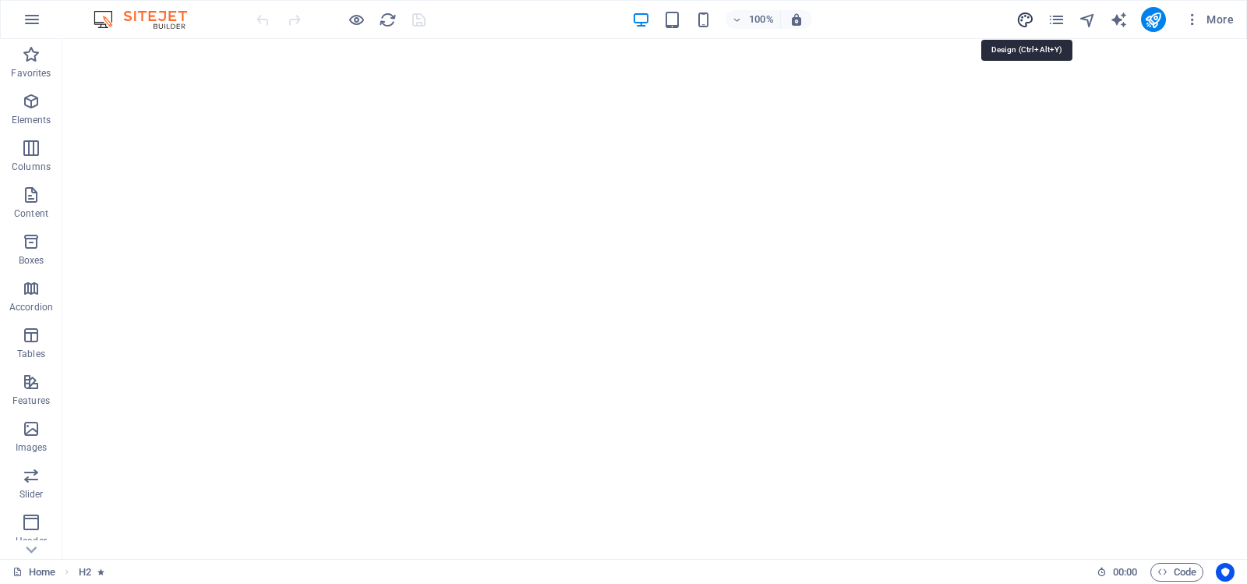
click at [1027, 17] on icon "design" at bounding box center [1025, 20] width 18 height 18
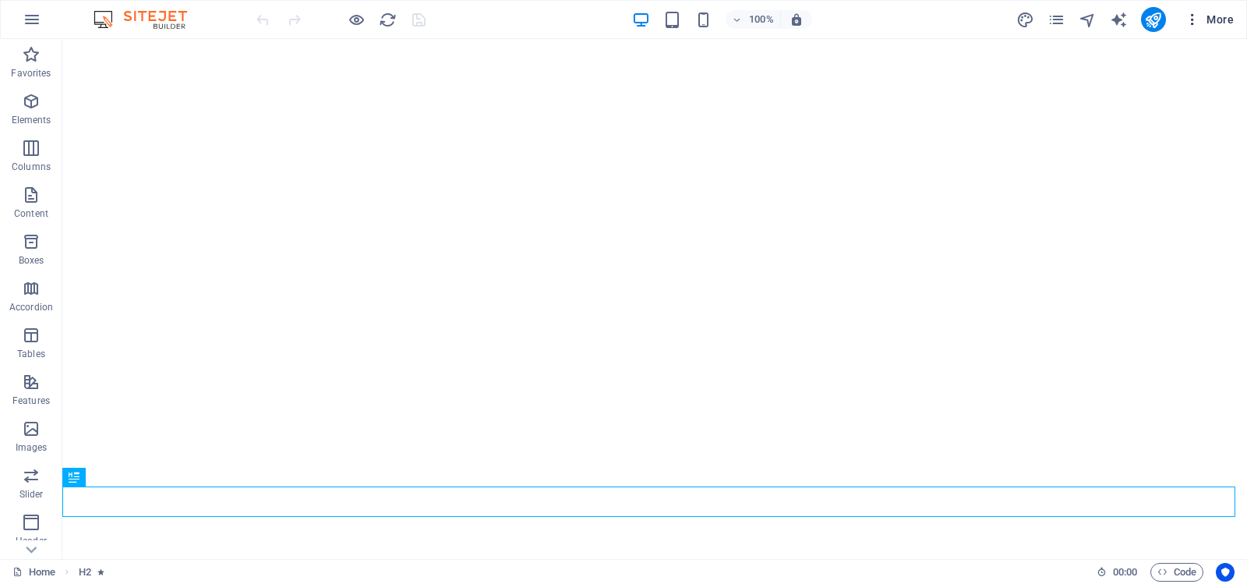
click at [1209, 16] on span "More" at bounding box center [1209, 20] width 49 height 16
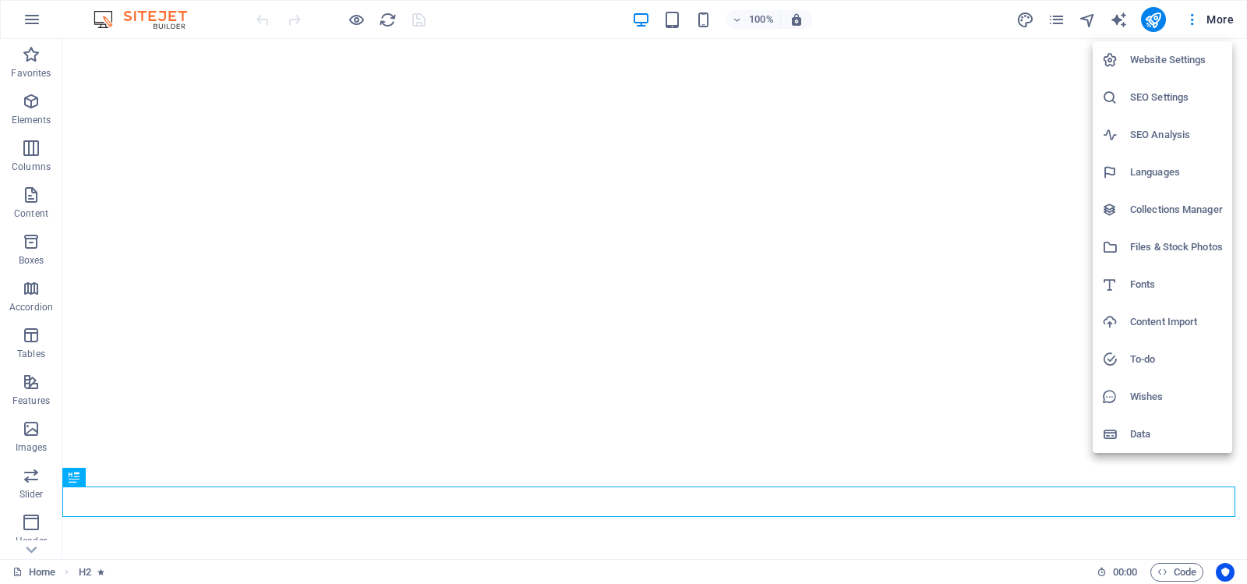
click at [1179, 54] on h6 "Website Settings" at bounding box center [1176, 60] width 93 height 19
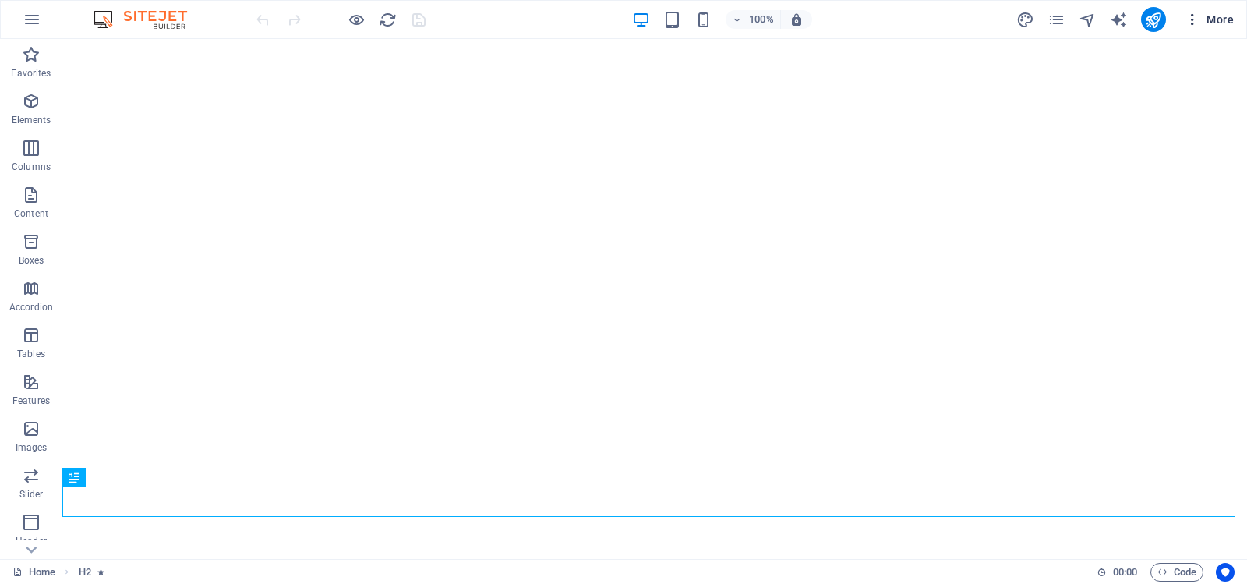
click at [1217, 16] on span "More" at bounding box center [1209, 20] width 49 height 16
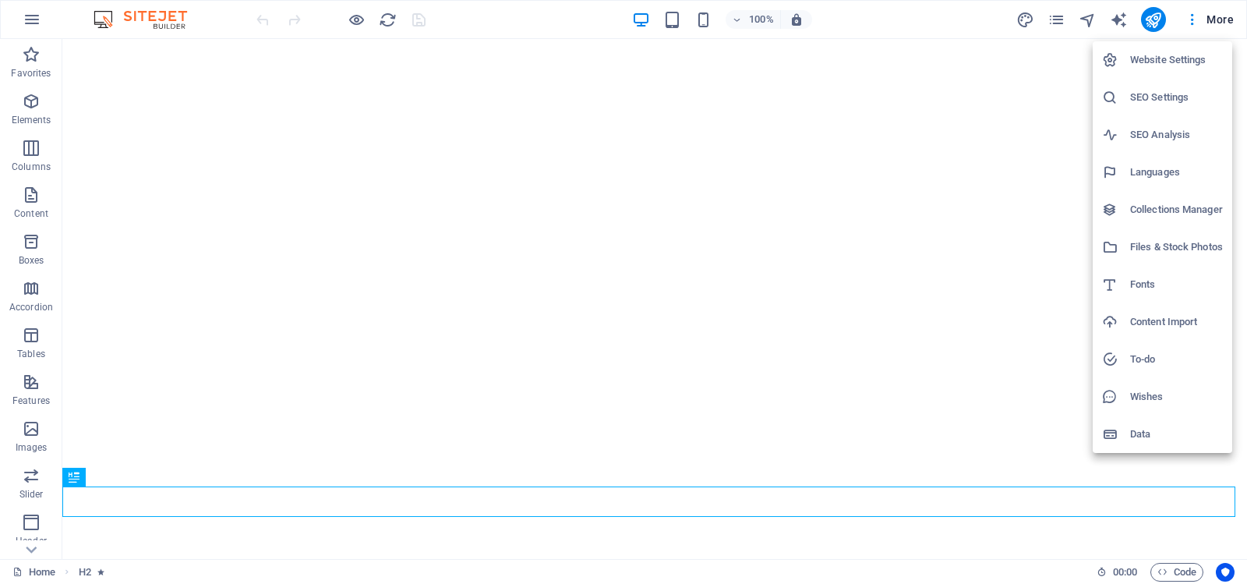
click at [1149, 433] on h6 "Data" at bounding box center [1176, 434] width 93 height 19
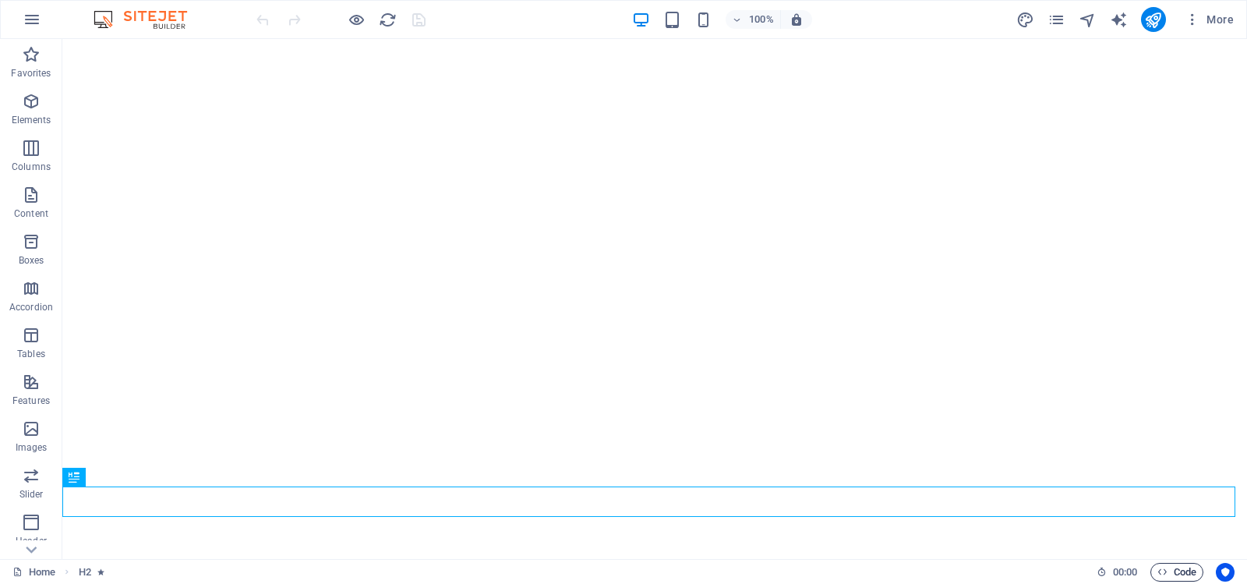
click at [1182, 571] on span "Code" at bounding box center [1176, 572] width 39 height 19
click at [25, 193] on icon "button" at bounding box center [31, 195] width 19 height 19
click at [31, 195] on icon "button" at bounding box center [31, 195] width 19 height 19
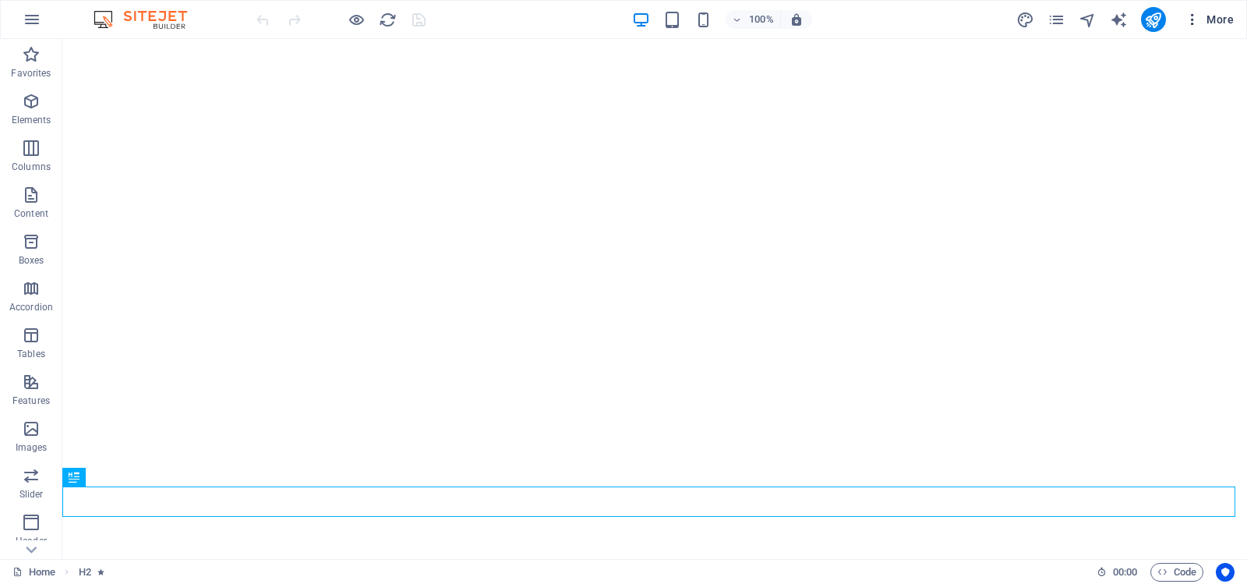
click at [1210, 18] on span "More" at bounding box center [1209, 20] width 49 height 16
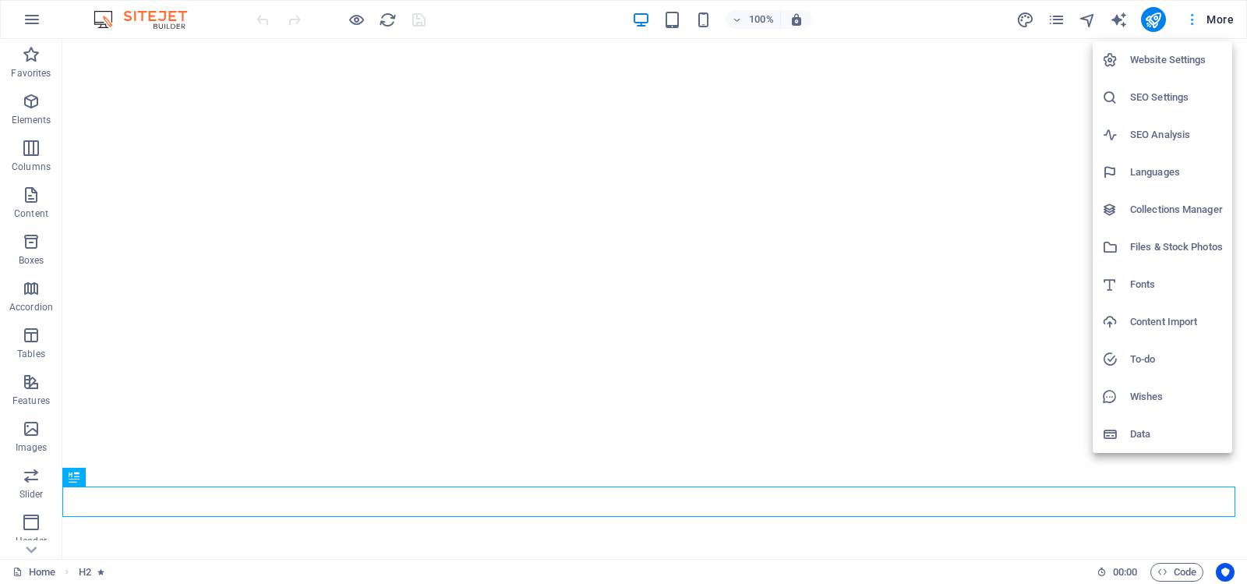
click at [1210, 18] on div at bounding box center [623, 292] width 1247 height 584
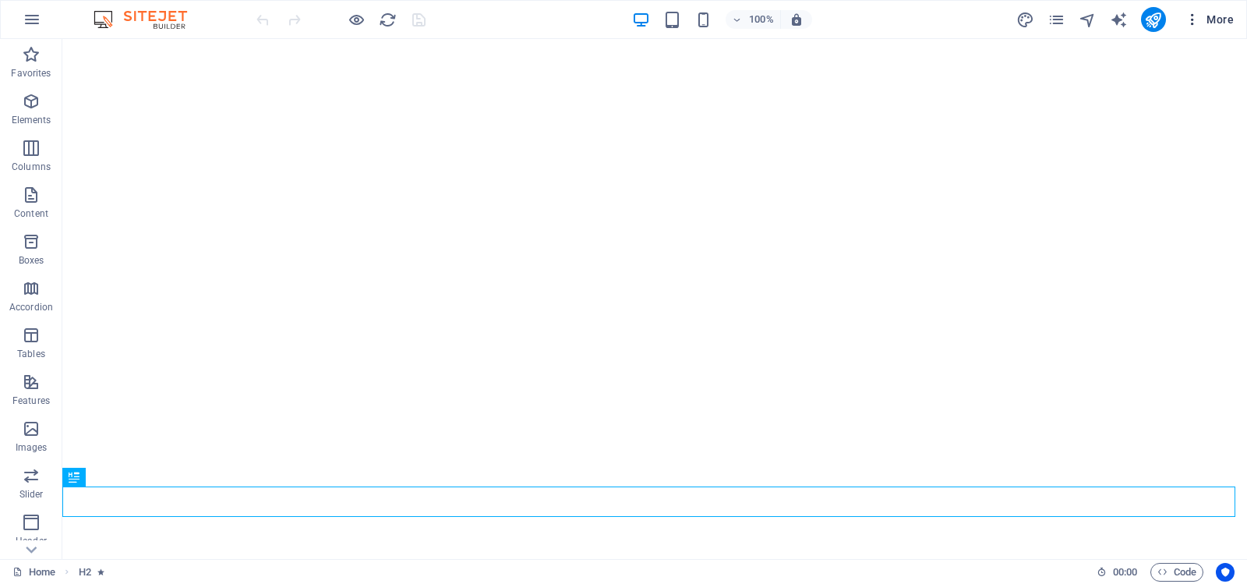
click at [1210, 18] on span "More" at bounding box center [1209, 20] width 49 height 16
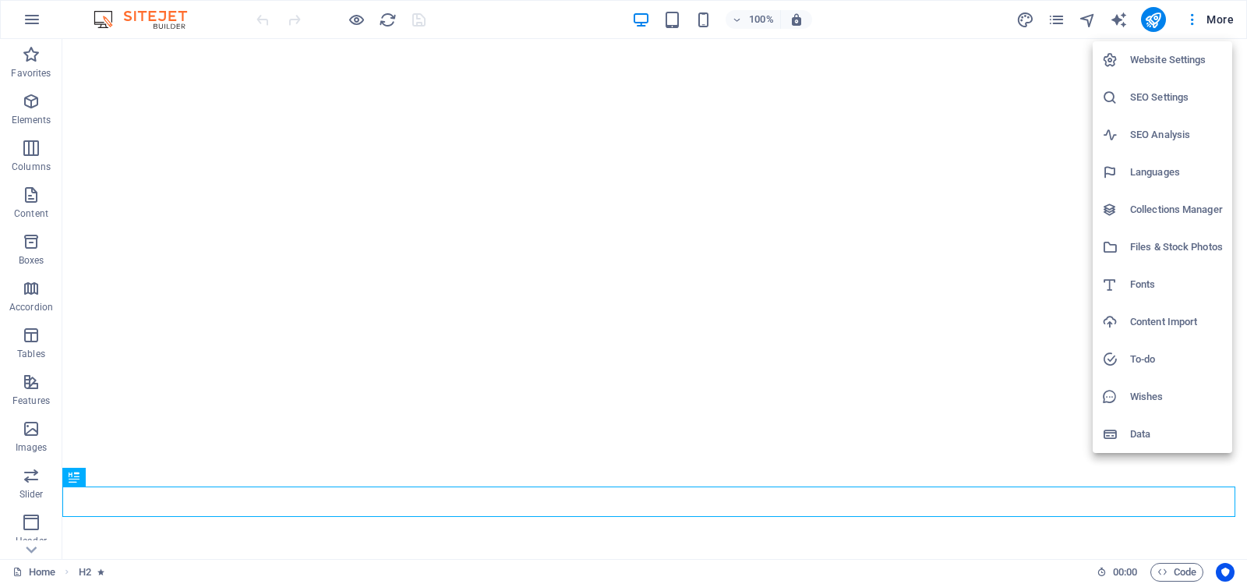
click at [1165, 56] on h6 "Website Settings" at bounding box center [1176, 60] width 93 height 19
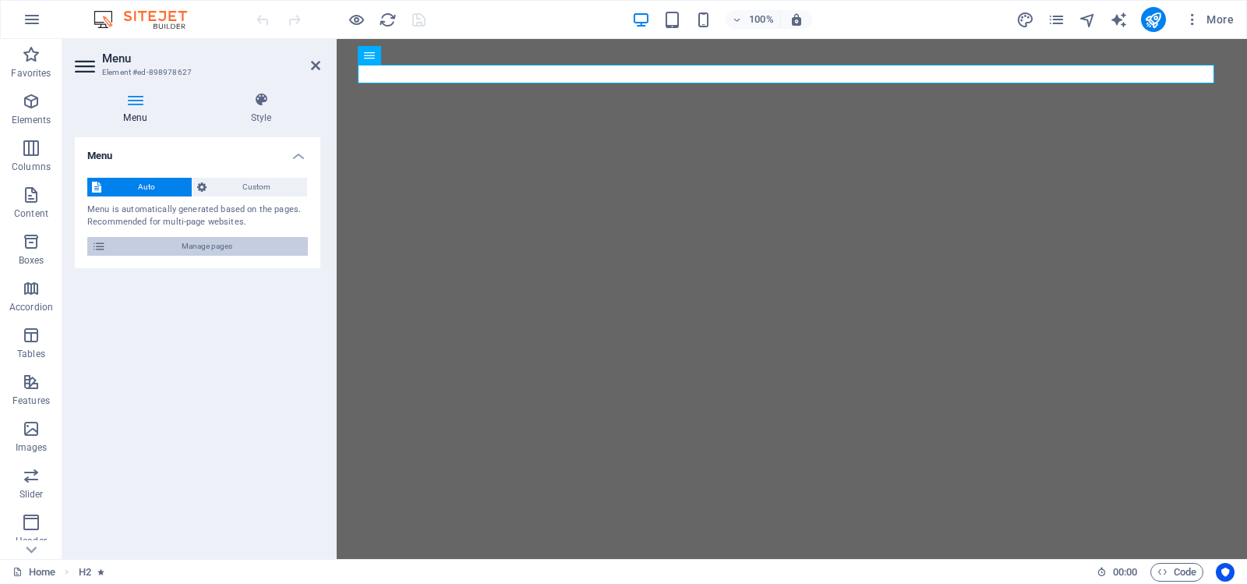
click at [224, 246] on span "Manage pages" at bounding box center [207, 246] width 193 height 19
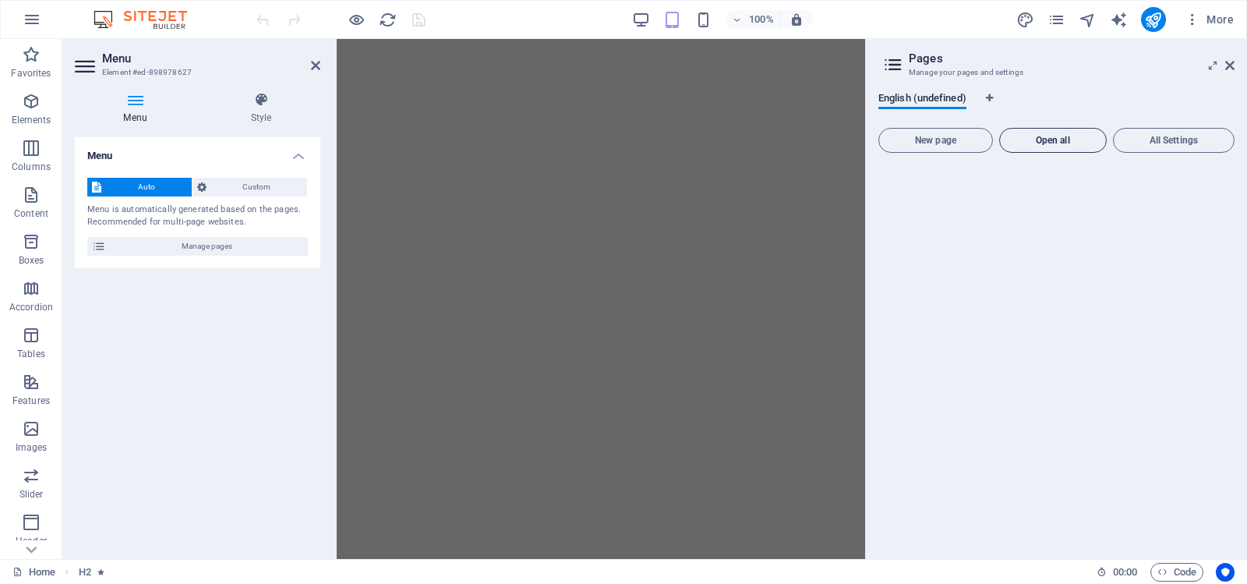
click at [1058, 136] on span "Open all" at bounding box center [1053, 140] width 94 height 9
click at [1061, 136] on span "Open all" at bounding box center [1053, 140] width 94 height 9
click at [1174, 142] on span "All Settings" at bounding box center [1174, 140] width 108 height 9
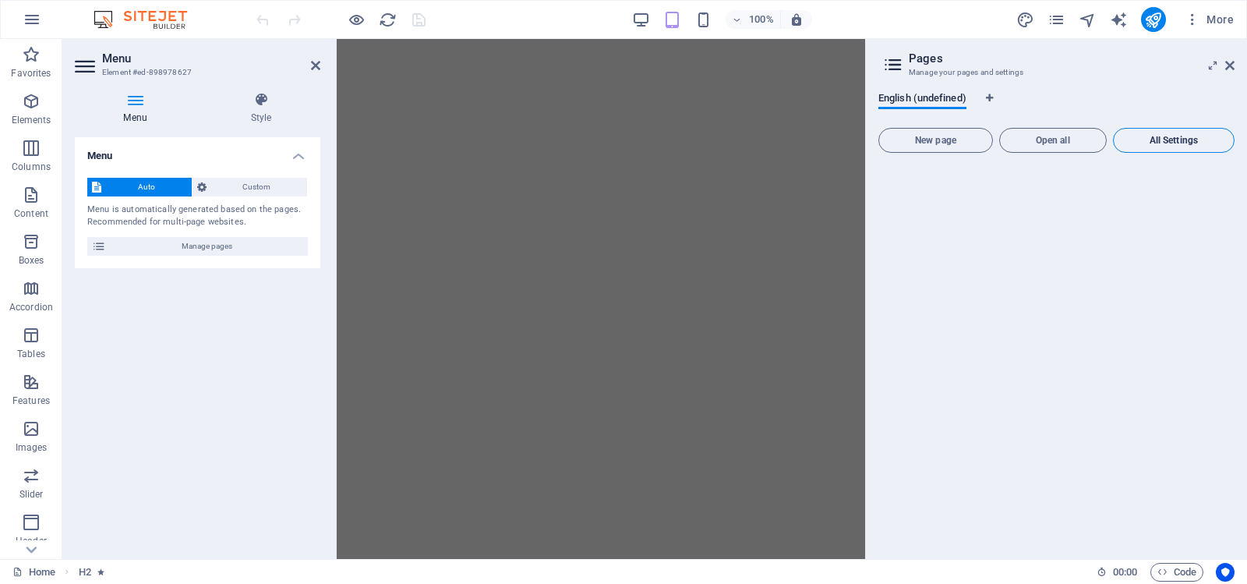
click at [1174, 142] on span "All Settings" at bounding box center [1174, 140] width 108 height 9
click at [1232, 65] on icon at bounding box center [1229, 65] width 9 height 12
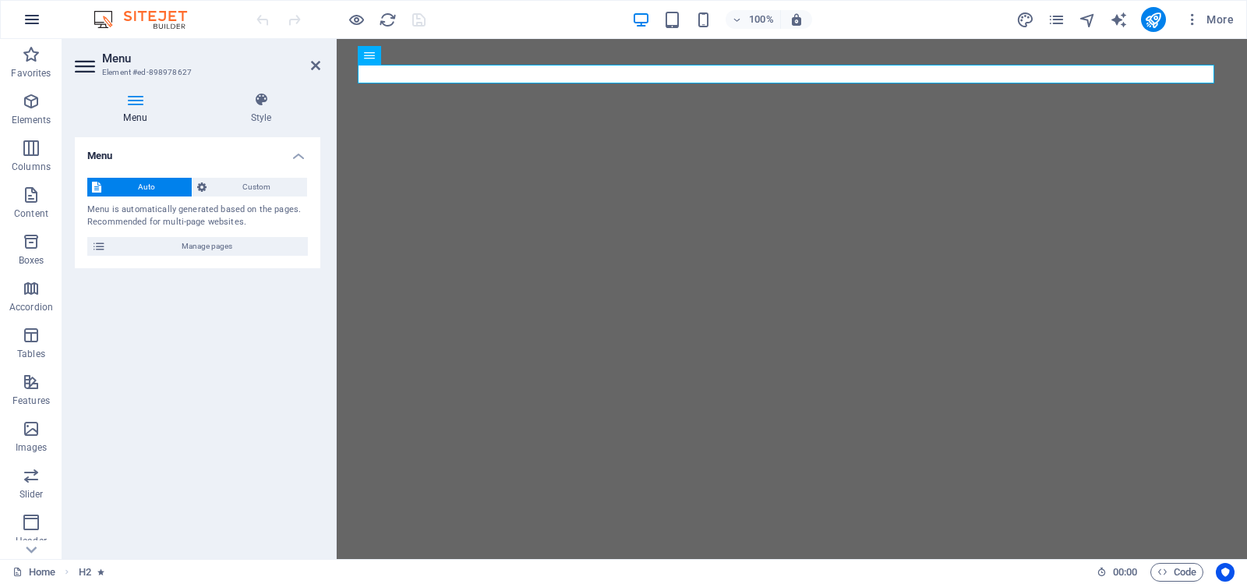
click at [32, 15] on icon "button" at bounding box center [32, 19] width 19 height 19
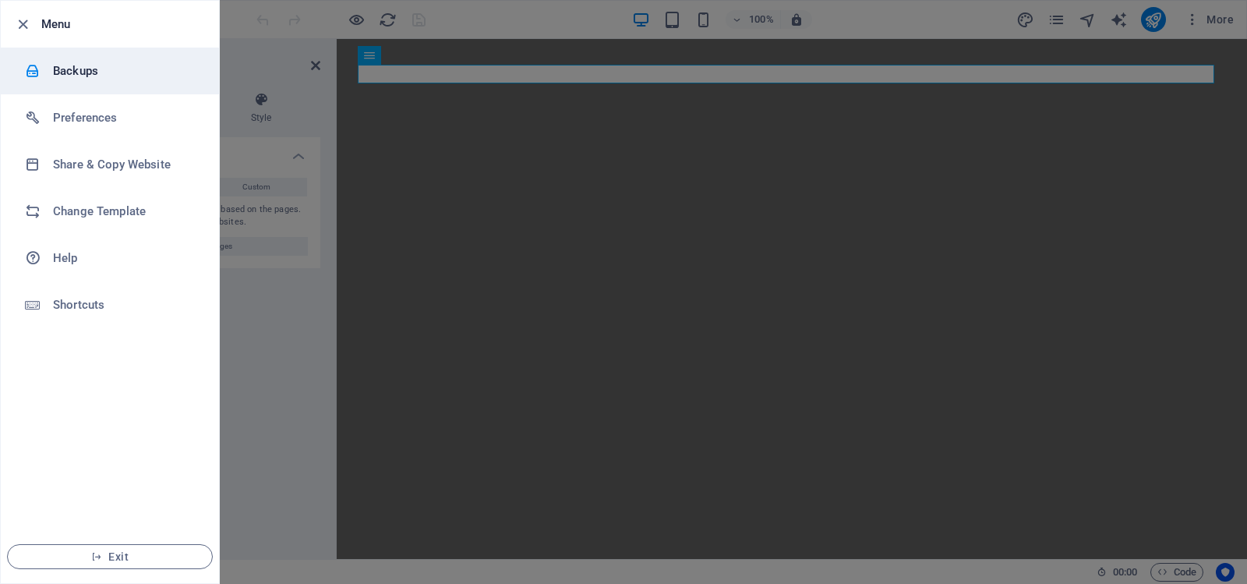
click at [55, 68] on h6 "Backups" at bounding box center [125, 71] width 144 height 19
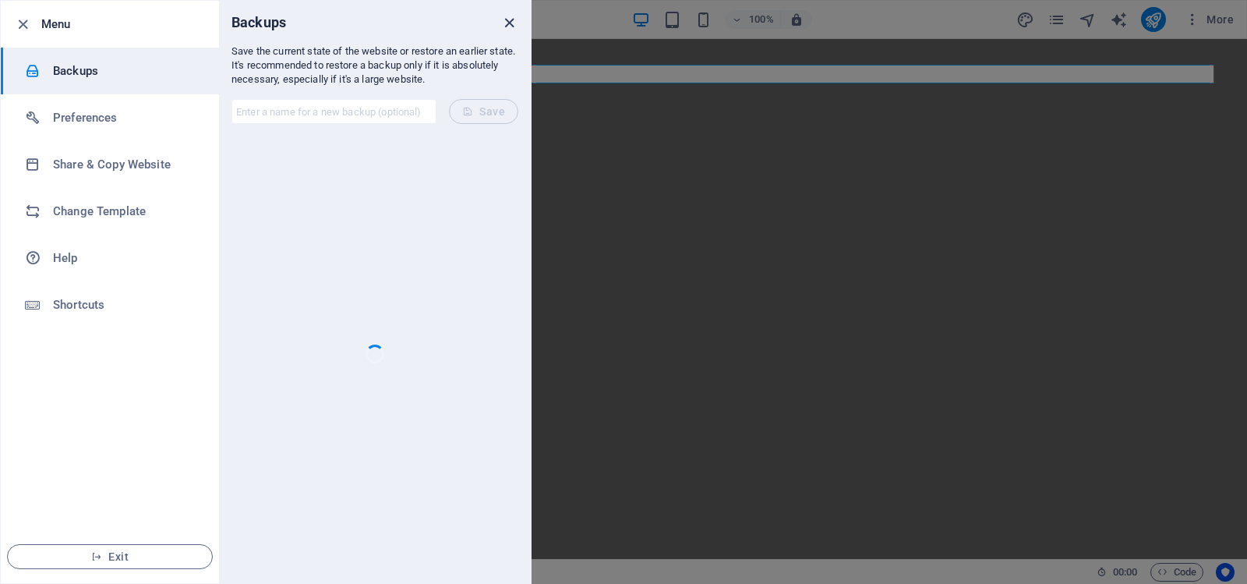
click at [507, 21] on icon "close" at bounding box center [509, 23] width 18 height 18
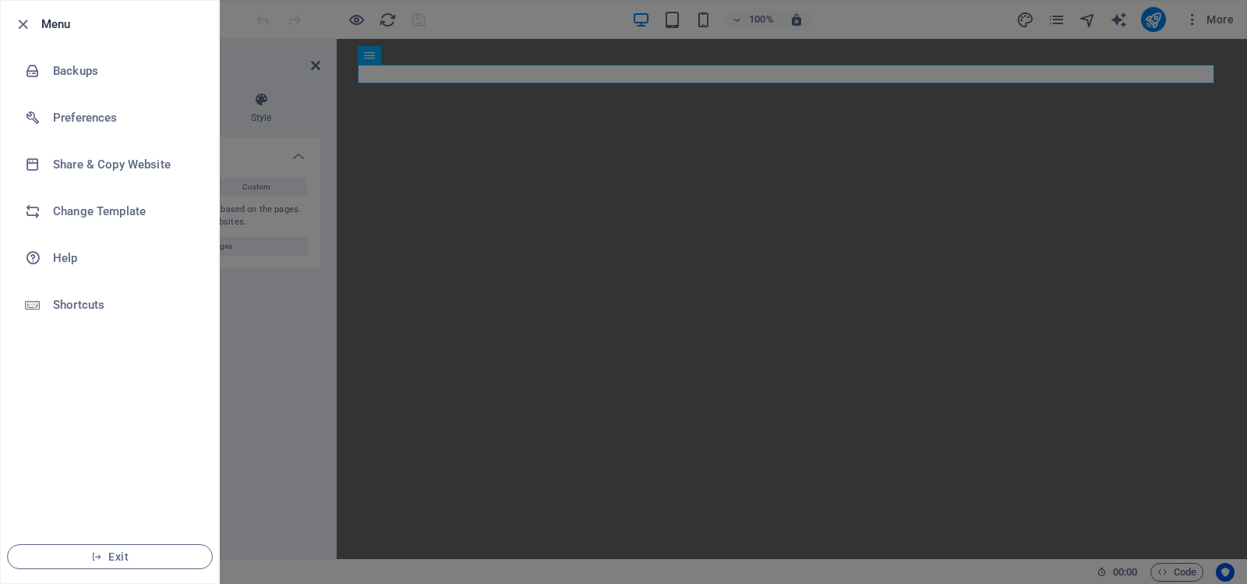
click at [464, 157] on div at bounding box center [623, 292] width 1247 height 584
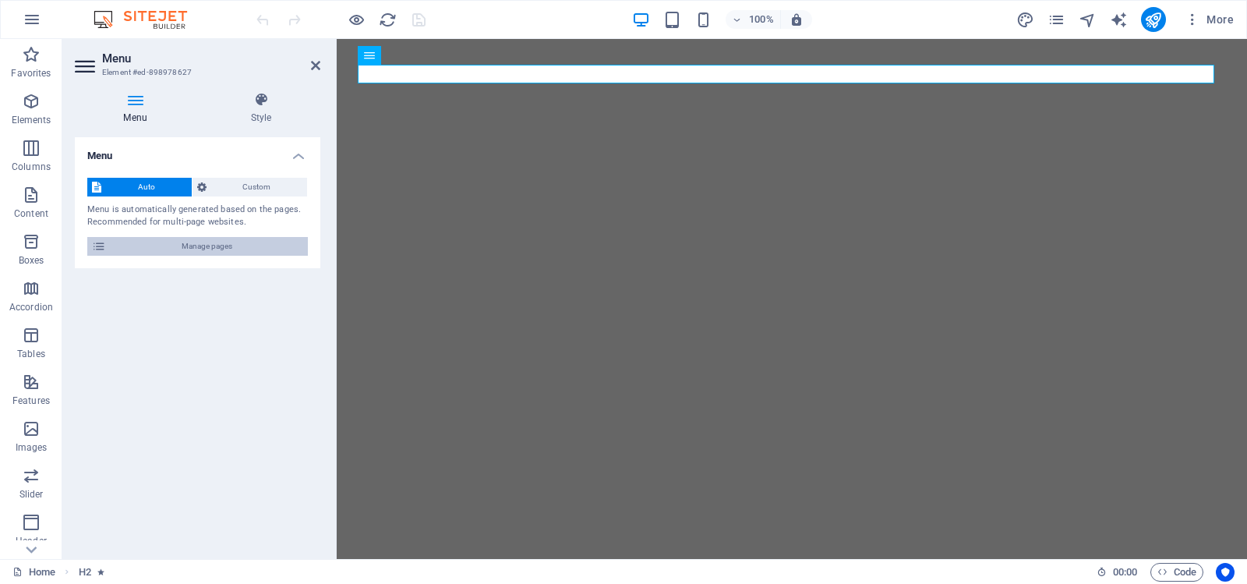
click at [101, 242] on icon at bounding box center [99, 246] width 14 height 19
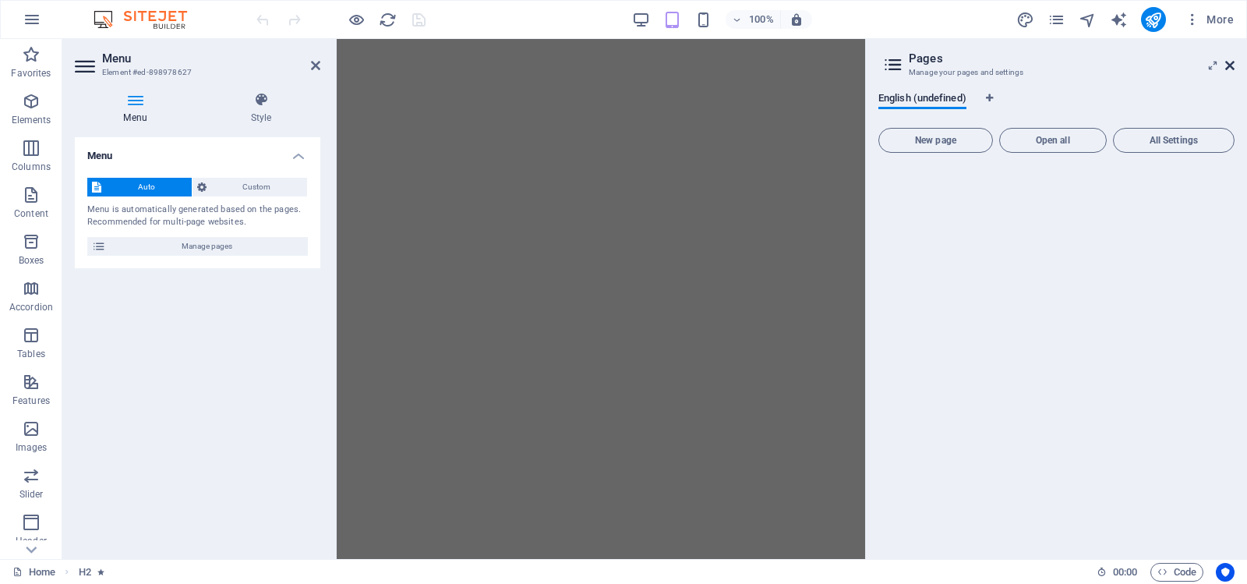
click at [1229, 62] on icon at bounding box center [1229, 65] width 9 height 12
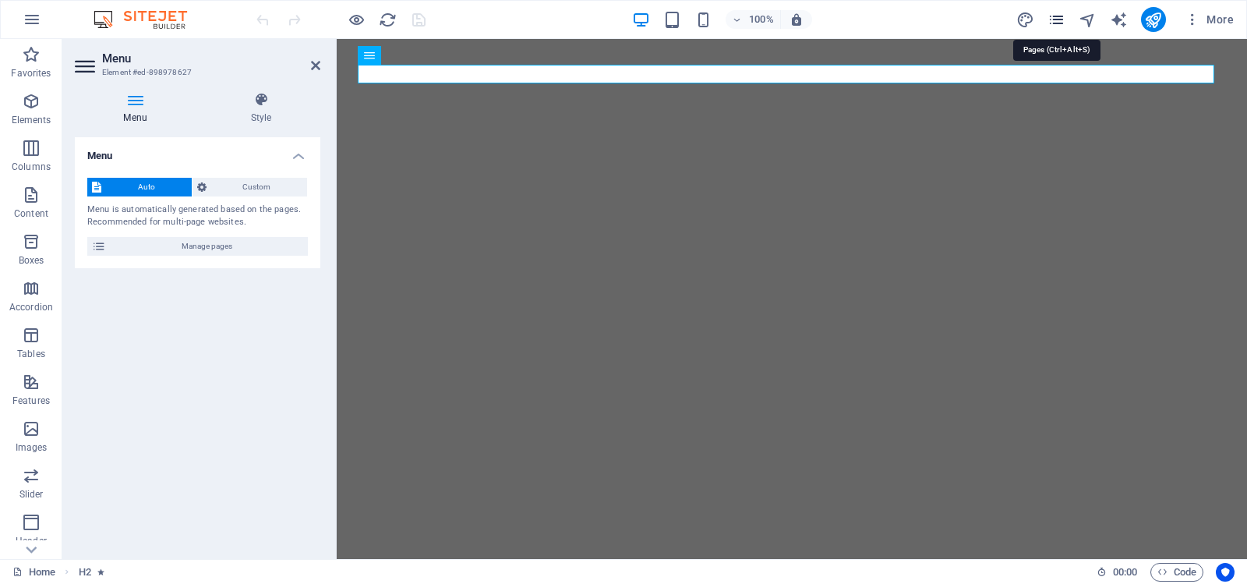
click at [1055, 16] on icon "pages" at bounding box center [1057, 20] width 18 height 18
click at [900, 17] on div "100% More" at bounding box center [746, 19] width 987 height 25
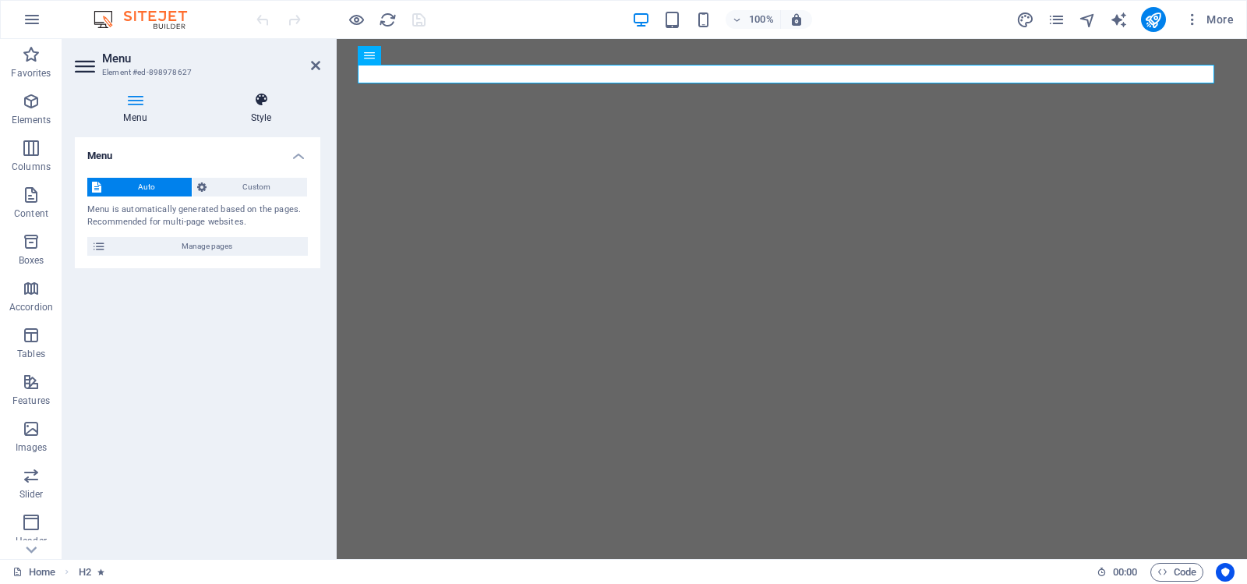
click at [261, 101] on icon at bounding box center [261, 100] width 118 height 16
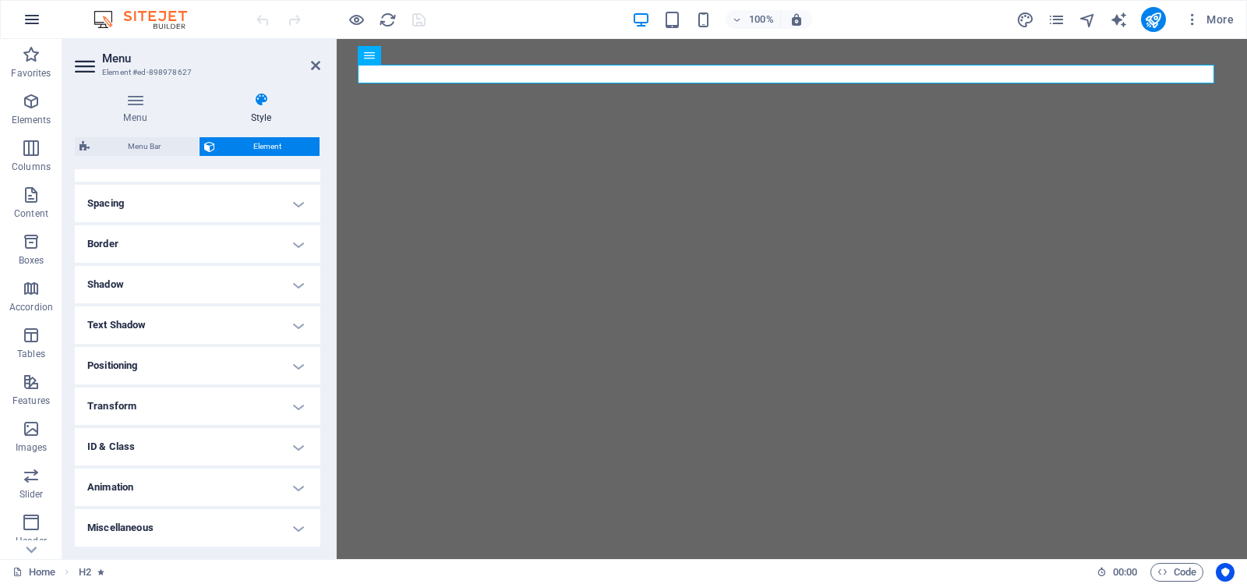
click at [29, 17] on icon "button" at bounding box center [32, 19] width 19 height 19
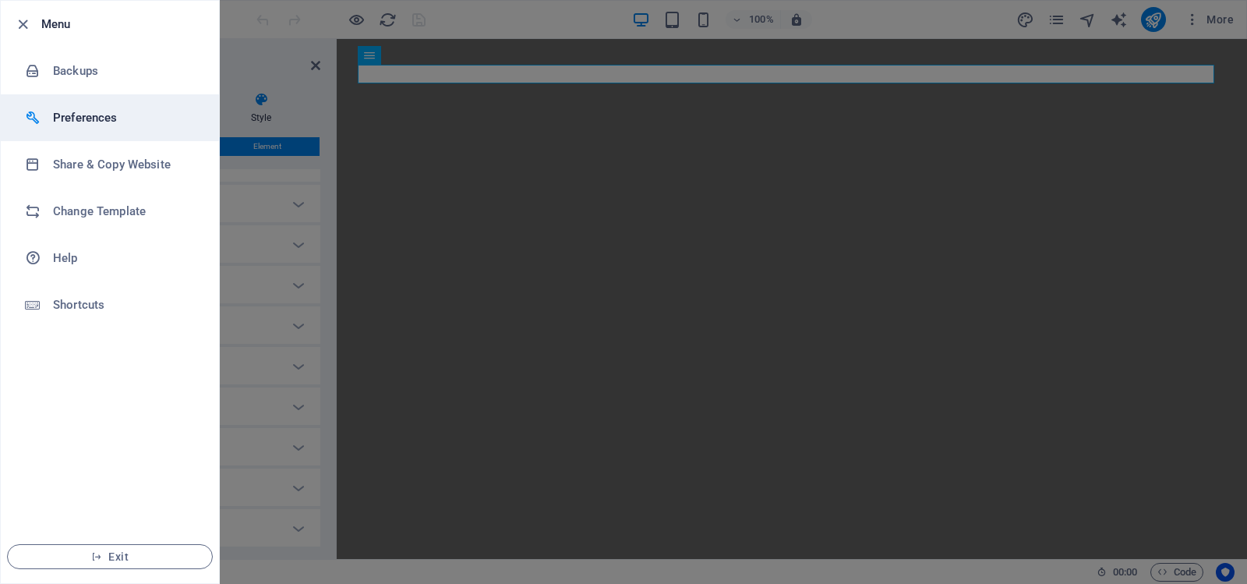
click at [69, 118] on h6 "Preferences" at bounding box center [125, 117] width 144 height 19
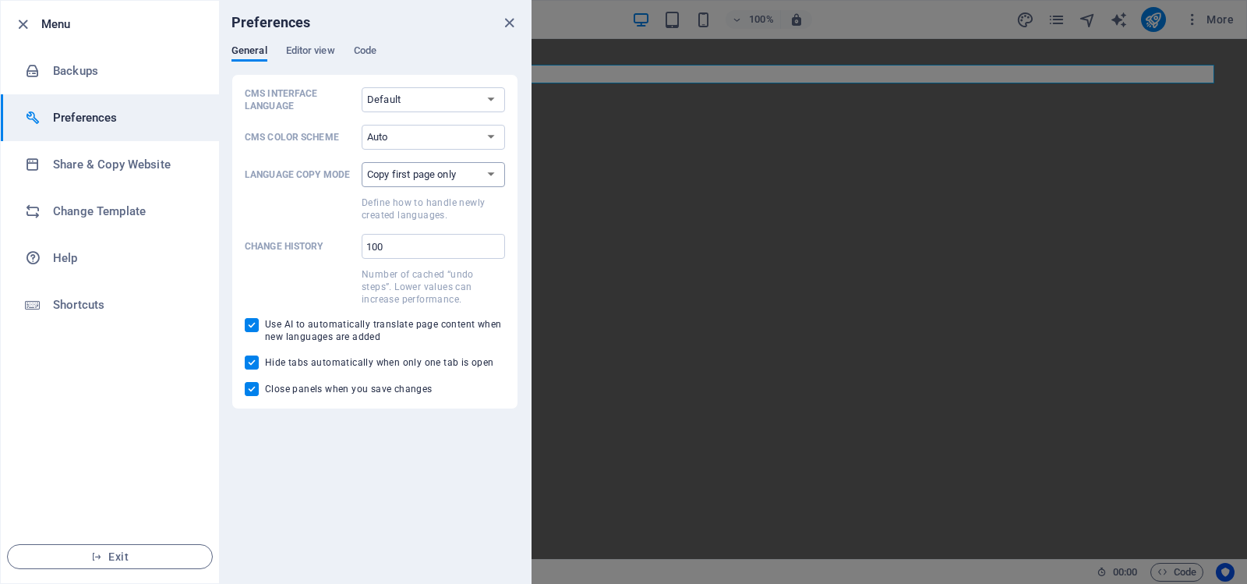
click at [491, 171] on select "Copy first page only Copy all pages" at bounding box center [433, 174] width 143 height 25
select select "all"
click at [362, 162] on select "Copy first page only Copy all pages" at bounding box center [433, 174] width 143 height 25
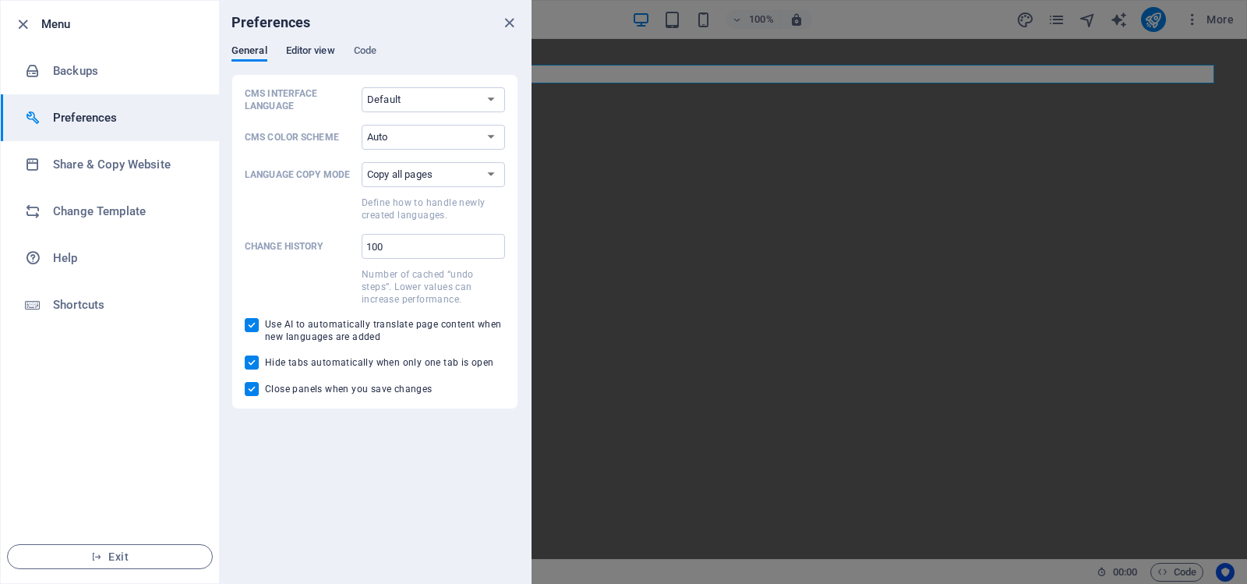
click at [313, 46] on span "Editor view" at bounding box center [310, 52] width 49 height 22
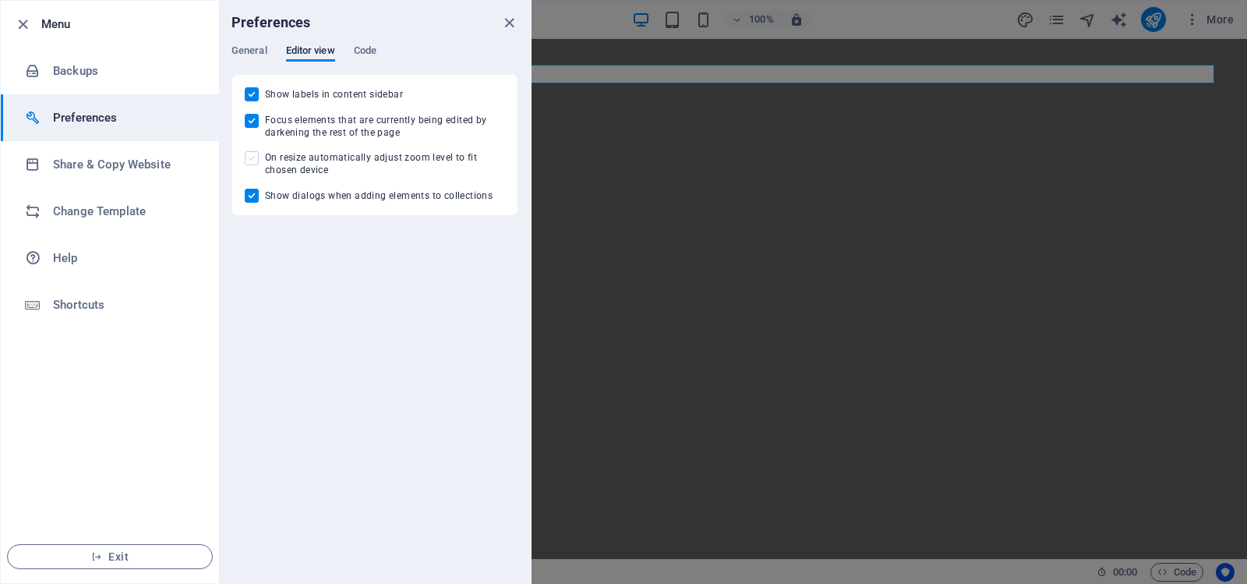
click at [250, 159] on span at bounding box center [252, 158] width 14 height 14
click at [250, 159] on input "On resize automatically adjust zoom level to fit chosen device" at bounding box center [255, 158] width 20 height 14
checkbox input "true"
click at [366, 51] on span "Code" at bounding box center [365, 52] width 23 height 22
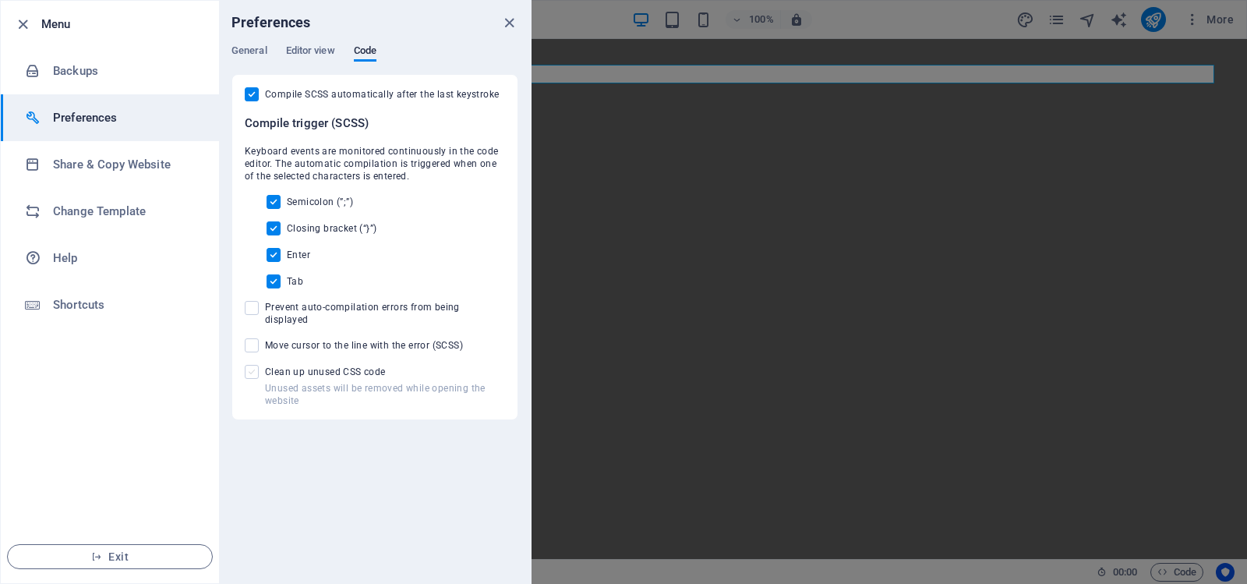
click at [252, 365] on span at bounding box center [252, 372] width 14 height 14
click at [252, 365] on input "Unused assets will be removed while opening the website Clean up unused CSS code" at bounding box center [255, 372] width 20 height 14
checkbox input "true"
click at [253, 338] on span at bounding box center [252, 345] width 14 height 14
click at [253, 338] on input "Move cursor to the line with the error (SCSS)" at bounding box center [255, 345] width 20 height 14
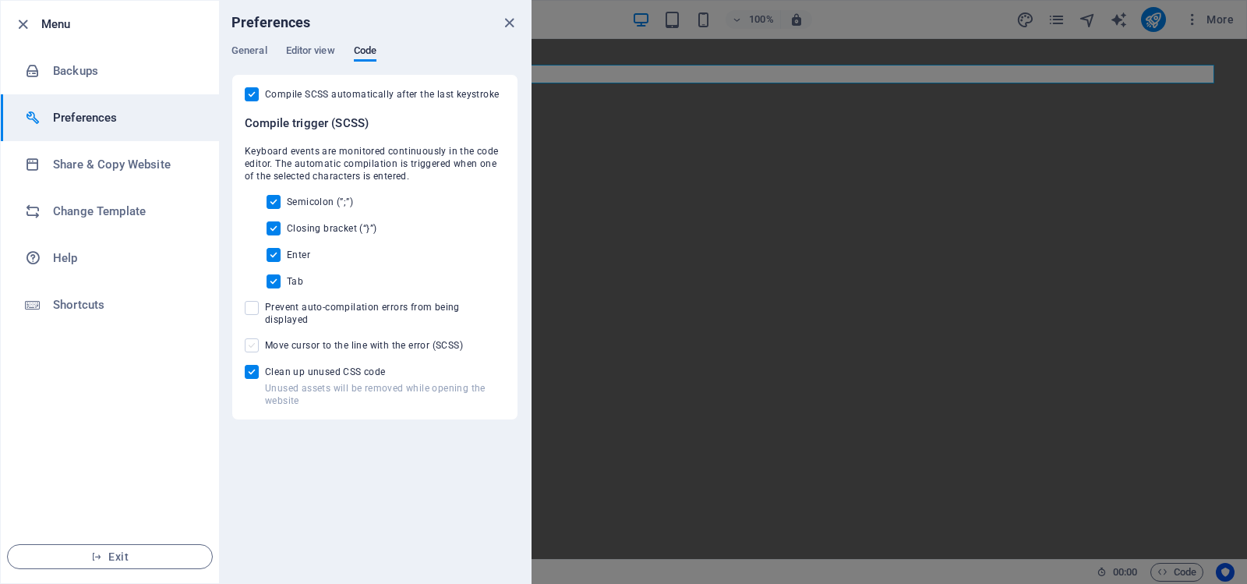
checkbox input "true"
click at [311, 48] on span "Editor view" at bounding box center [310, 52] width 49 height 22
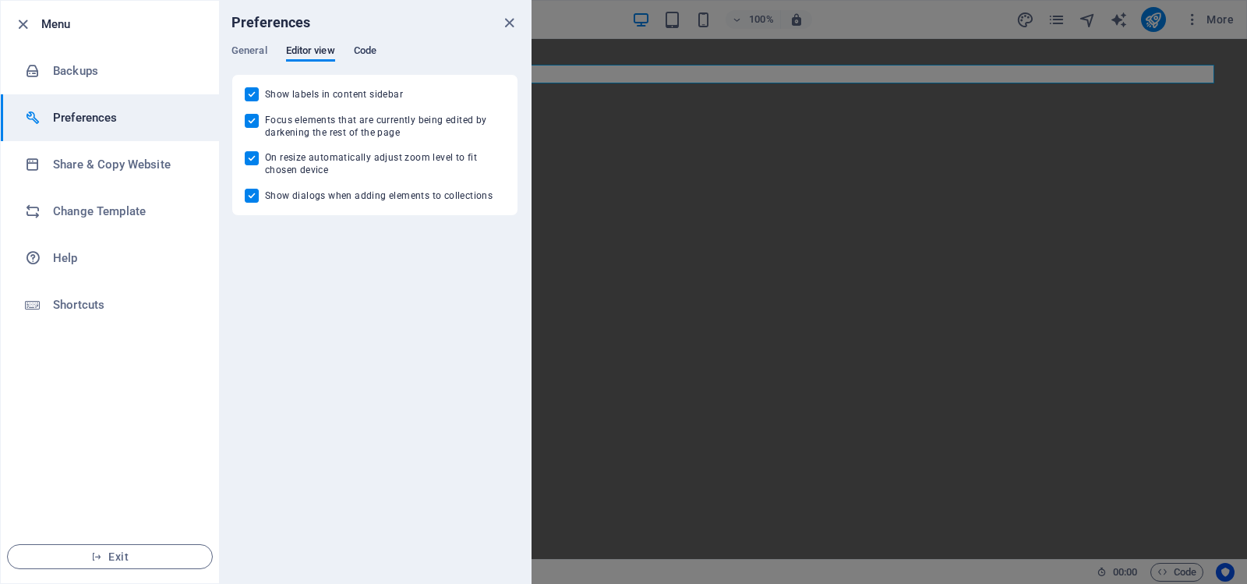
click at [367, 49] on span "Code" at bounding box center [365, 52] width 23 height 22
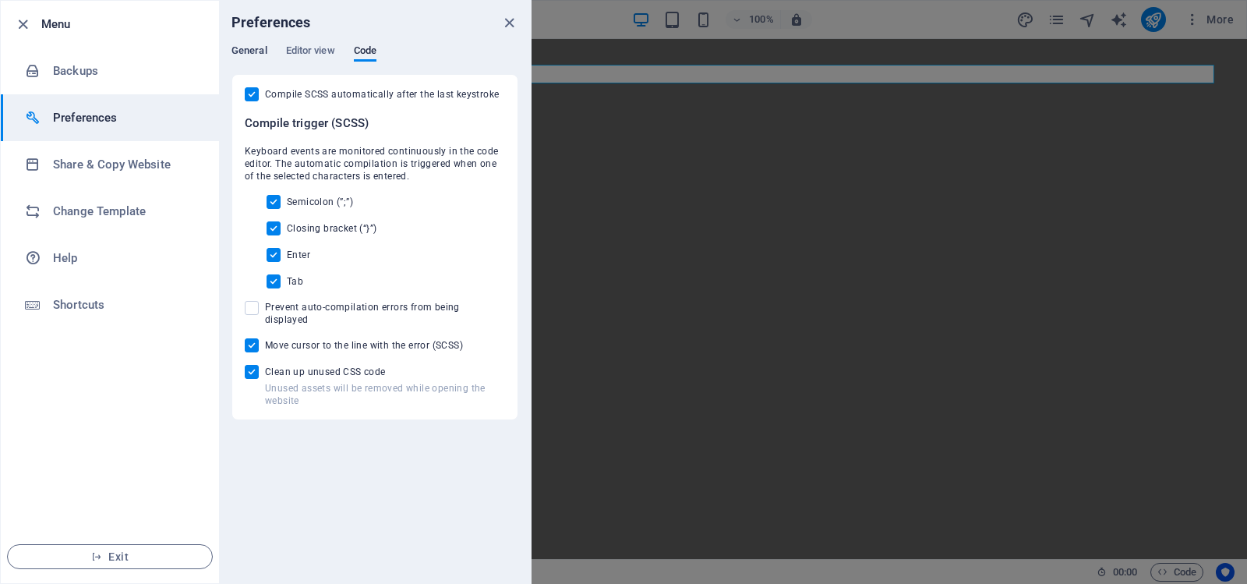
click at [254, 48] on span "General" at bounding box center [249, 52] width 36 height 22
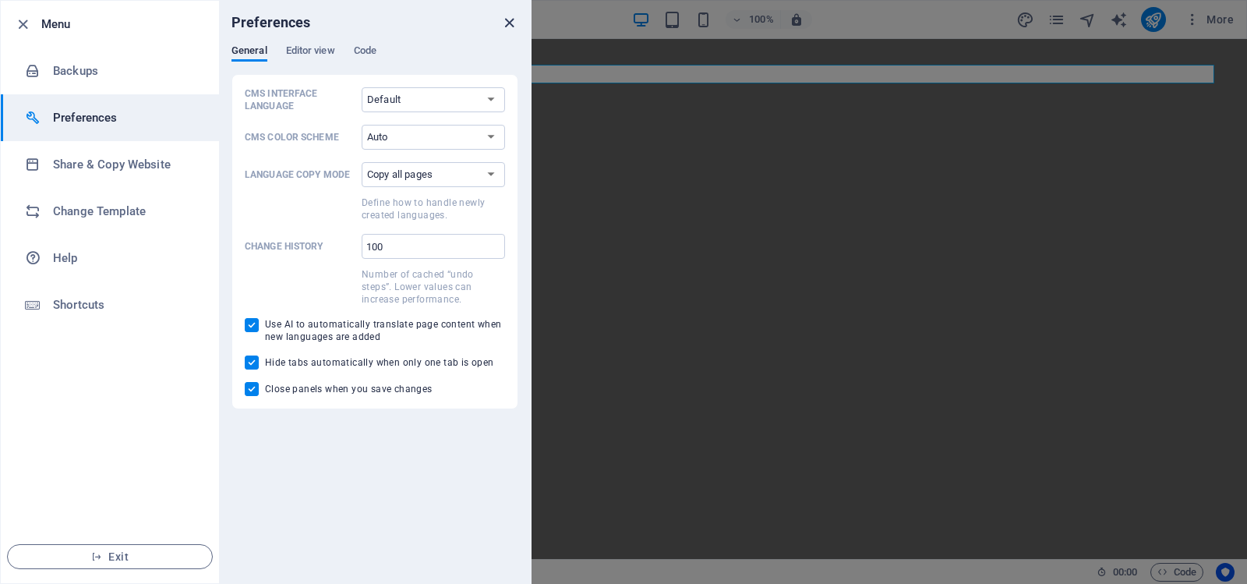
click at [507, 20] on icon "close" at bounding box center [509, 23] width 18 height 18
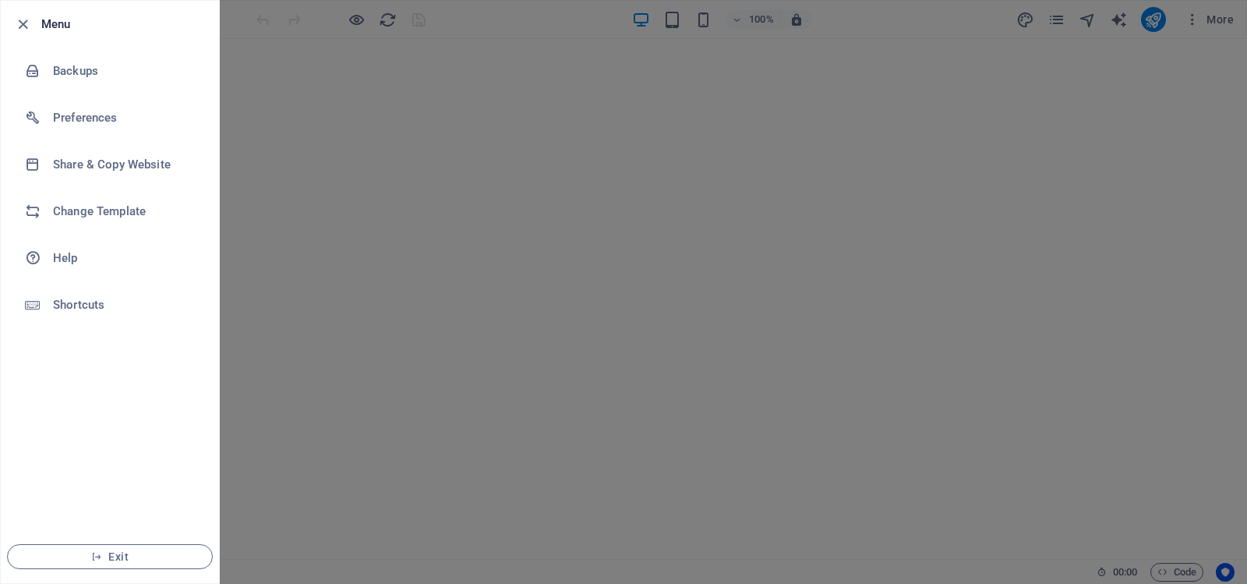
click at [507, 20] on div at bounding box center [623, 292] width 1247 height 584
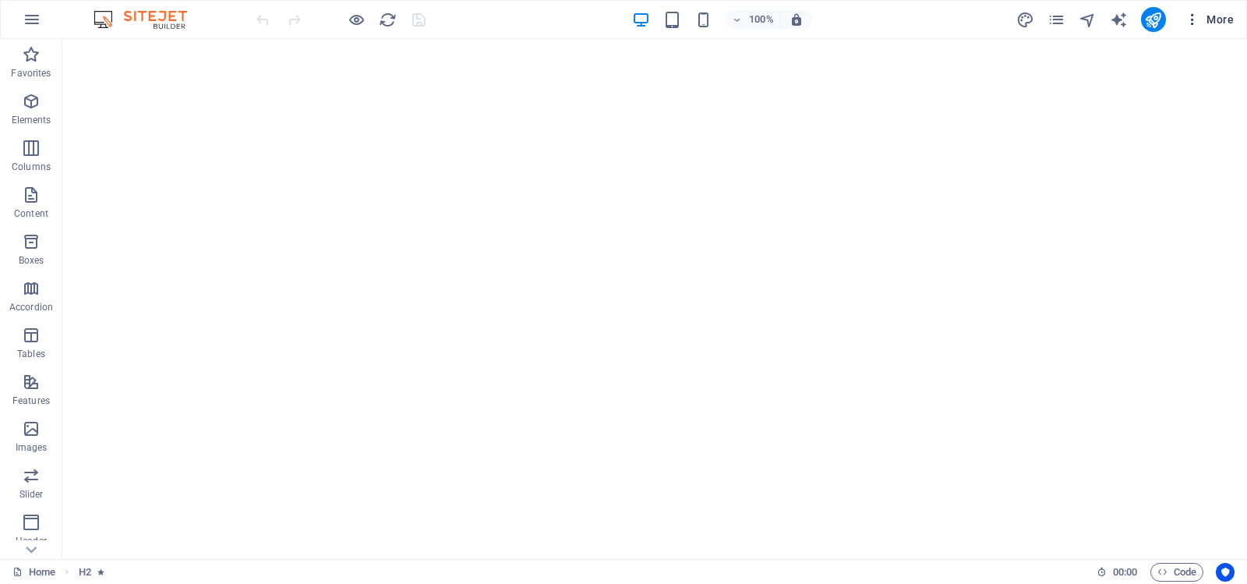
click at [1219, 17] on span "More" at bounding box center [1209, 20] width 49 height 16
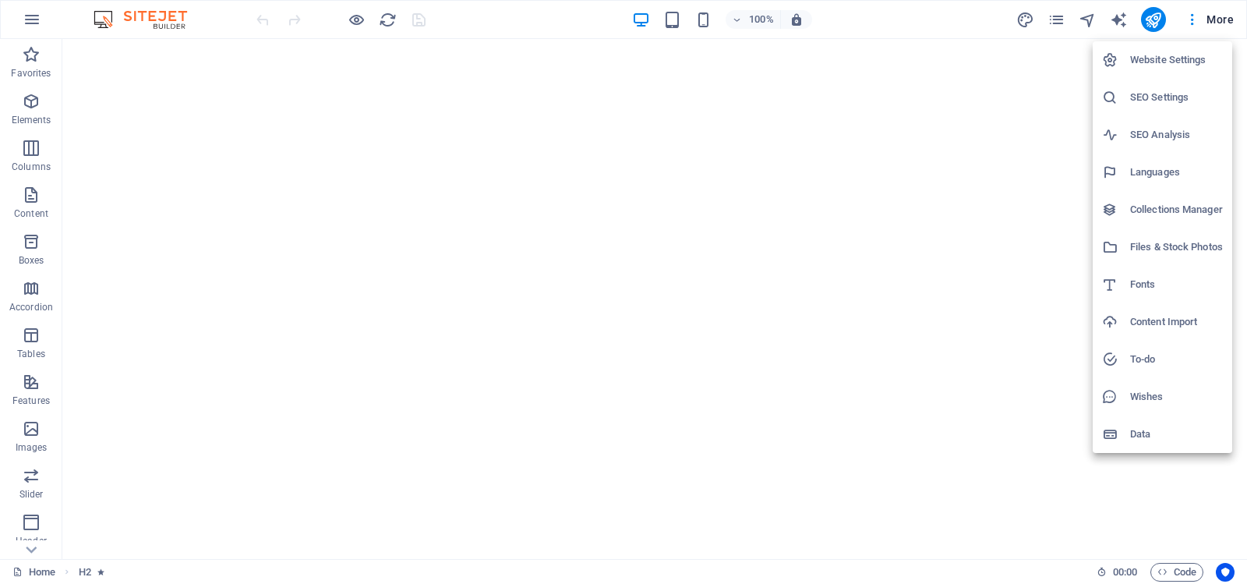
click at [1150, 53] on h6 "Website Settings" at bounding box center [1176, 60] width 93 height 19
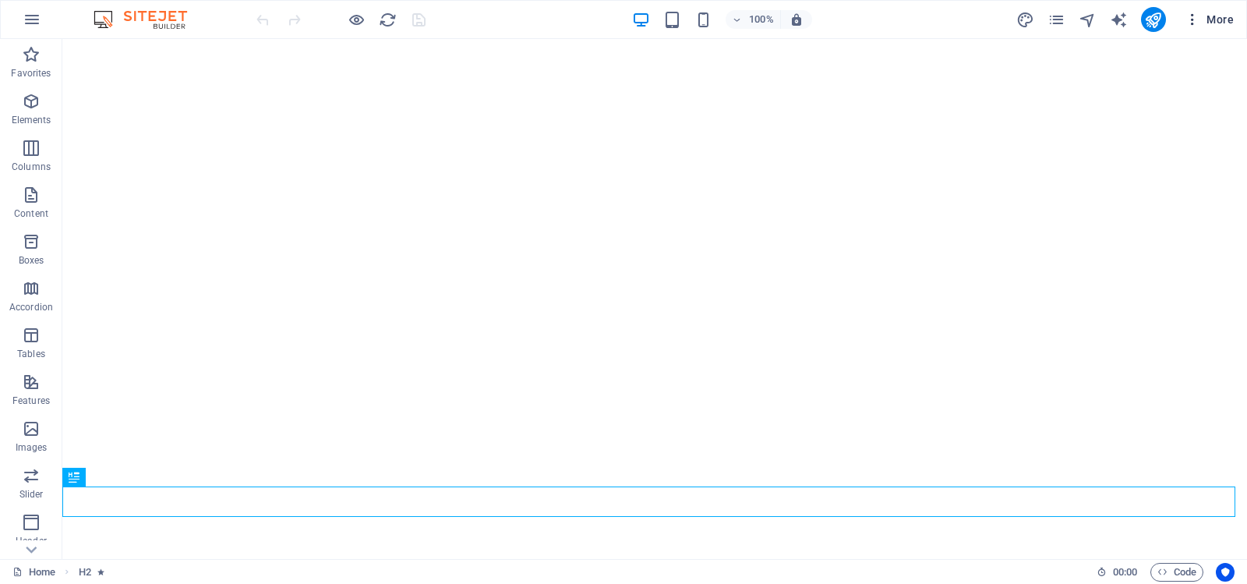
click at [1224, 18] on span "More" at bounding box center [1209, 20] width 49 height 16
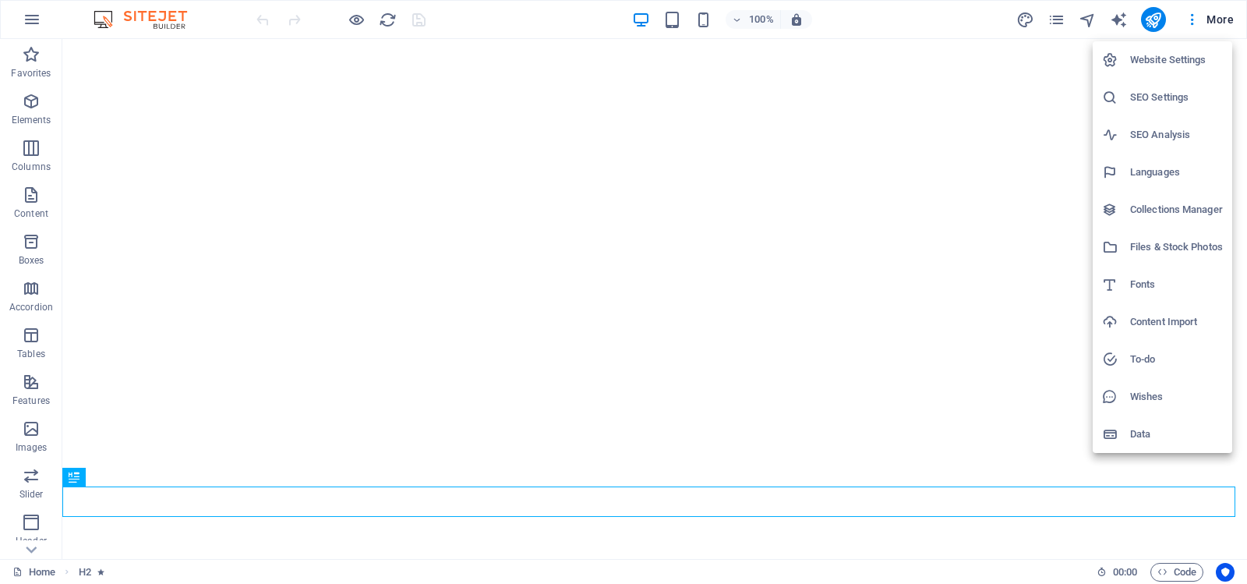
click at [1154, 96] on h6 "SEO Settings" at bounding box center [1176, 97] width 93 height 19
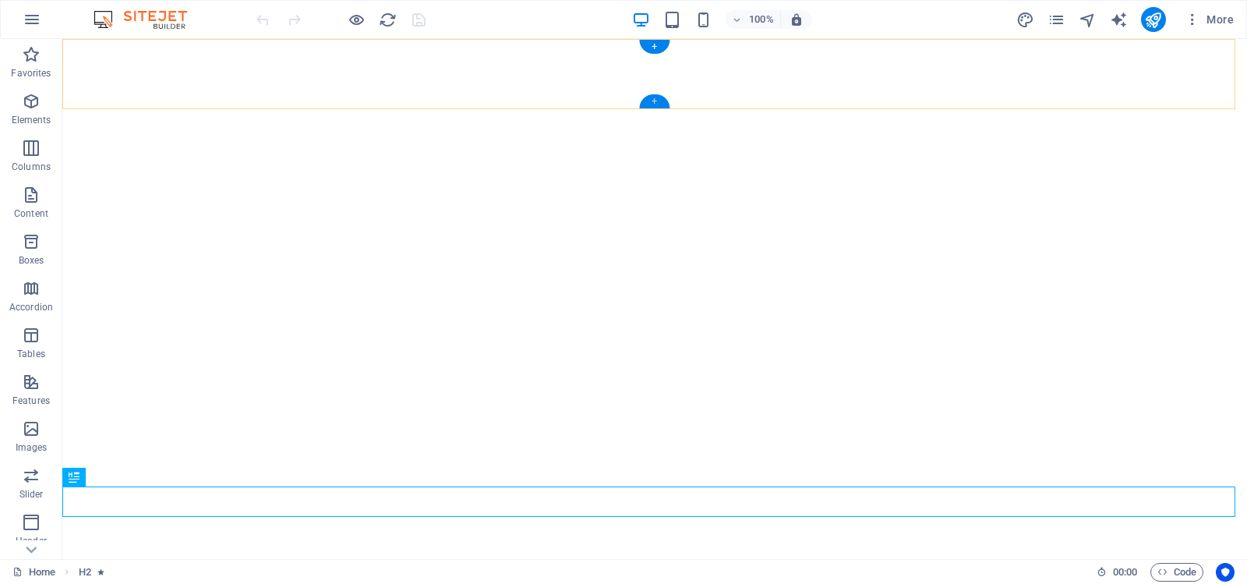
click at [653, 97] on div "+" at bounding box center [654, 101] width 30 height 14
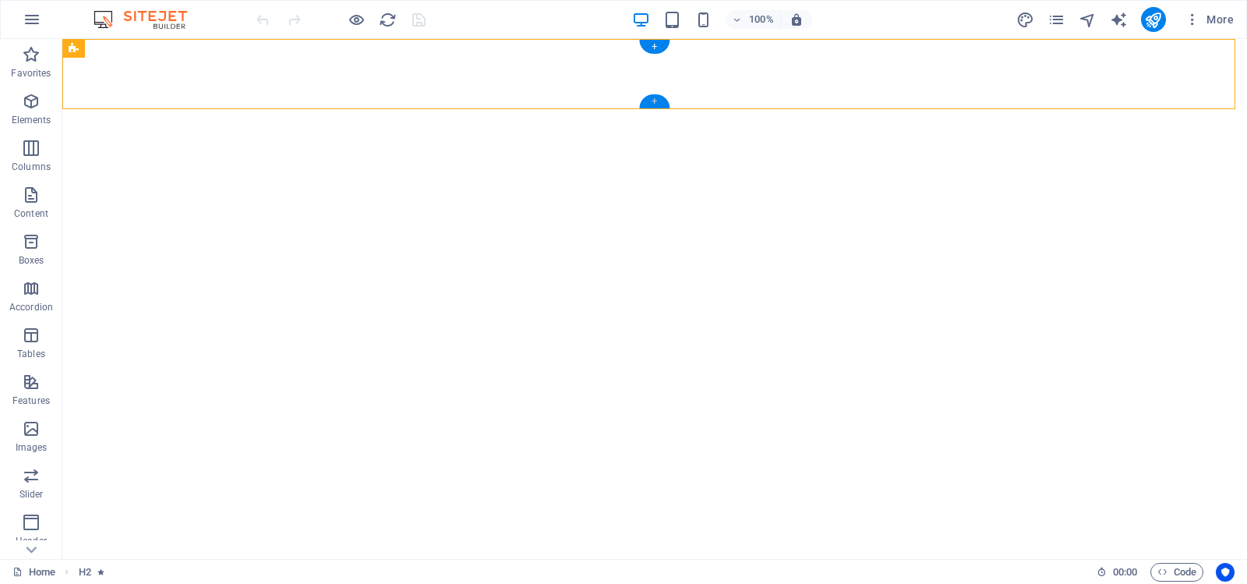
click at [653, 97] on div "+" at bounding box center [654, 101] width 30 height 14
click at [32, 101] on icon "button" at bounding box center [31, 101] width 19 height 19
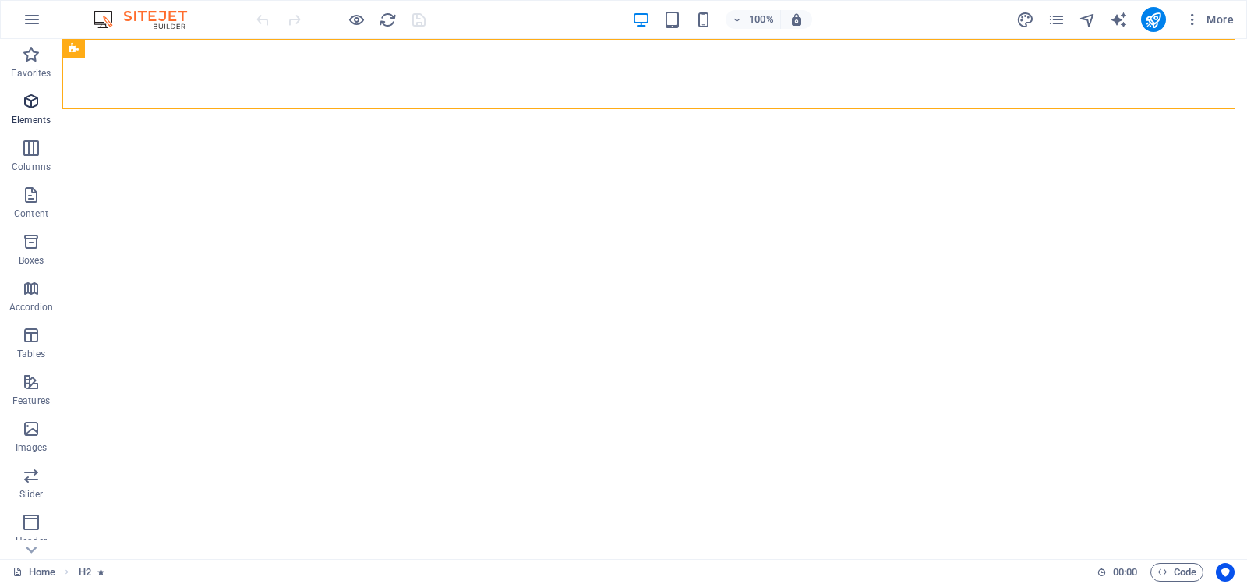
click at [30, 101] on icon "button" at bounding box center [31, 101] width 19 height 19
click at [1119, 16] on icon "text_generator" at bounding box center [1119, 20] width 18 height 18
click at [1120, 19] on icon "text_generator" at bounding box center [1119, 20] width 18 height 18
click at [1120, 17] on icon "text_generator" at bounding box center [1119, 20] width 18 height 18
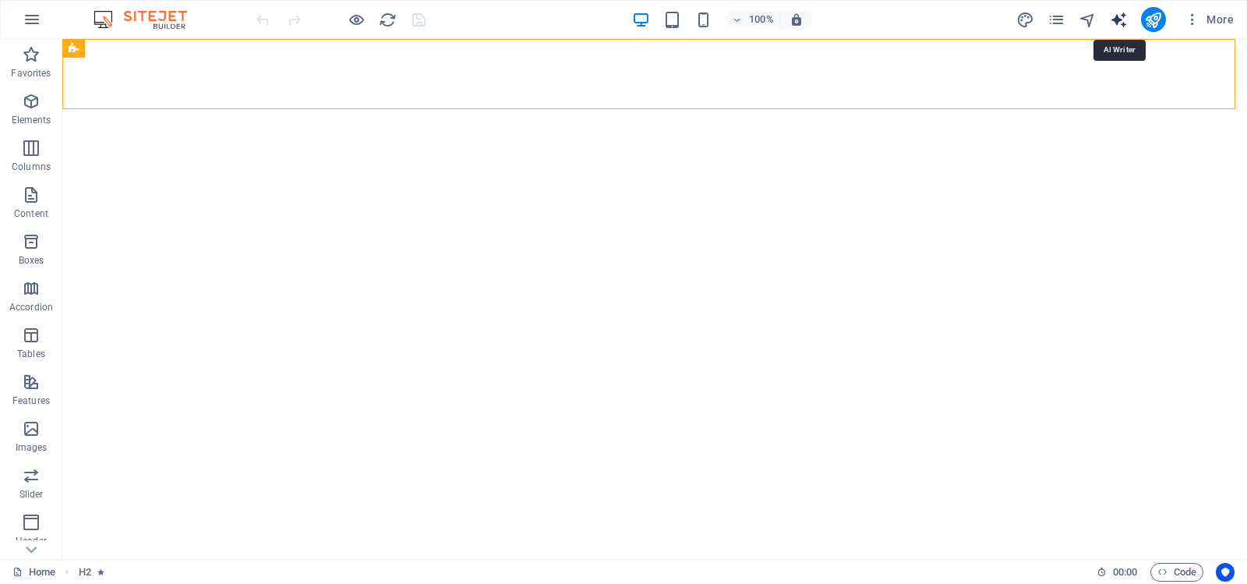
click at [1120, 17] on icon "text_generator" at bounding box center [1119, 20] width 18 height 18
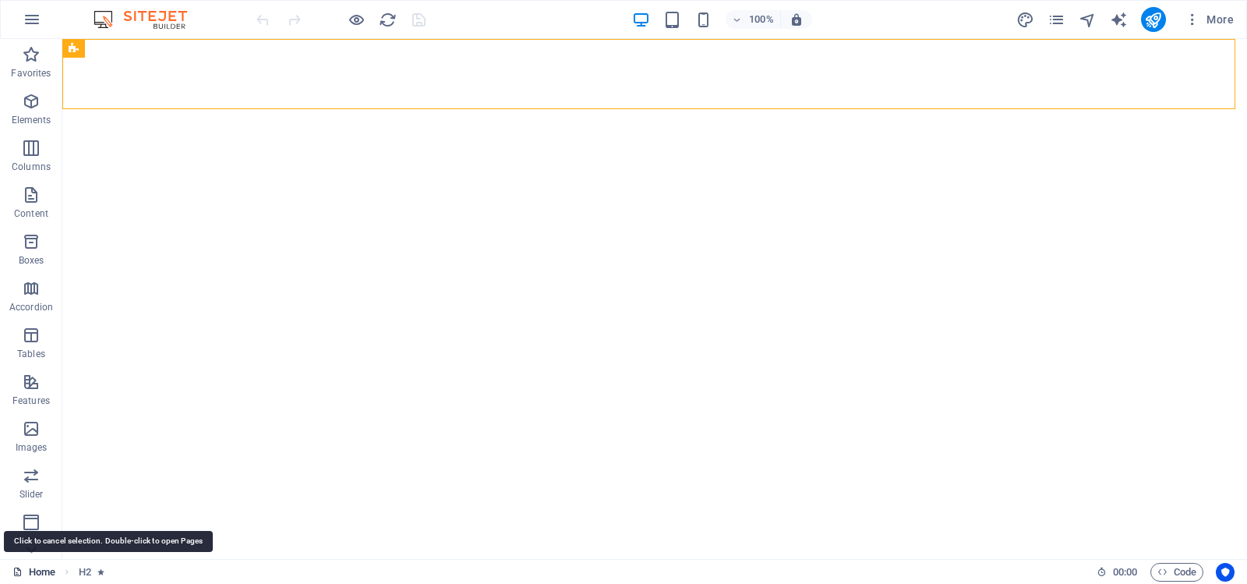
click at [41, 570] on link "Home" at bounding box center [33, 572] width 43 height 19
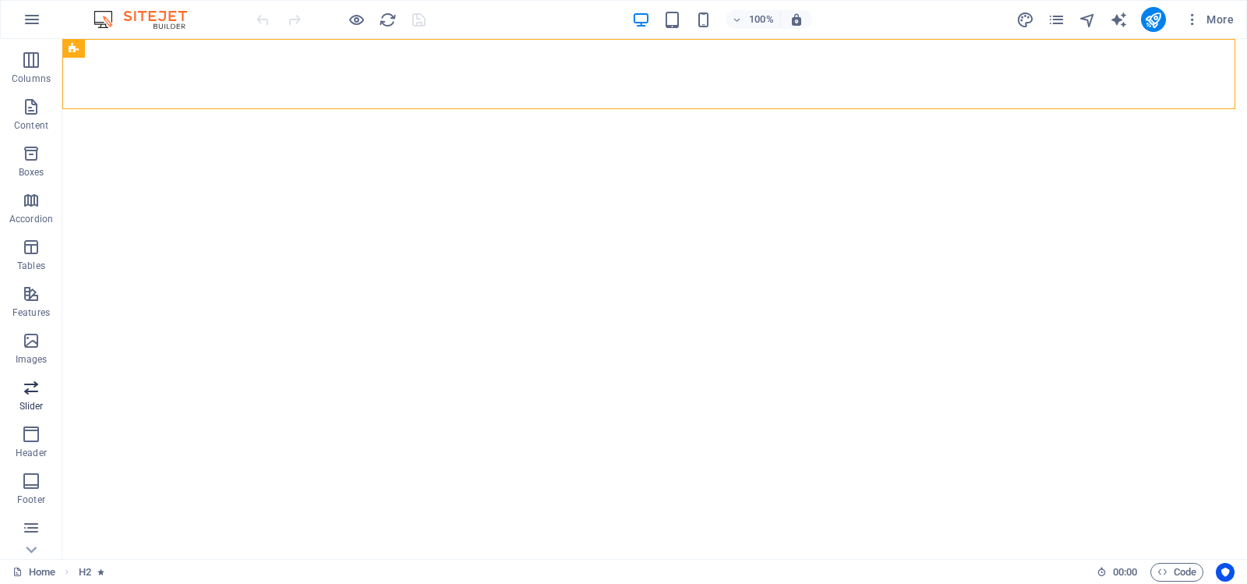
scroll to position [182, 0]
click at [34, 529] on icon "button" at bounding box center [31, 527] width 19 height 19
click at [30, 389] on icon "button" at bounding box center [31, 387] width 19 height 19
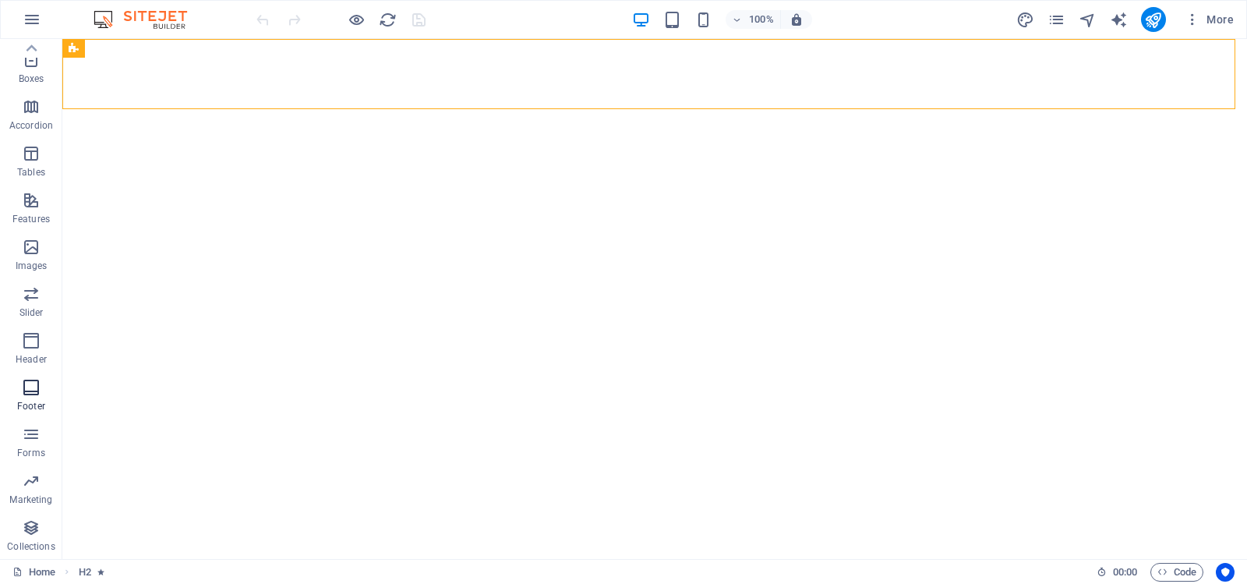
click at [30, 389] on icon "button" at bounding box center [31, 387] width 19 height 19
click at [25, 192] on icon "button" at bounding box center [31, 195] width 19 height 19
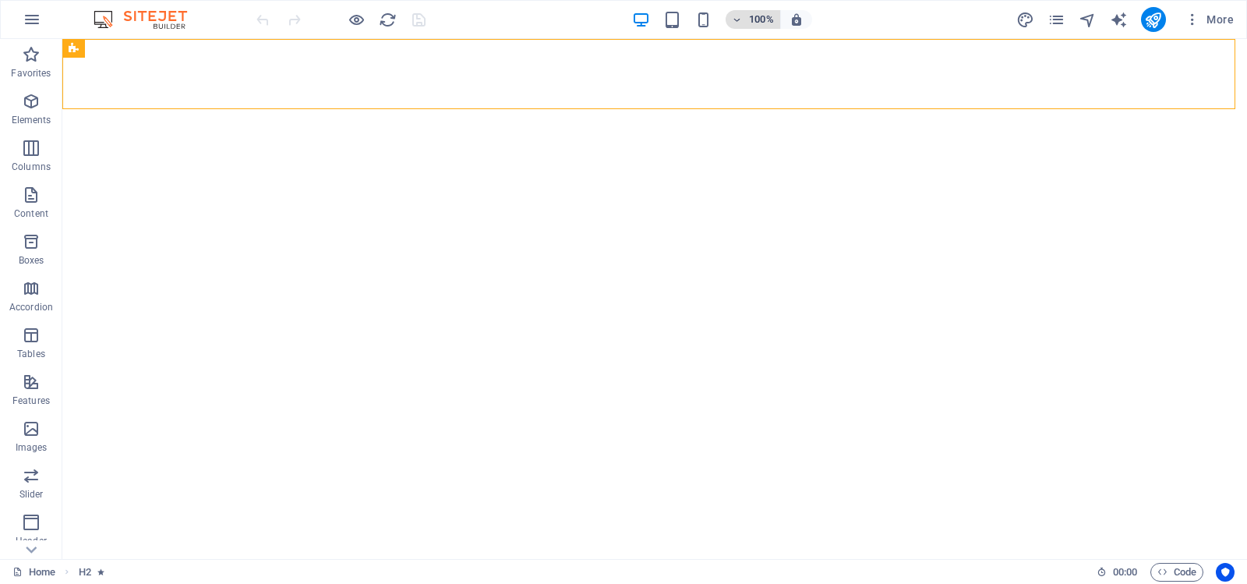
click at [739, 19] on icon "button" at bounding box center [737, 20] width 11 height 10
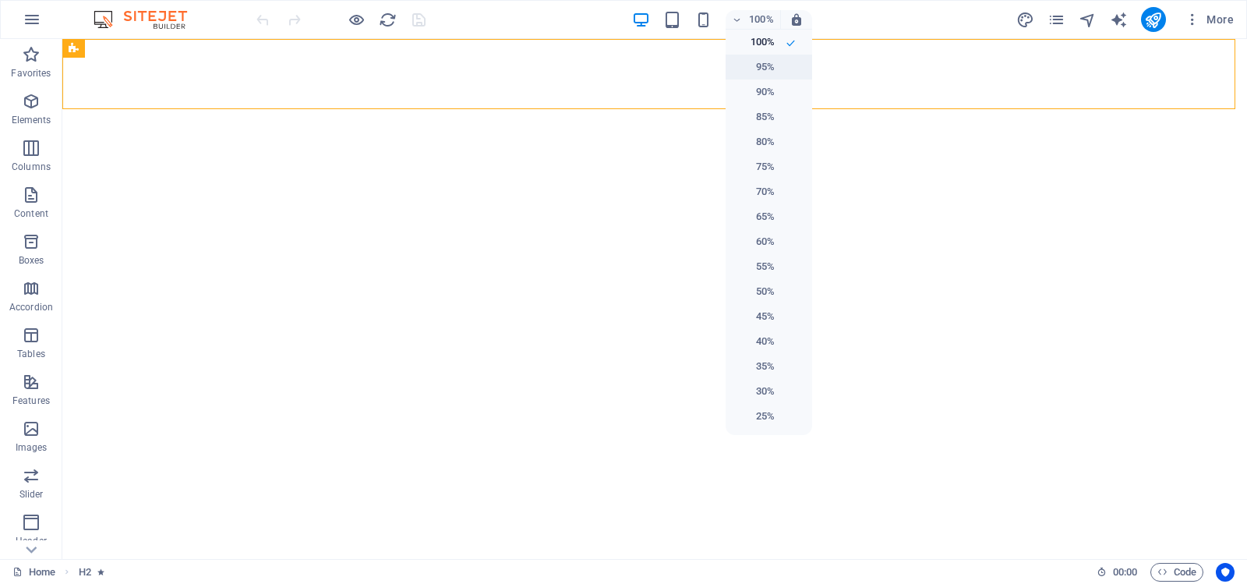
click at [747, 65] on h6 "95%" at bounding box center [755, 67] width 40 height 19
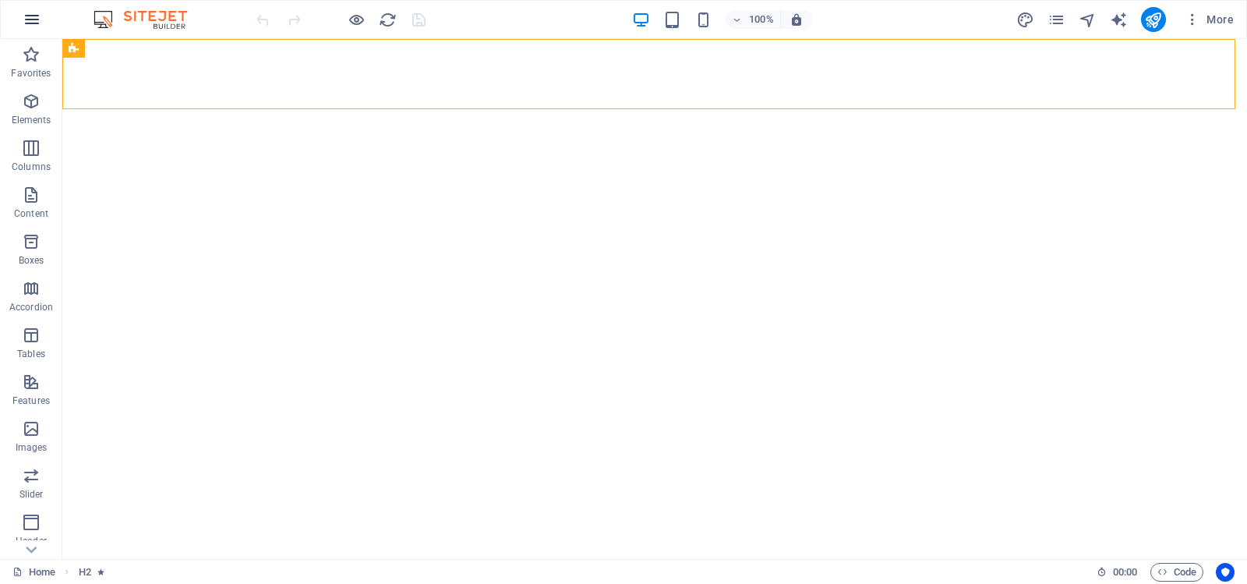
click at [34, 16] on icon "button" at bounding box center [32, 19] width 19 height 19
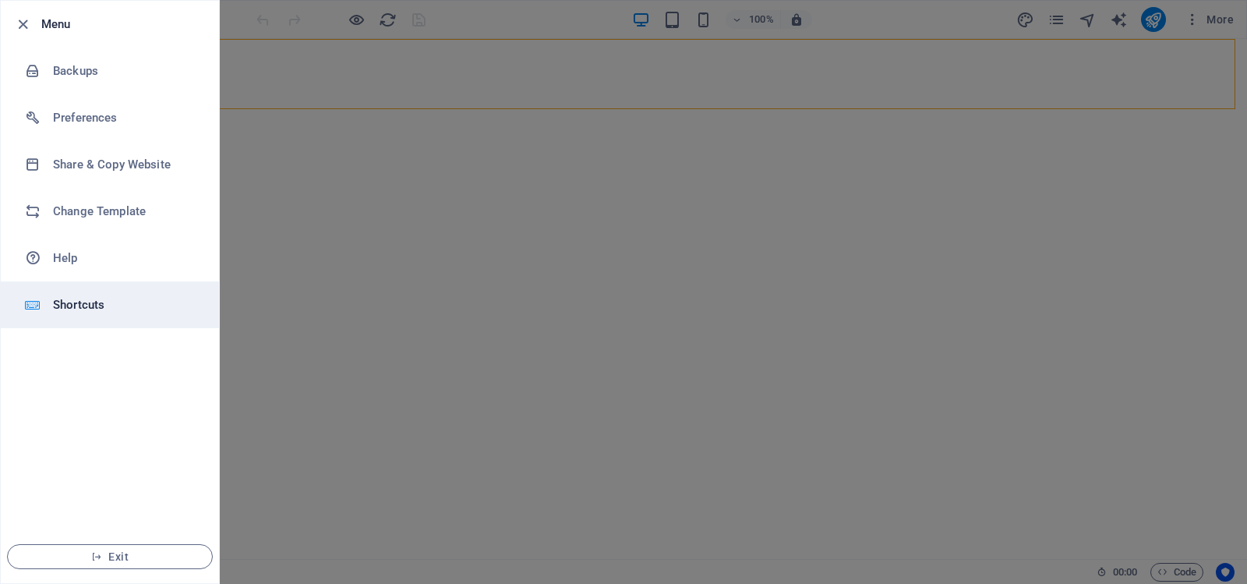
click at [71, 301] on h6 "Shortcuts" at bounding box center [125, 304] width 144 height 19
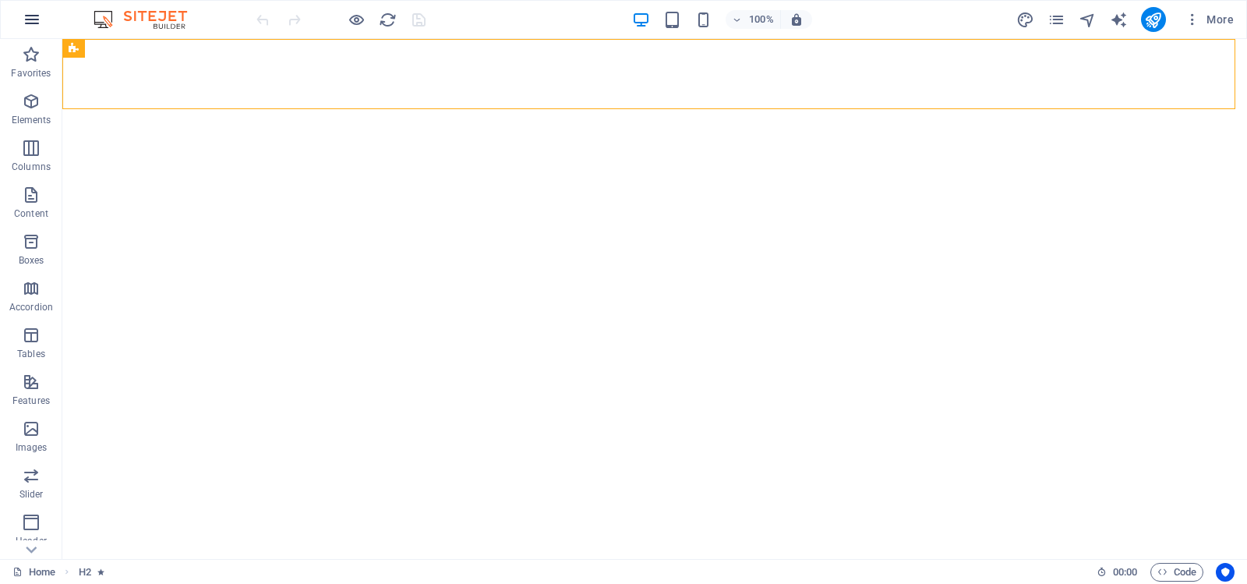
click at [34, 17] on icon "button" at bounding box center [32, 19] width 19 height 19
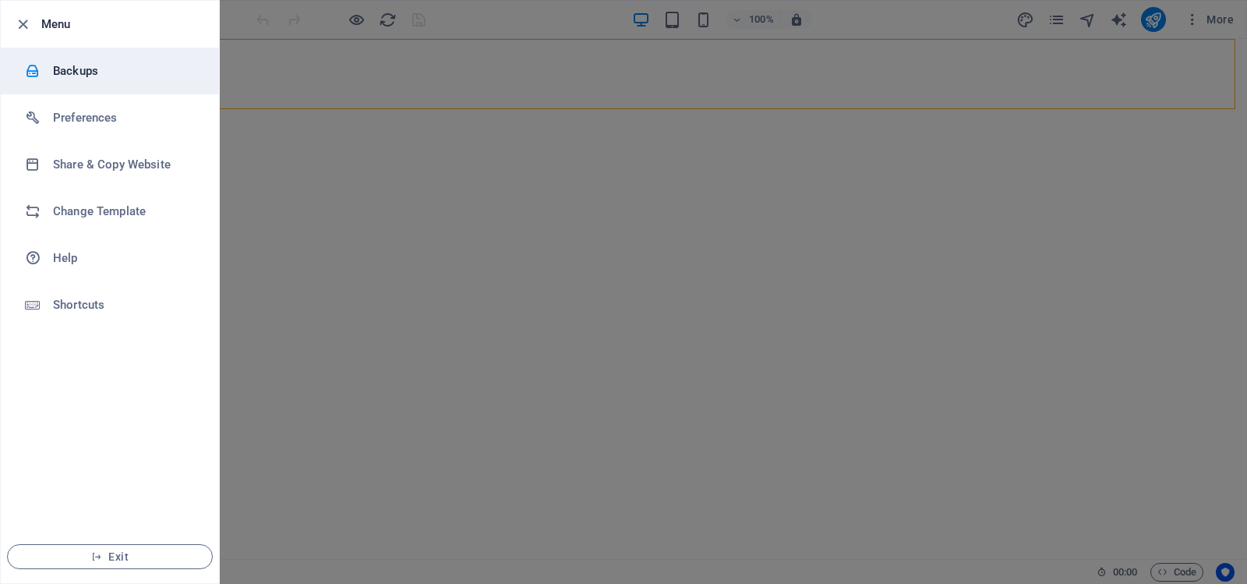
click at [56, 64] on h6 "Backups" at bounding box center [125, 71] width 144 height 19
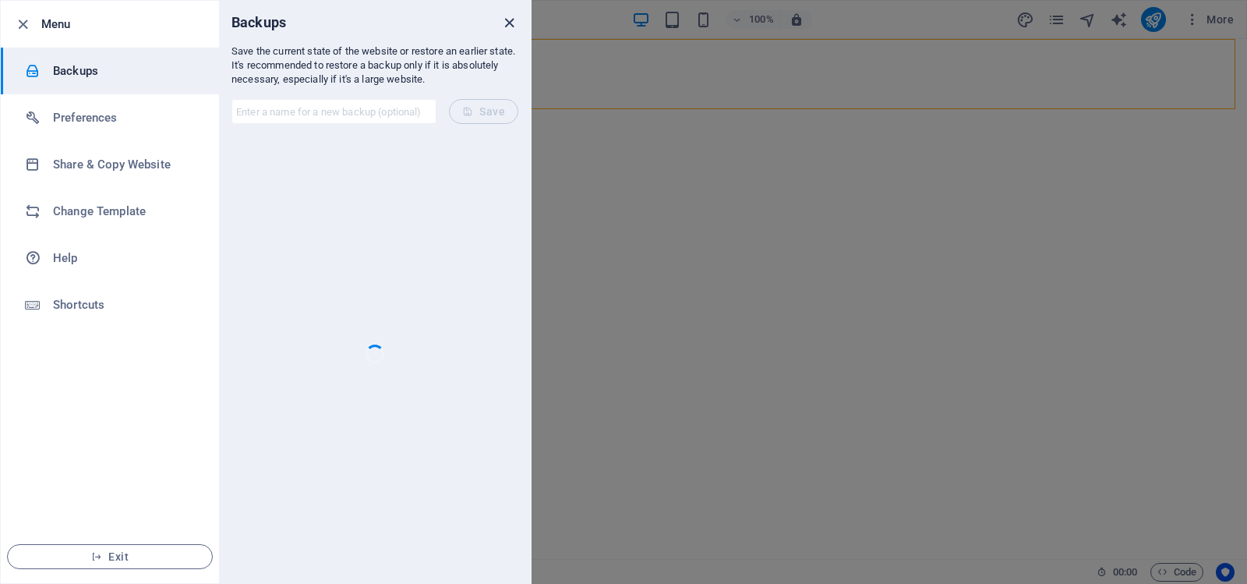
click at [507, 23] on icon "close" at bounding box center [509, 23] width 18 height 18
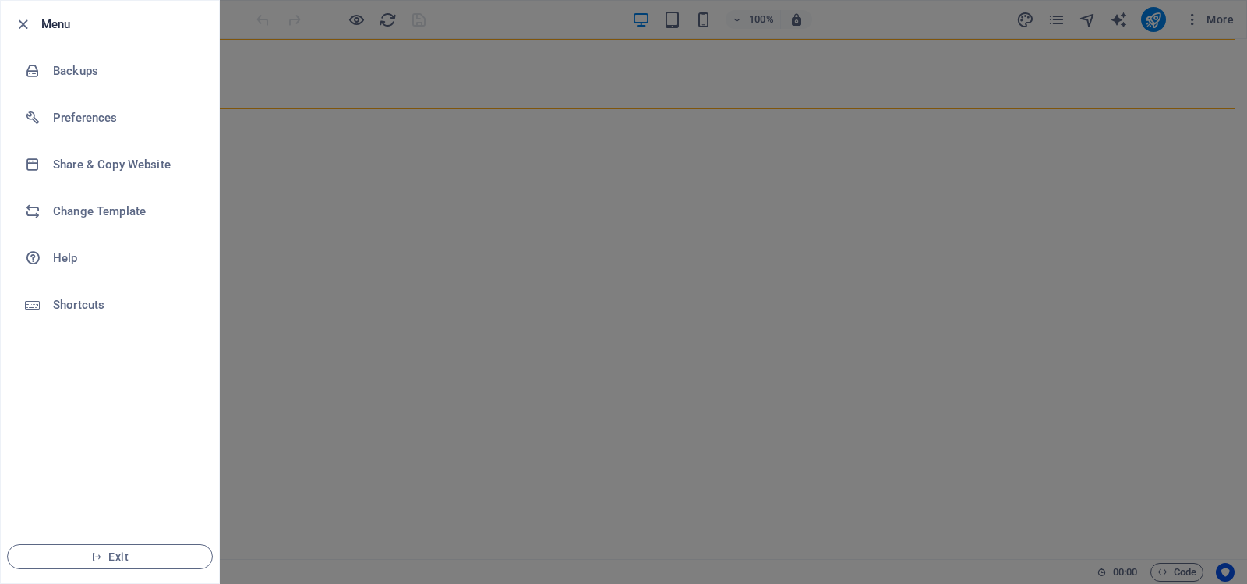
click at [424, 157] on div at bounding box center [623, 292] width 1247 height 584
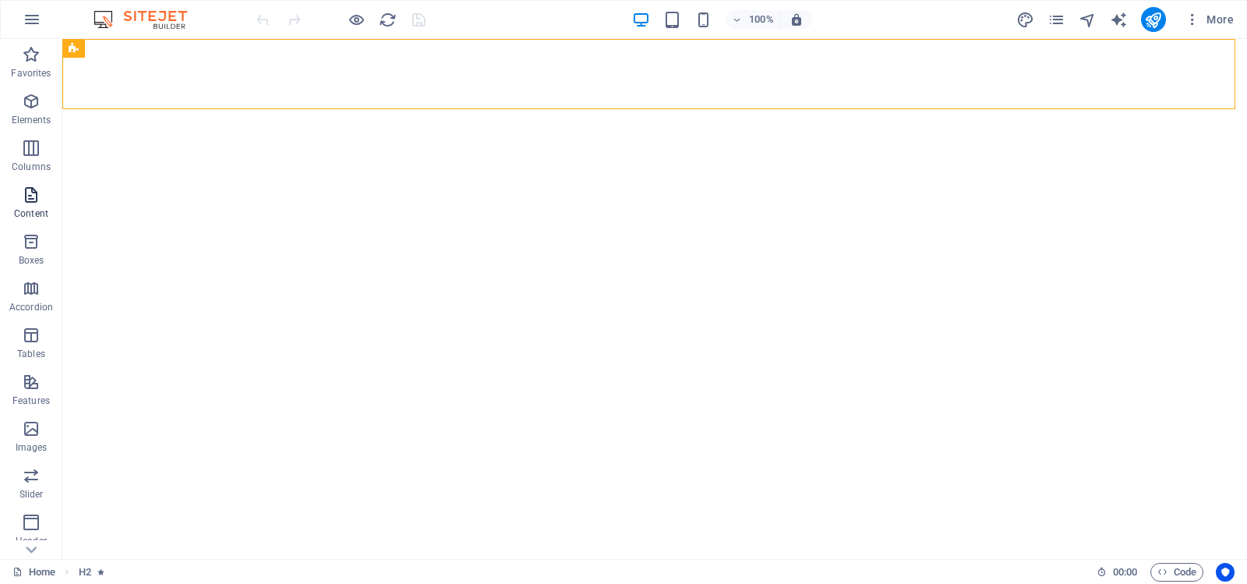
scroll to position [182, 0]
click at [30, 485] on icon "button" at bounding box center [31, 481] width 19 height 19
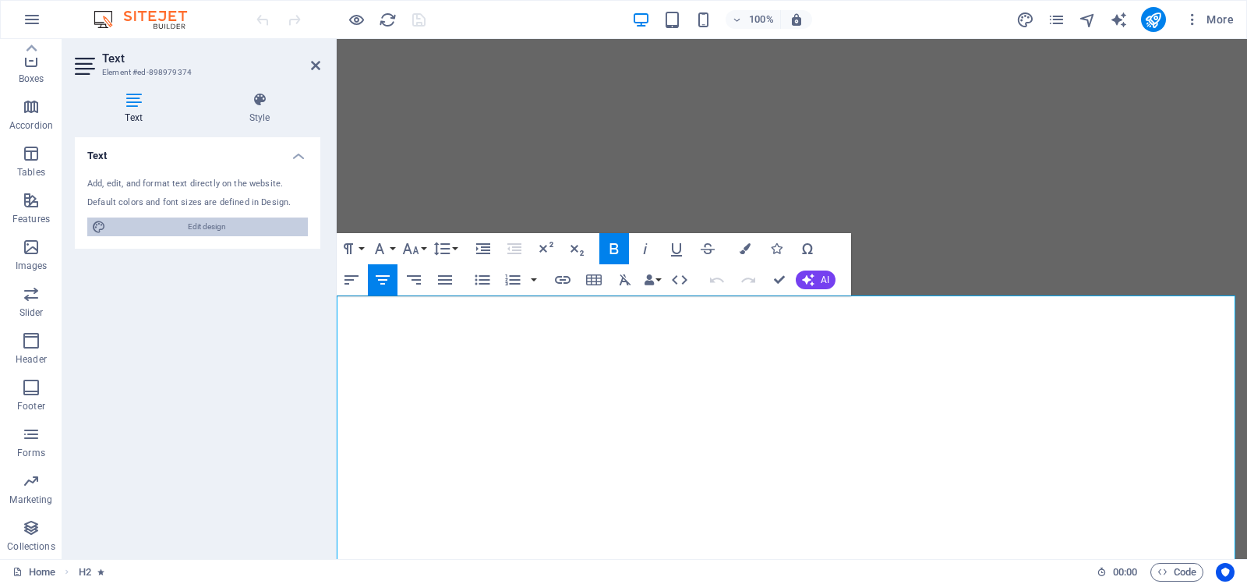
click at [193, 227] on span "Edit design" at bounding box center [207, 226] width 193 height 19
select select "700"
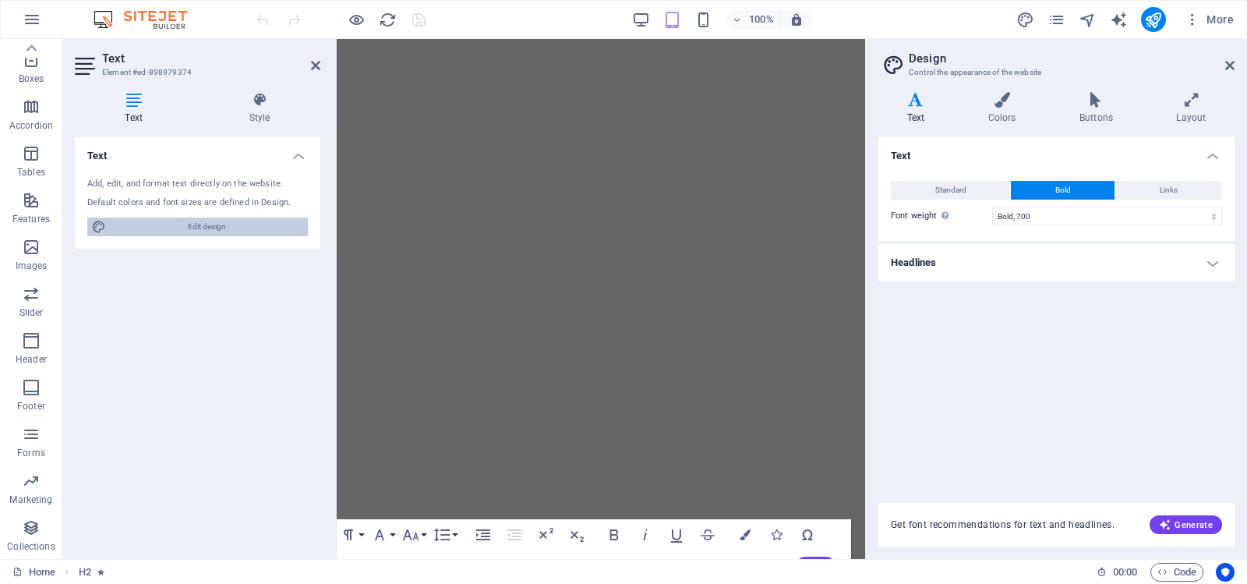
click at [215, 223] on span "Edit design" at bounding box center [207, 226] width 193 height 19
click at [1232, 63] on icon at bounding box center [1229, 65] width 9 height 12
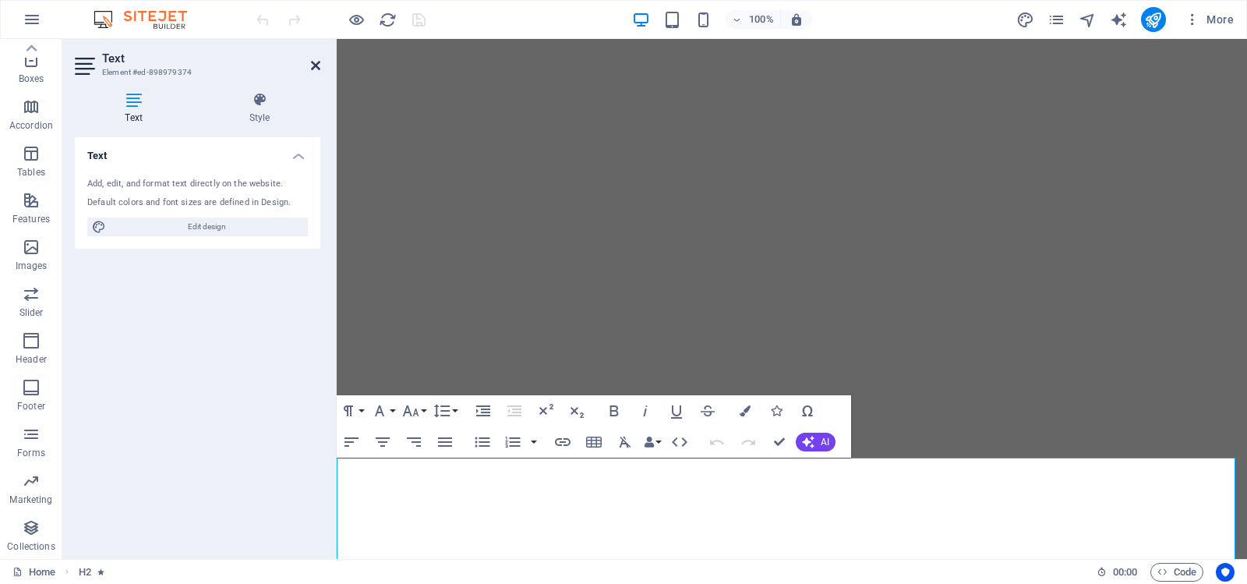
click at [316, 63] on icon at bounding box center [315, 65] width 9 height 12
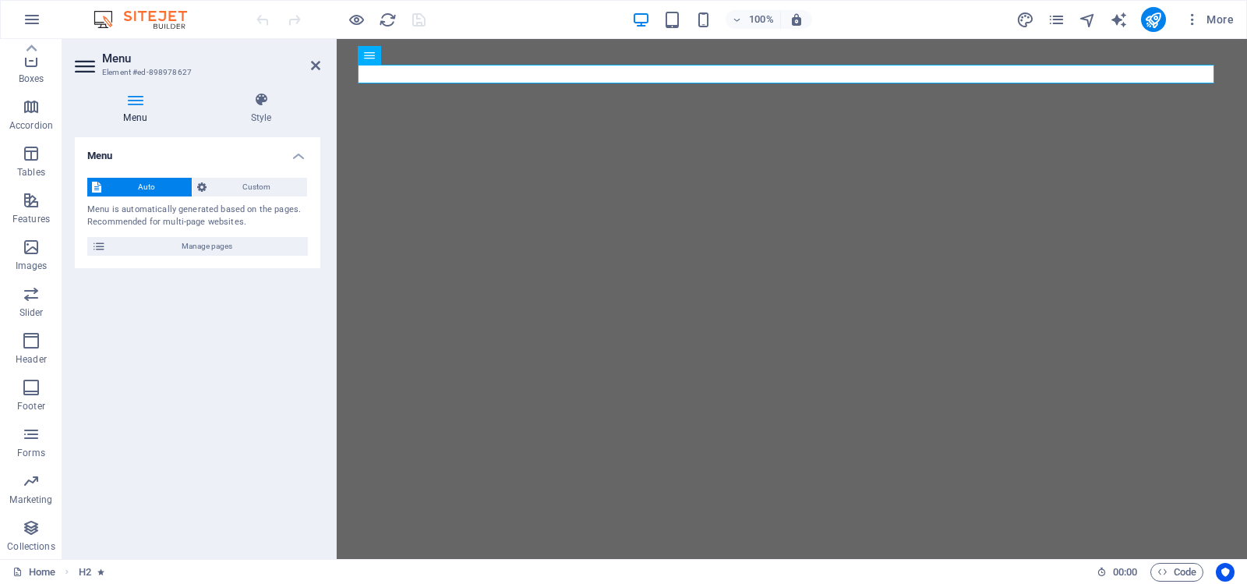
click at [163, 184] on span "Auto" at bounding box center [146, 187] width 81 height 19
click at [270, 186] on span "Custom" at bounding box center [257, 187] width 92 height 19
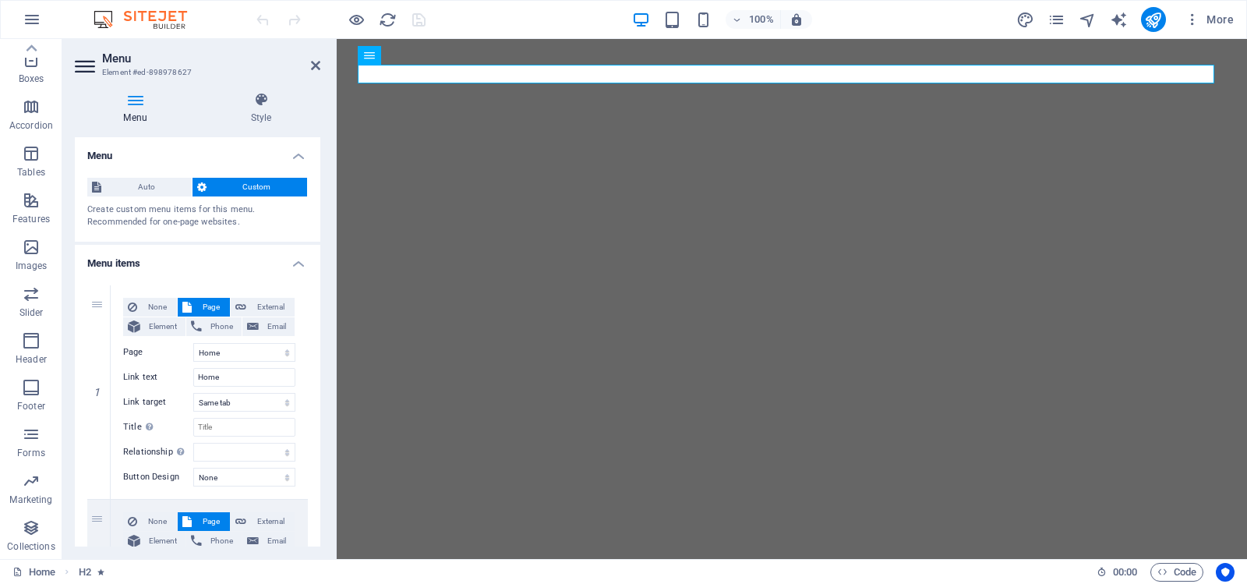
click at [270, 186] on span "Custom" at bounding box center [257, 187] width 92 height 19
click at [146, 183] on span "Auto" at bounding box center [146, 187] width 81 height 19
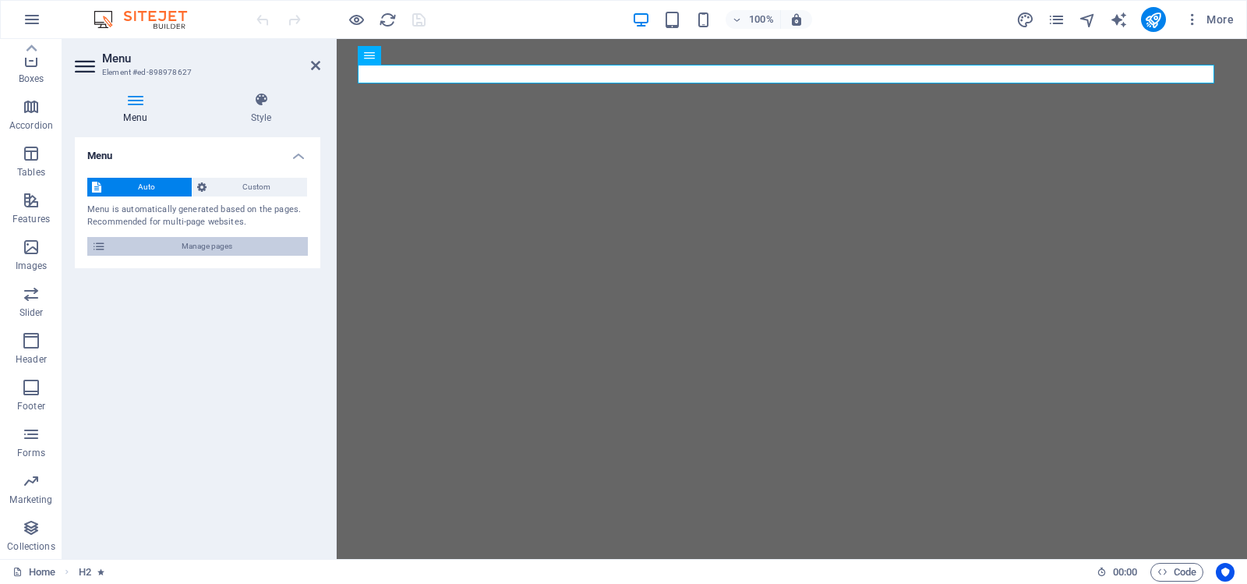
click at [191, 244] on span "Manage pages" at bounding box center [207, 246] width 193 height 19
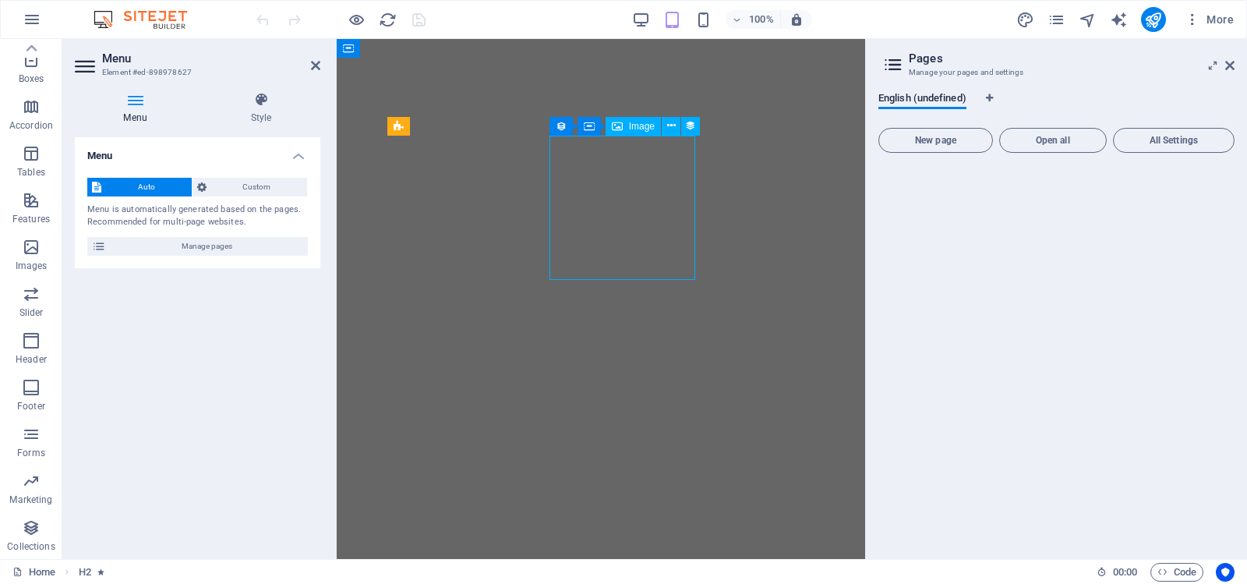
select select "%"
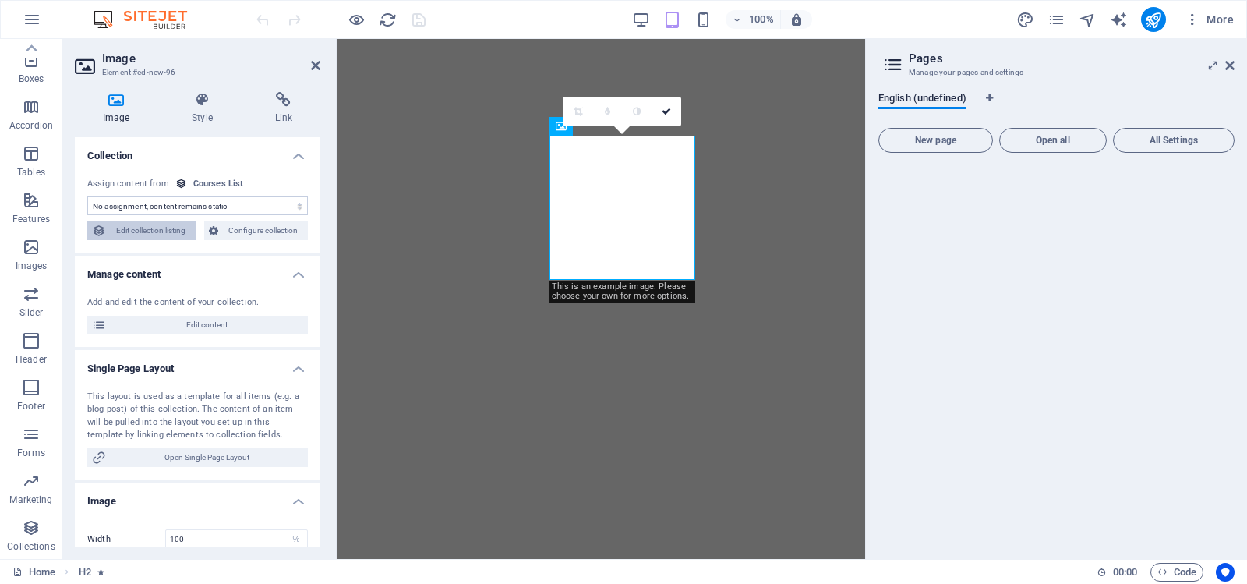
click at [143, 230] on span "Edit collection listing" at bounding box center [151, 230] width 81 height 19
select select "68a9b7508430de3cde06e15d"
select select "createdAt_DESC"
select select "columns.our-top-course"
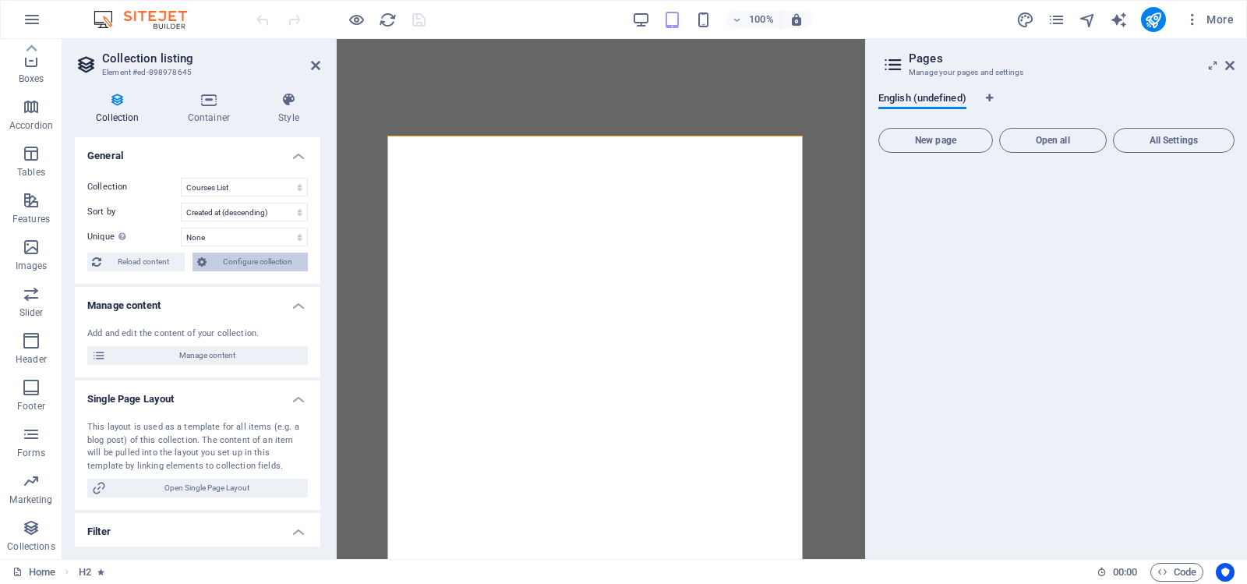
click at [256, 258] on span "Configure collection" at bounding box center [257, 262] width 92 height 19
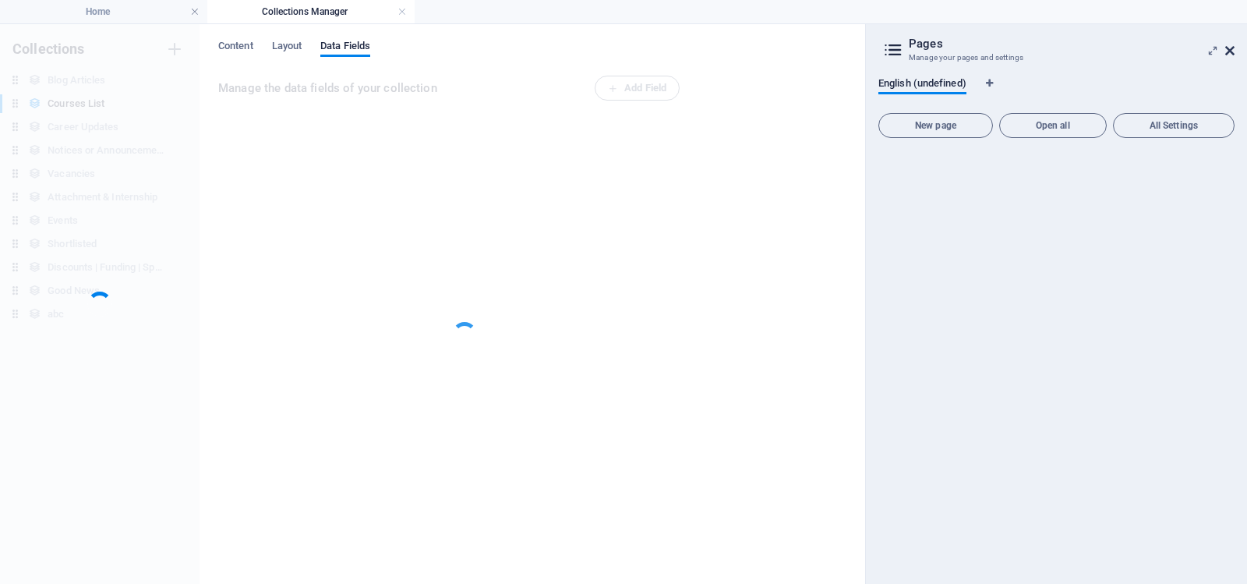
click at [1231, 49] on icon at bounding box center [1229, 50] width 9 height 12
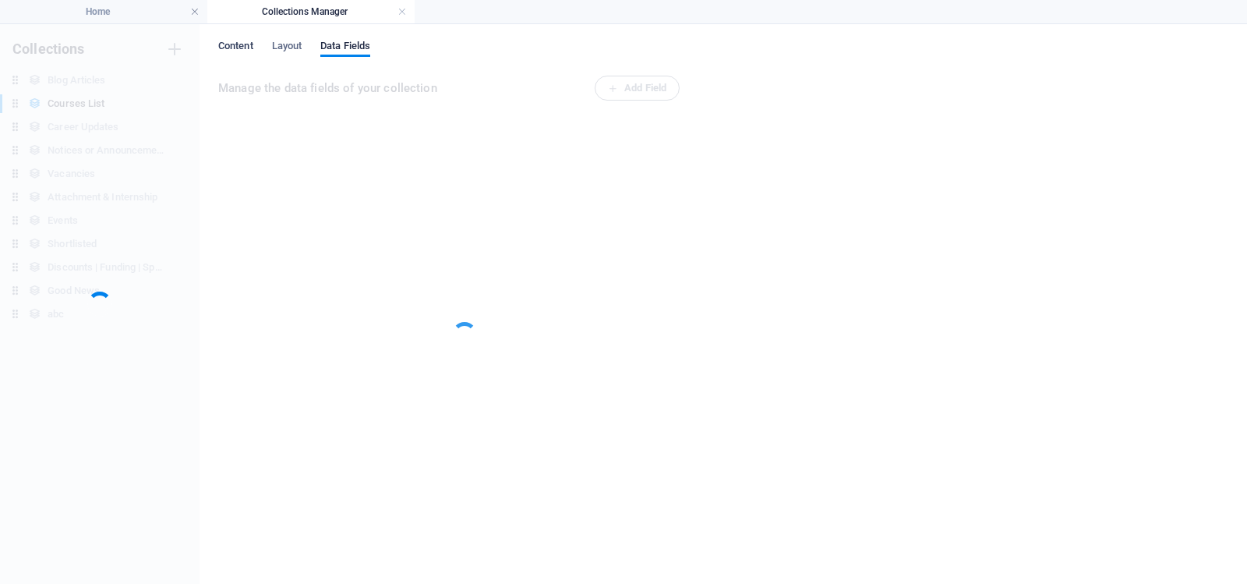
click at [229, 44] on span "Content" at bounding box center [235, 48] width 35 height 22
click at [92, 127] on div at bounding box center [100, 304] width 200 height 560
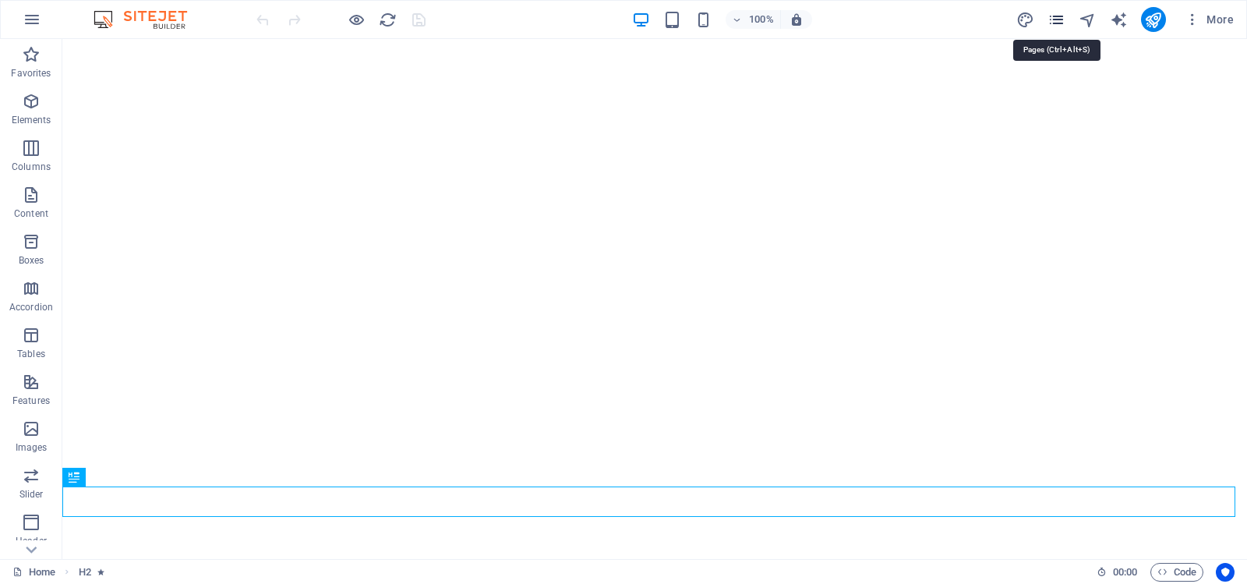
click at [1062, 17] on icon "pages" at bounding box center [1057, 20] width 18 height 18
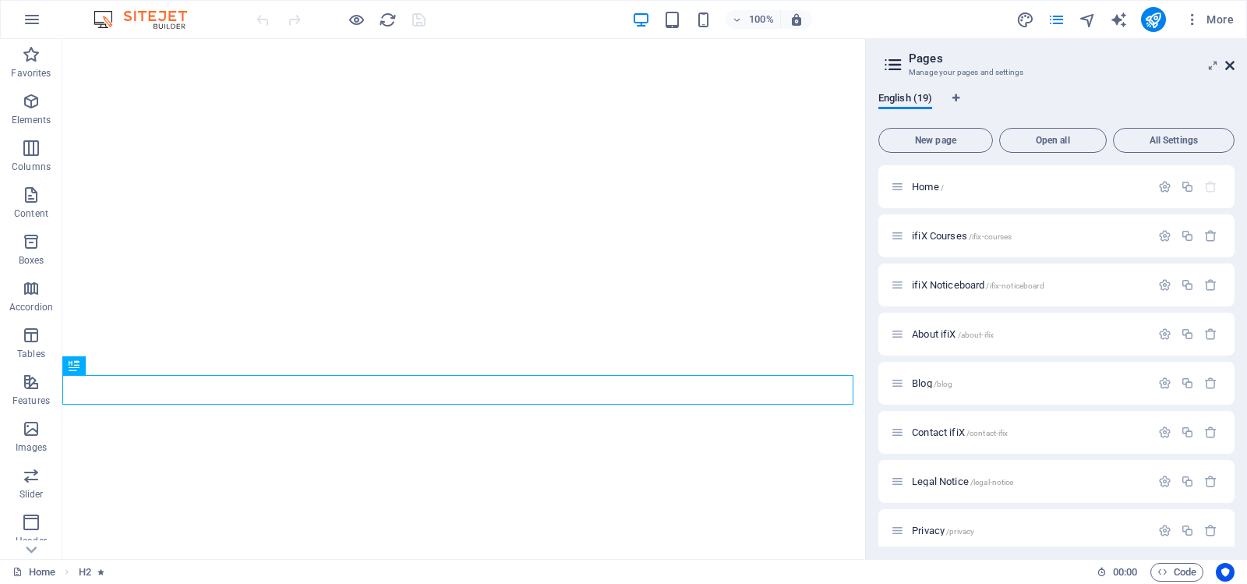
click at [1230, 65] on icon at bounding box center [1229, 65] width 9 height 12
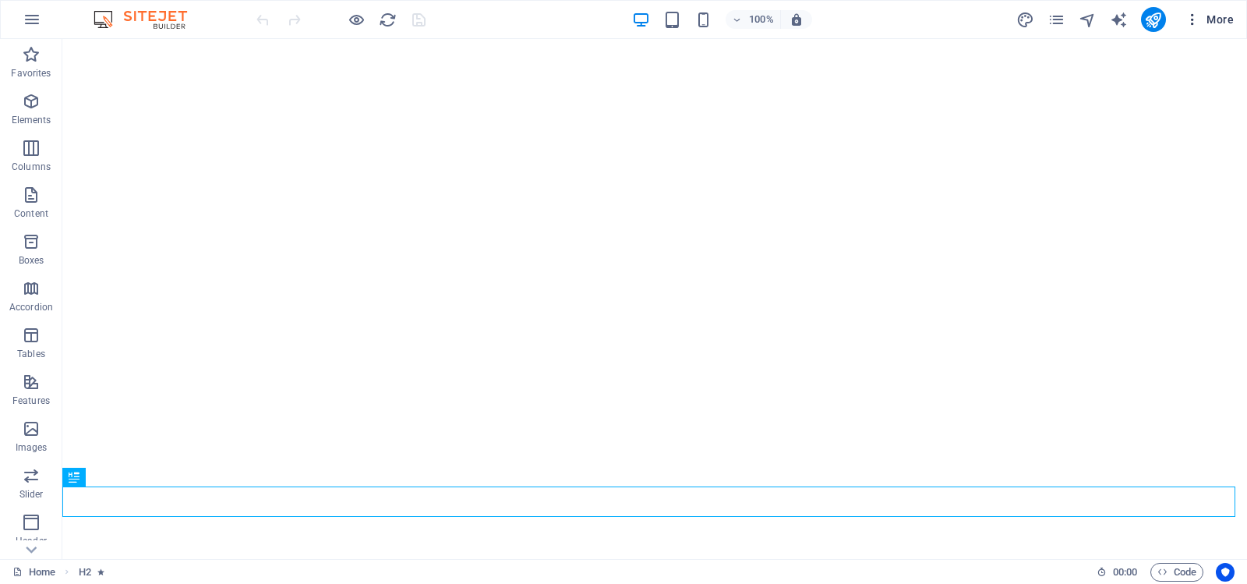
click at [1224, 20] on span "More" at bounding box center [1209, 20] width 49 height 16
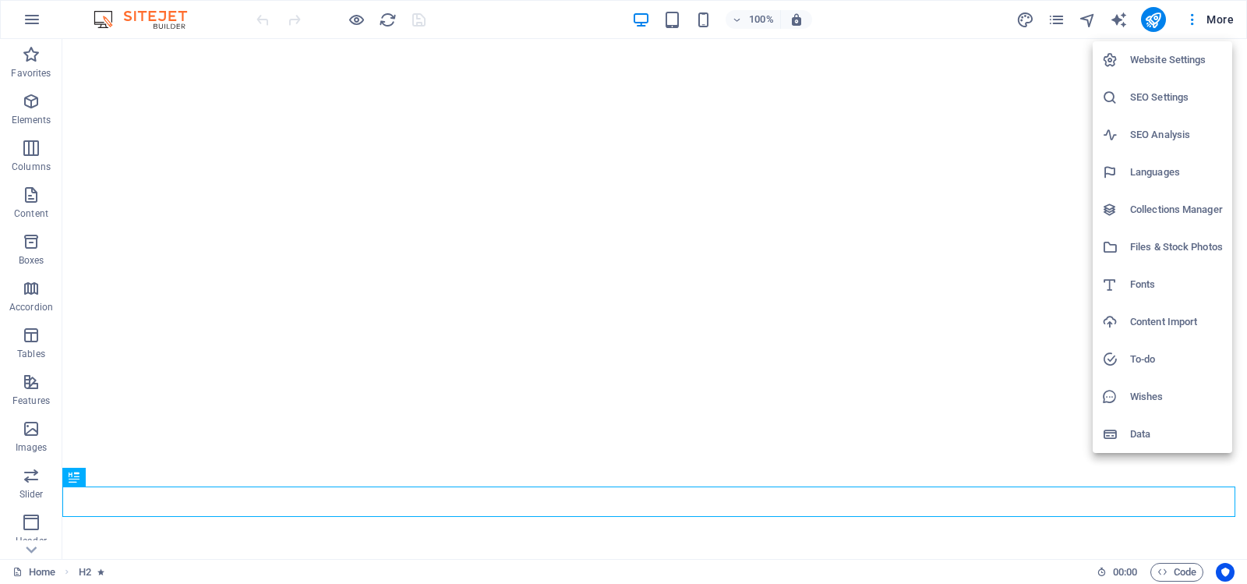
click at [1175, 57] on h6 "Website Settings" at bounding box center [1176, 60] width 93 height 19
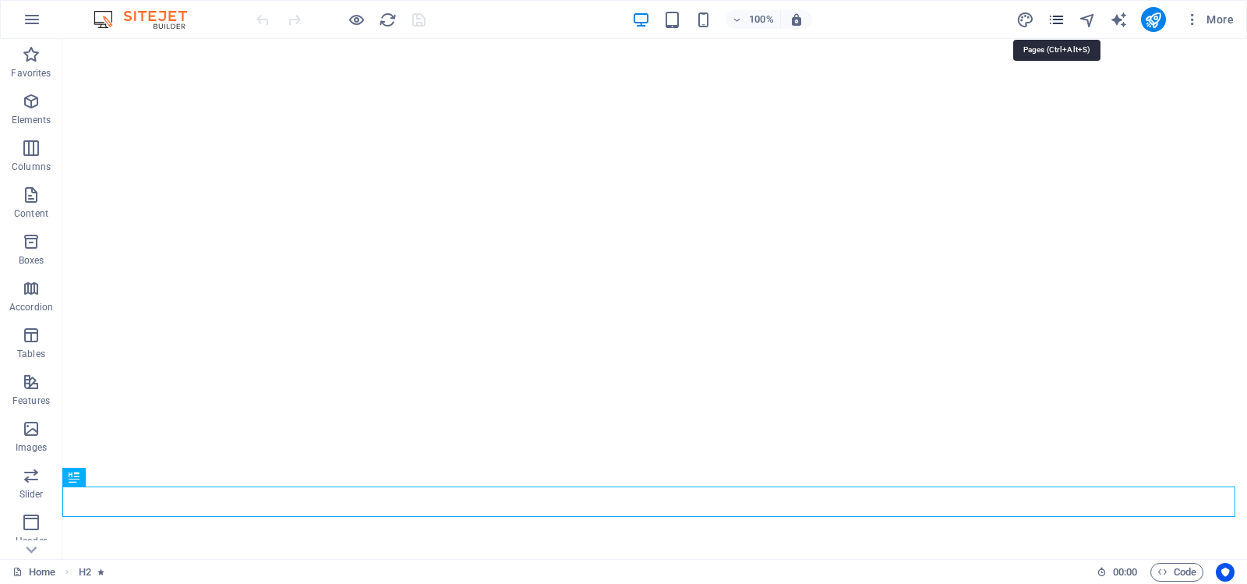
click at [1054, 16] on icon "pages" at bounding box center [1057, 20] width 18 height 18
click at [1058, 18] on icon "pages" at bounding box center [1057, 20] width 18 height 18
click at [1029, 16] on icon "design" at bounding box center [1025, 20] width 18 height 18
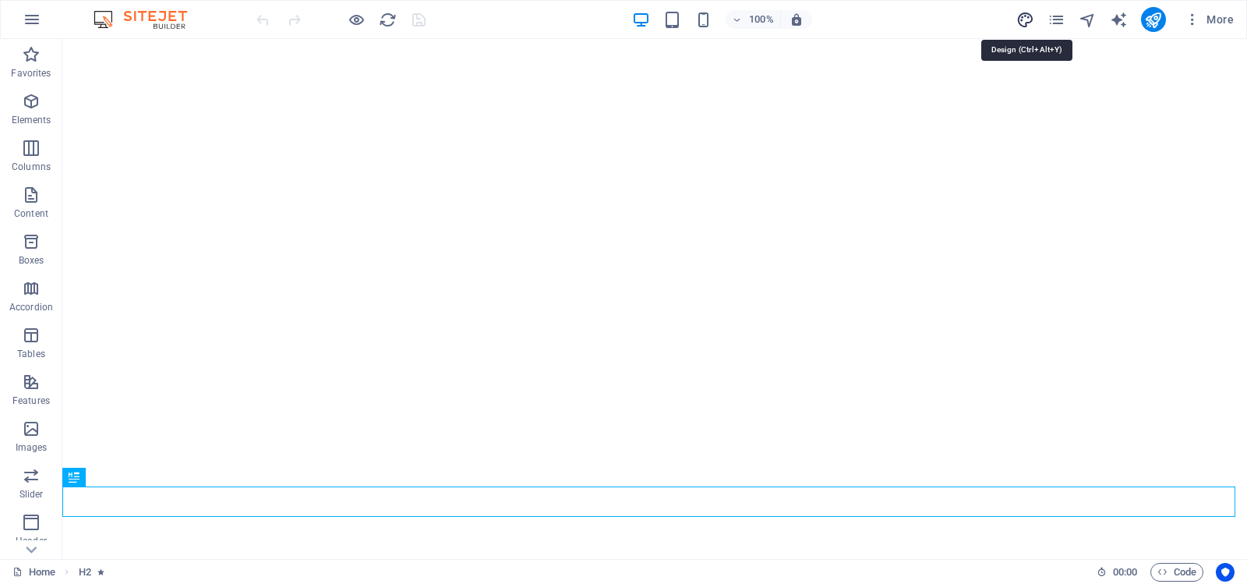
click at [1029, 16] on icon "design" at bounding box center [1025, 20] width 18 height 18
click at [737, 16] on icon "button" at bounding box center [737, 20] width 11 height 10
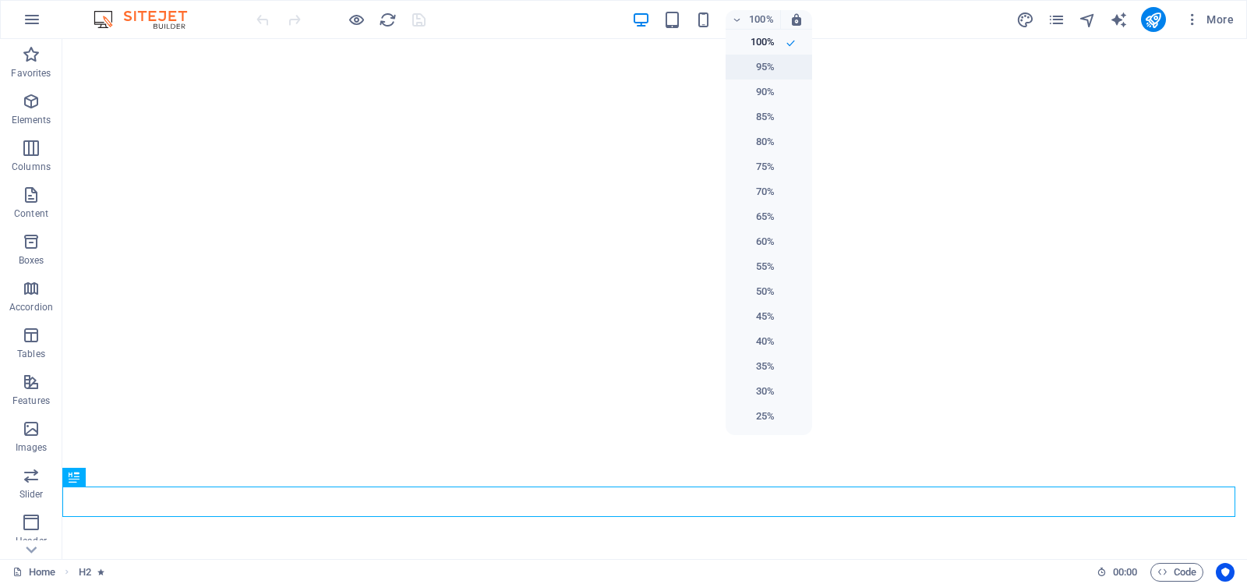
click at [756, 67] on h6 "95%" at bounding box center [755, 67] width 40 height 19
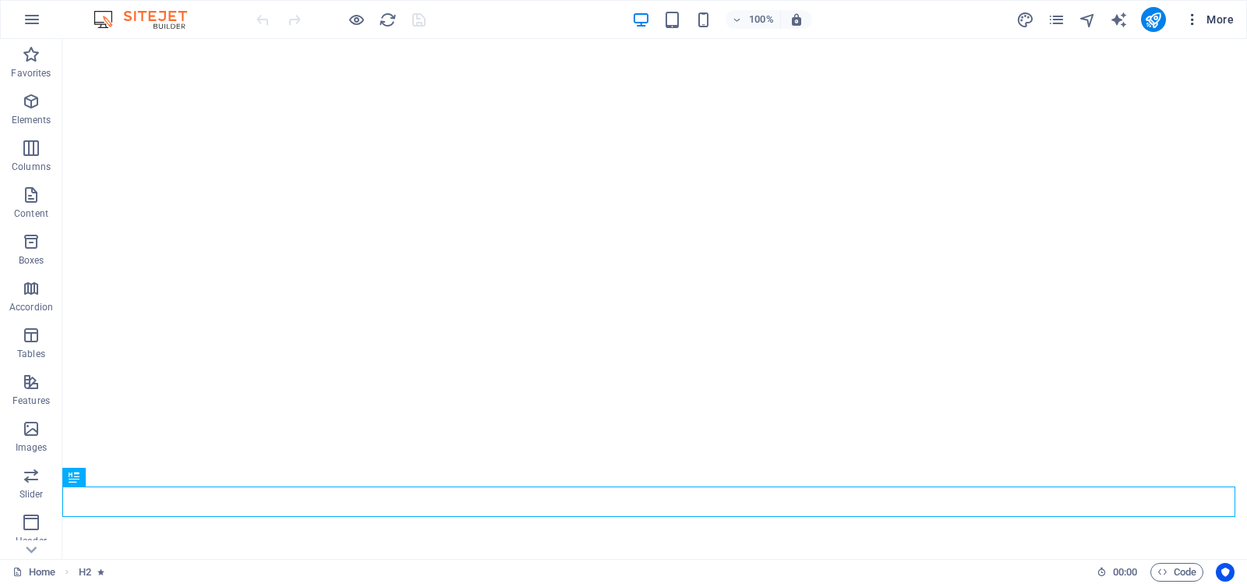
click at [1192, 17] on icon "button" at bounding box center [1193, 20] width 16 height 16
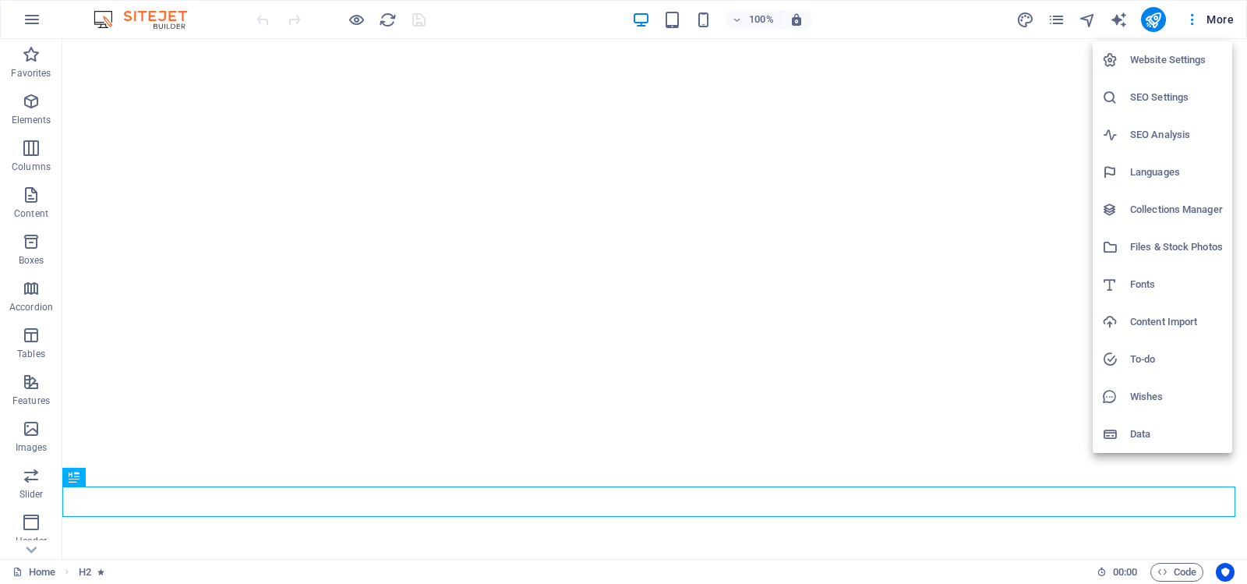
click at [1164, 57] on h6 "Website Settings" at bounding box center [1176, 60] width 93 height 19
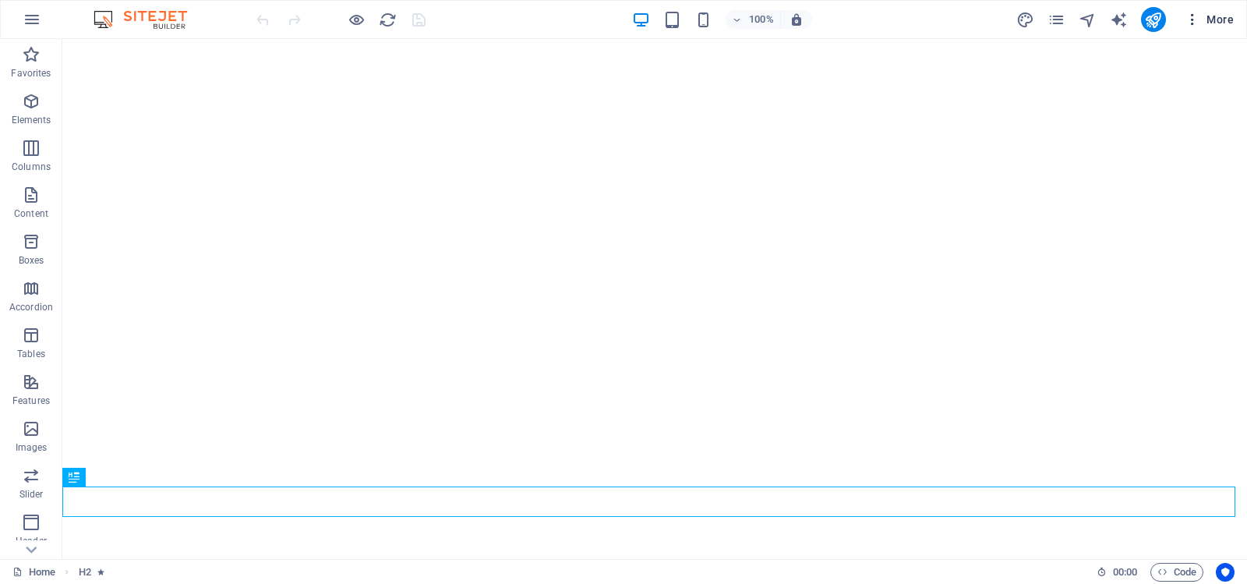
click at [1214, 15] on span "More" at bounding box center [1209, 20] width 49 height 16
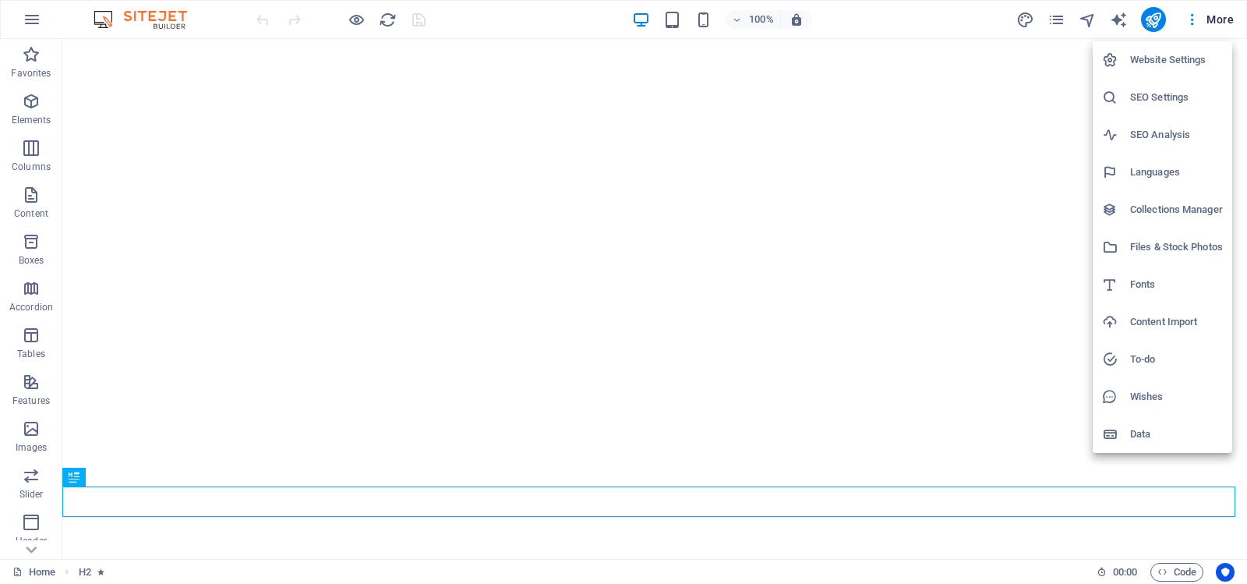
click at [1162, 56] on h6 "Website Settings" at bounding box center [1176, 60] width 93 height 19
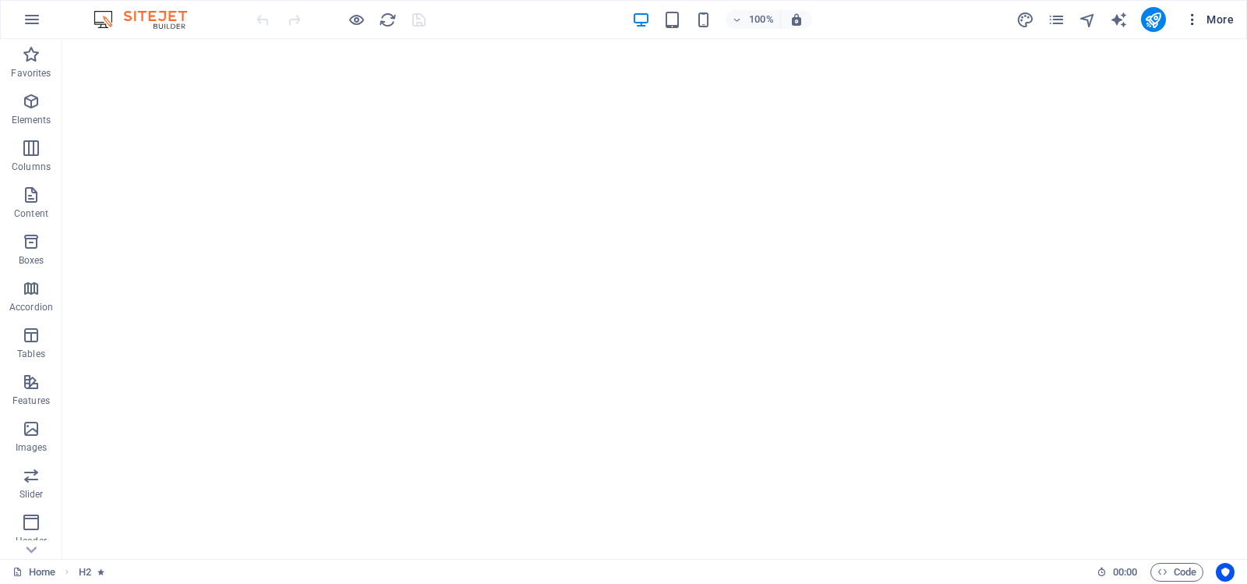
click at [1210, 18] on span "More" at bounding box center [1209, 20] width 49 height 16
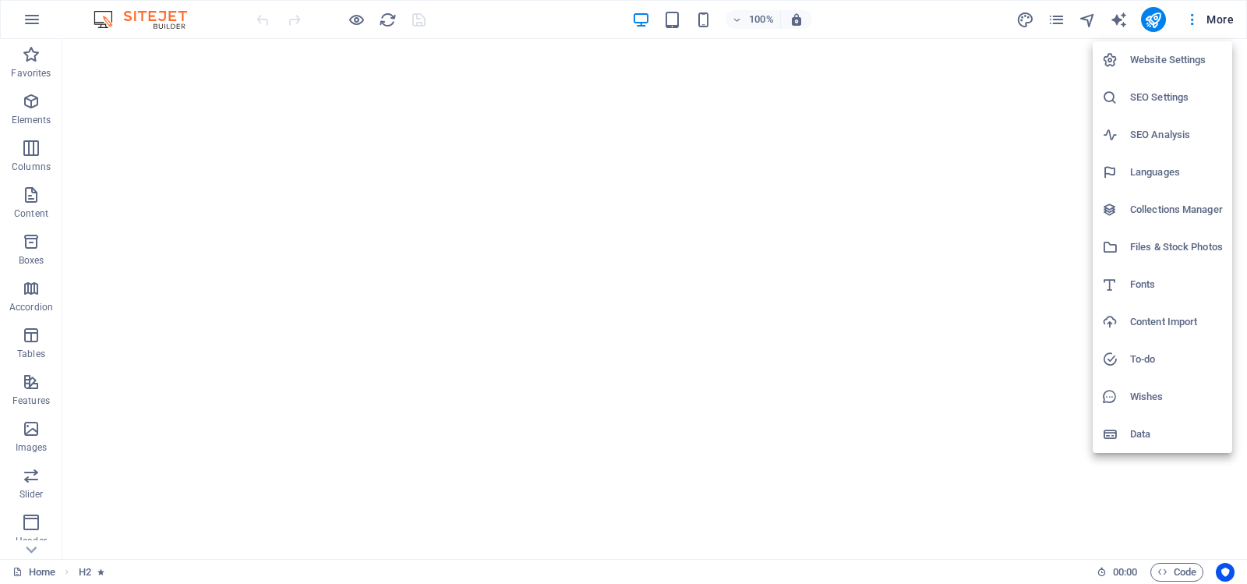
click at [1143, 429] on h6 "Data" at bounding box center [1176, 434] width 93 height 19
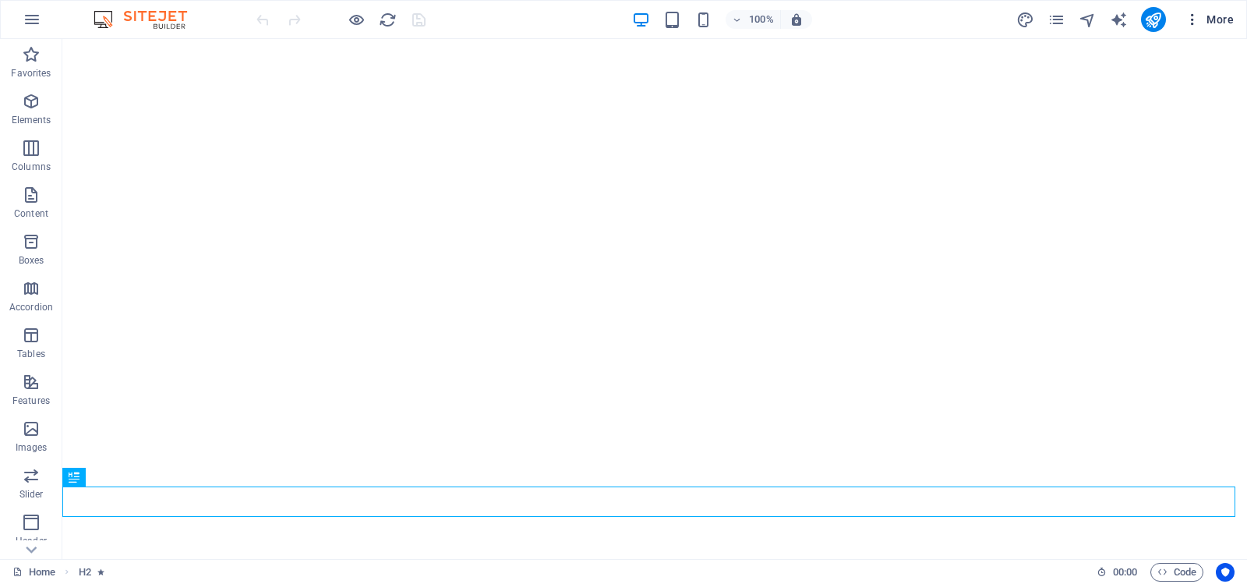
click at [1198, 17] on icon "button" at bounding box center [1193, 20] width 16 height 16
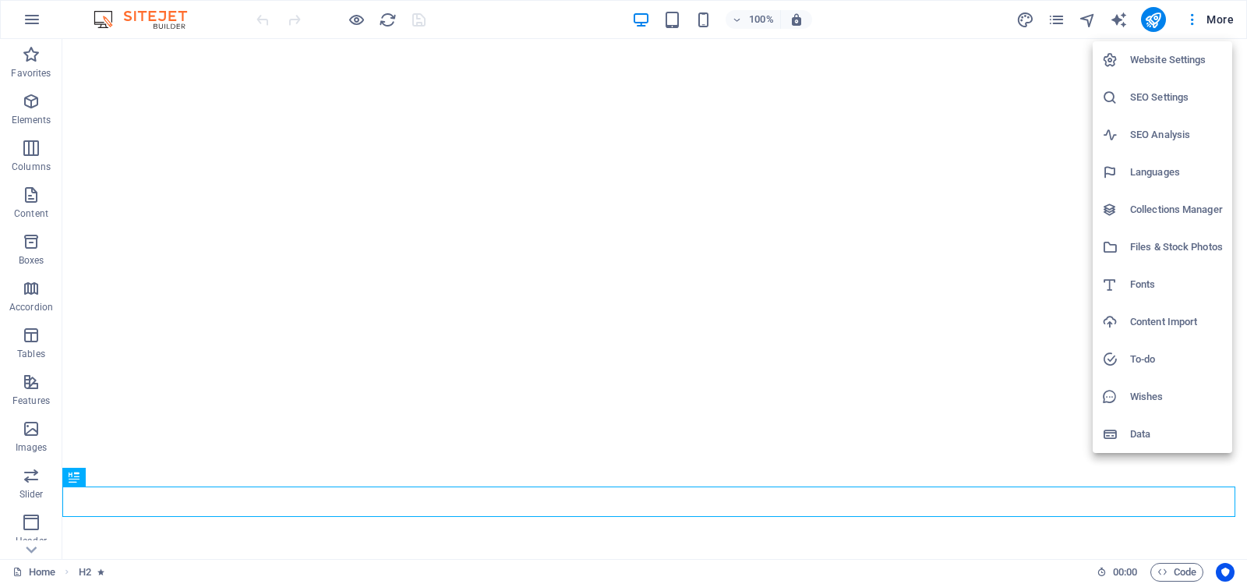
click at [1162, 206] on h6 "Collections Manager" at bounding box center [1176, 209] width 93 height 19
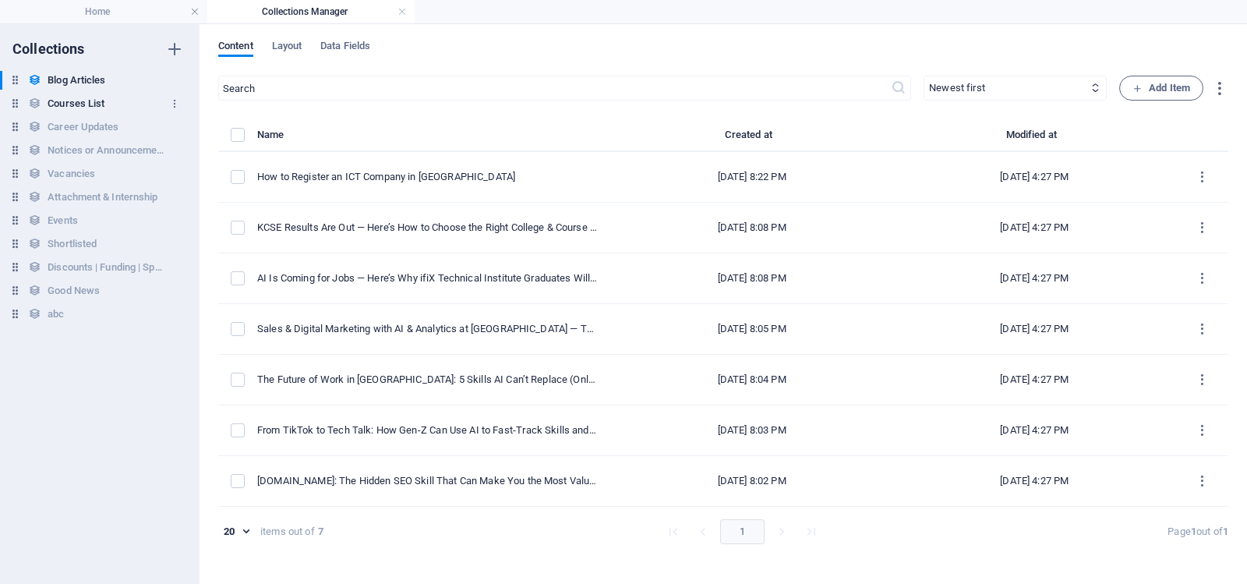
click at [91, 100] on h6 "Courses List" at bounding box center [76, 103] width 57 height 19
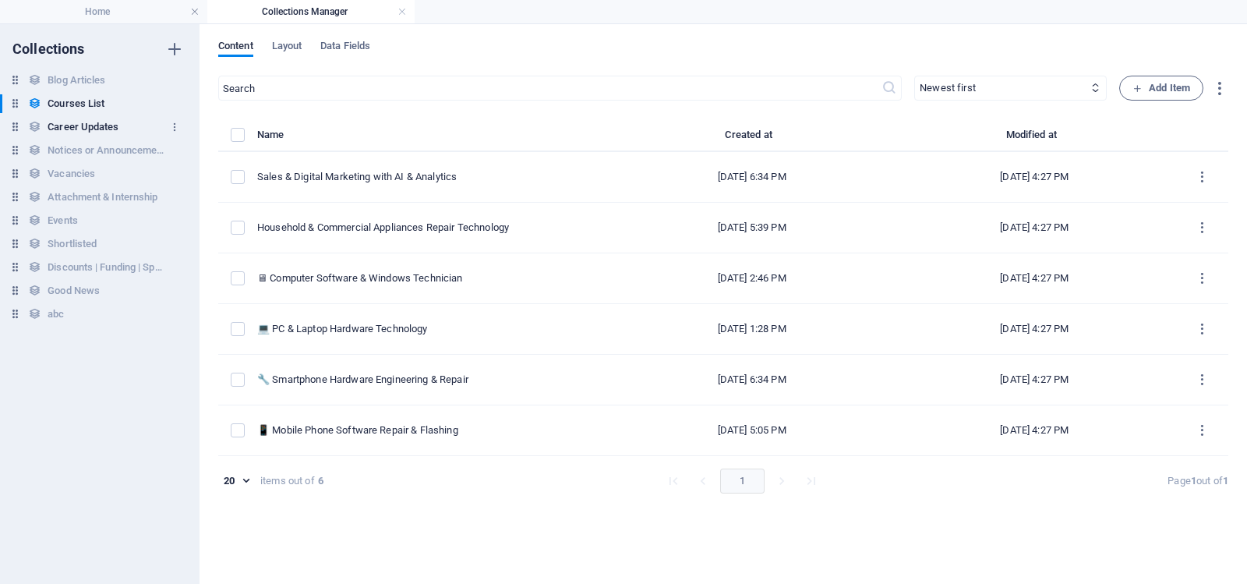
click at [83, 126] on h6 "Career Updates" at bounding box center [83, 127] width 71 height 19
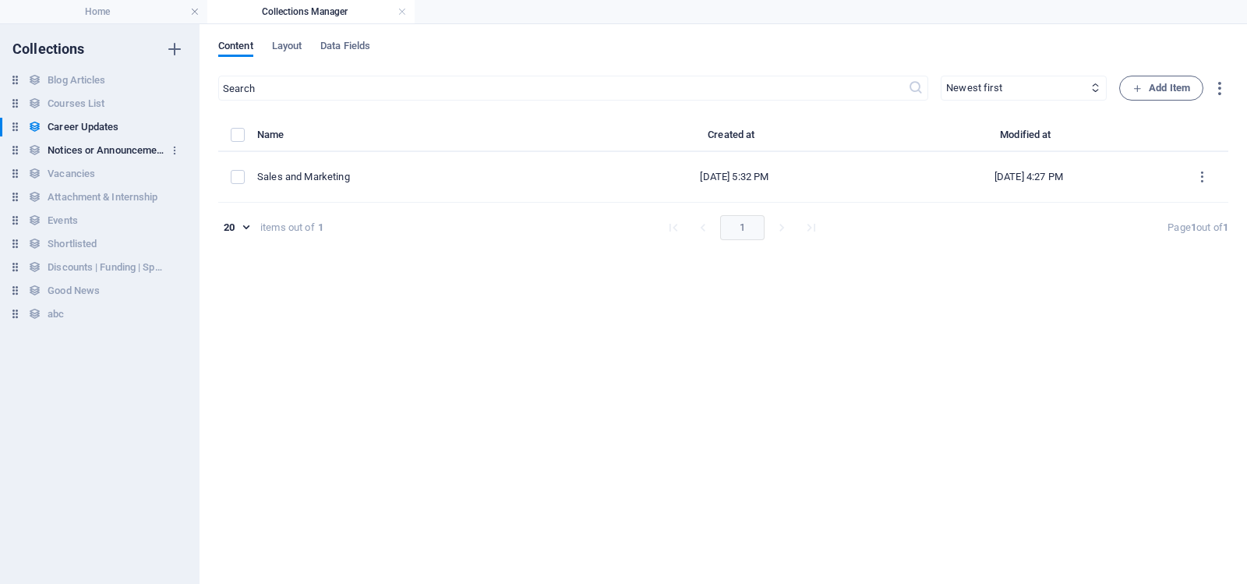
click at [66, 144] on h6 "Notices or Announcements" at bounding box center [106, 150] width 117 height 19
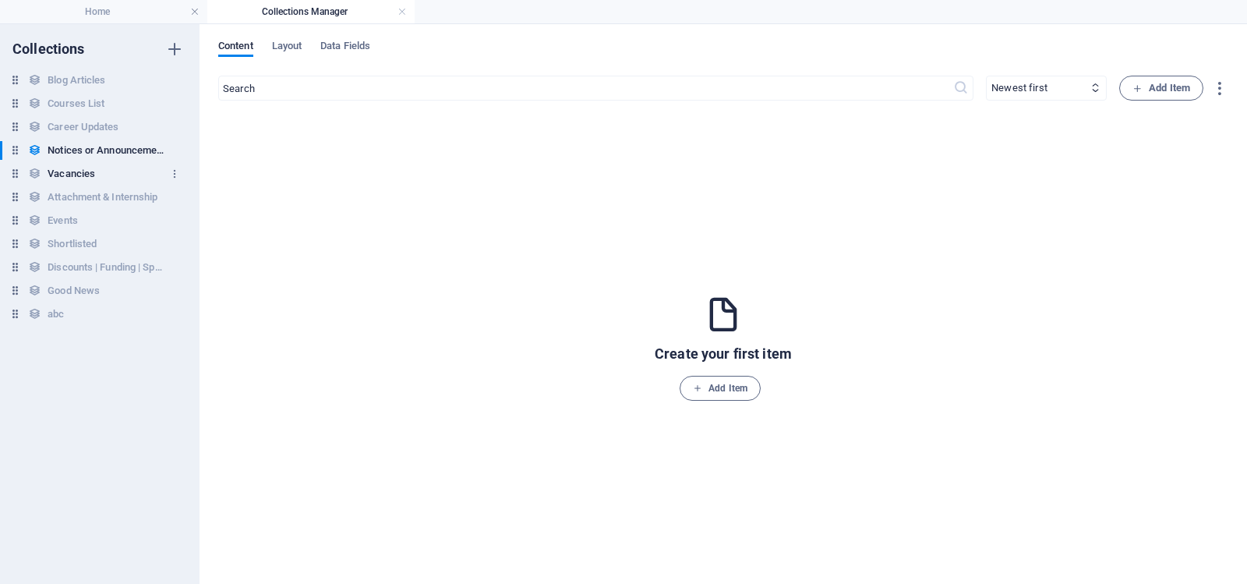
click at [70, 168] on h6 "Vacancies" at bounding box center [72, 173] width 48 height 19
click at [65, 218] on h6 "Events" at bounding box center [63, 220] width 30 height 19
click at [65, 242] on h6 "Shortlisted" at bounding box center [72, 244] width 49 height 19
click at [75, 265] on h6 "Discounts | Funding | Sponsorships" at bounding box center [106, 267] width 117 height 19
click at [68, 287] on h6 "Good News" at bounding box center [74, 290] width 52 height 19
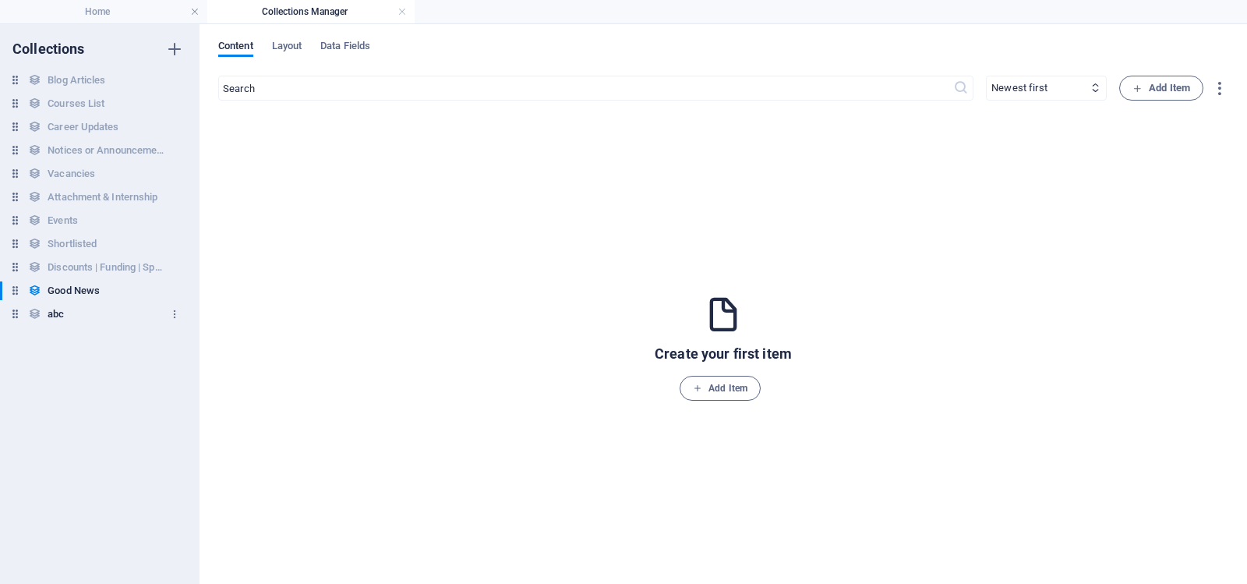
click at [58, 313] on h6 "abc" at bounding box center [56, 314] width 16 height 19
click at [69, 101] on h6 "Courses List" at bounding box center [76, 103] width 57 height 19
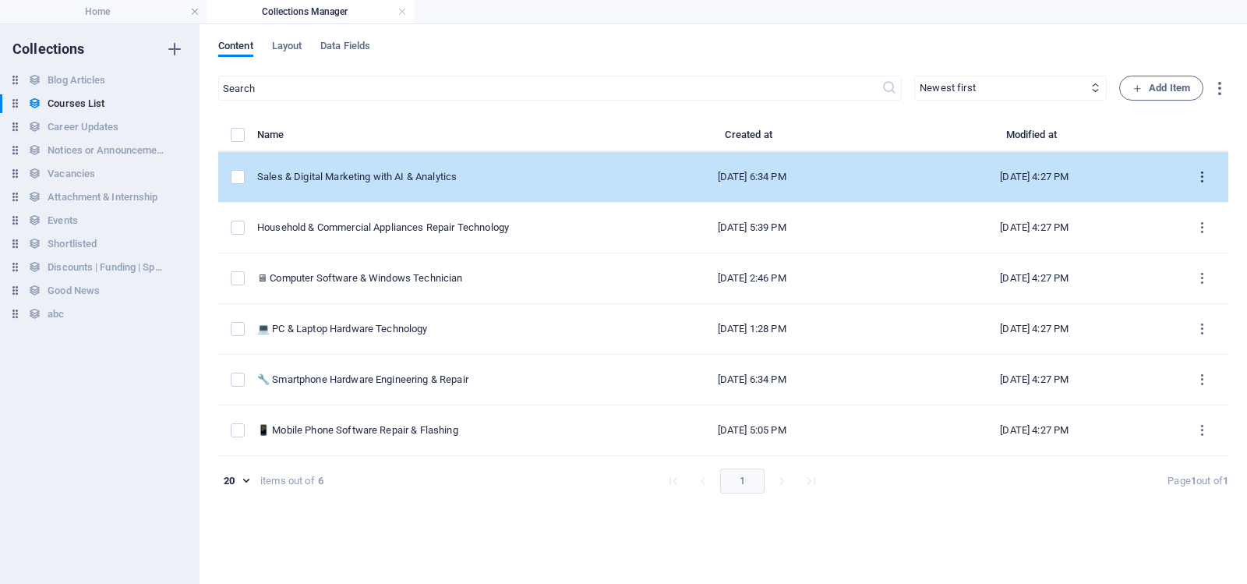
click at [1202, 172] on icon "items list" at bounding box center [1202, 177] width 15 height 15
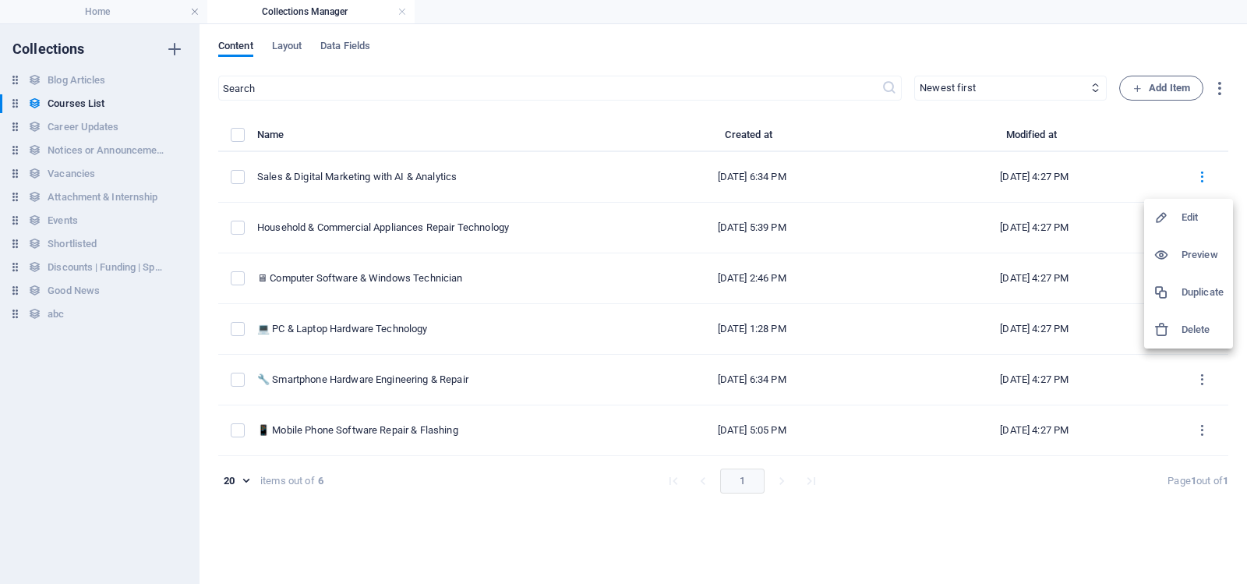
click at [1195, 215] on h6 "Edit" at bounding box center [1203, 217] width 42 height 19
select select "Marketing"
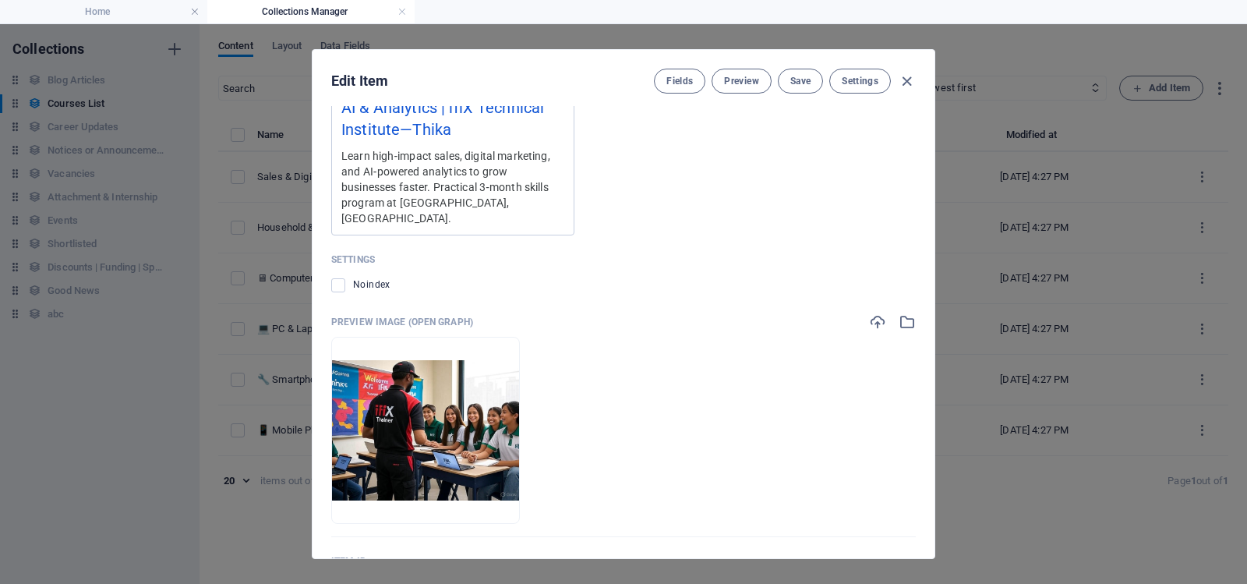
scroll to position [1793, 0]
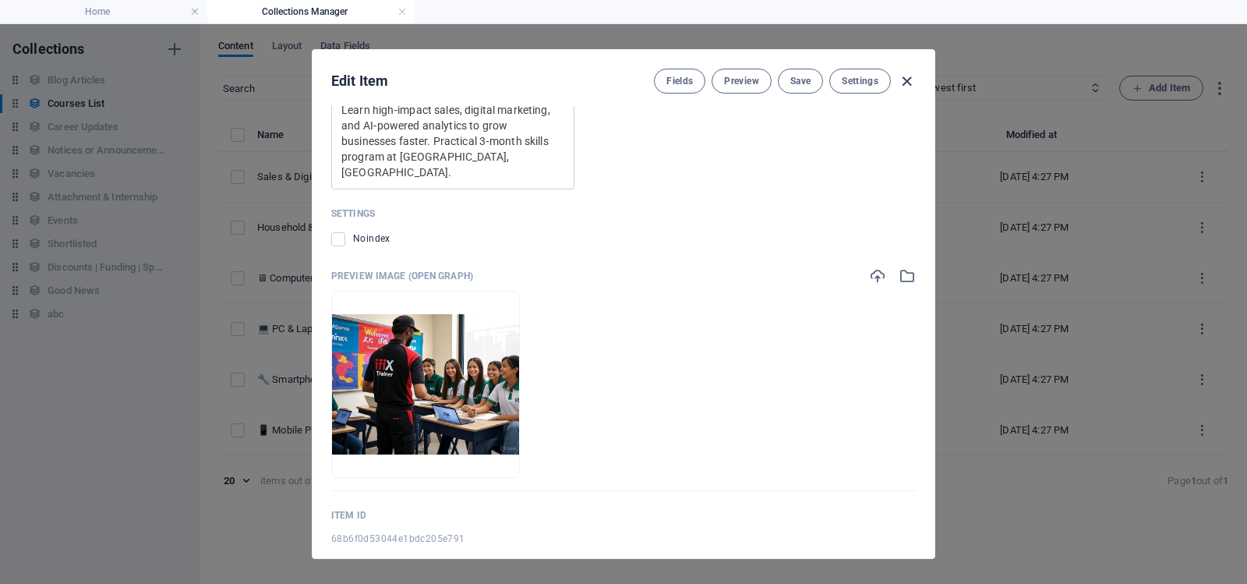
click at [904, 76] on icon "button" at bounding box center [907, 81] width 18 height 18
type input "sales-digital-marketing-with-ai-analytics"
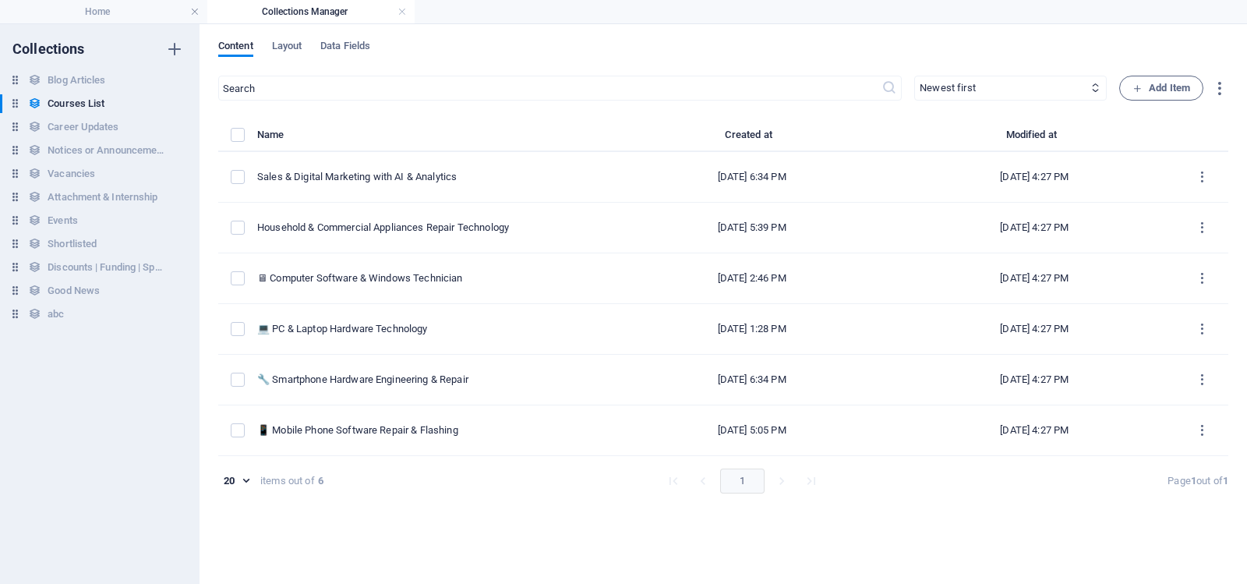
scroll to position [1314, 0]
click at [111, 9] on h4 "Home" at bounding box center [103, 11] width 207 height 17
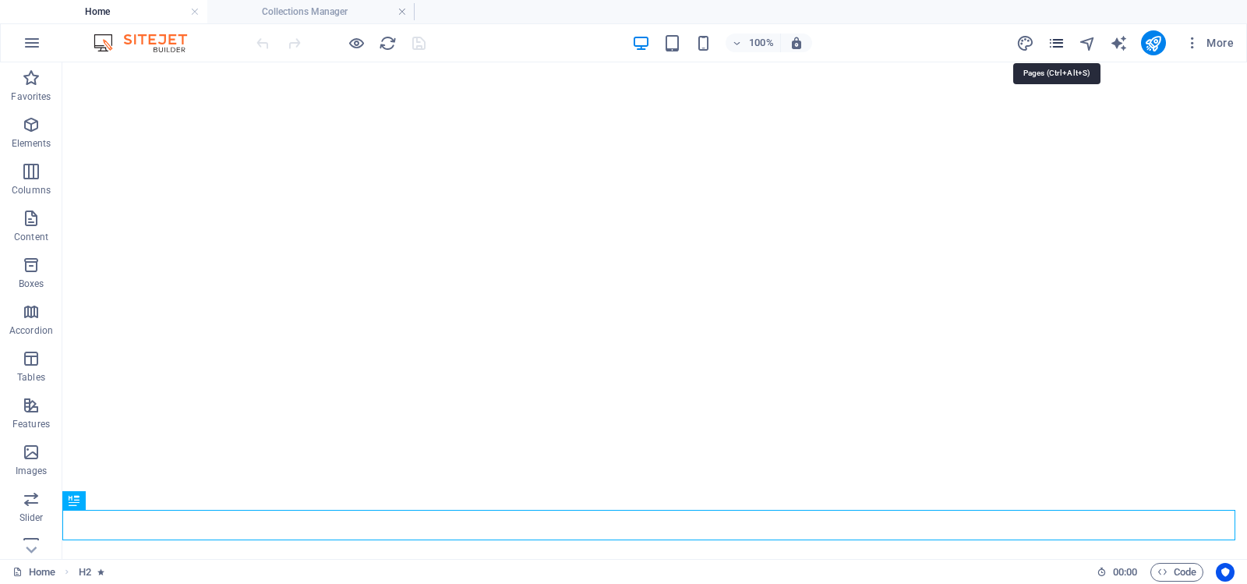
click at [1056, 41] on icon "pages" at bounding box center [1057, 43] width 18 height 18
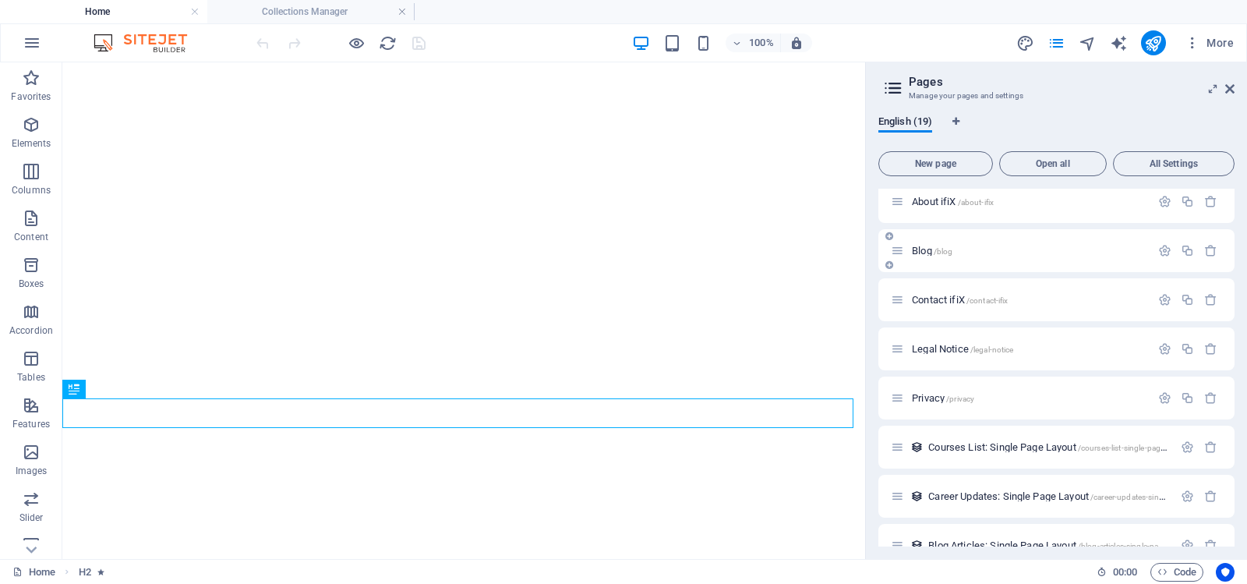
scroll to position [78, 0]
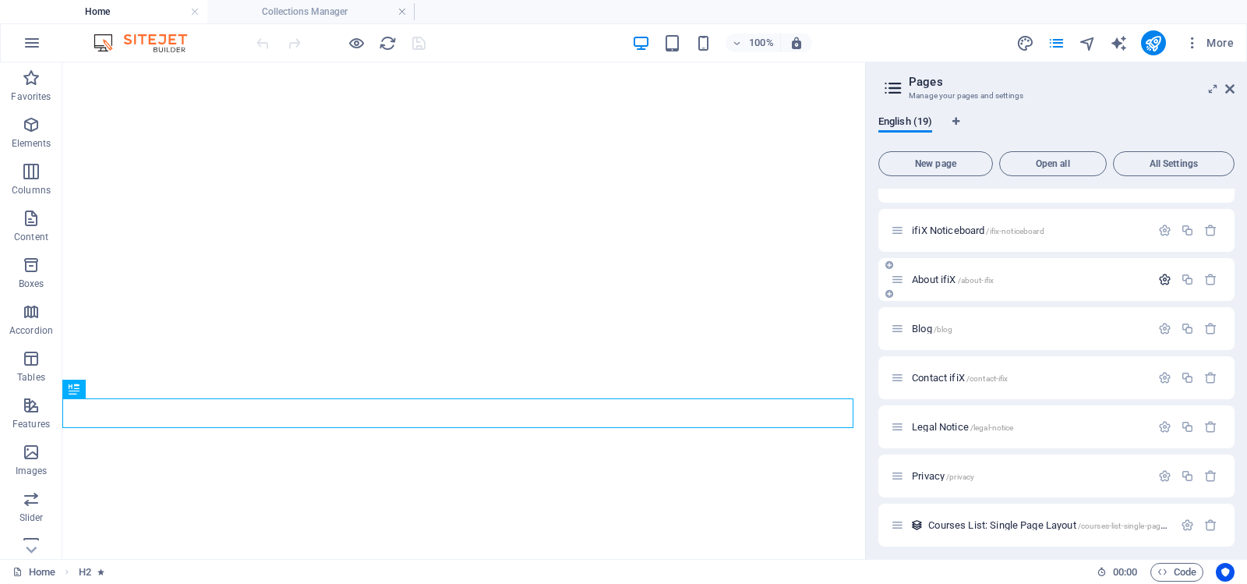
click at [1164, 277] on icon "button" at bounding box center [1164, 279] width 13 height 13
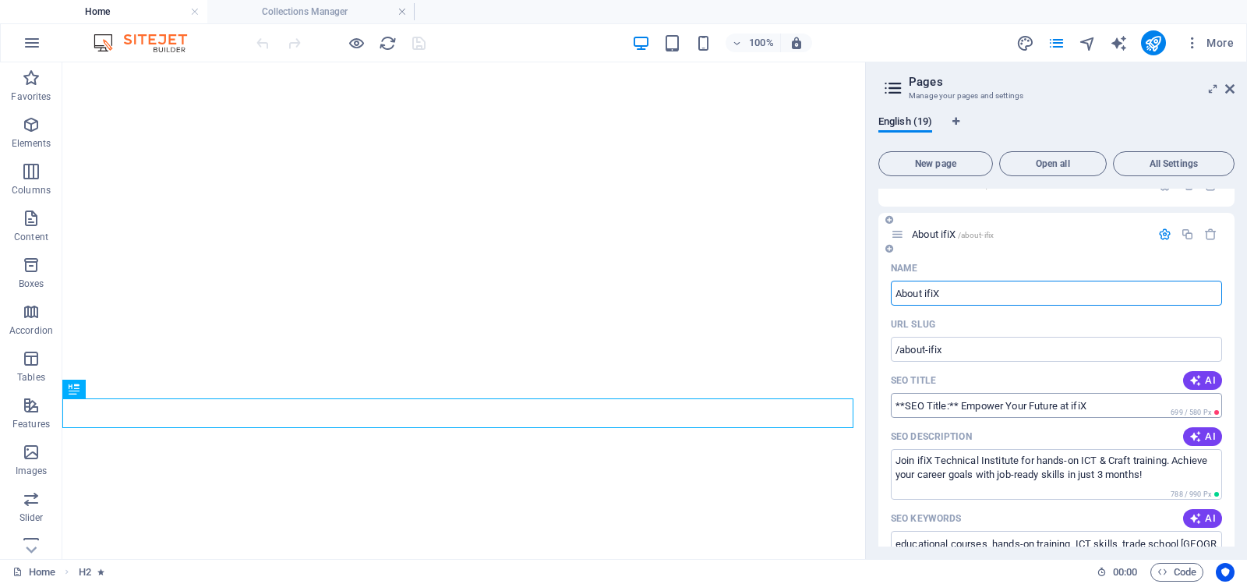
scroll to position [156, 0]
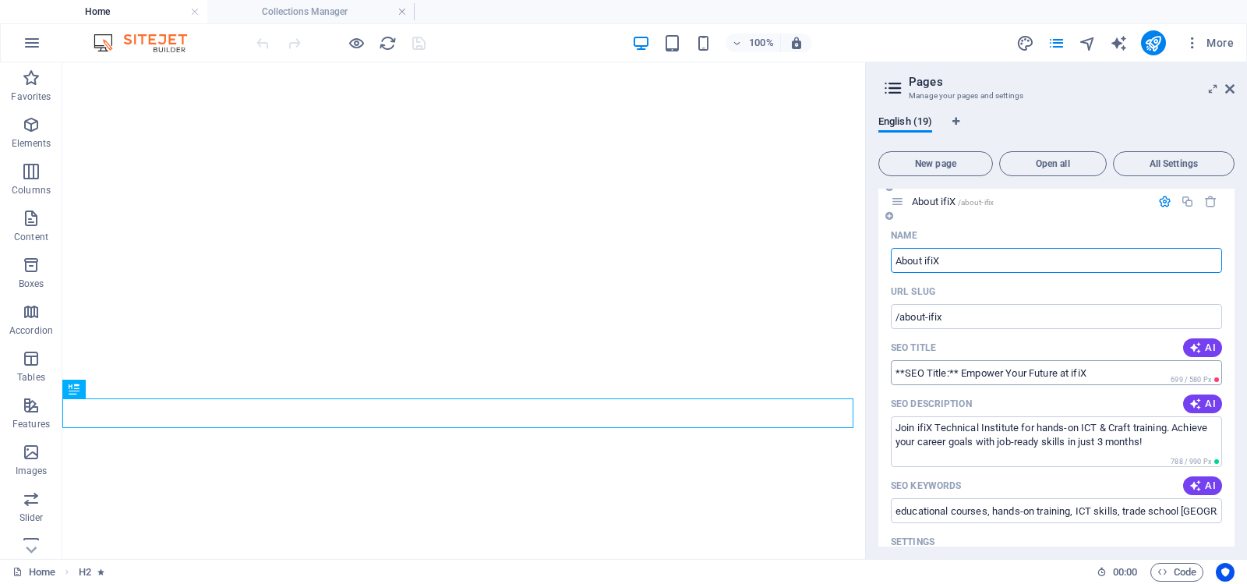
click at [957, 373] on input "**SEO Title:** Empower Your Future at ifiX" at bounding box center [1056, 372] width 331 height 25
type input "Empower Your Future at ifiX"
click at [1197, 345] on icon "button" at bounding box center [1195, 347] width 12 height 12
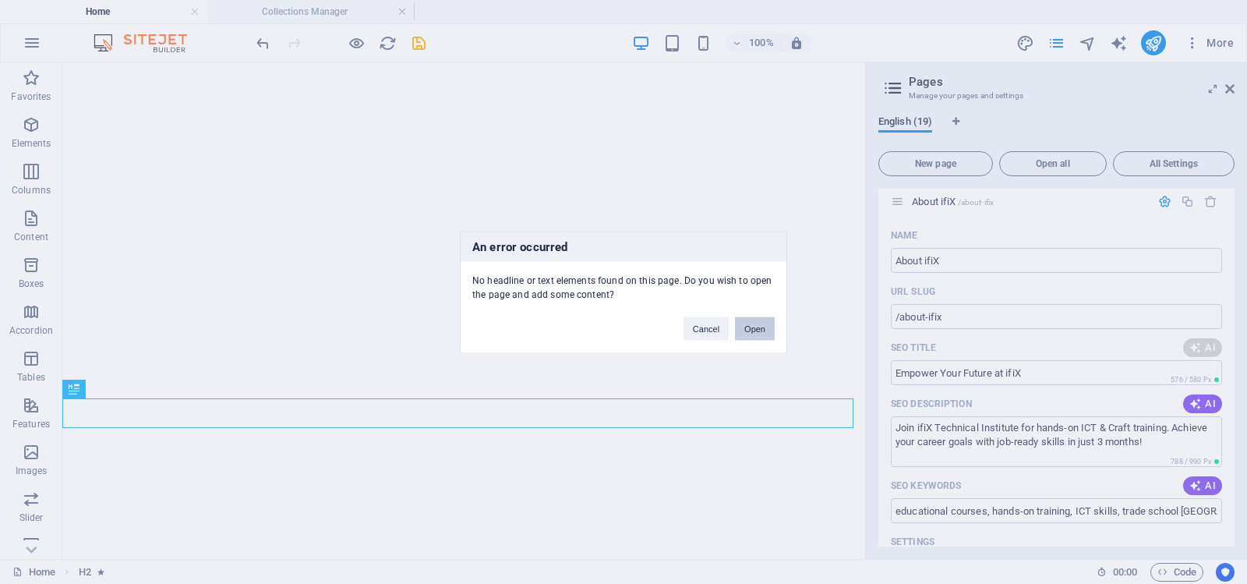
click at [757, 329] on button "Open" at bounding box center [755, 327] width 40 height 23
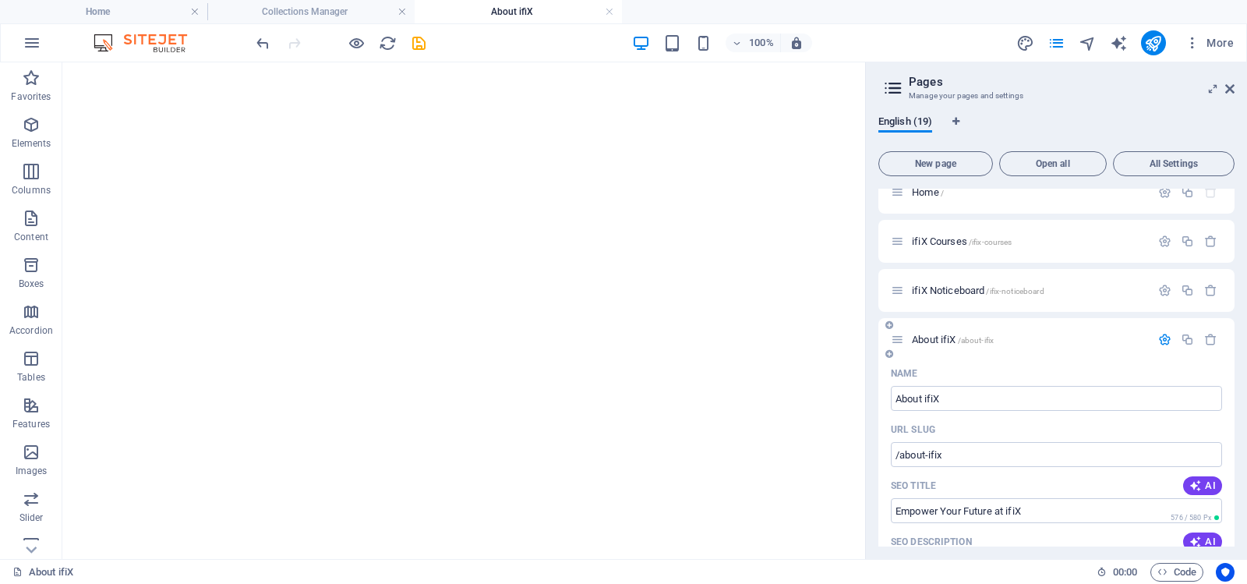
scroll to position [0, 0]
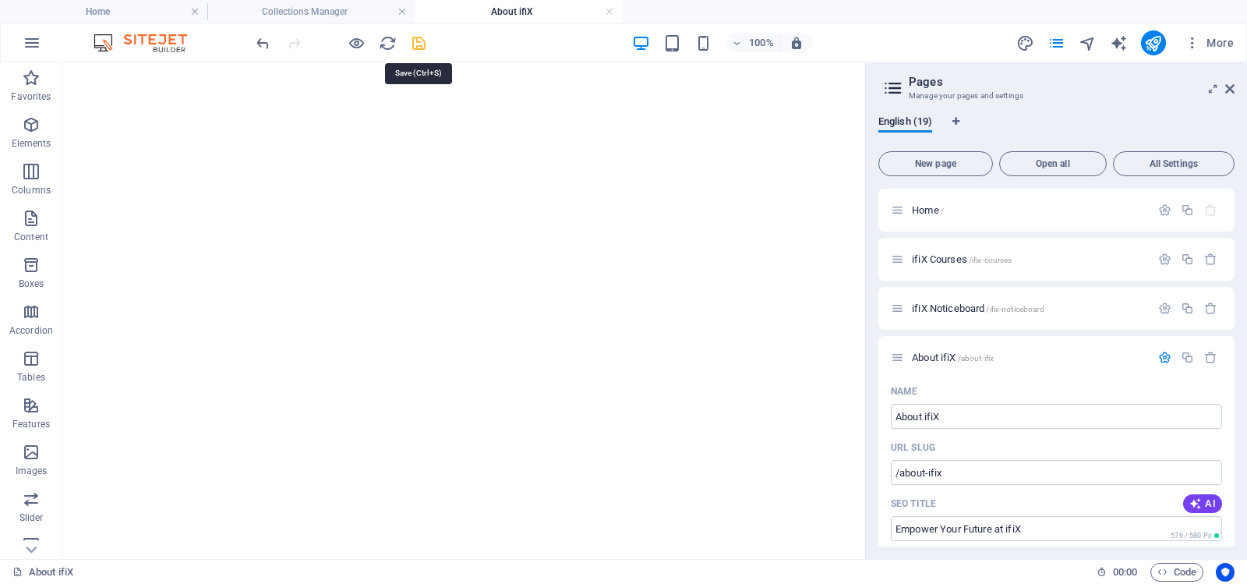
click at [419, 40] on icon "save" at bounding box center [419, 43] width 18 height 18
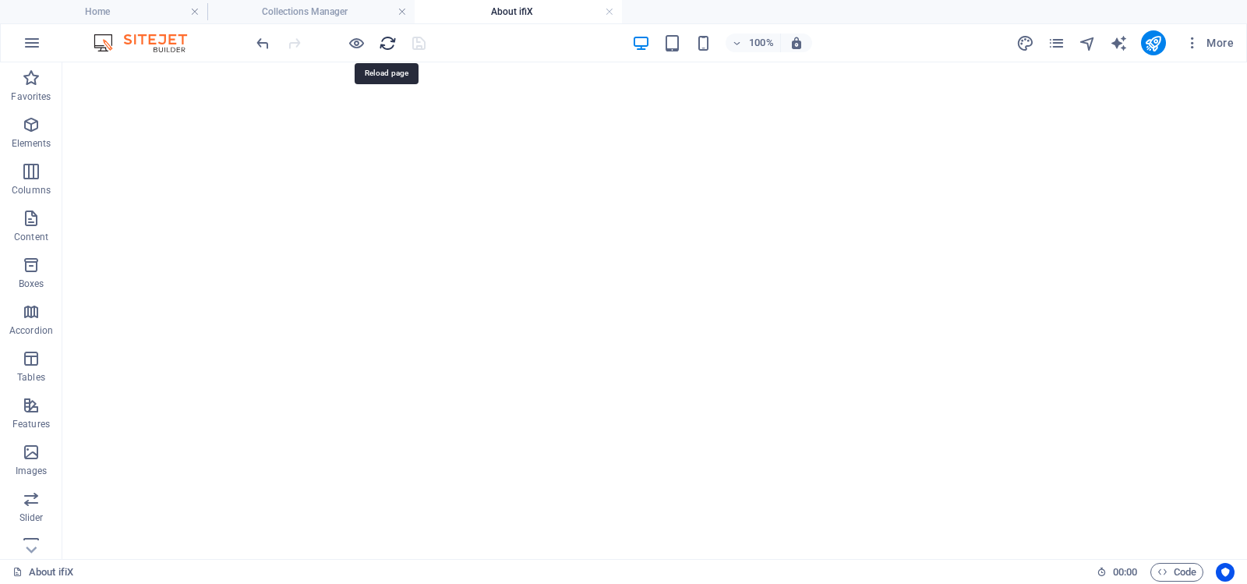
click at [387, 42] on icon "reload" at bounding box center [388, 43] width 18 height 18
click at [1056, 41] on icon "pages" at bounding box center [1057, 43] width 18 height 18
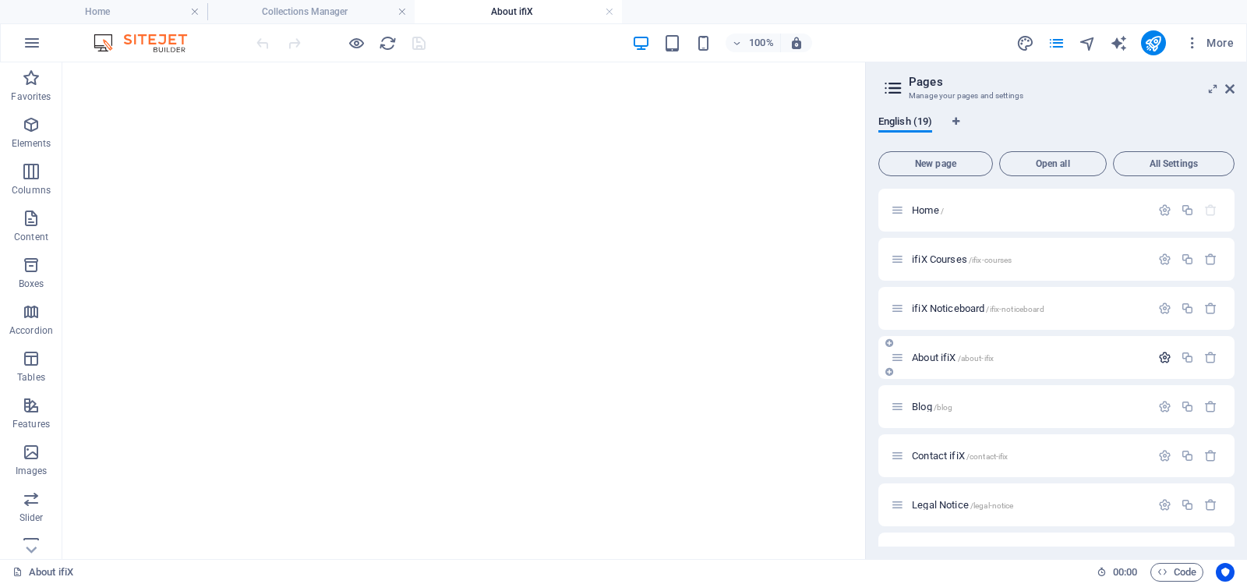
click at [1161, 356] on icon "button" at bounding box center [1164, 357] width 13 height 13
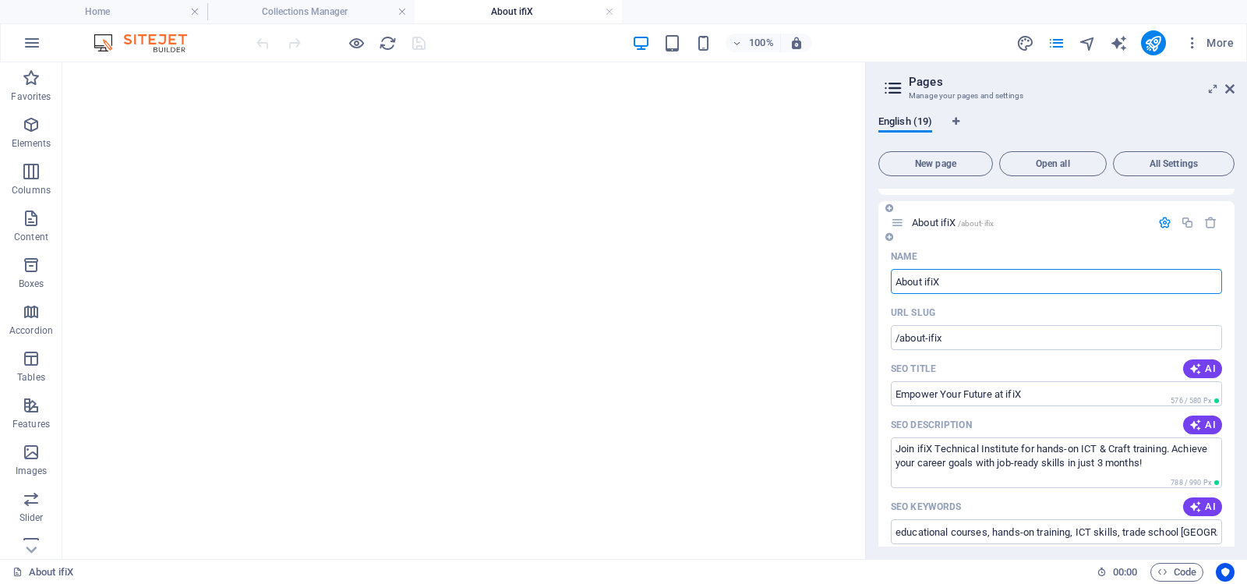
scroll to position [156, 0]
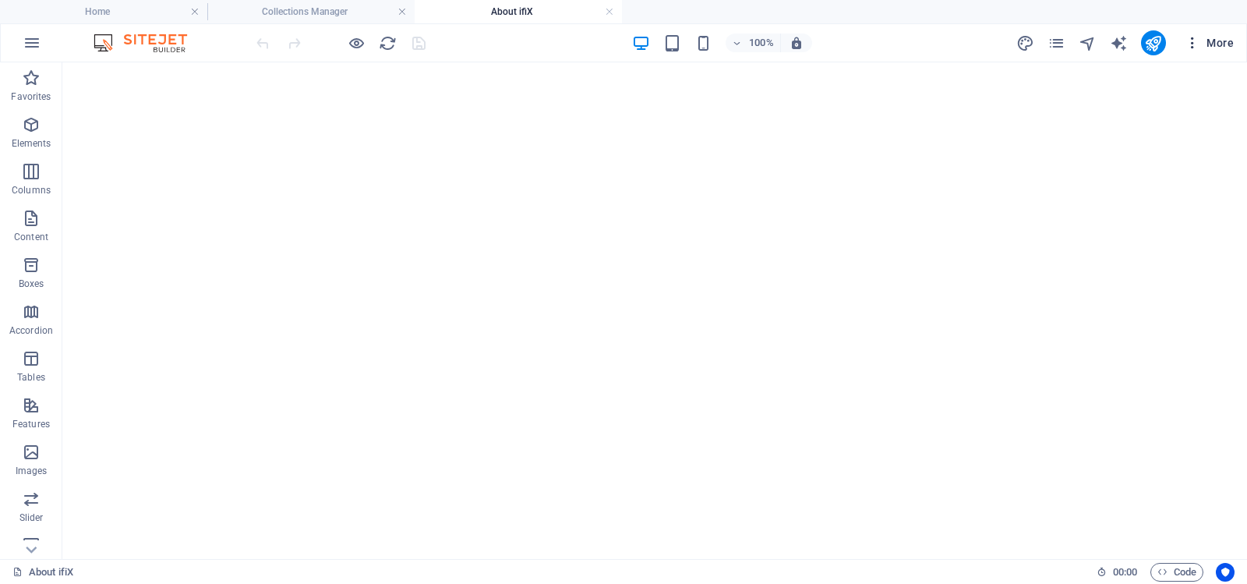
click at [1193, 41] on icon "button" at bounding box center [1193, 43] width 16 height 16
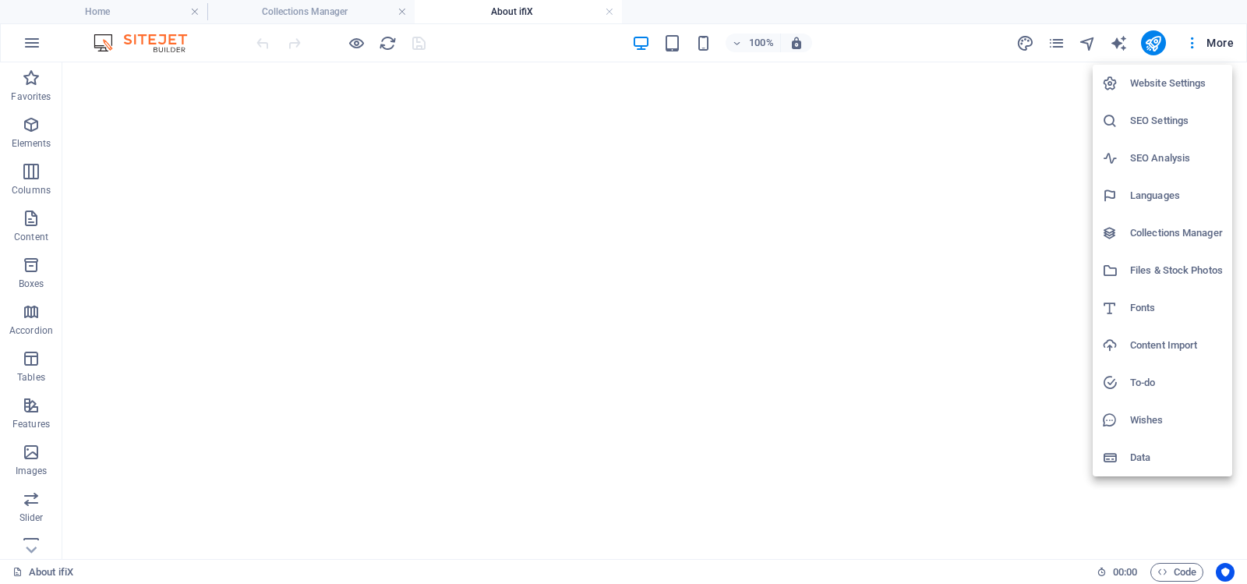
click at [1175, 80] on h6 "Website Settings" at bounding box center [1176, 83] width 93 height 19
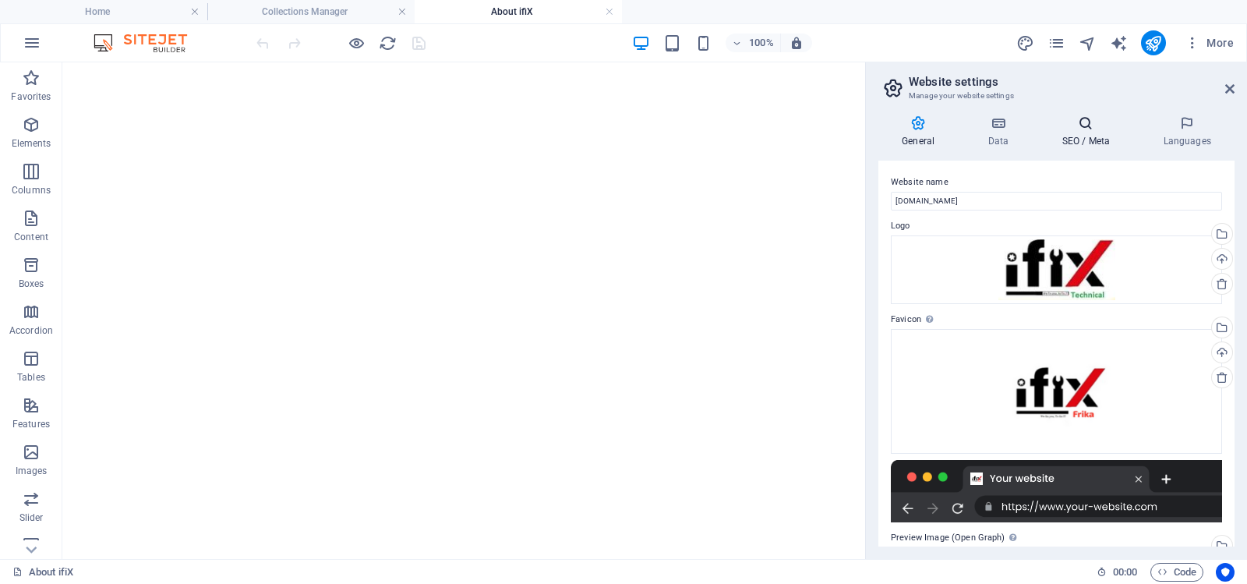
click at [1090, 122] on icon at bounding box center [1085, 123] width 95 height 16
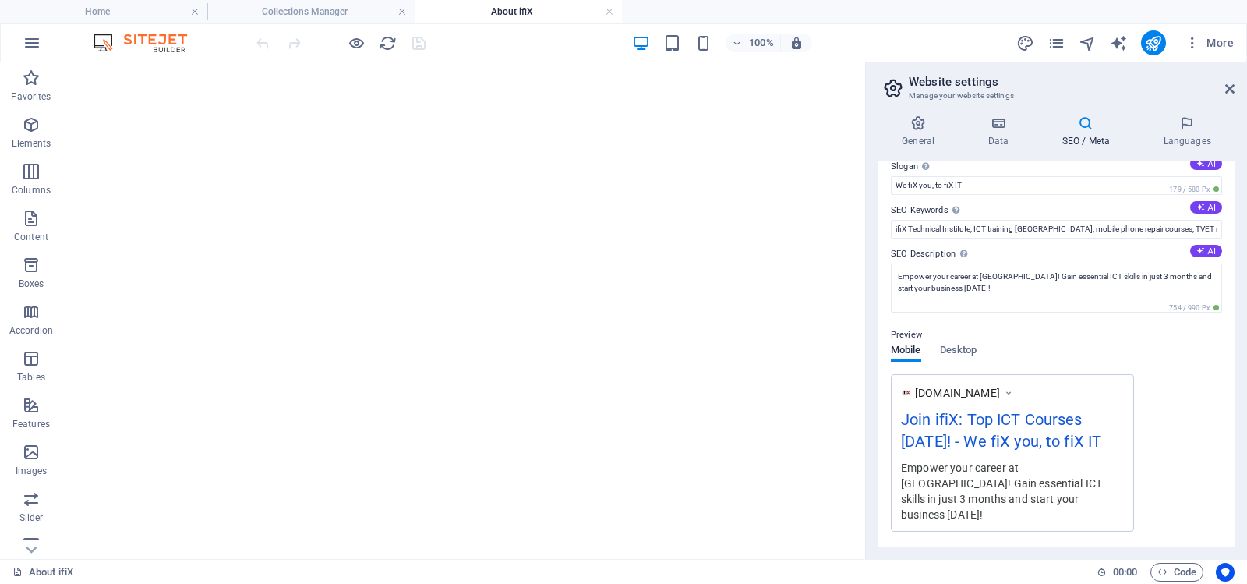
scroll to position [0, 0]
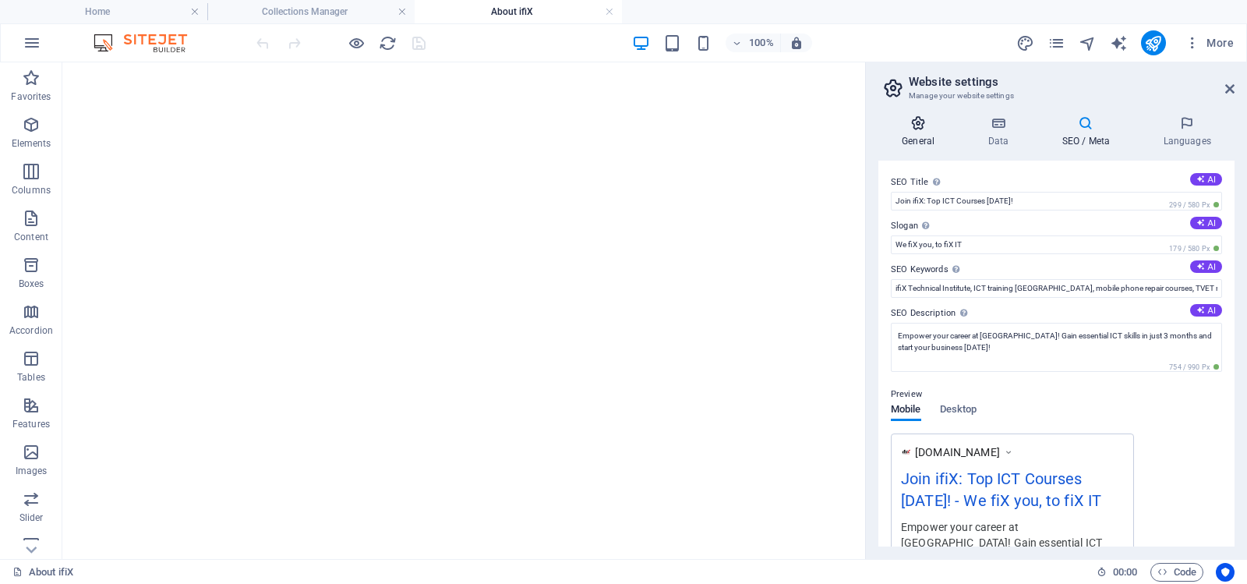
click at [915, 125] on icon at bounding box center [918, 123] width 80 height 16
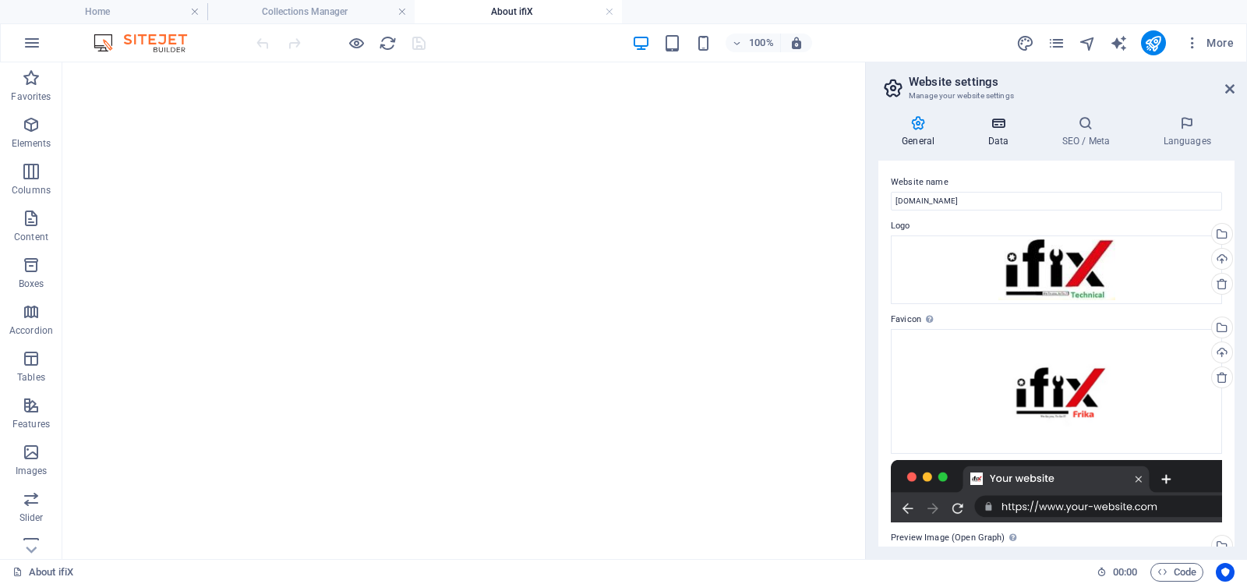
click at [995, 122] on icon at bounding box center [998, 123] width 68 height 16
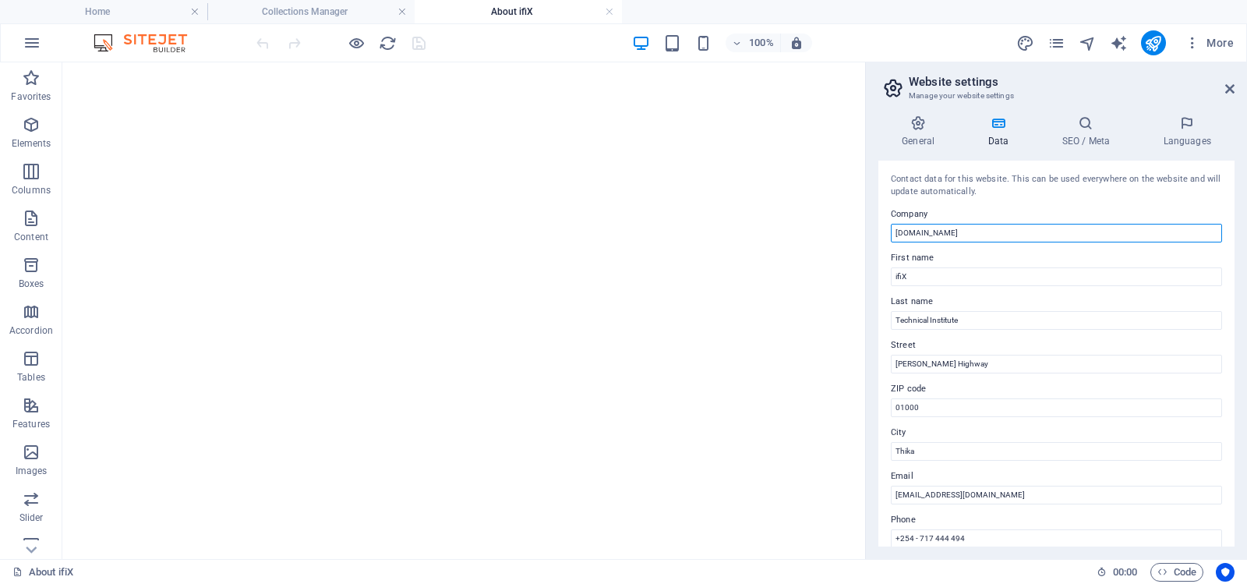
click at [995, 235] on input "[DOMAIN_NAME]" at bounding box center [1056, 233] width 331 height 19
type input "i"
type input "ifiX Technical Institute"
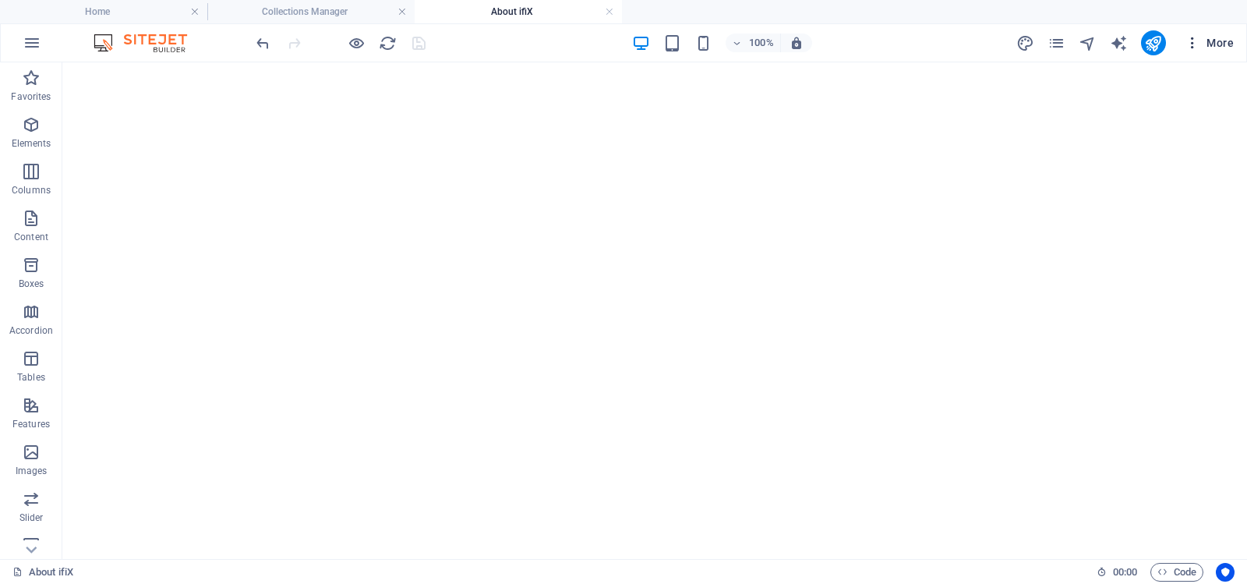
click at [1193, 42] on icon "button" at bounding box center [1193, 43] width 16 height 16
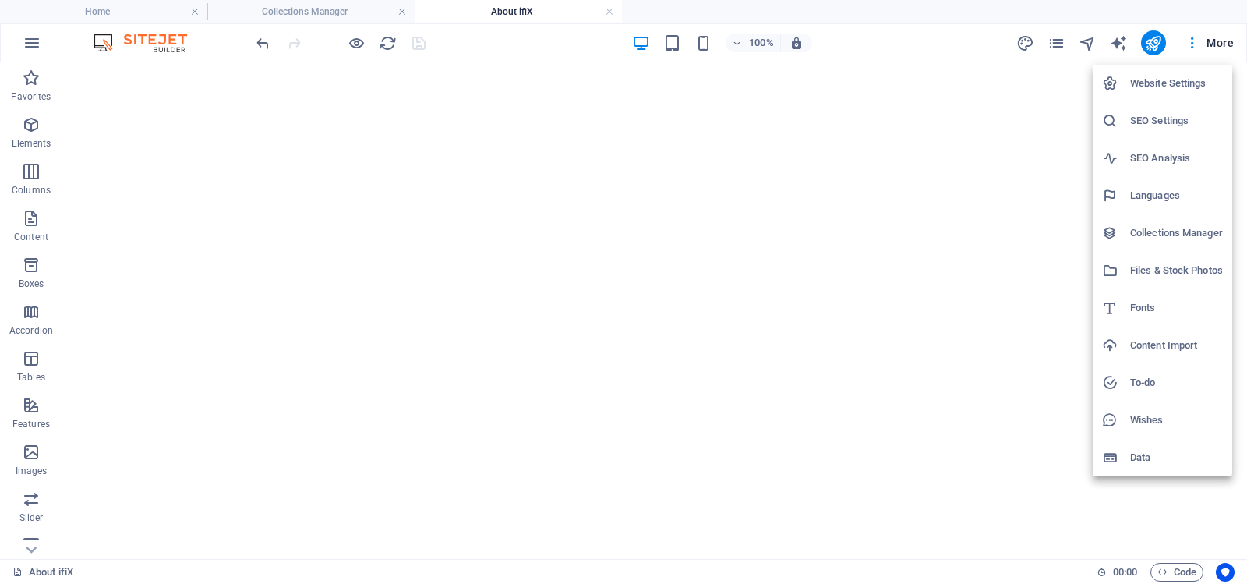
click at [1172, 79] on h6 "Website Settings" at bounding box center [1176, 83] width 93 height 19
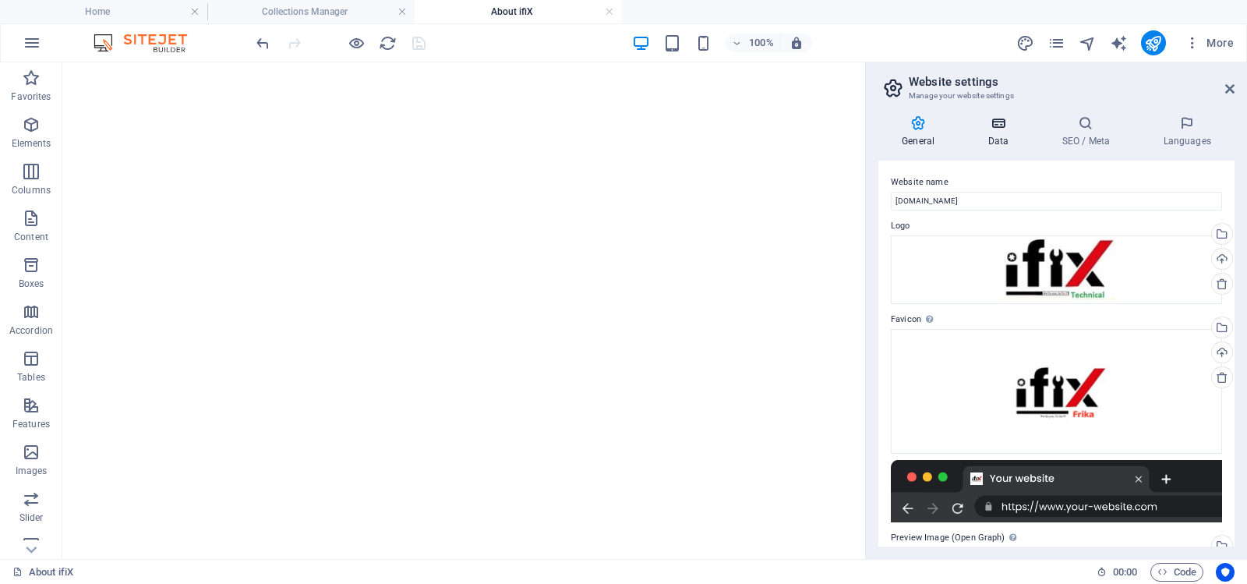
click at [999, 128] on icon at bounding box center [998, 123] width 68 height 16
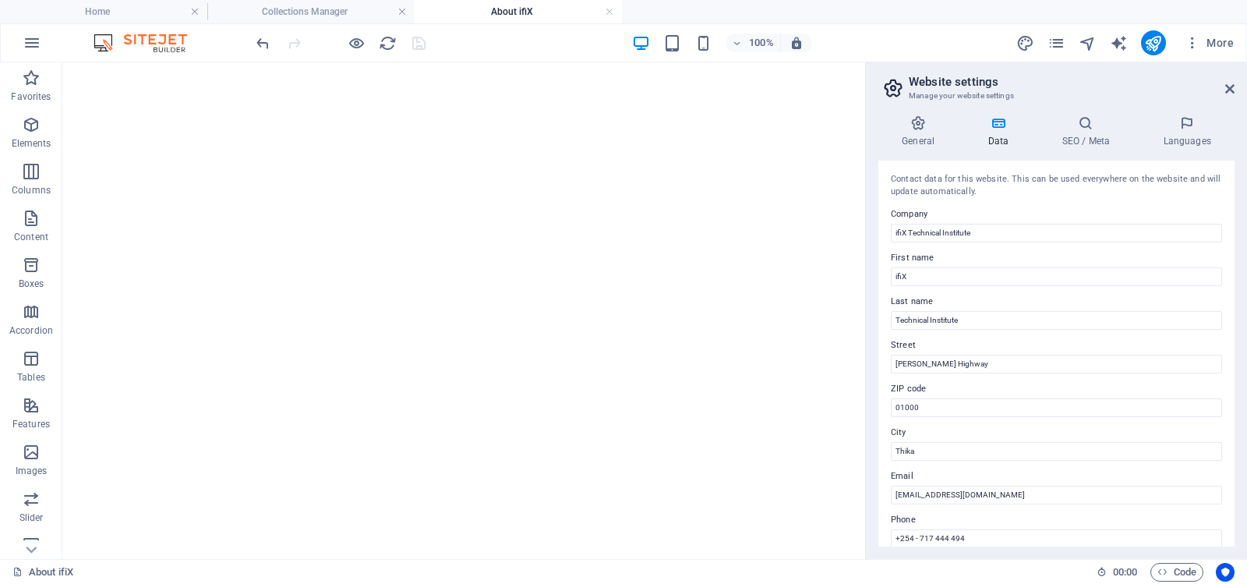
drag, startPoint x: 909, startPoint y: 78, endPoint x: 947, endPoint y: 148, distance: 79.9
click at [947, 148] on aside "Website settings Manage your website settings General Data SEO / Meta Languages…" at bounding box center [1056, 310] width 382 height 497
drag, startPoint x: 904, startPoint y: 78, endPoint x: 977, endPoint y: 93, distance: 74.0
click at [977, 93] on header "Website settings Manage your website settings" at bounding box center [1058, 82] width 353 height 41
drag, startPoint x: 892, startPoint y: 171, endPoint x: 981, endPoint y: 210, distance: 97.0
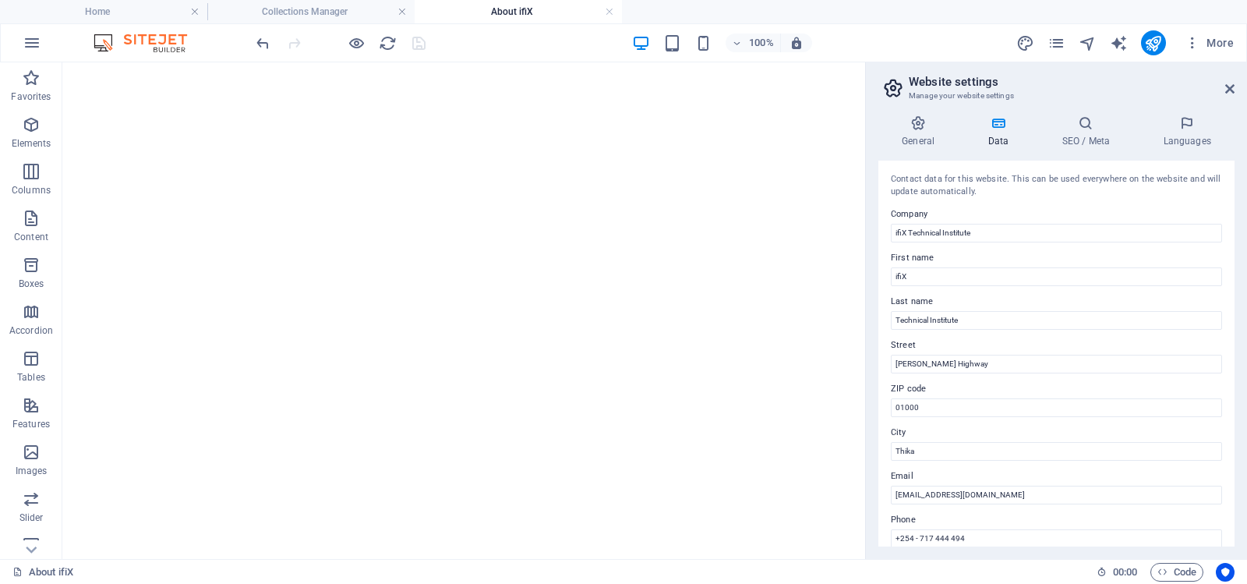
click at [981, 210] on div "Contact data for this website. This can be used everywhere on the website and w…" at bounding box center [1056, 354] width 356 height 386
drag, startPoint x: 893, startPoint y: 177, endPoint x: 946, endPoint y: 189, distance: 54.3
click at [946, 189] on div "Contact data for this website. This can be used everywhere on the website and w…" at bounding box center [1056, 186] width 331 height 26
click at [1040, 187] on div "Contact data for this website. This can be used everywhere on the website and w…" at bounding box center [1056, 186] width 331 height 26
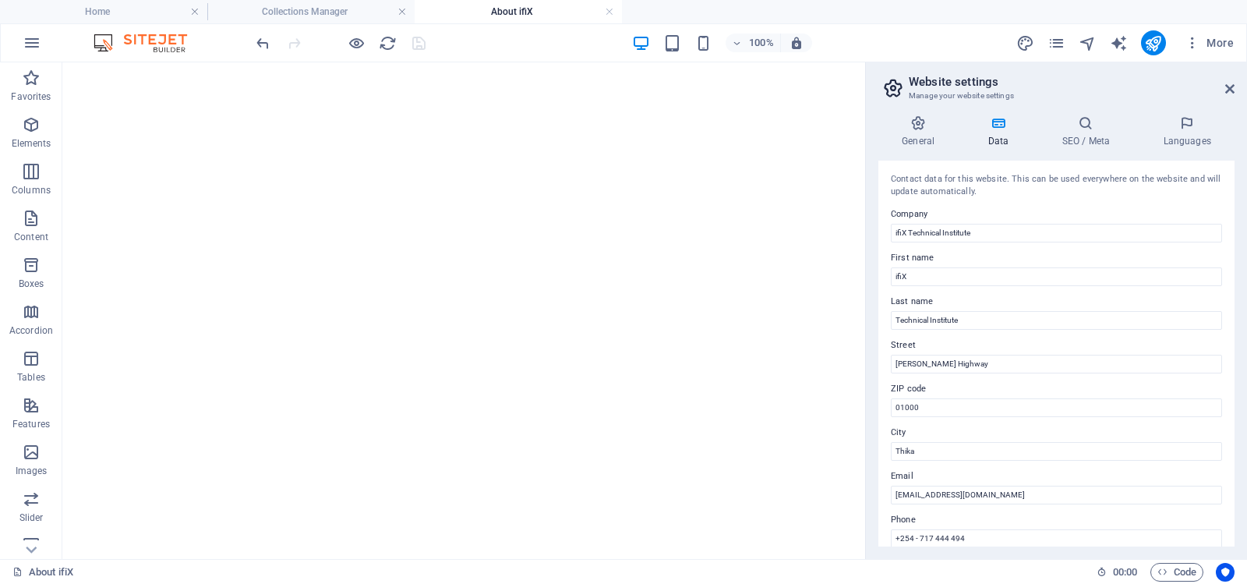
click at [1034, 192] on div "Contact data for this website. This can be used everywhere on the website and w…" at bounding box center [1056, 186] width 331 height 26
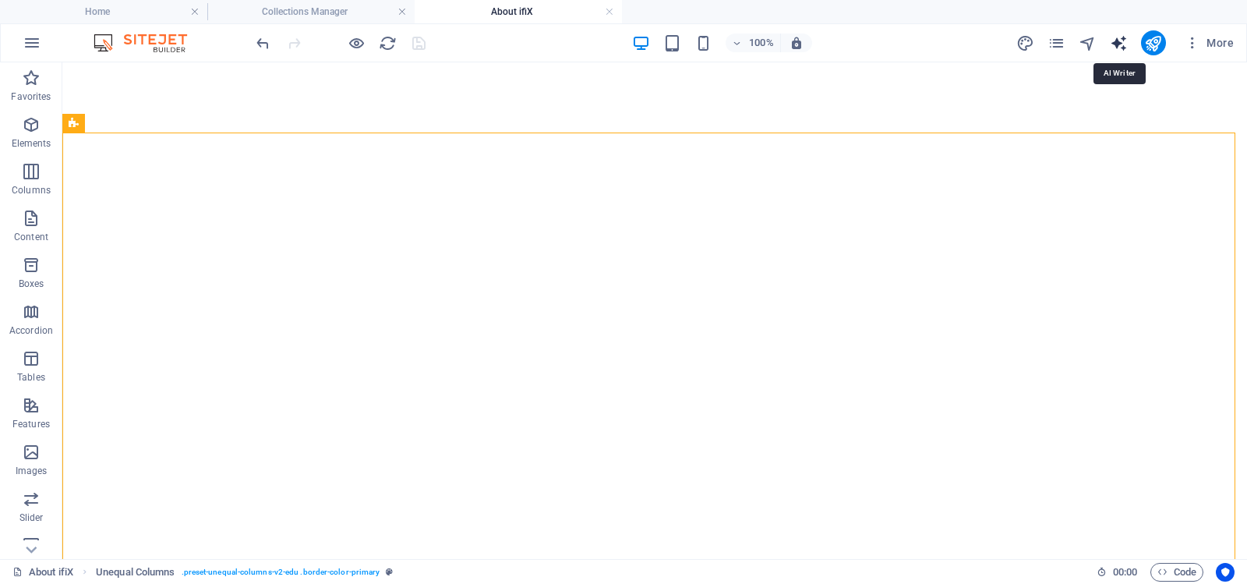
click at [1118, 40] on icon "text_generator" at bounding box center [1119, 43] width 18 height 18
select select "English"
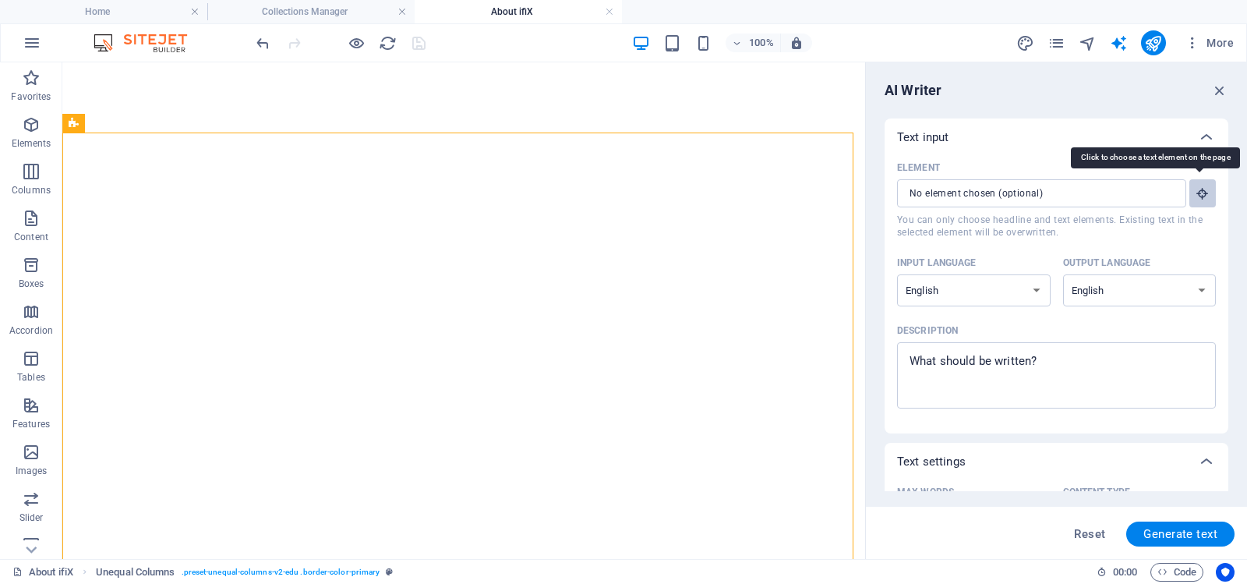
click at [1200, 193] on icon "button" at bounding box center [1203, 193] width 14 height 14
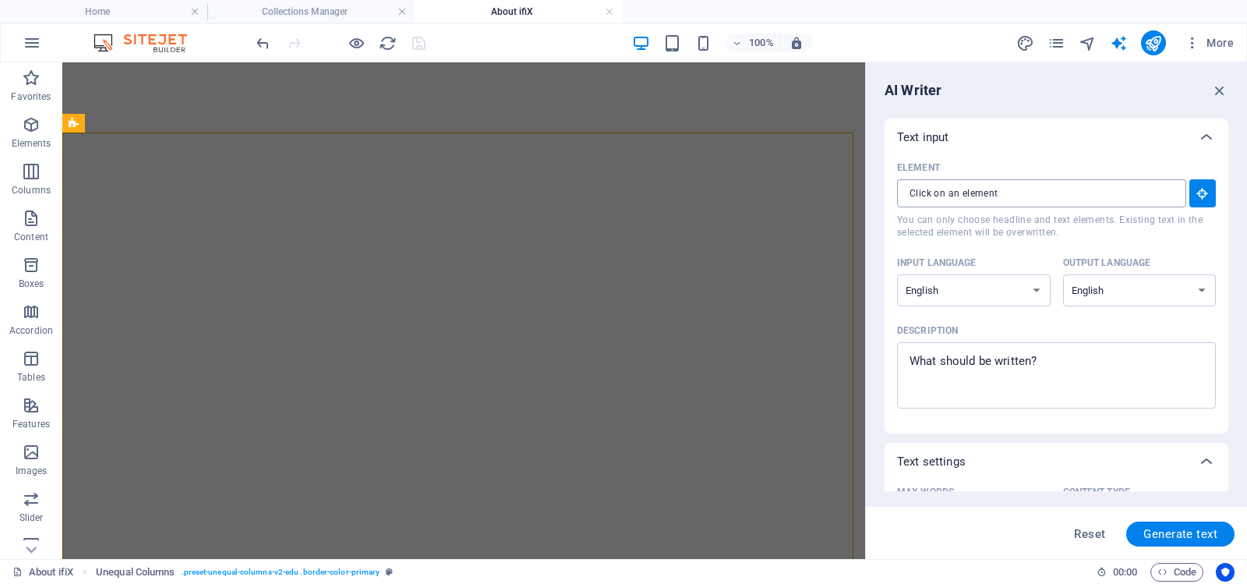
click at [1033, 196] on input "Element ​ You can only choose headline and text elements. Existing text in the …" at bounding box center [1036, 193] width 278 height 28
click at [1202, 191] on icon "button" at bounding box center [1203, 193] width 14 height 14
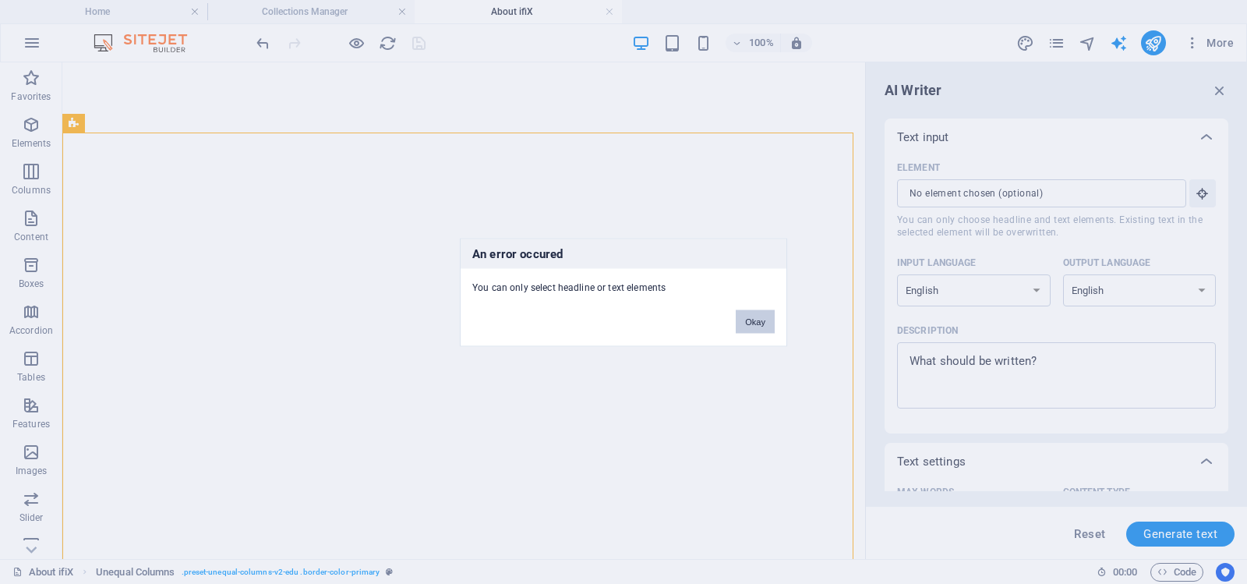
click at [751, 317] on button "Okay" at bounding box center [755, 320] width 39 height 23
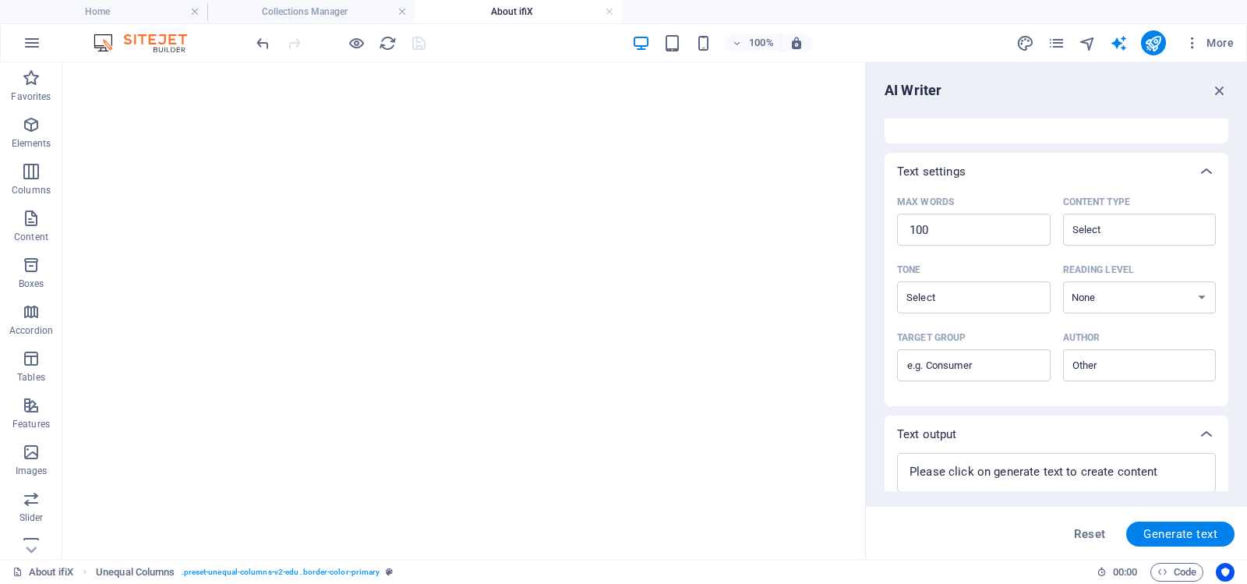
scroll to position [341, 0]
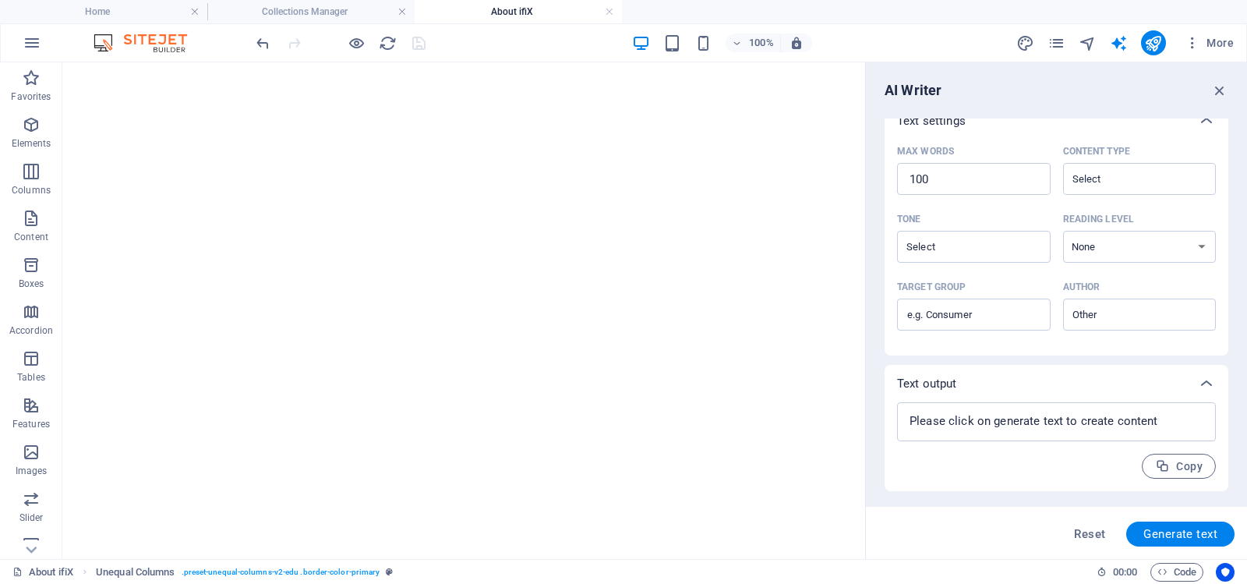
click at [1053, 485] on div "x ​ Copy" at bounding box center [1057, 446] width 344 height 89
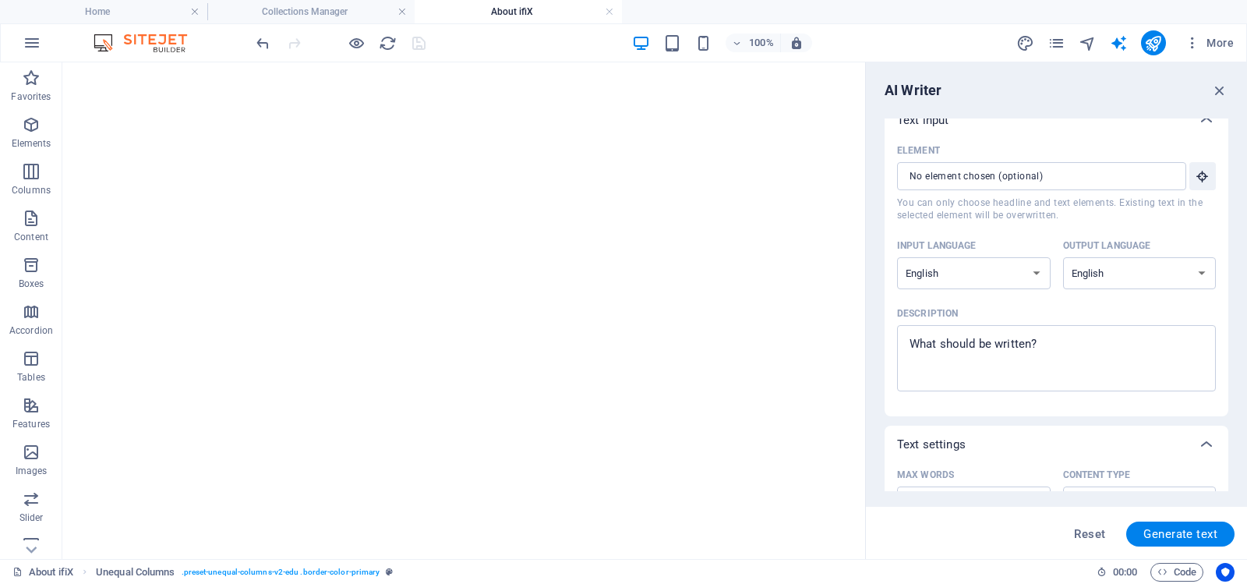
scroll to position [0, 0]
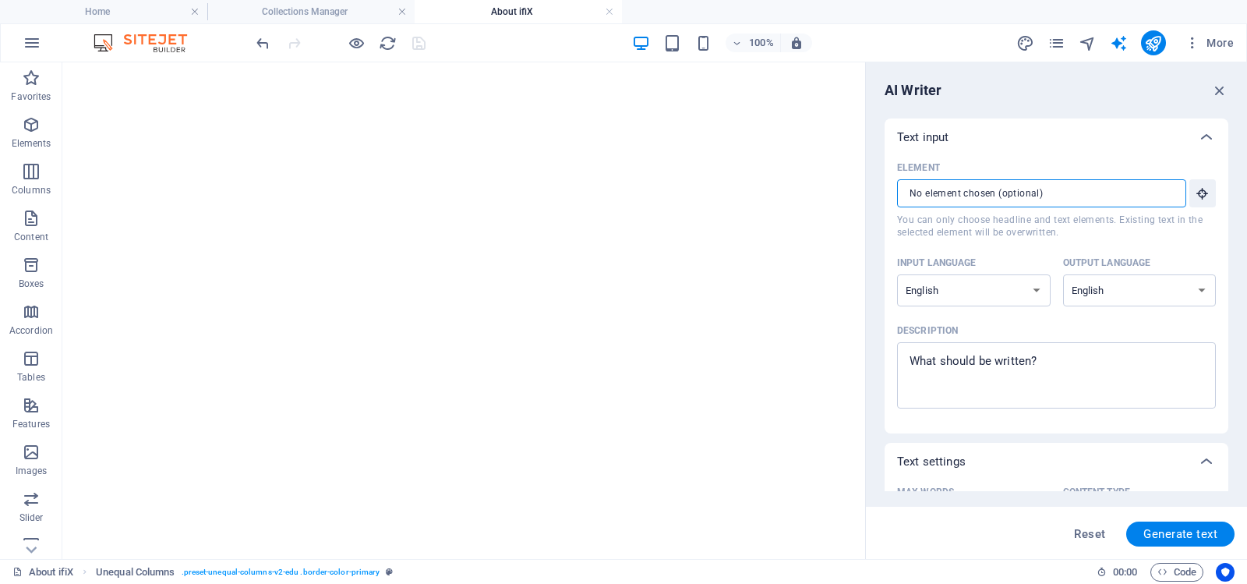
click at [1164, 194] on input "Element ​ You can only choose headline and text elements. Existing text in the …" at bounding box center [1036, 193] width 278 height 28
click at [1201, 191] on icon "button" at bounding box center [1203, 193] width 14 height 14
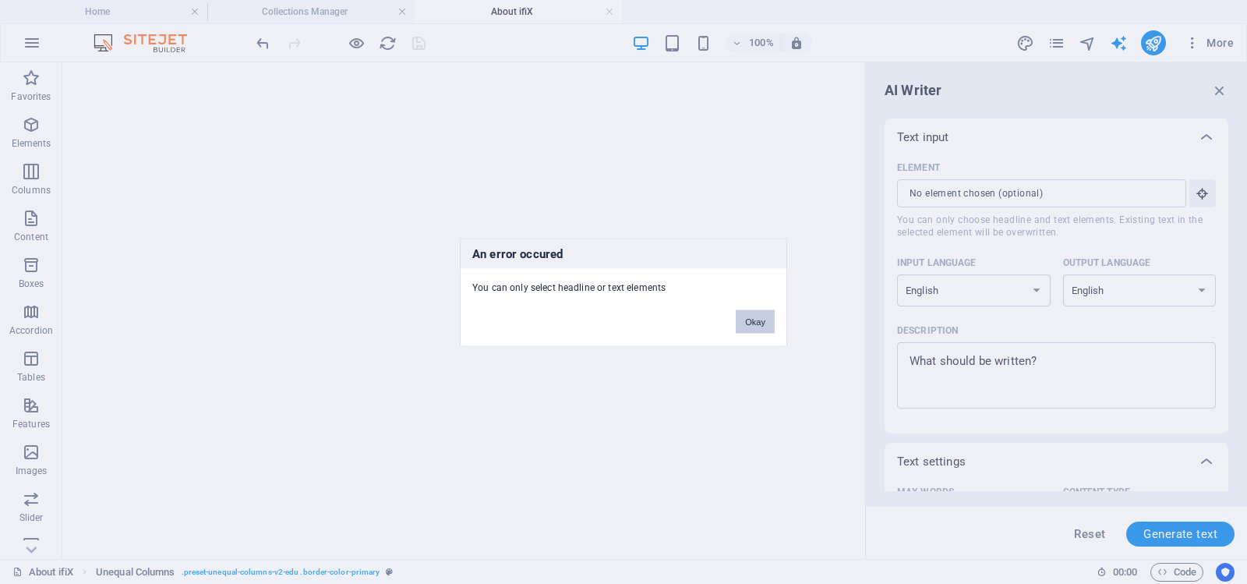
click at [751, 320] on button "Okay" at bounding box center [755, 320] width 39 height 23
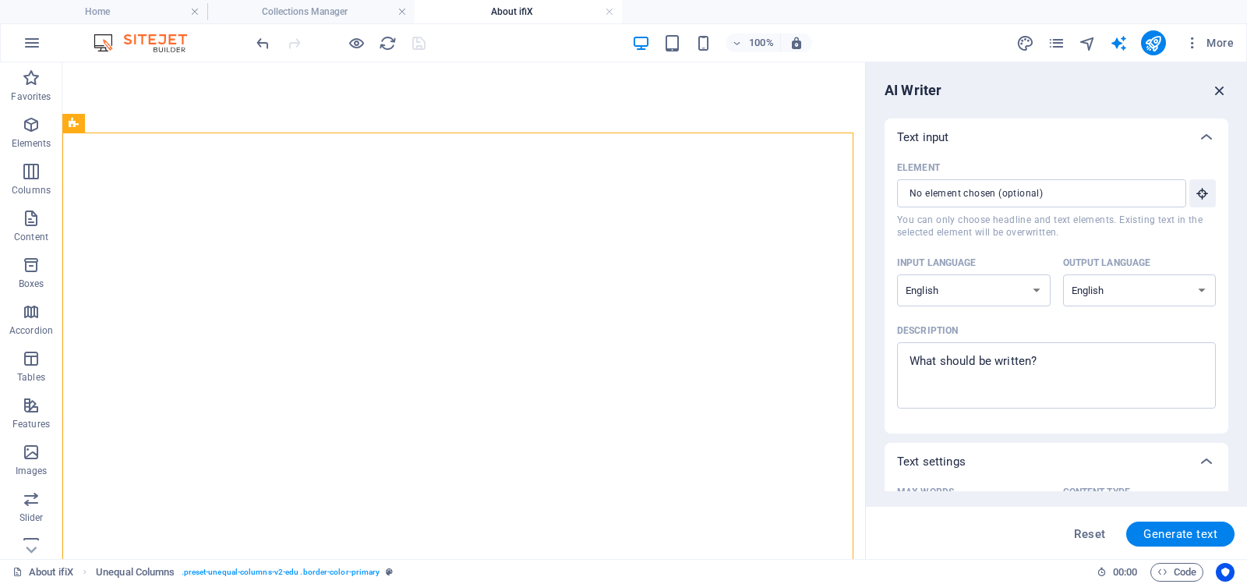
click at [1221, 86] on icon "button" at bounding box center [1219, 90] width 17 height 17
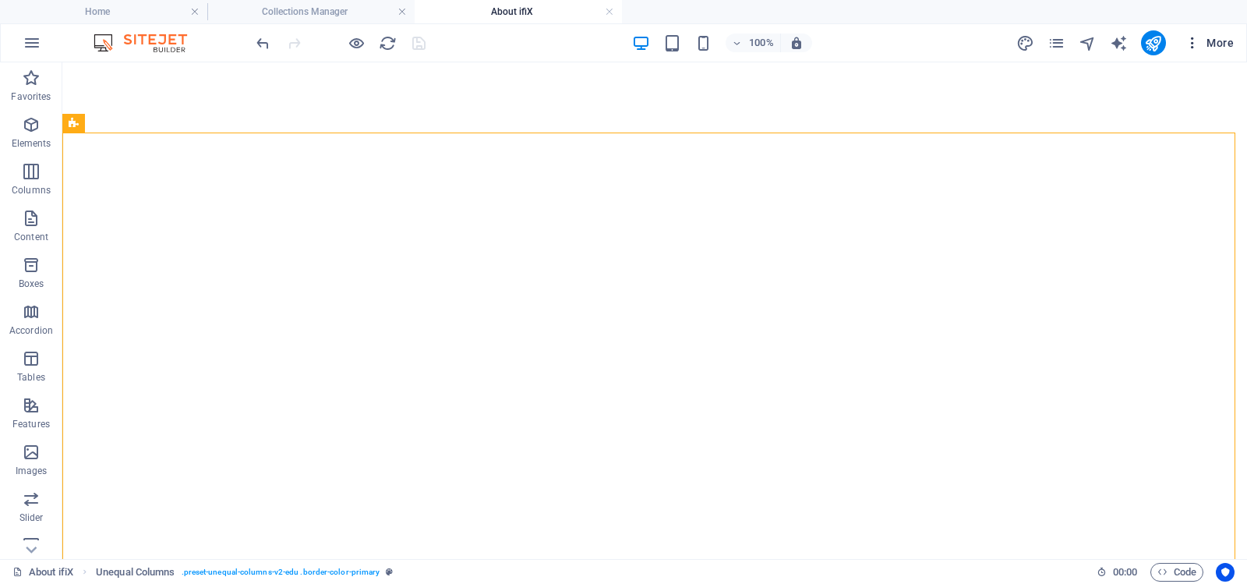
click at [1220, 42] on span "More" at bounding box center [1209, 43] width 49 height 16
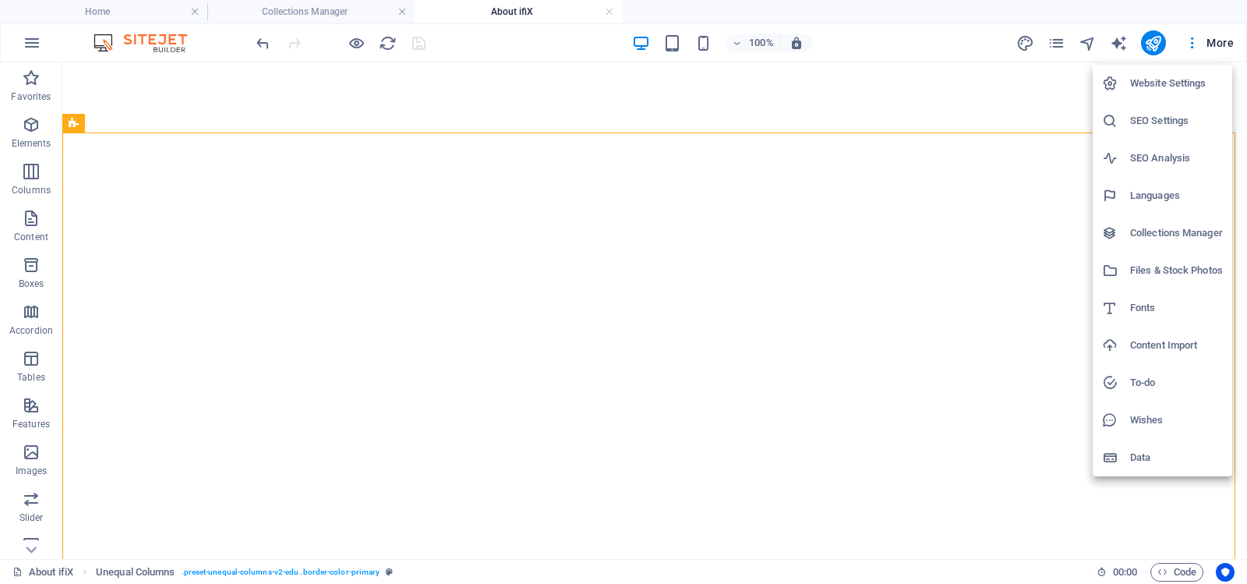
click at [1161, 121] on h6 "SEO Settings" at bounding box center [1176, 120] width 93 height 19
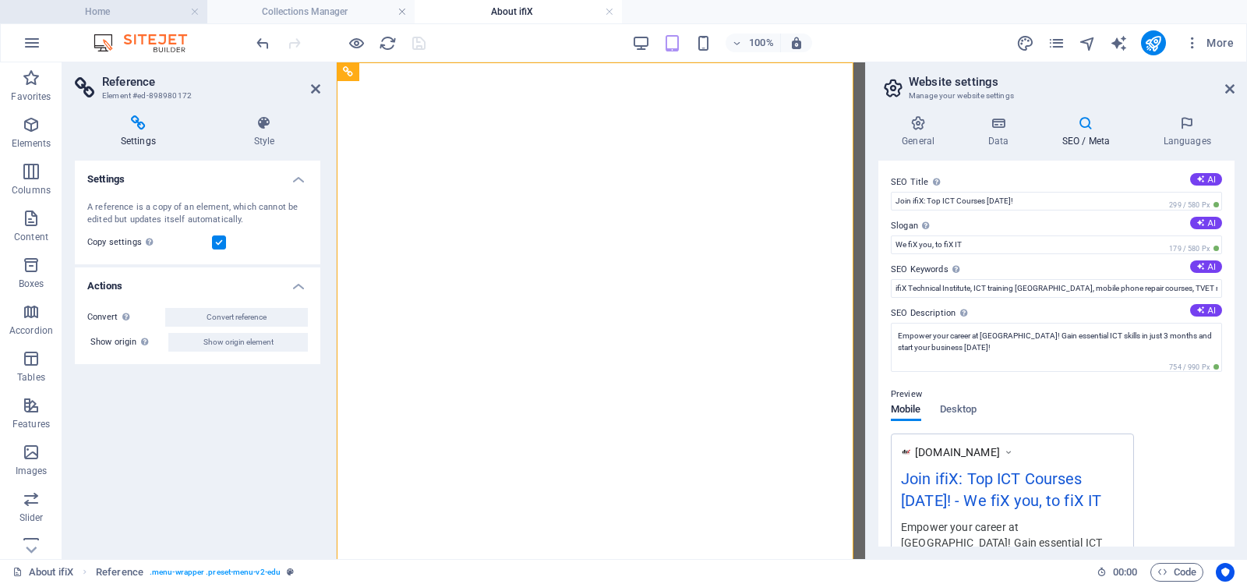
click at [90, 10] on h4 "Home" at bounding box center [103, 11] width 207 height 17
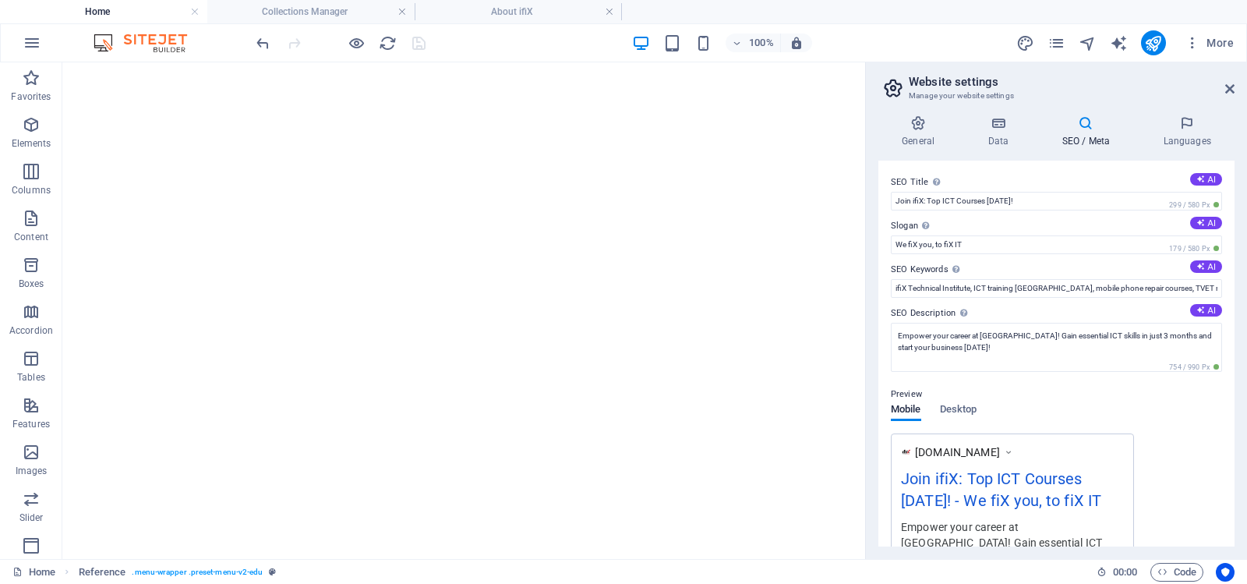
click at [90, 10] on h4 "Home" at bounding box center [103, 11] width 207 height 17
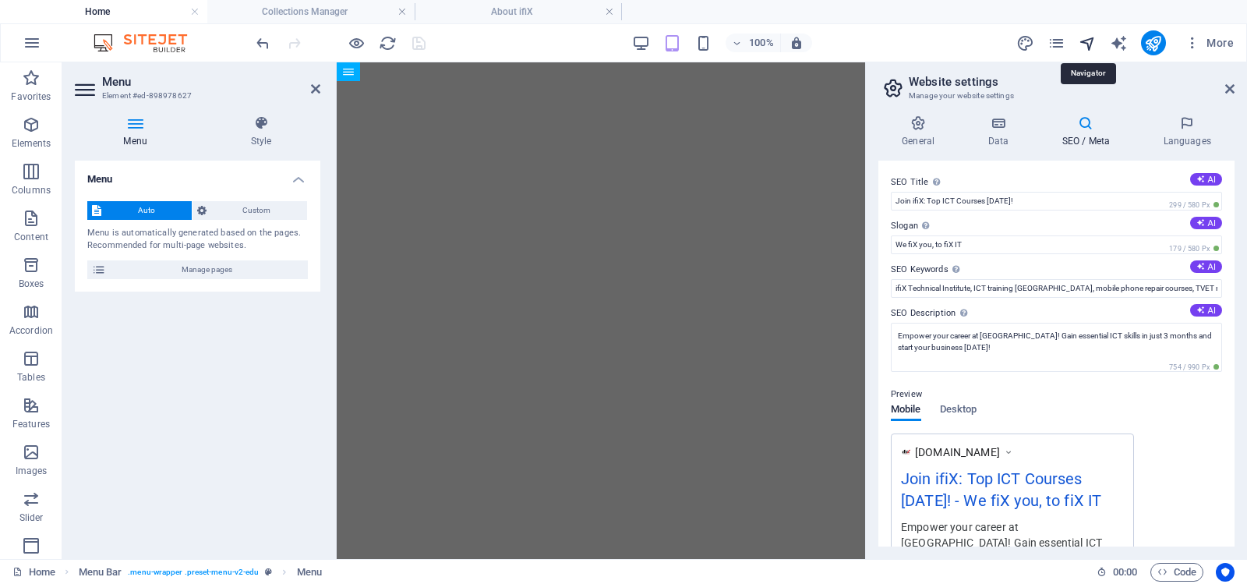
click at [1090, 41] on icon "navigator" at bounding box center [1088, 43] width 18 height 18
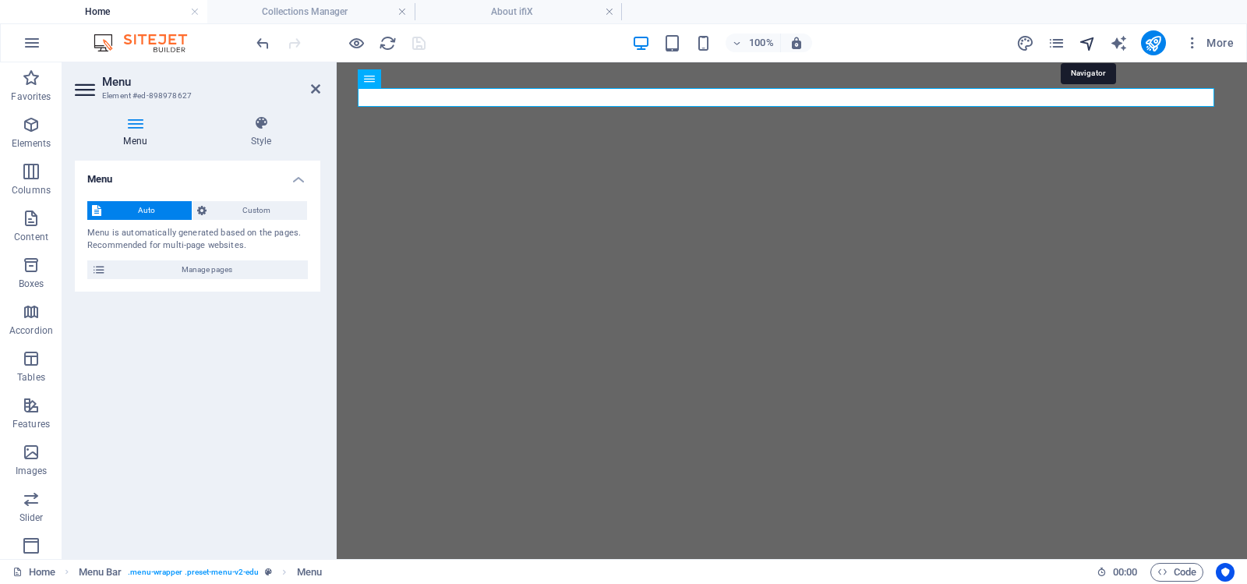
click at [1089, 41] on icon "navigator" at bounding box center [1088, 43] width 18 height 18
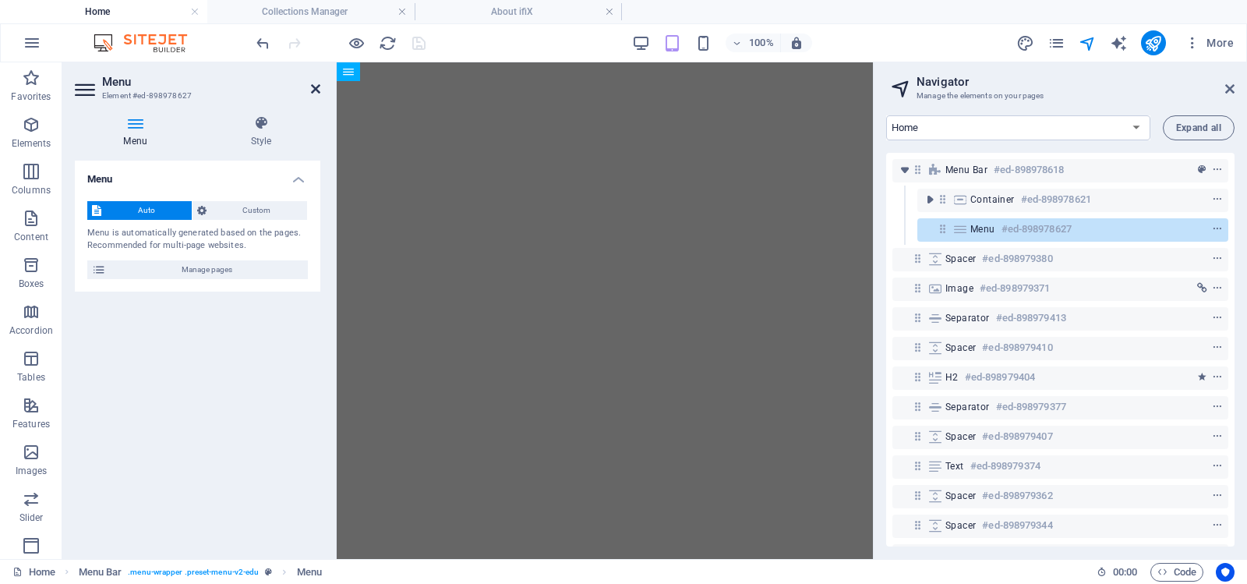
click at [315, 87] on icon at bounding box center [315, 89] width 9 height 12
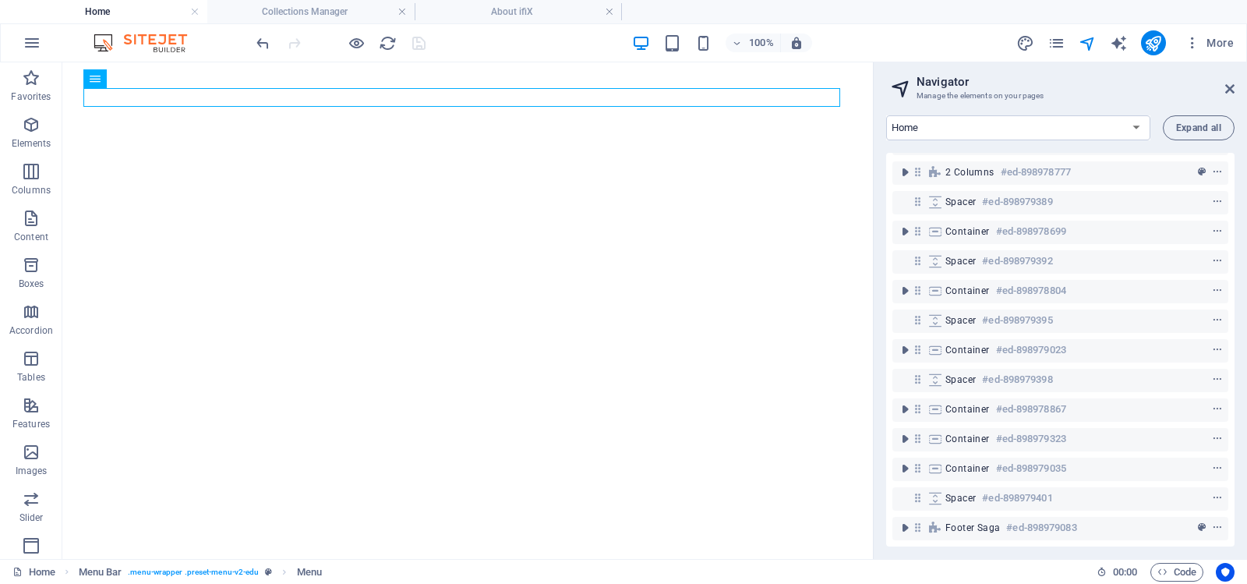
scroll to position [572, 0]
click at [1230, 85] on icon at bounding box center [1229, 89] width 9 height 12
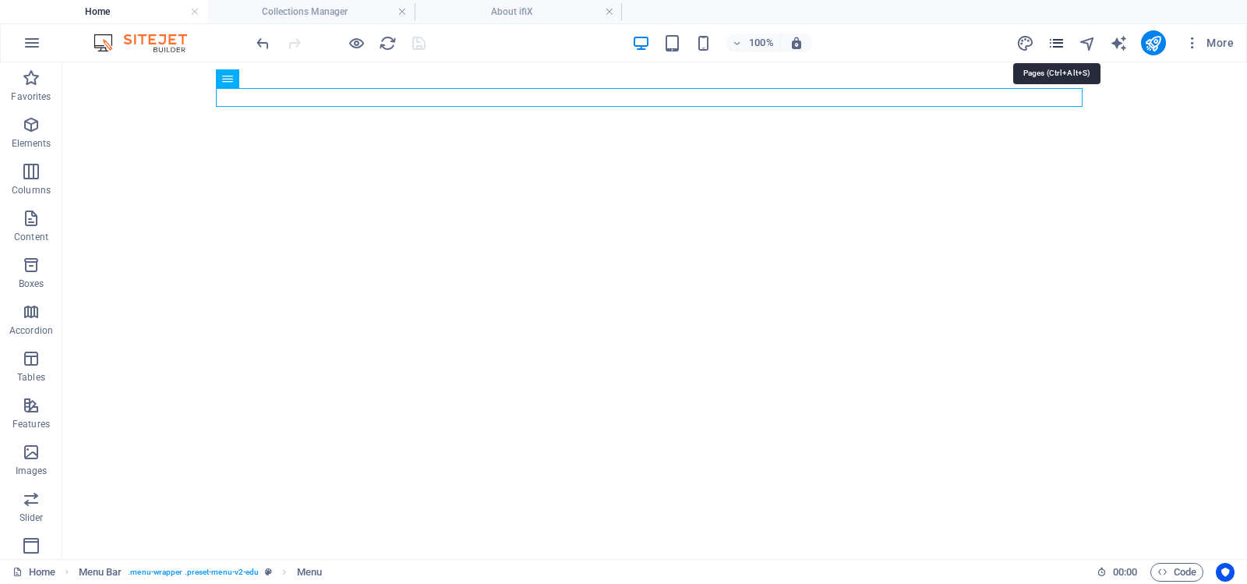
click at [1059, 42] on icon "pages" at bounding box center [1057, 43] width 18 height 18
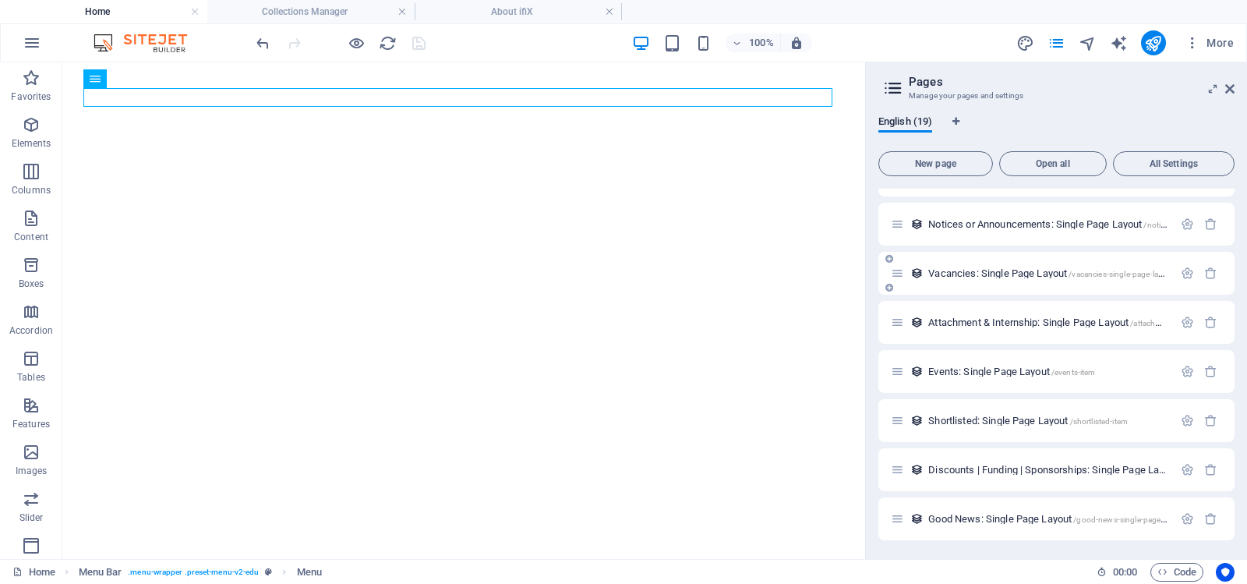
scroll to position [497, 0]
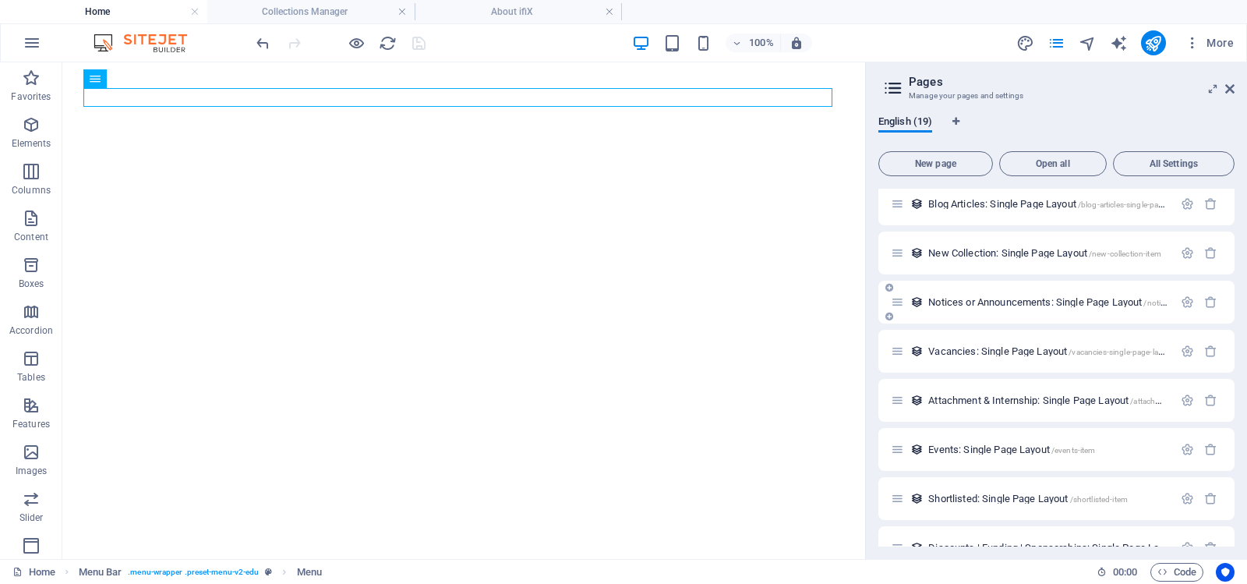
click at [984, 300] on span "Notices or Announcements: Single Page Layout /notices-or-announcements-single-p…" at bounding box center [1119, 302] width 382 height 12
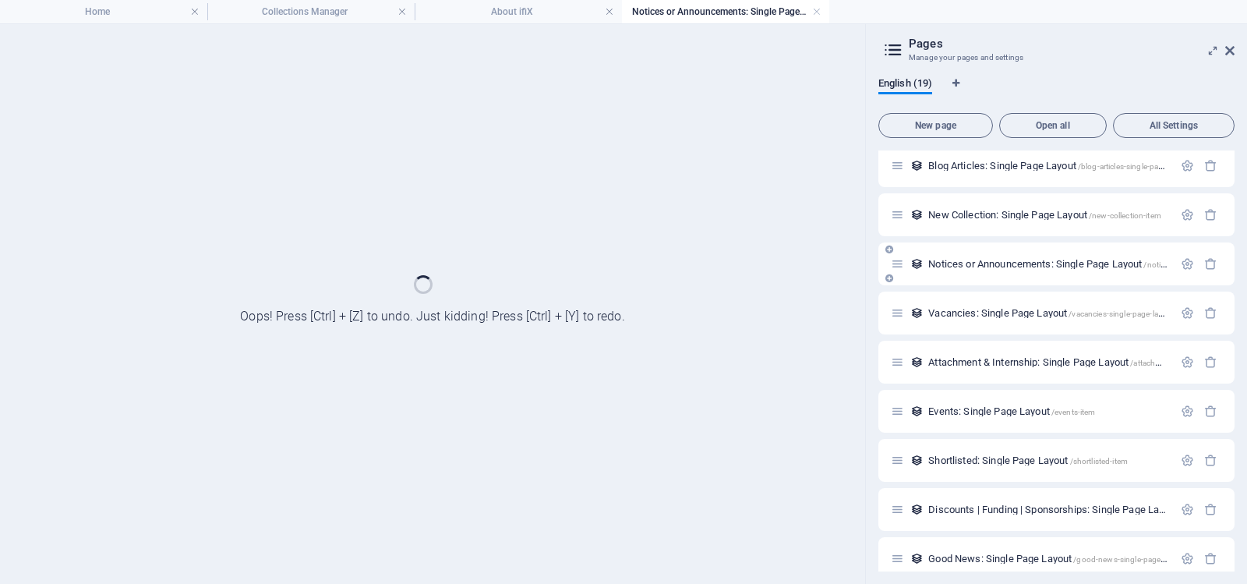
click at [984, 300] on div "Vacancies: Single Page Layout /vacancies-single-page-layout" at bounding box center [1056, 313] width 356 height 43
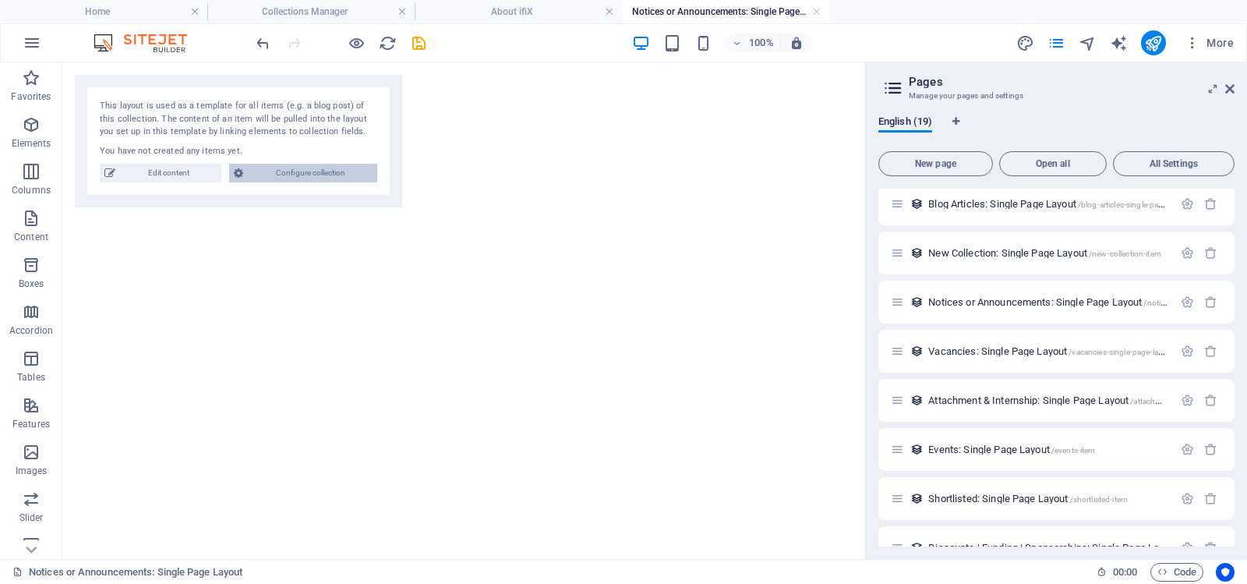
click at [295, 175] on span "Configure collection" at bounding box center [310, 173] width 125 height 19
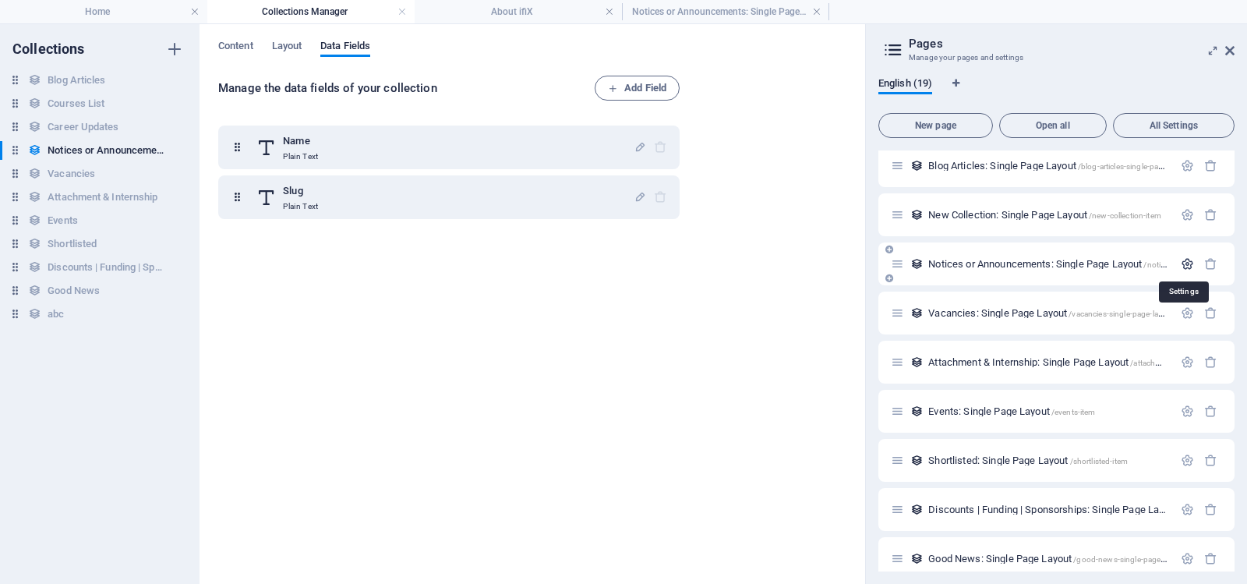
click at [1184, 261] on icon "button" at bounding box center [1187, 263] width 13 height 13
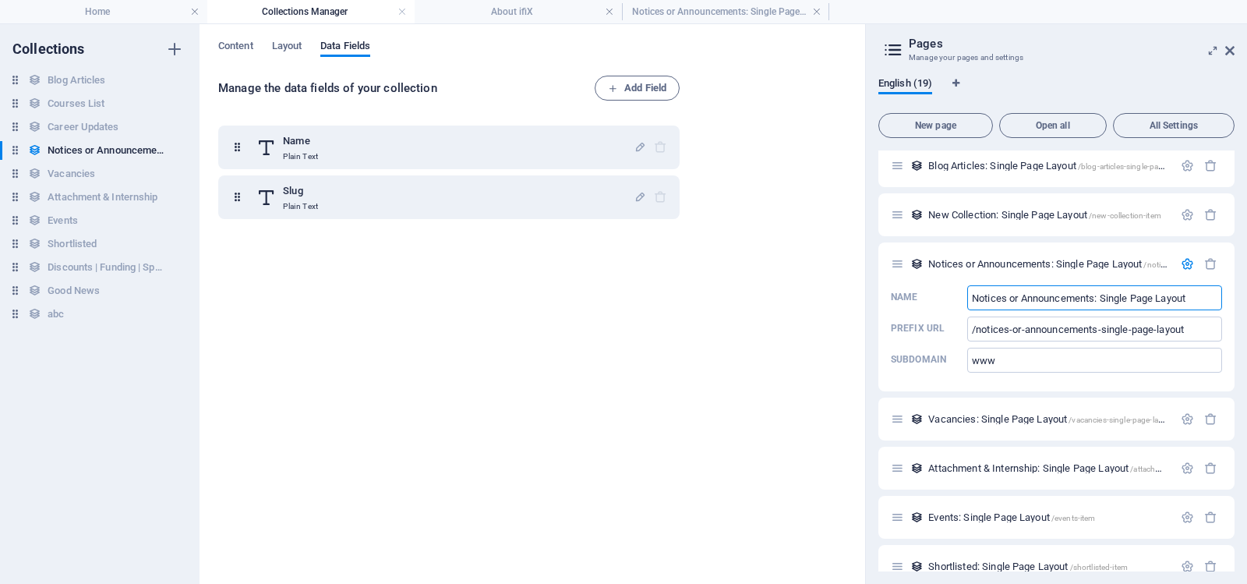
click at [813, 159] on div "Manage the data fields of your collection Add Field Name Plain Text Slug Plain …" at bounding box center [532, 322] width 628 height 493
click at [1183, 262] on icon "button" at bounding box center [1187, 263] width 13 height 13
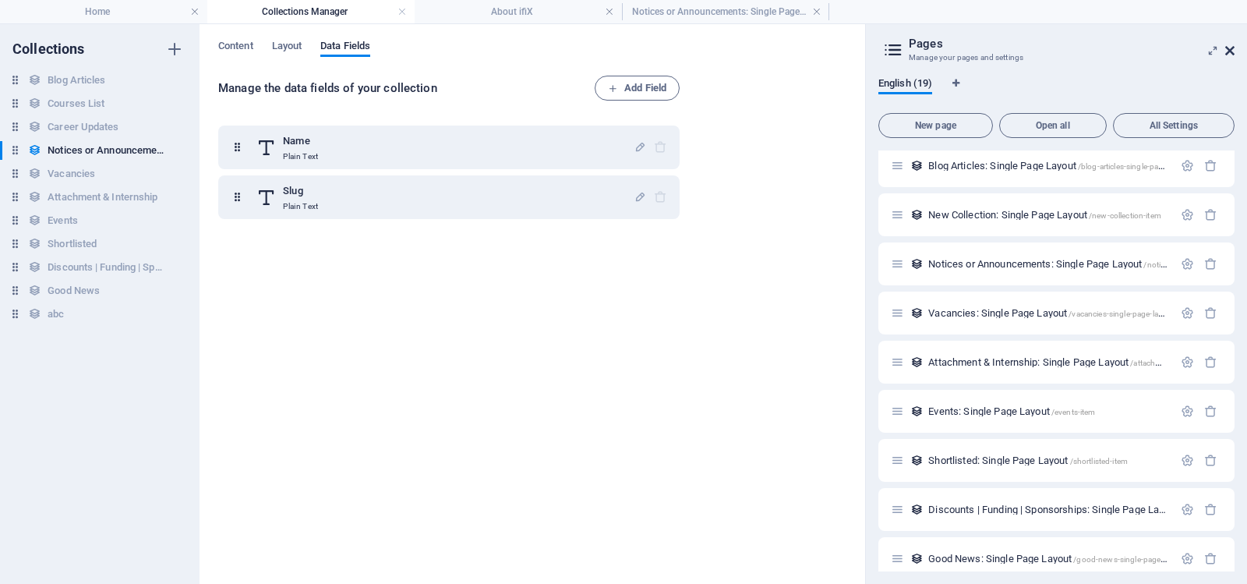
click at [1229, 48] on icon at bounding box center [1229, 50] width 9 height 12
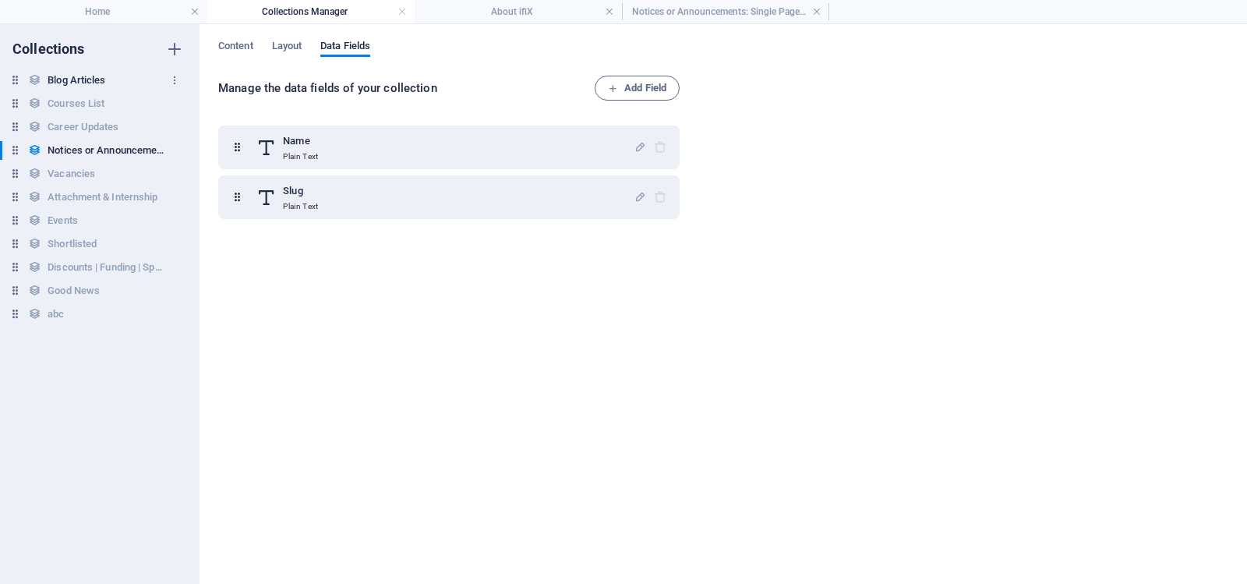
click at [78, 80] on h6 "Blog Articles" at bounding box center [77, 80] width 58 height 19
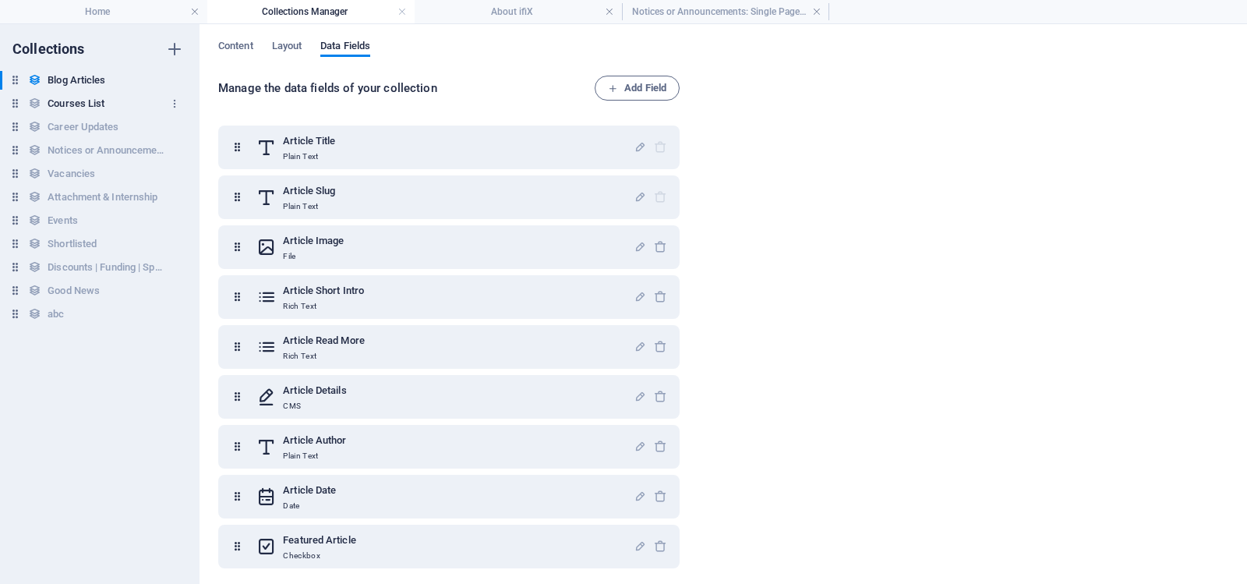
click at [68, 102] on h6 "Courses List" at bounding box center [76, 103] width 57 height 19
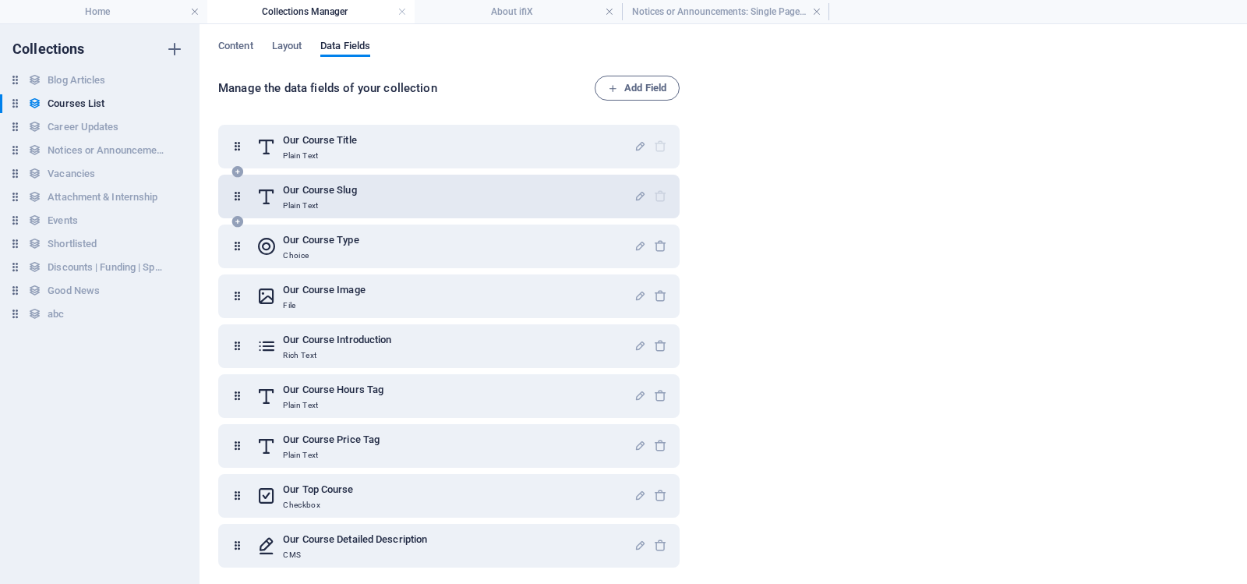
scroll to position [0, 0]
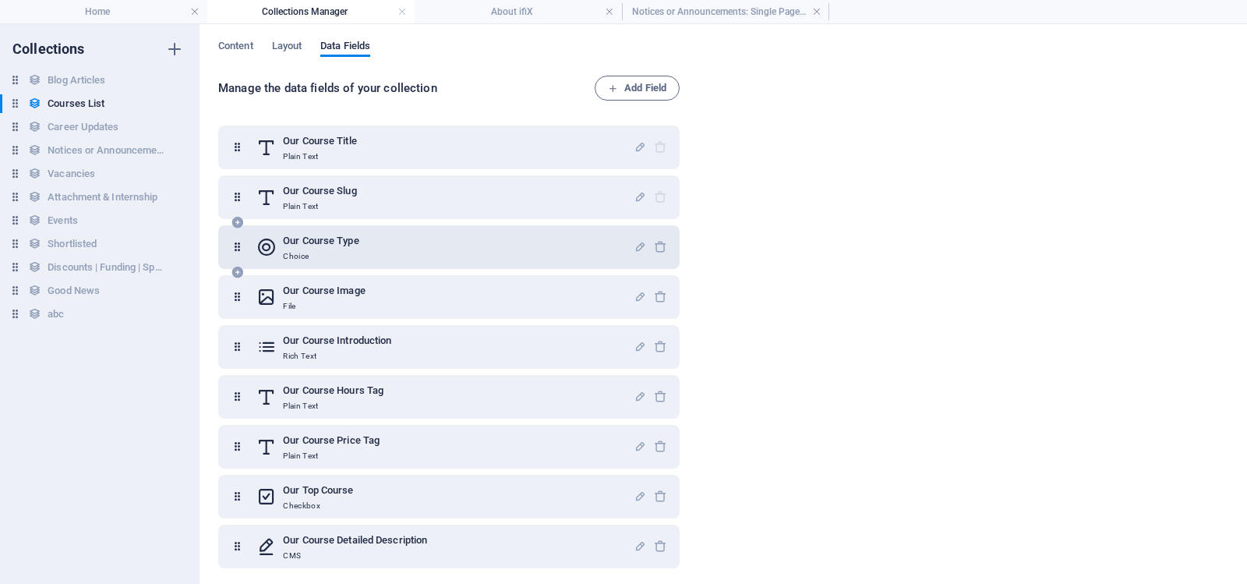
click at [416, 249] on div "Our Course Type Choice" at bounding box center [444, 246] width 377 height 31
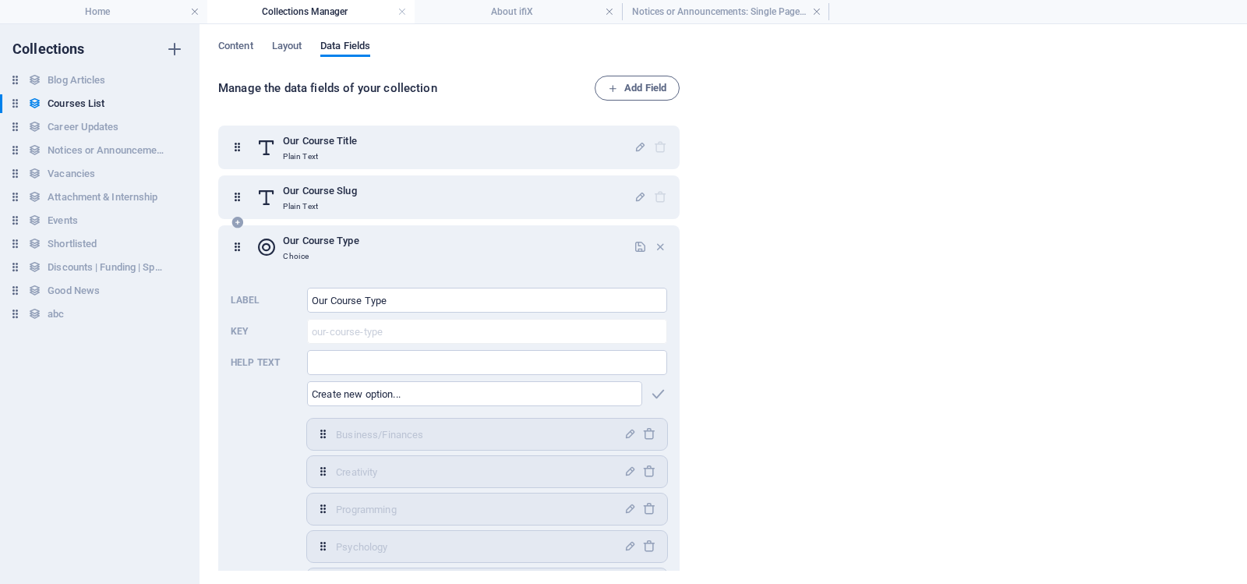
click at [416, 249] on div "Our Course Type Choice" at bounding box center [444, 246] width 377 height 31
click at [433, 249] on div "Our Course Type Choice" at bounding box center [444, 246] width 377 height 31
click at [656, 246] on icon "button" at bounding box center [660, 246] width 13 height 13
